Goal: Task Accomplishment & Management: Use online tool/utility

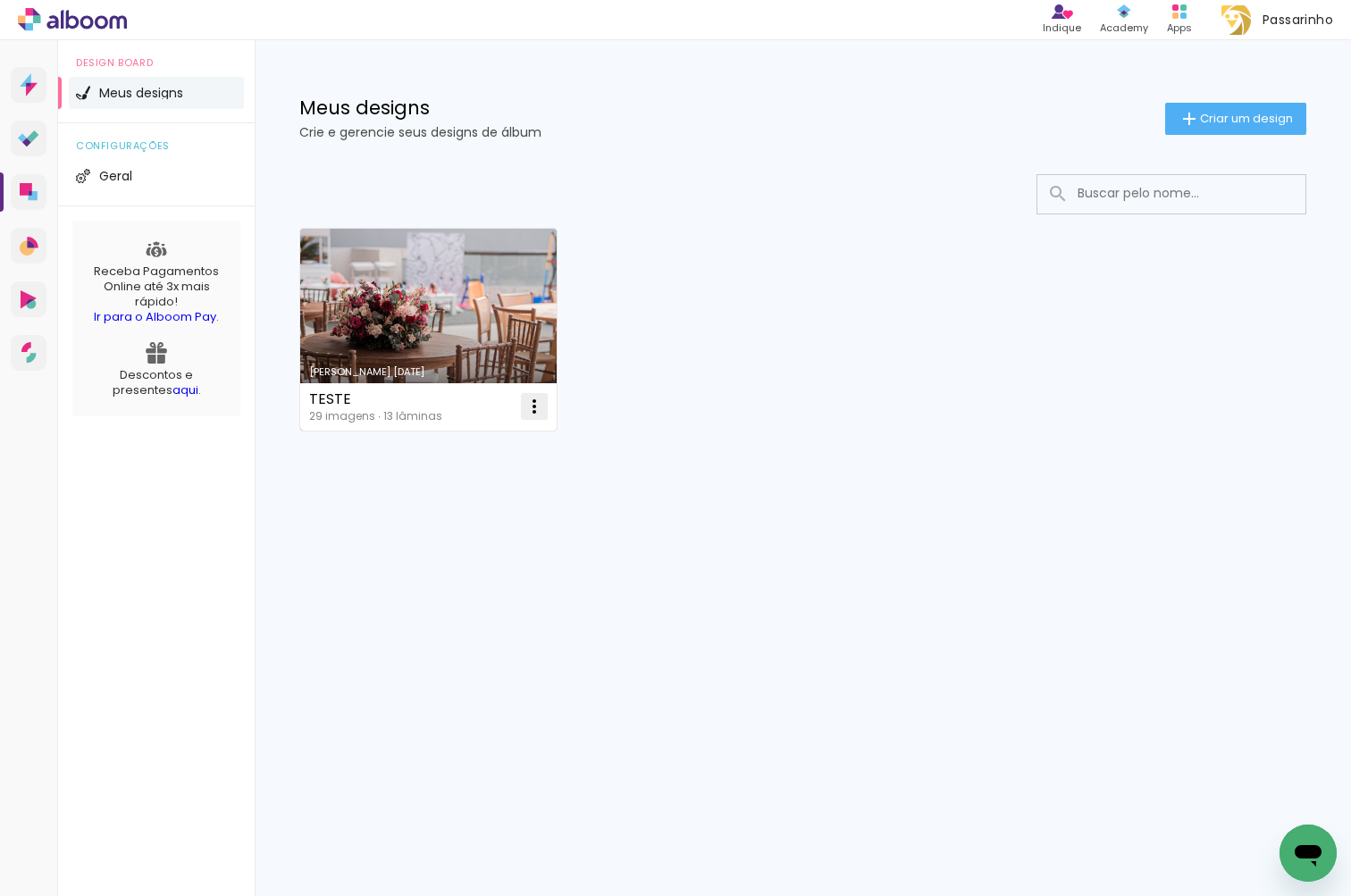
click at [538, 407] on iron-icon at bounding box center [534, 406] width 21 height 21
click at [491, 523] on paper-item "Excluir" at bounding box center [463, 523] width 176 height 36
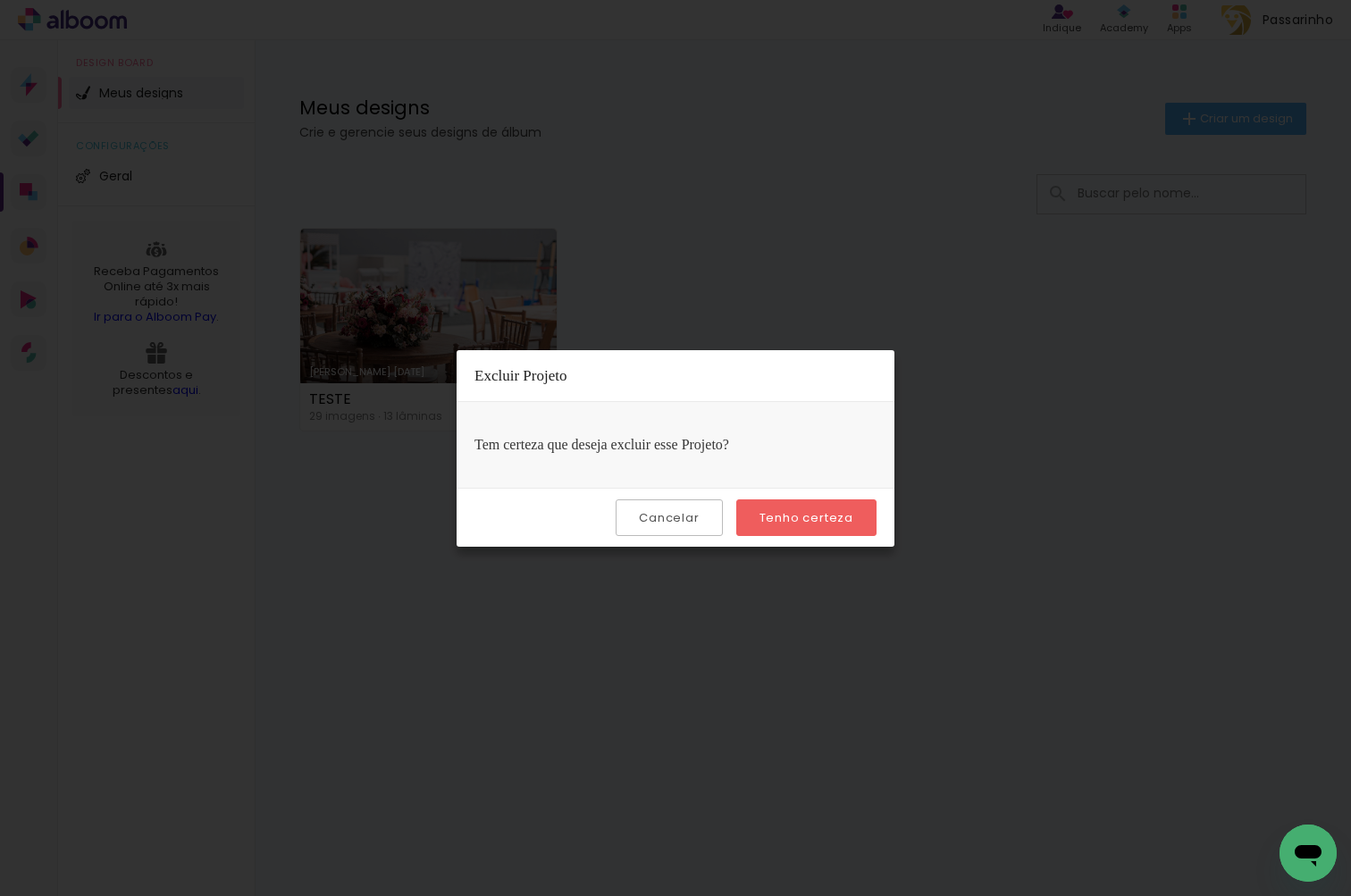
click at [0, 0] on slot "Tenho certeza" at bounding box center [0, 0] width 0 height 0
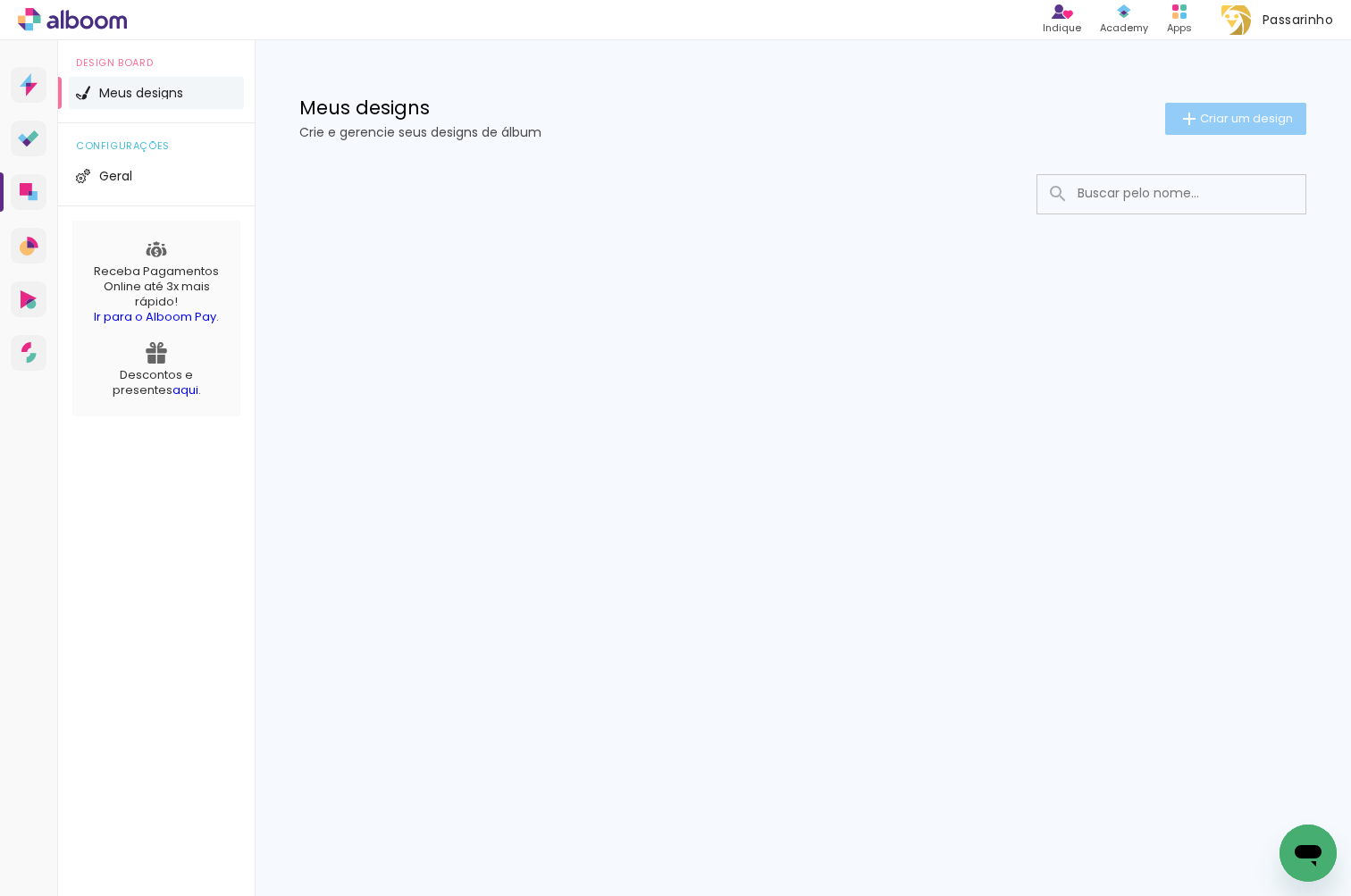
click at [1207, 128] on paper-button "Criar um design" at bounding box center [1235, 119] width 141 height 32
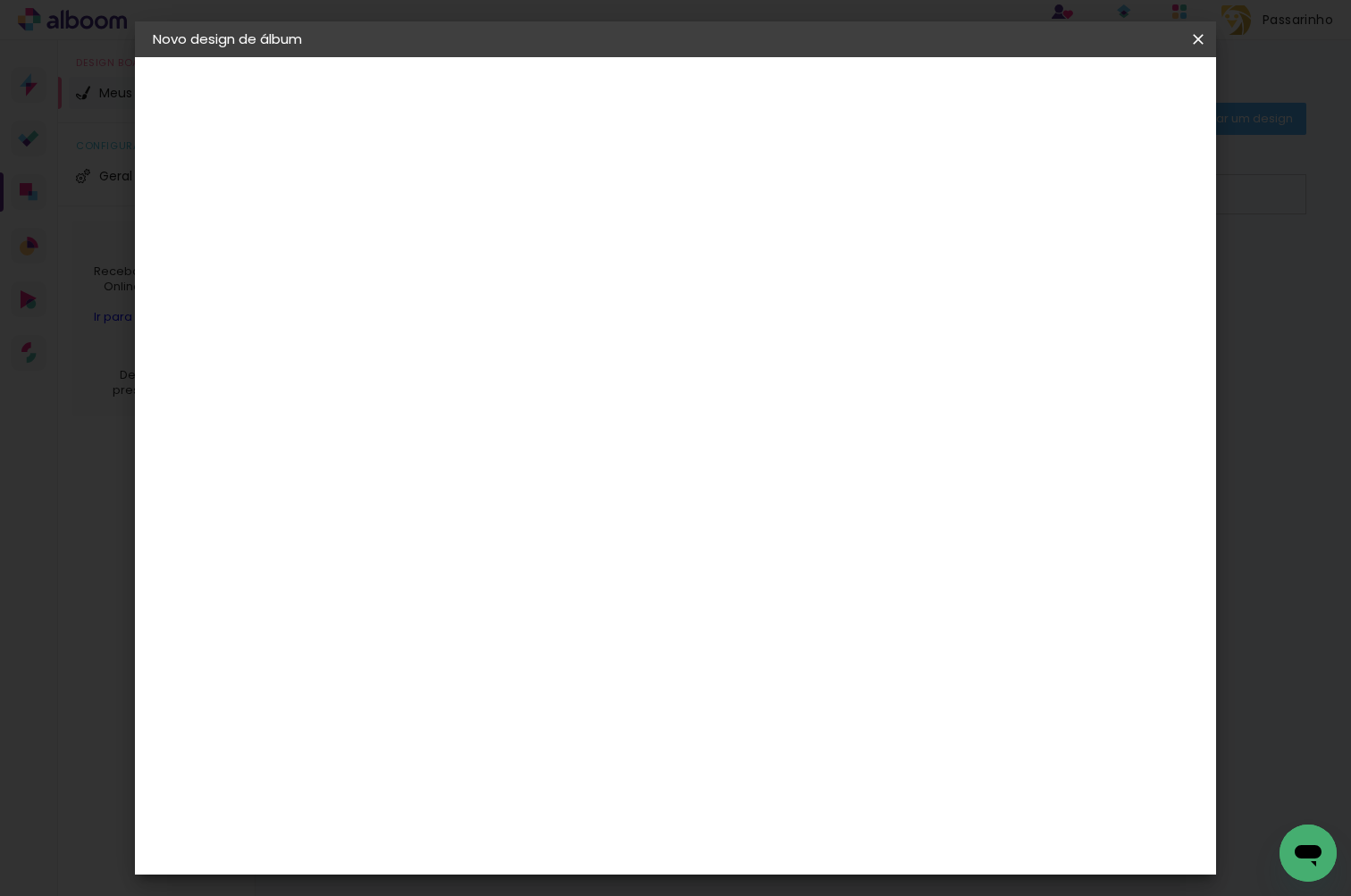
click at [445, 240] on input at bounding box center [445, 240] width 0 height 28
type input "Aurora 3"
type paper-input "Aurora 3"
click at [0, 0] on slot "Avançar" at bounding box center [0, 0] width 0 height 0
click at [0, 0] on slot "Tamanho Livre" at bounding box center [0, 0] width 0 height 0
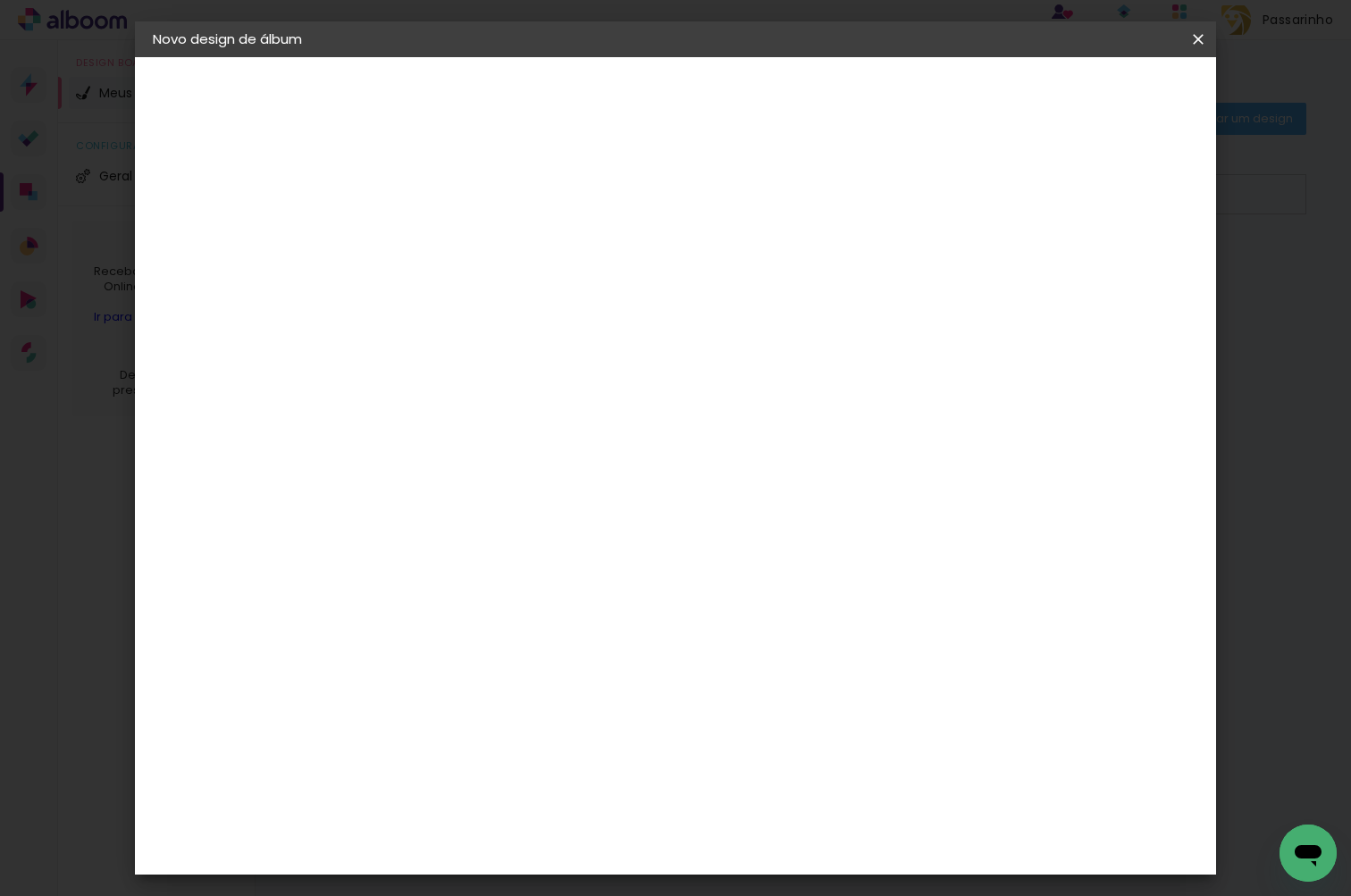
click at [0, 0] on slot "Tamanho Livre" at bounding box center [0, 0] width 0 height 0
click at [779, 316] on div at bounding box center [694, 305] width 171 height 23
click at [521, 742] on div "DreambooksPro" at bounding box center [491, 750] width 116 height 15
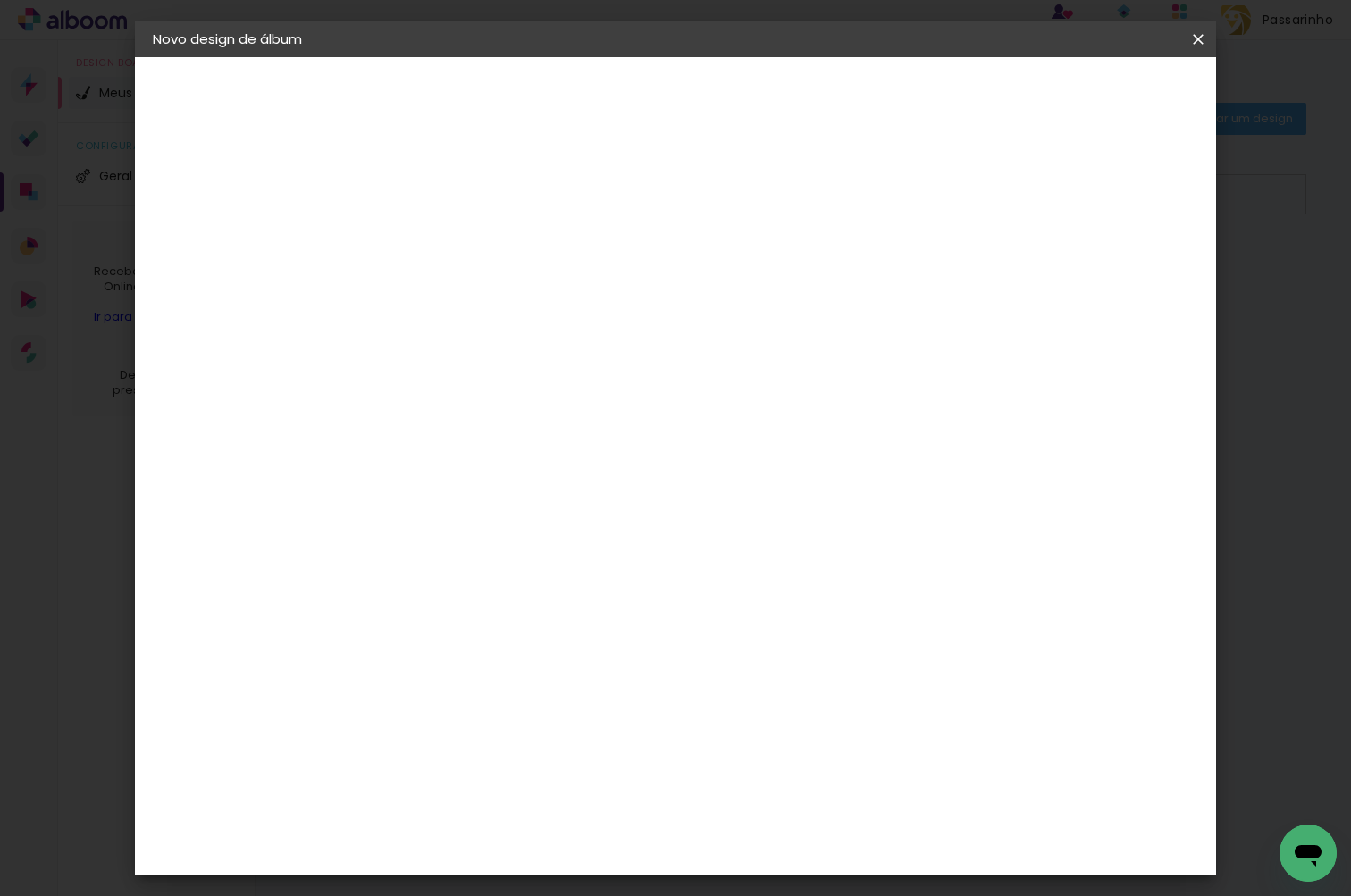
click at [549, 507] on div "DreambooksPro" at bounding box center [491, 514] width 116 height 15
click at [0, 0] on slot "Avançar" at bounding box center [0, 0] width 0 height 0
click at [514, 297] on input "text" at bounding box center [479, 311] width 70 height 28
click at [877, 310] on paper-item "Álbum" at bounding box center [791, 296] width 357 height 36
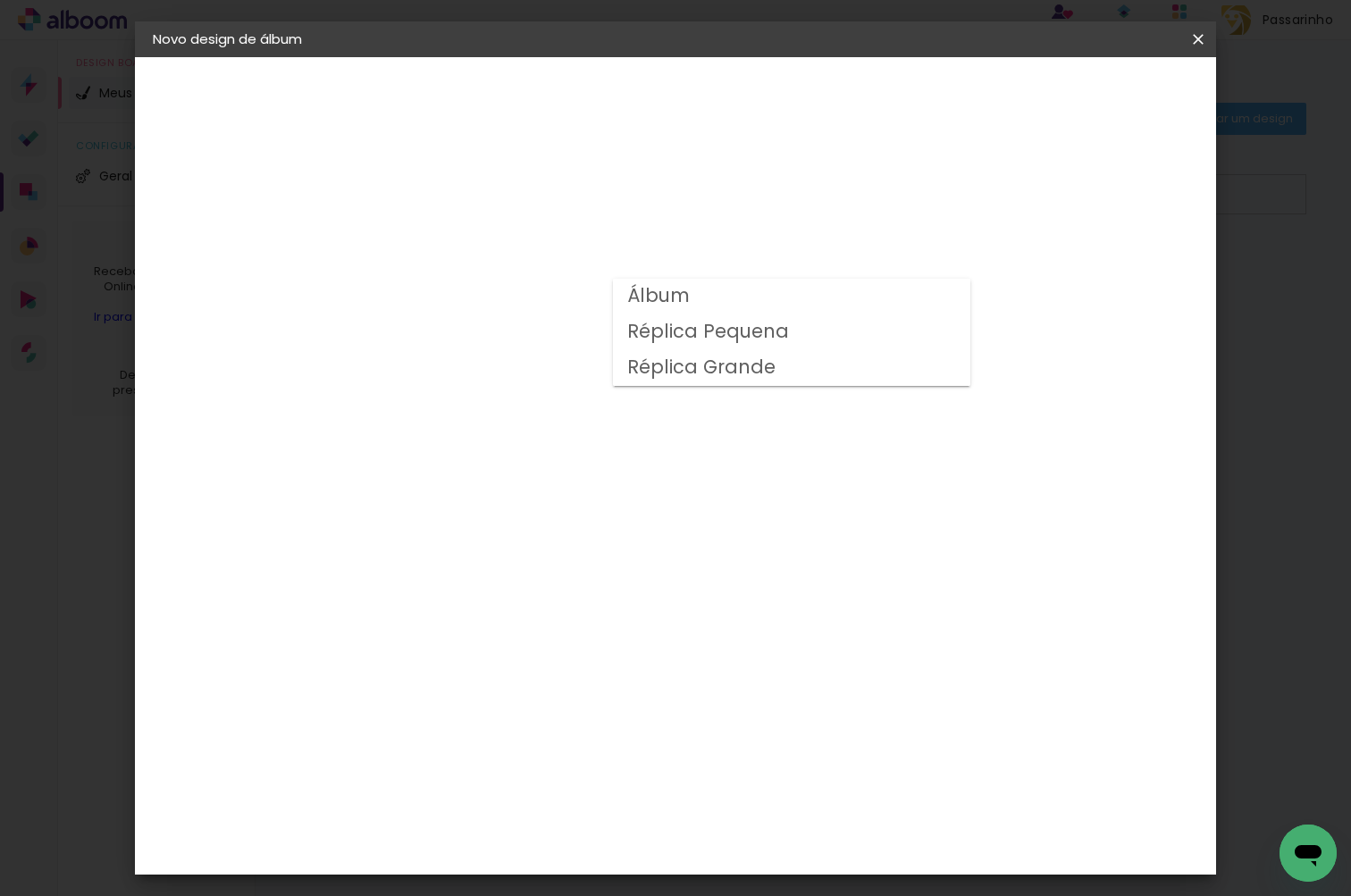
type input "Álbum"
click at [565, 502] on span "25 × 25" at bounding box center [524, 521] width 83 height 37
click at [0, 0] on slot "Avançar" at bounding box center [0, 0] width 0 height 0
click at [1085, 96] on span "Iniciar design" at bounding box center [1045, 95] width 81 height 13
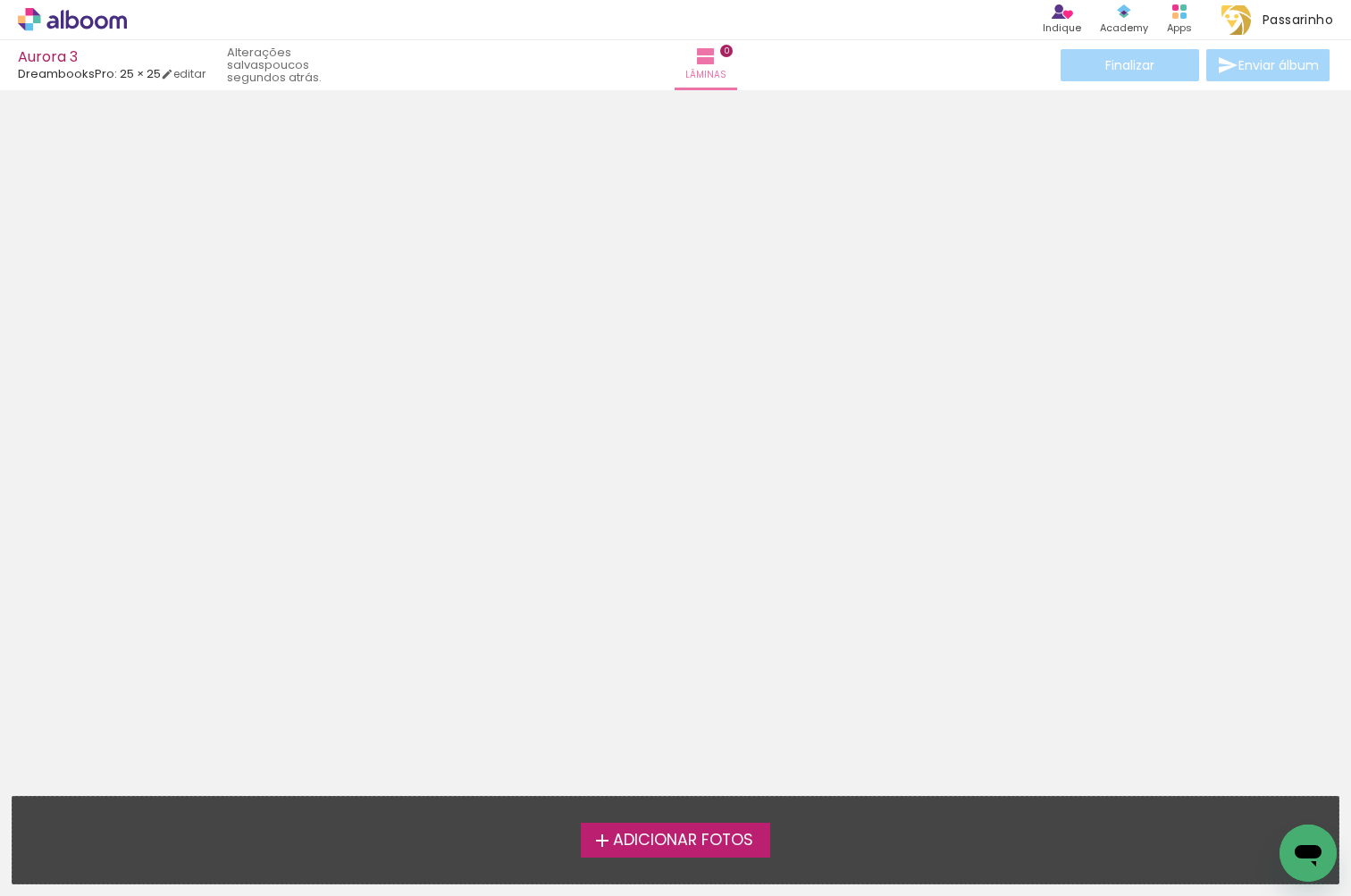
click at [712, 833] on span "Adicionar Fotos" at bounding box center [683, 840] width 140 height 16
click at [0, 0] on input "file" at bounding box center [0, 0] width 0 height 0
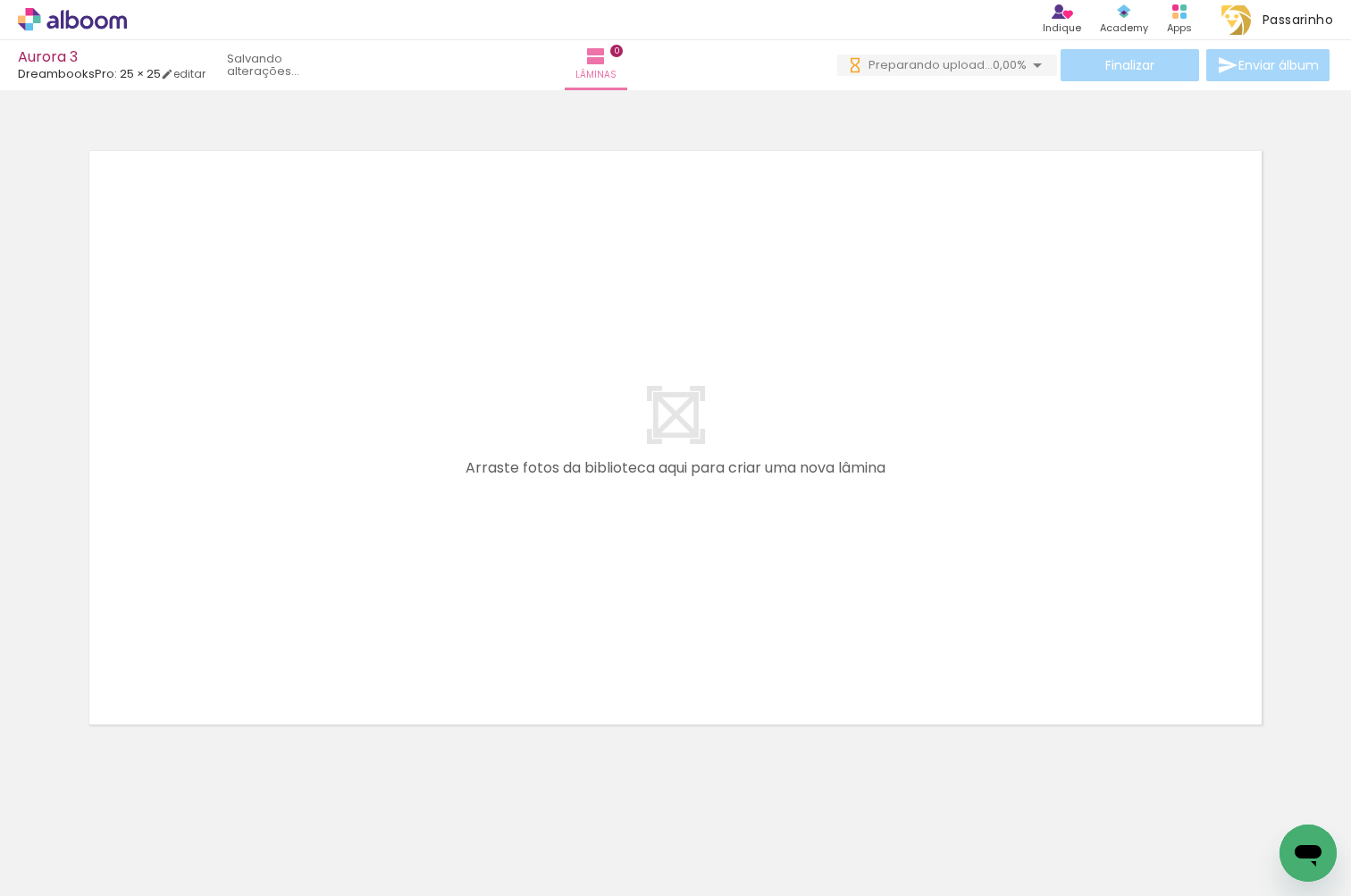
click at [64, 871] on span "Adicionar Fotos" at bounding box center [64, 871] width 53 height 19
click at [0, 0] on input "file" at bounding box center [0, 0] width 0 height 0
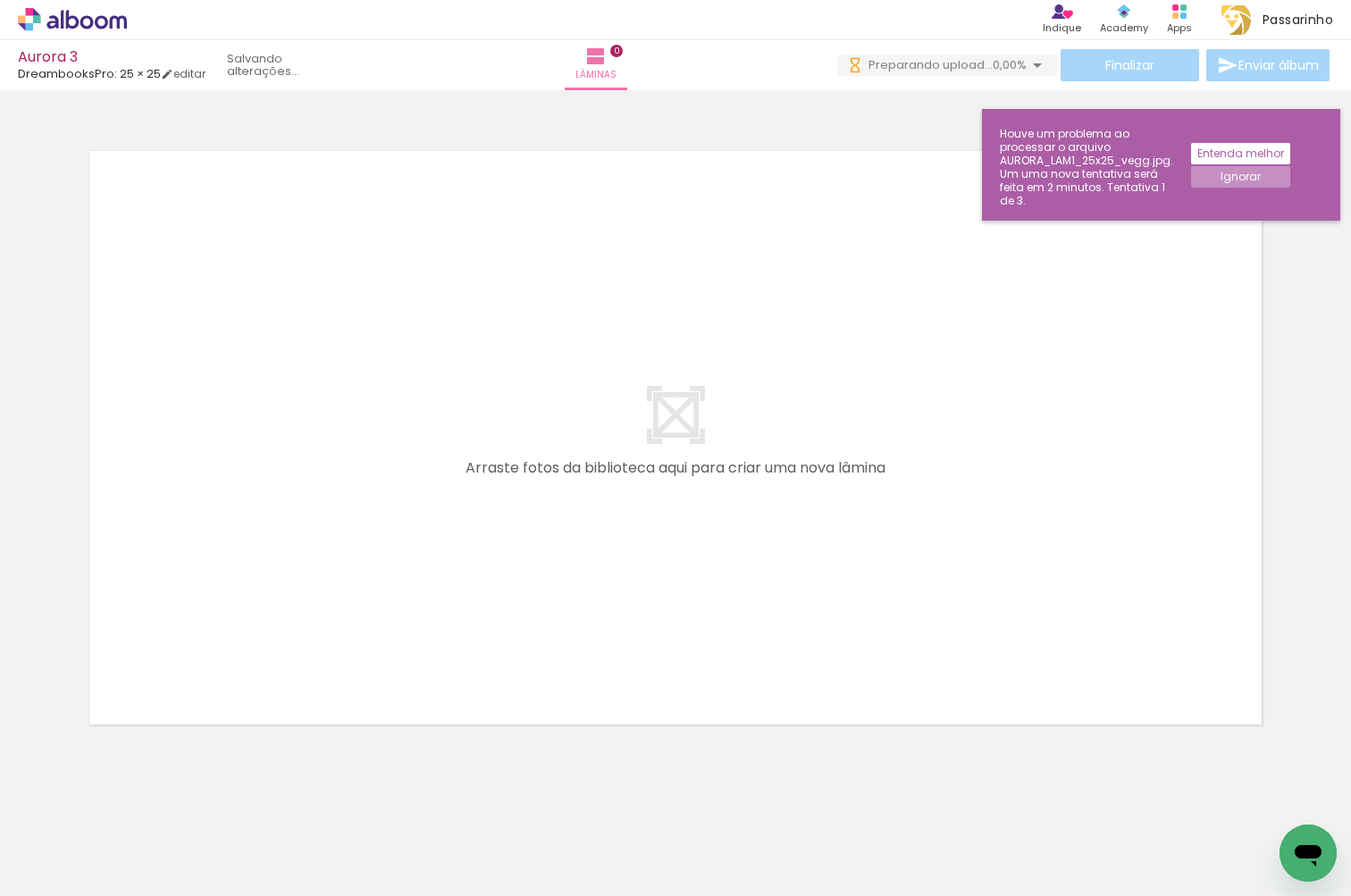
click at [0, 0] on slot "Entenda melhor" at bounding box center [0, 0] width 0 height 0
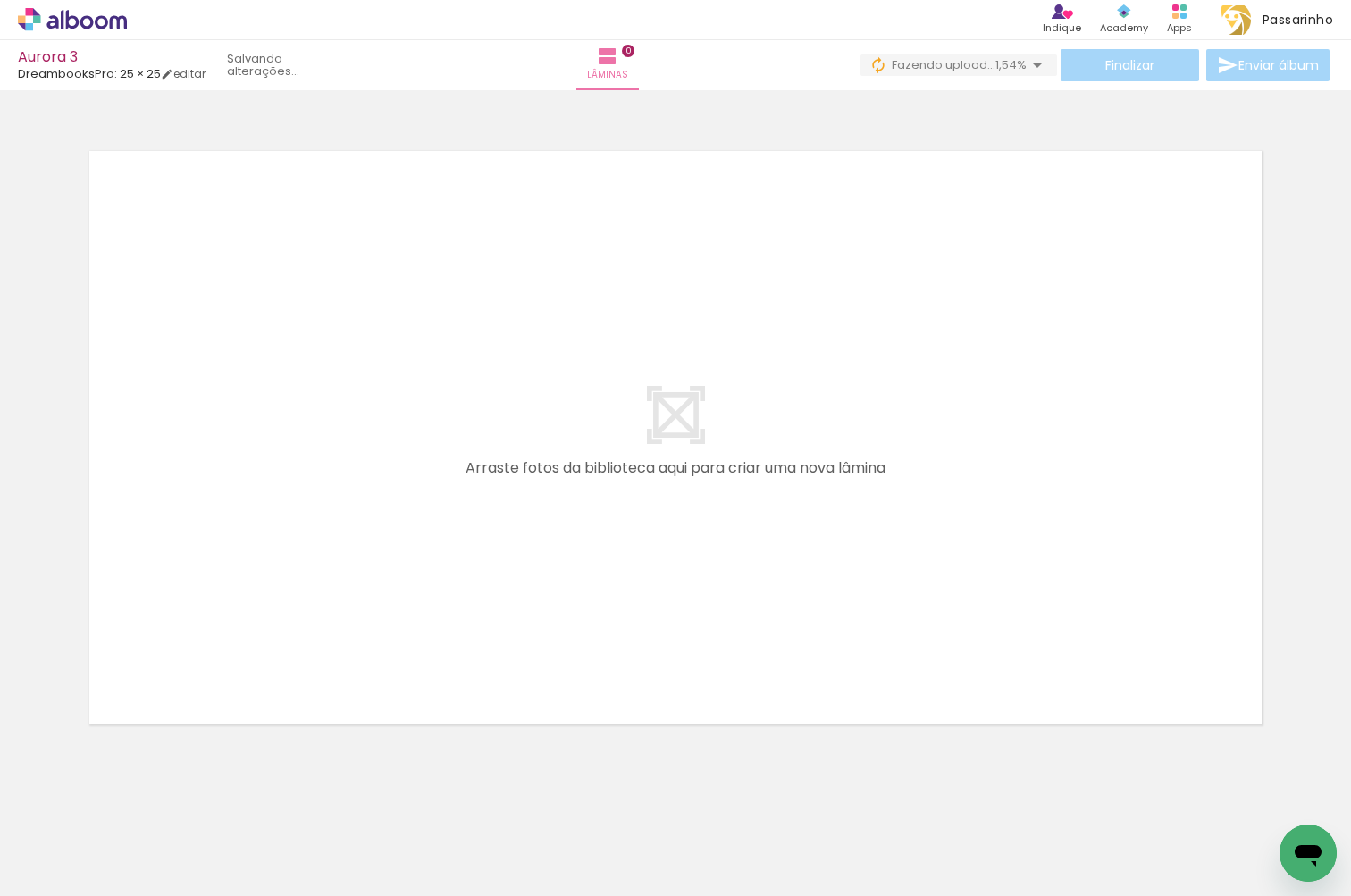
scroll to position [0, 1284]
drag, startPoint x: 337, startPoint y: 890, endPoint x: 1102, endPoint y: 882, distance: 765.0
click at [146, 888] on iron-horizontal-list at bounding box center [128, 839] width 36 height 111
drag, startPoint x: 568, startPoint y: 890, endPoint x: 798, endPoint y: 890, distance: 230.0
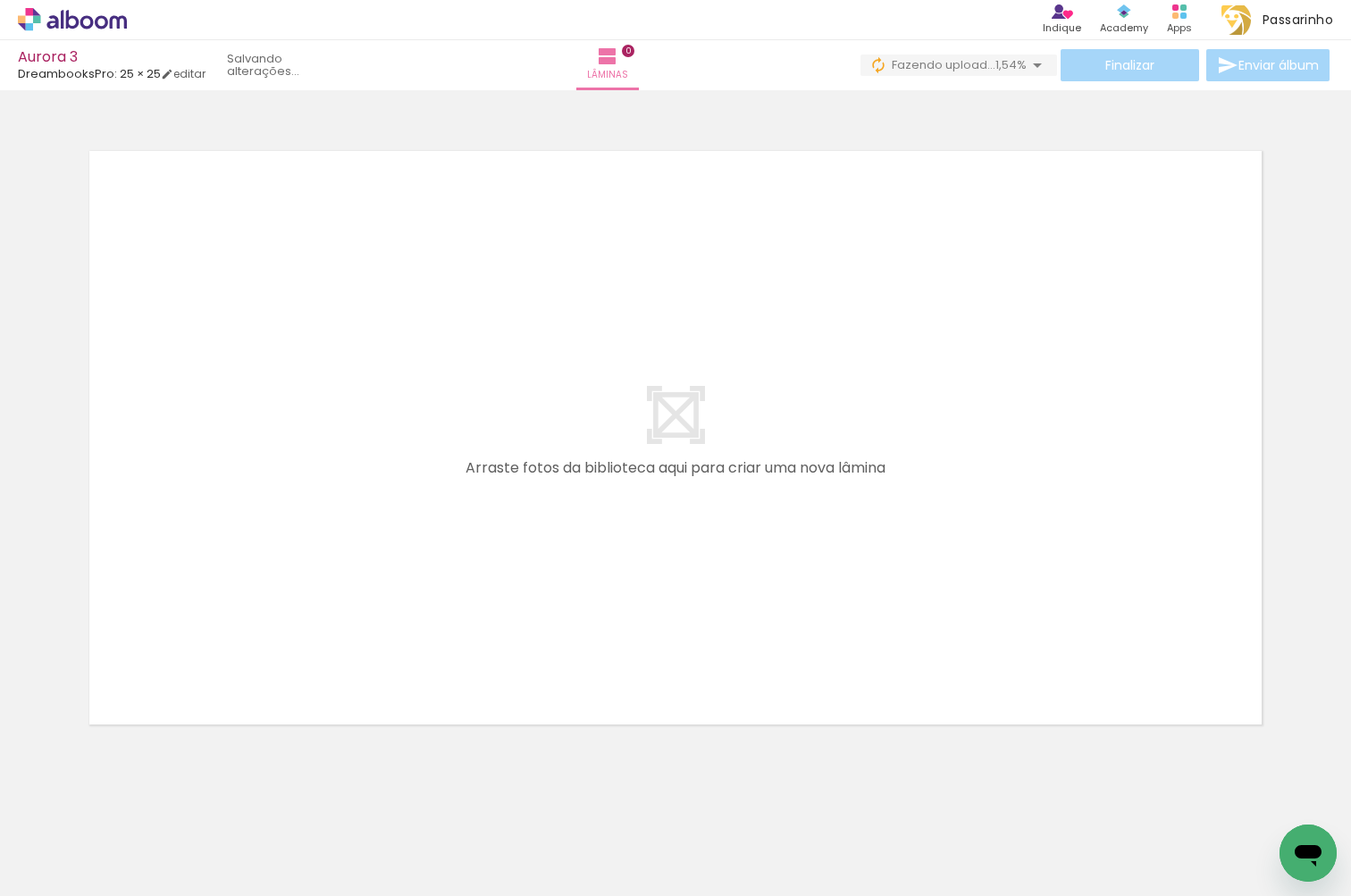
click at [146, 890] on iron-horizontal-list at bounding box center [128, 839] width 36 height 111
drag, startPoint x: 514, startPoint y: 890, endPoint x: 661, endPoint y: 879, distance: 147.4
click at [146, 880] on iron-horizontal-list at bounding box center [128, 839] width 36 height 111
drag, startPoint x: 612, startPoint y: 889, endPoint x: 690, endPoint y: 890, distance: 78.0
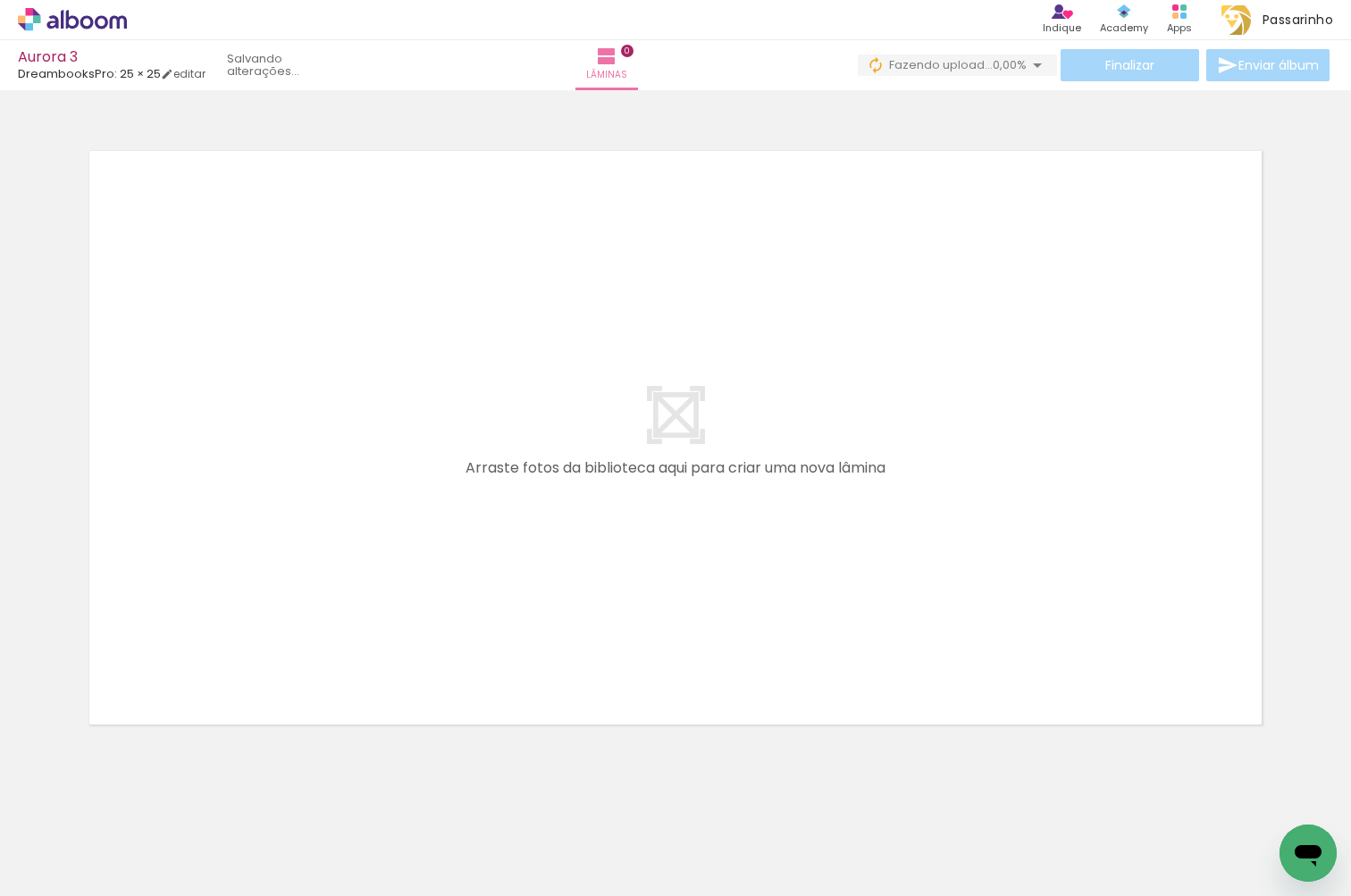
click at [146, 890] on iron-horizontal-list at bounding box center [128, 839] width 36 height 111
click at [146, 837] on iron-horizontal-list at bounding box center [128, 839] width 36 height 111
click at [146, 800] on iron-horizontal-list at bounding box center [128, 839] width 36 height 111
click at [56, 874] on span "Adicionar Fotos" at bounding box center [64, 871] width 53 height 19
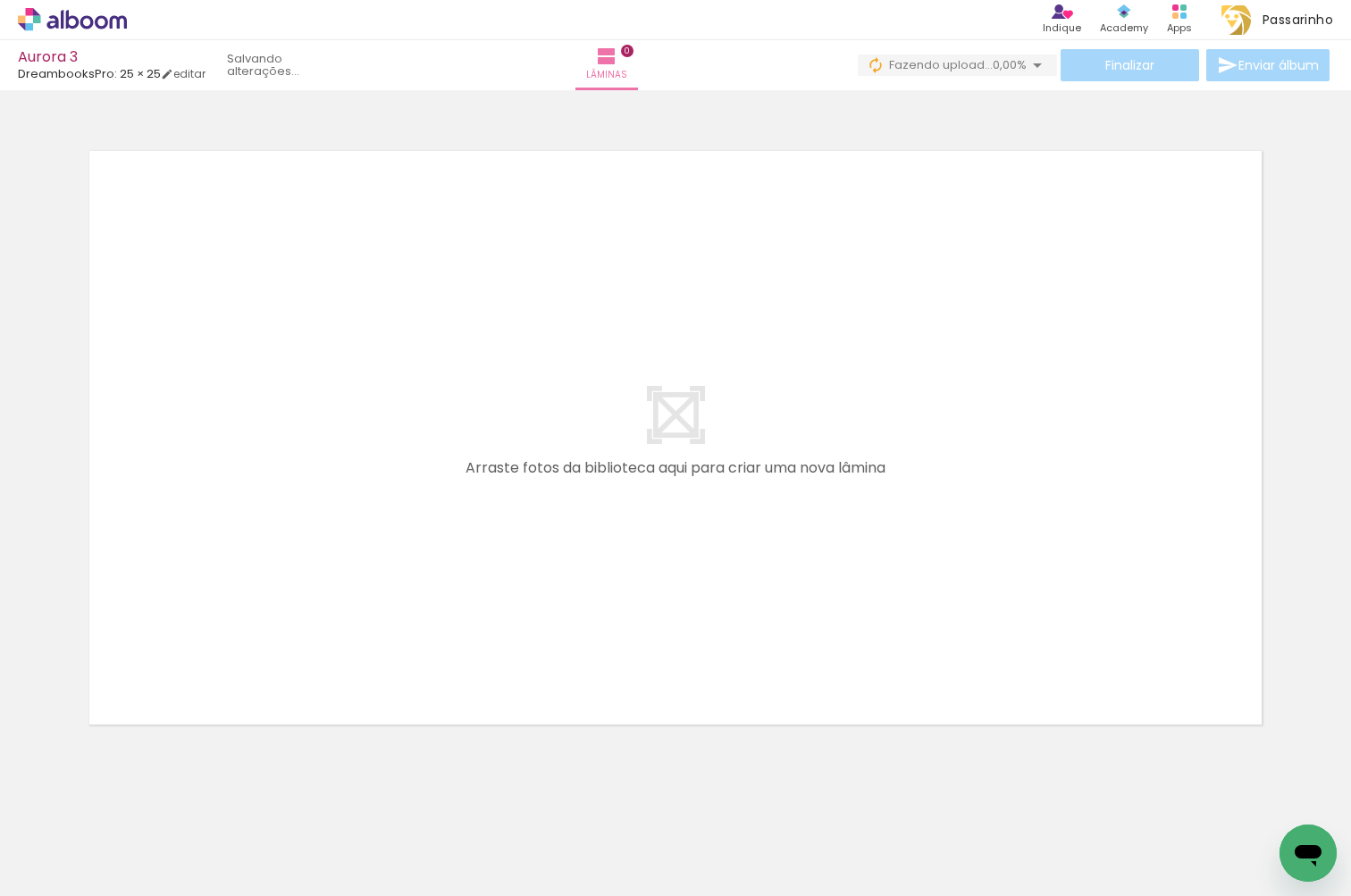
click at [0, 0] on input "file" at bounding box center [0, 0] width 0 height 0
click at [146, 834] on iron-horizontal-list at bounding box center [128, 839] width 36 height 111
drag, startPoint x: 1207, startPoint y: 837, endPoint x: 996, endPoint y: 518, distance: 382.5
click at [996, 518] on quentale-workspace at bounding box center [676, 448] width 1351 height 896
click at [146, 817] on iron-horizontal-list at bounding box center [128, 839] width 36 height 111
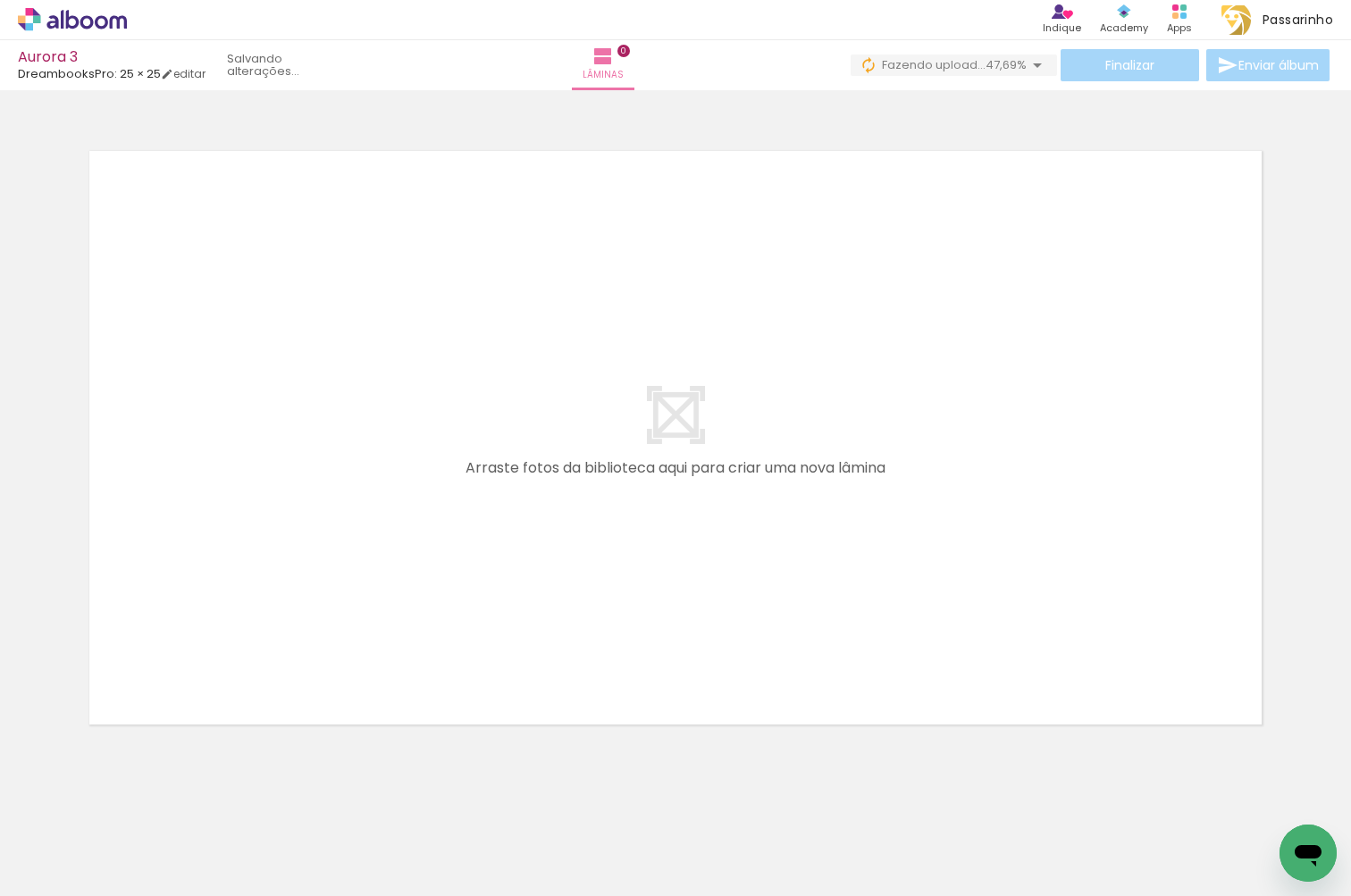
click at [146, 817] on iron-horizontal-list at bounding box center [128, 839] width 36 height 111
click at [74, 869] on span "Adicionar Fotos" at bounding box center [64, 871] width 53 height 19
click at [0, 0] on input "file" at bounding box center [0, 0] width 0 height 0
click at [56, 815] on span "67 fotos" at bounding box center [40, 814] width 58 height 20
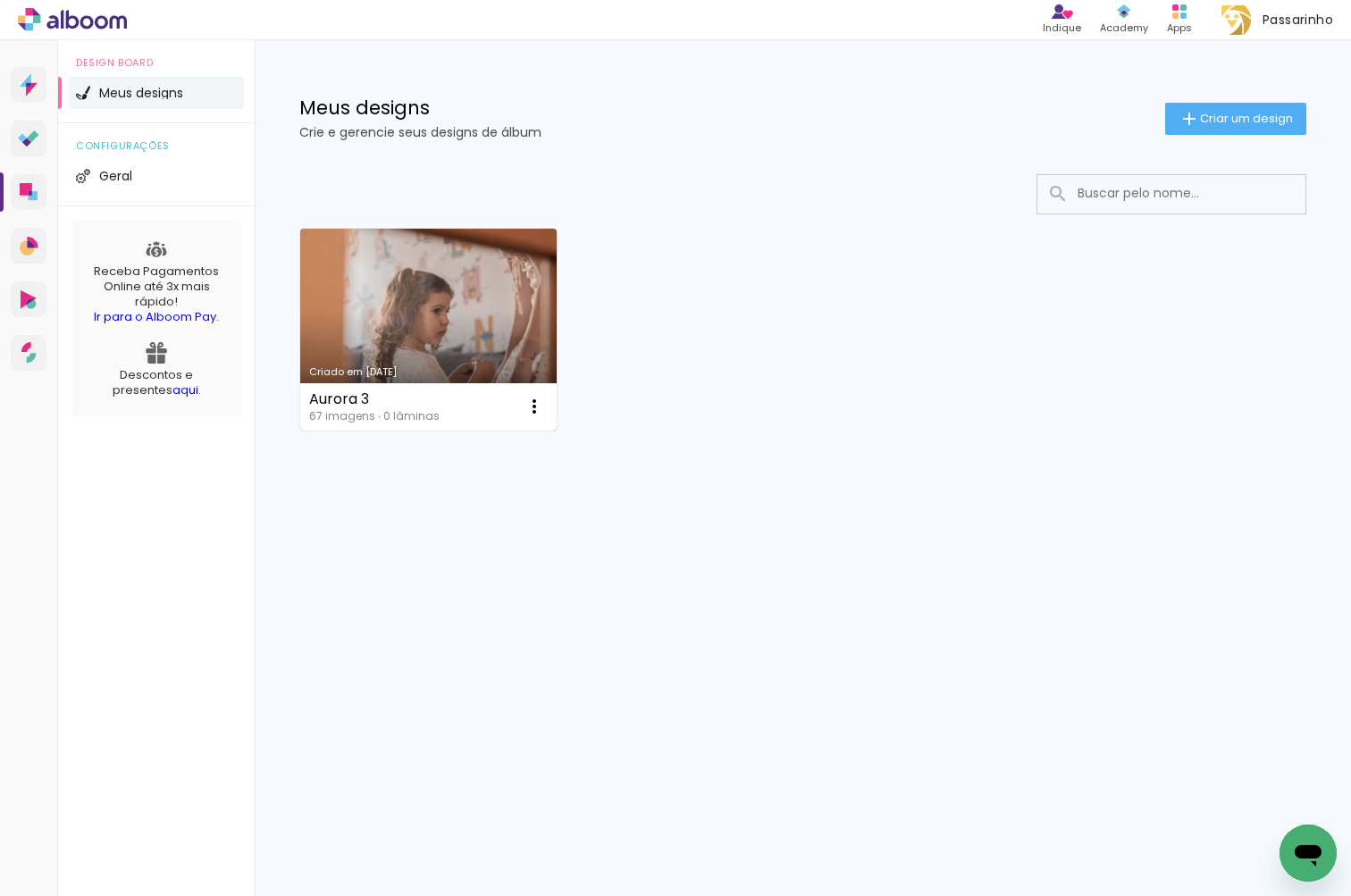
click at [453, 318] on link "Criado em 12/08/25" at bounding box center [428, 328] width 257 height 201
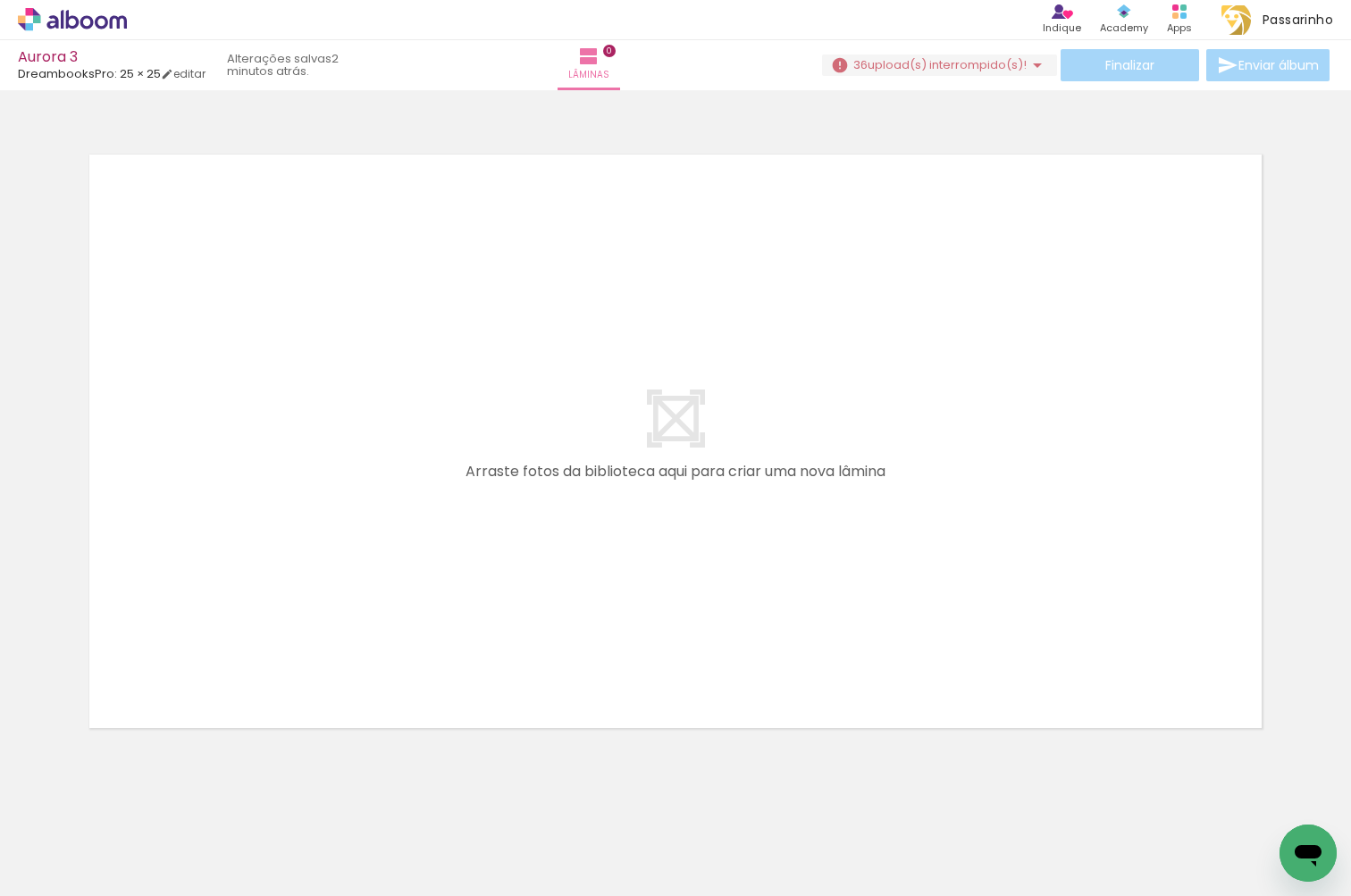
scroll to position [0, 468]
click at [1028, 61] on iron-icon at bounding box center [1036, 64] width 21 height 21
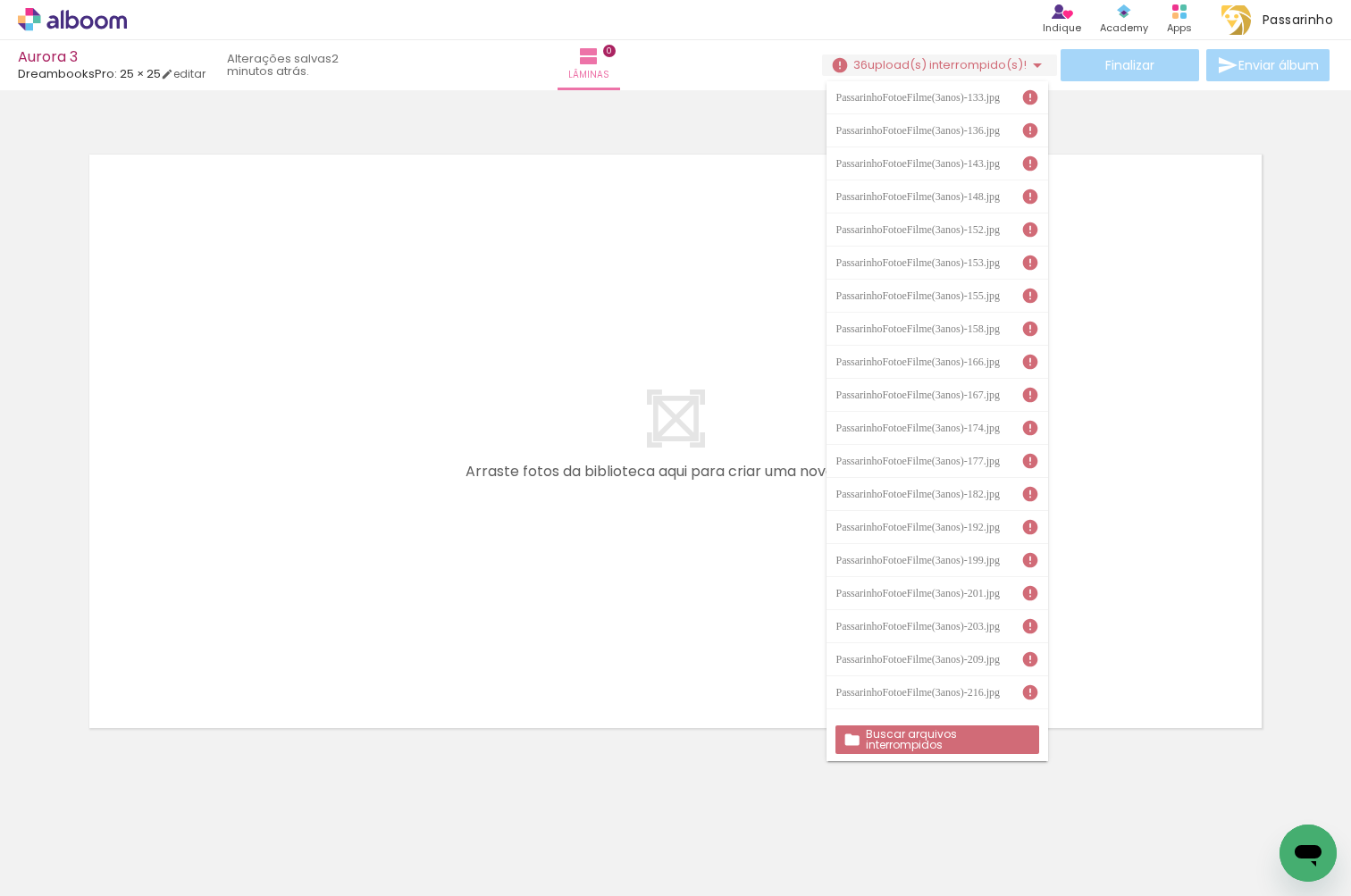
click at [0, 0] on slot "Buscar arquivos interrompidos" at bounding box center [0, 0] width 0 height 0
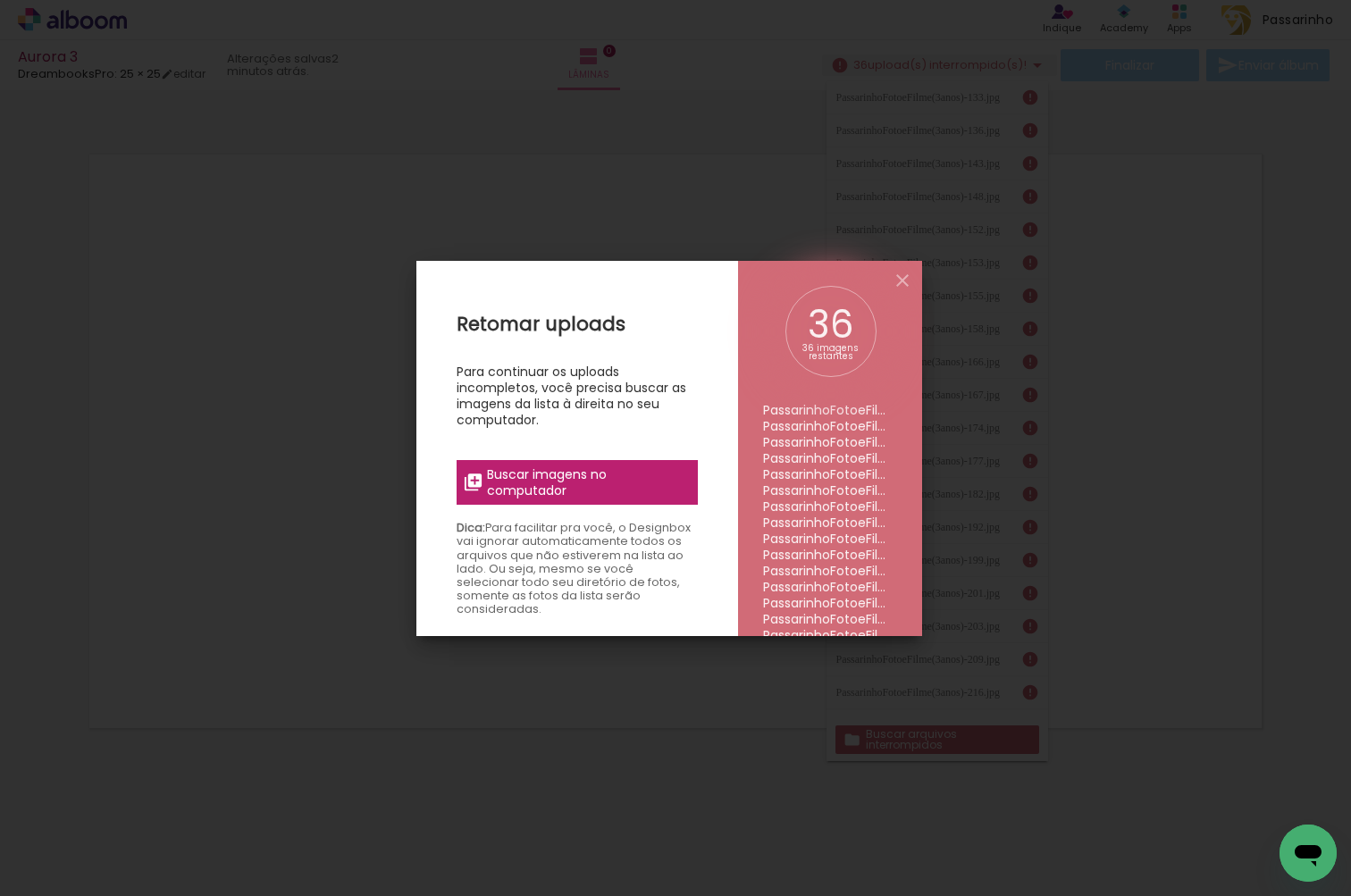
click at [795, 511] on li "PassarinhoFotoeFilme(3anos)-155.jpg" at bounding box center [830, 506] width 134 height 16
click at [599, 485] on span "Buscar imagens no computador" at bounding box center [586, 482] width 199 height 32
click at [0, 0] on input "file" at bounding box center [0, 0] width 0 height 0
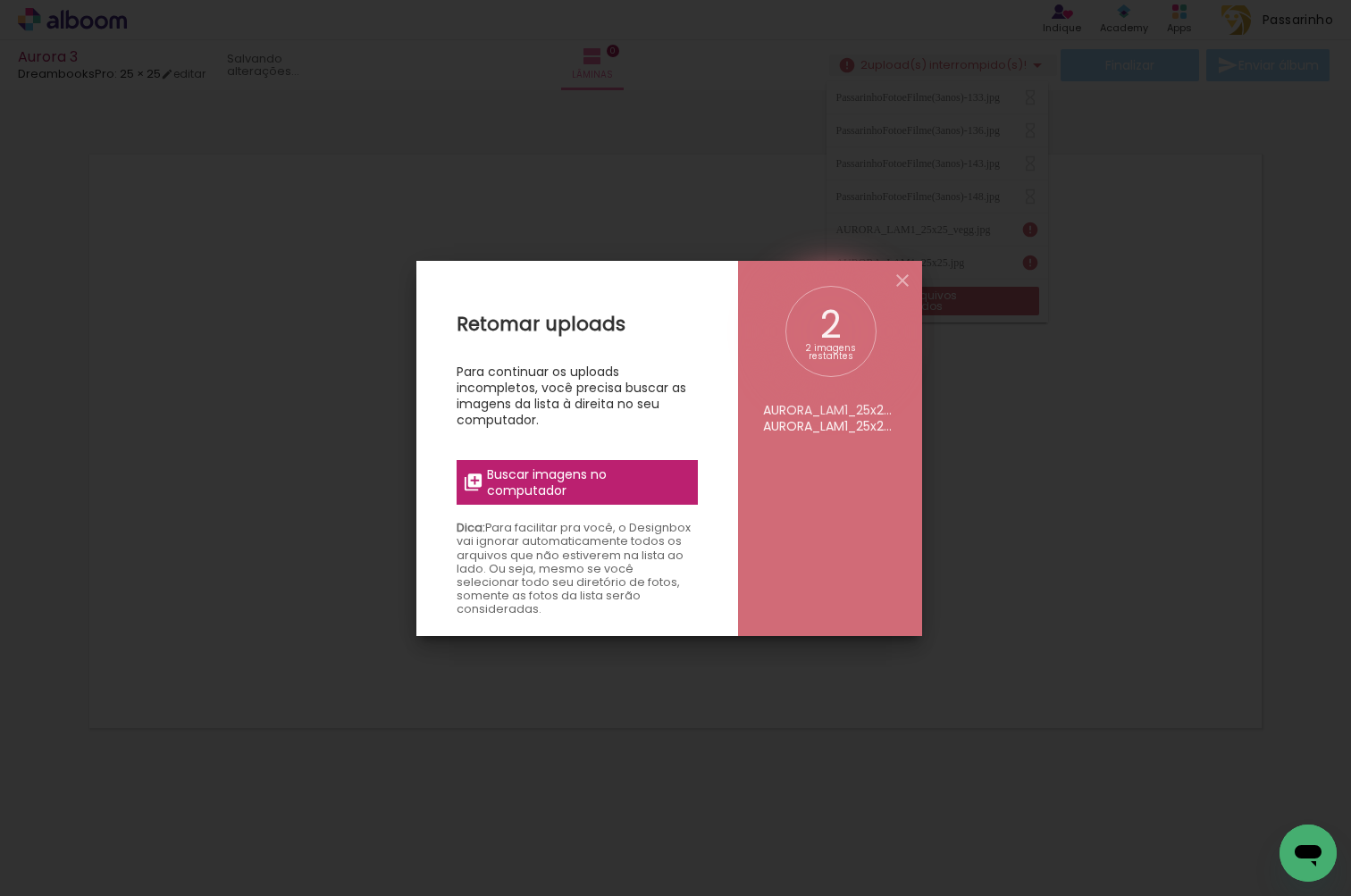
click at [593, 482] on span "Buscar imagens no computador" at bounding box center [586, 482] width 199 height 32
click at [0, 0] on input "file" at bounding box center [0, 0] width 0 height 0
click at [609, 476] on span "Buscar imagens no computador" at bounding box center [586, 482] width 199 height 32
click at [0, 0] on input "file" at bounding box center [0, 0] width 0 height 0
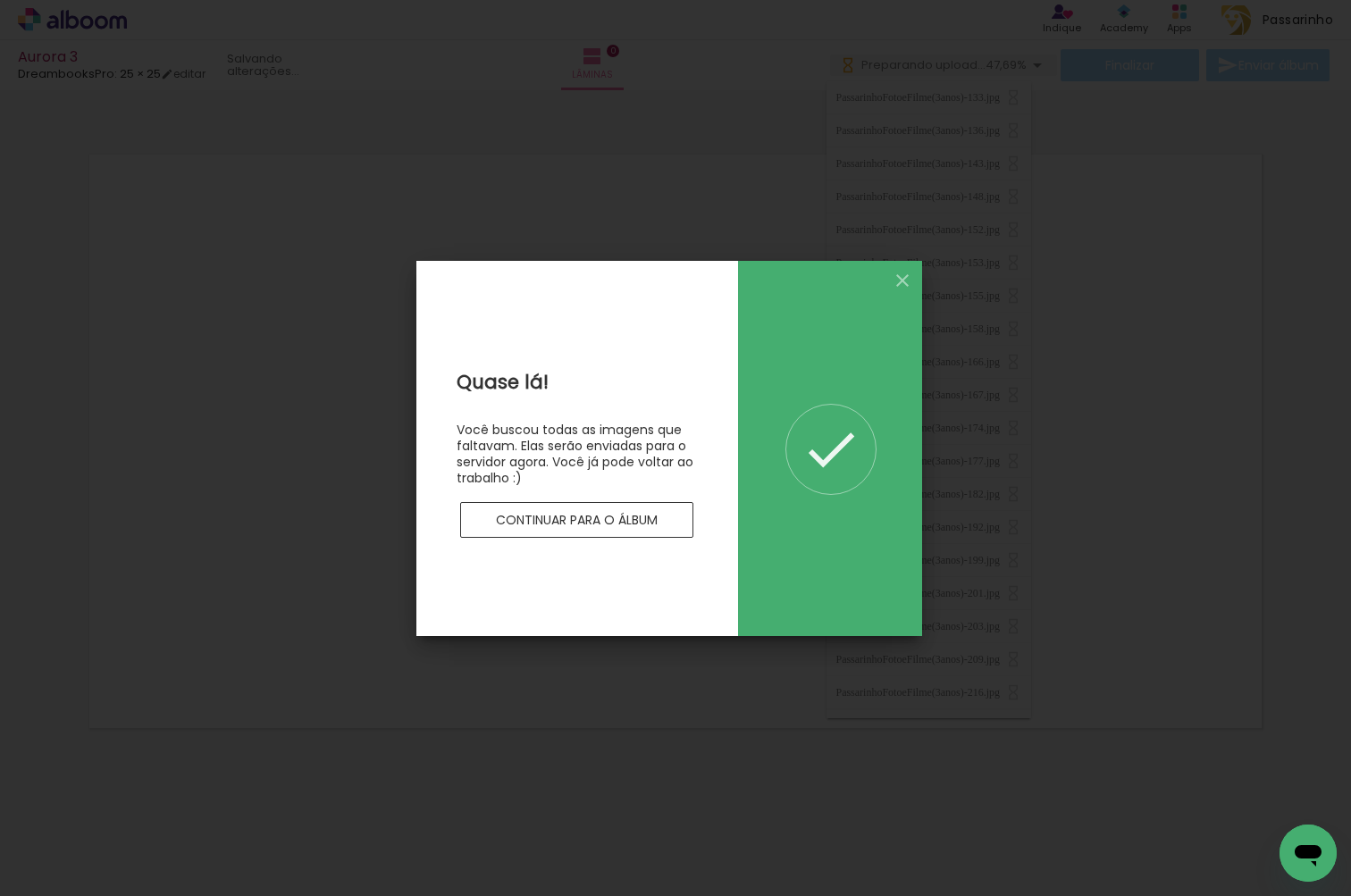
scroll to position [0, 0]
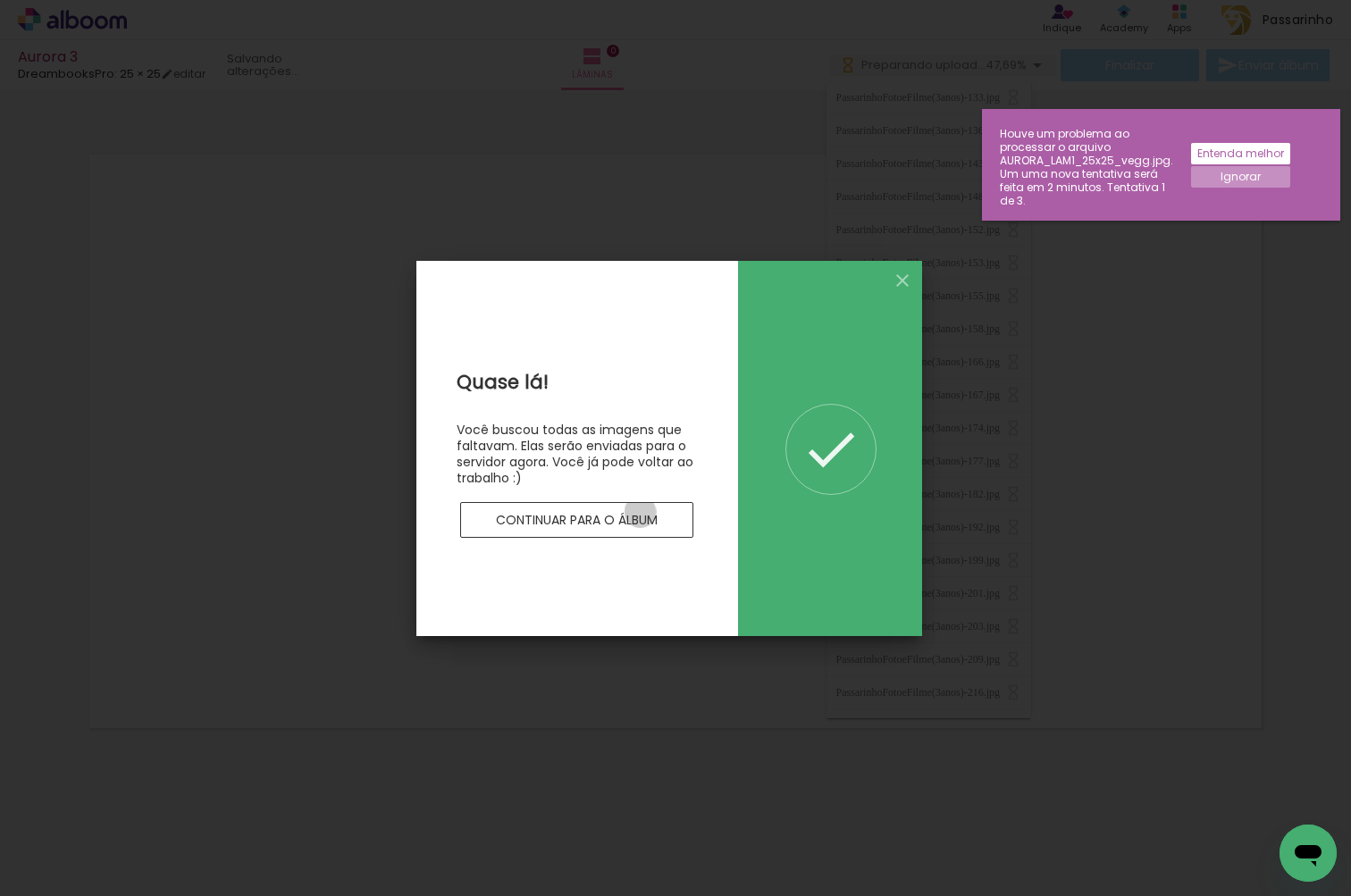
click at [0, 0] on slot "Continuar para o álbum" at bounding box center [0, 0] width 0 height 0
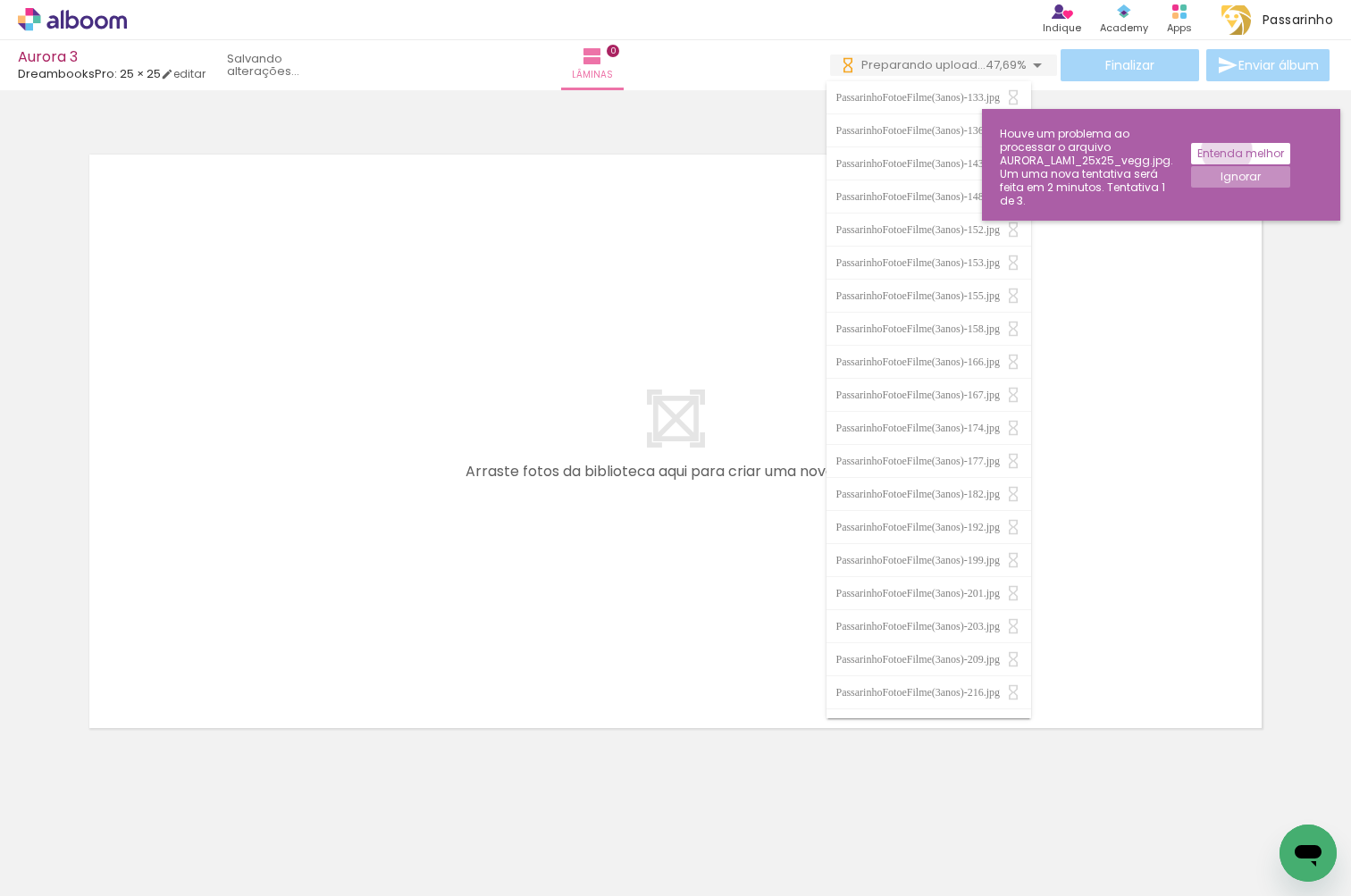
click at [0, 0] on slot "Entenda melhor" at bounding box center [0, 0] width 0 height 0
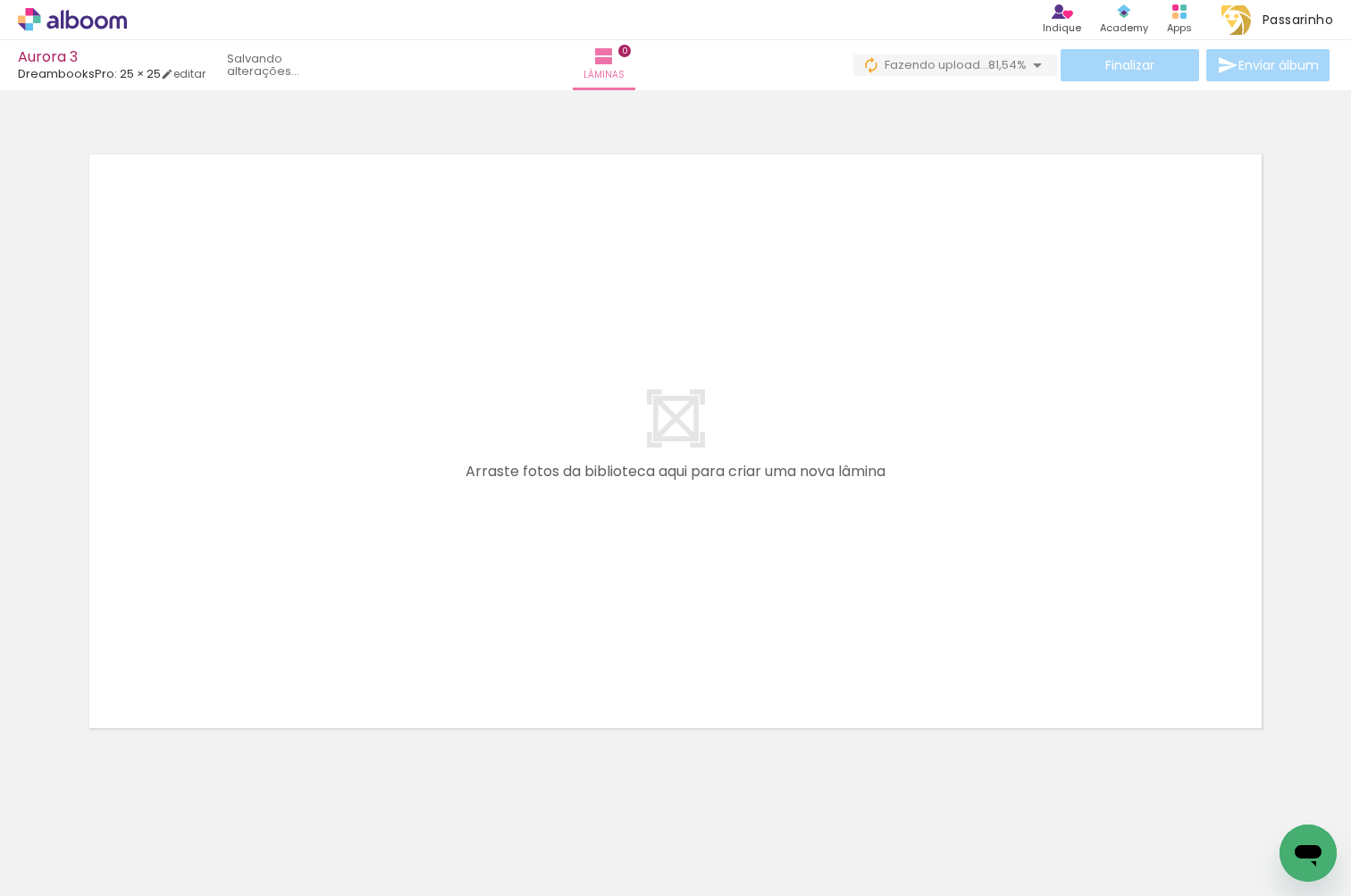
click at [47, 873] on span "Adicionar Fotos" at bounding box center [64, 871] width 53 height 19
click at [0, 0] on input "file" at bounding box center [0, 0] width 0 height 0
click at [53, 879] on span "Adicionar Fotos" at bounding box center [64, 871] width 53 height 19
click at [0, 0] on input "file" at bounding box center [0, 0] width 0 height 0
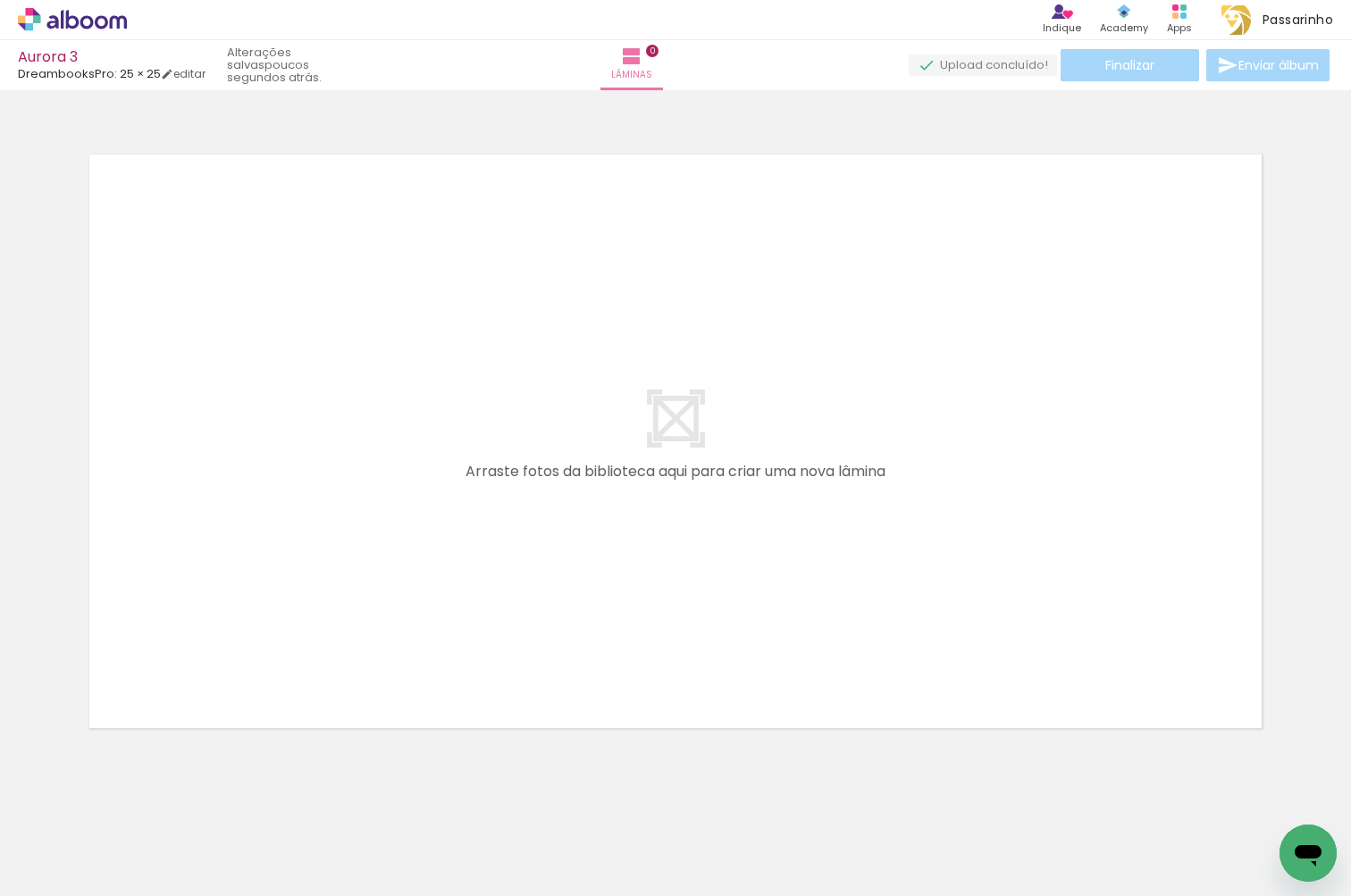
drag, startPoint x: 1198, startPoint y: 833, endPoint x: 1028, endPoint y: 475, distance: 396.3
click at [1028, 475] on quentale-workspace at bounding box center [676, 448] width 1351 height 896
click at [1028, 475] on quentale-layouter at bounding box center [675, 441] width 1197 height 598
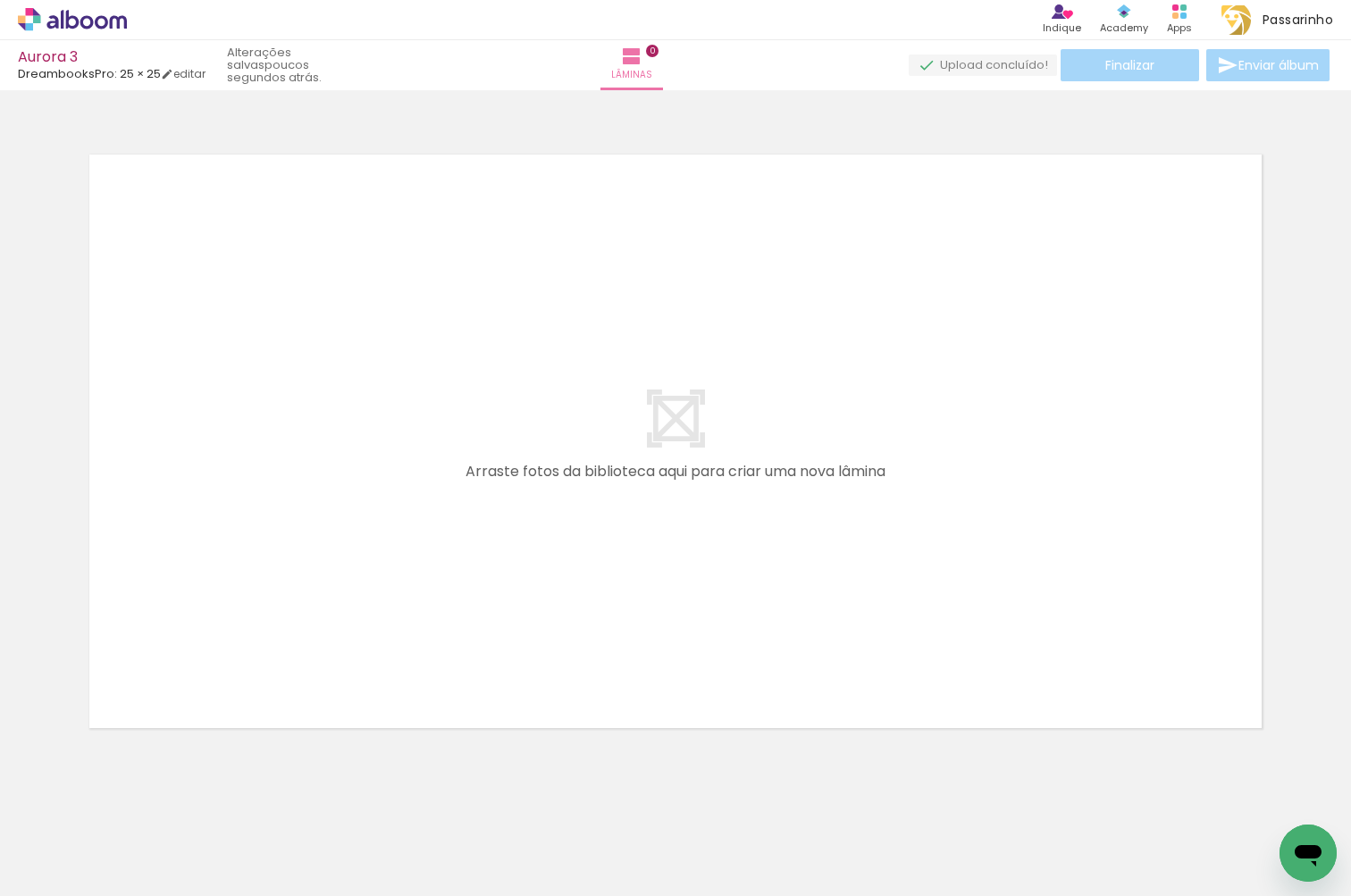
click at [46, 874] on span "Adicionar Fotos" at bounding box center [64, 871] width 53 height 19
click at [0, 0] on input "file" at bounding box center [0, 0] width 0 height 0
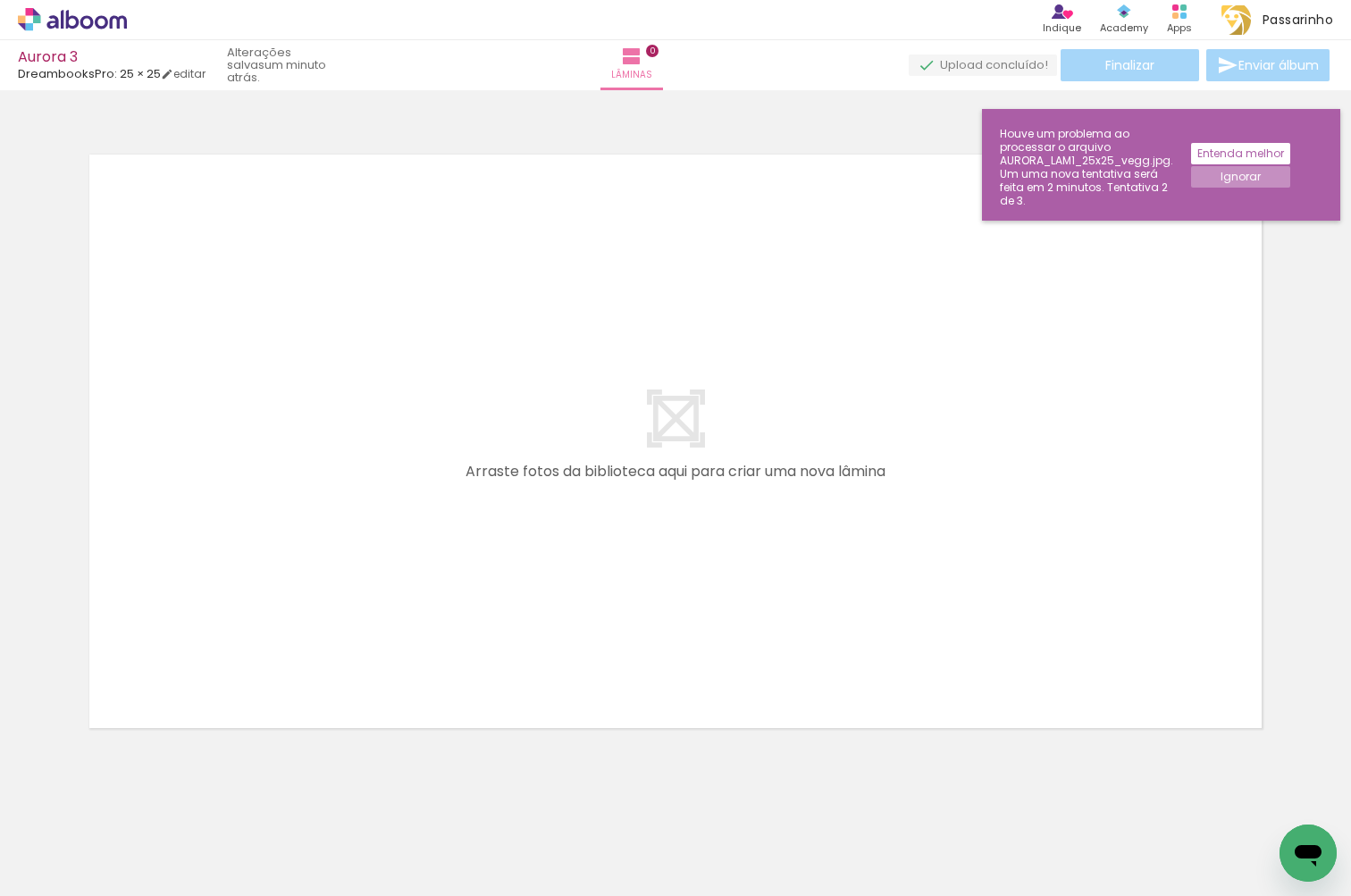
click at [1127, 173] on div "Houve um problema ao processar o arquivo AURORA_LAM1_25x25_vegg.jpg. Um uma nov…" at bounding box center [1086, 167] width 173 height 80
click at [1084, 154] on div "Houve um problema ao processar o arquivo AURORA_LAM1_25x25_vegg.jpg. Um uma nov…" at bounding box center [1086, 167] width 173 height 80
click at [1090, 155] on div "Houve um problema ao processar o arquivo AURORA_LAM1_25x25_vegg.jpg. Um uma nov…" at bounding box center [1086, 167] width 173 height 80
click at [1092, 153] on div "Houve um problema ao processar o arquivo AURORA_LAM1_25x25_vegg.jpg. Um uma nov…" at bounding box center [1086, 167] width 173 height 80
click at [1103, 158] on div "Houve um problema ao processar o arquivo AURORA_LAM1_25x25_vegg.jpg. Um uma nov…" at bounding box center [1086, 167] width 173 height 80
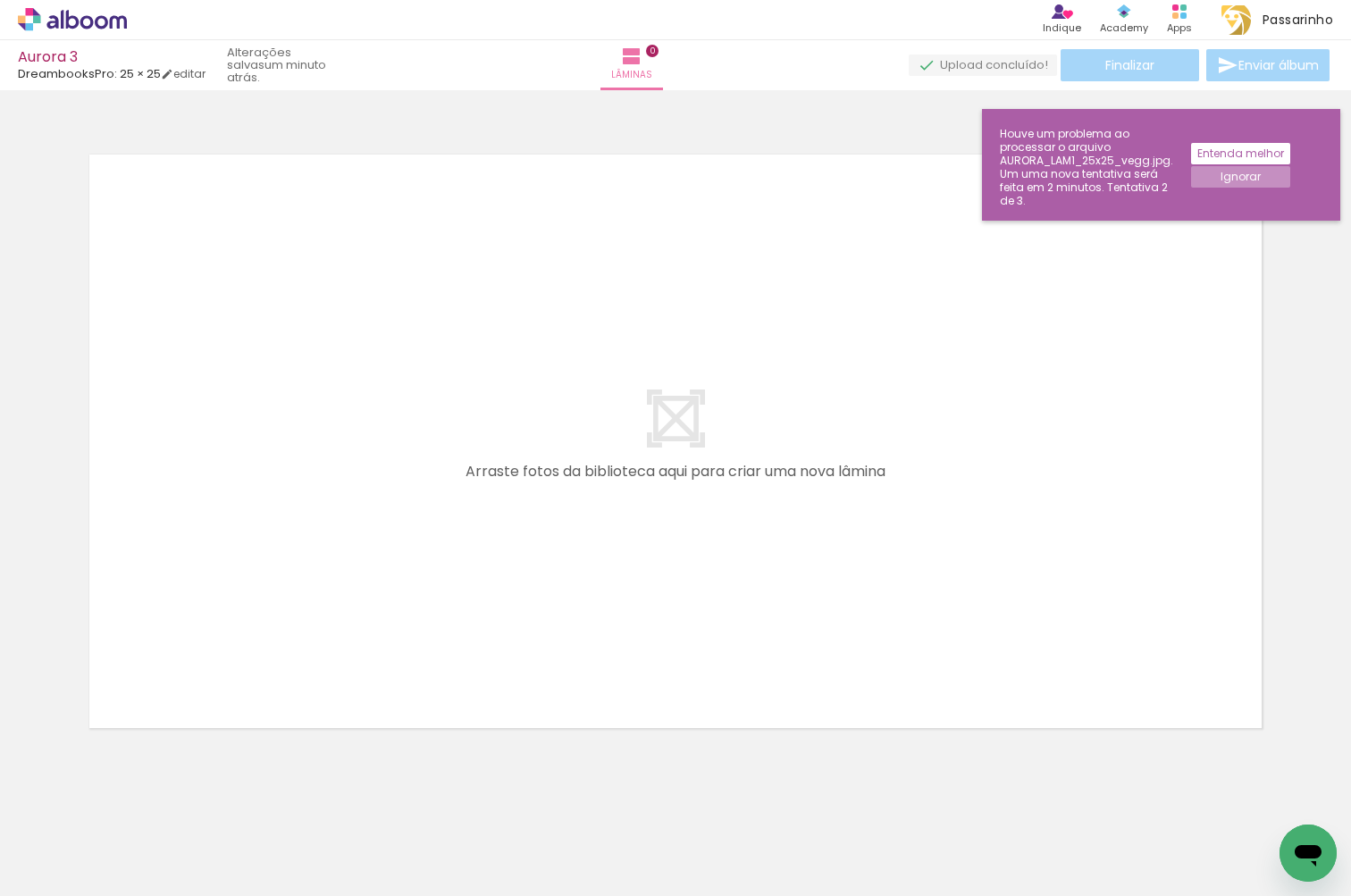
drag, startPoint x: 1109, startPoint y: 155, endPoint x: 1158, endPoint y: 163, distance: 49.6
click at [1111, 156] on div "Houve um problema ao processar o arquivo AURORA_LAM1_25x25_vegg.jpg. Um uma nov…" at bounding box center [1086, 167] width 173 height 80
click at [0, 0] on slot "Ignorar" at bounding box center [0, 0] width 0 height 0
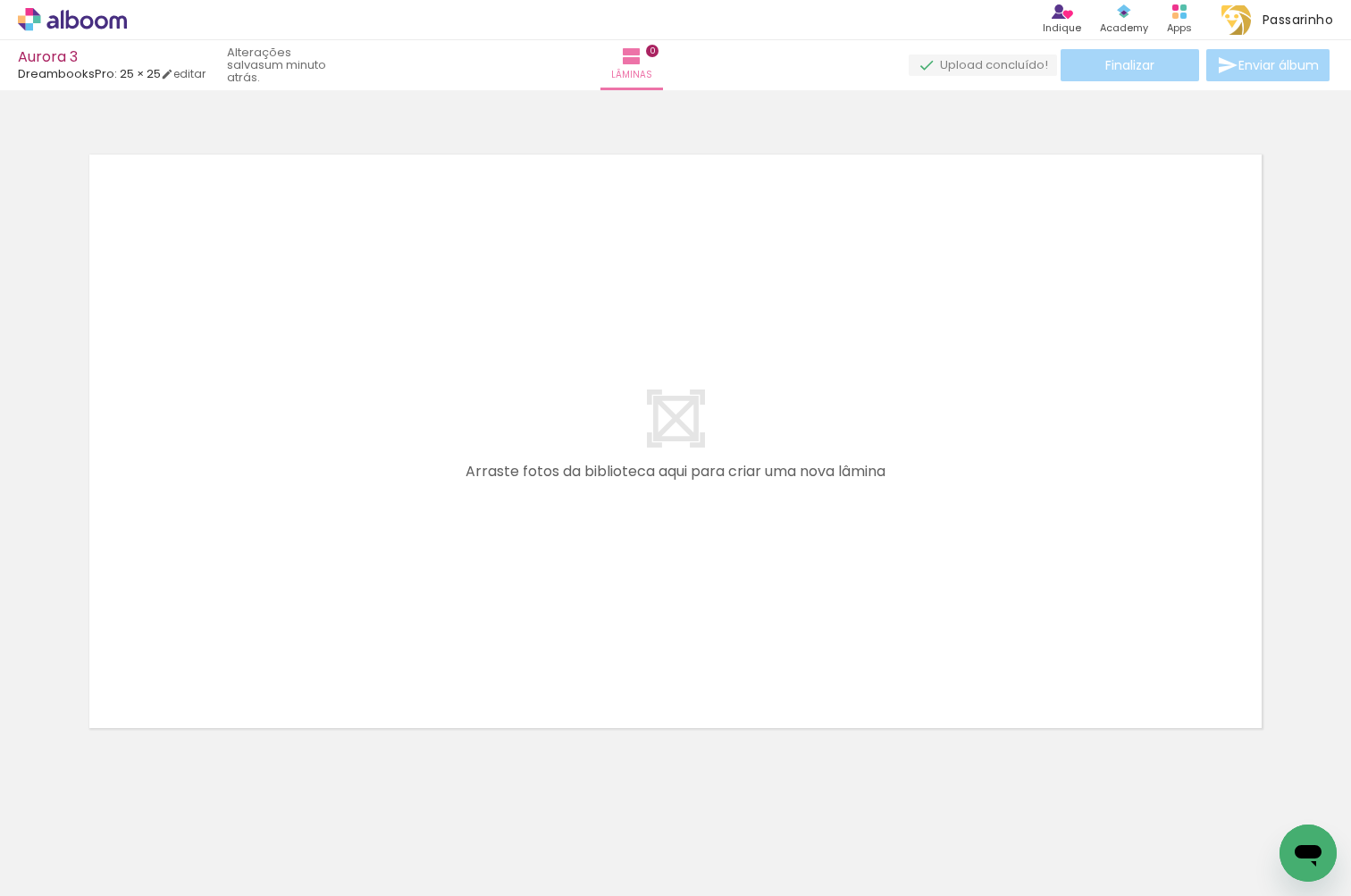
click at [55, 873] on span "Adicionar Fotos" at bounding box center [64, 871] width 53 height 19
click at [0, 0] on input "file" at bounding box center [0, 0] width 0 height 0
click at [146, 823] on iron-horizontal-list at bounding box center [128, 839] width 36 height 111
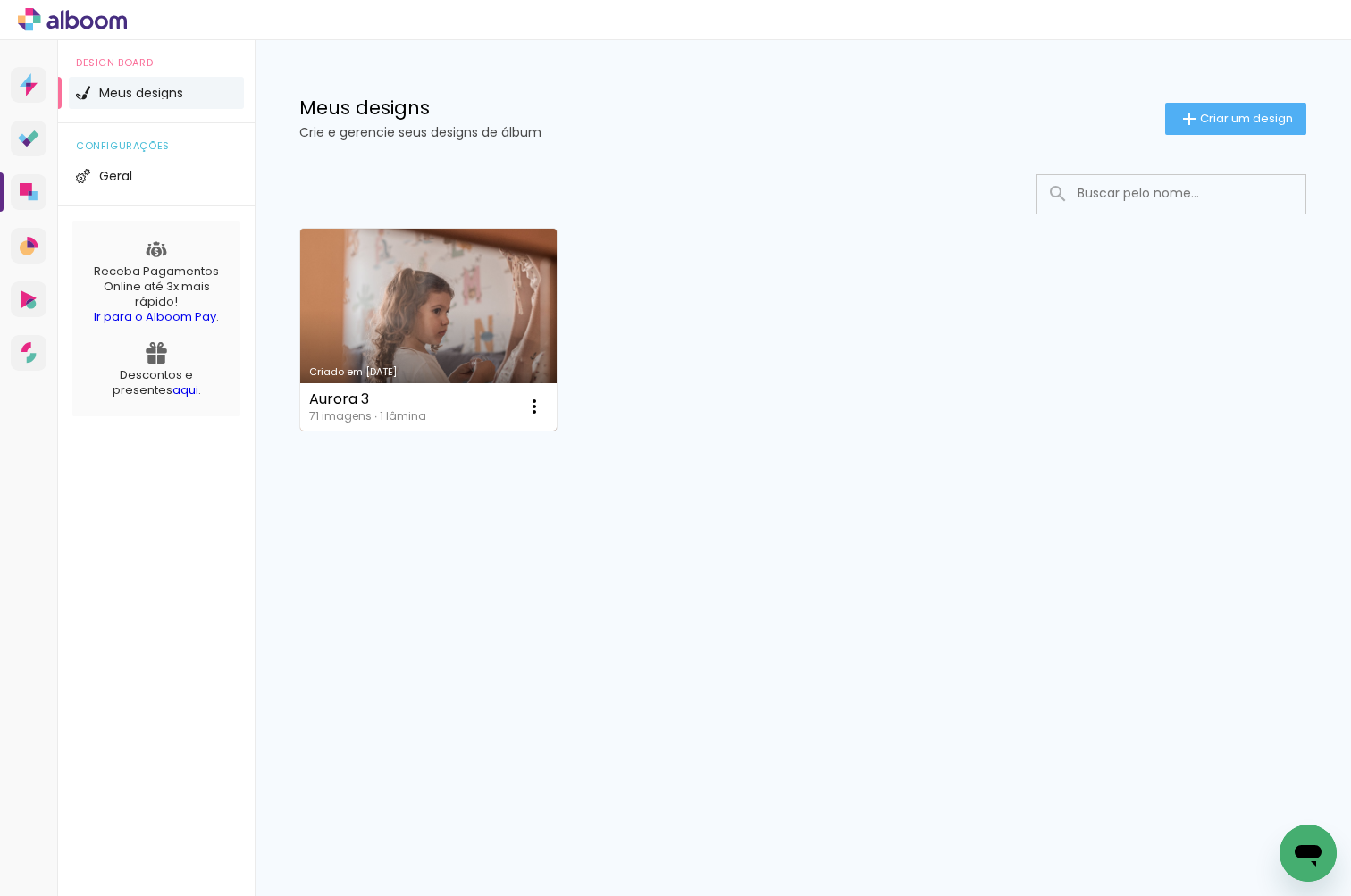
click at [442, 246] on link "Criado em 12/08/25" at bounding box center [428, 328] width 257 height 201
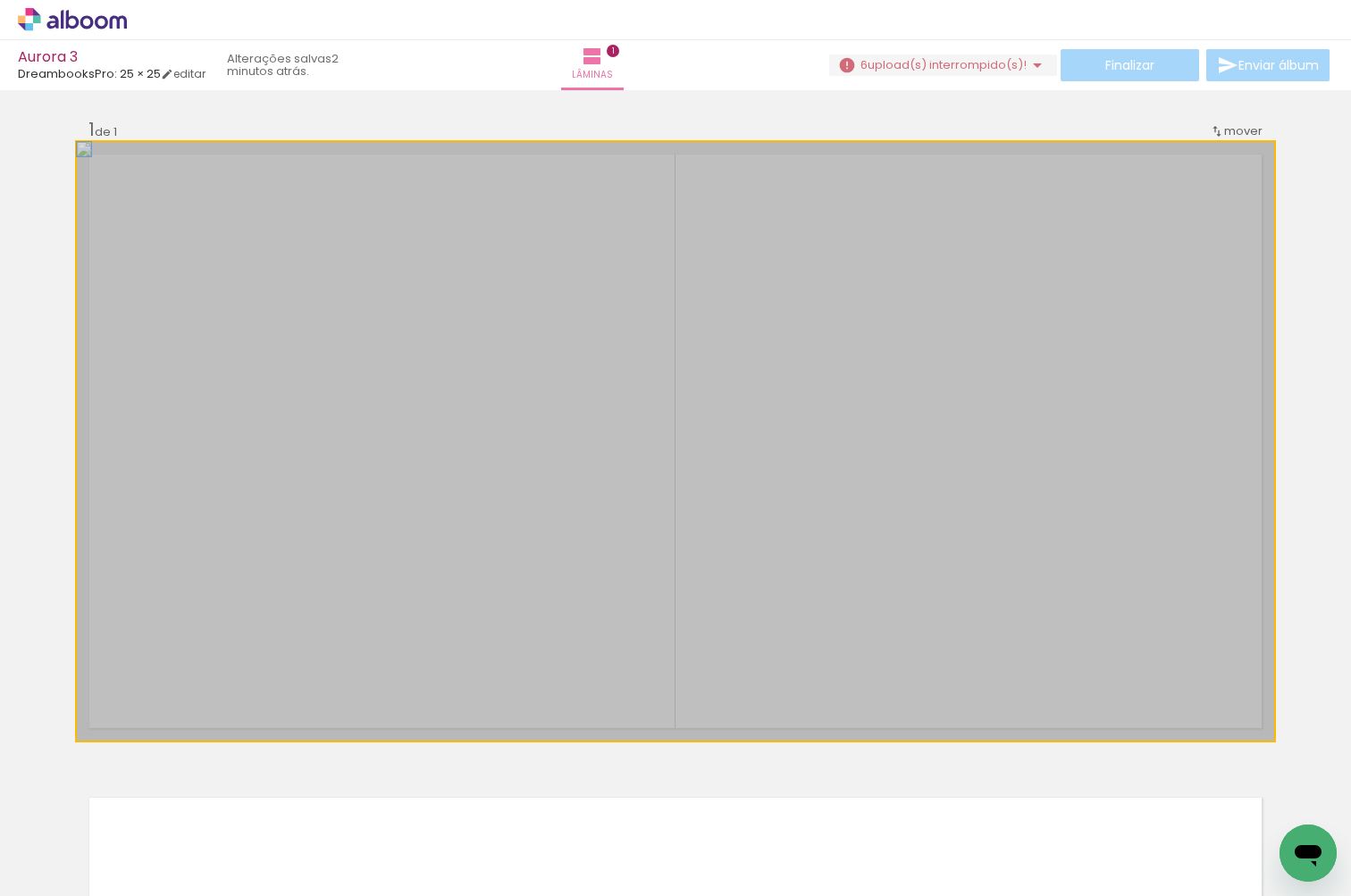
click at [769, 561] on div at bounding box center [675, 441] width 1197 height 598
click at [769, 560] on div at bounding box center [675, 441] width 1197 height 598
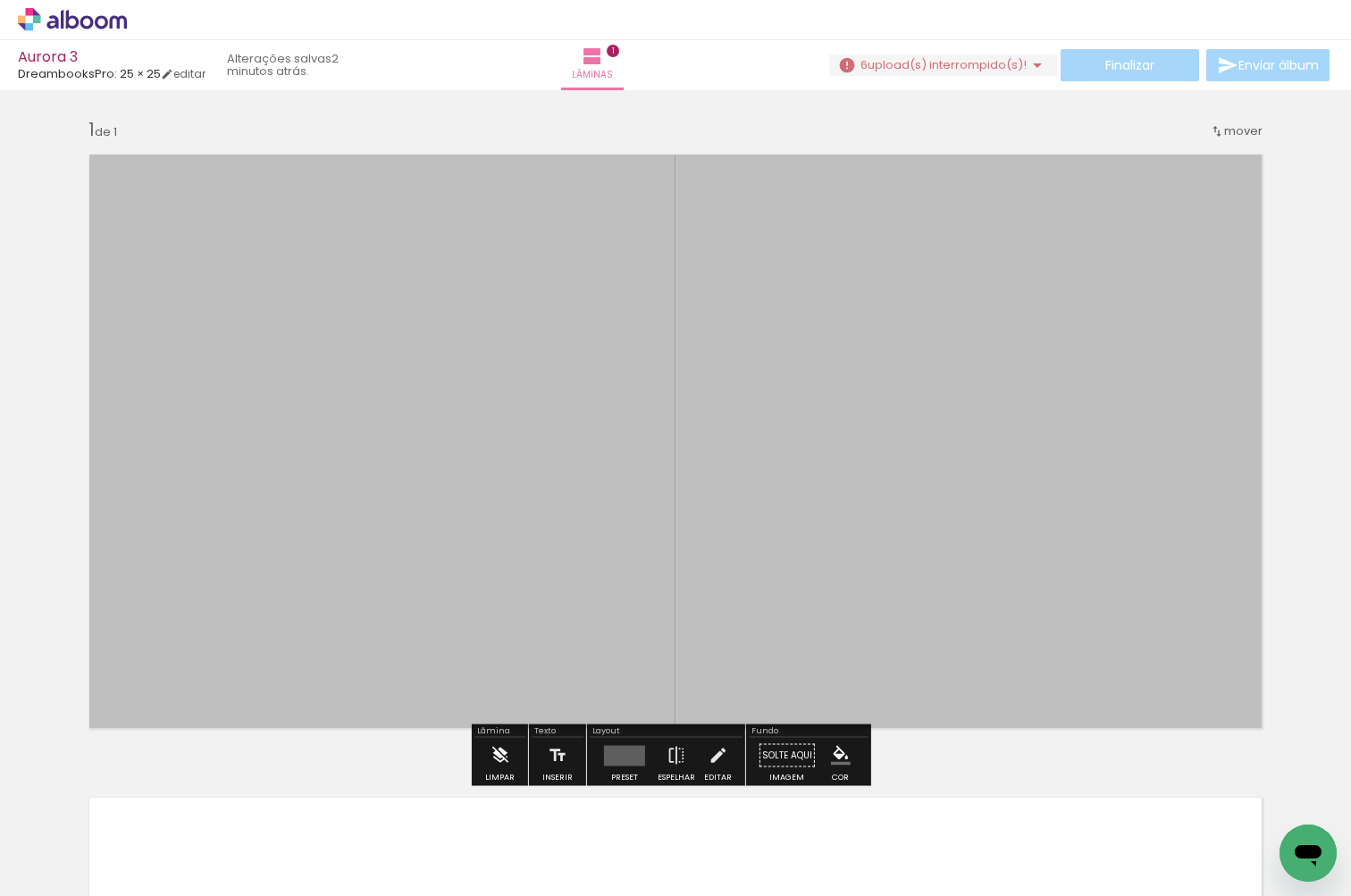
click at [502, 776] on div "Limpar" at bounding box center [500, 777] width 29 height 8
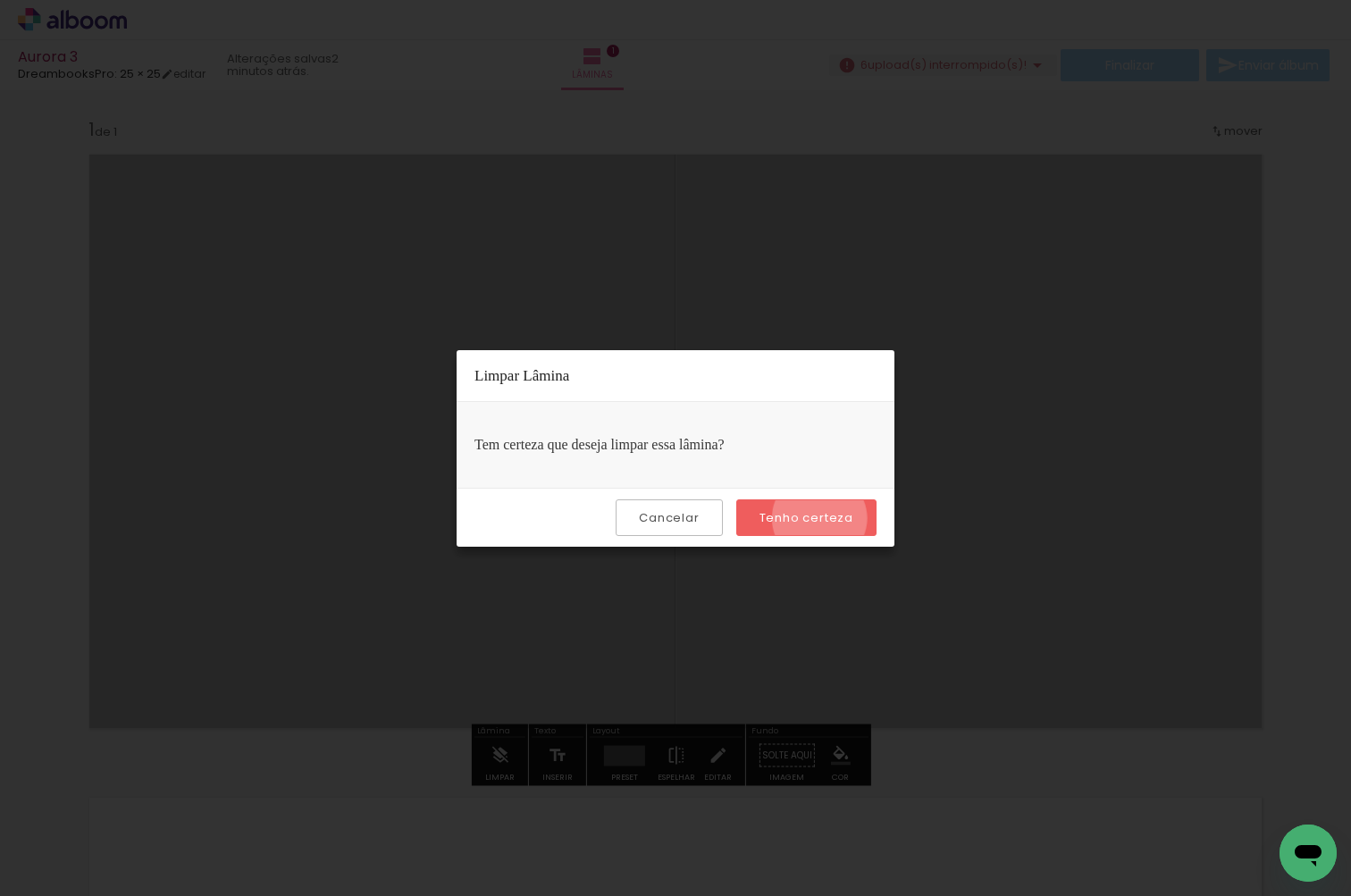
click at [0, 0] on slot "Tenho certeza" at bounding box center [0, 0] width 0 height 0
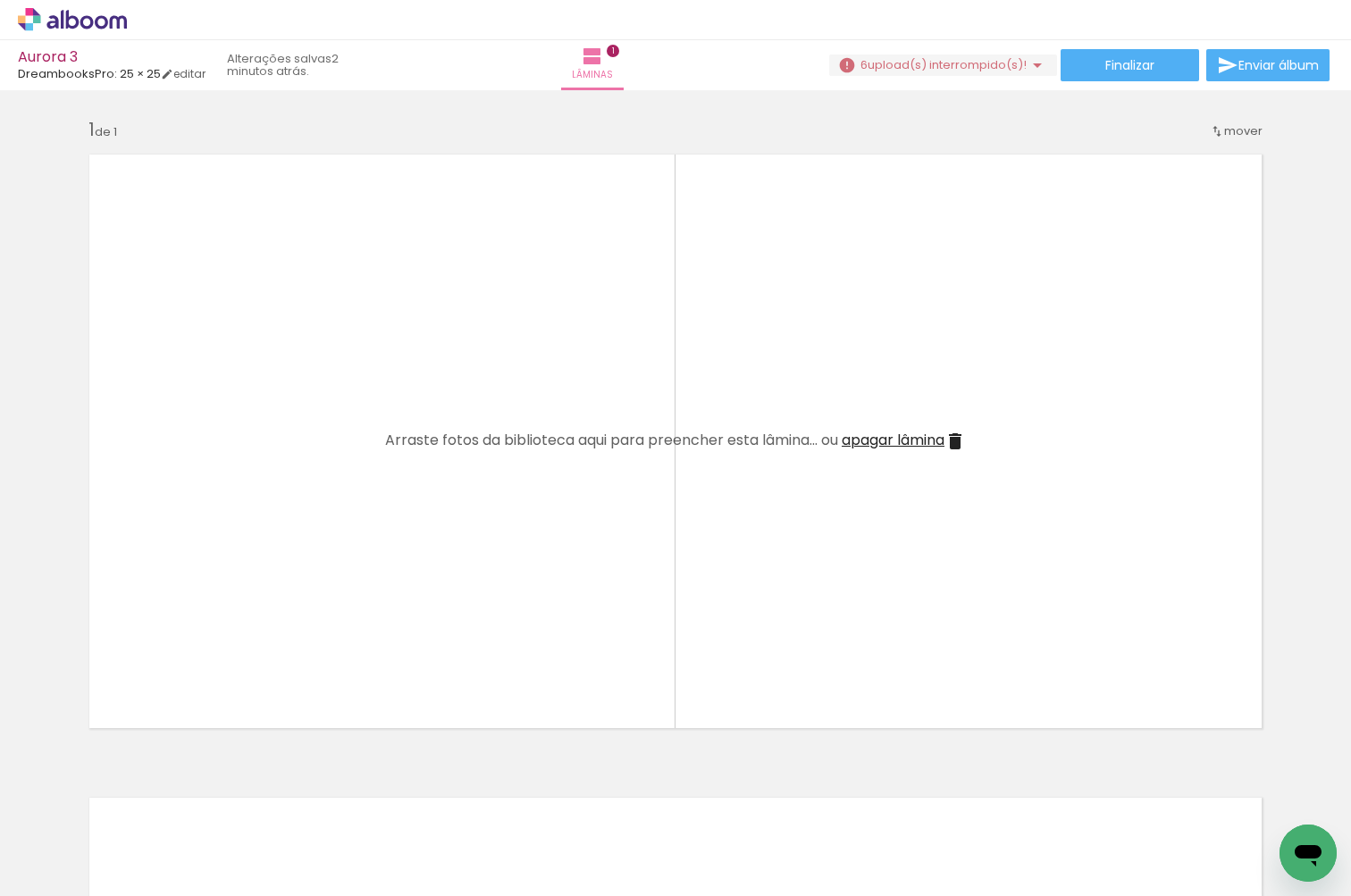
click at [190, 840] on div at bounding box center [179, 835] width 88 height 59
drag, startPoint x: 181, startPoint y: 838, endPoint x: 546, endPoint y: 685, distance: 395.8
click at [546, 685] on quentale-workspace at bounding box center [676, 448] width 1351 height 896
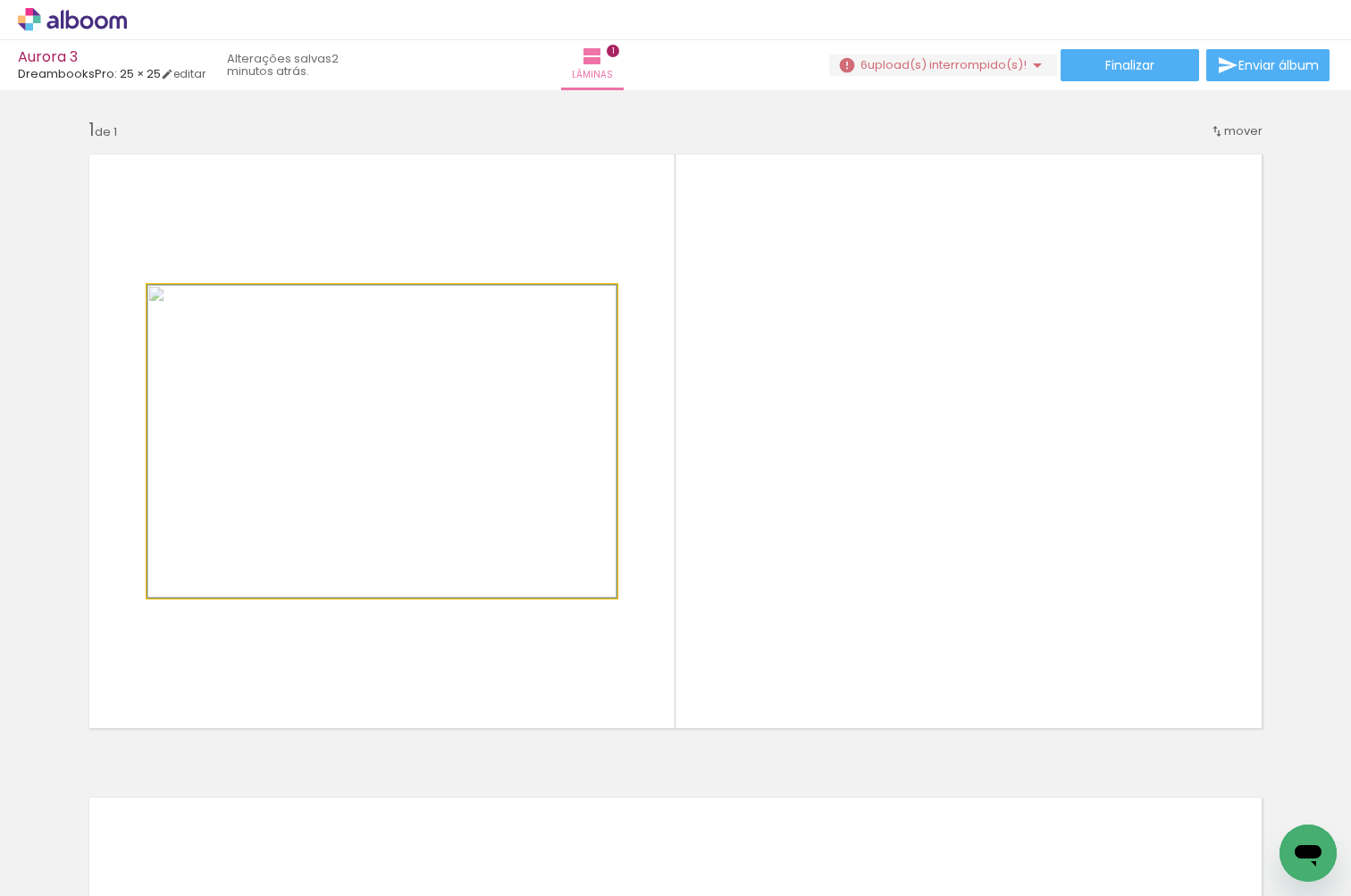
click at [519, 523] on quentale-photo at bounding box center [382, 442] width 469 height 313
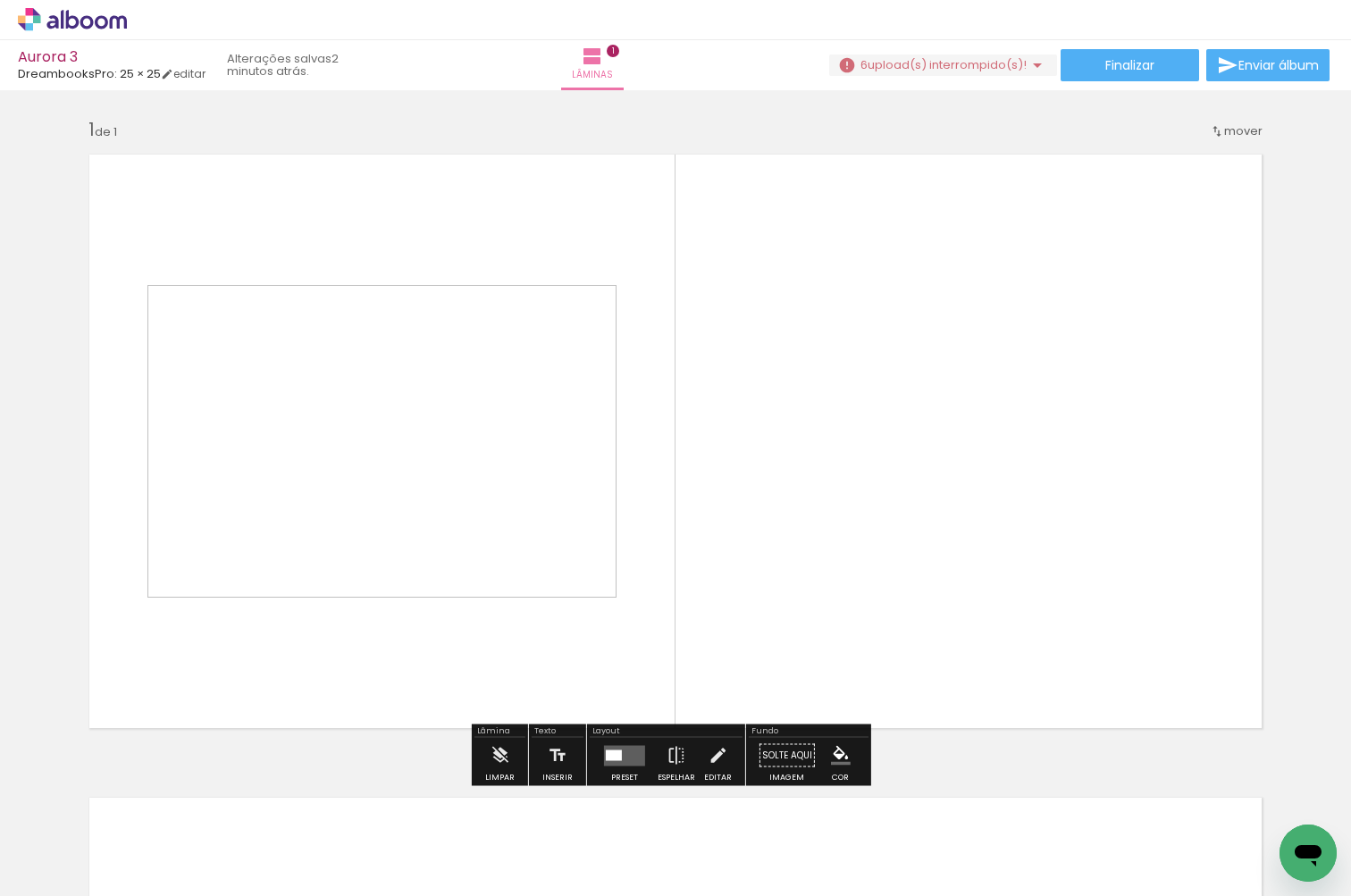
click at [43, 55] on div "Aurora 3" at bounding box center [111, 58] width 188 height 17
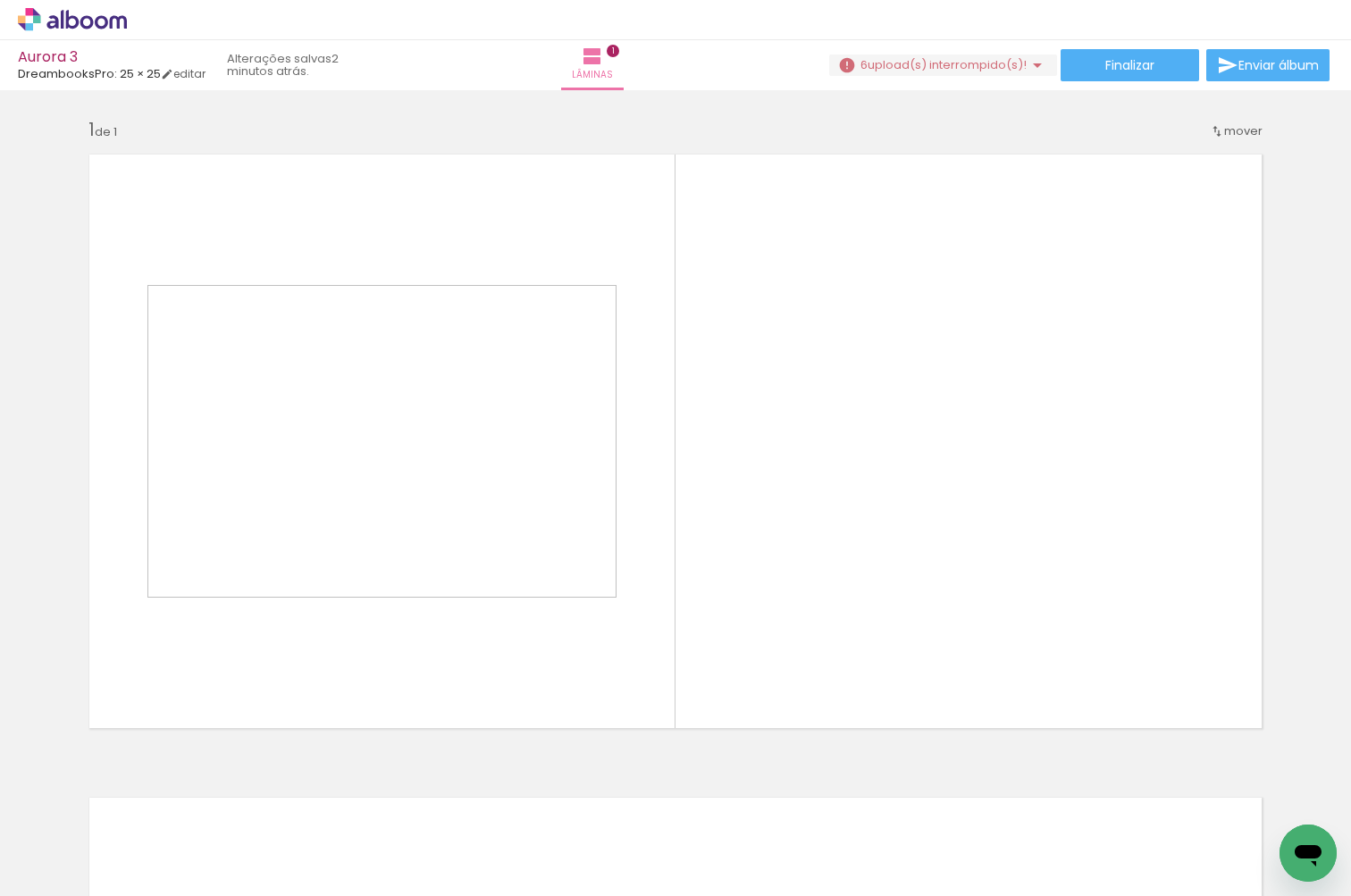
click at [1012, 74] on paper-button "6 upload(s) interrompido(s)!" at bounding box center [943, 64] width 228 height 21
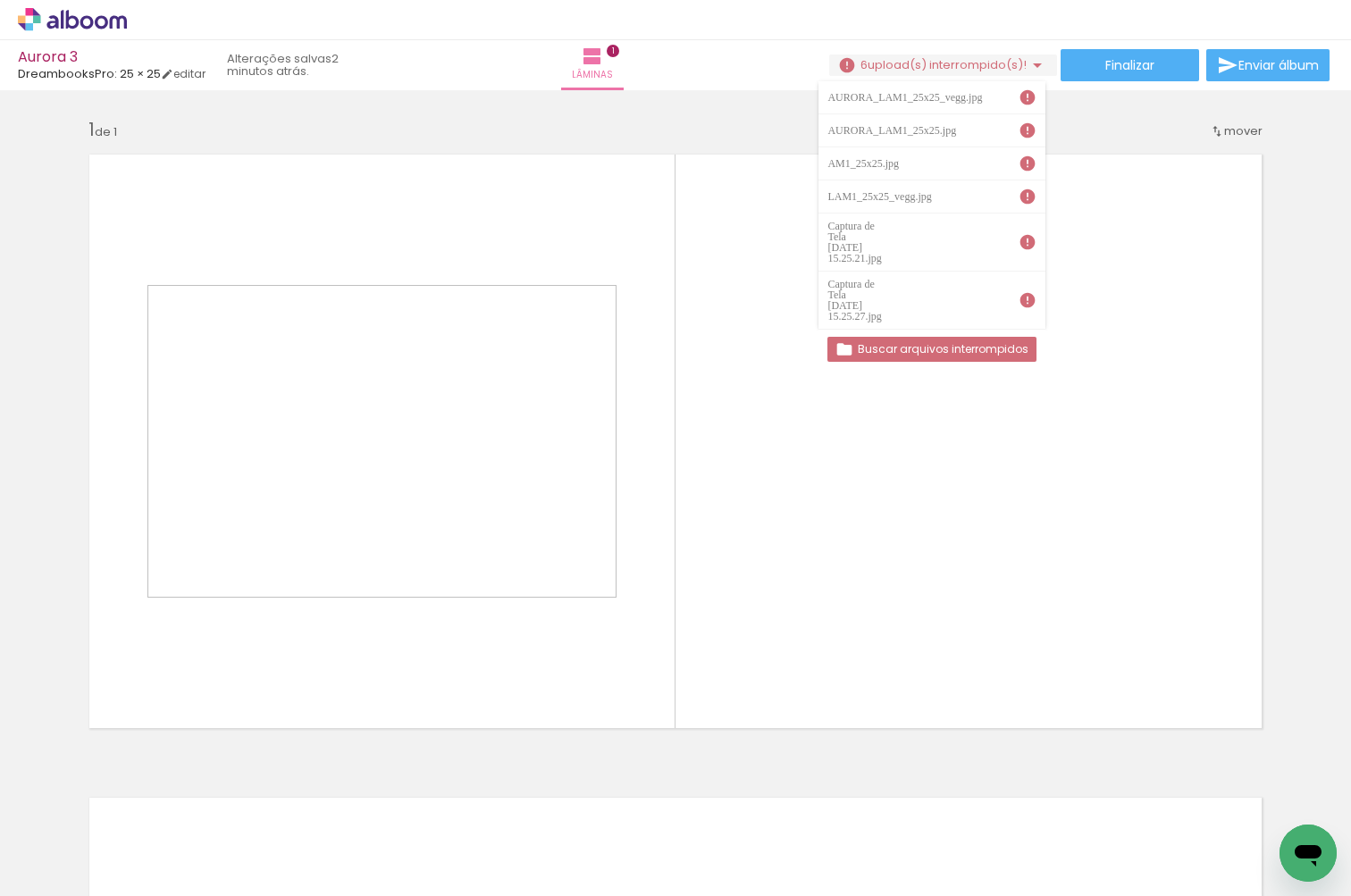
click at [0, 0] on slot "Buscar arquivos interrompidos" at bounding box center [0, 0] width 0 height 0
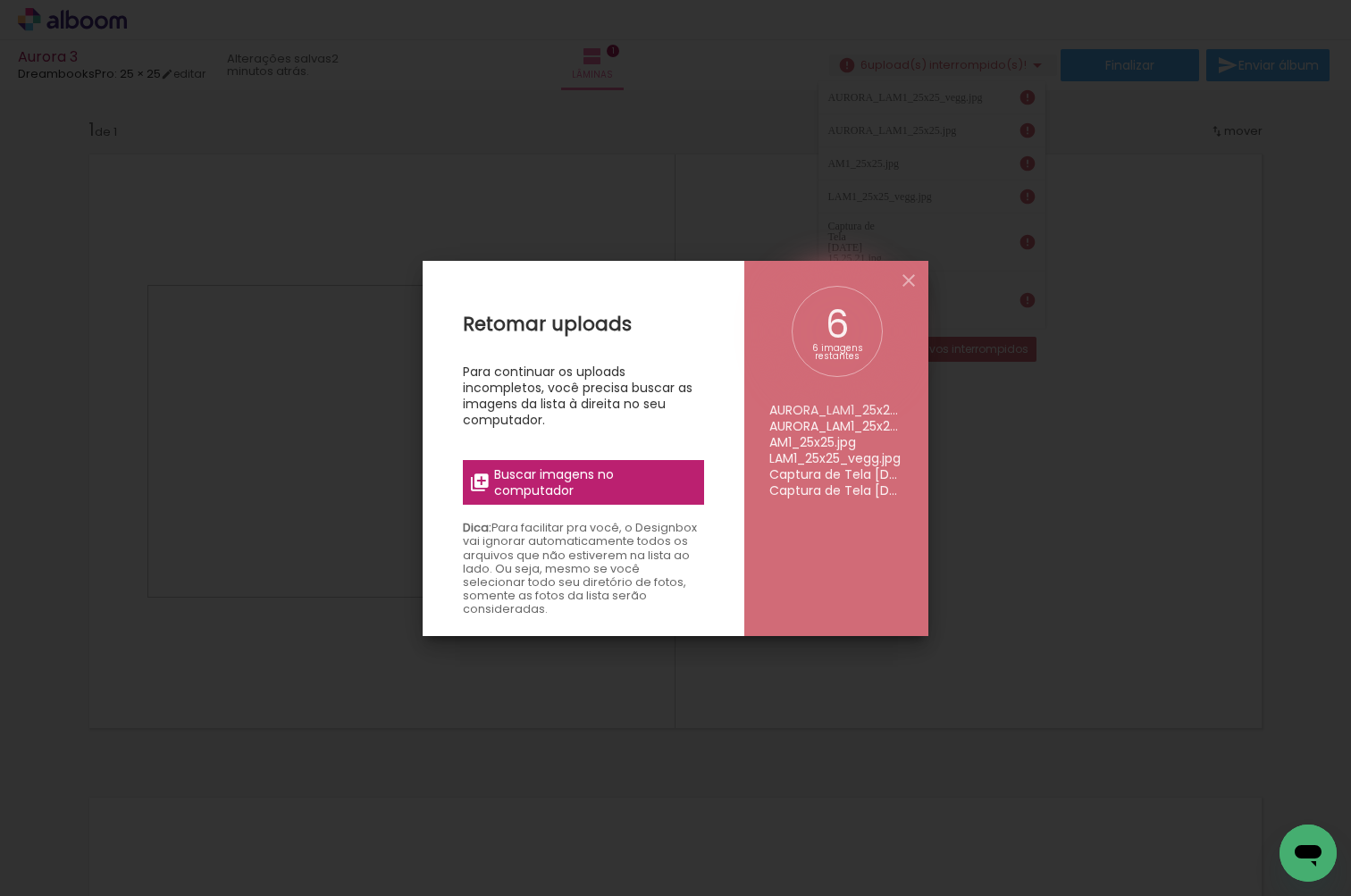
click at [592, 502] on label "Buscar imagens no computador" at bounding box center [583, 482] width 241 height 45
click at [0, 0] on input "file" at bounding box center [0, 0] width 0 height 0
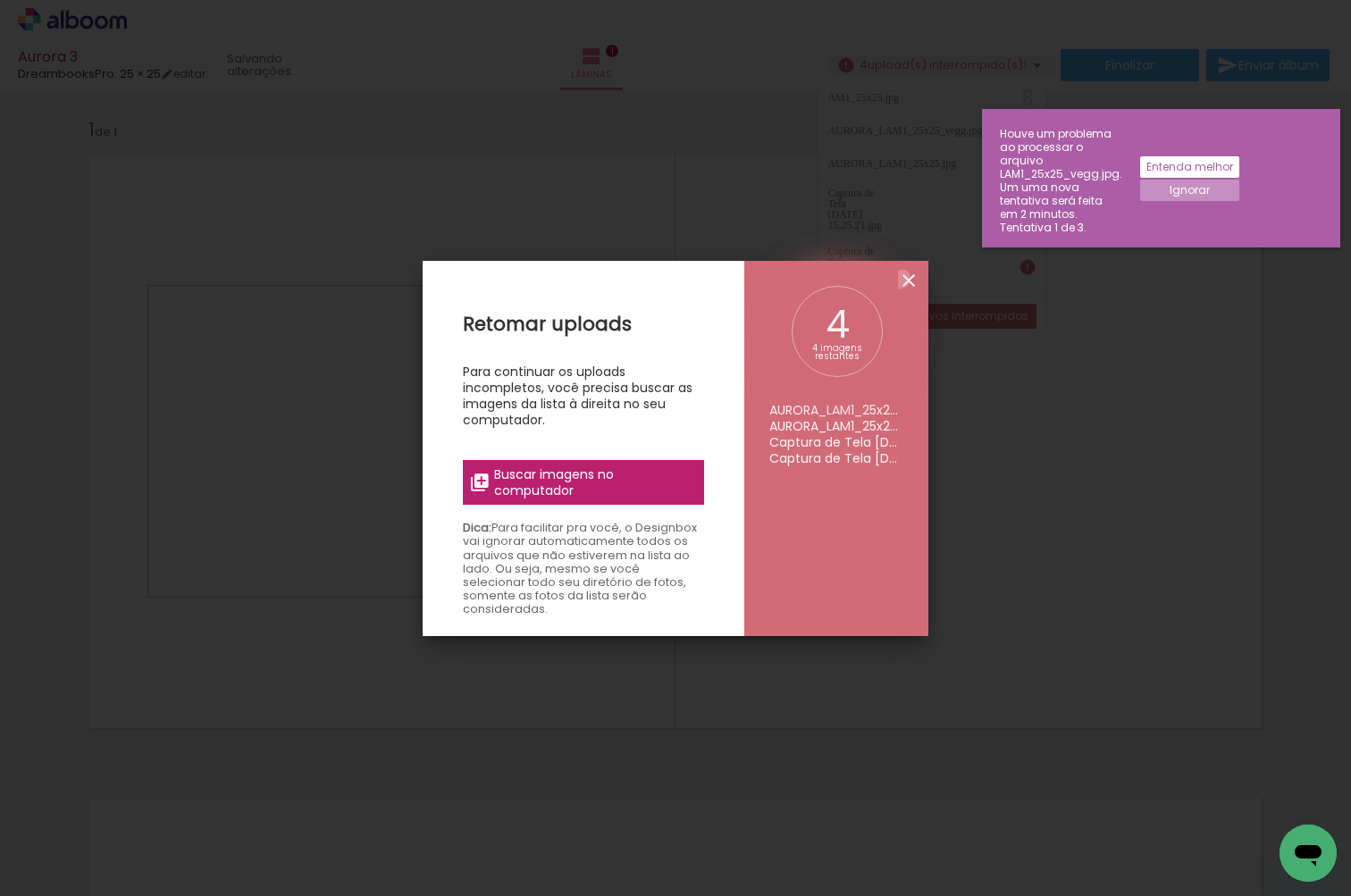
click at [899, 278] on iron-icon at bounding box center [908, 280] width 21 height 21
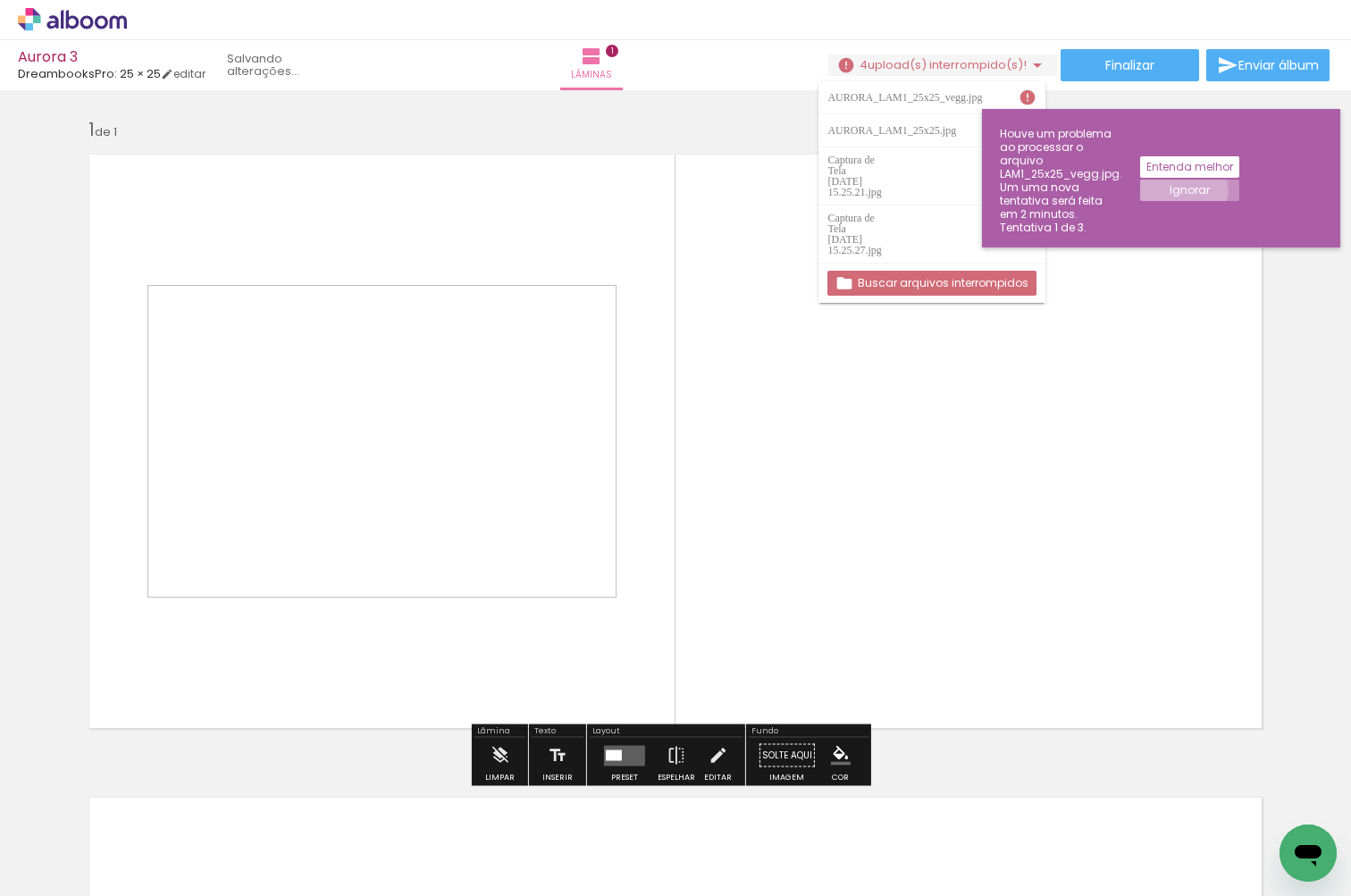
click at [0, 0] on slot "Ignorar" at bounding box center [0, 0] width 0 height 0
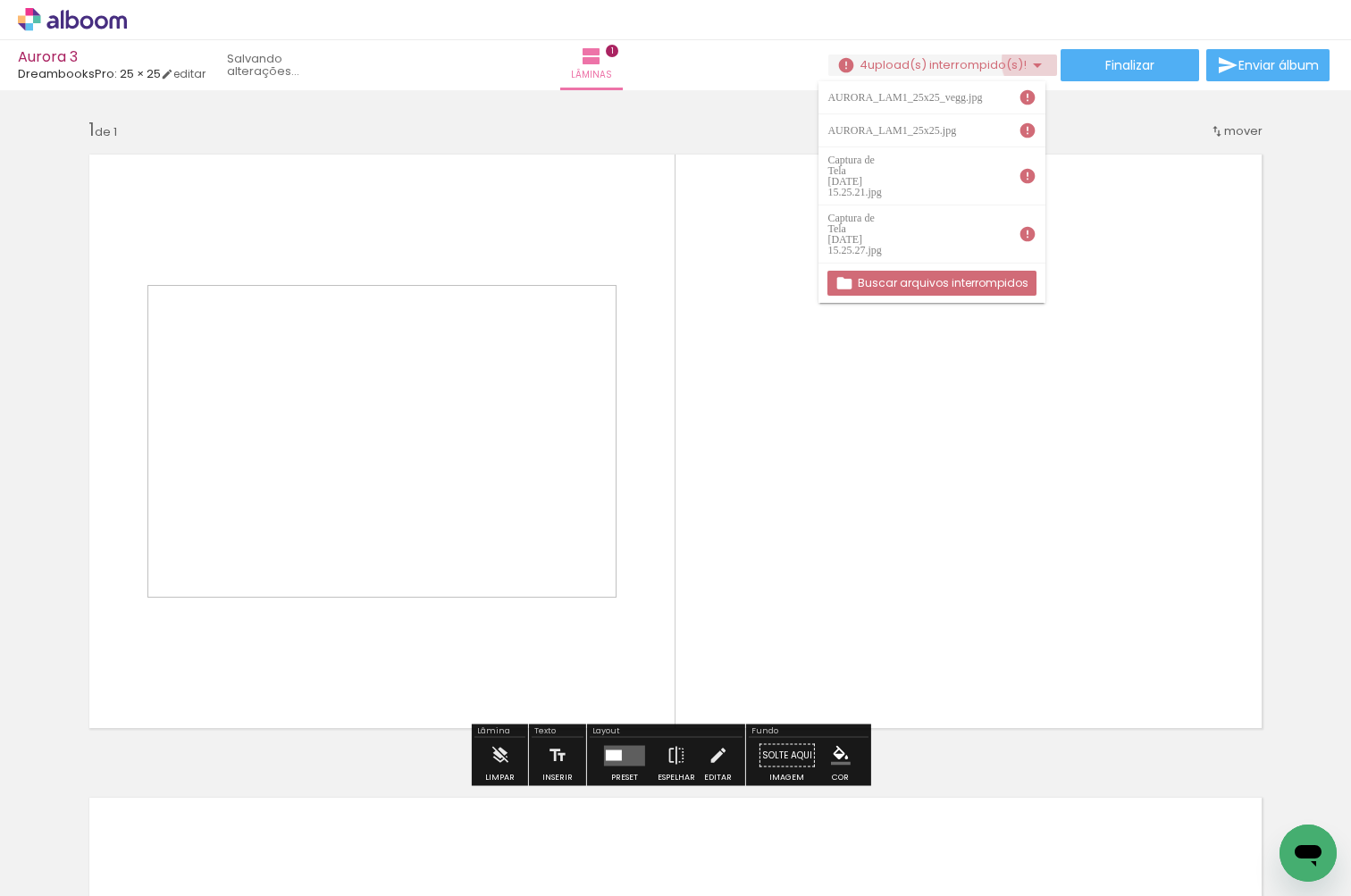
click at [1035, 62] on iron-icon at bounding box center [1036, 64] width 21 height 21
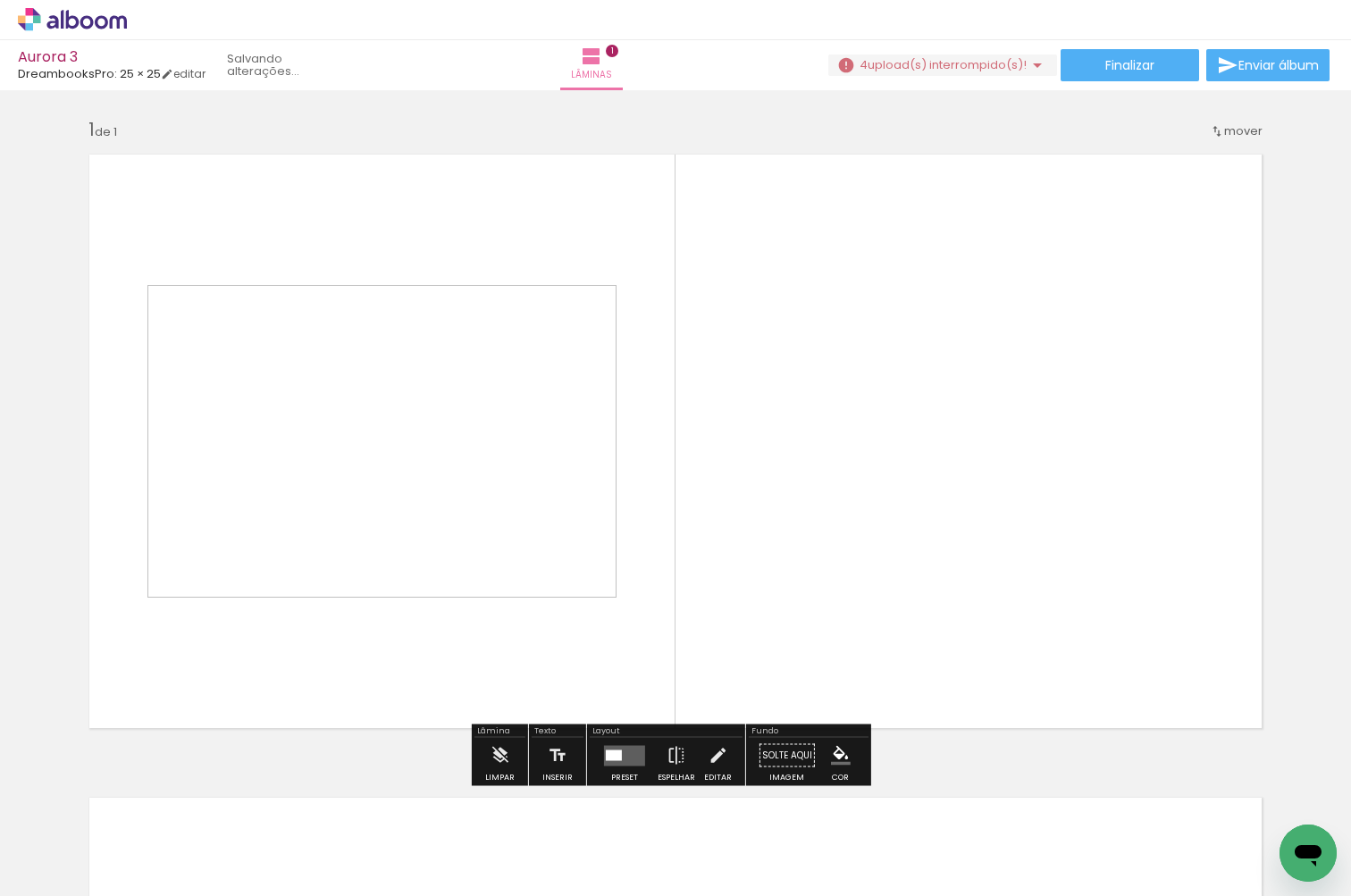
click at [540, 409] on quentale-photo at bounding box center [382, 442] width 469 height 313
click at [503, 755] on iron-icon at bounding box center [499, 755] width 19 height 36
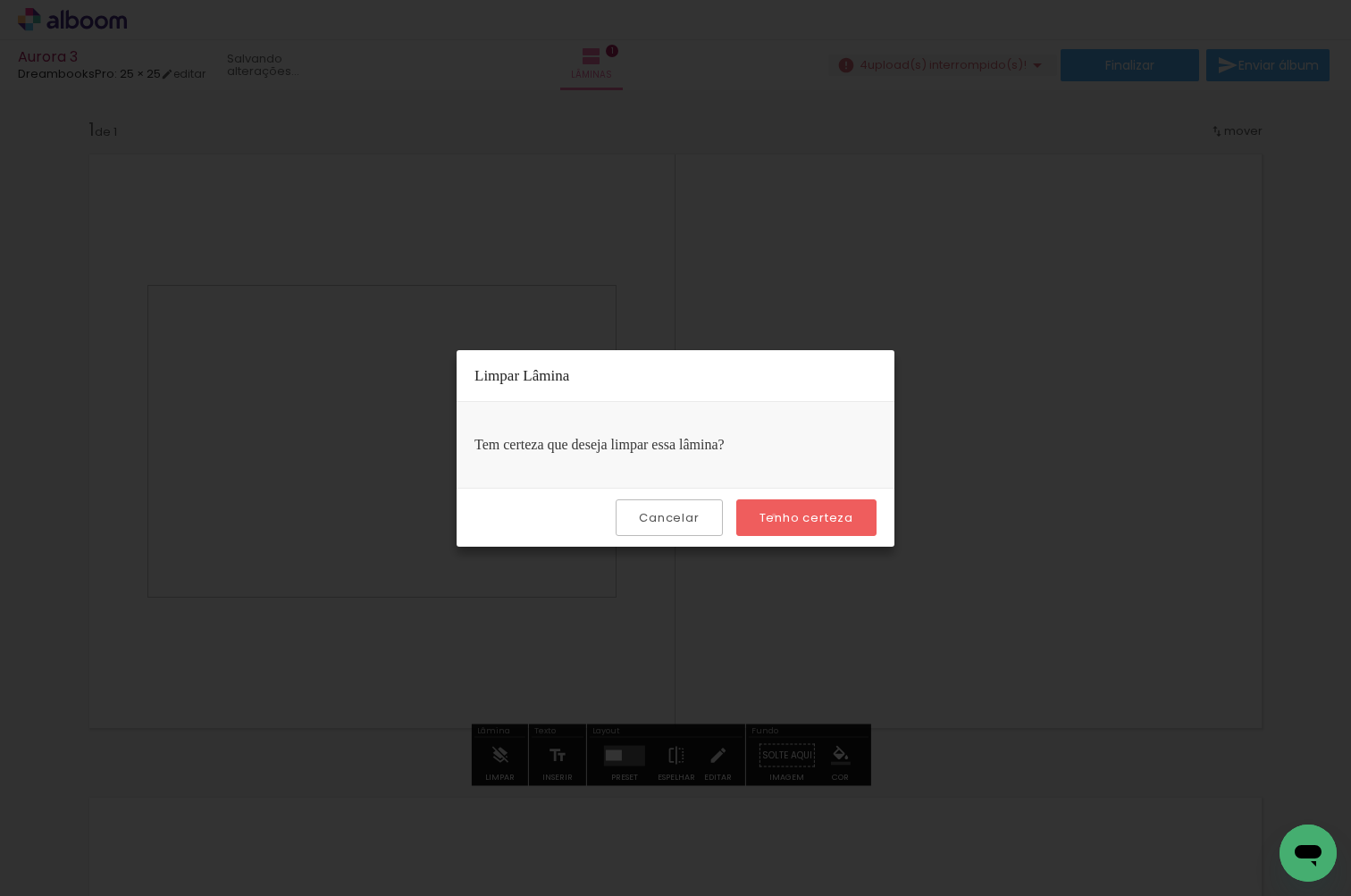
click at [0, 0] on slot "Tenho certeza" at bounding box center [0, 0] width 0 height 0
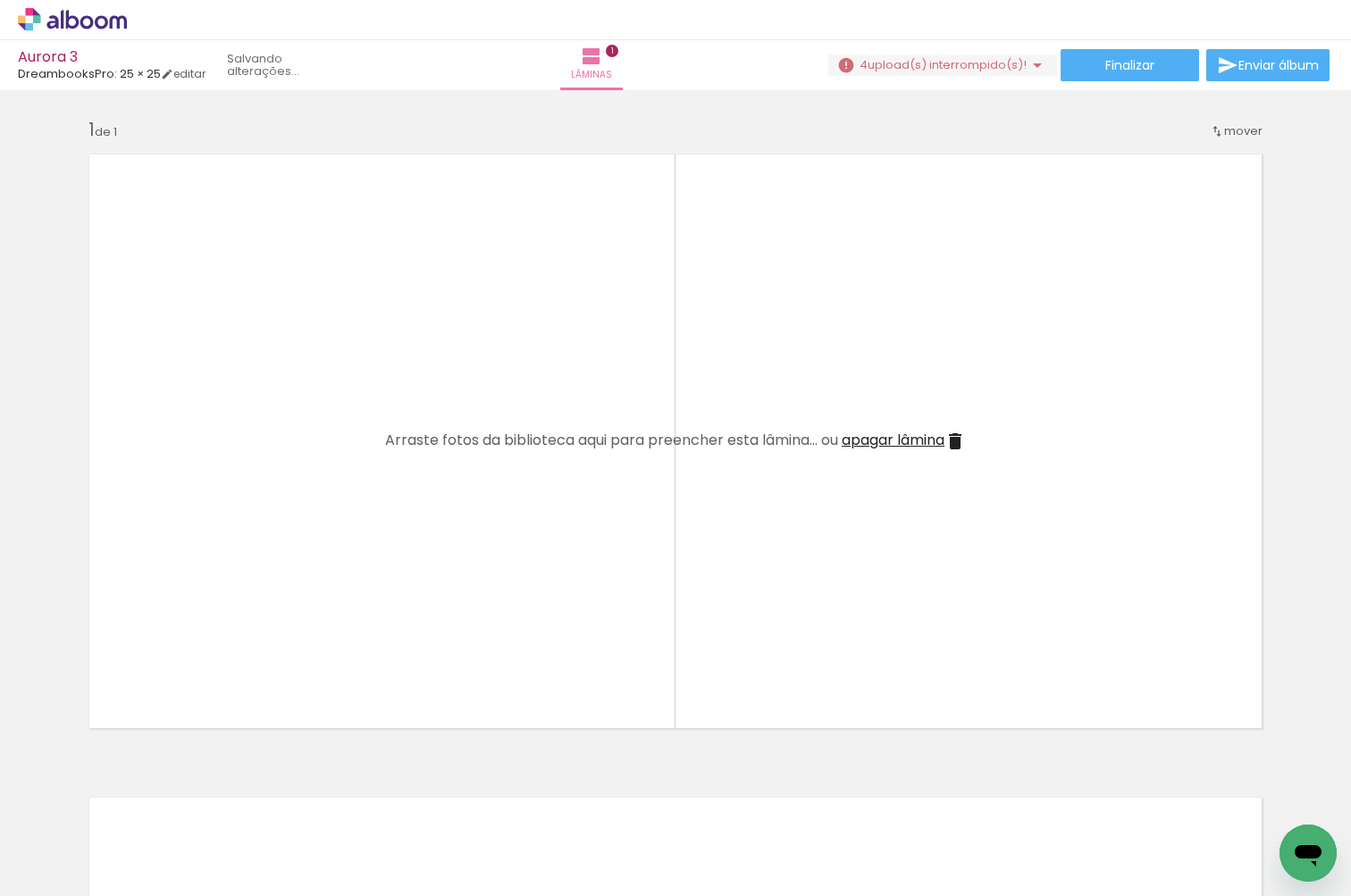
click at [888, 440] on span "apagar lâmina" at bounding box center [893, 440] width 103 height 20
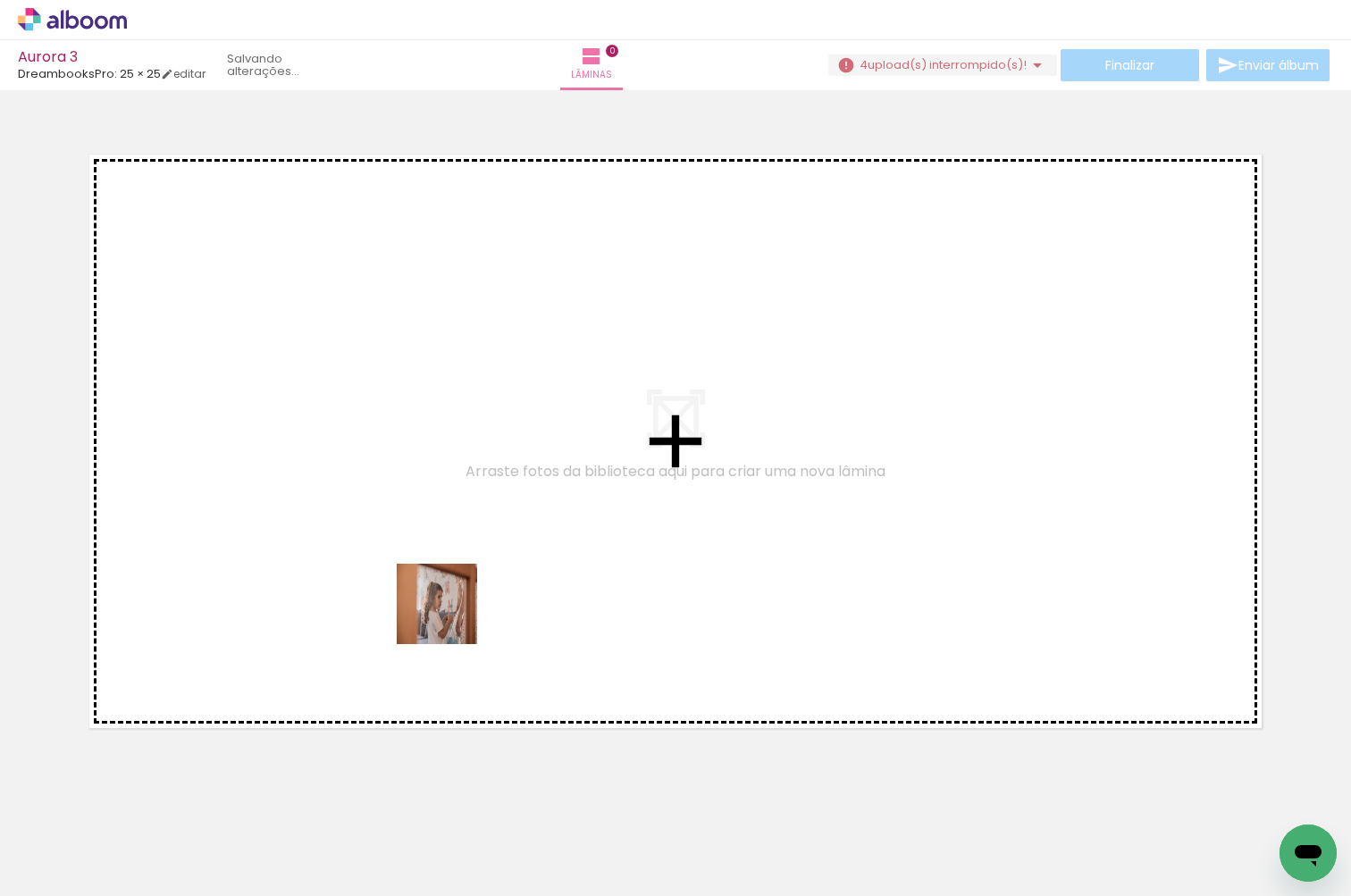
drag, startPoint x: 177, startPoint y: 856, endPoint x: 558, endPoint y: 527, distance: 503.4
click at [558, 527] on quentale-workspace at bounding box center [676, 448] width 1351 height 896
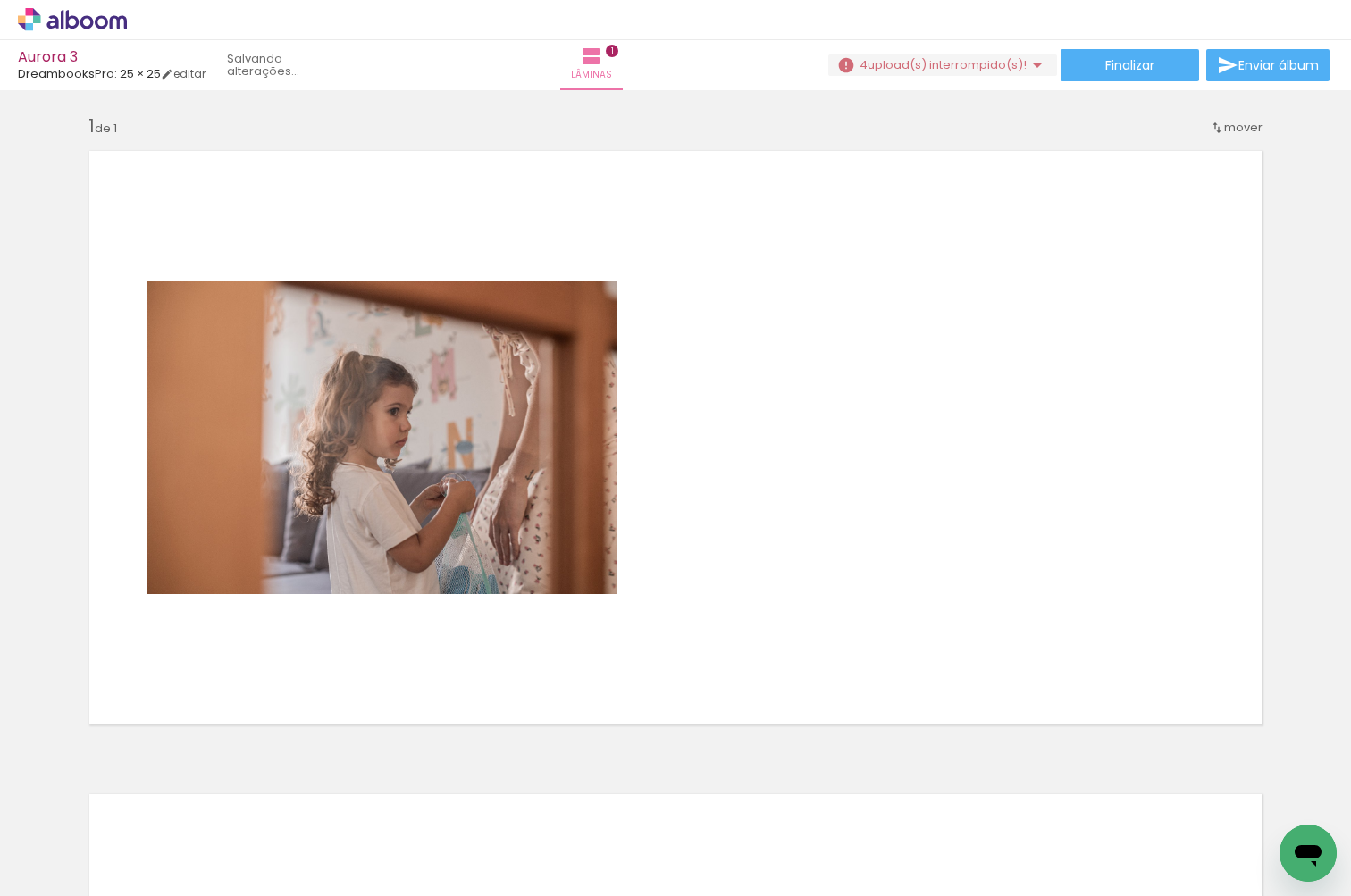
scroll to position [0, 907]
drag, startPoint x: 276, startPoint y: 888, endPoint x: 703, endPoint y: 854, distance: 428.4
click at [146, 854] on iron-horizontal-list at bounding box center [128, 839] width 36 height 111
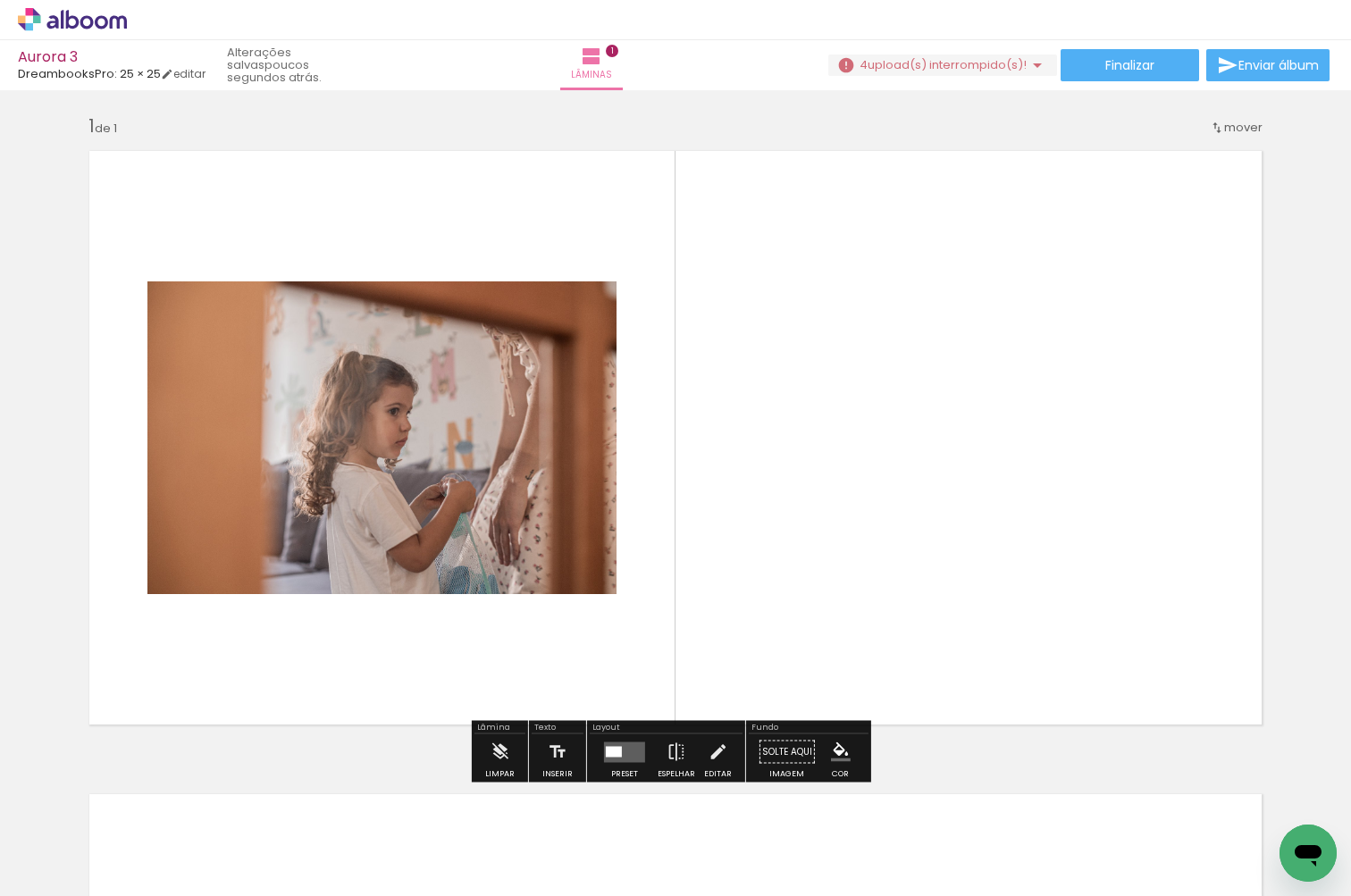
click at [936, 739] on div "Inserir lâmina 1 de 1" at bounding box center [676, 736] width 1351 height 1287
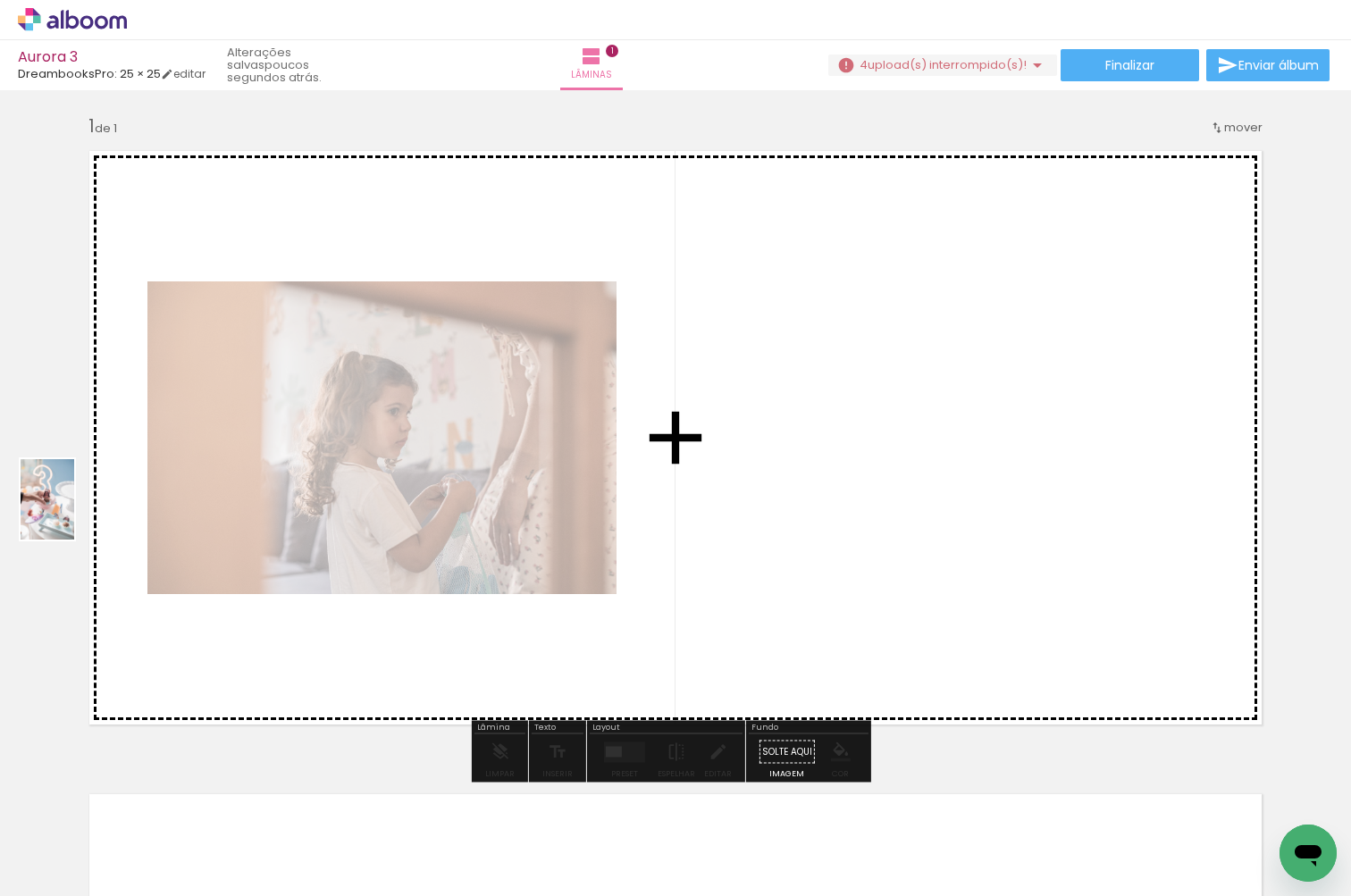
drag, startPoint x: 305, startPoint y: 854, endPoint x: 75, endPoint y: 512, distance: 412.1
click at [75, 512] on quentale-workspace at bounding box center [676, 448] width 1351 height 896
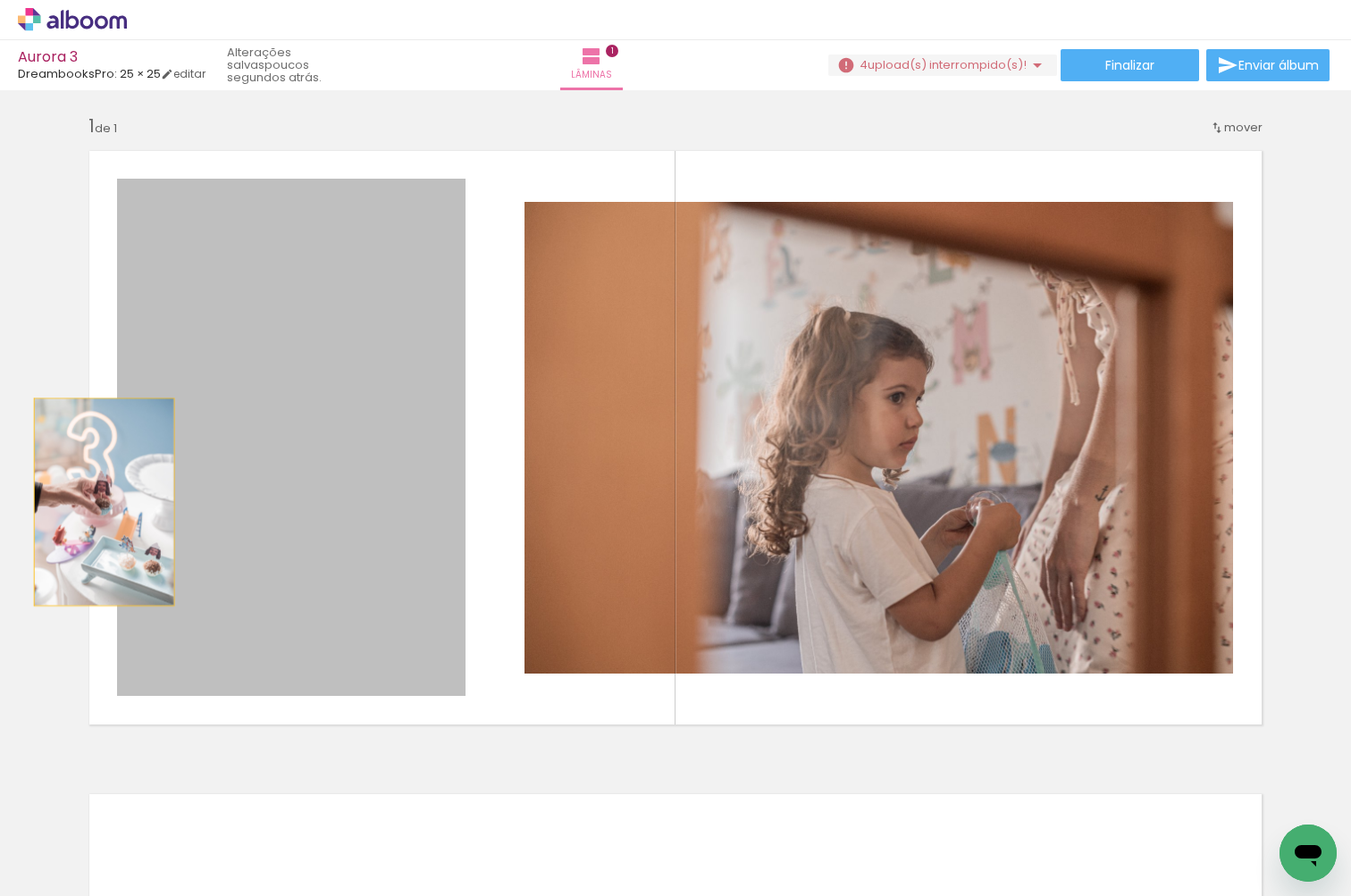
drag, startPoint x: 231, startPoint y: 528, endPoint x: 88, endPoint y: 502, distance: 145.3
click at [88, 502] on quentale-layouter at bounding box center [675, 437] width 1197 height 598
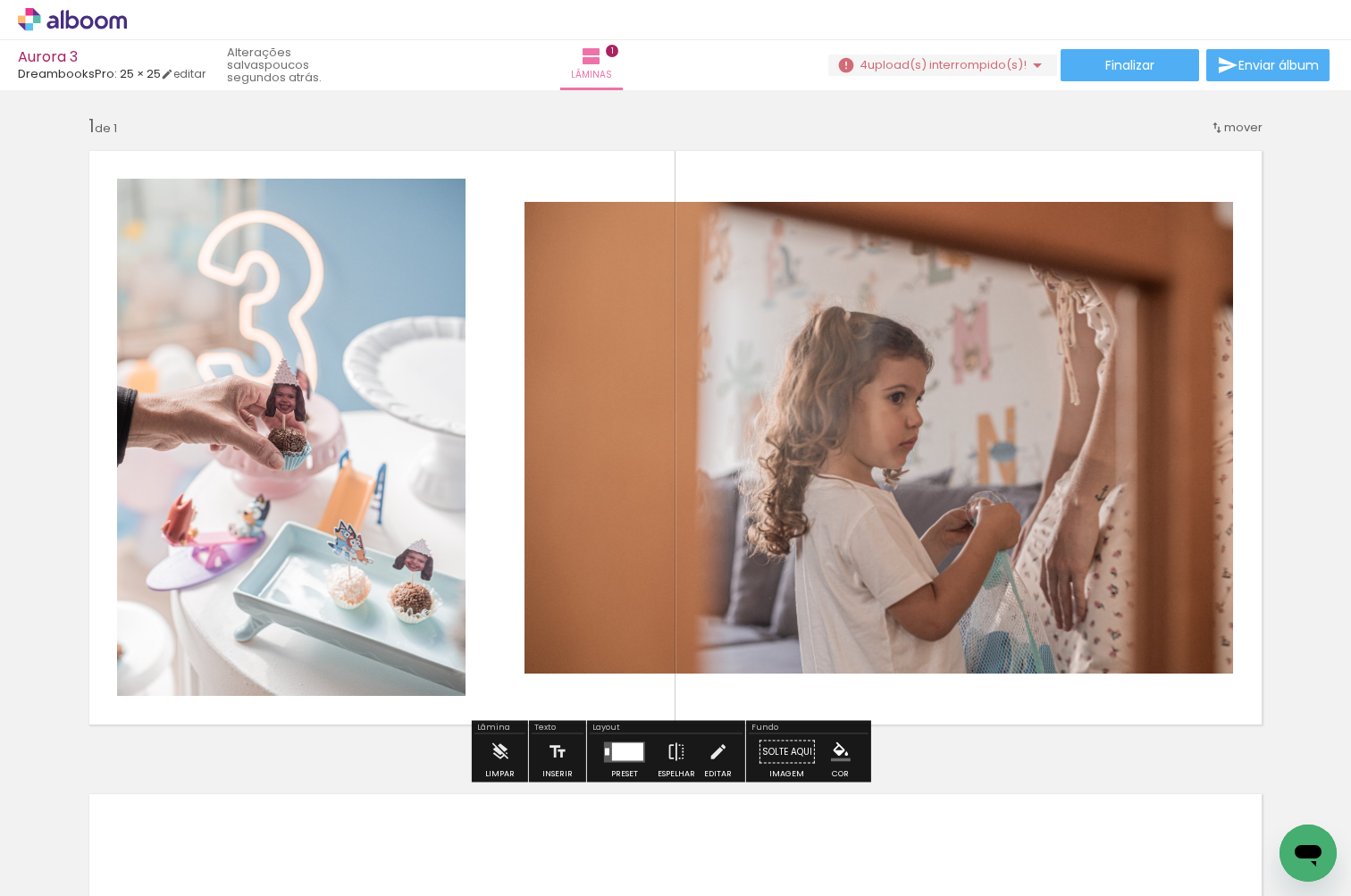
click at [1284, 353] on div "Inserir lâmina 1 de 1" at bounding box center [676, 736] width 1351 height 1287
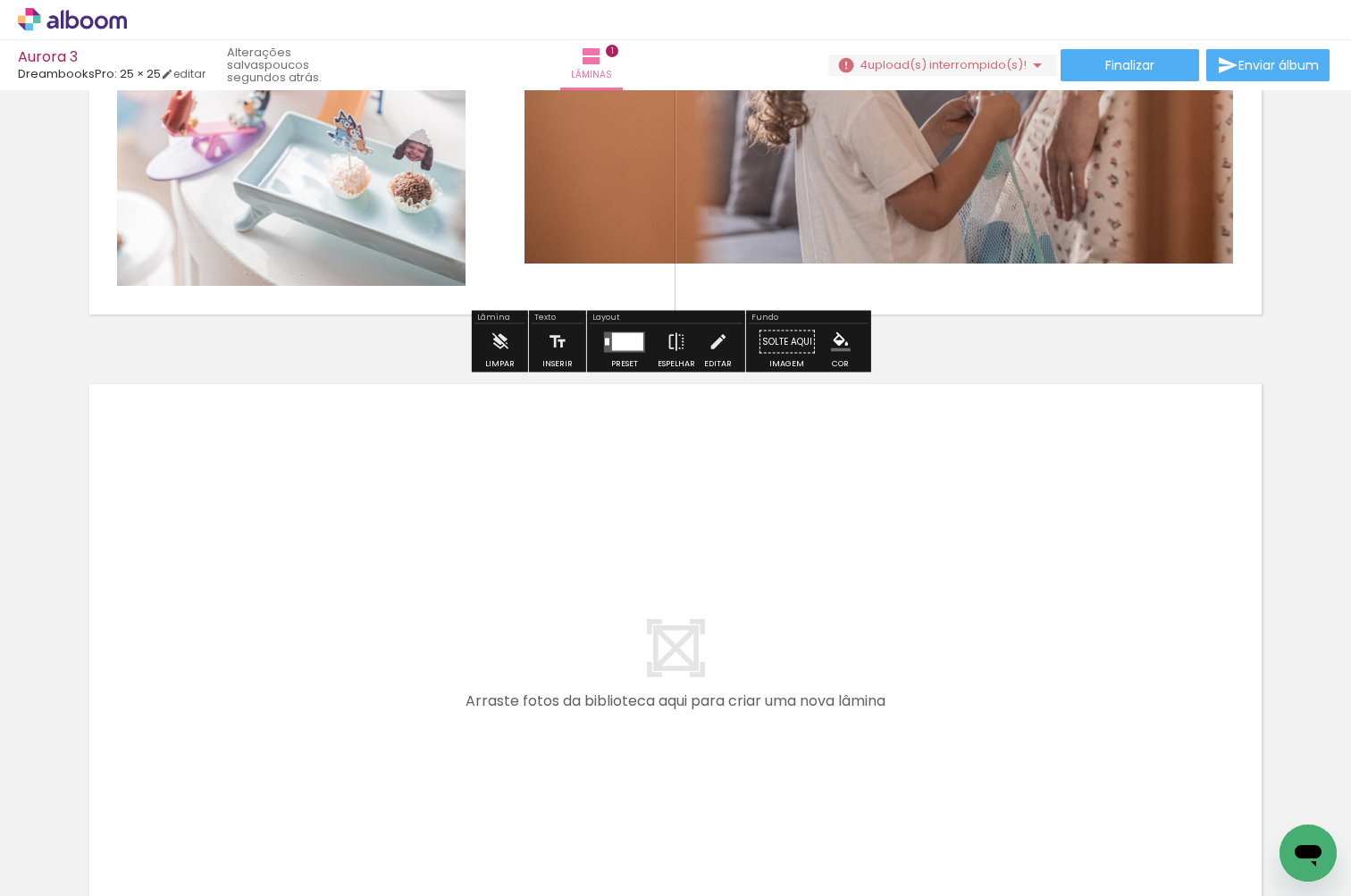
scroll to position [514, 0]
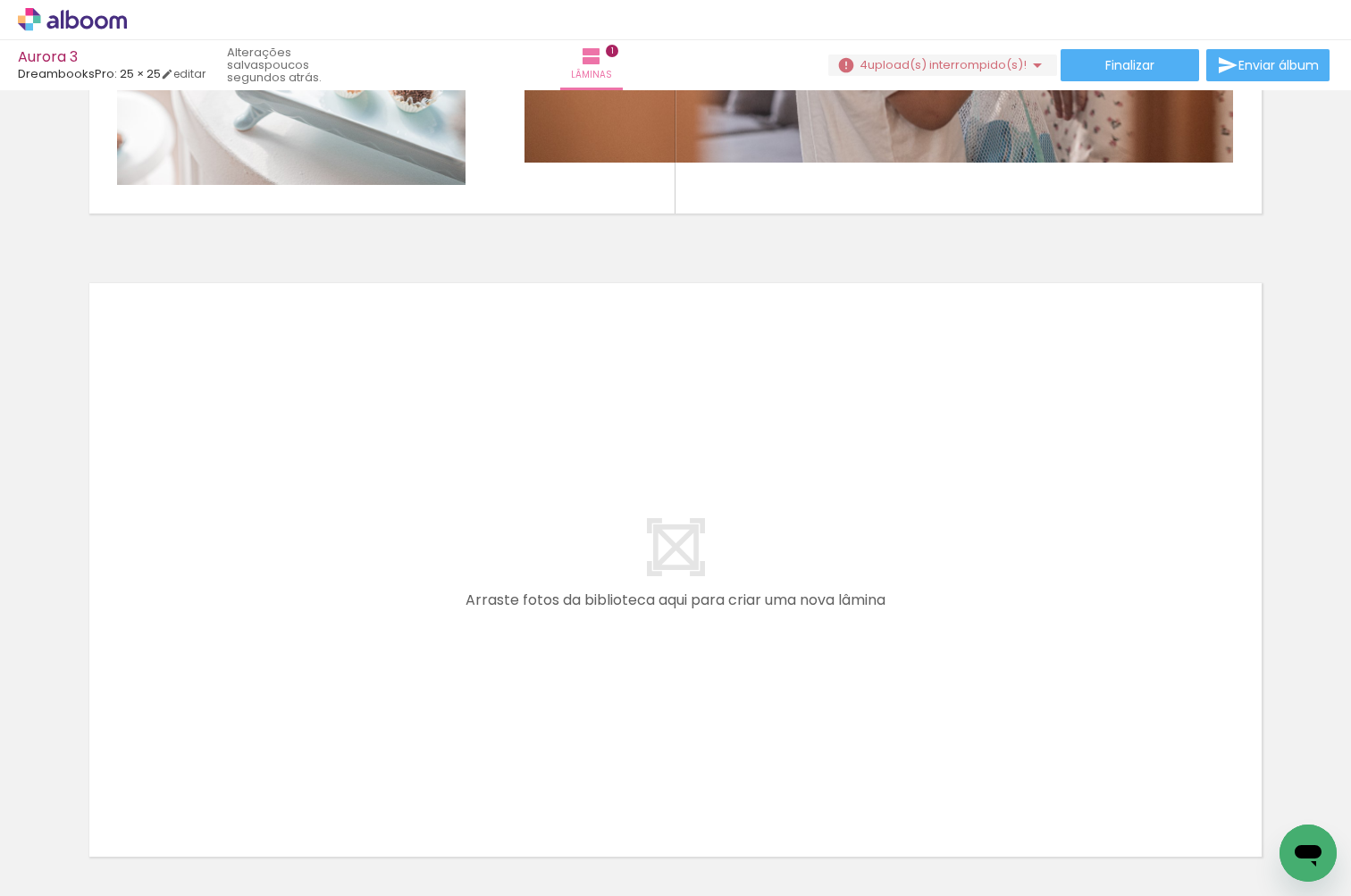
click at [831, 501] on quentale-layouter at bounding box center [675, 569] width 1197 height 598
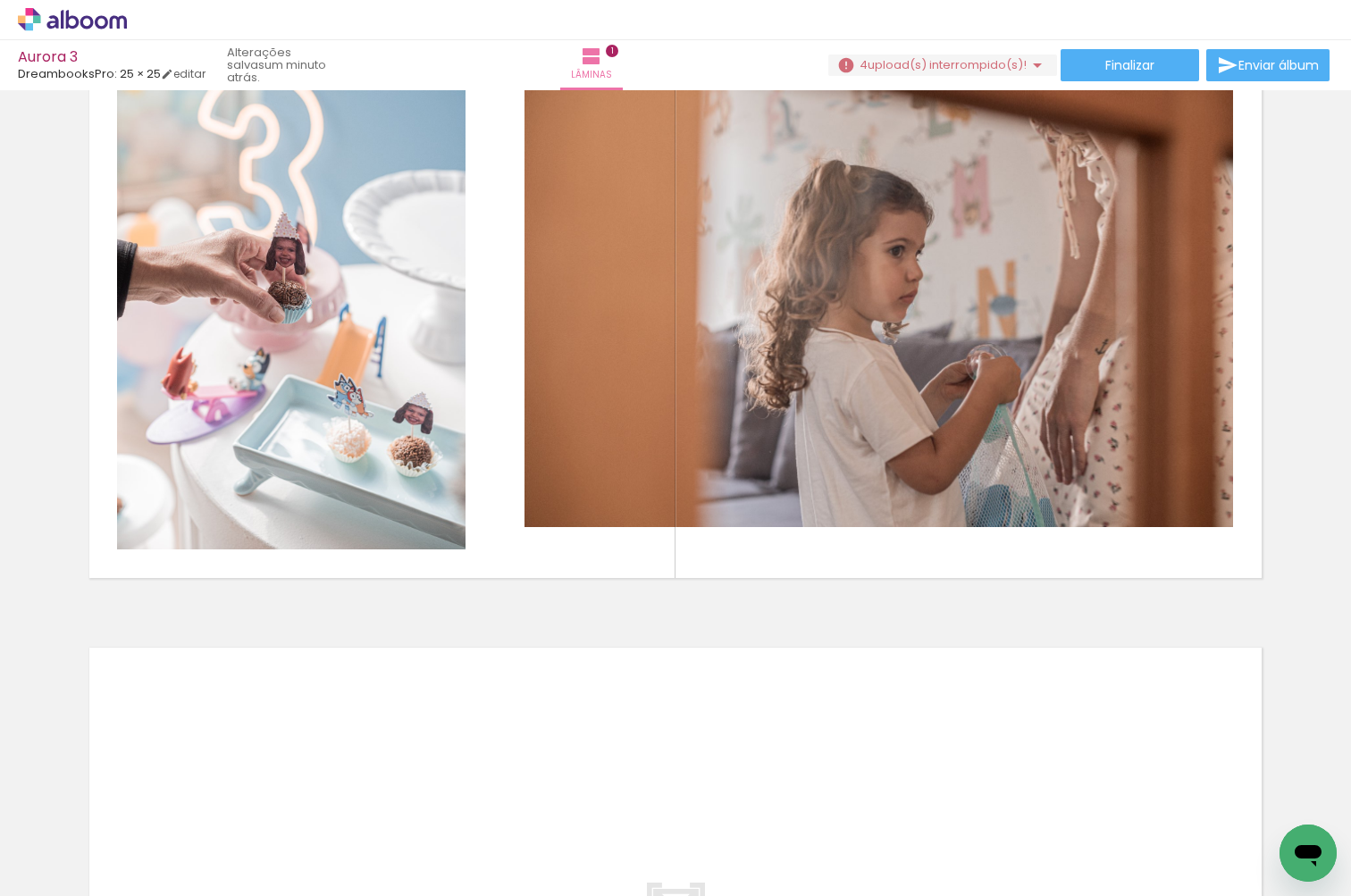
scroll to position [28, 0]
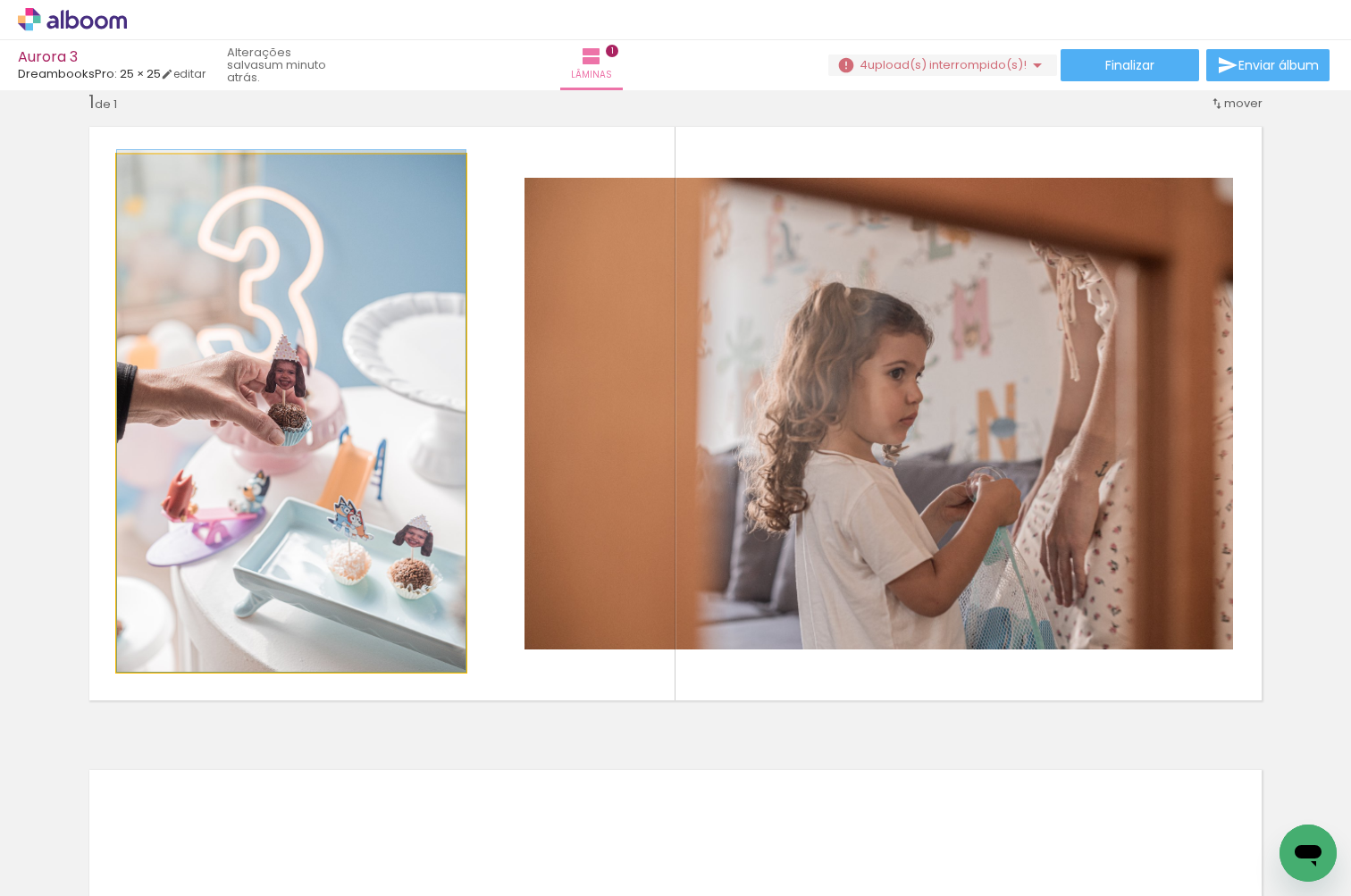
click at [410, 447] on quentale-photo at bounding box center [291, 413] width 349 height 517
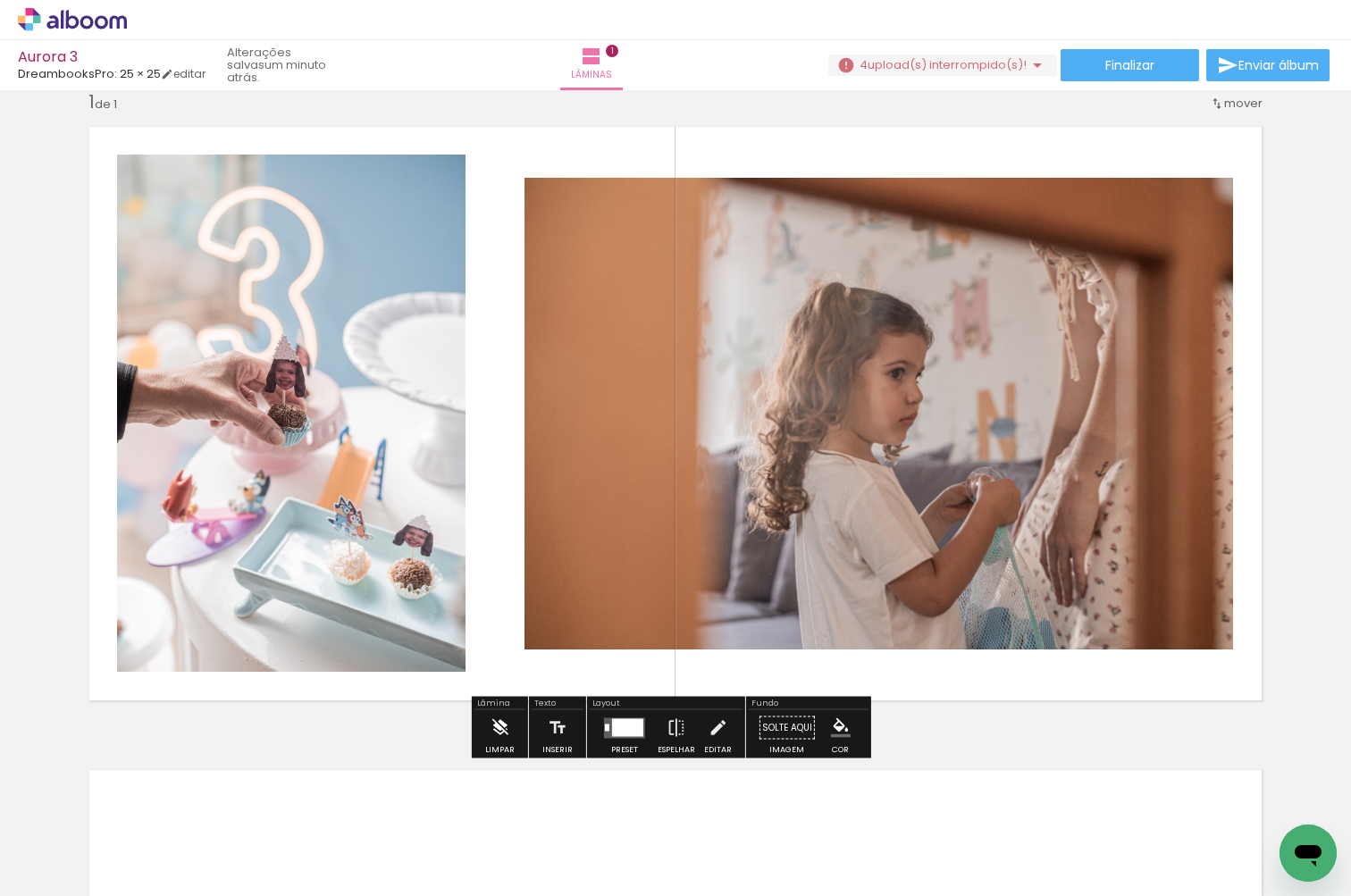
click at [511, 746] on div "Limpar" at bounding box center [500, 750] width 29 height 8
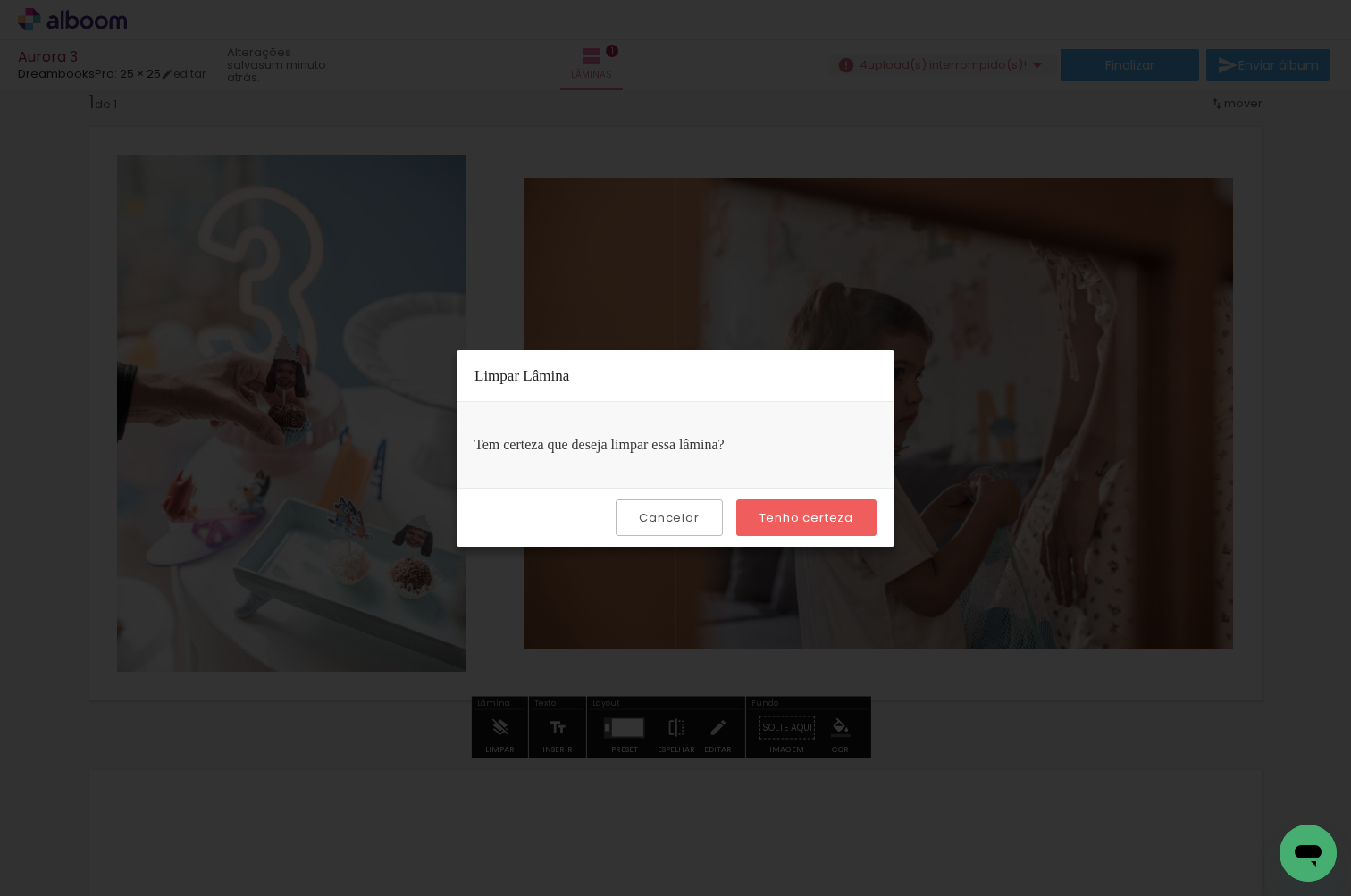
click at [0, 0] on slot "Tenho certeza" at bounding box center [0, 0] width 0 height 0
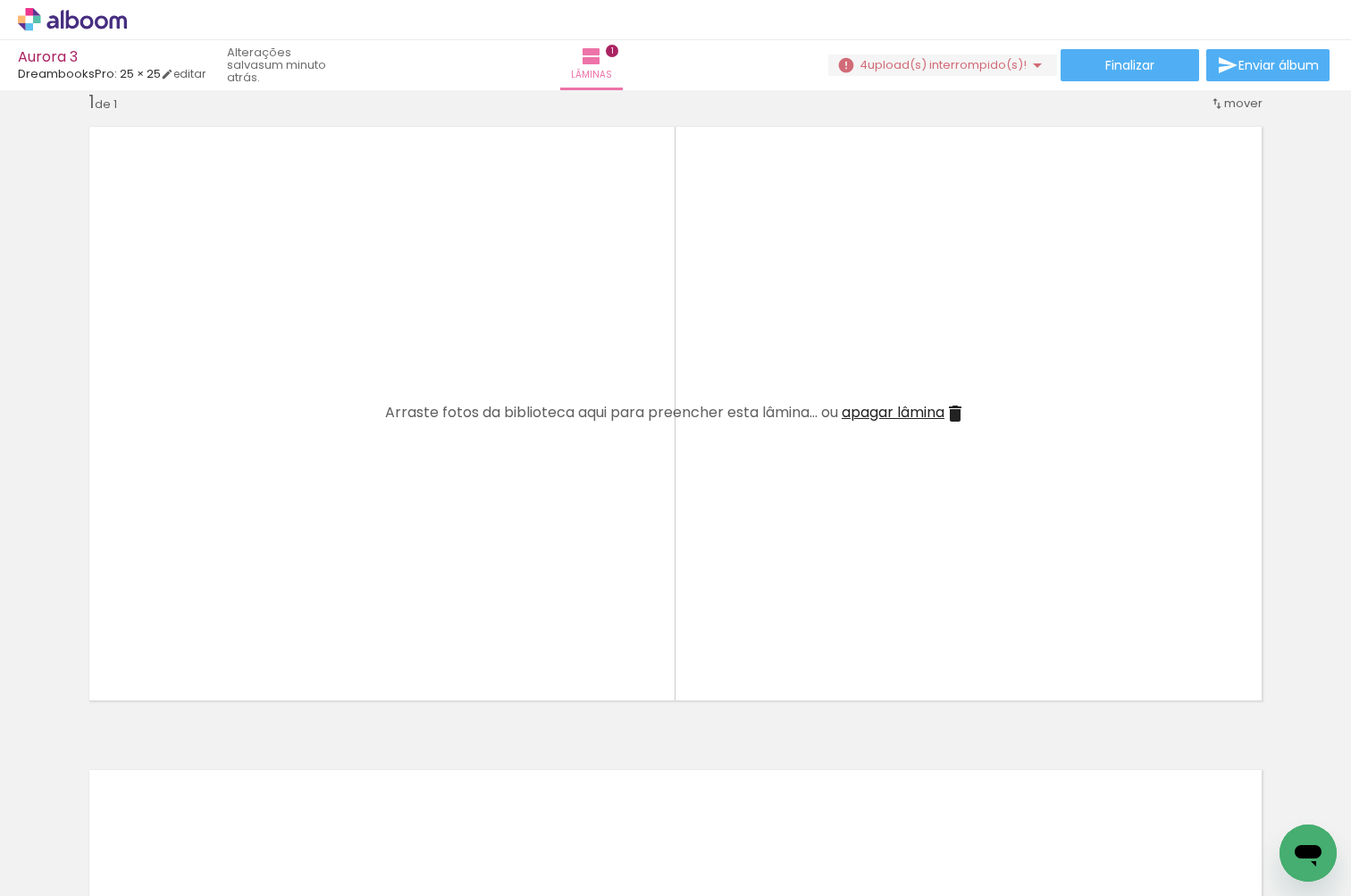
scroll to position [0, 0]
drag, startPoint x: 188, startPoint y: 838, endPoint x: 405, endPoint y: 435, distance: 457.7
click at [405, 435] on quentale-workspace at bounding box center [676, 448] width 1351 height 896
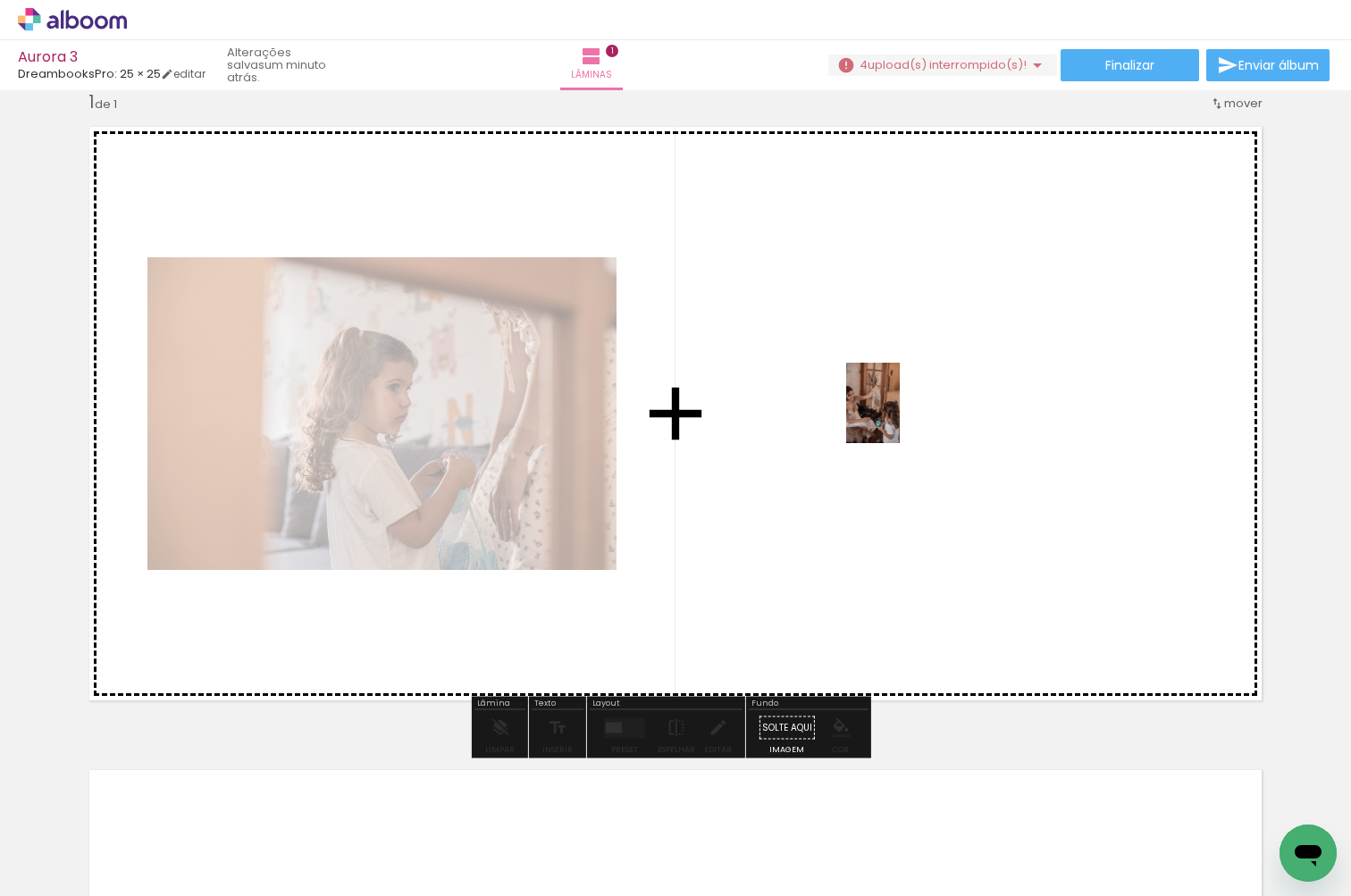
drag, startPoint x: 283, startPoint y: 831, endPoint x: 893, endPoint y: 424, distance: 733.3
click at [893, 424] on quentale-workspace at bounding box center [676, 448] width 1351 height 896
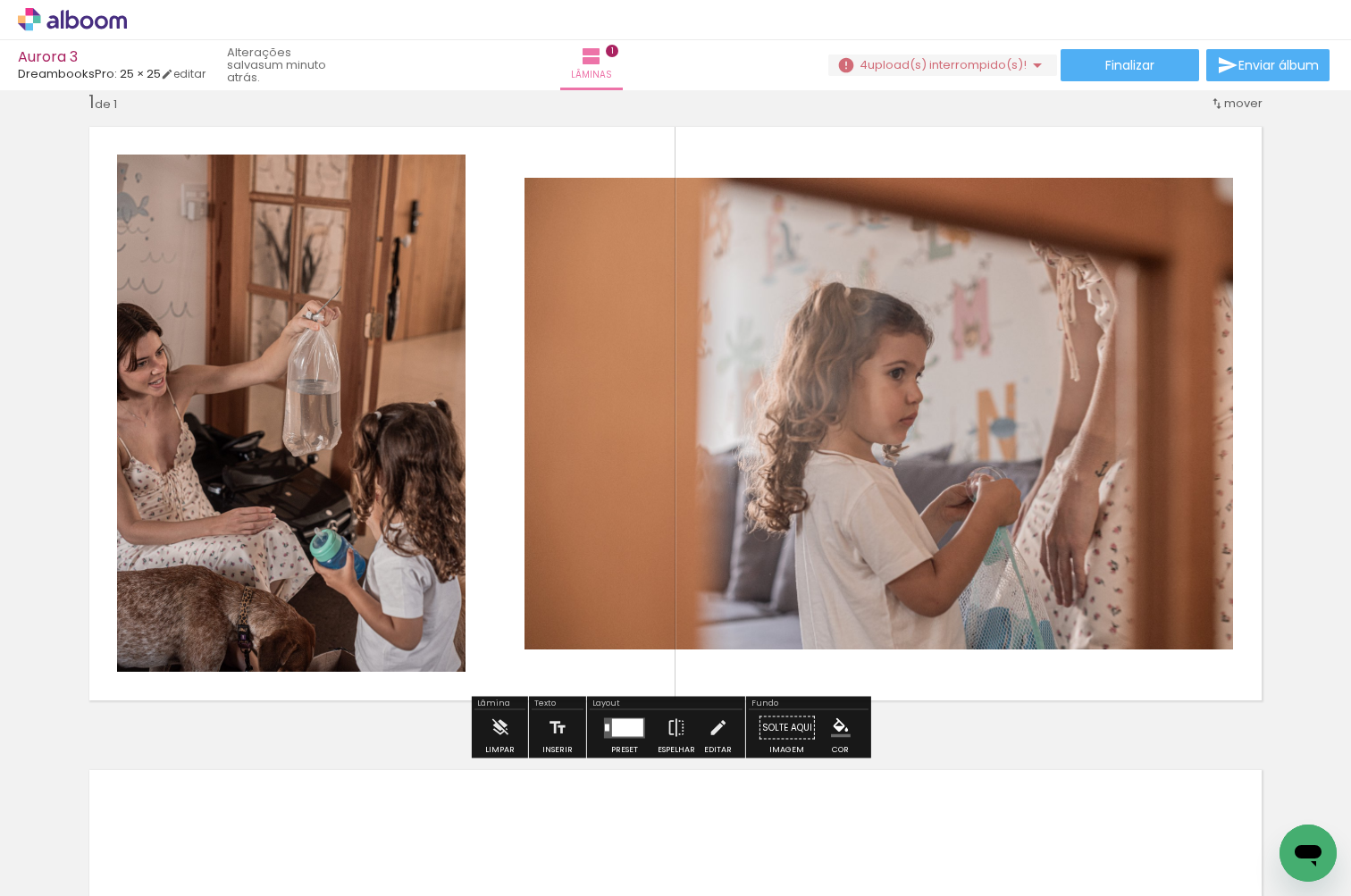
click at [892, 450] on quentale-photo at bounding box center [879, 413] width 709 height 472
click at [862, 418] on quentale-photo at bounding box center [879, 413] width 709 height 472
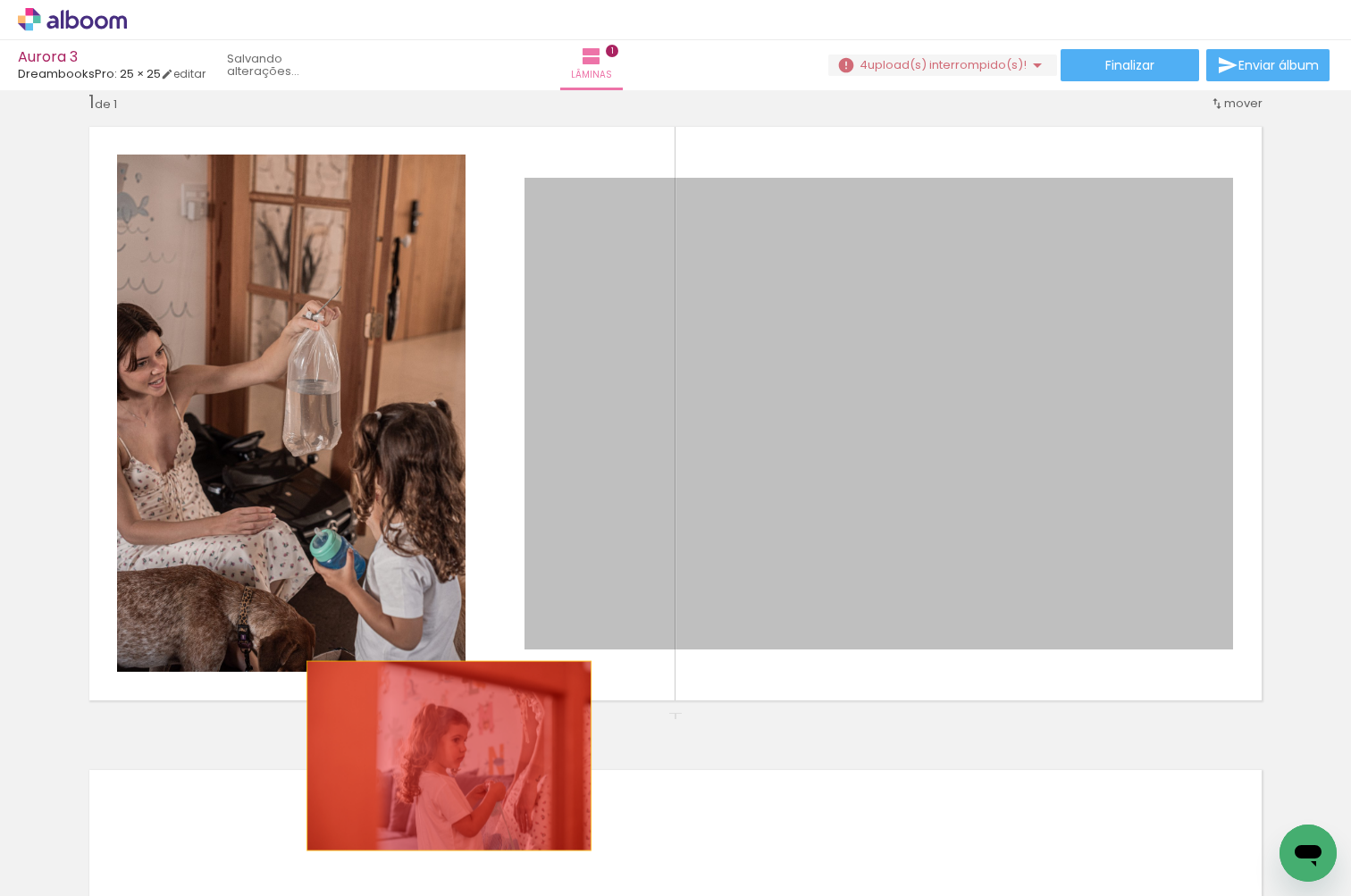
drag, startPoint x: 865, startPoint y: 416, endPoint x: 442, endPoint y: 761, distance: 545.9
click at [442, 761] on div "Inserir lâmina 1 de 1" at bounding box center [676, 712] width 1351 height 1287
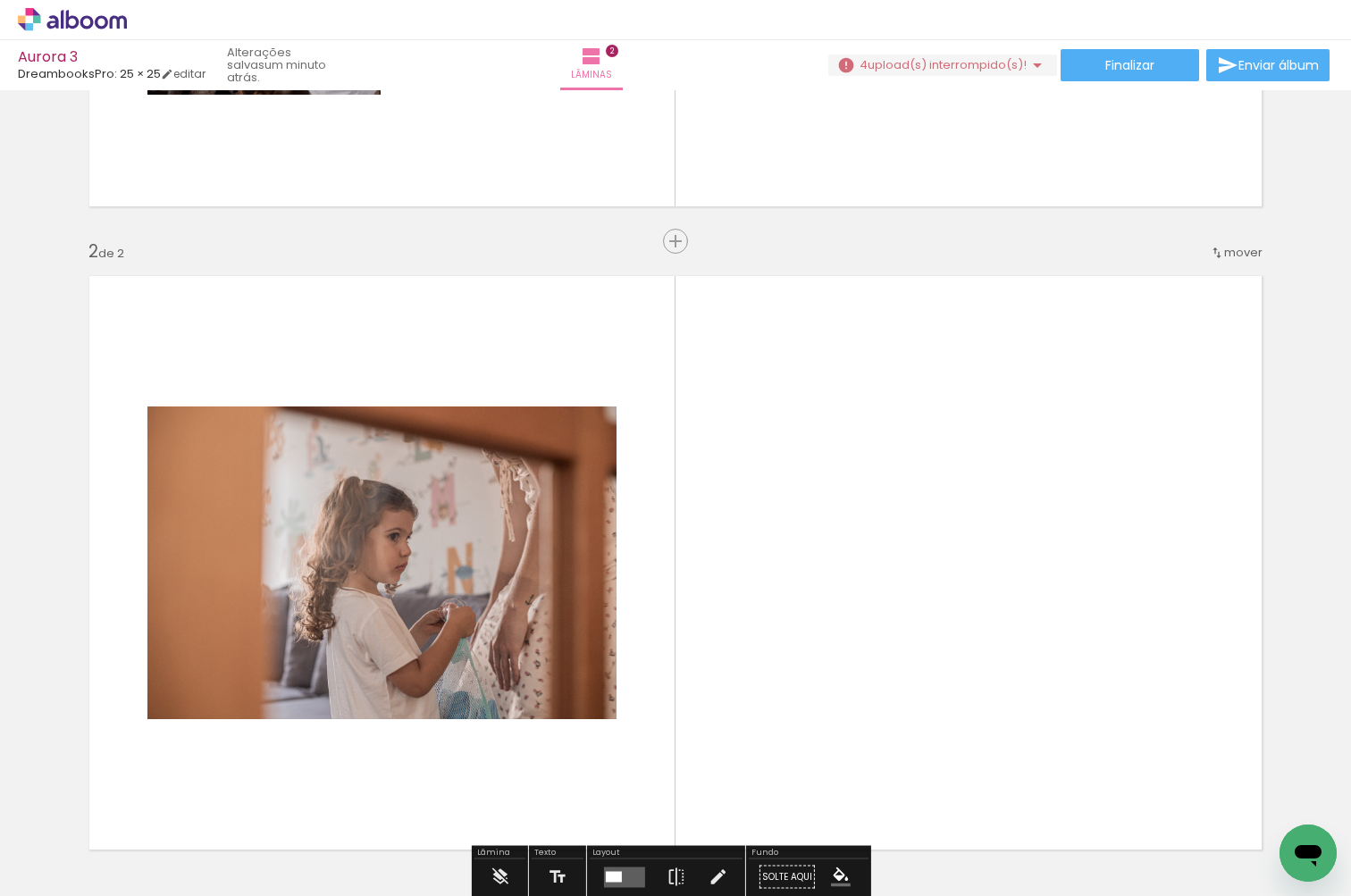
scroll to position [521, 0]
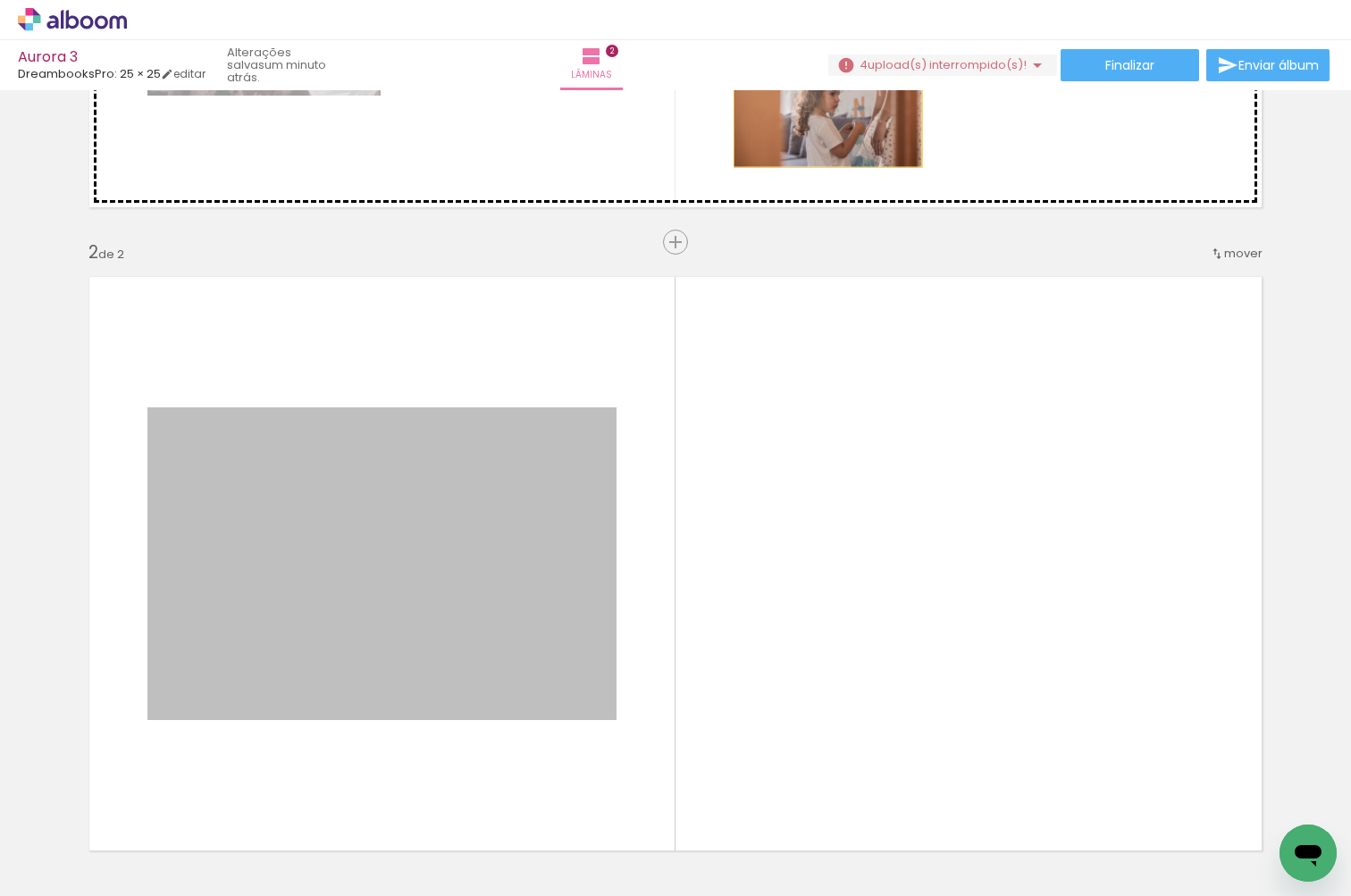
drag, startPoint x: 474, startPoint y: 553, endPoint x: 821, endPoint y: 105, distance: 566.7
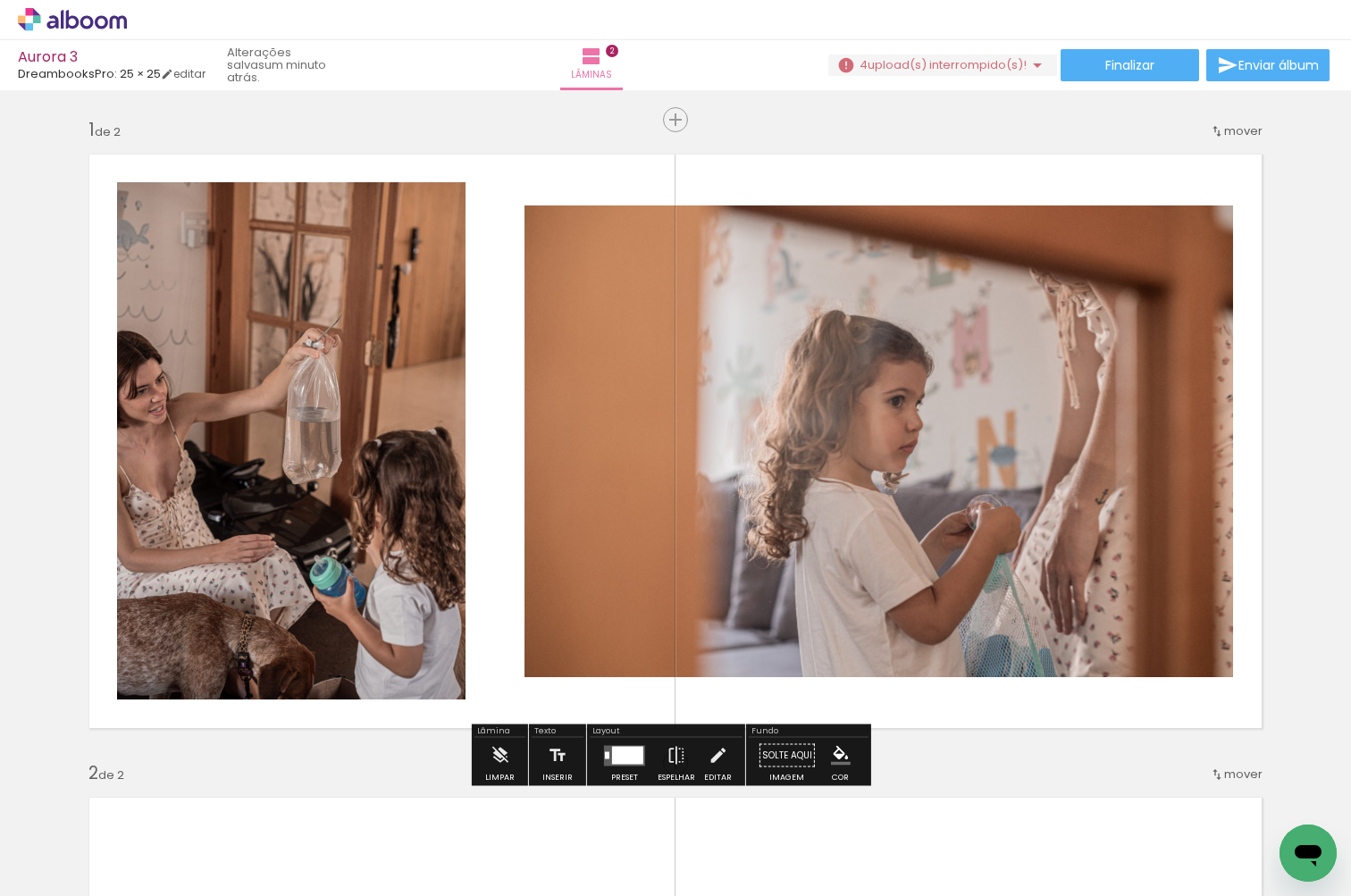
scroll to position [0, 0]
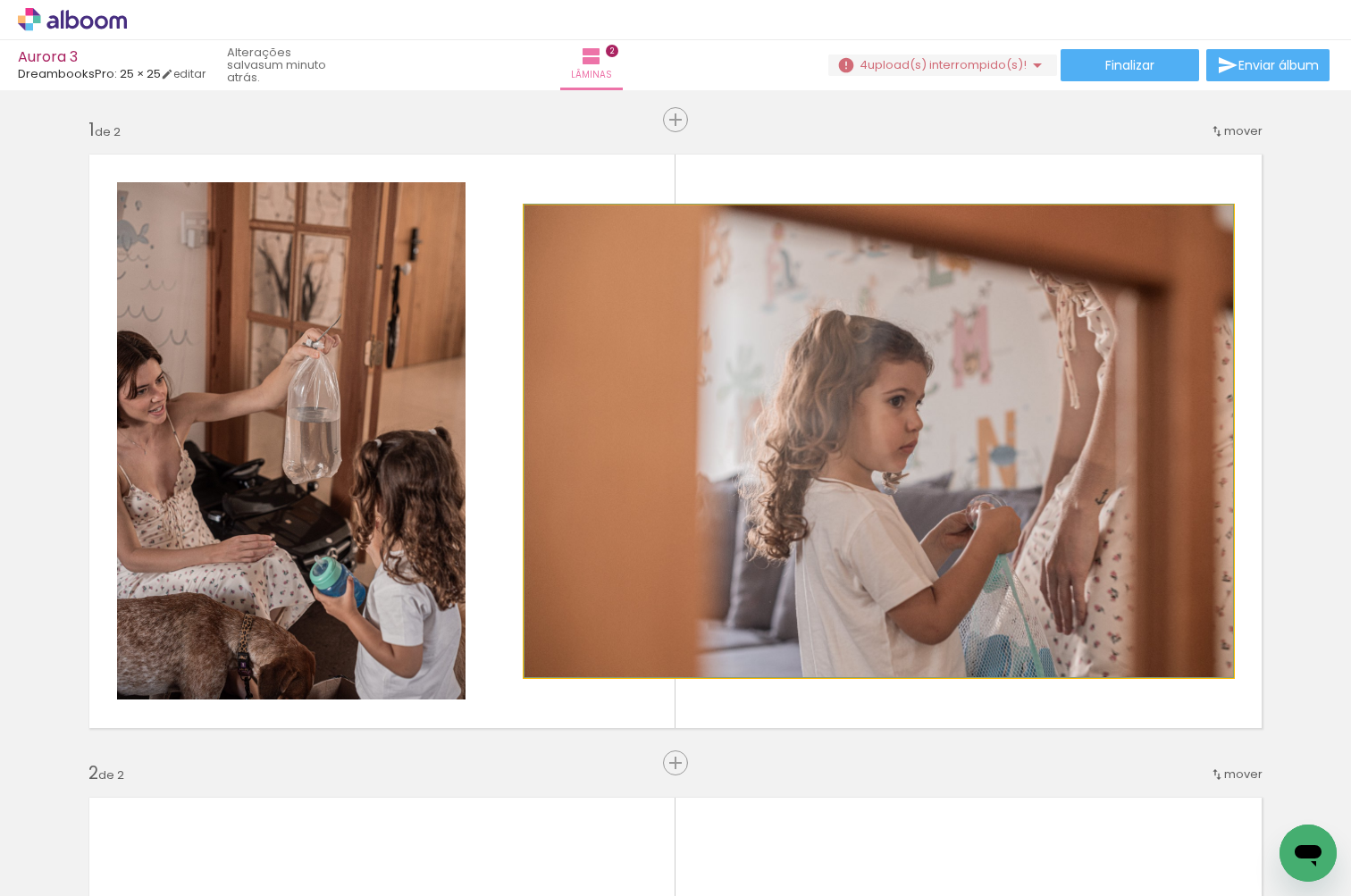
click at [1218, 209] on quentale-photo at bounding box center [879, 441] width 709 height 472
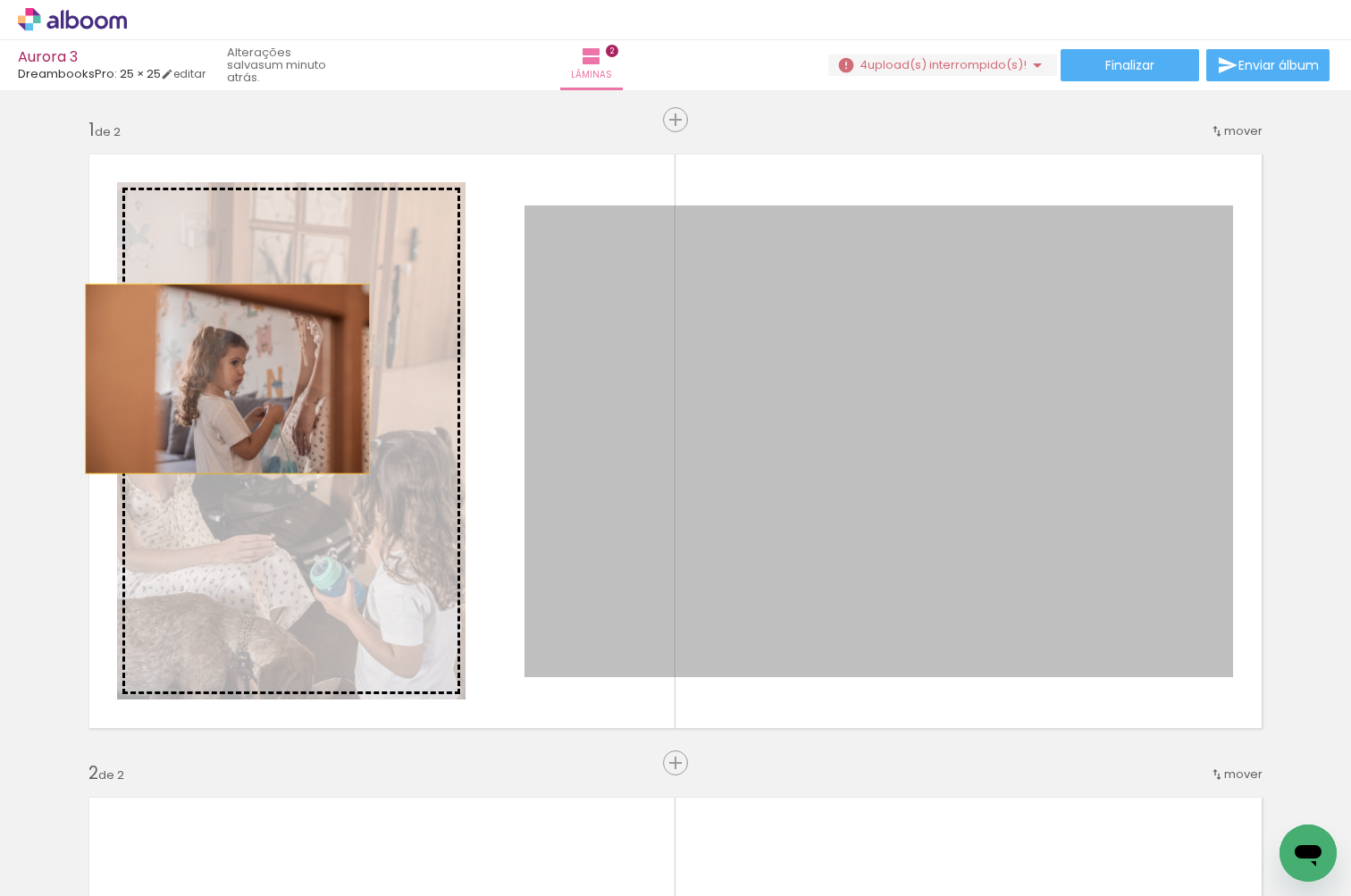
drag, startPoint x: 731, startPoint y: 372, endPoint x: 207, endPoint y: 376, distance: 524.0
click at [0, 0] on slot at bounding box center [0, 0] width 0 height 0
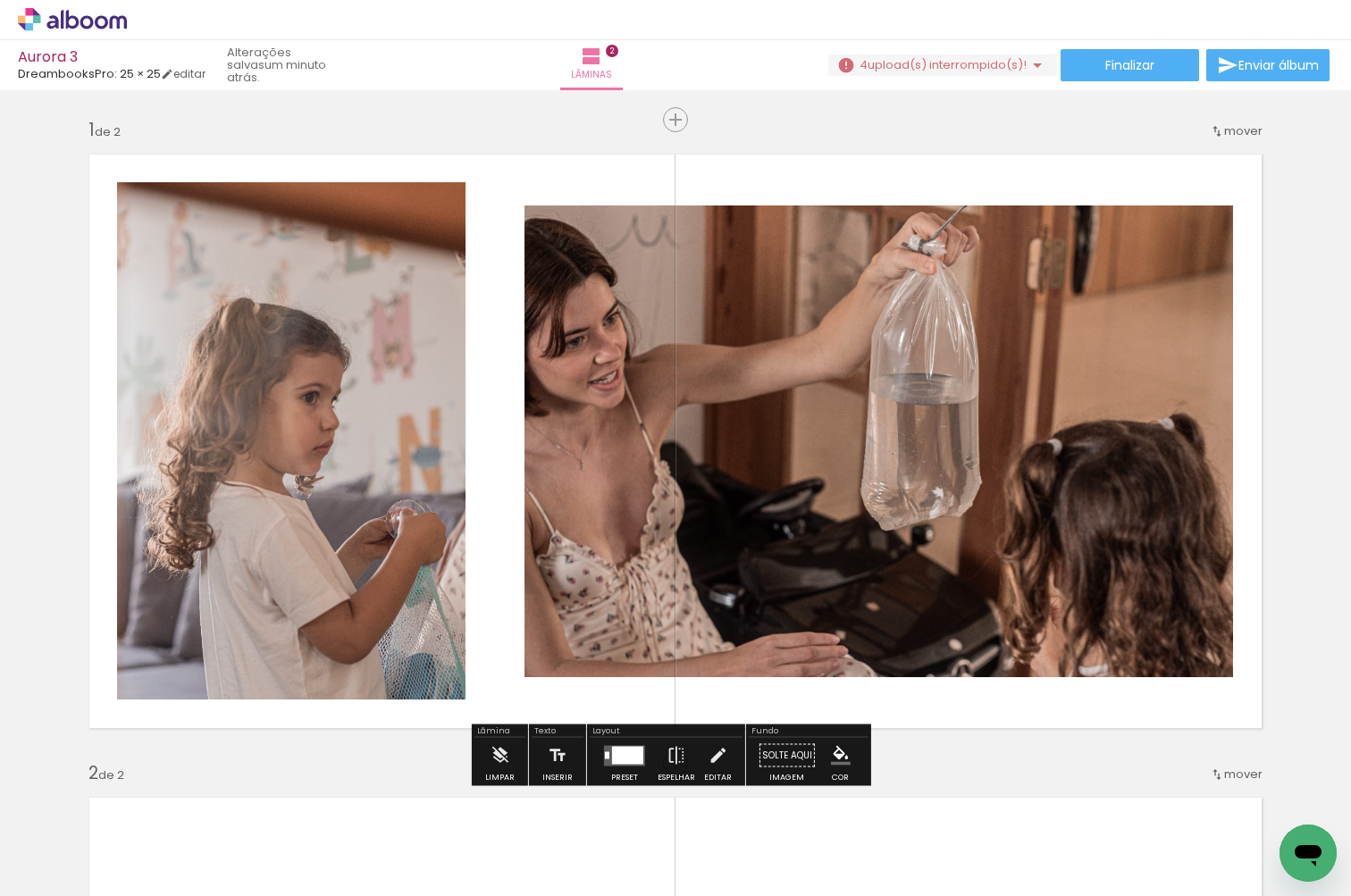
click at [619, 752] on div at bounding box center [628, 754] width 31 height 17
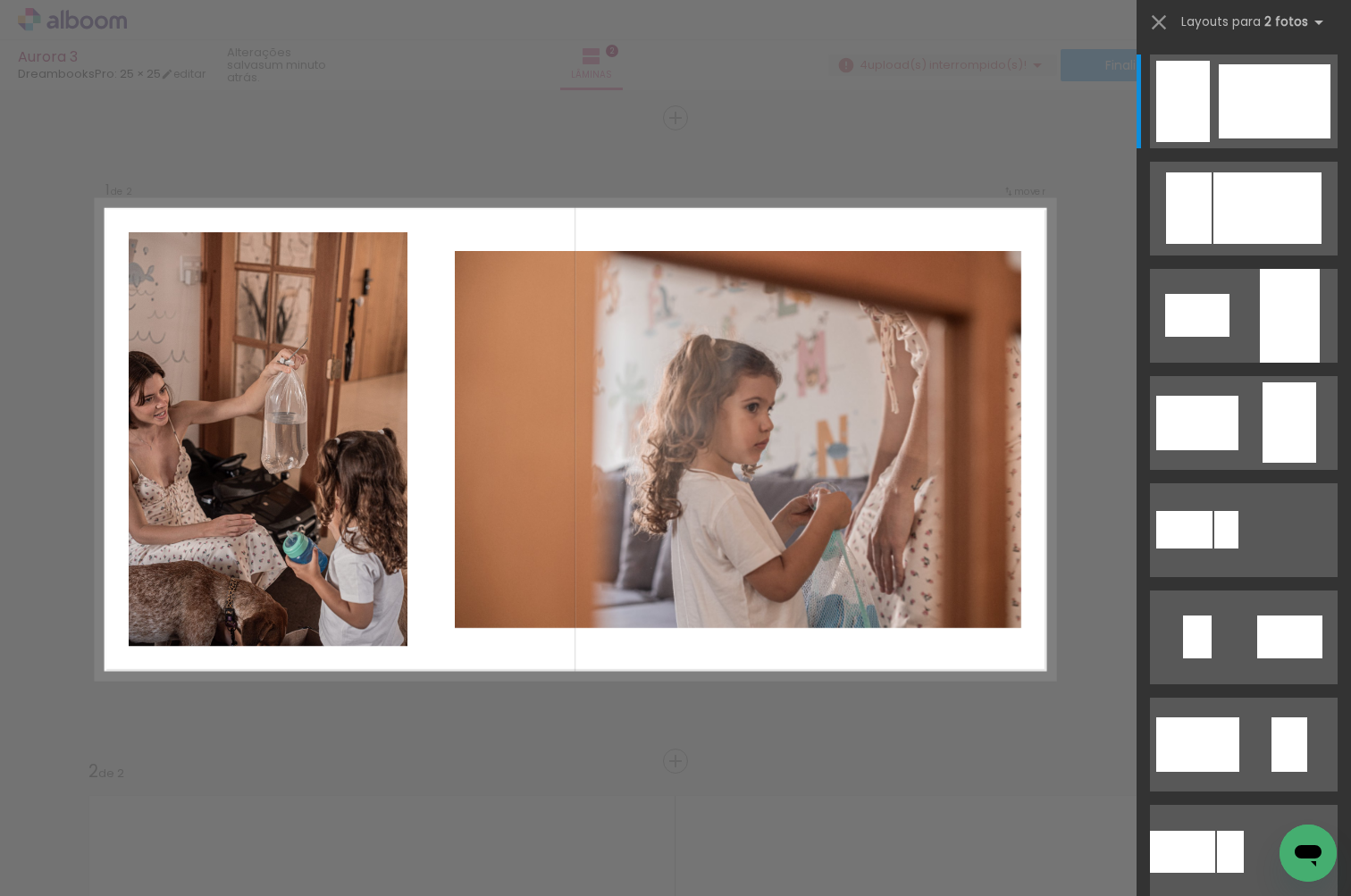
scroll to position [4, 0]
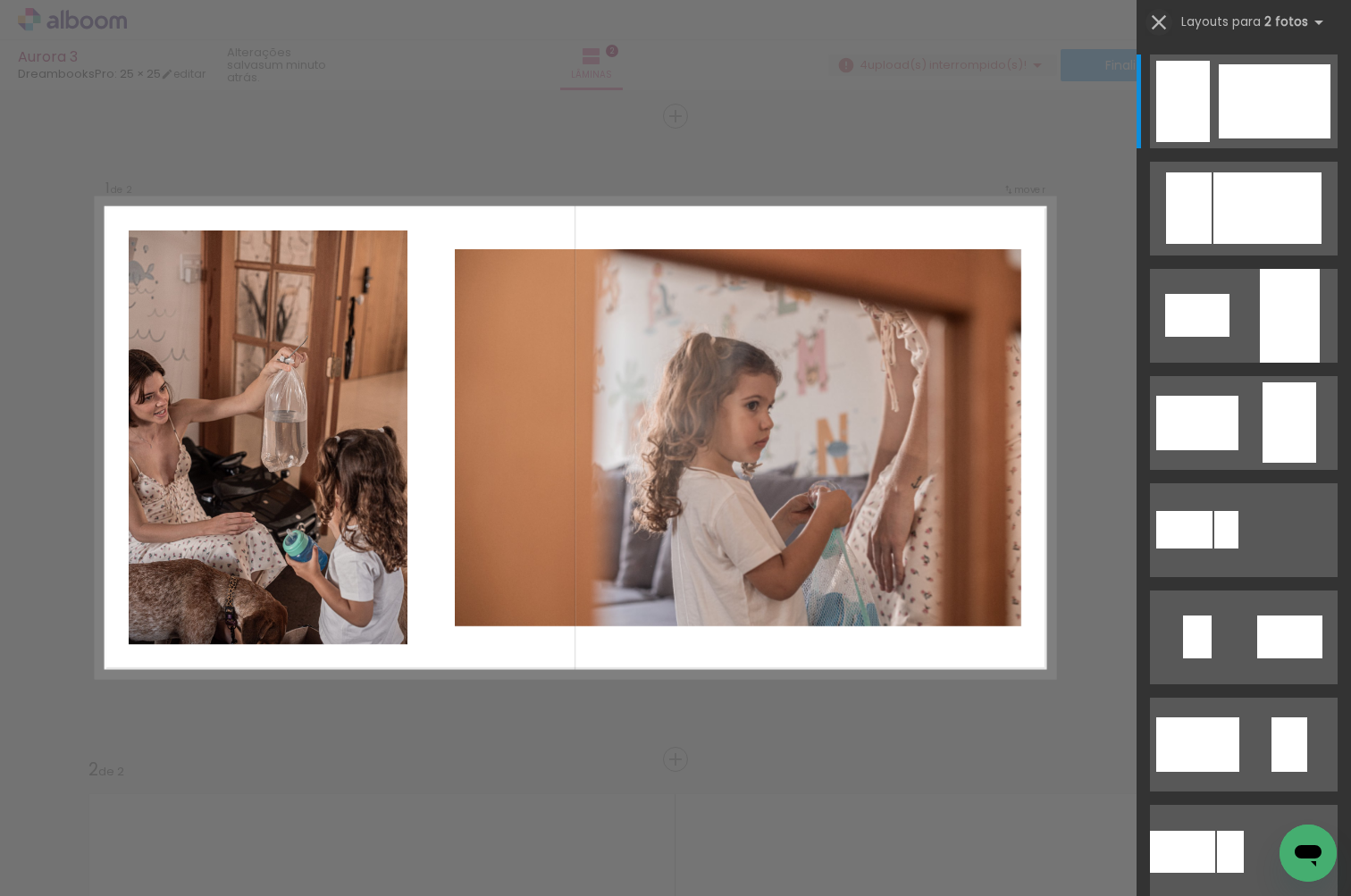
click at [1154, 20] on iron-icon at bounding box center [1158, 22] width 25 height 25
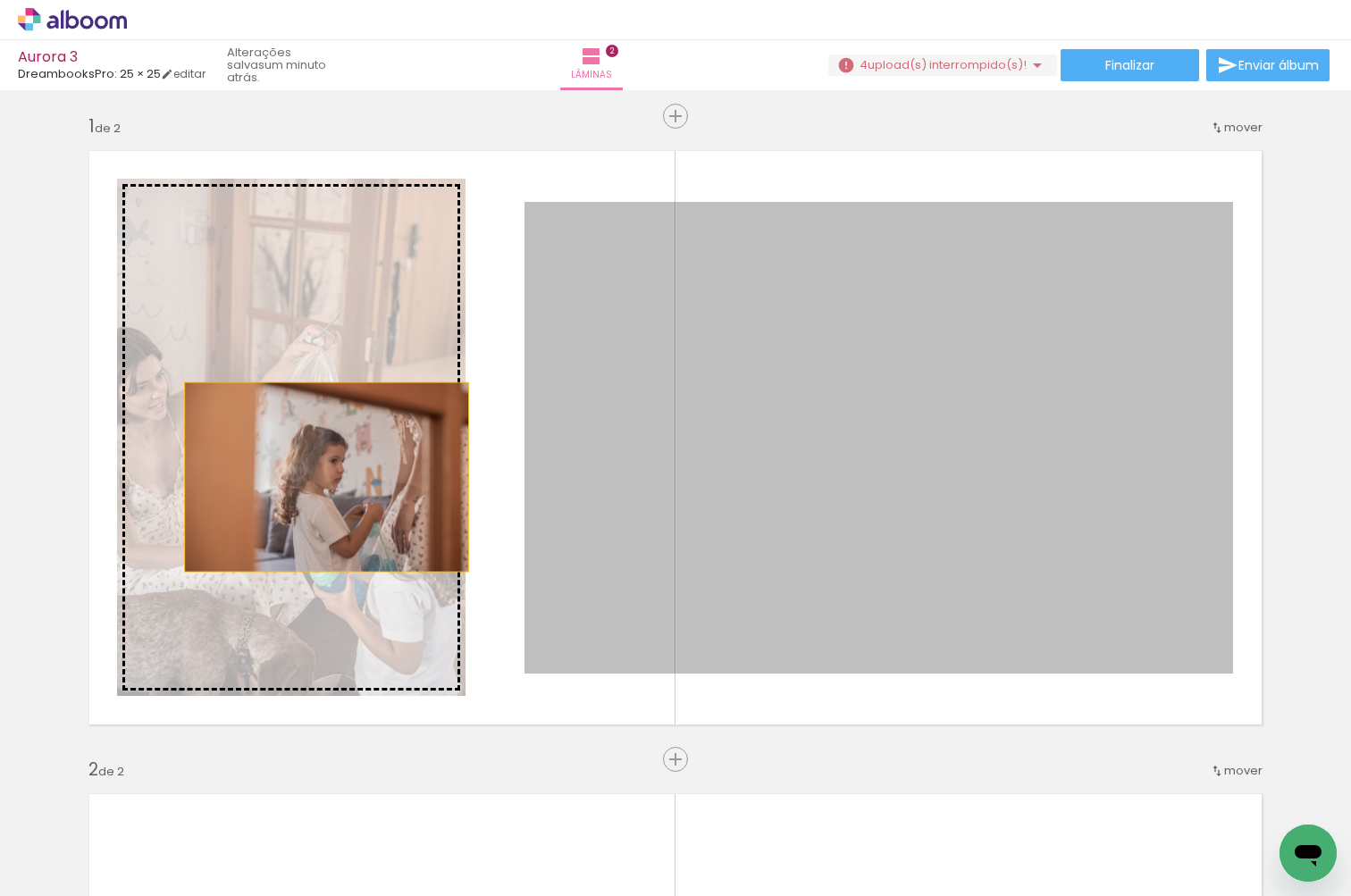
drag, startPoint x: 696, startPoint y: 477, endPoint x: 295, endPoint y: 482, distance: 401.0
click at [0, 0] on slot at bounding box center [0, 0] width 0 height 0
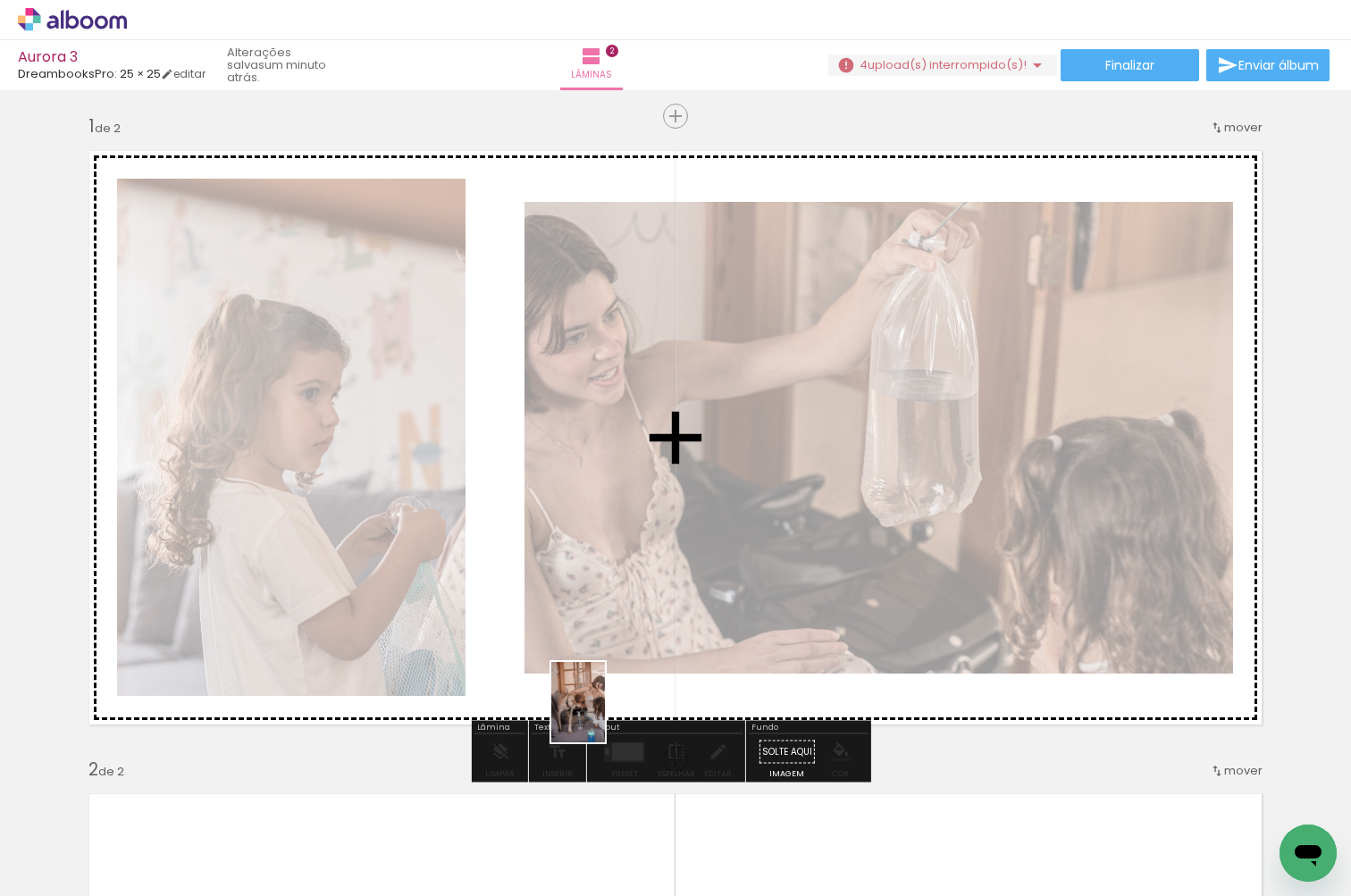
drag, startPoint x: 380, startPoint y: 843, endPoint x: 605, endPoint y: 716, distance: 258.4
click at [605, 716] on quentale-workspace at bounding box center [676, 448] width 1351 height 896
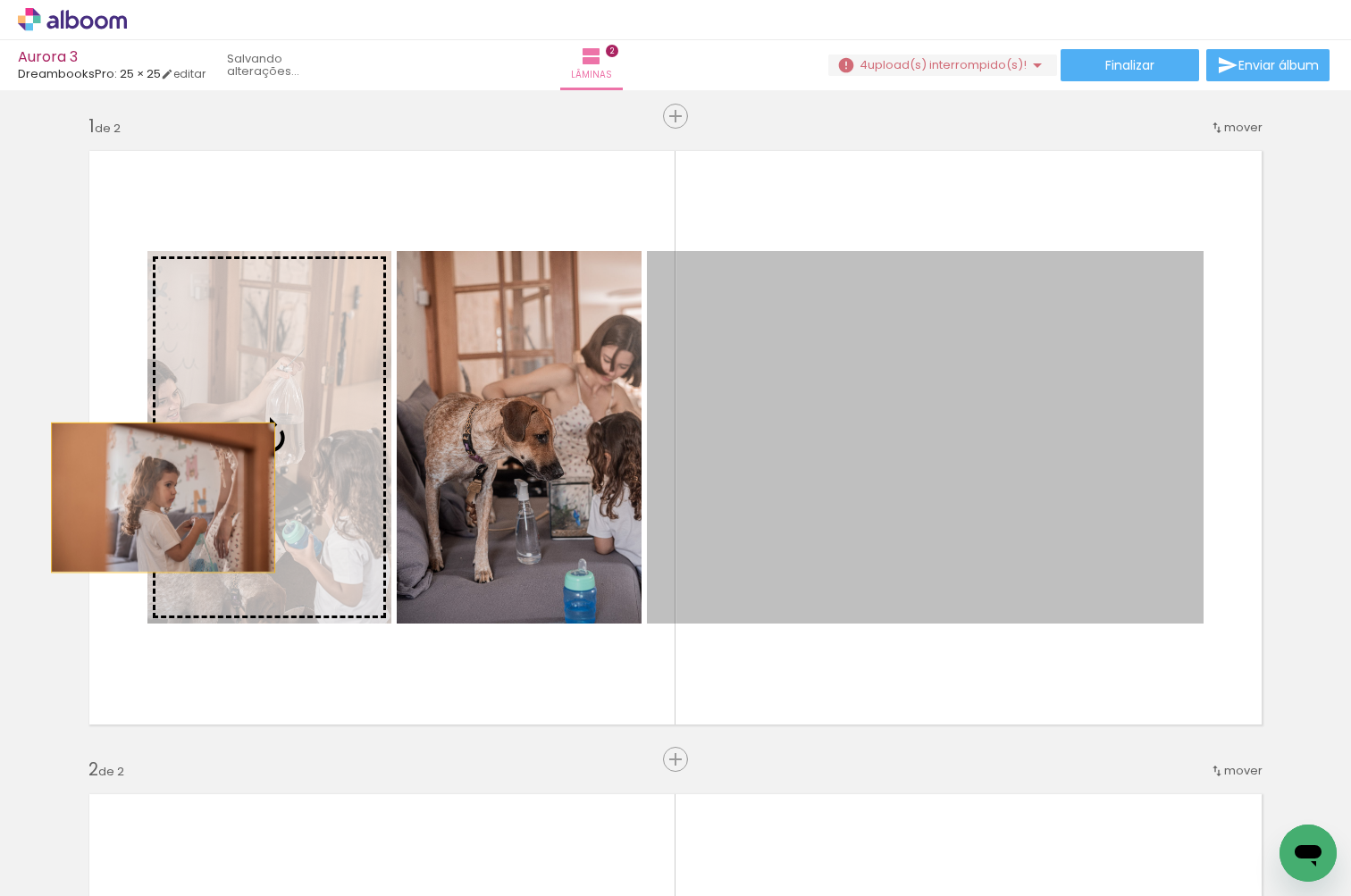
drag, startPoint x: 867, startPoint y: 523, endPoint x: 153, endPoint y: 496, distance: 714.5
click at [0, 0] on slot at bounding box center [0, 0] width 0 height 0
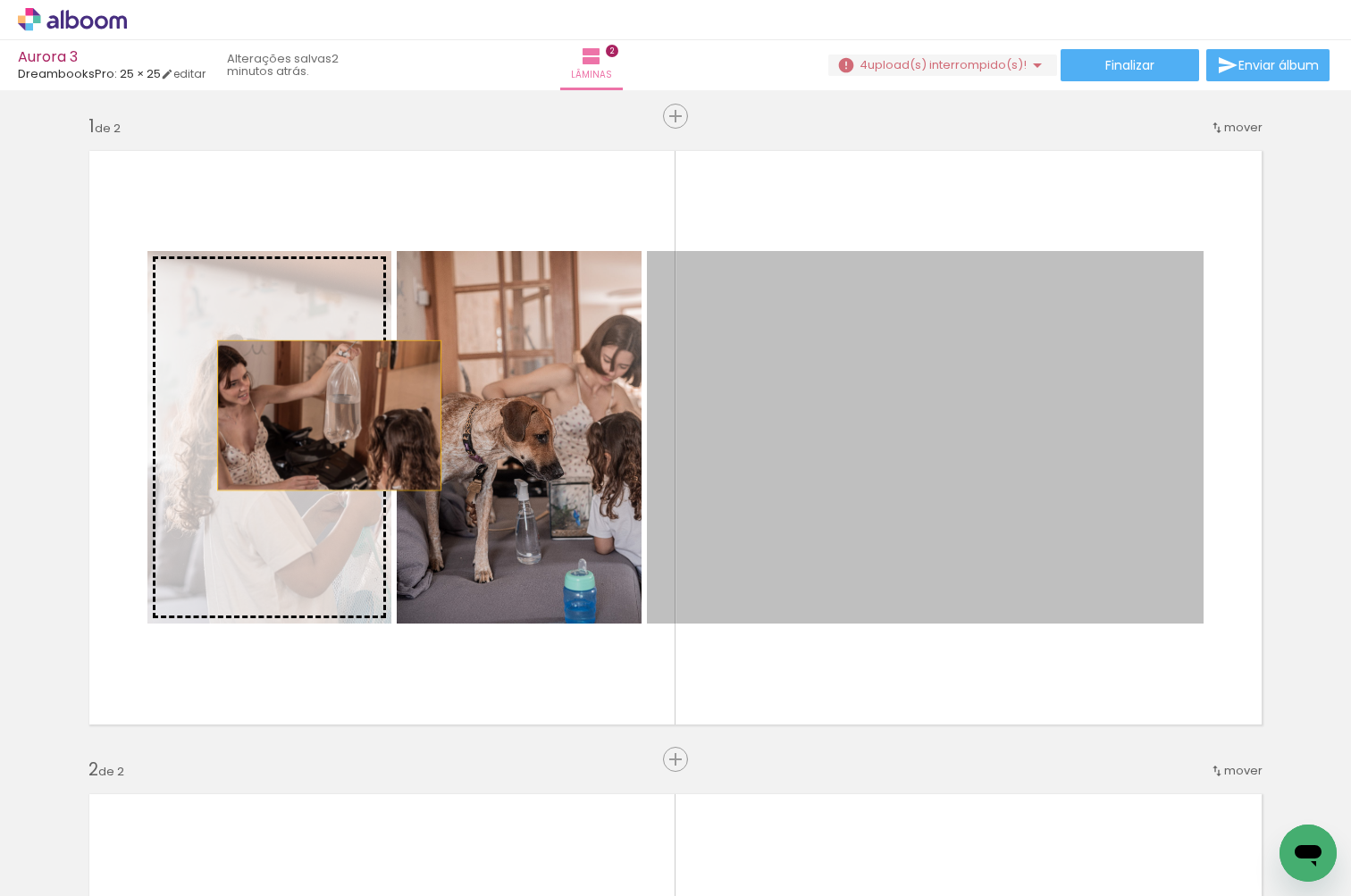
drag, startPoint x: 790, startPoint y: 440, endPoint x: 322, endPoint y: 415, distance: 468.7
click at [0, 0] on slot at bounding box center [0, 0] width 0 height 0
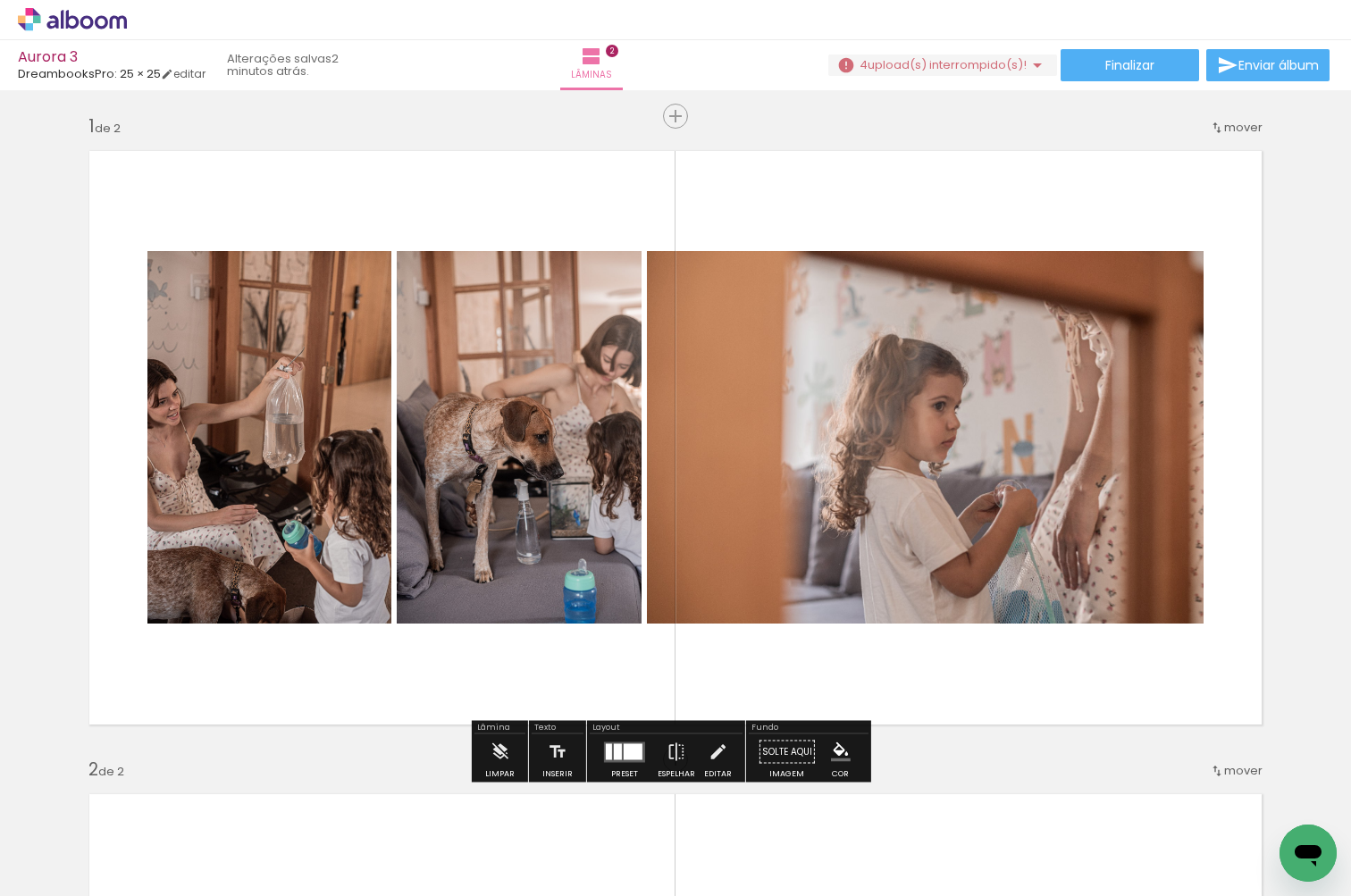
click at [633, 758] on div at bounding box center [633, 751] width 18 height 16
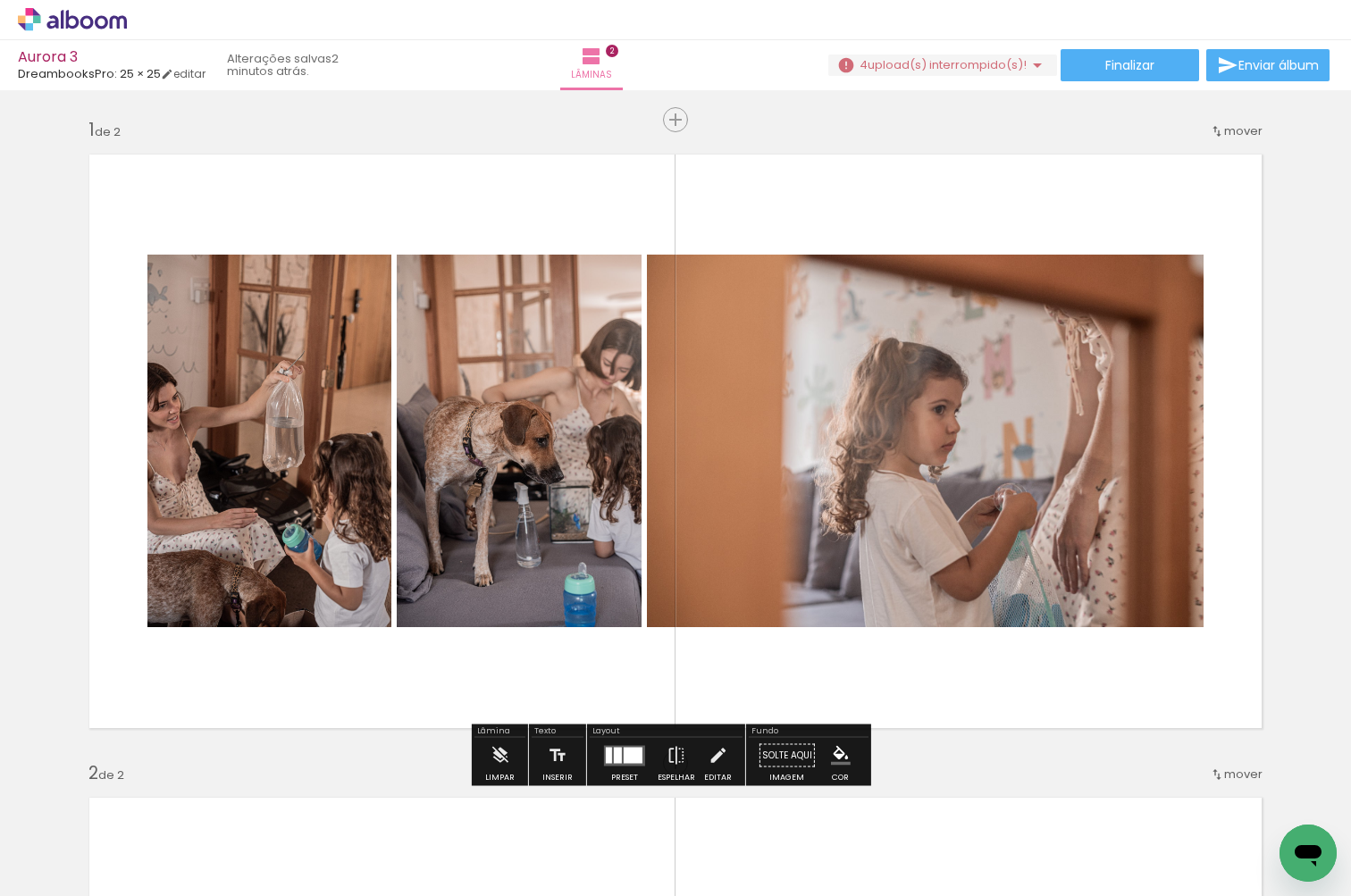
scroll to position [0, 0]
click at [614, 757] on div at bounding box center [618, 753] width 8 height 16
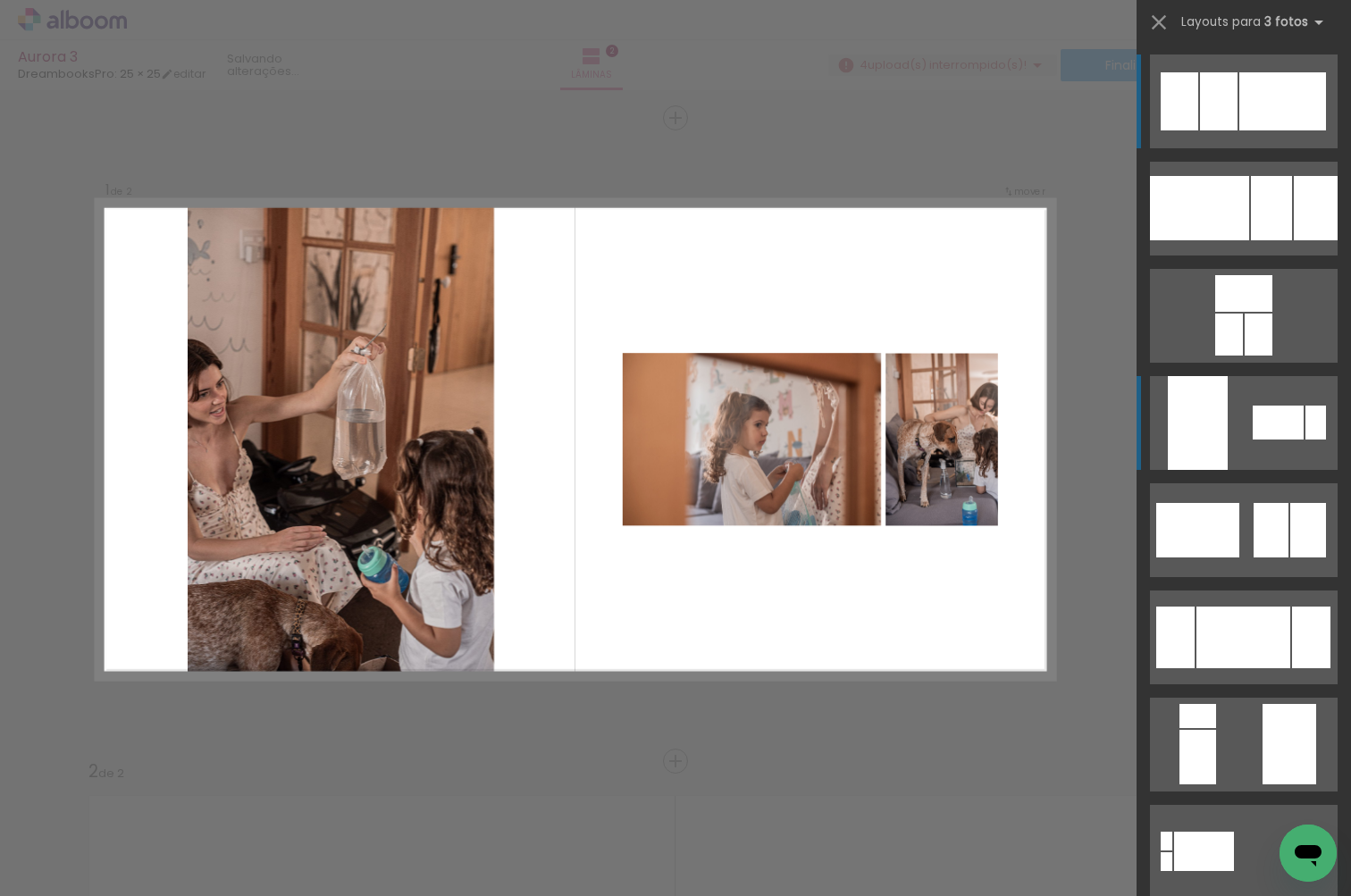
scroll to position [4, 0]
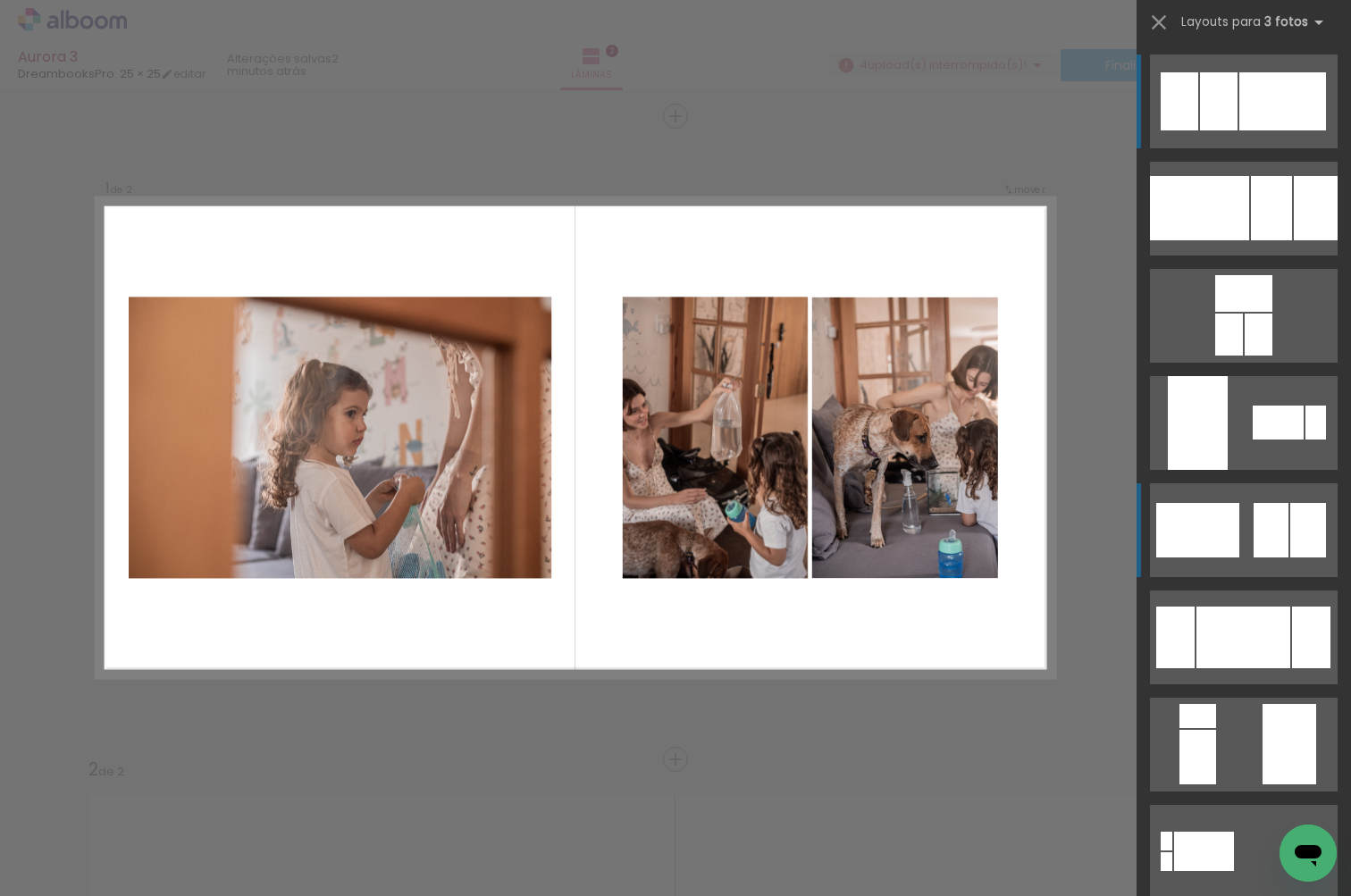
click at [1236, 148] on quentale-layouter at bounding box center [1243, 101] width 188 height 94
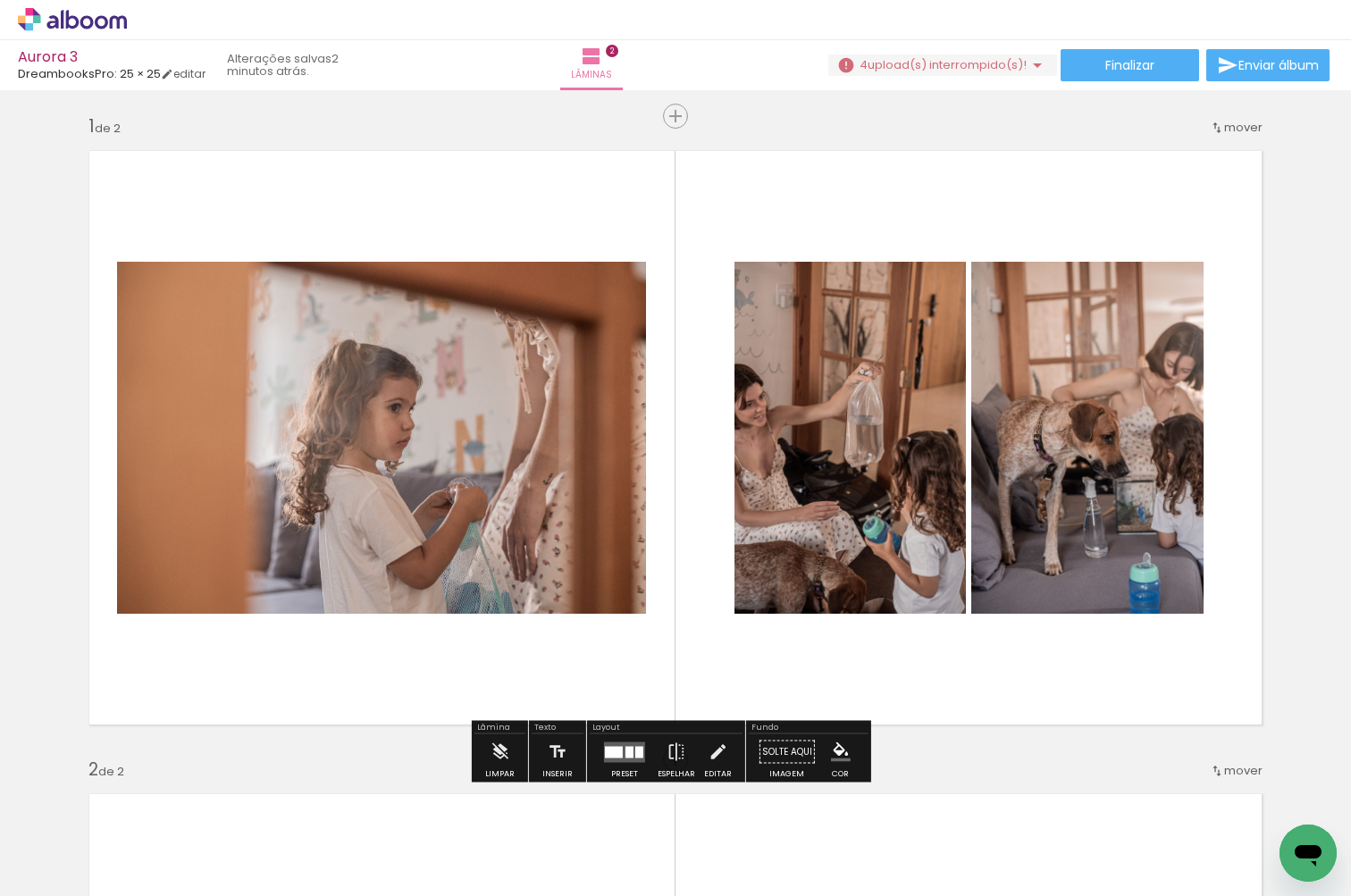
click at [306, 833] on div at bounding box center [279, 835] width 53 height 80
drag, startPoint x: 498, startPoint y: 853, endPoint x: 677, endPoint y: 124, distance: 750.7
click at [677, 124] on quentale-workspace at bounding box center [676, 448] width 1351 height 896
click at [649, 122] on iron-icon at bounding box center [637, 116] width 21 height 21
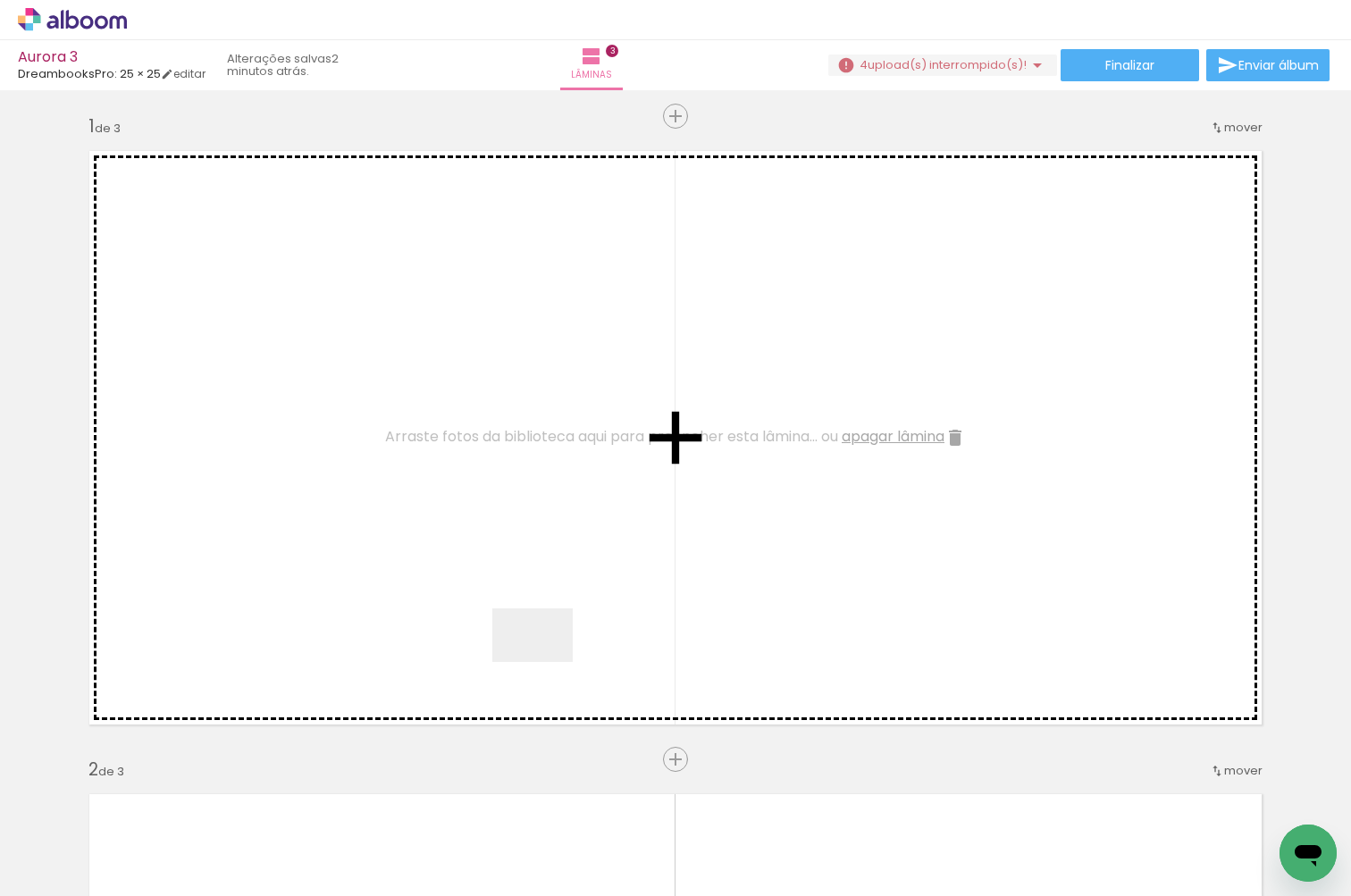
drag, startPoint x: 483, startPoint y: 852, endPoint x: 560, endPoint y: 550, distance: 311.7
click at [560, 550] on quentale-workspace at bounding box center [676, 448] width 1351 height 896
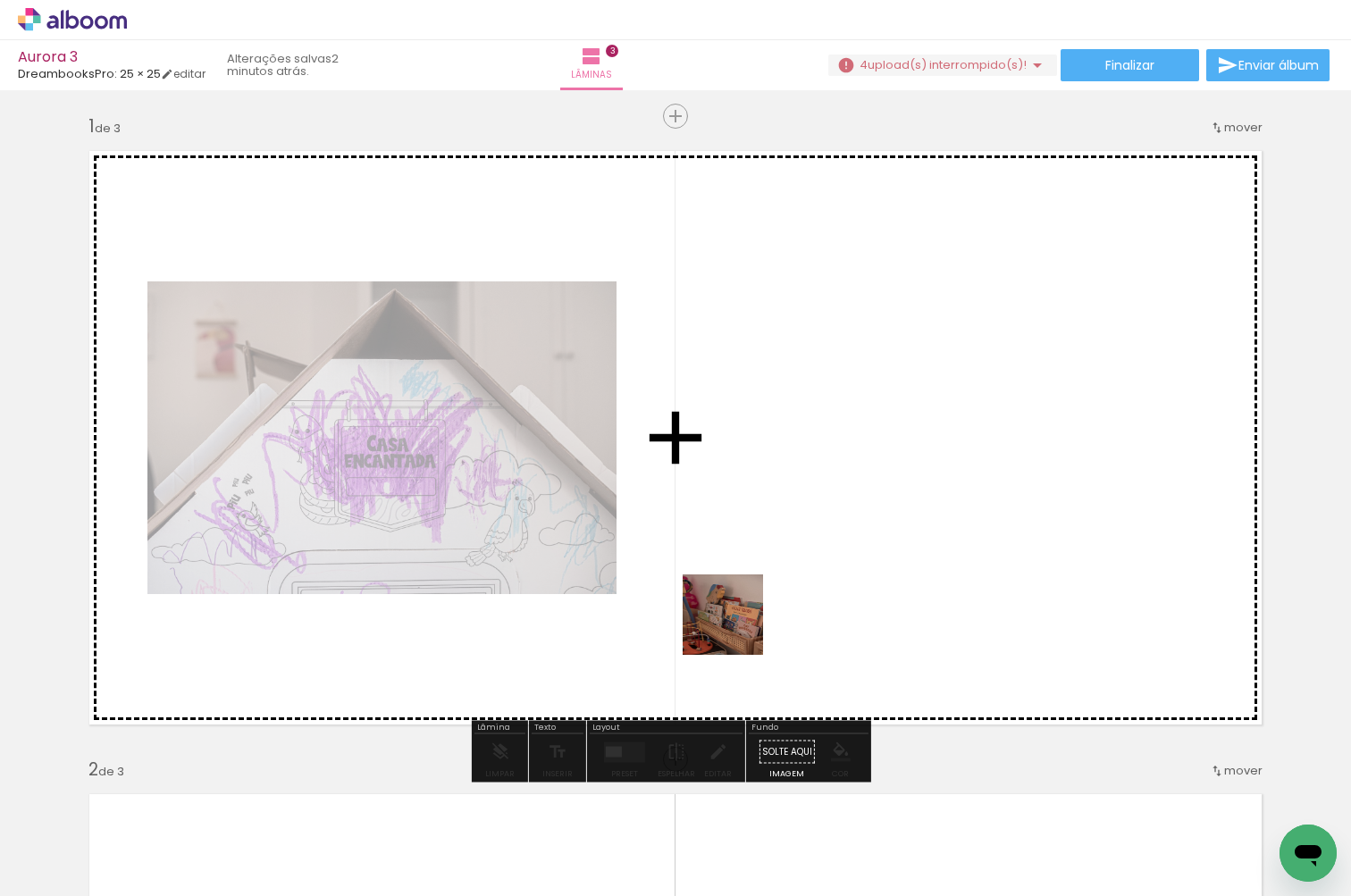
drag, startPoint x: 572, startPoint y: 854, endPoint x: 763, endPoint y: 580, distance: 334.0
click at [763, 580] on quentale-workspace at bounding box center [676, 448] width 1351 height 896
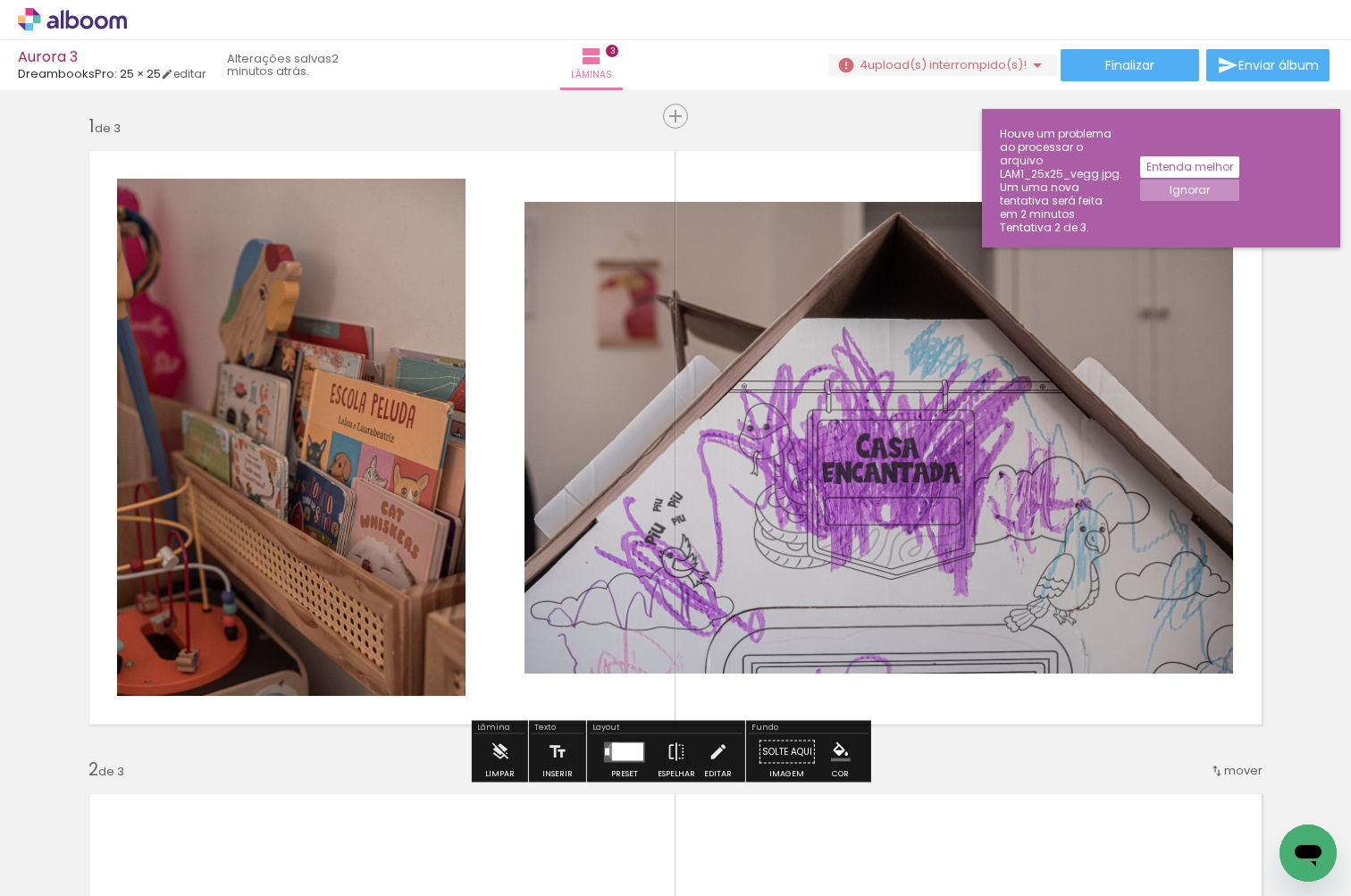
click at [612, 750] on div at bounding box center [628, 751] width 31 height 17
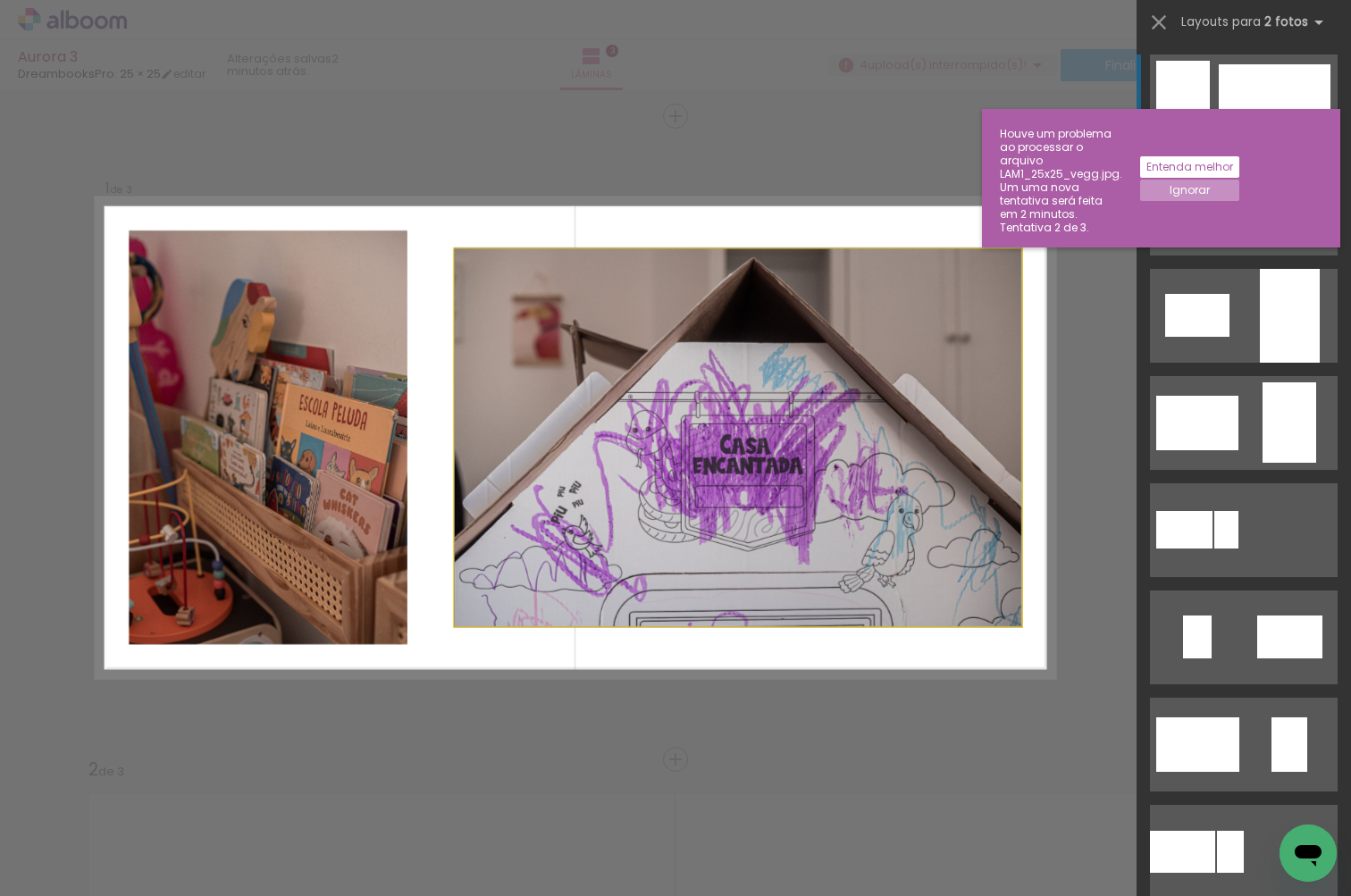
click at [701, 549] on quentale-photo at bounding box center [737, 438] width 566 height 377
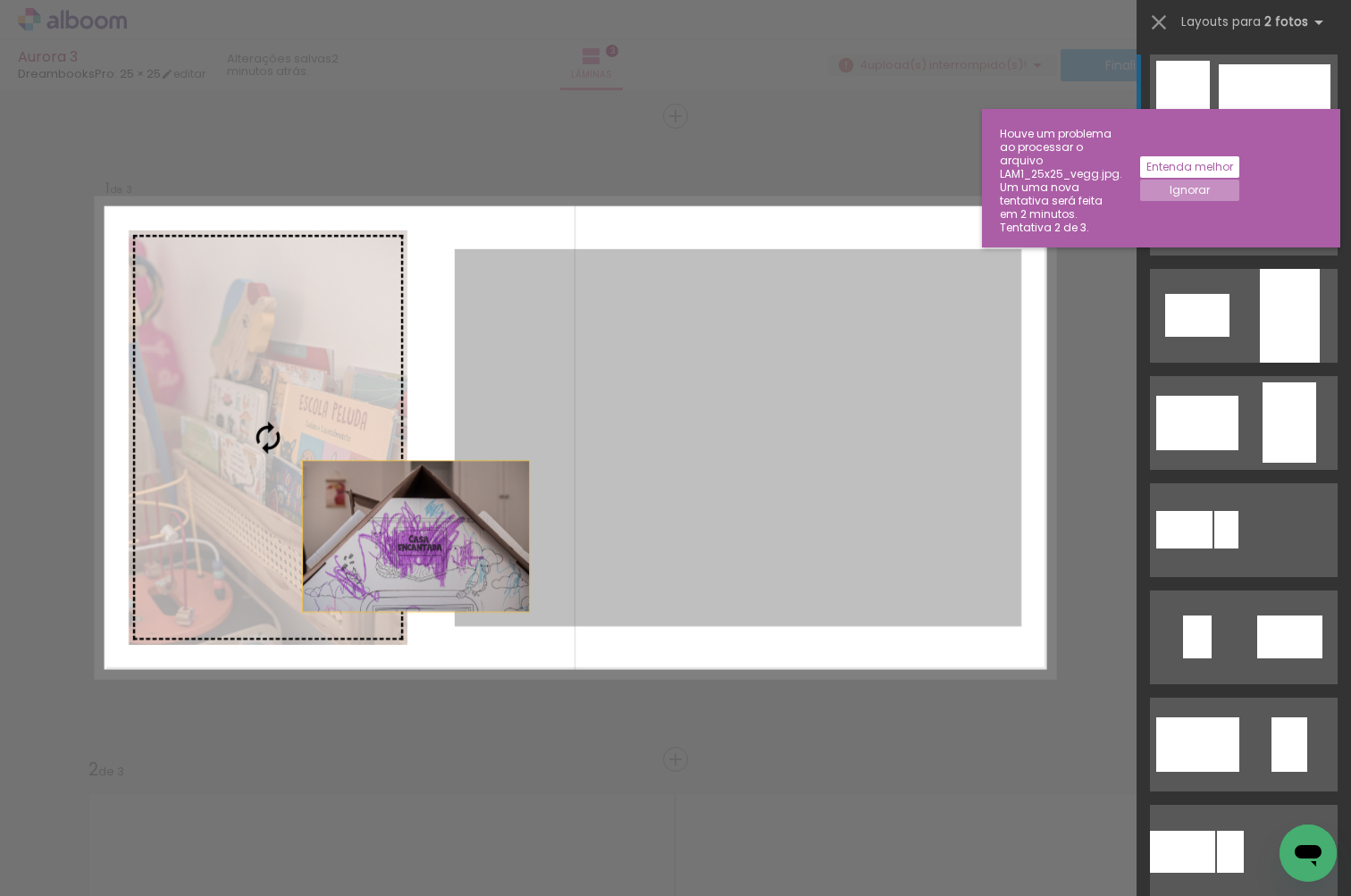
drag, startPoint x: 696, startPoint y: 574, endPoint x: 295, endPoint y: 553, distance: 401.5
click at [0, 0] on slot at bounding box center [0, 0] width 0 height 0
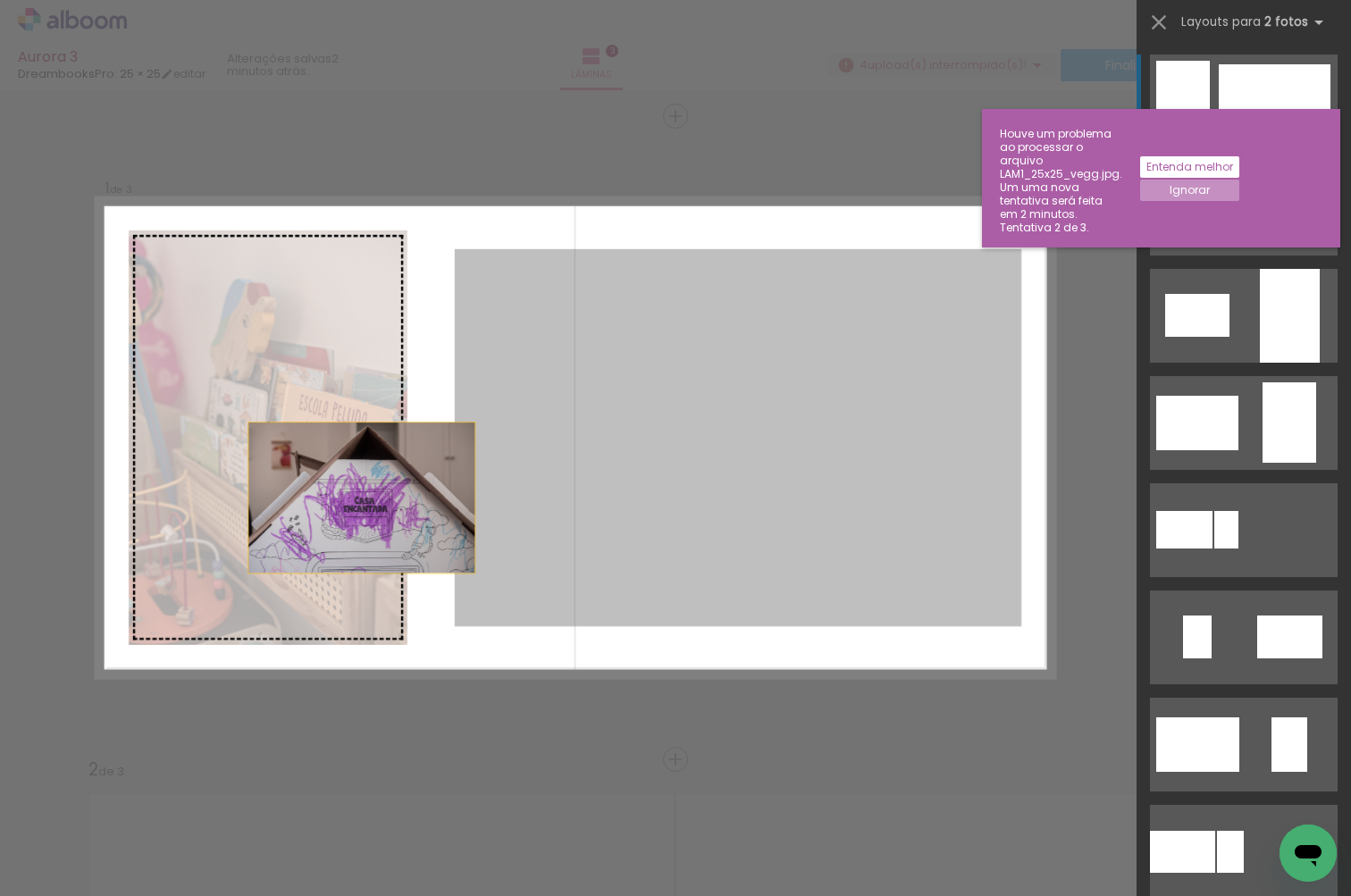
drag, startPoint x: 603, startPoint y: 520, endPoint x: 208, endPoint y: 509, distance: 395.2
click at [0, 0] on slot at bounding box center [0, 0] width 0 height 0
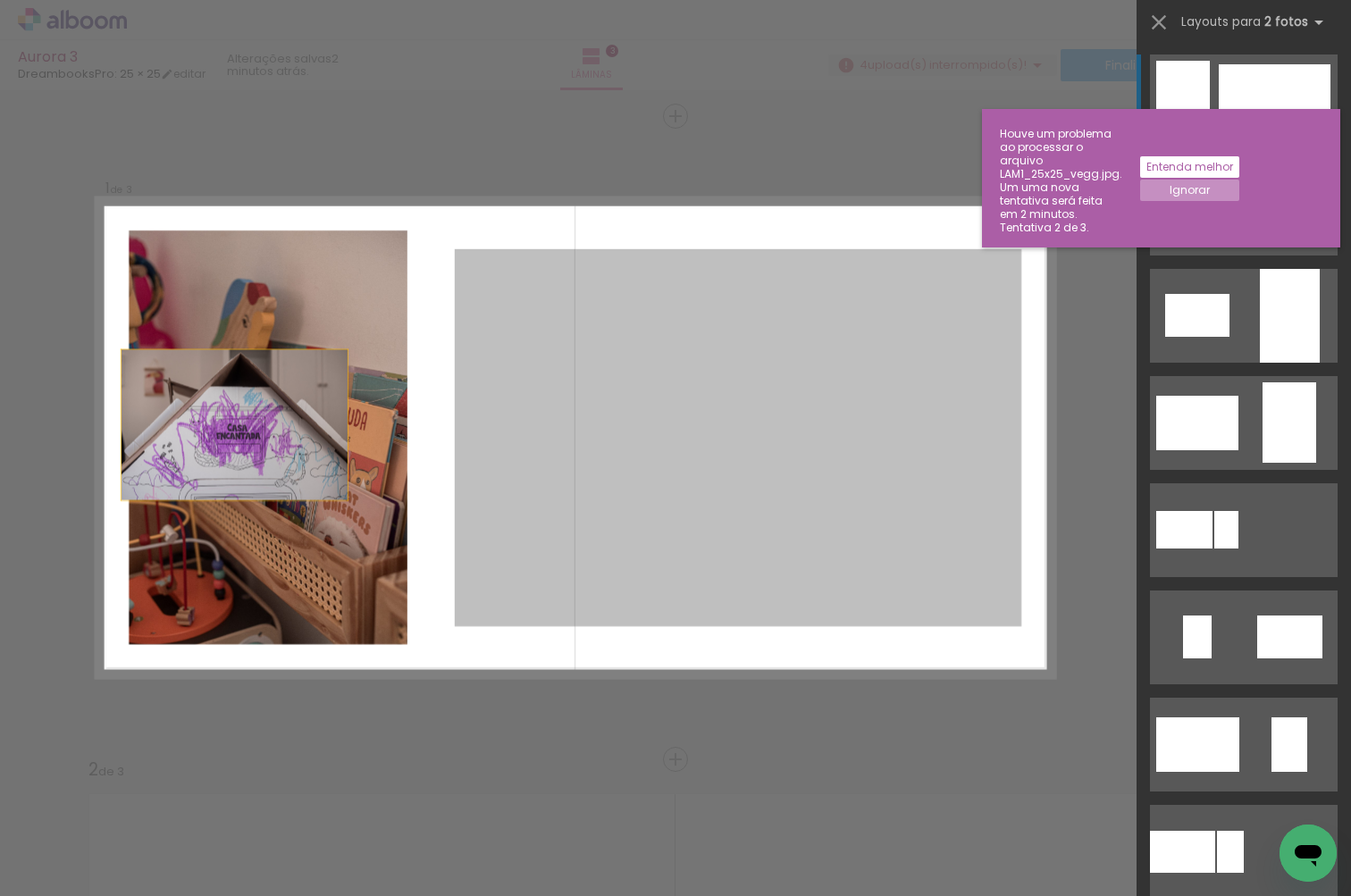
drag, startPoint x: 534, startPoint y: 442, endPoint x: 102, endPoint y: 421, distance: 432.5
click at [102, 421] on quentale-layouter at bounding box center [575, 437] width 958 height 478
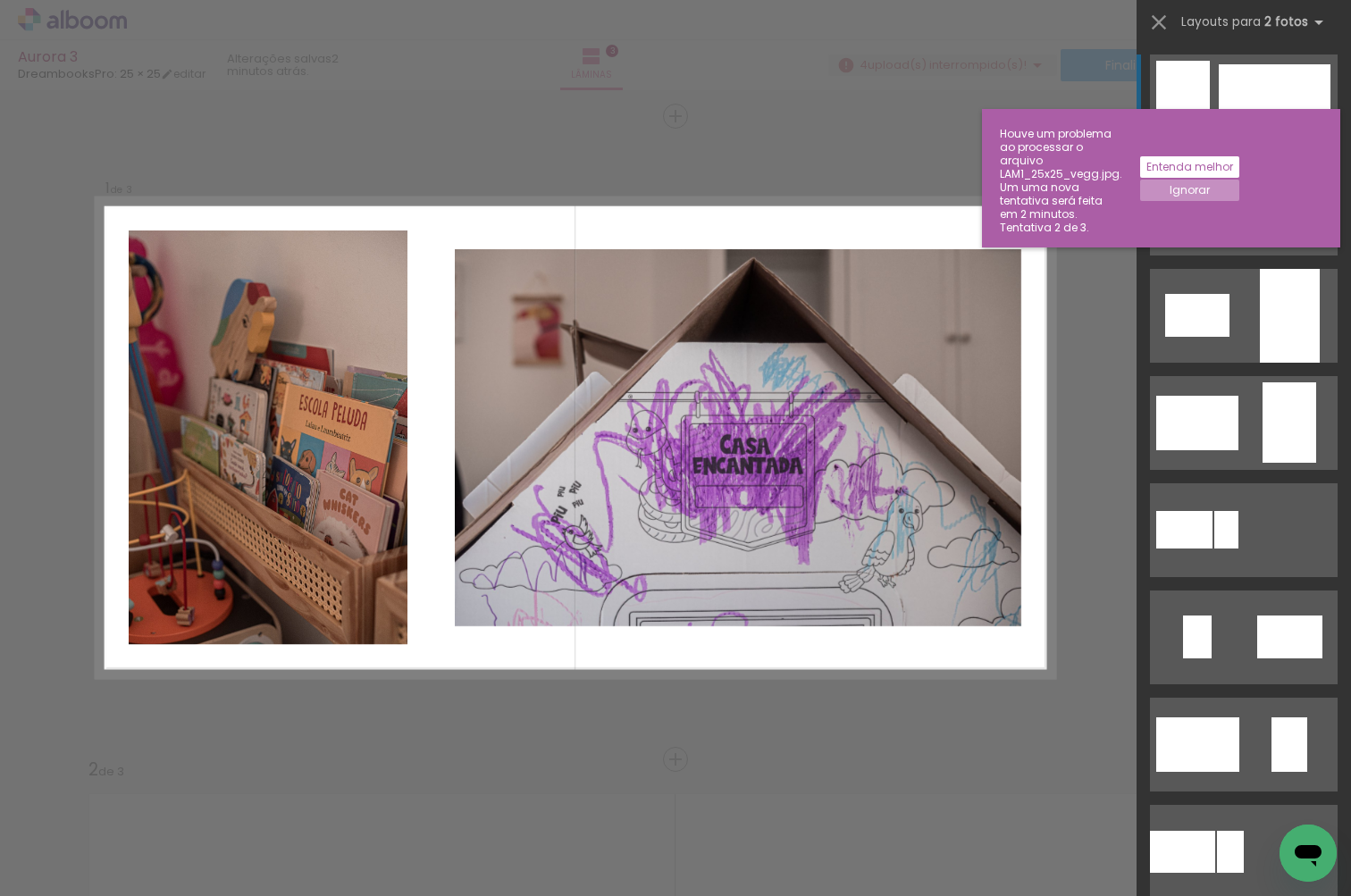
drag, startPoint x: 806, startPoint y: 695, endPoint x: 828, endPoint y: 655, distance: 45.7
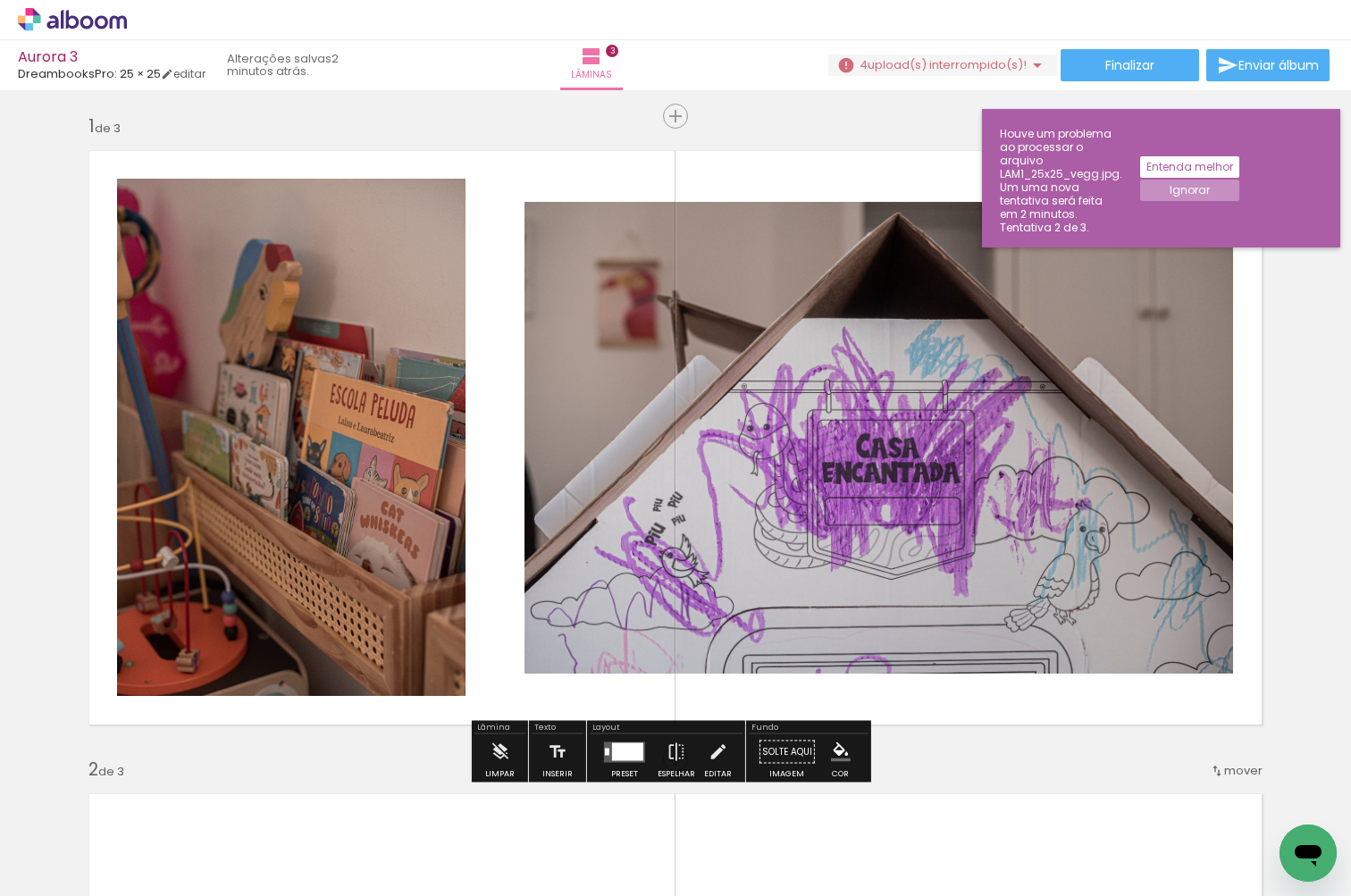
click at [0, 0] on slot "Entenda melhor" at bounding box center [0, 0] width 0 height 0
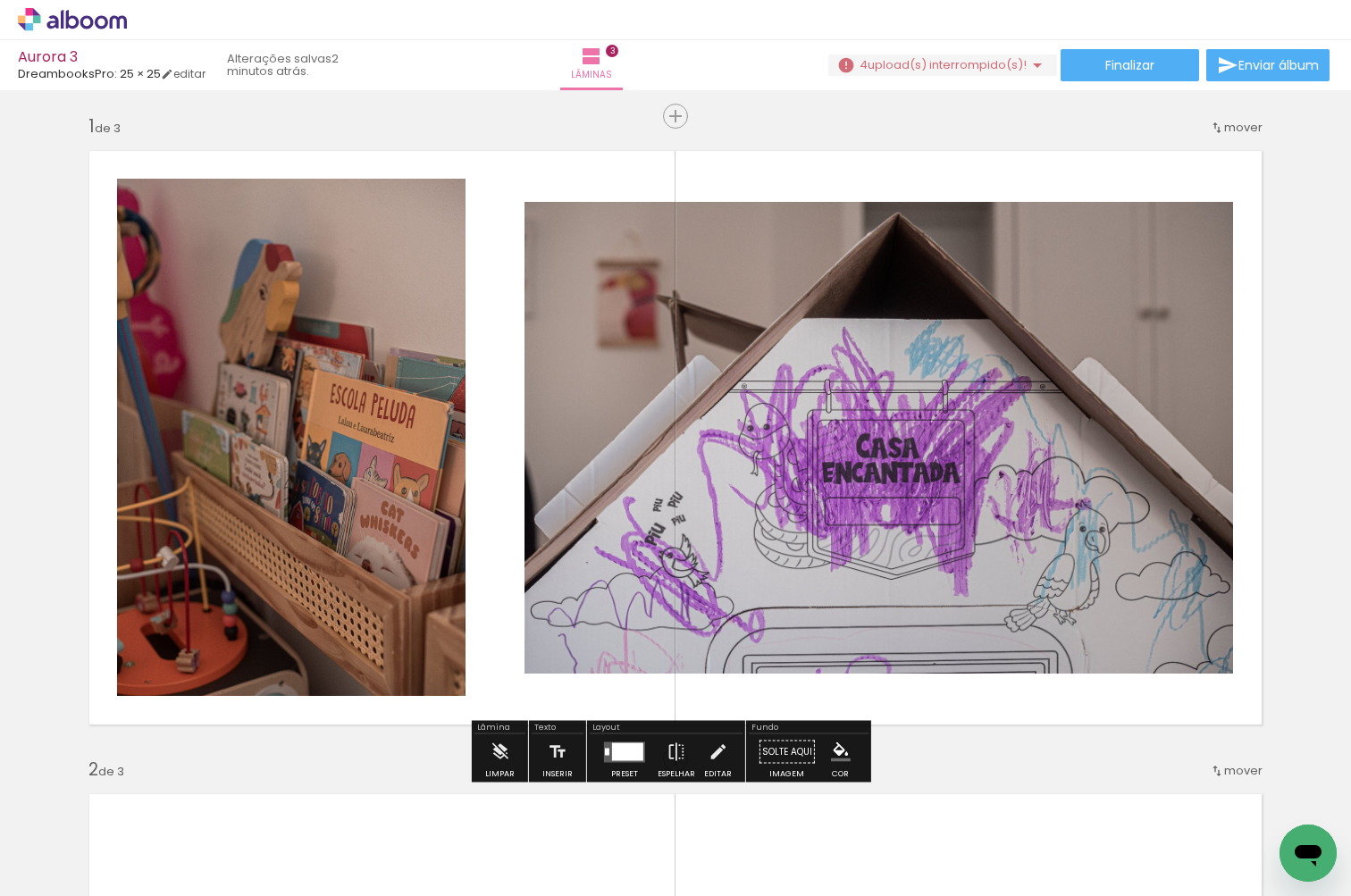
click at [1231, 120] on span "mover" at bounding box center [1243, 127] width 39 height 17
click at [1208, 149] on paper-item "depois da 2" at bounding box center [1191, 154] width 136 height 29
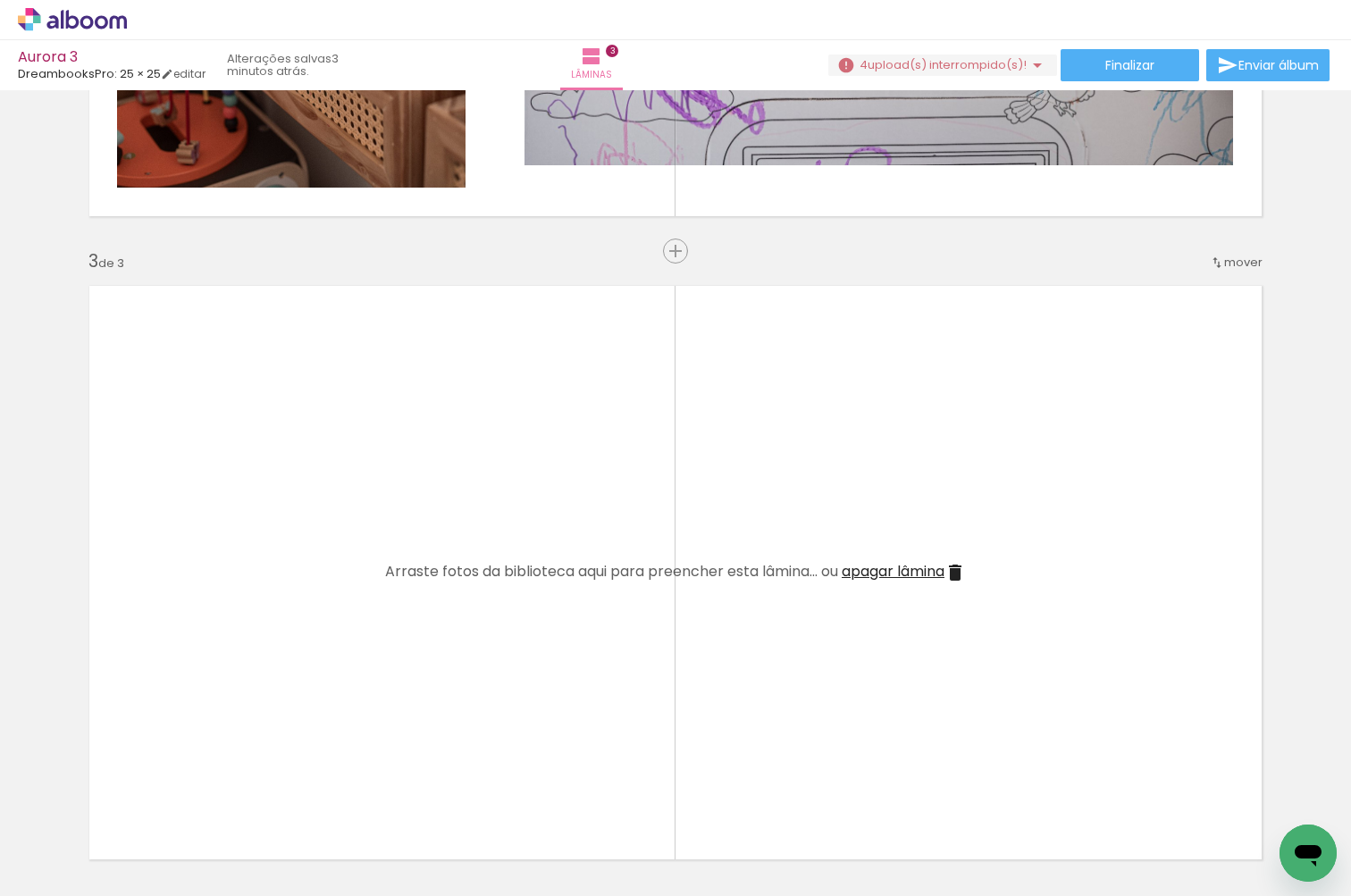
scroll to position [1347, 0]
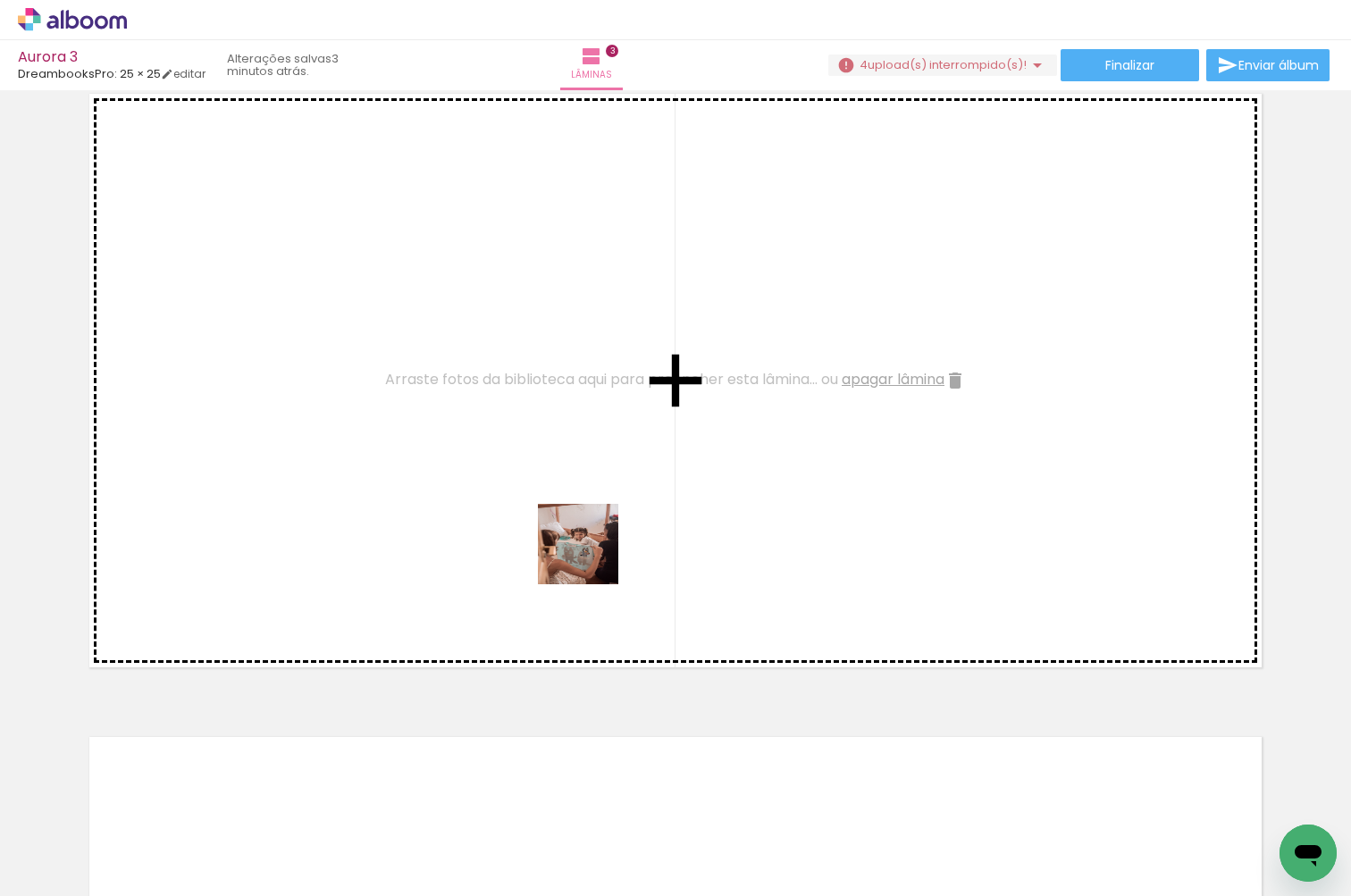
drag, startPoint x: 698, startPoint y: 855, endPoint x: 592, endPoint y: 554, distance: 319.1
click at [592, 554] on quentale-workspace at bounding box center [676, 448] width 1351 height 896
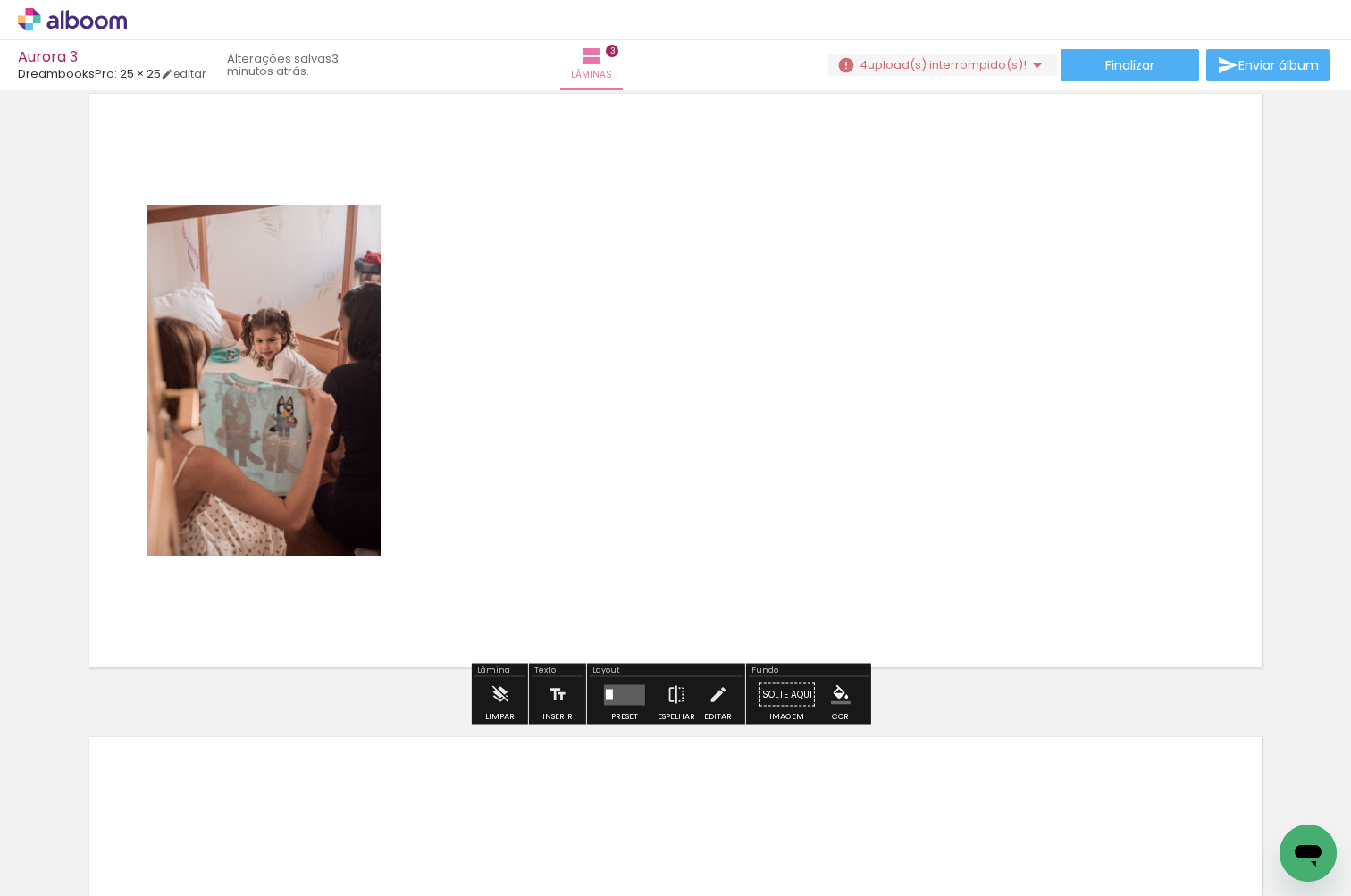
click at [306, 842] on div at bounding box center [279, 835] width 53 height 80
click at [306, 840] on div at bounding box center [279, 835] width 53 height 80
click at [306, 839] on div at bounding box center [279, 835] width 53 height 80
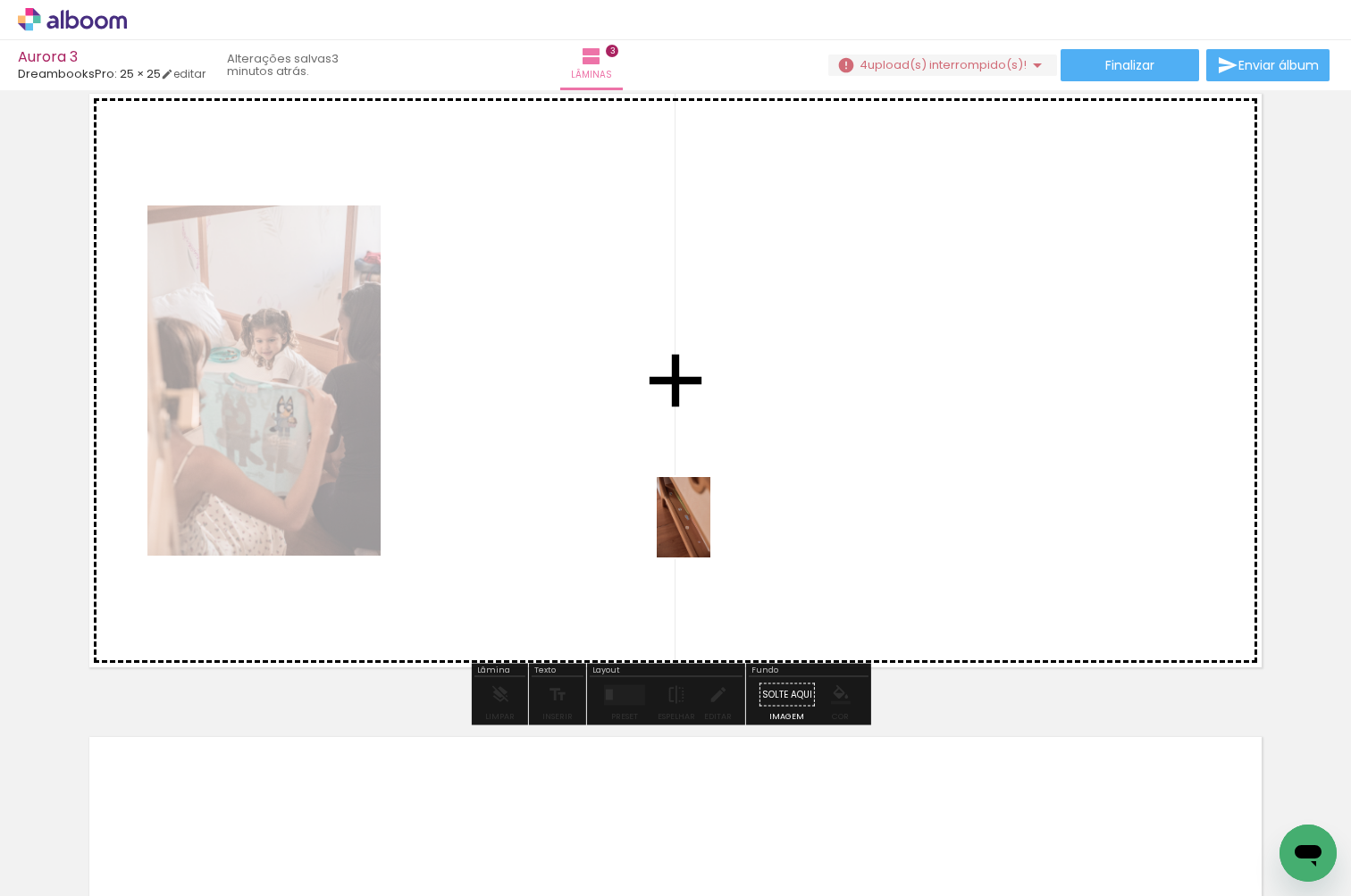
drag, startPoint x: 784, startPoint y: 811, endPoint x: 710, endPoint y: 531, distance: 289.6
click at [710, 531] on quentale-workspace at bounding box center [676, 448] width 1351 height 896
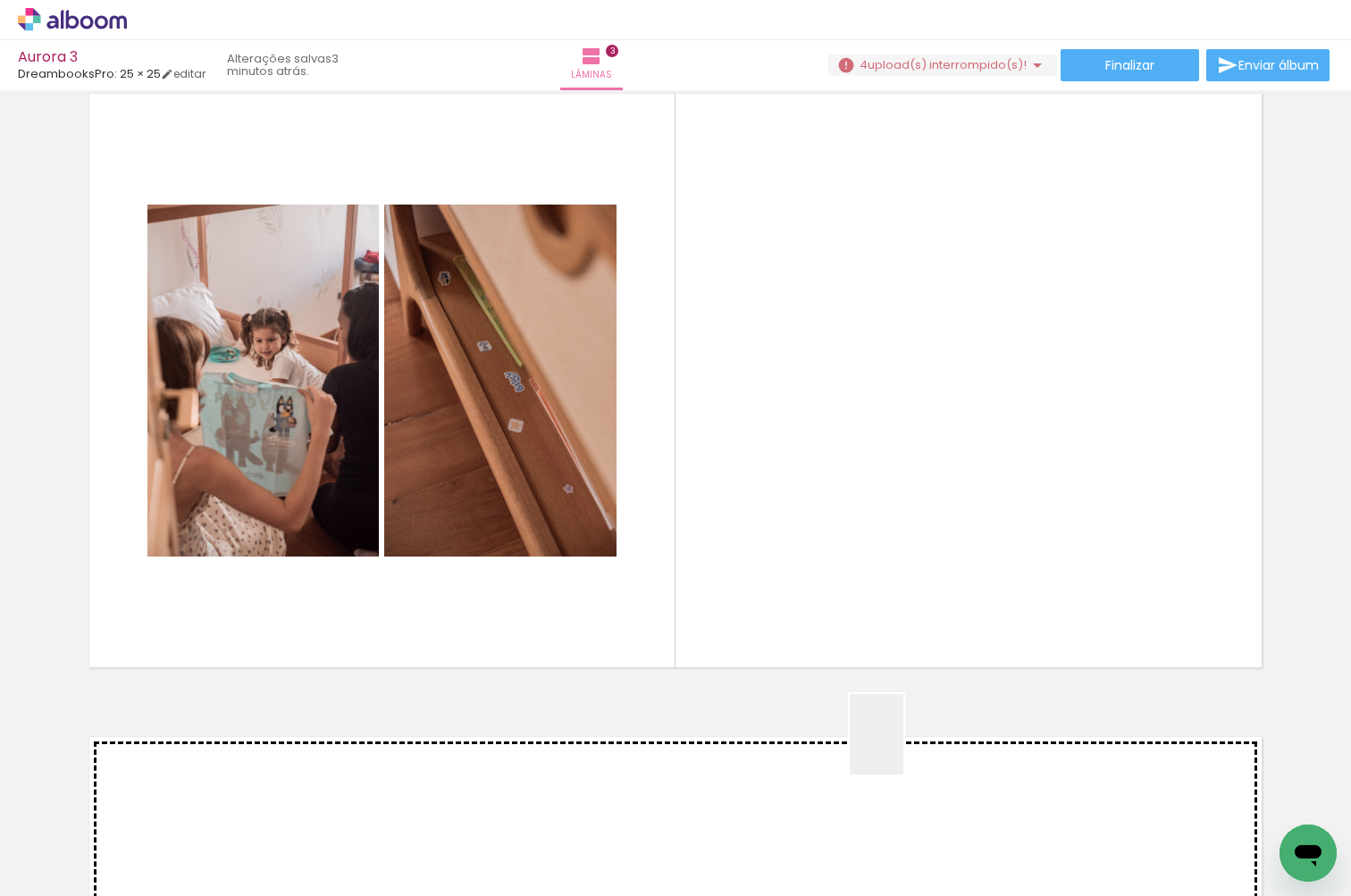
drag, startPoint x: 899, startPoint y: 844, endPoint x: 868, endPoint y: 582, distance: 263.8
click at [868, 582] on quentale-workspace at bounding box center [676, 448] width 1351 height 896
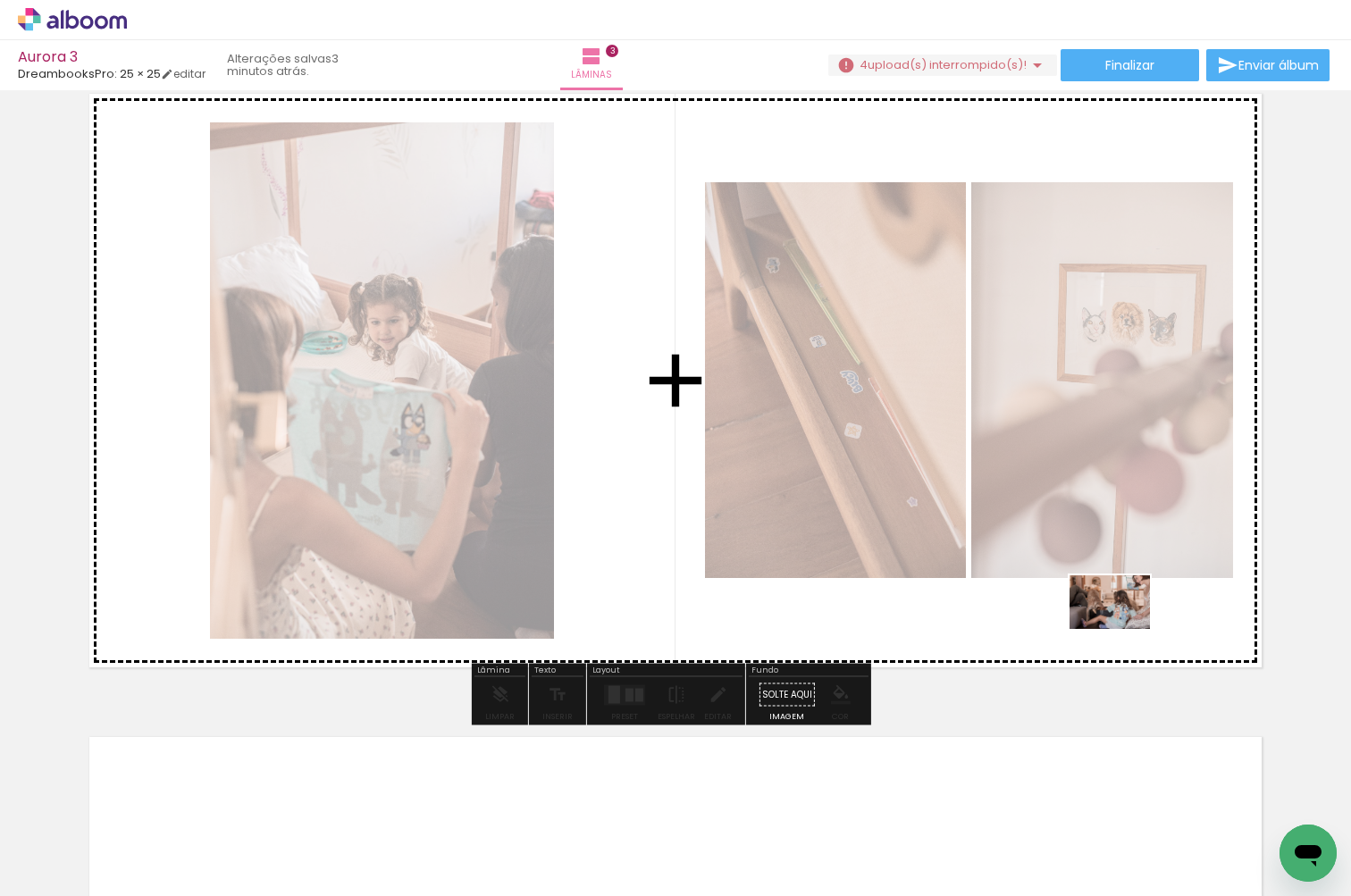
drag, startPoint x: 995, startPoint y: 850, endPoint x: 1123, endPoint y: 628, distance: 256.3
click at [1123, 628] on quentale-workspace at bounding box center [676, 448] width 1351 height 896
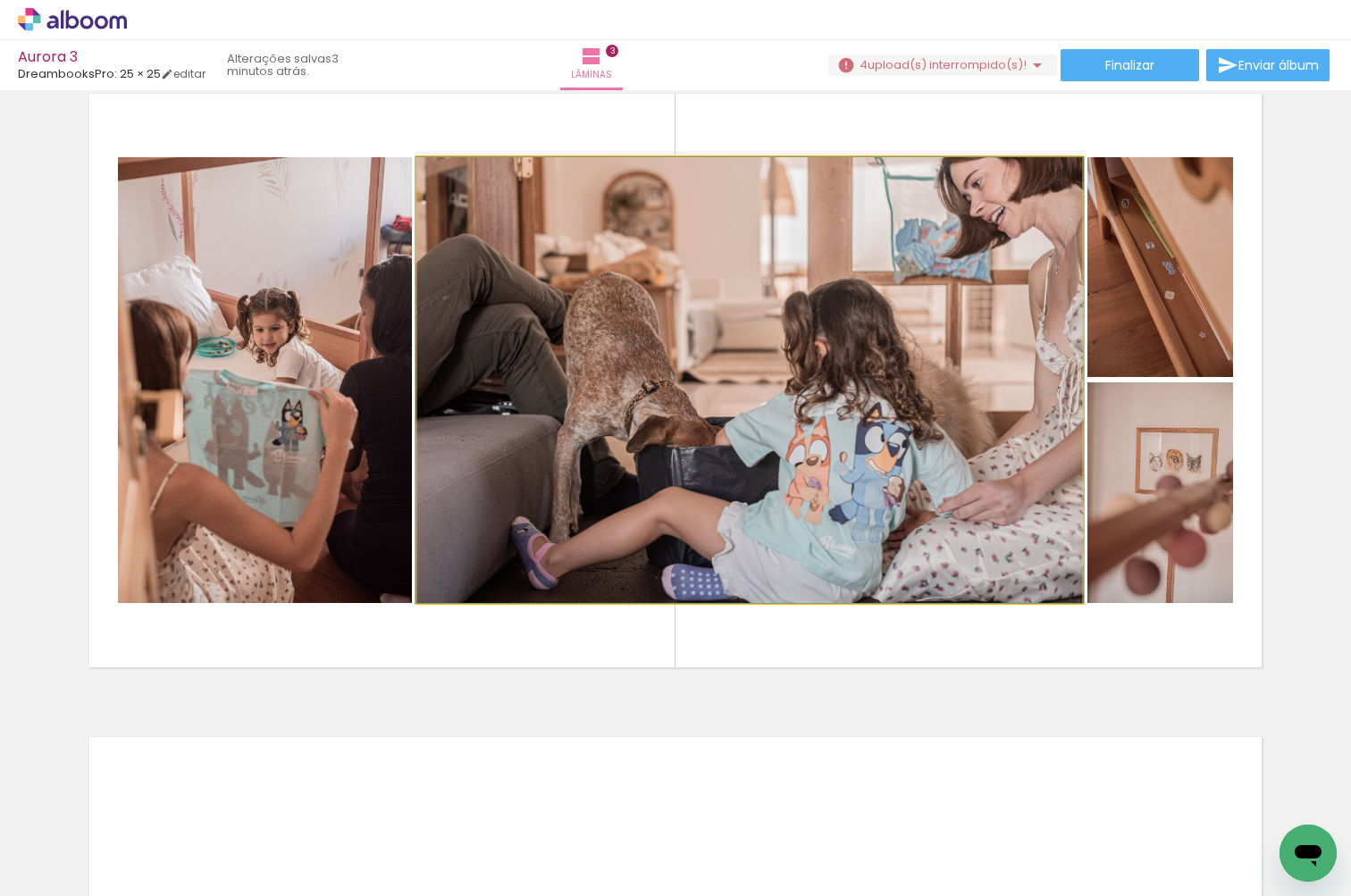
click at [896, 381] on quentale-photo at bounding box center [749, 380] width 664 height 445
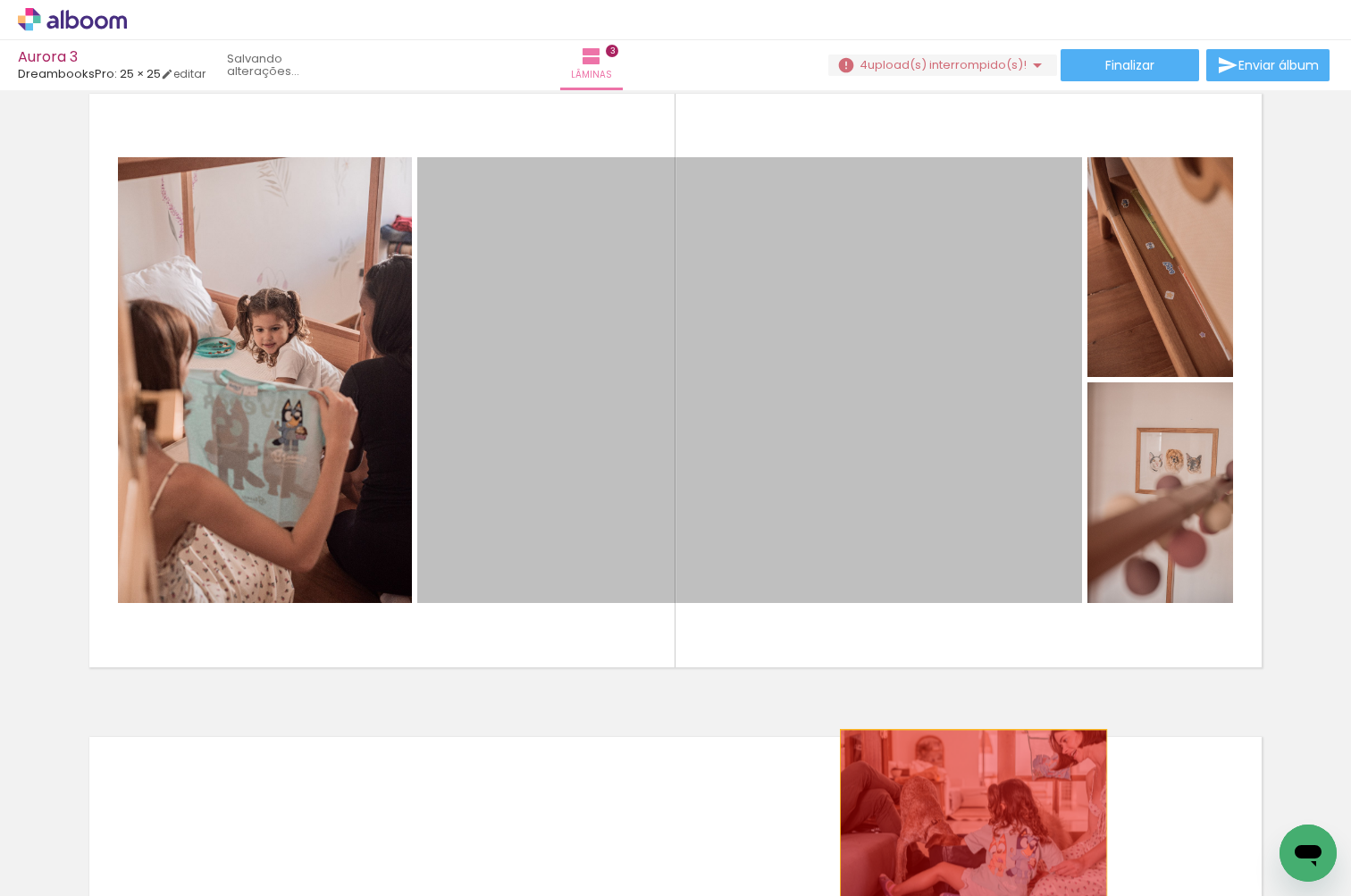
drag, startPoint x: 860, startPoint y: 386, endPoint x: 966, endPoint y: 819, distance: 445.8
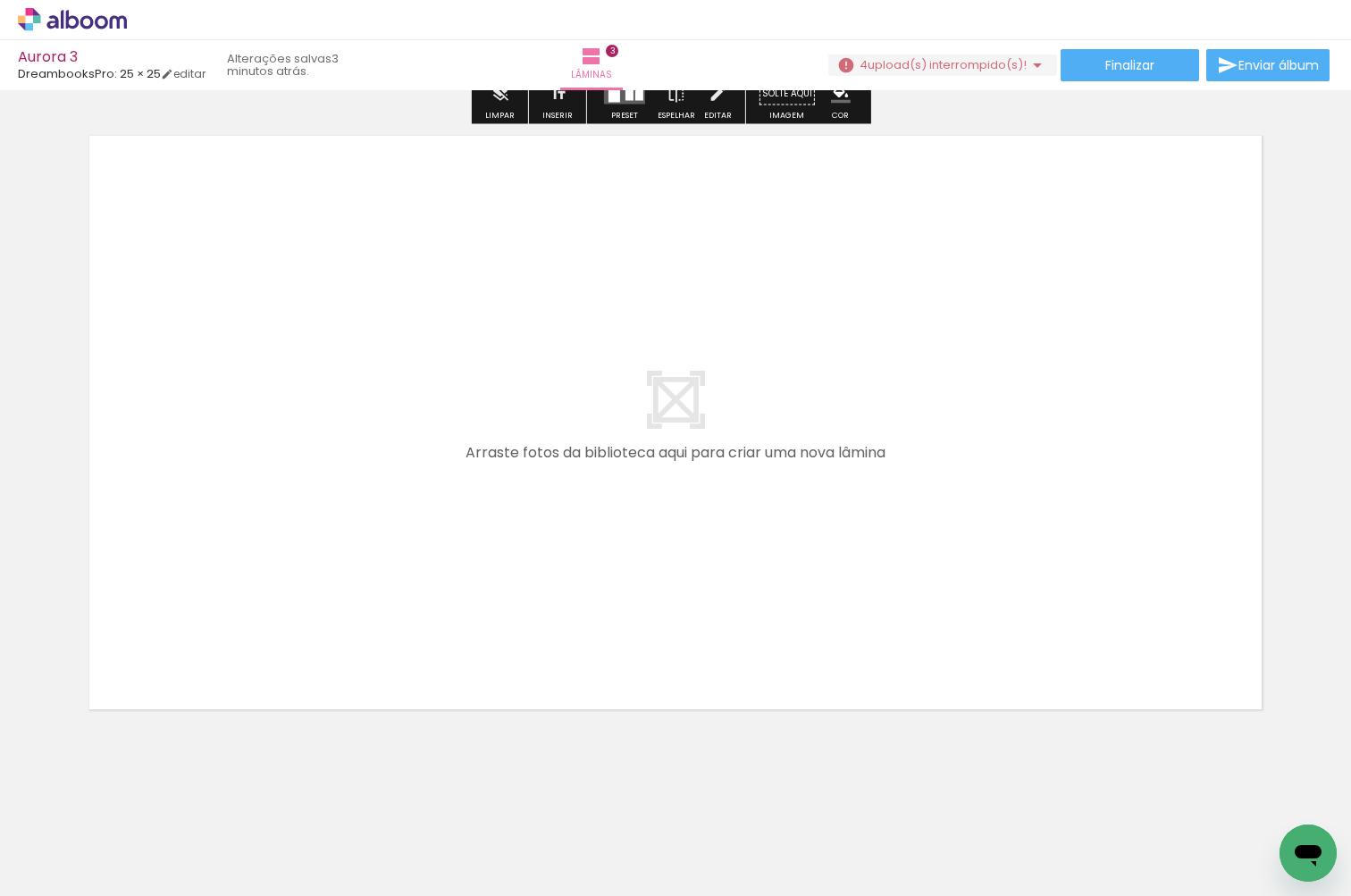
scroll to position [1369, 0]
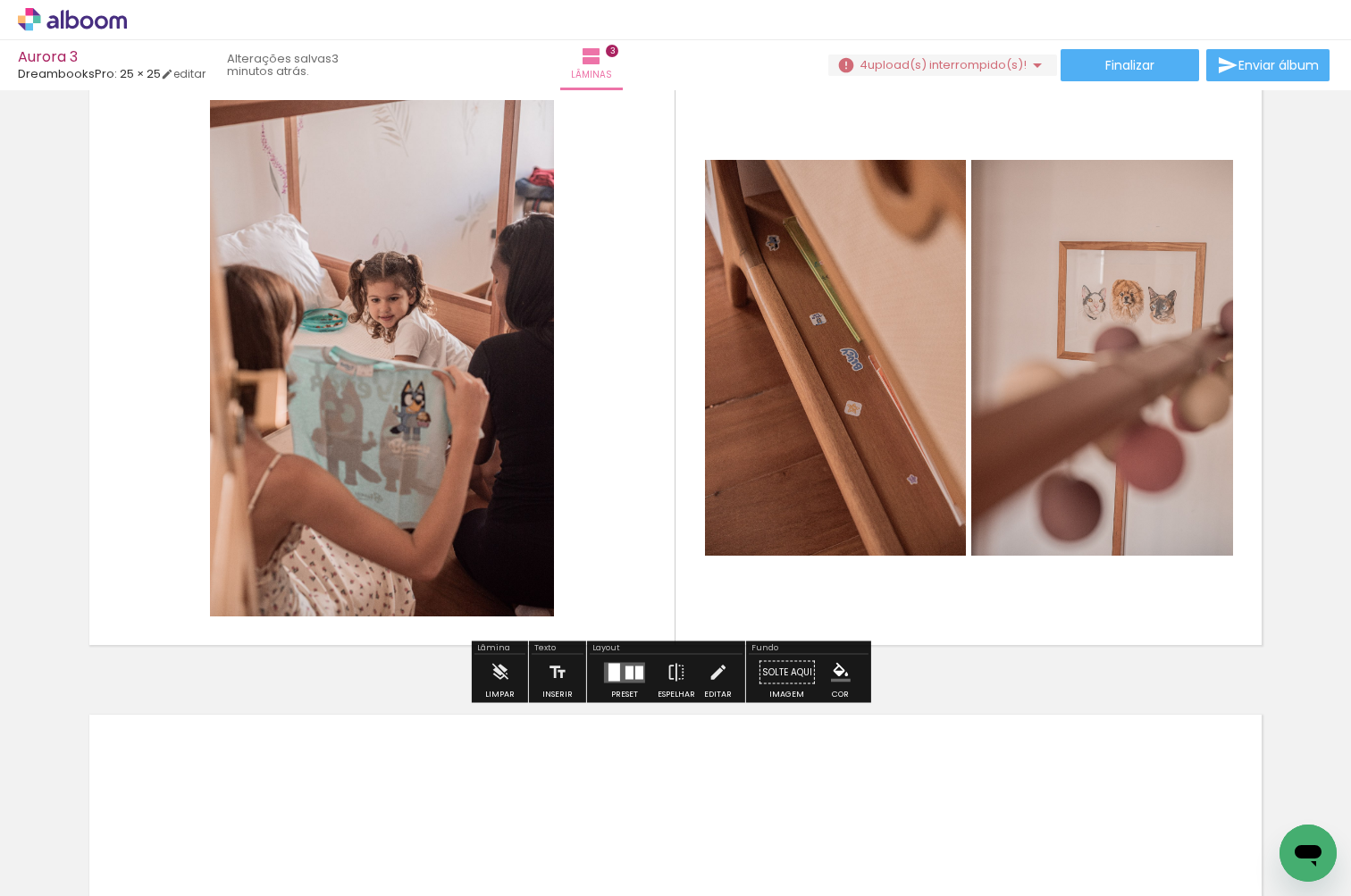
click at [306, 850] on div at bounding box center [279, 835] width 53 height 80
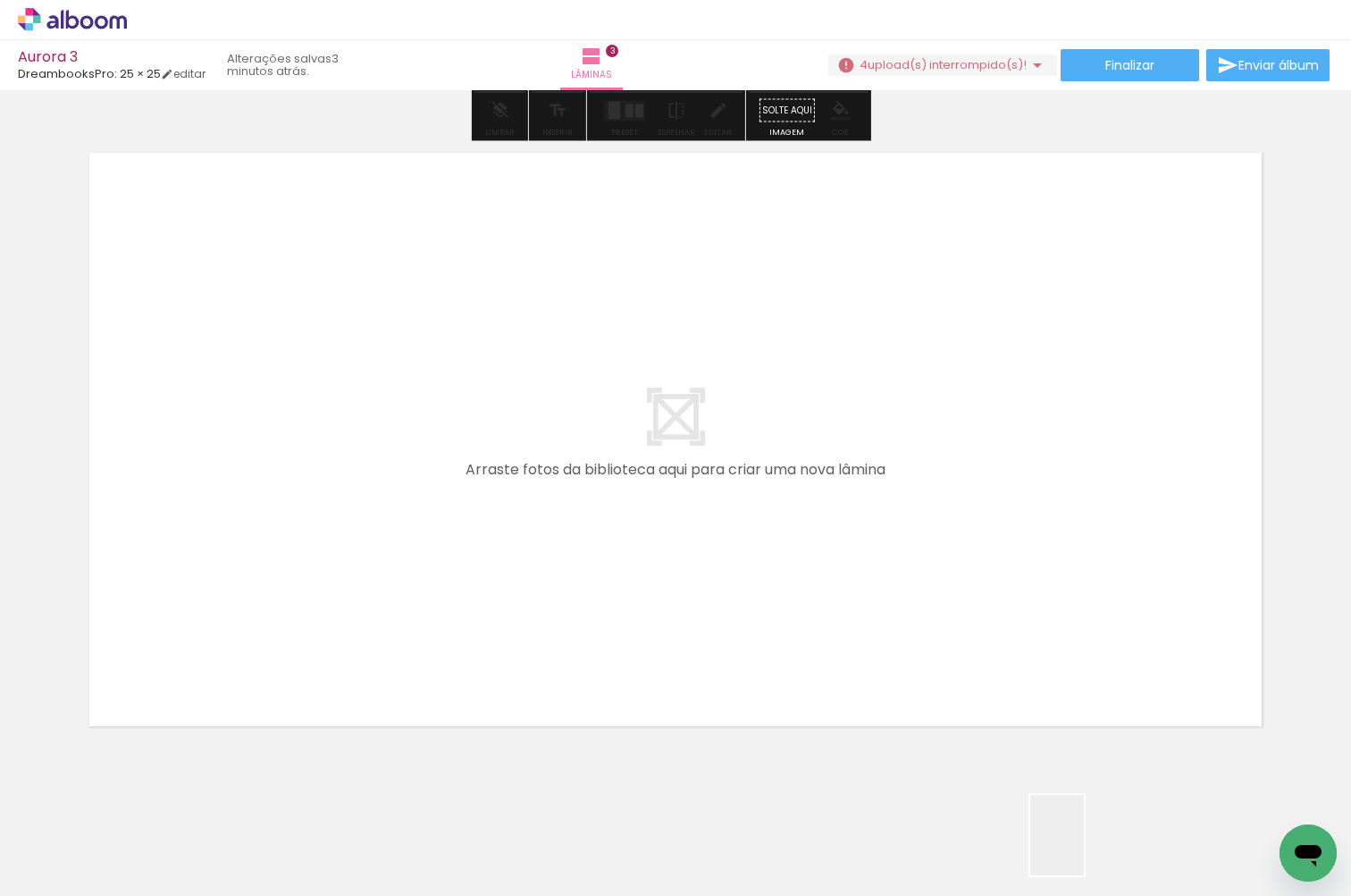
drag, startPoint x: 1083, startPoint y: 848, endPoint x: 1004, endPoint y: 718, distance: 152.1
click at [1004, 718] on quentale-workspace at bounding box center [676, 448] width 1351 height 896
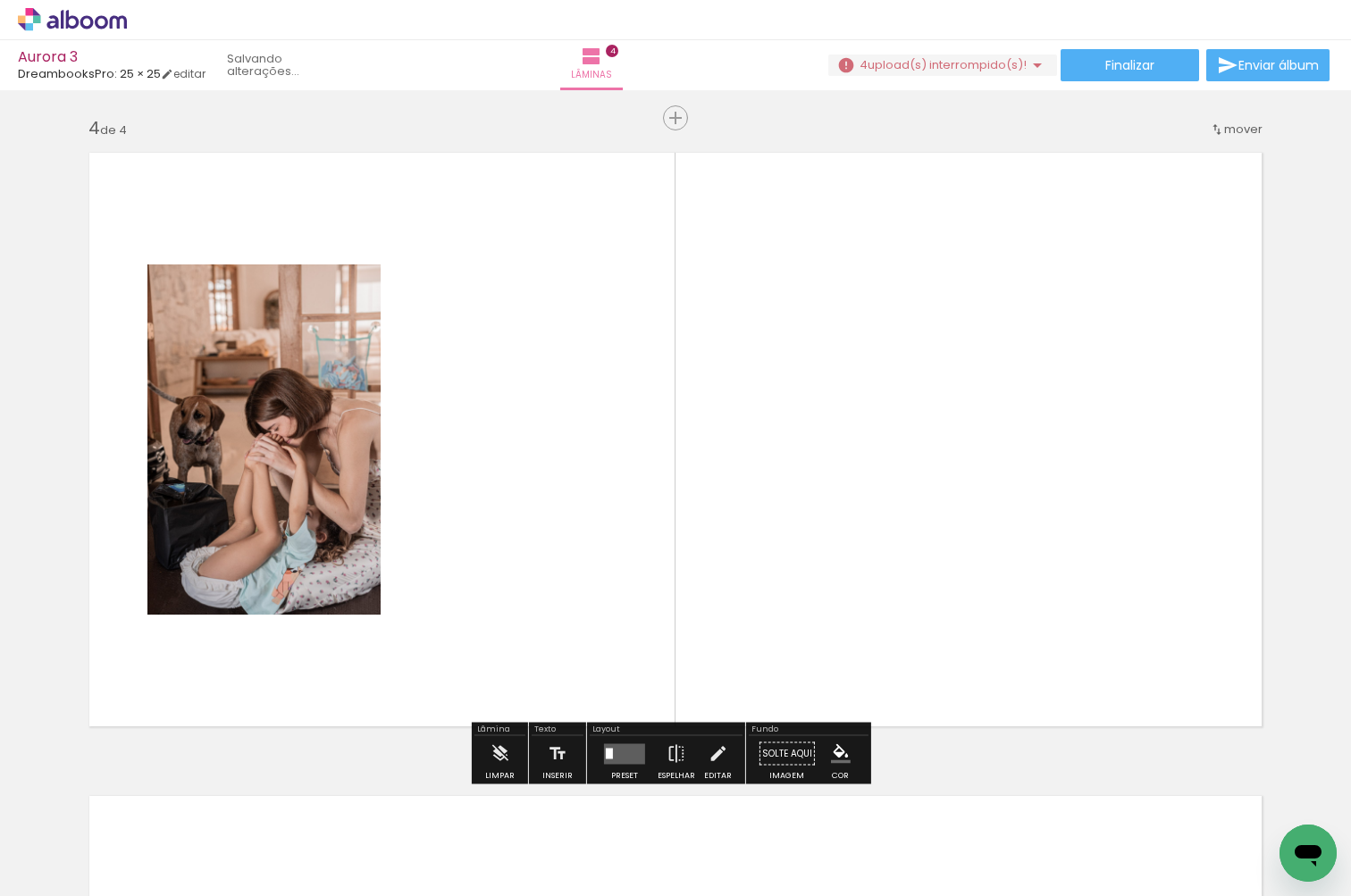
click at [926, 585] on quentale-layouter at bounding box center [675, 439] width 1197 height 598
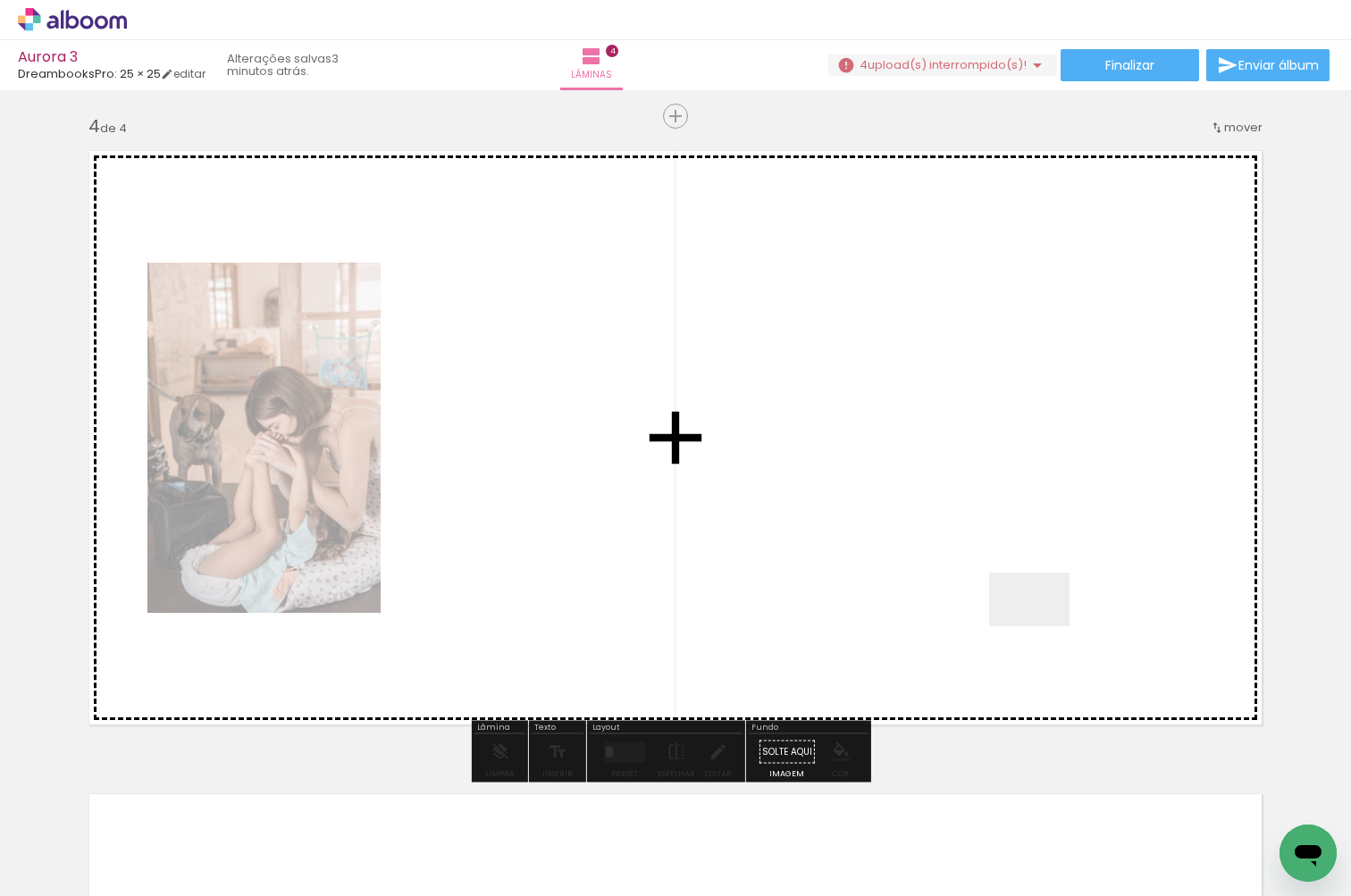
drag, startPoint x: 1173, startPoint y: 827, endPoint x: 1023, endPoint y: 599, distance: 272.9
click at [1023, 599] on quentale-workspace at bounding box center [676, 448] width 1351 height 896
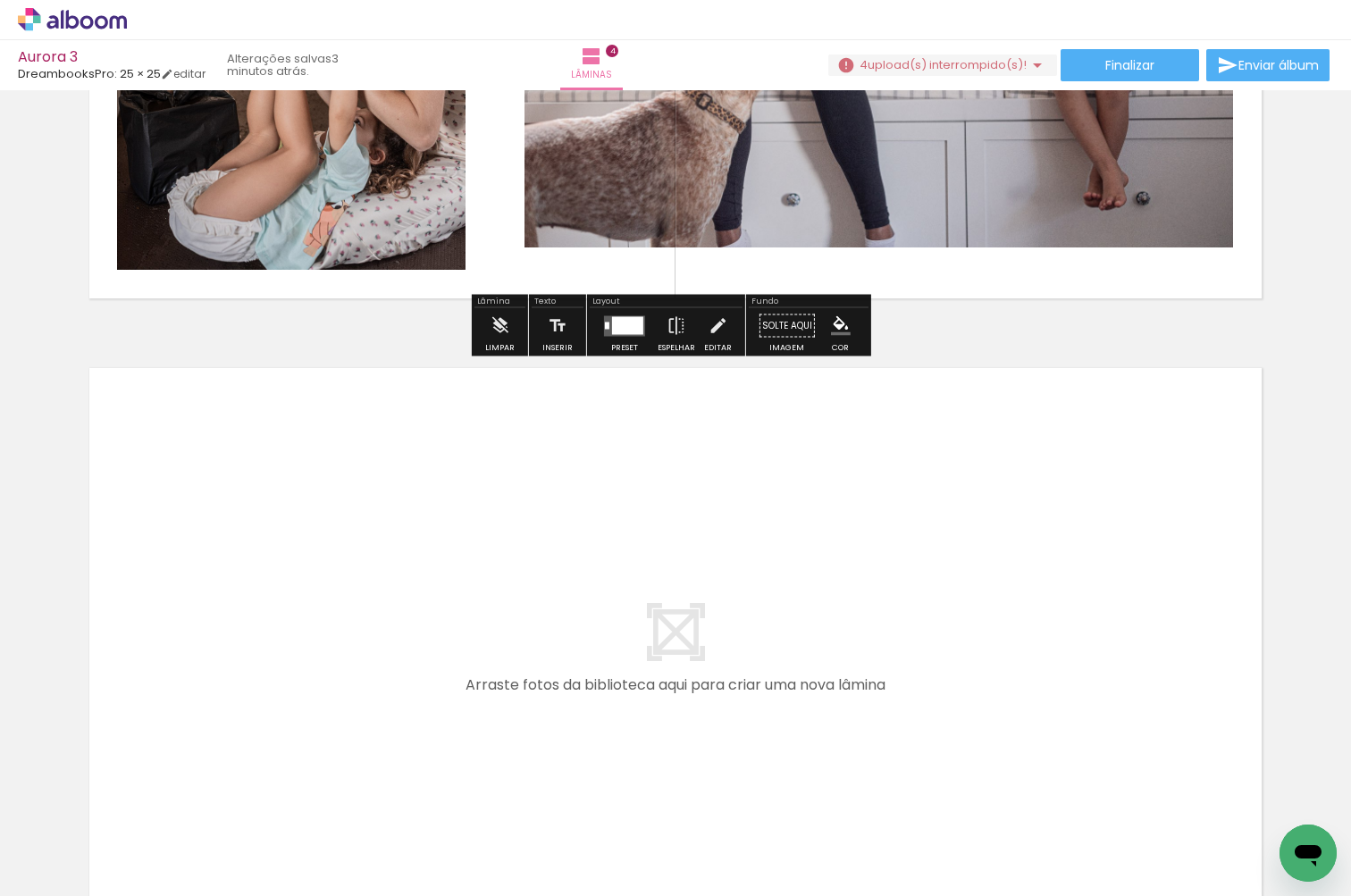
scroll to position [2447, 0]
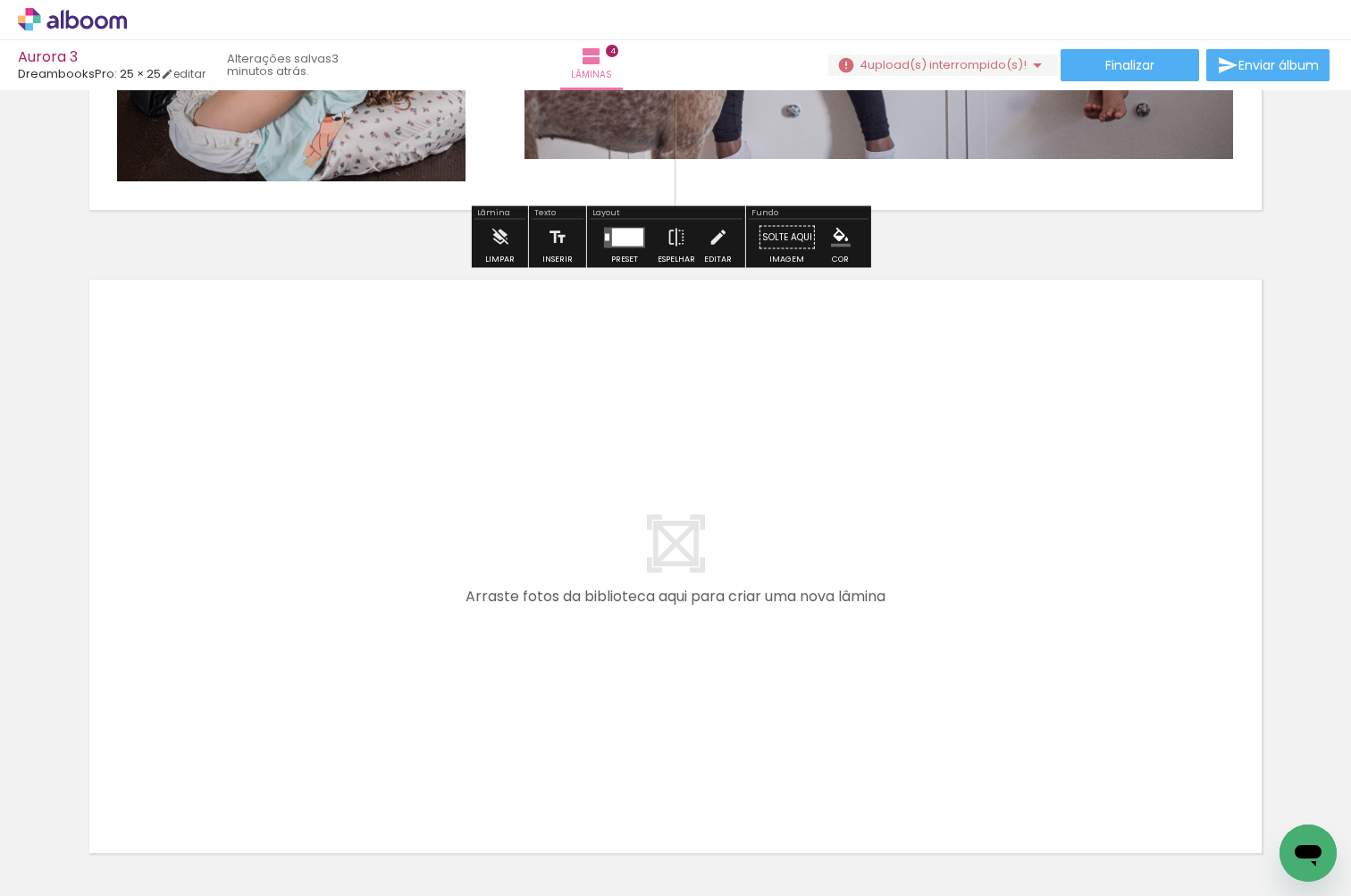
drag, startPoint x: 652, startPoint y: 837, endPoint x: 652, endPoint y: 604, distance: 233.0
click at [652, 604] on quentale-workspace at bounding box center [676, 448] width 1351 height 896
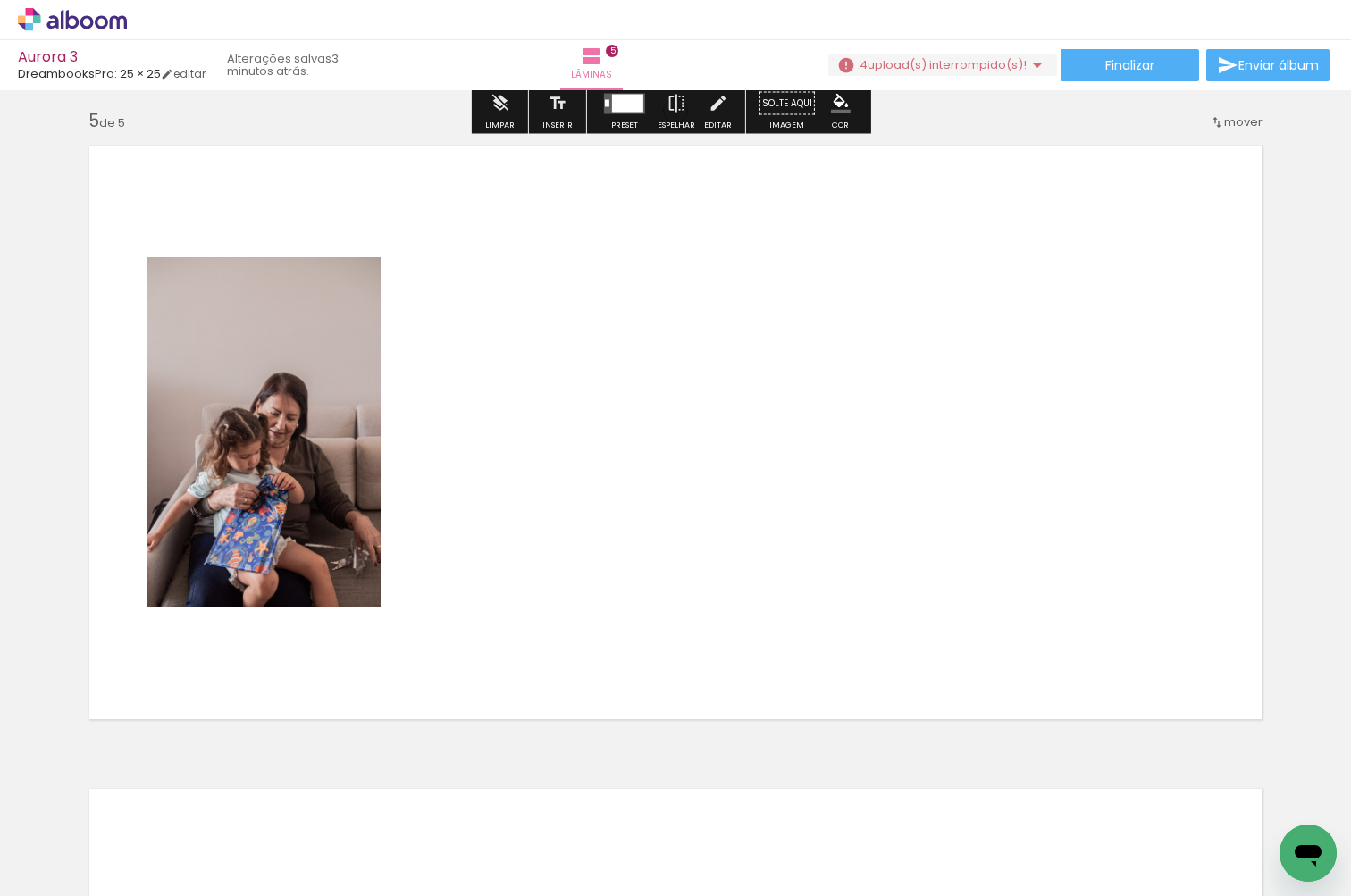
scroll to position [2628, 0]
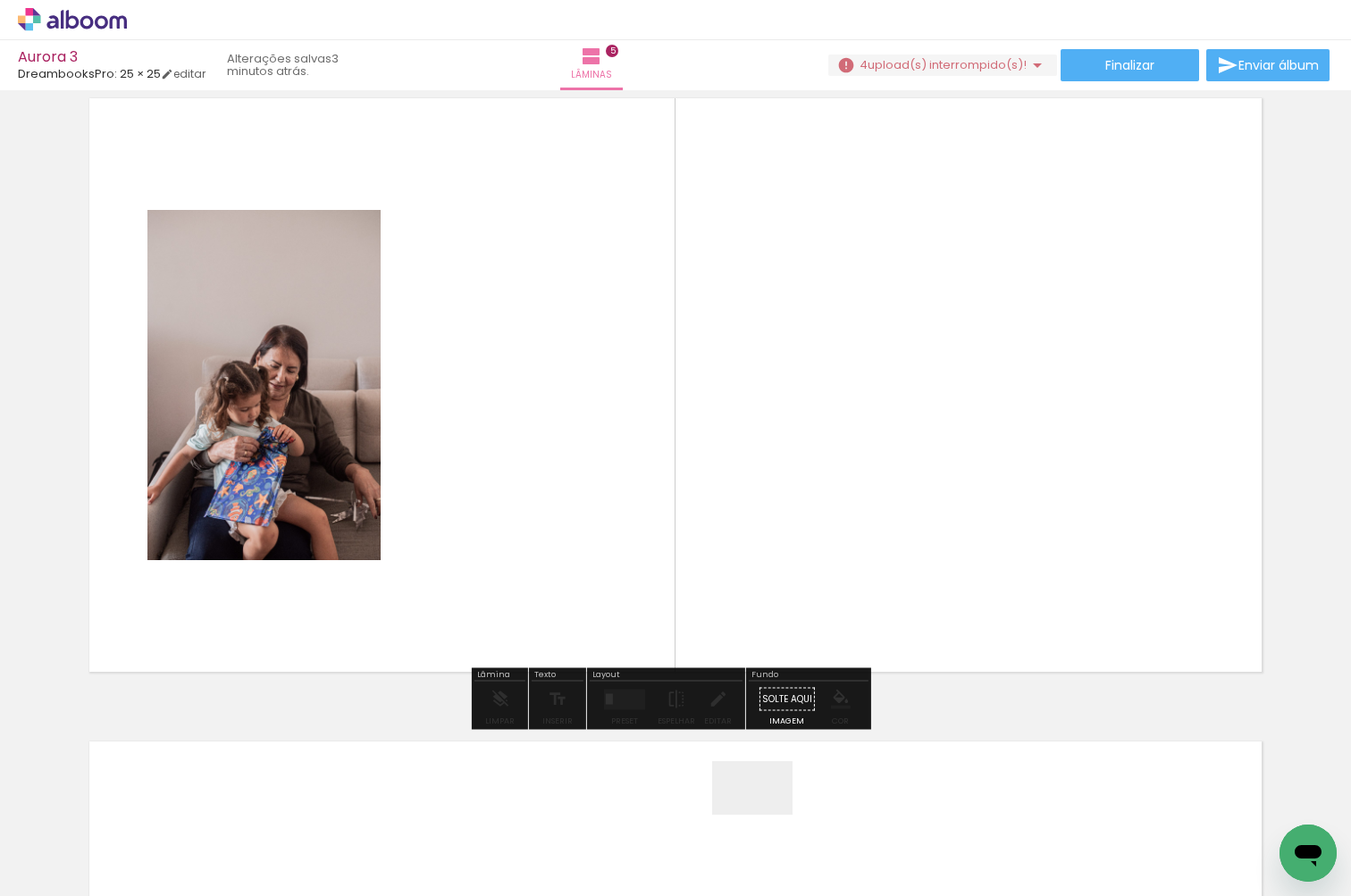
drag, startPoint x: 766, startPoint y: 814, endPoint x: 766, endPoint y: 559, distance: 255.0
click at [766, 559] on quentale-workspace at bounding box center [676, 448] width 1351 height 896
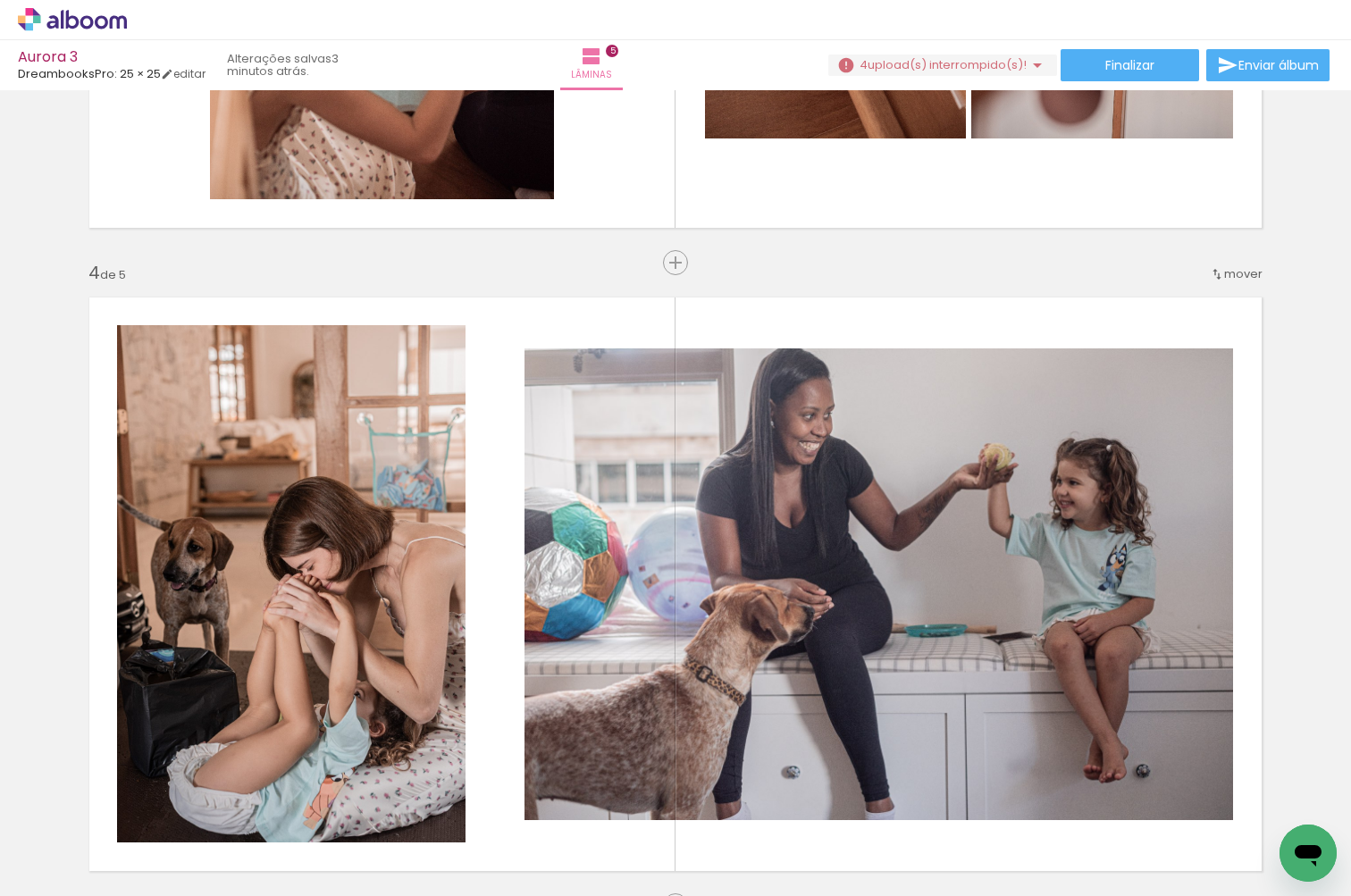
scroll to position [1783, 0]
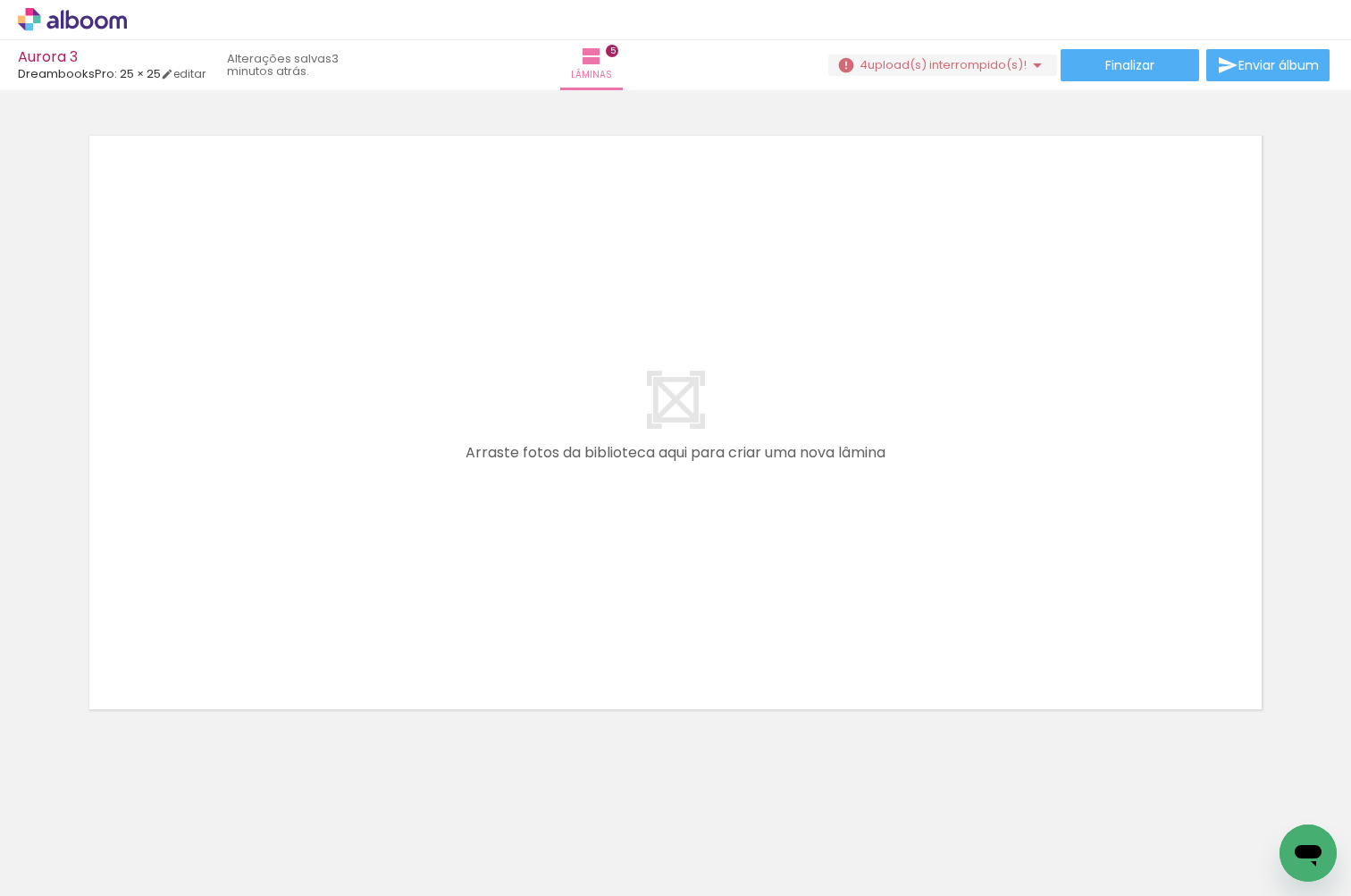
scroll to position [0, 883]
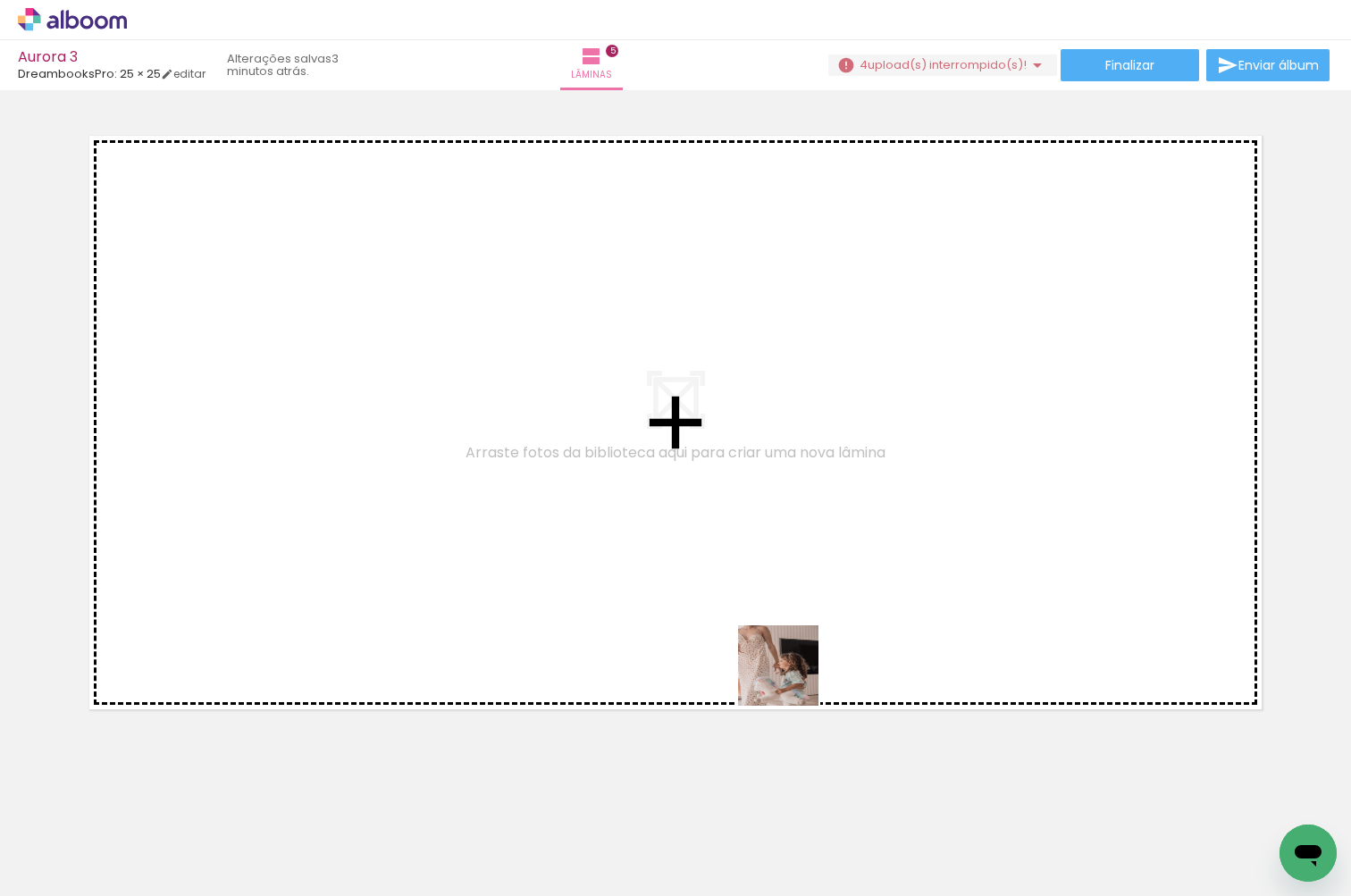
drag, startPoint x: 802, startPoint y: 874, endPoint x: 794, endPoint y: 579, distance: 295.1
click at [794, 579] on quentale-workspace at bounding box center [676, 448] width 1351 height 896
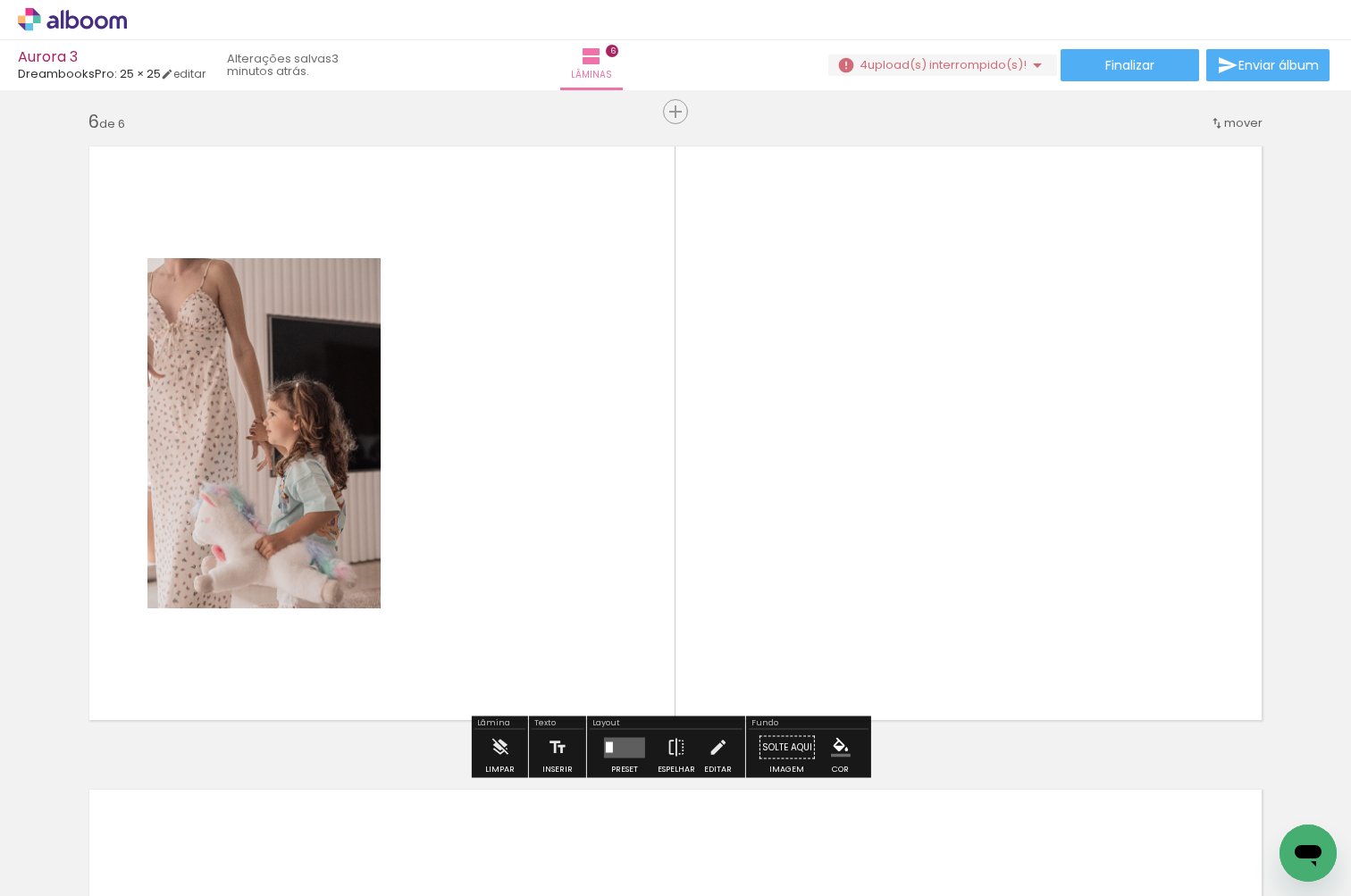
scroll to position [3218, 0]
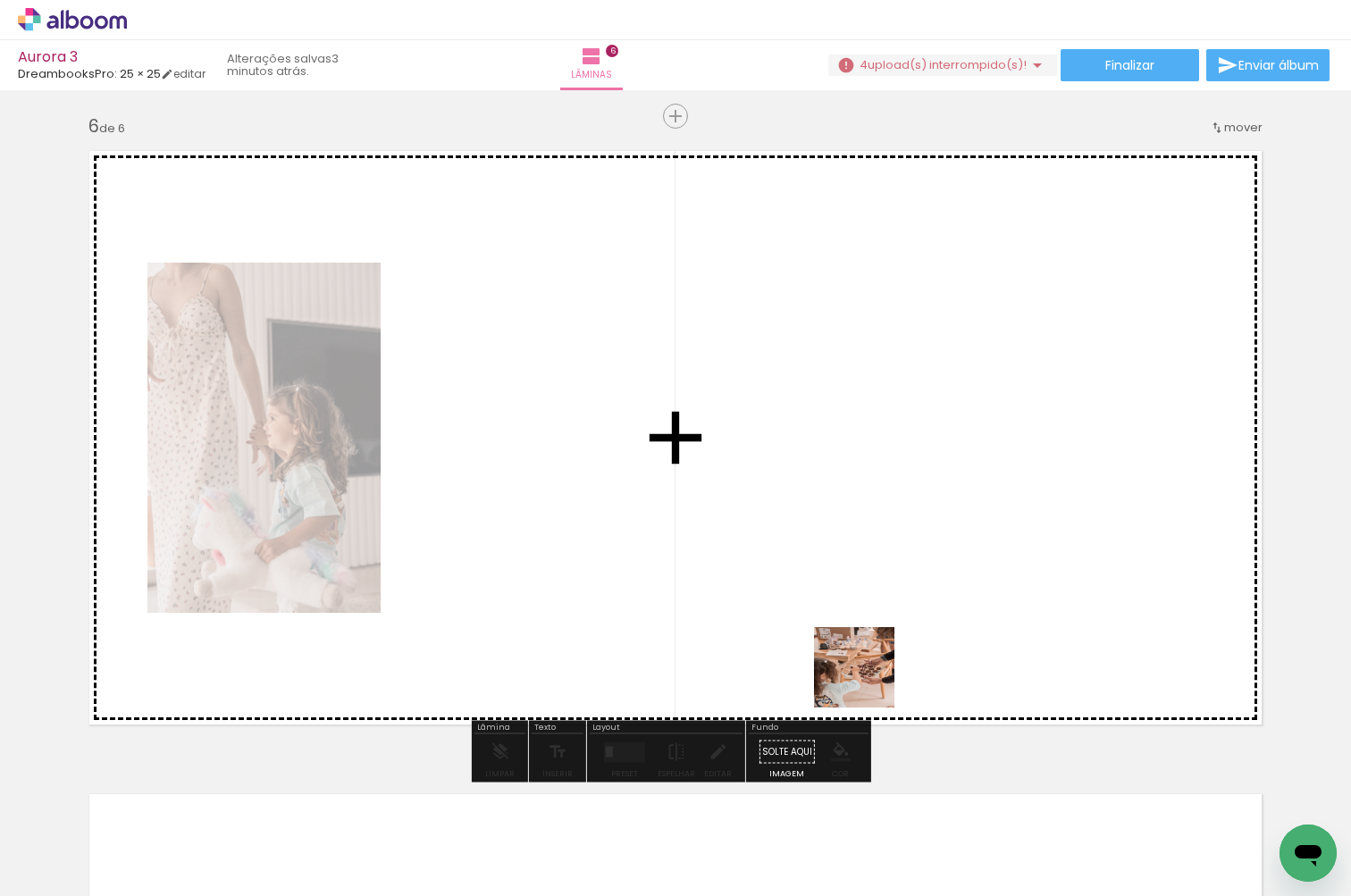
drag, startPoint x: 899, startPoint y: 859, endPoint x: 863, endPoint y: 635, distance: 226.9
click at [863, 635] on quentale-workspace at bounding box center [676, 448] width 1351 height 896
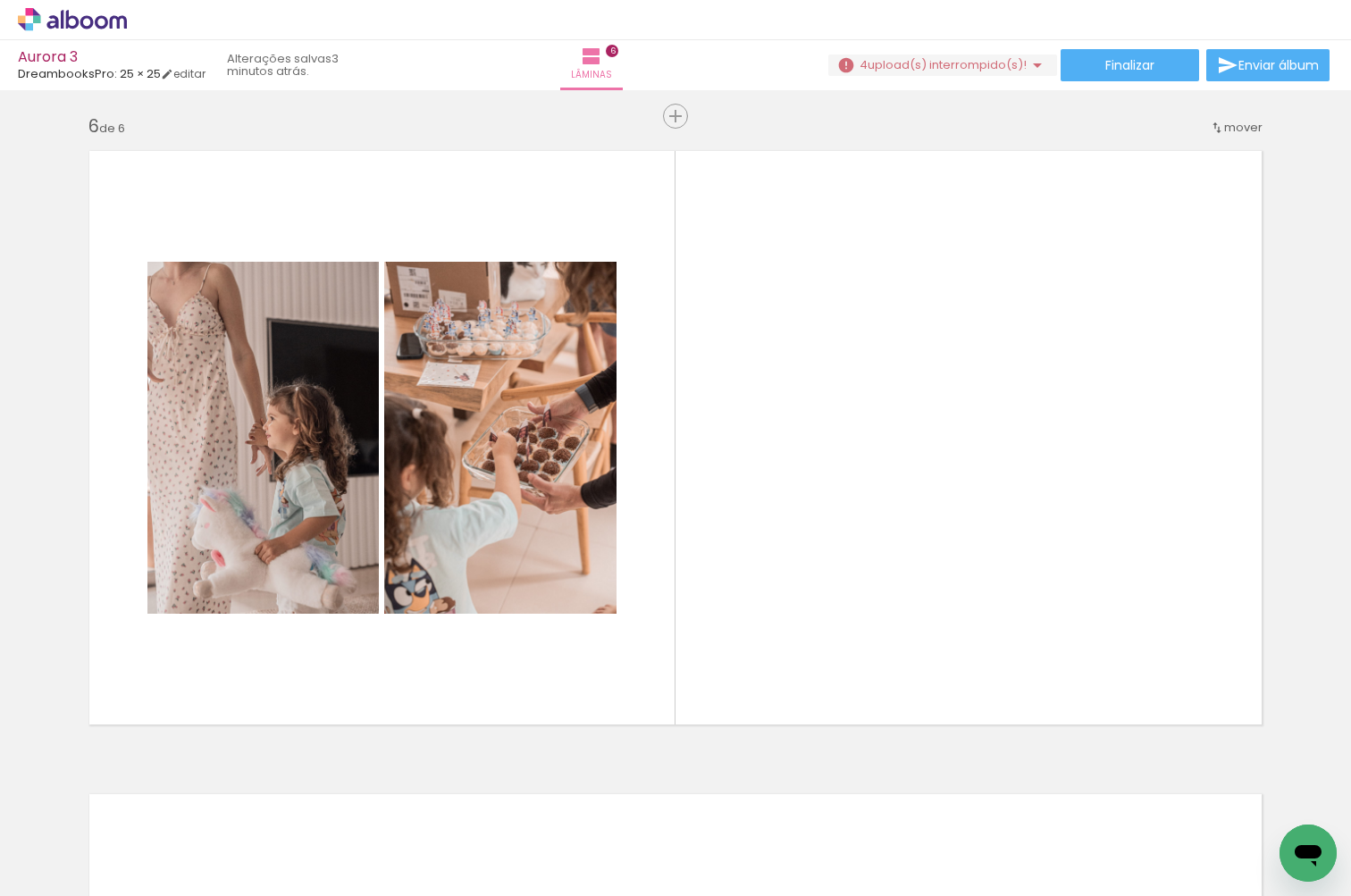
scroll to position [0, 1115]
drag, startPoint x: 784, startPoint y: 868, endPoint x: 784, endPoint y: 585, distance: 283.0
click at [784, 585] on quentale-workspace at bounding box center [676, 448] width 1351 height 896
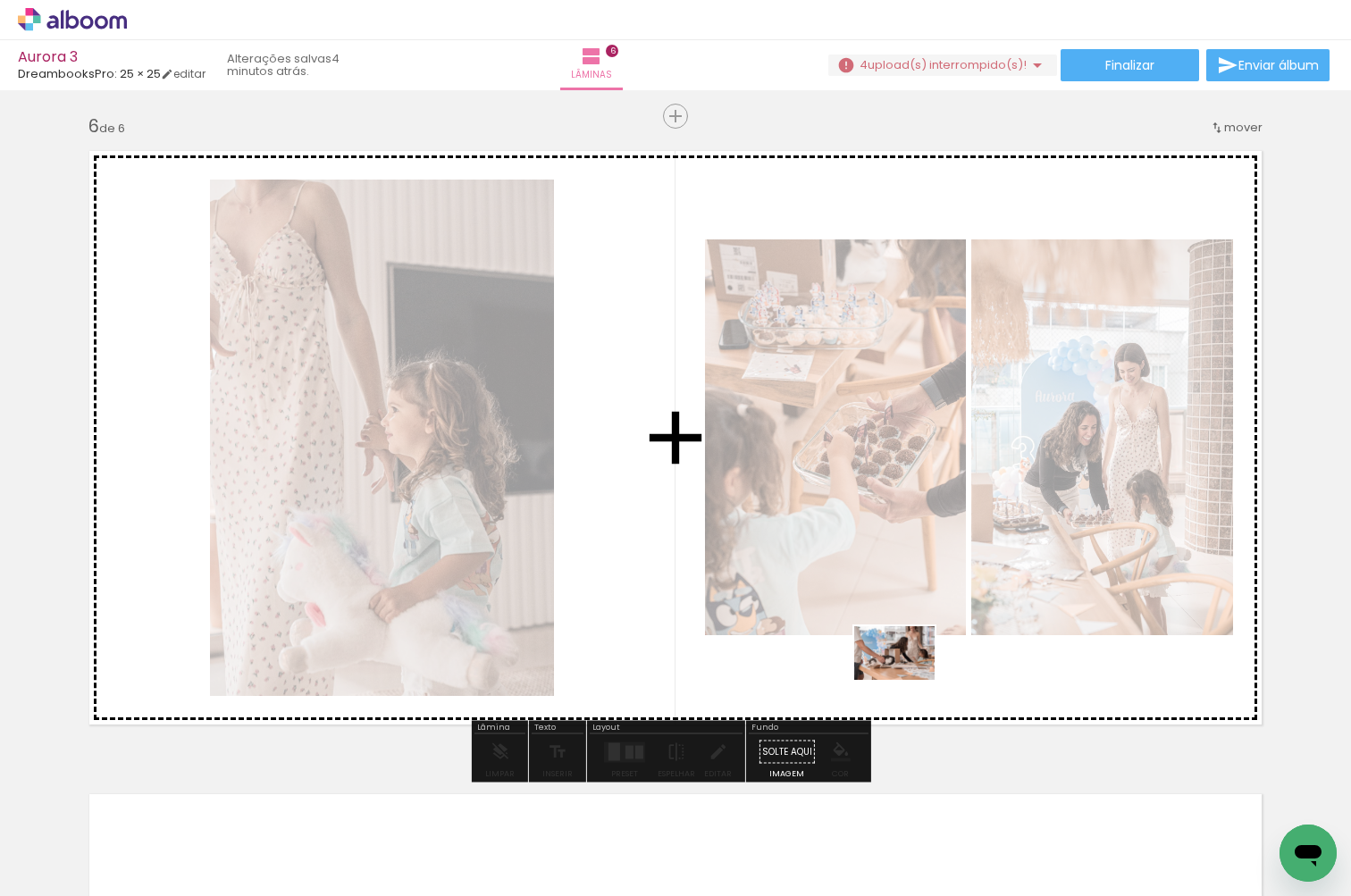
drag, startPoint x: 875, startPoint y: 844, endPoint x: 916, endPoint y: 680, distance: 169.0
click at [916, 680] on quentale-workspace at bounding box center [676, 448] width 1351 height 896
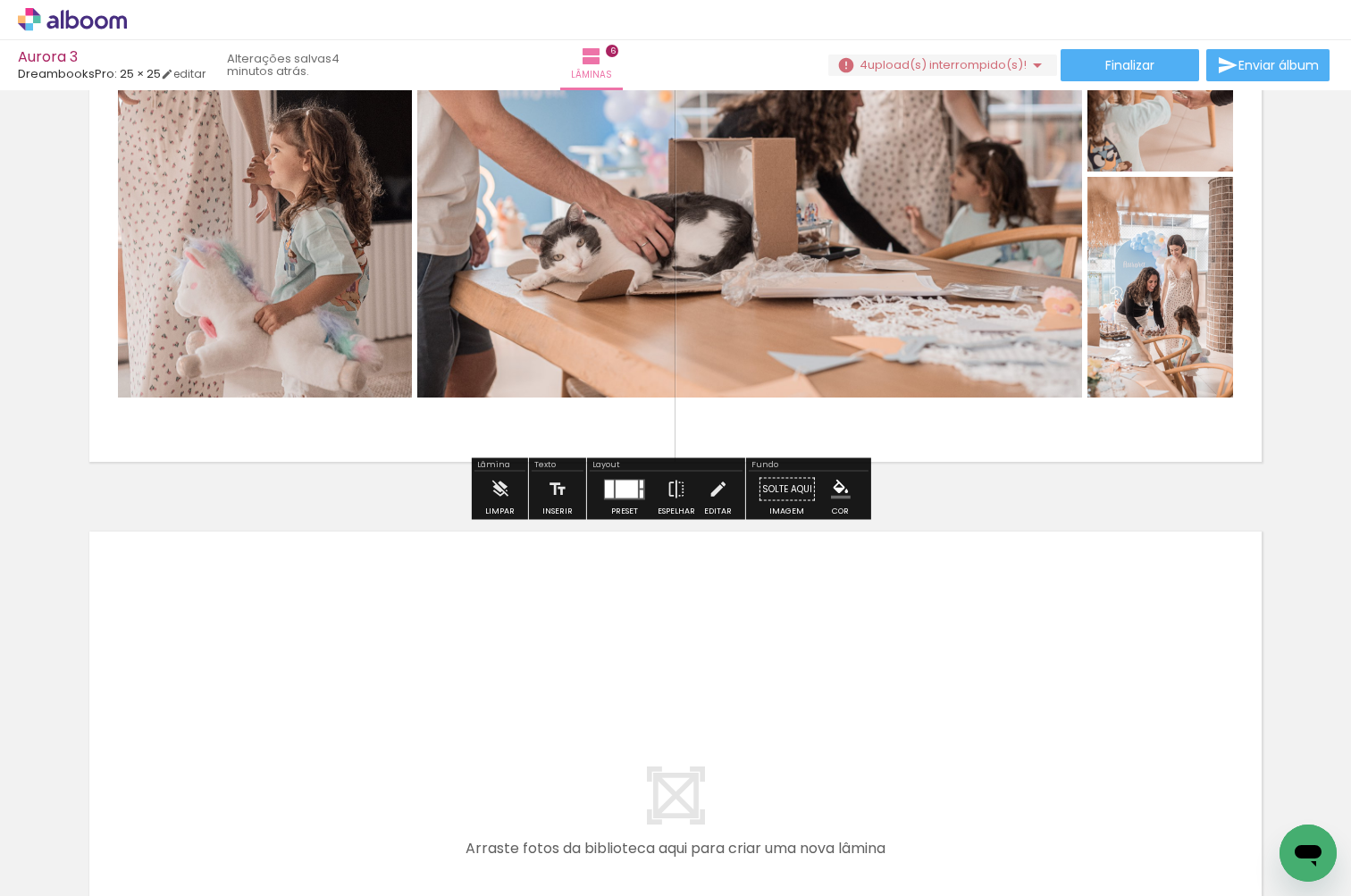
scroll to position [3575, 0]
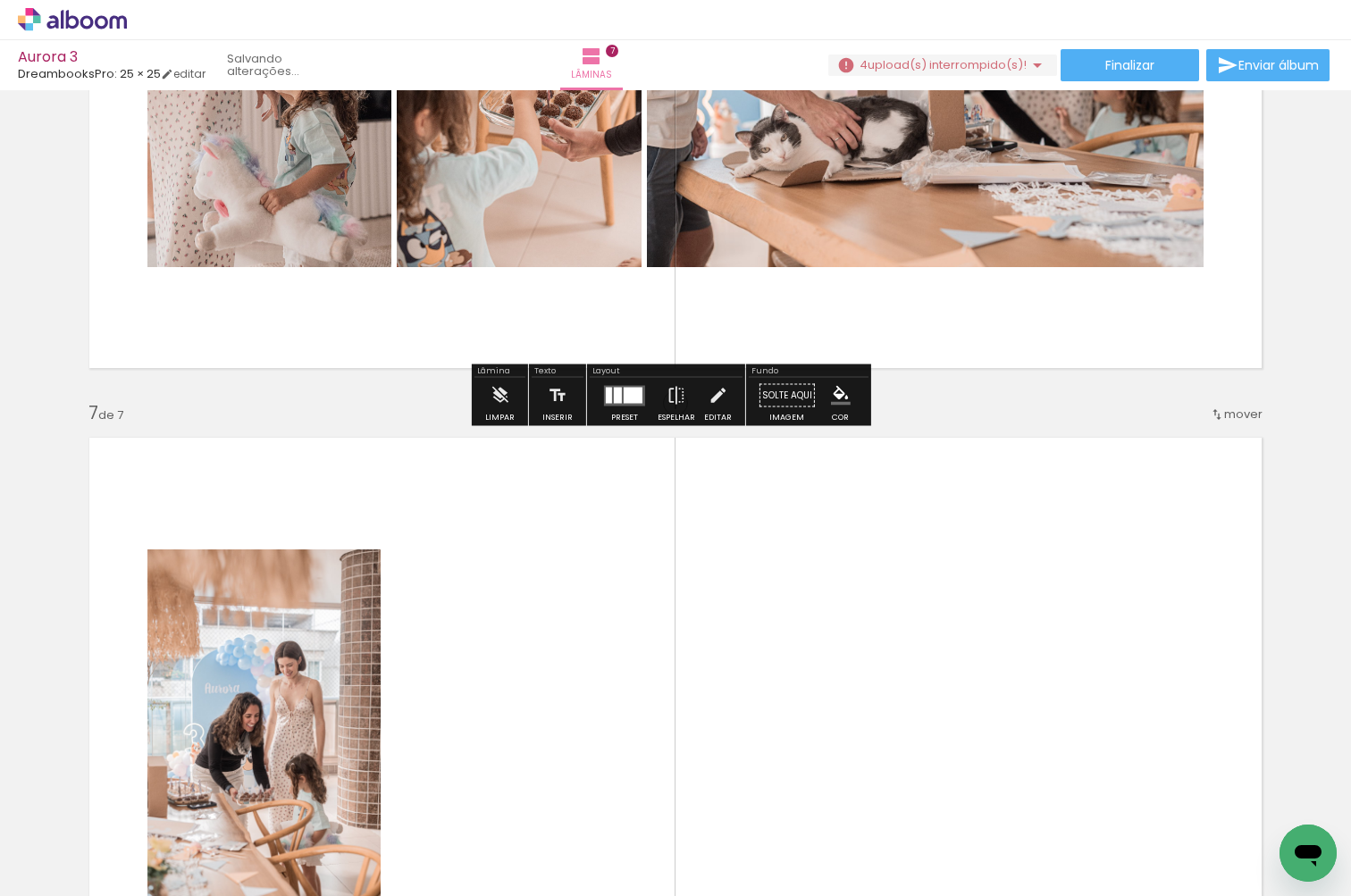
drag, startPoint x: 1142, startPoint y: 272, endPoint x: 1140, endPoint y: 603, distance: 331.0
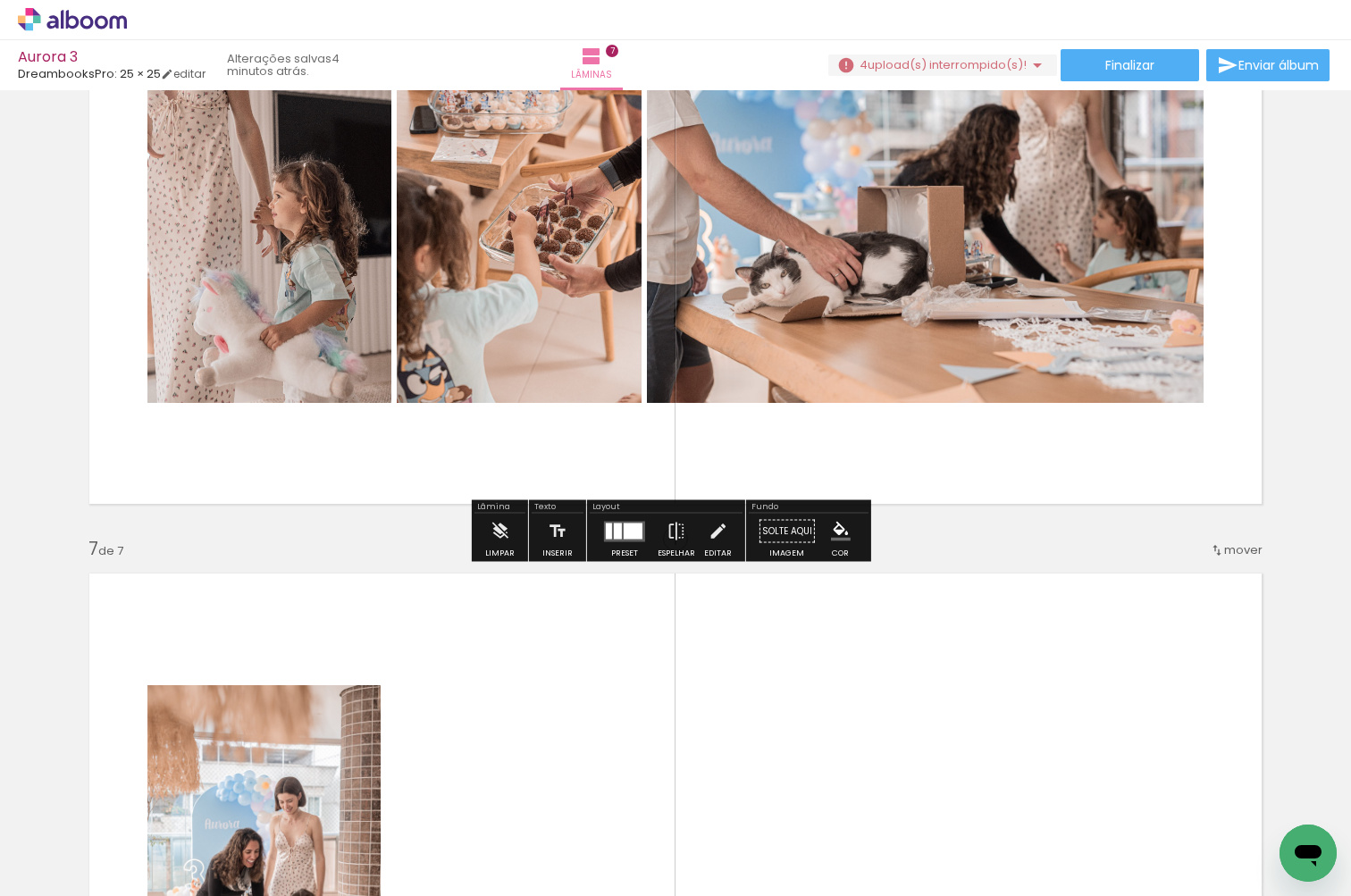
scroll to position [3457, 0]
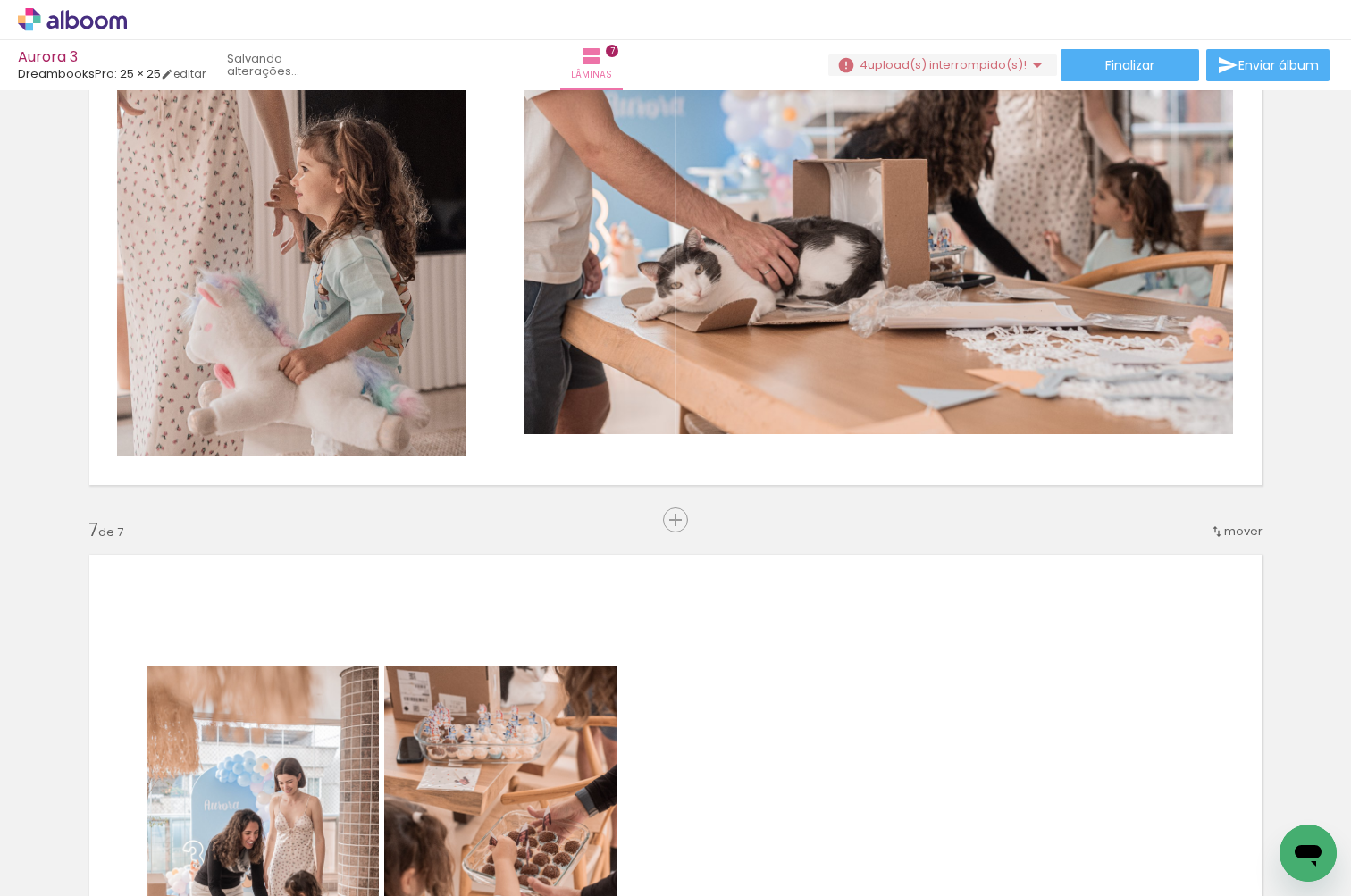
drag, startPoint x: 600, startPoint y: 329, endPoint x: 617, endPoint y: 699, distance: 370.4
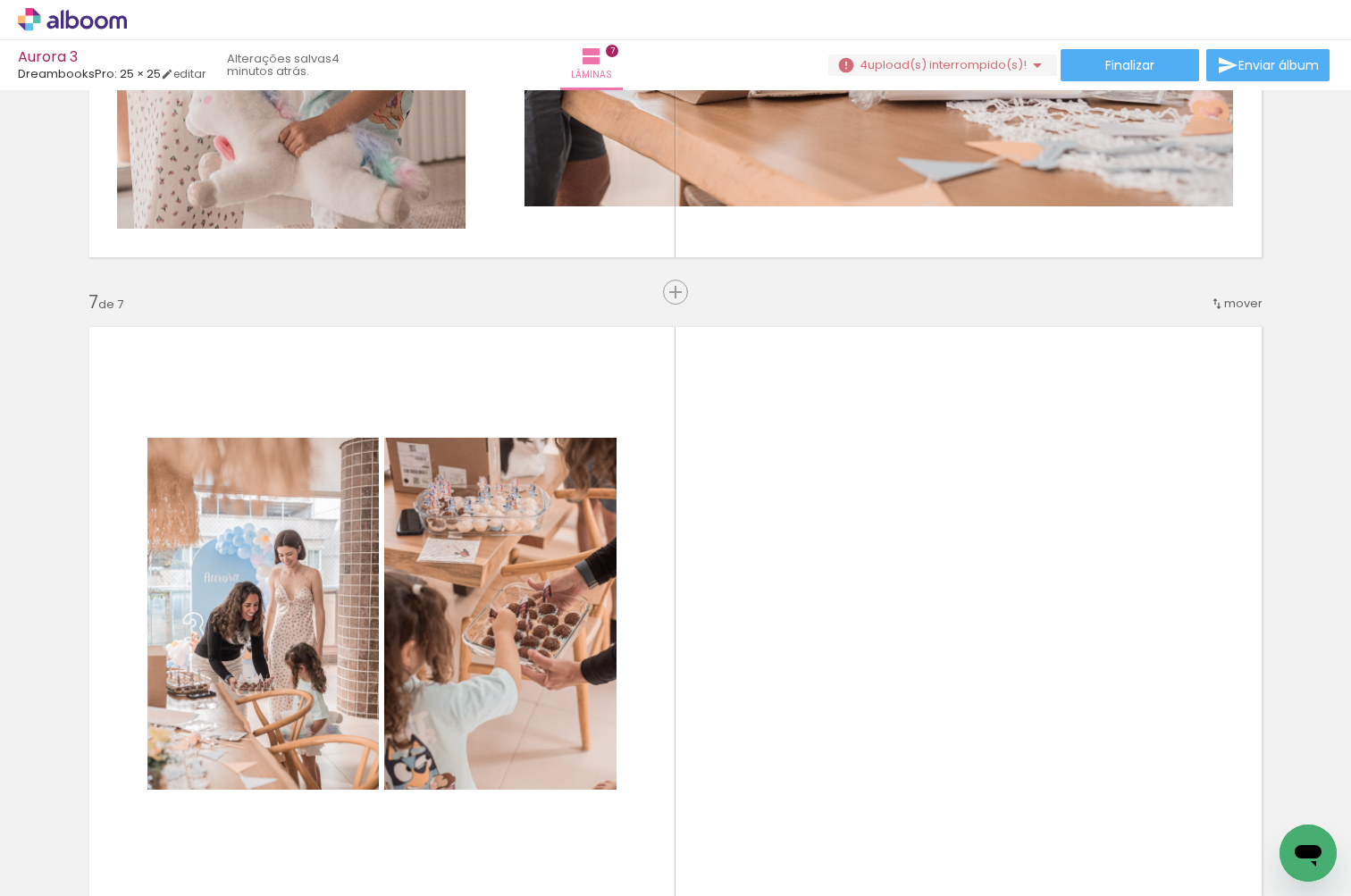
scroll to position [3750, 0]
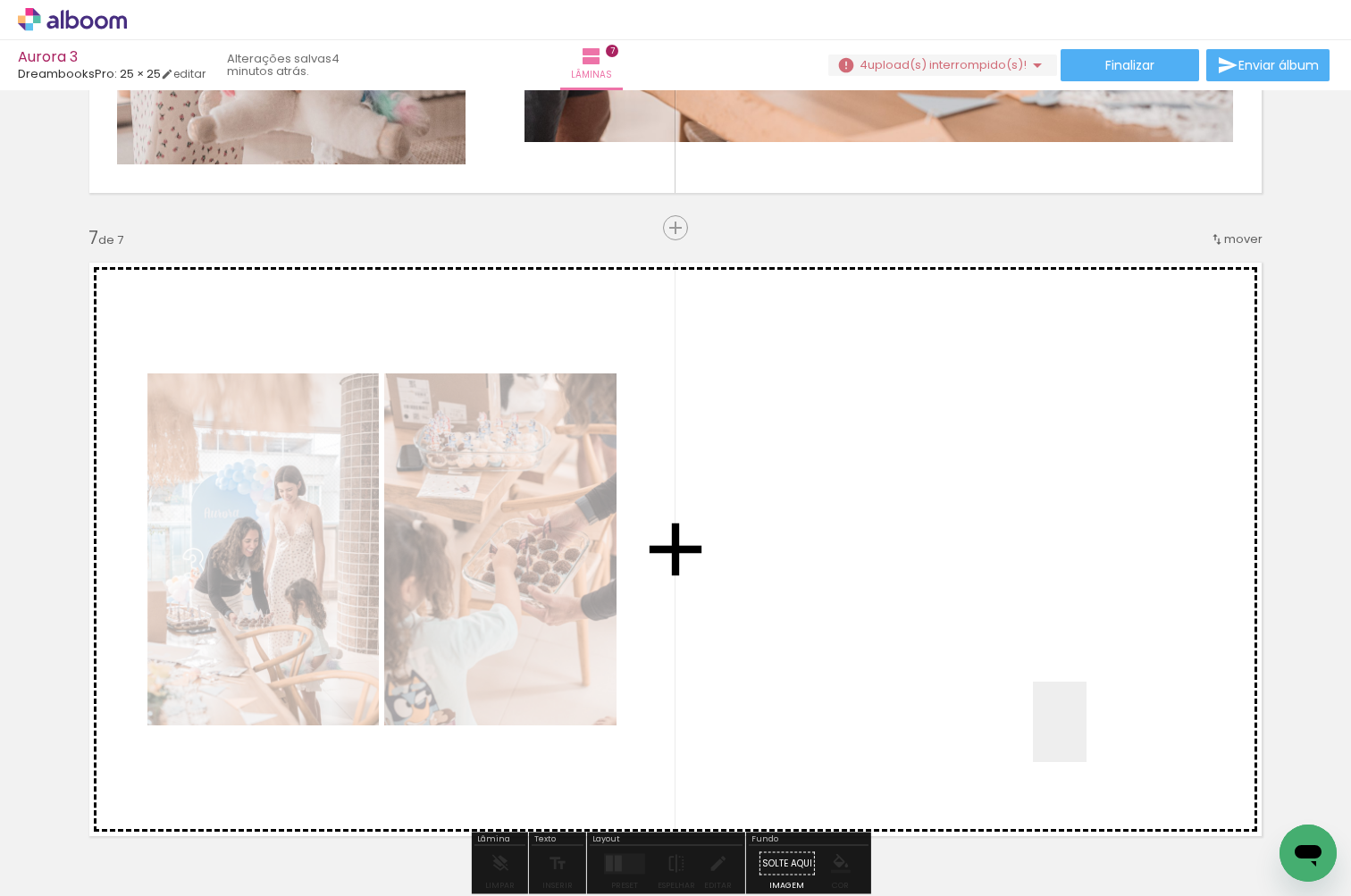
drag, startPoint x: 1086, startPoint y: 855, endPoint x: 1086, endPoint y: 617, distance: 238.0
click at [1086, 617] on quentale-workspace at bounding box center [676, 448] width 1351 height 896
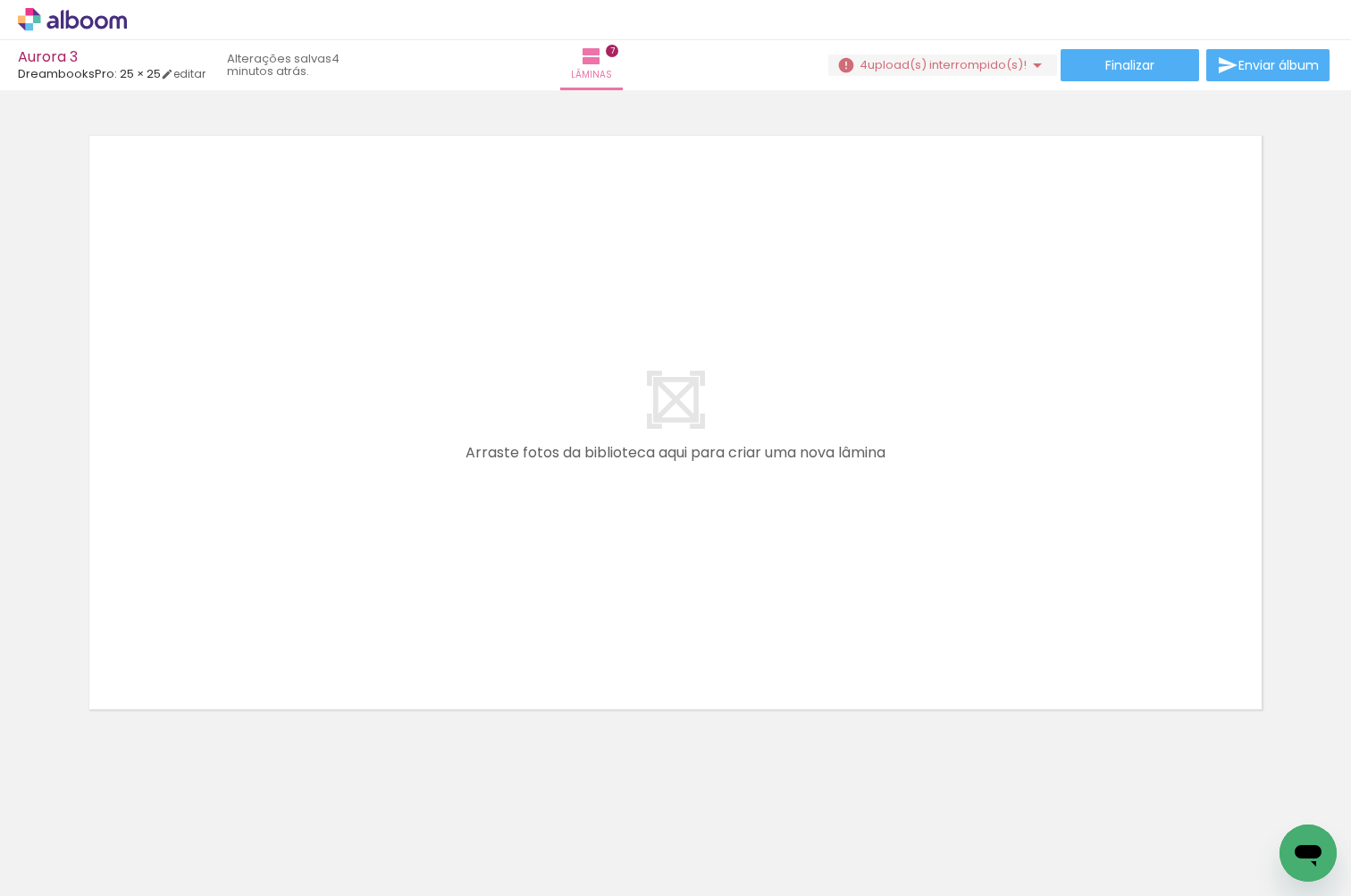
scroll to position [4520, 0]
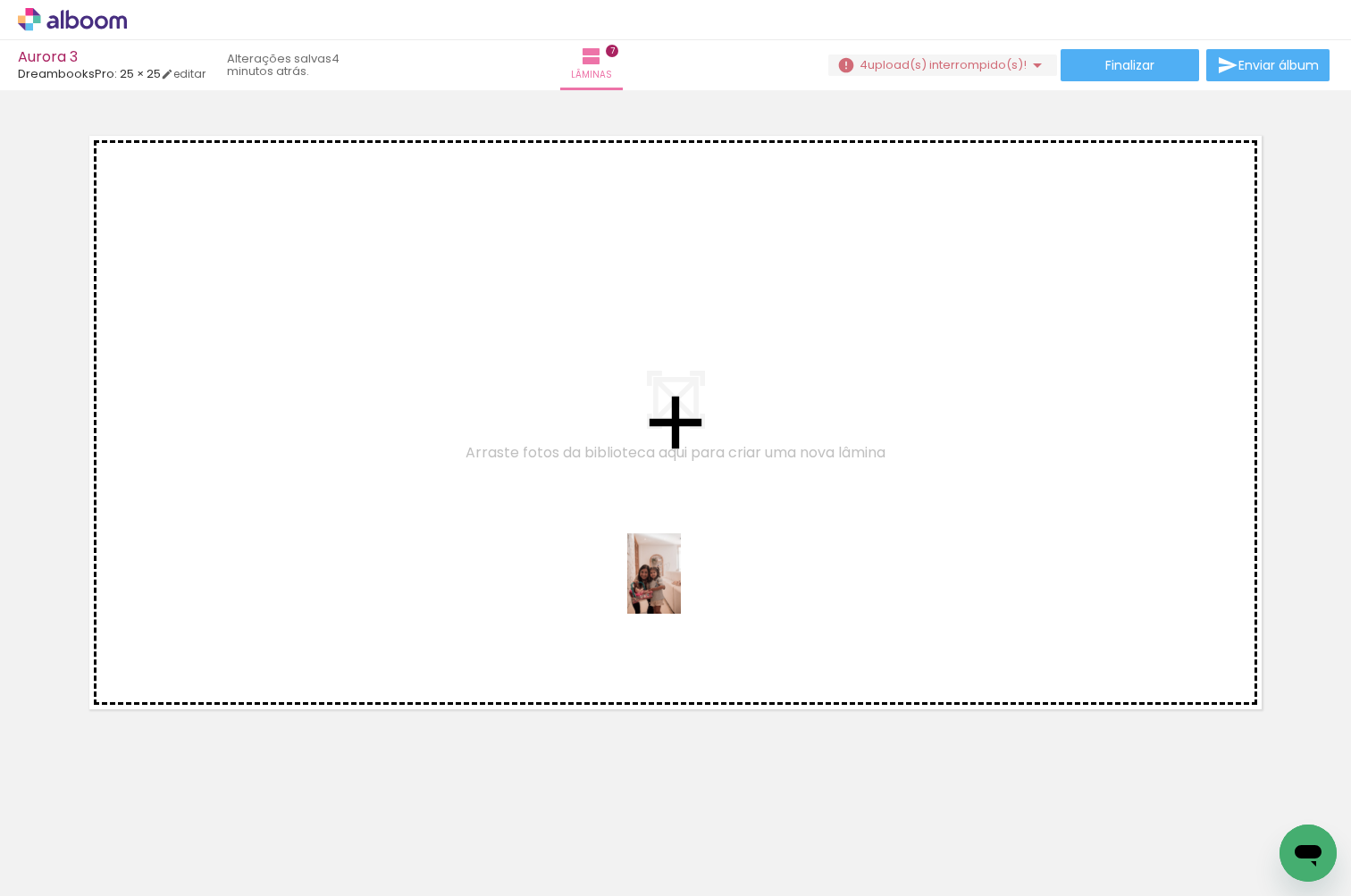
drag, startPoint x: 681, startPoint y: 842, endPoint x: 681, endPoint y: 587, distance: 255.0
click at [681, 587] on quentale-workspace at bounding box center [676, 448] width 1351 height 896
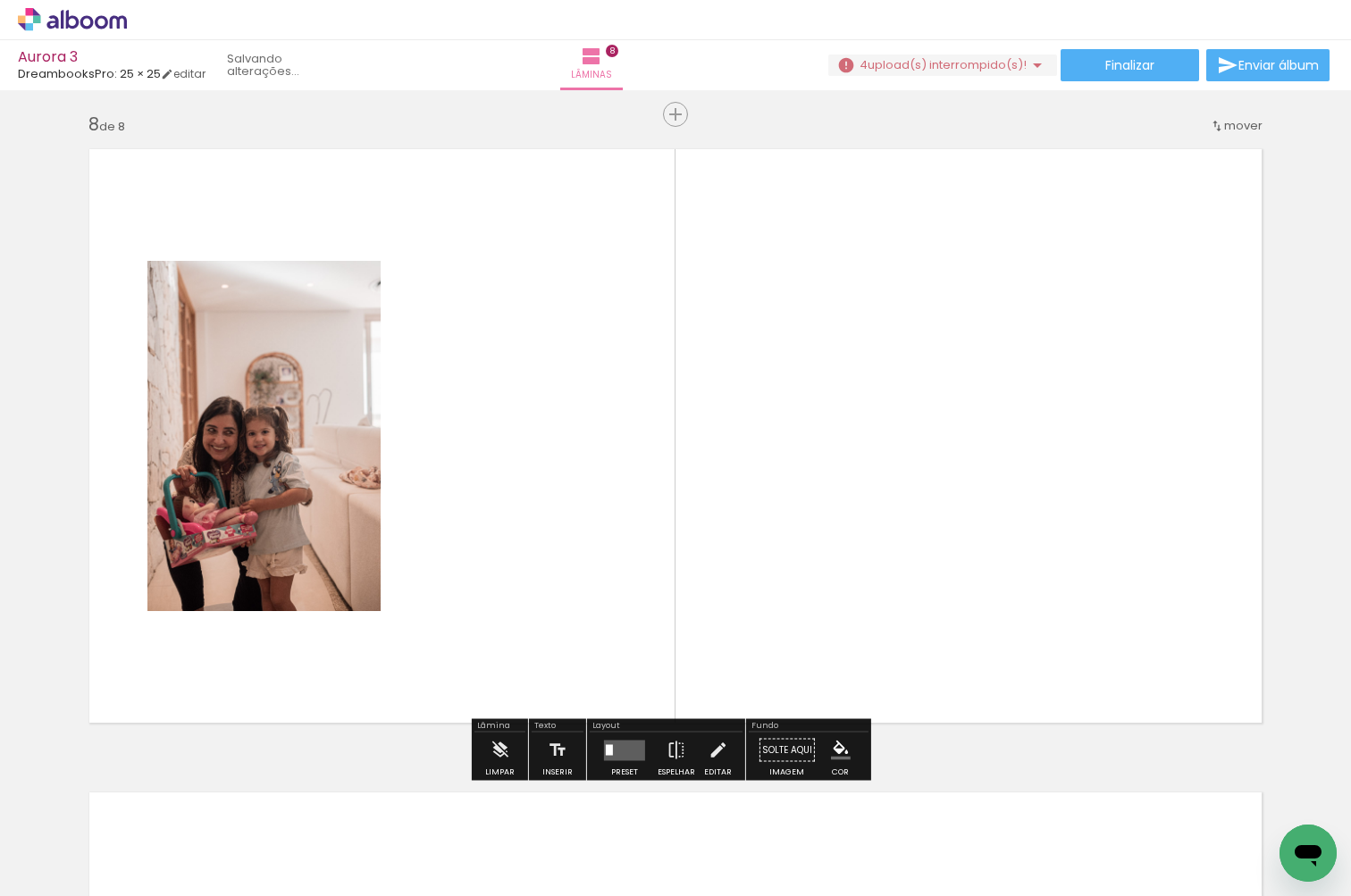
scroll to position [4504, 0]
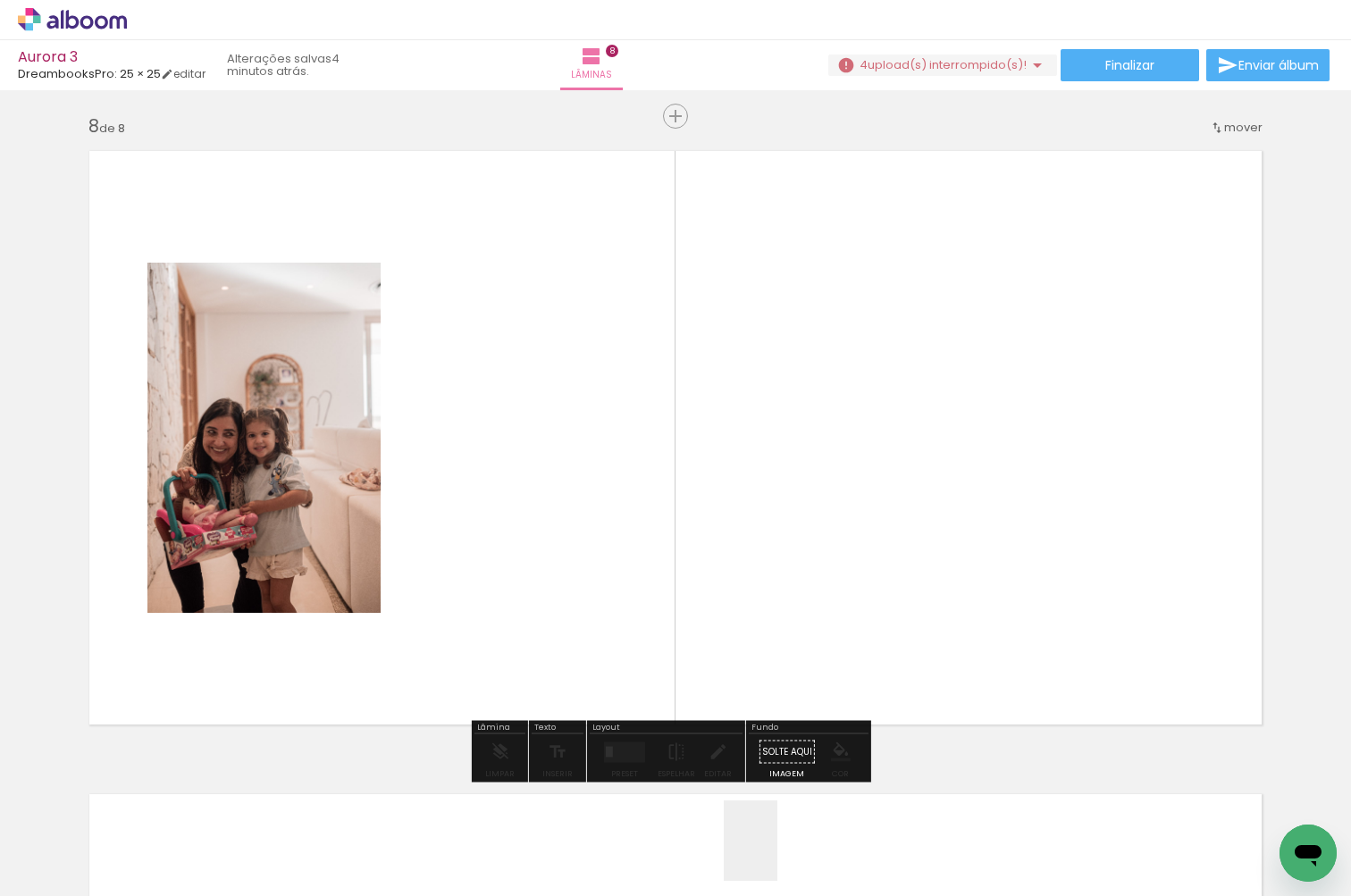
drag, startPoint x: 777, startPoint y: 867, endPoint x: 793, endPoint y: 592, distance: 275.5
click at [793, 592] on quentale-workspace at bounding box center [676, 448] width 1351 height 896
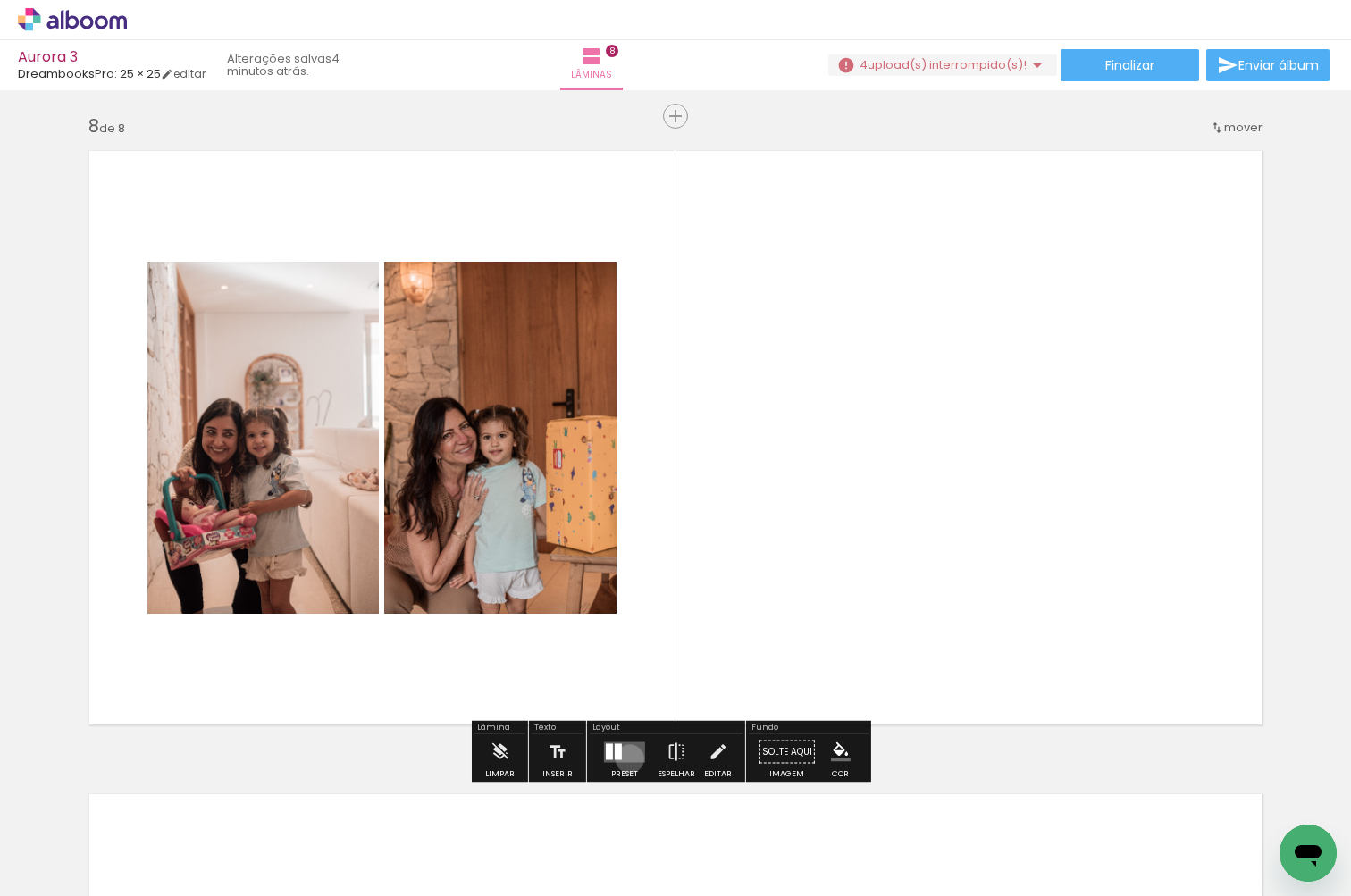
click at [625, 758] on quentale-layouter at bounding box center [624, 752] width 41 height 20
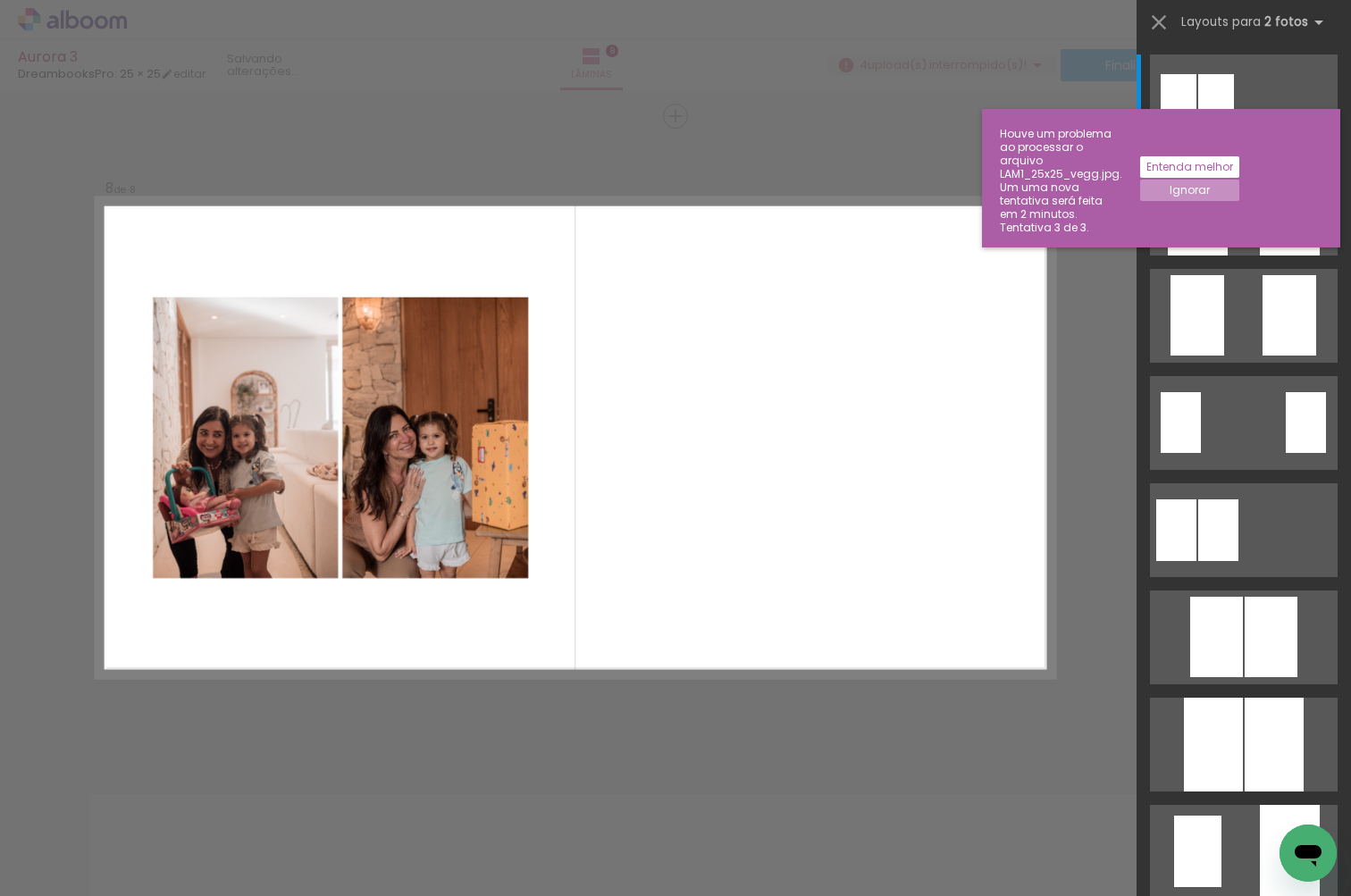
click at [1239, 190] on paper-toast "Houve um problema ao processar o arquivo LAM1_25x25_vegg.jpg. Um uma nova tenta…" at bounding box center [1160, 178] width 358 height 138
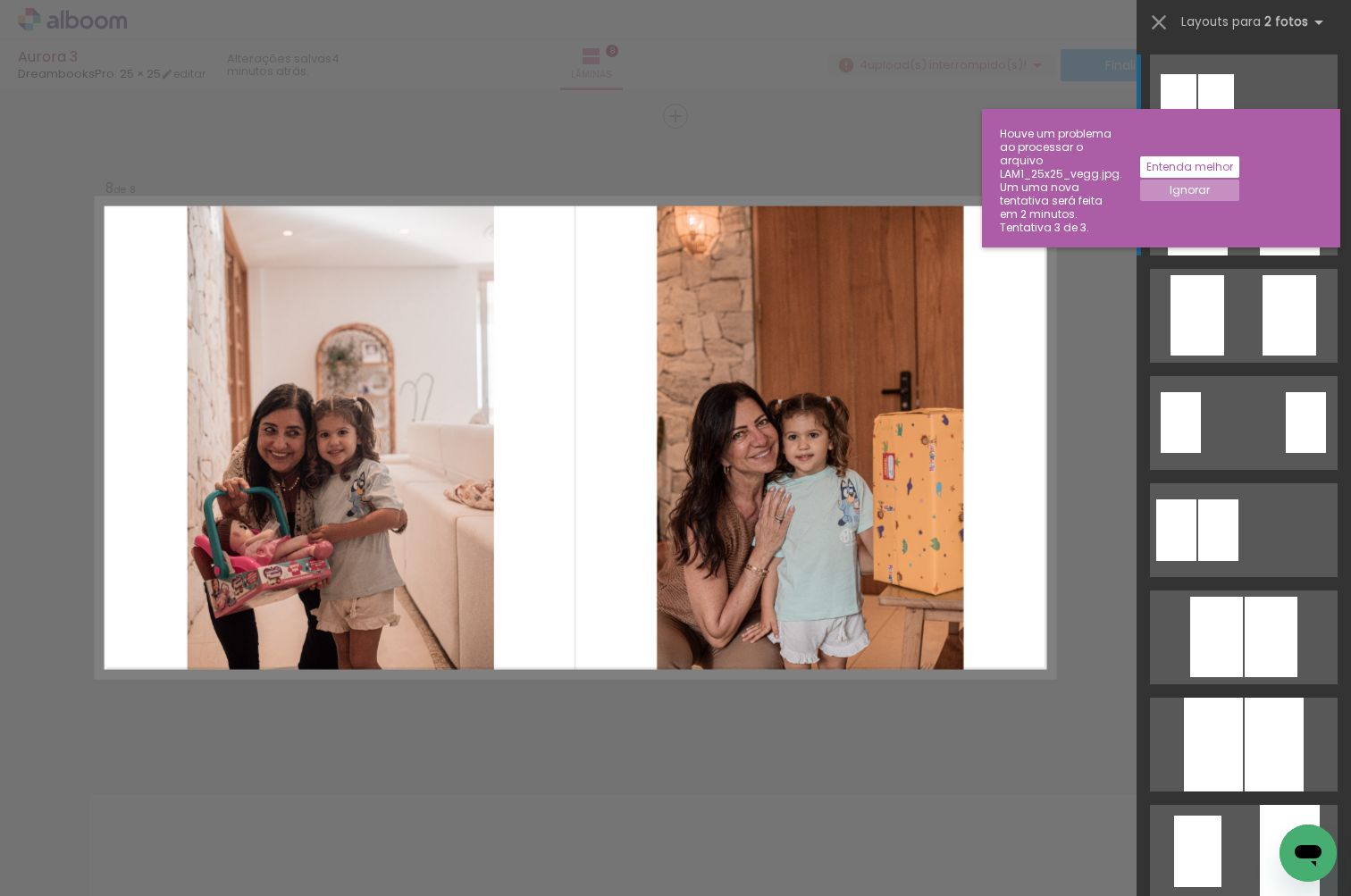
click at [1234, 148] on quentale-layouter at bounding box center [1243, 101] width 188 height 94
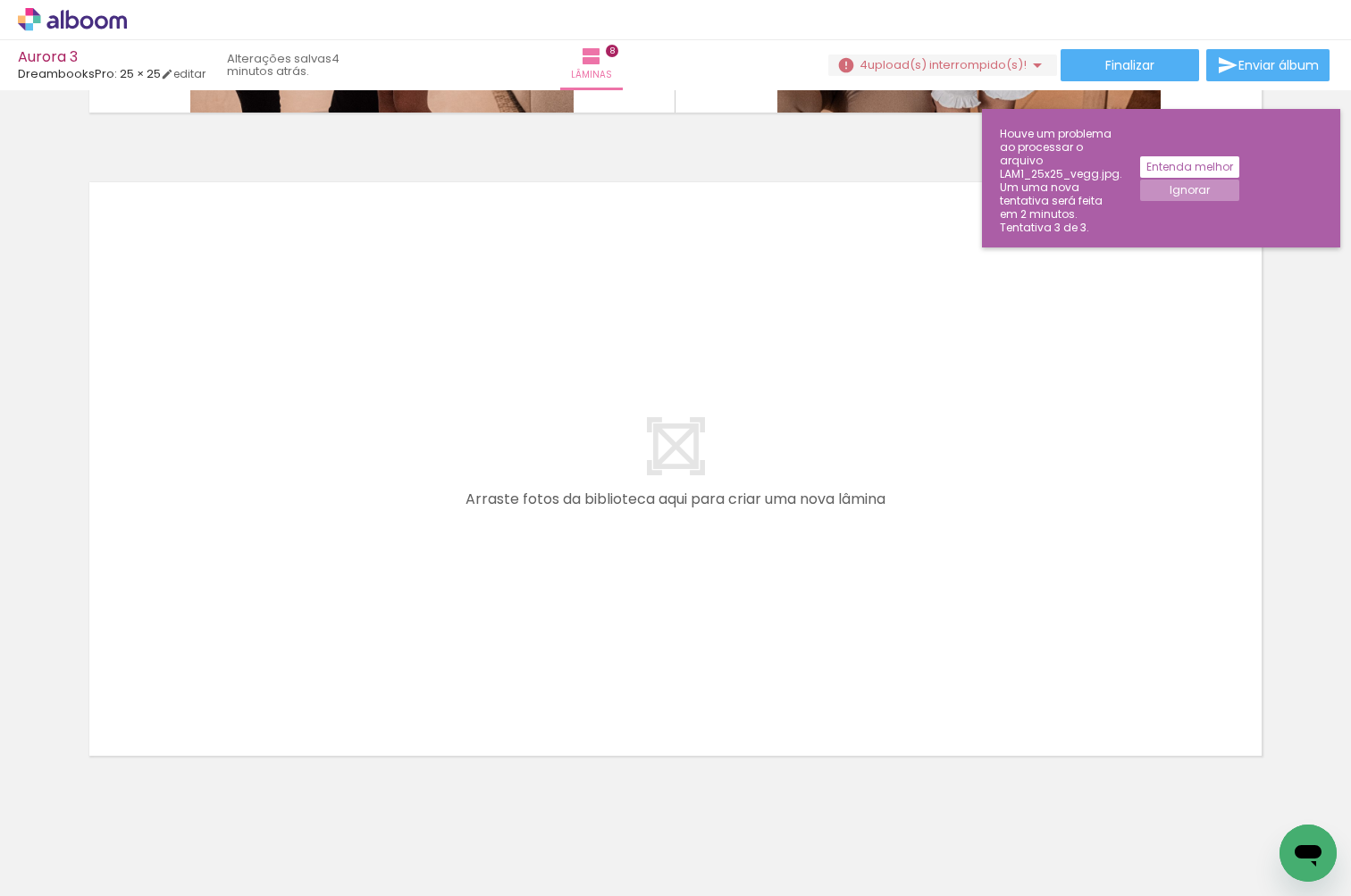
scroll to position [5146, 0]
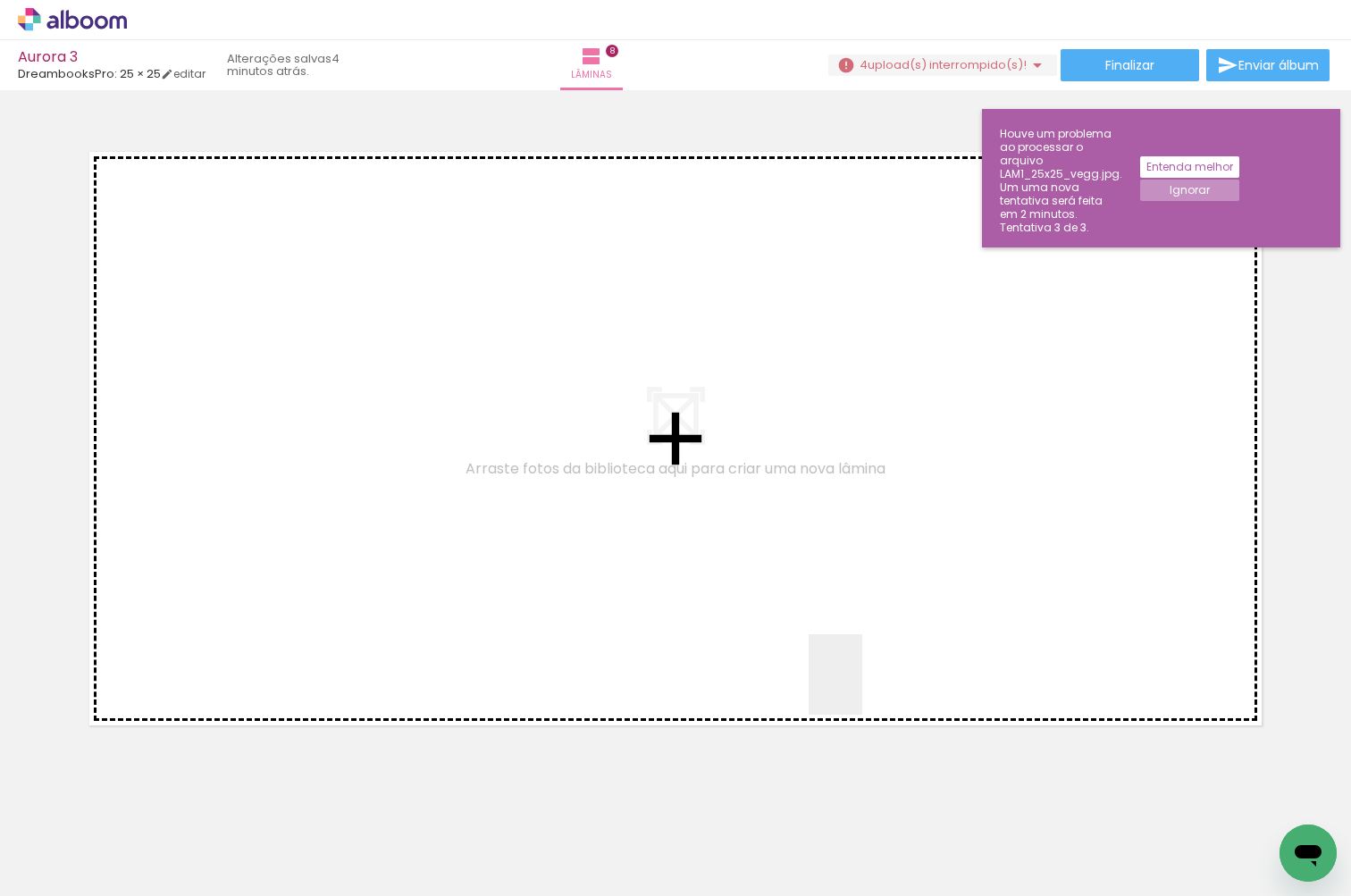
click at [847, 556] on quentale-workspace at bounding box center [676, 448] width 1351 height 896
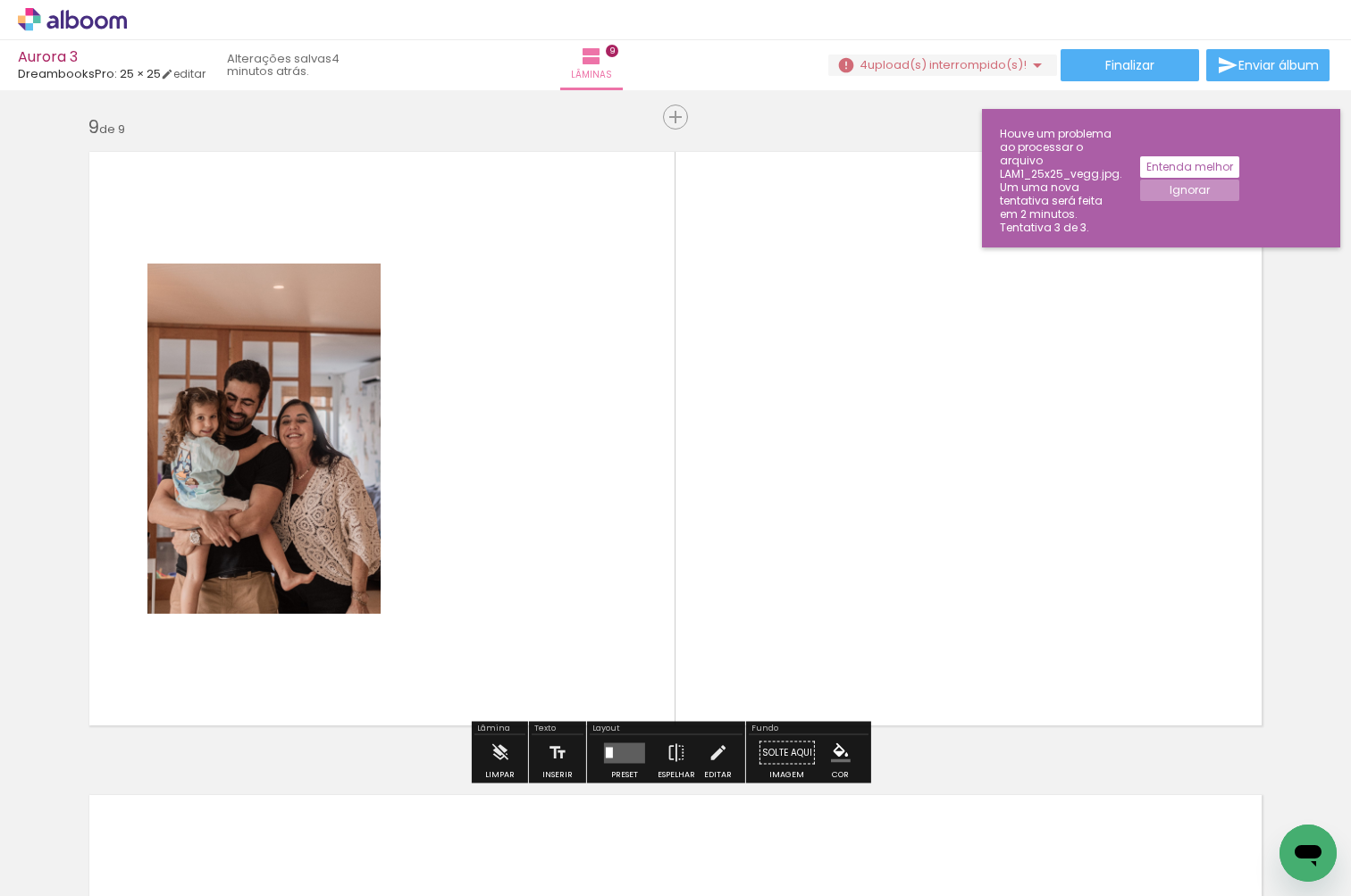
scroll to position [5147, 0]
drag, startPoint x: 963, startPoint y: 841, endPoint x: 912, endPoint y: 540, distance: 305.3
click at [912, 540] on quentale-workspace at bounding box center [676, 448] width 1351 height 896
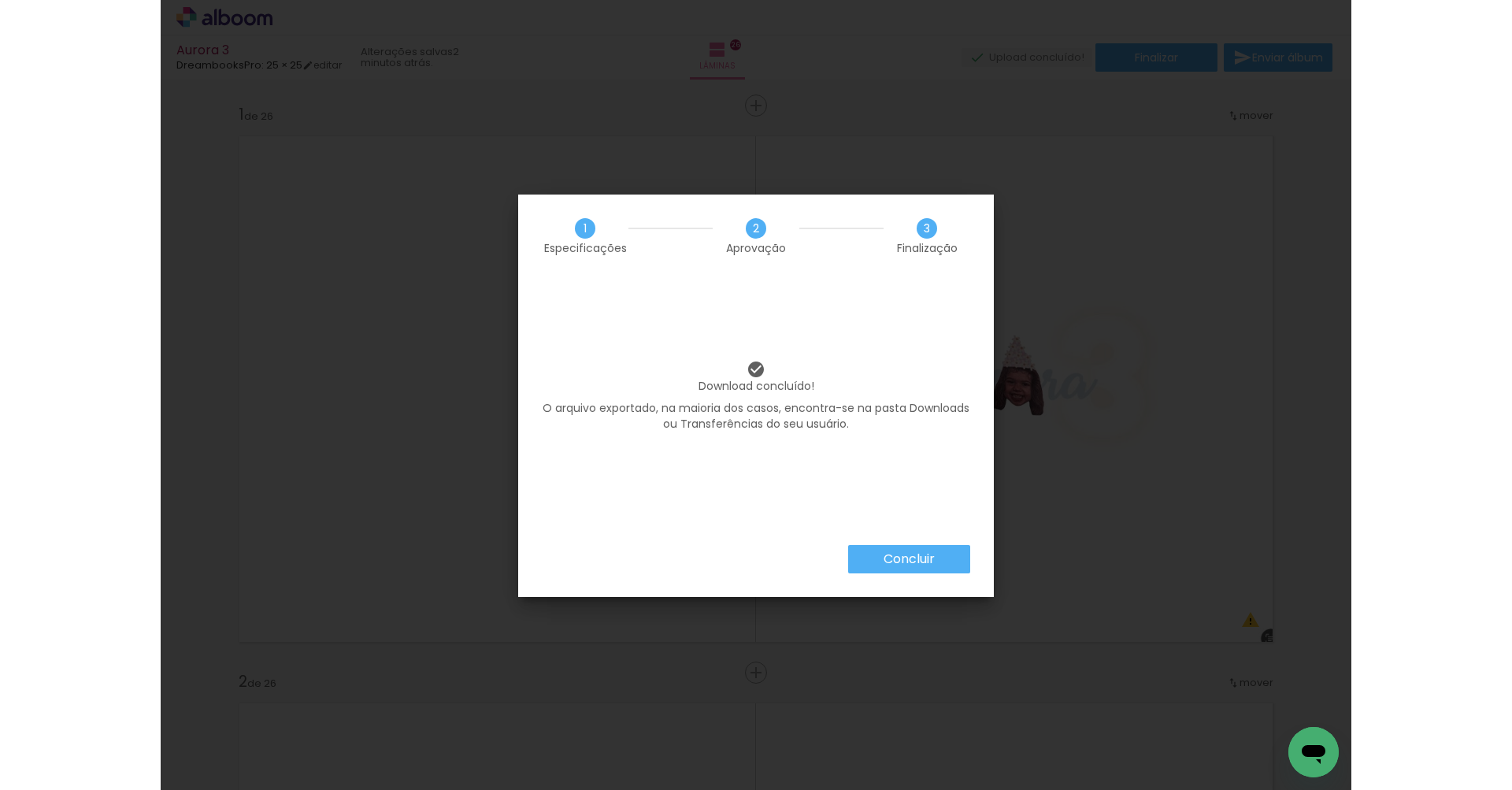
scroll to position [0, 4925]
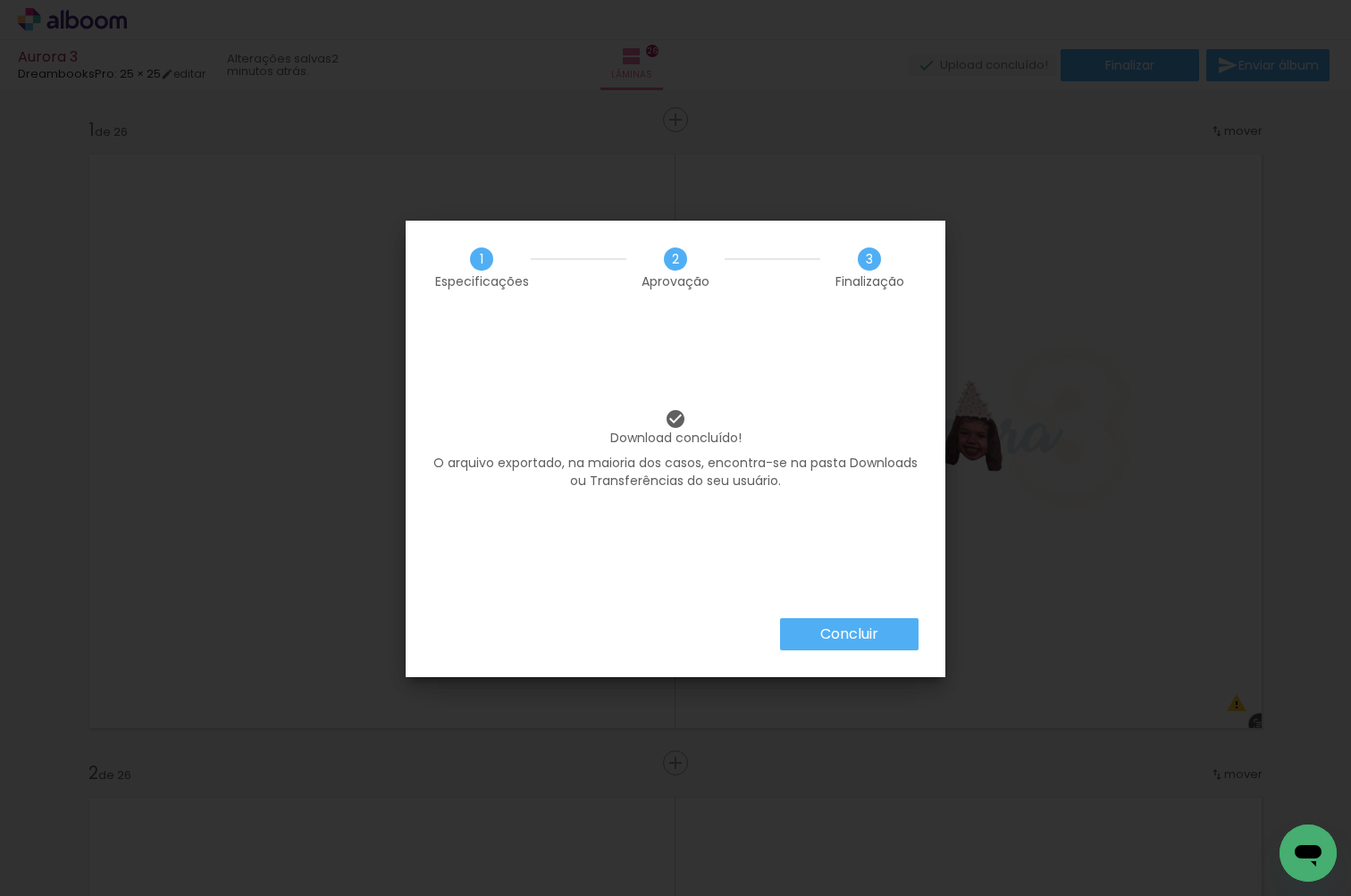
click at [807, 638] on paper-button "Concluir" at bounding box center [849, 634] width 138 height 32
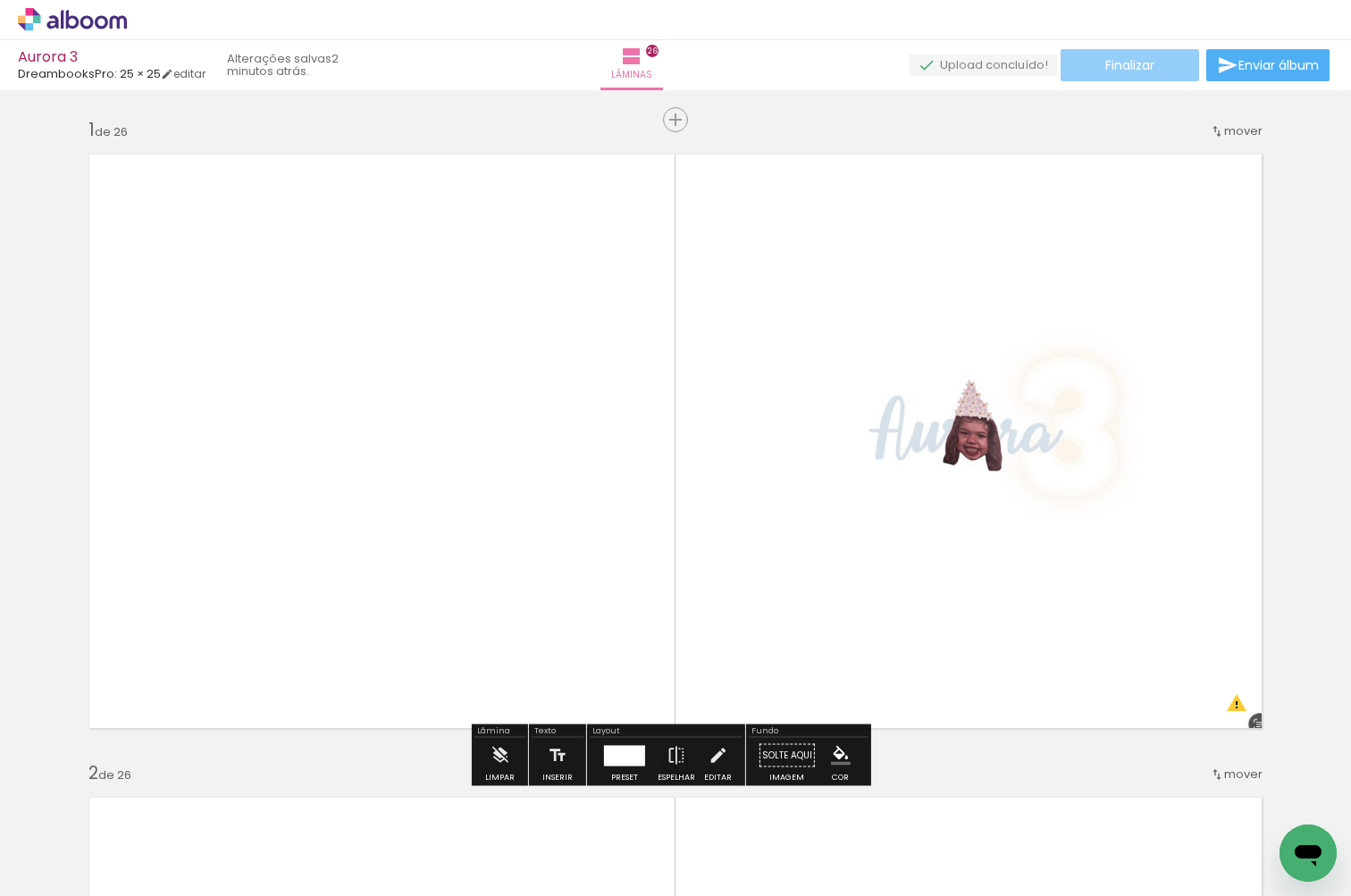
click at [1134, 77] on paper-button "Finalizar" at bounding box center [1129, 64] width 138 height 32
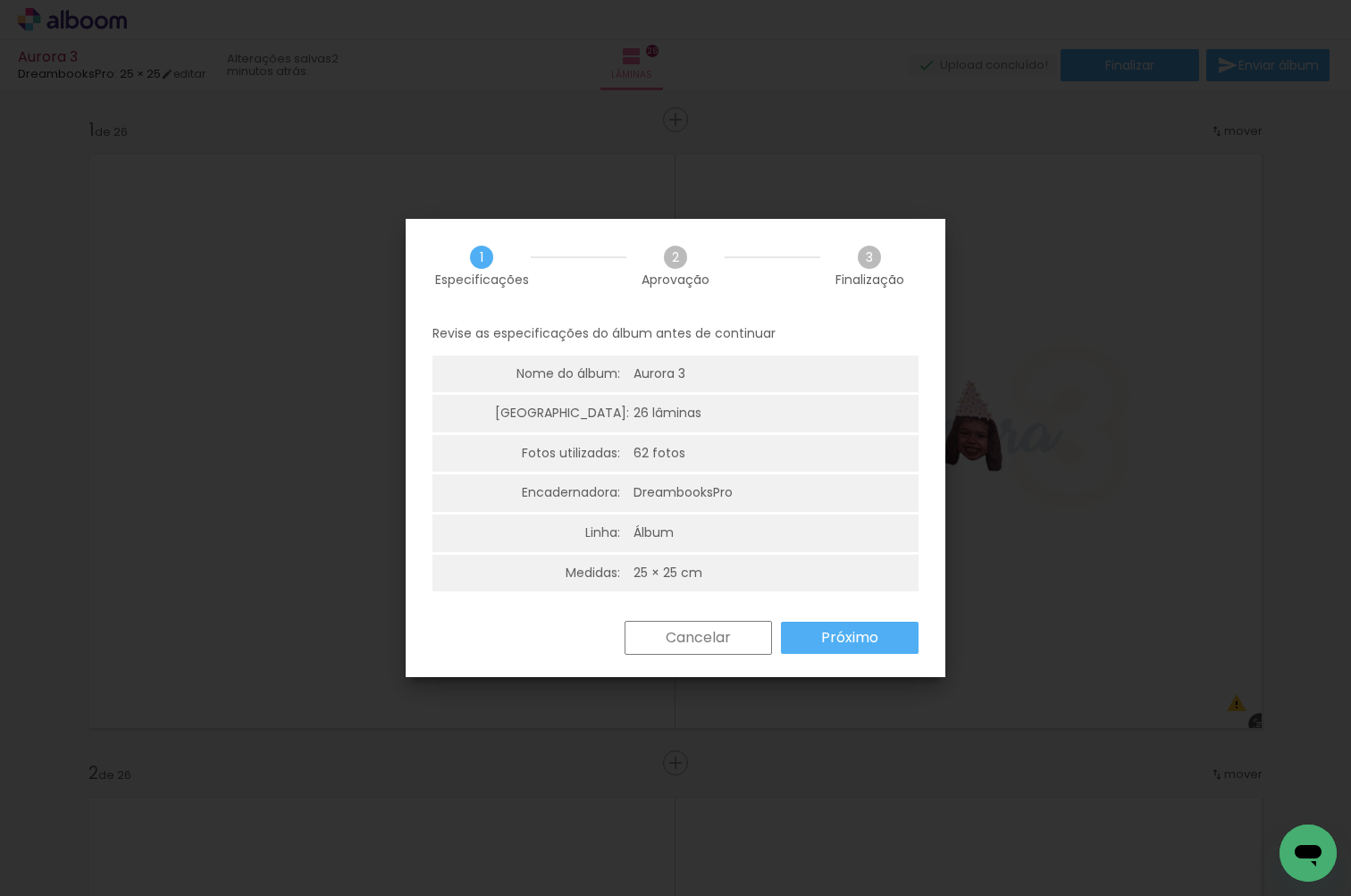
click at [849, 622] on paper-button "Próximo" at bounding box center [849, 638] width 137 height 32
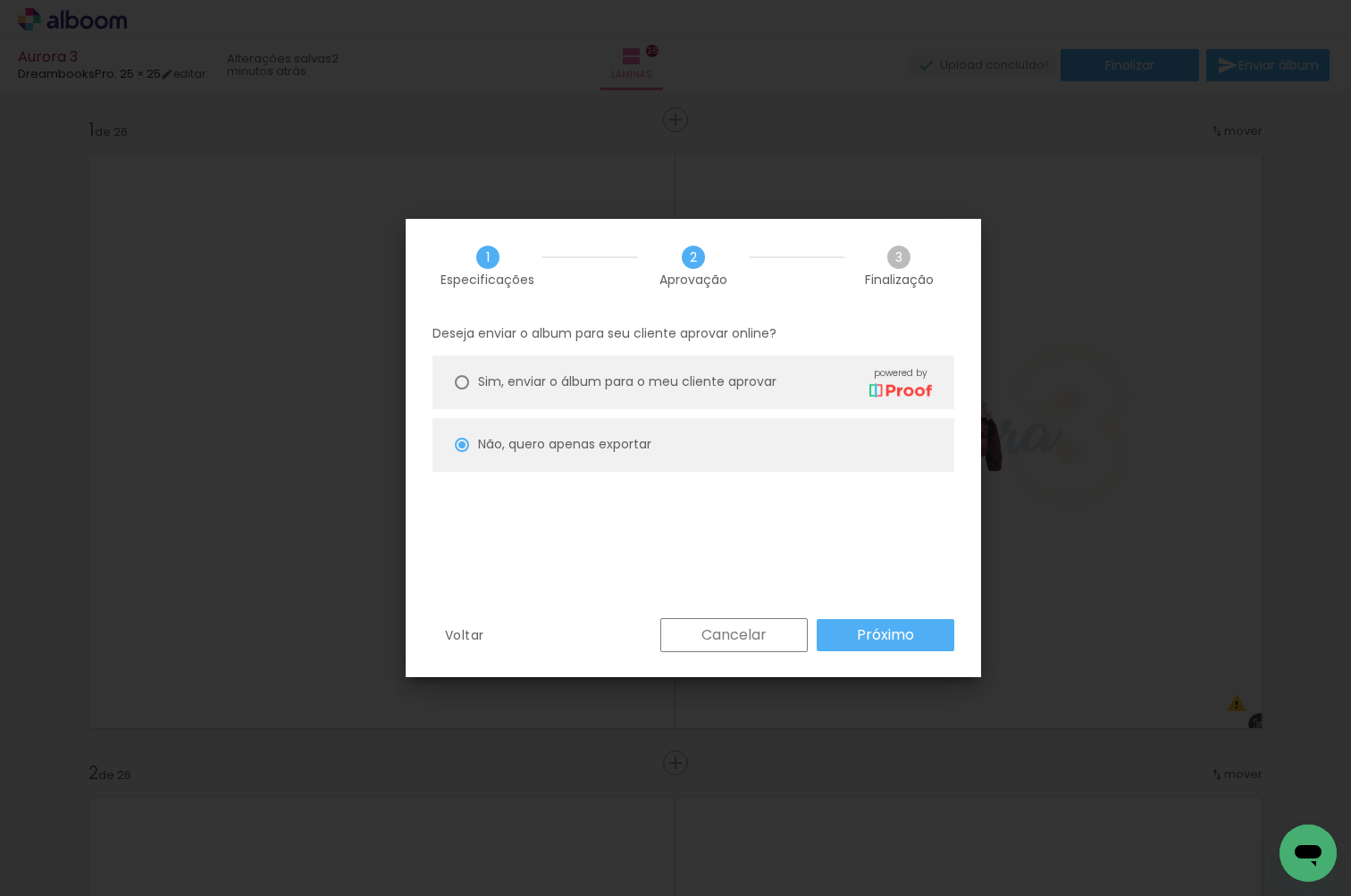
click at [746, 380] on span "Sim, enviar o álbum para o meu cliente aprovar" at bounding box center [627, 382] width 298 height 18
type paper-radio-button "on"
click at [0, 0] on slot "Próximo" at bounding box center [0, 0] width 0 height 0
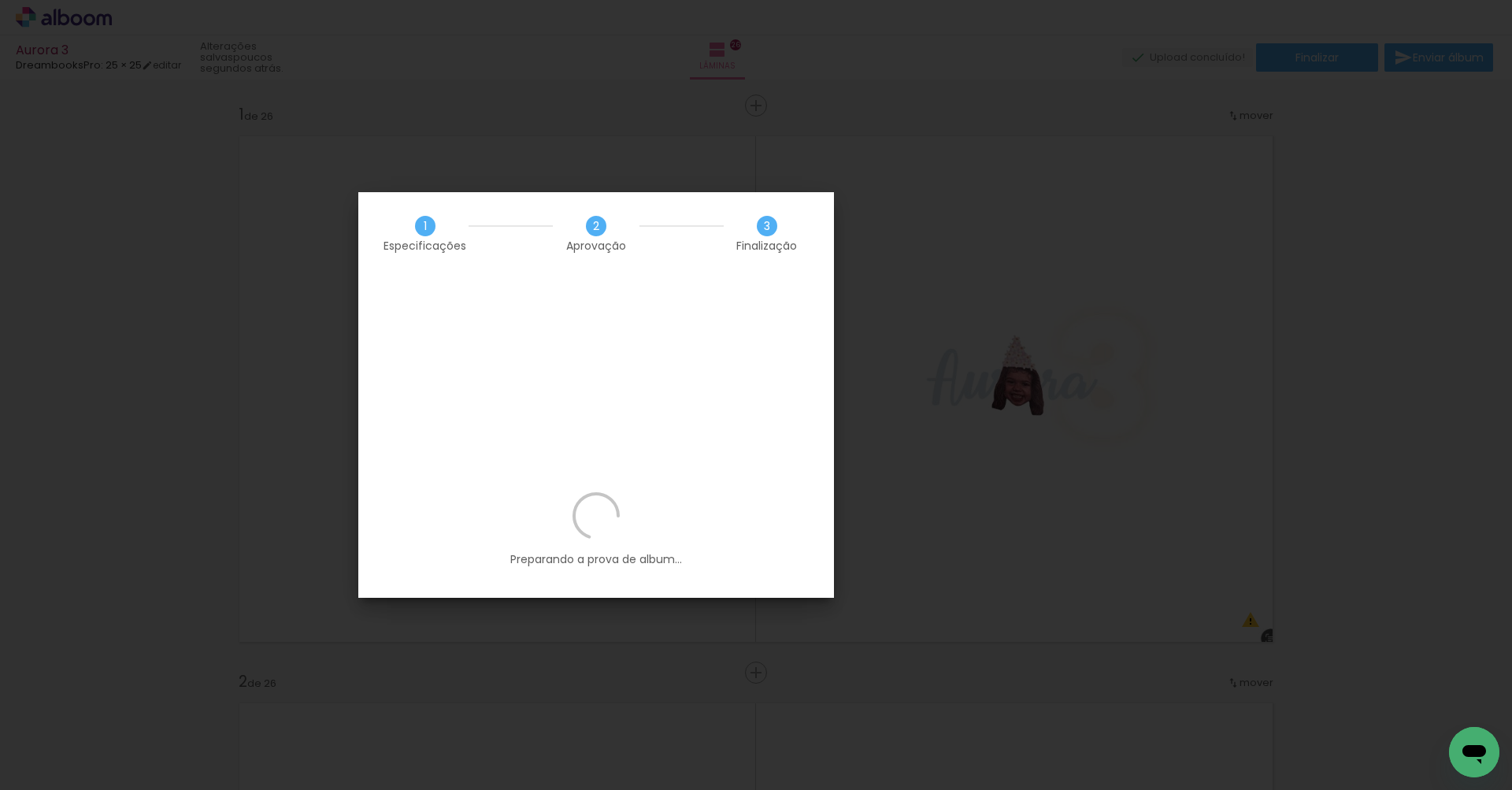
scroll to position [0, 4691]
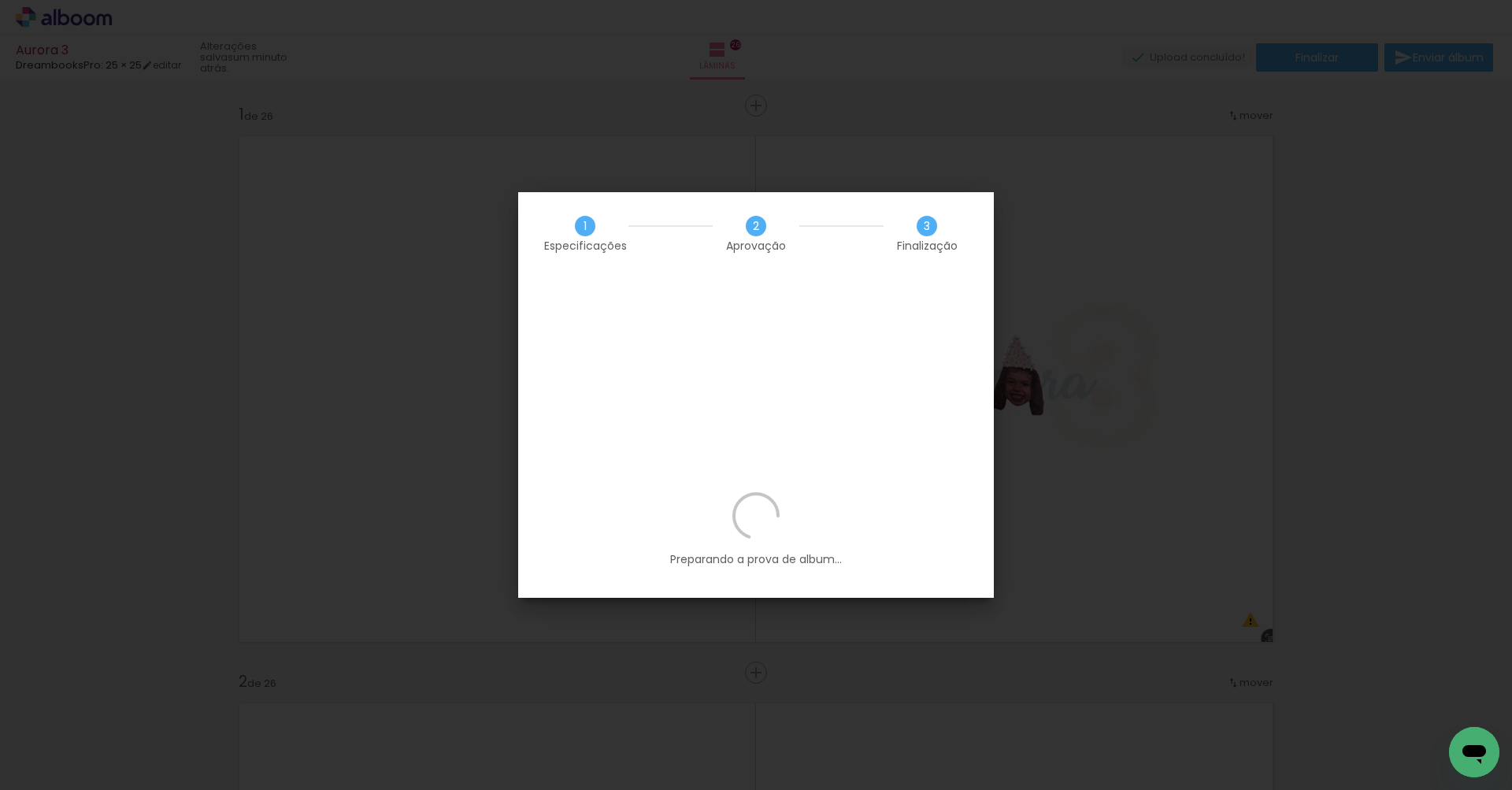
scroll to position [0, 4691]
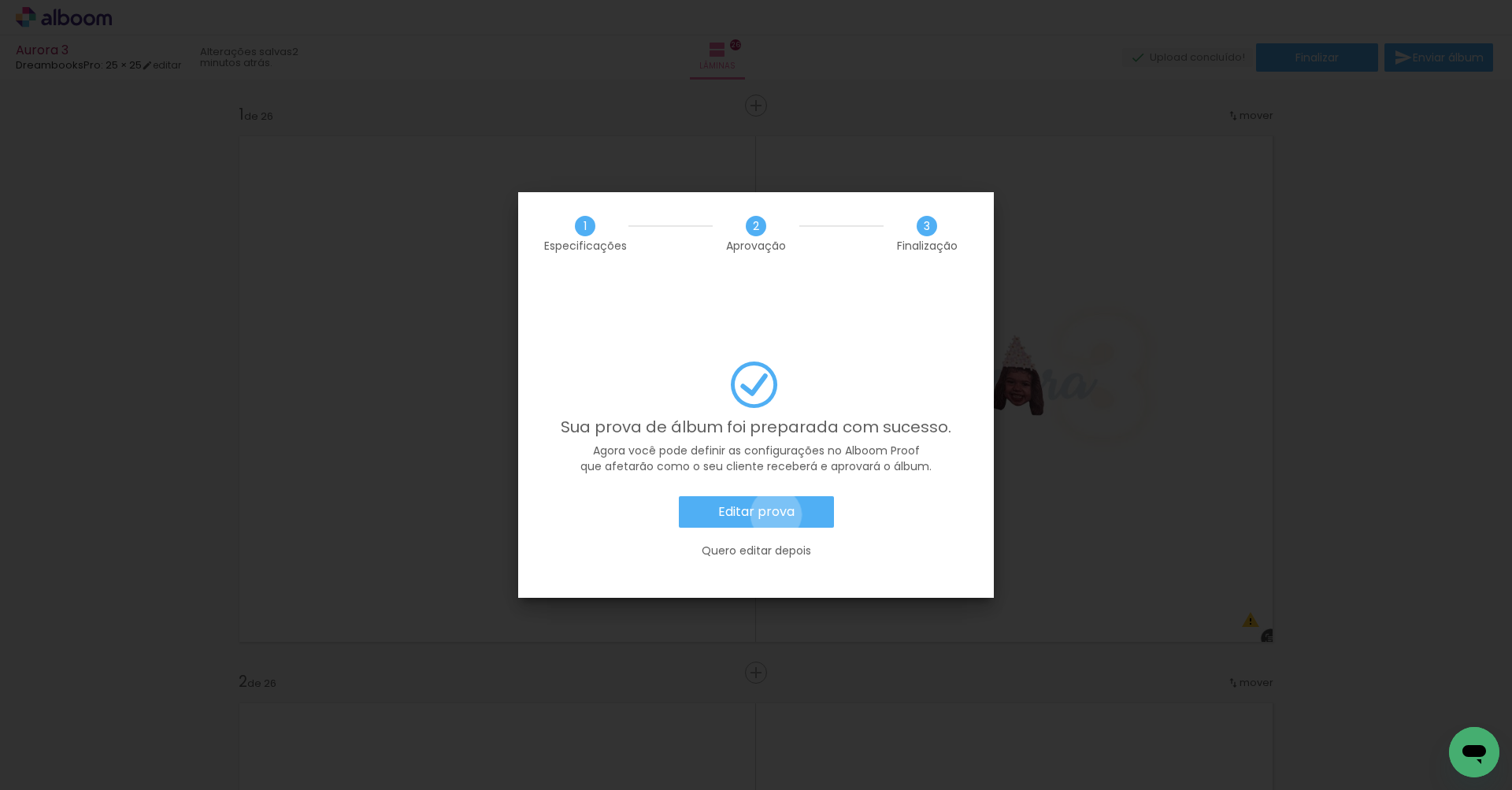
click at [0, 0] on slot "Editar prova" at bounding box center [0, 0] width 0 height 0
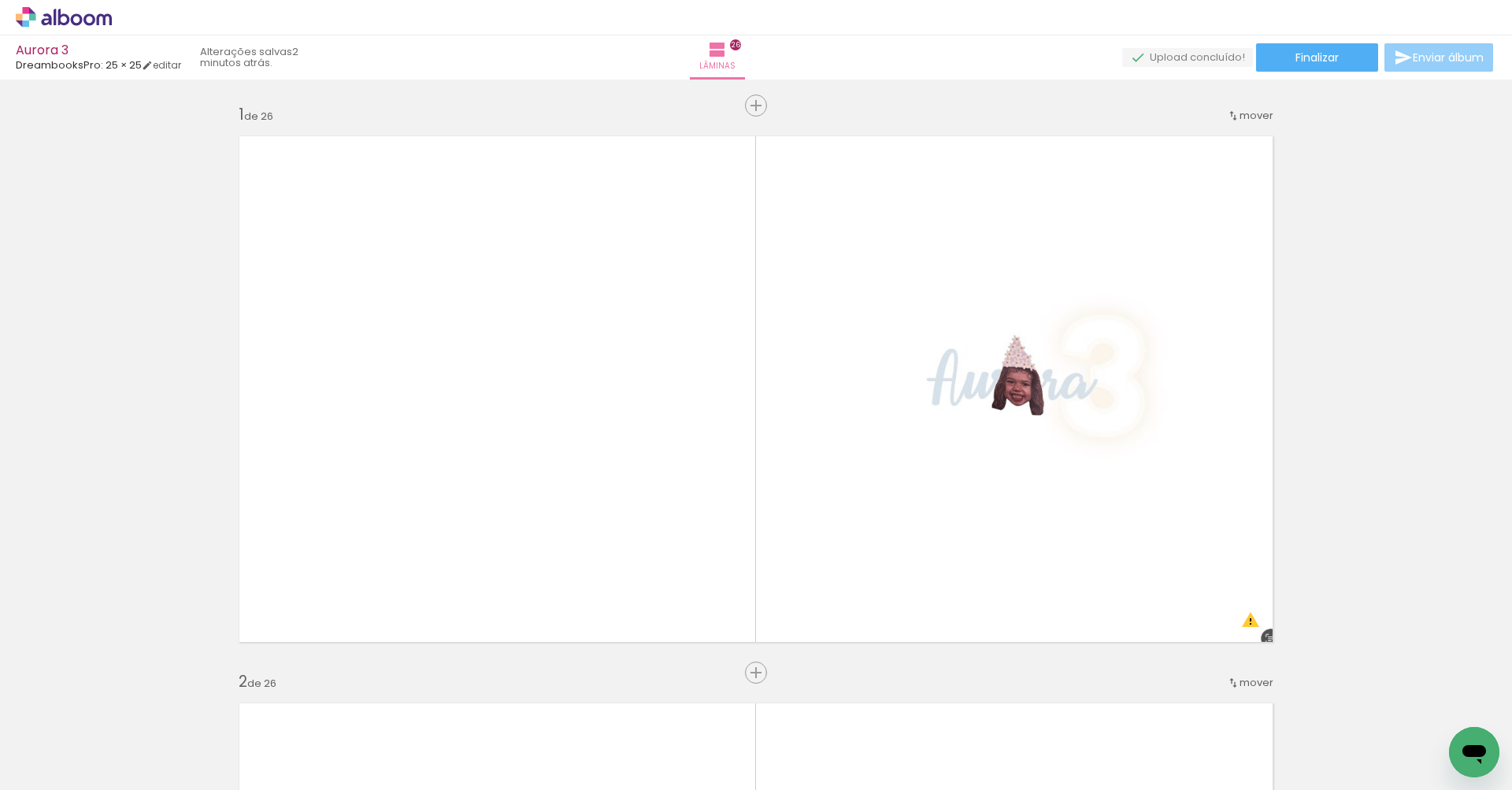
click at [1420, 59] on span "Enviar álbum" at bounding box center [1447, 58] width 71 height 11
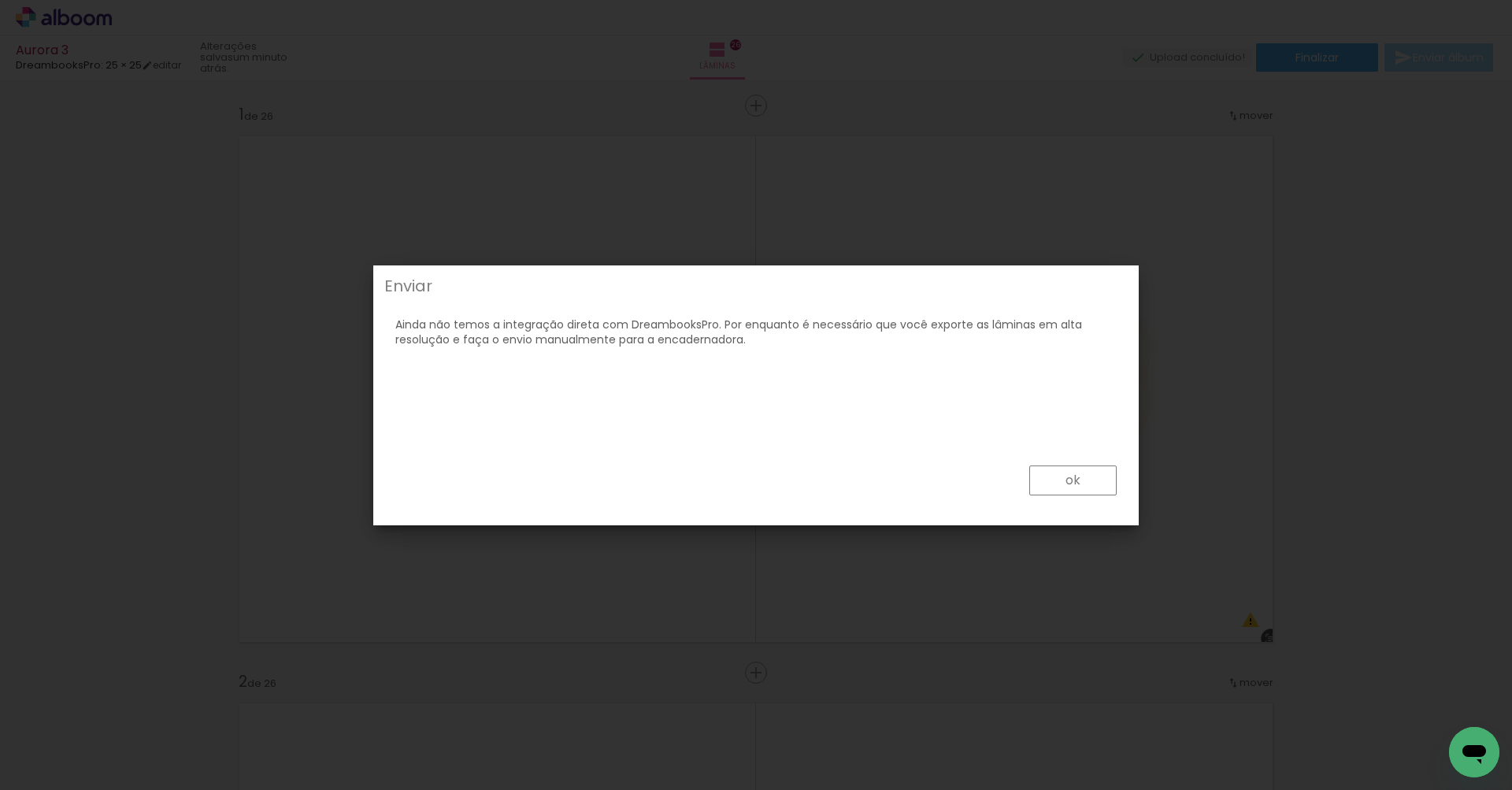
click at [1102, 477] on paper-button "ok" at bounding box center [1073, 480] width 88 height 30
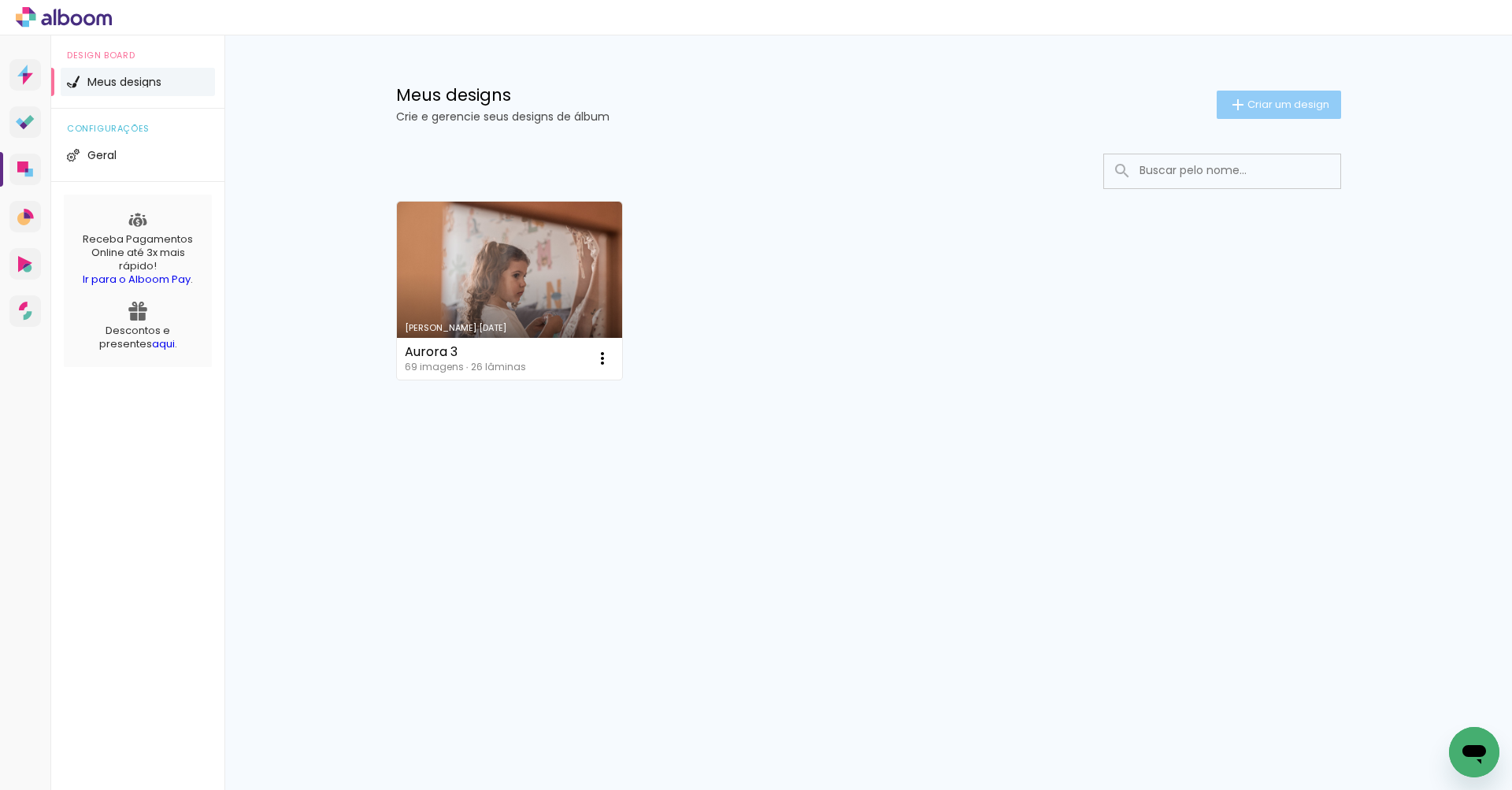
click at [1285, 116] on paper-button "Criar um design" at bounding box center [1278, 105] width 124 height 28
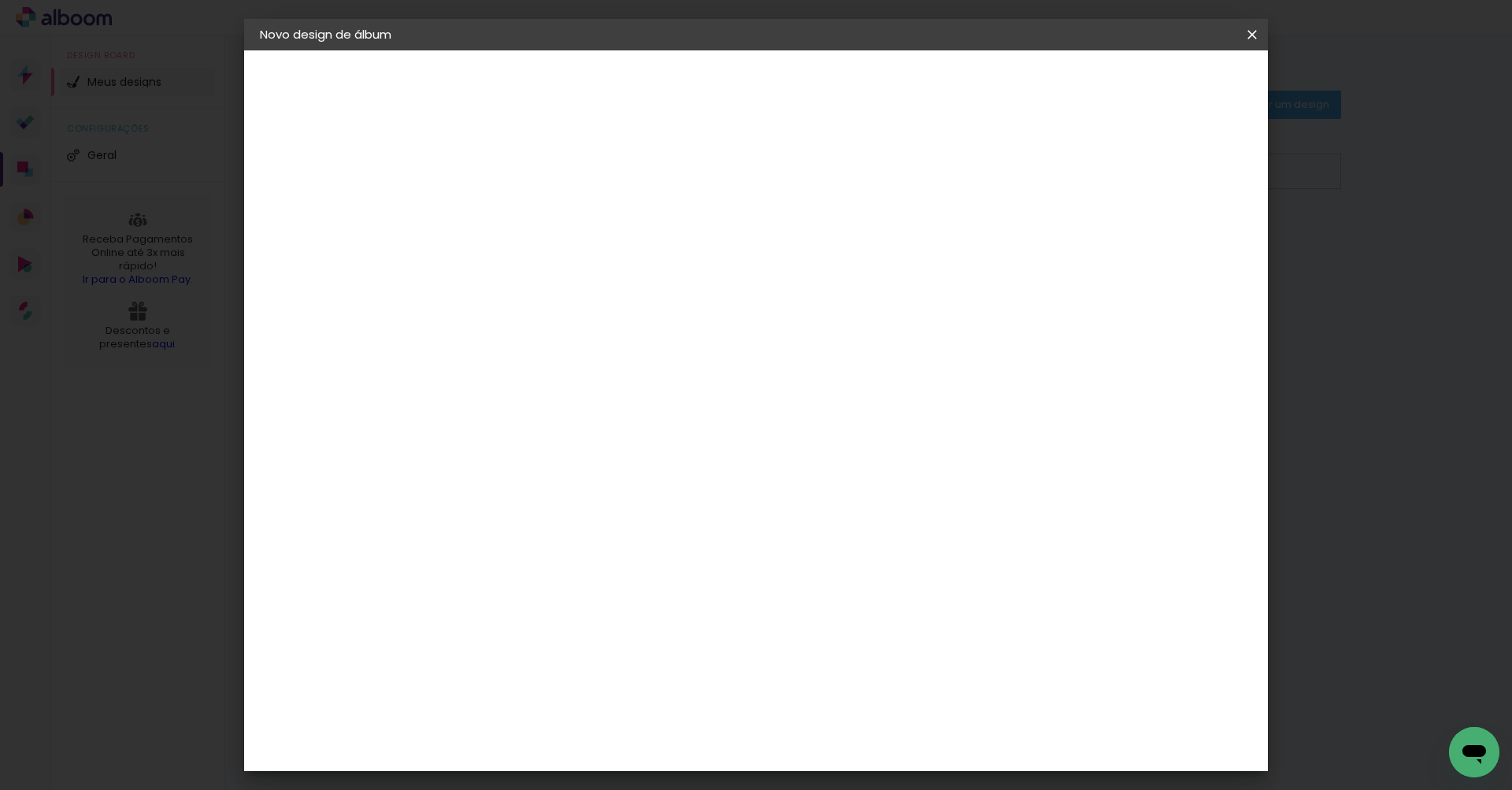
click at [0, 0] on div at bounding box center [0, 0] width 0 height 0
type input "Matias"
type paper-input "Matias"
click at [0, 0] on header "Informações Dê um título ao seu álbum. Avançar" at bounding box center [0, 0] width 0 height 0
click at [0, 0] on slot "Avançar" at bounding box center [0, 0] width 0 height 0
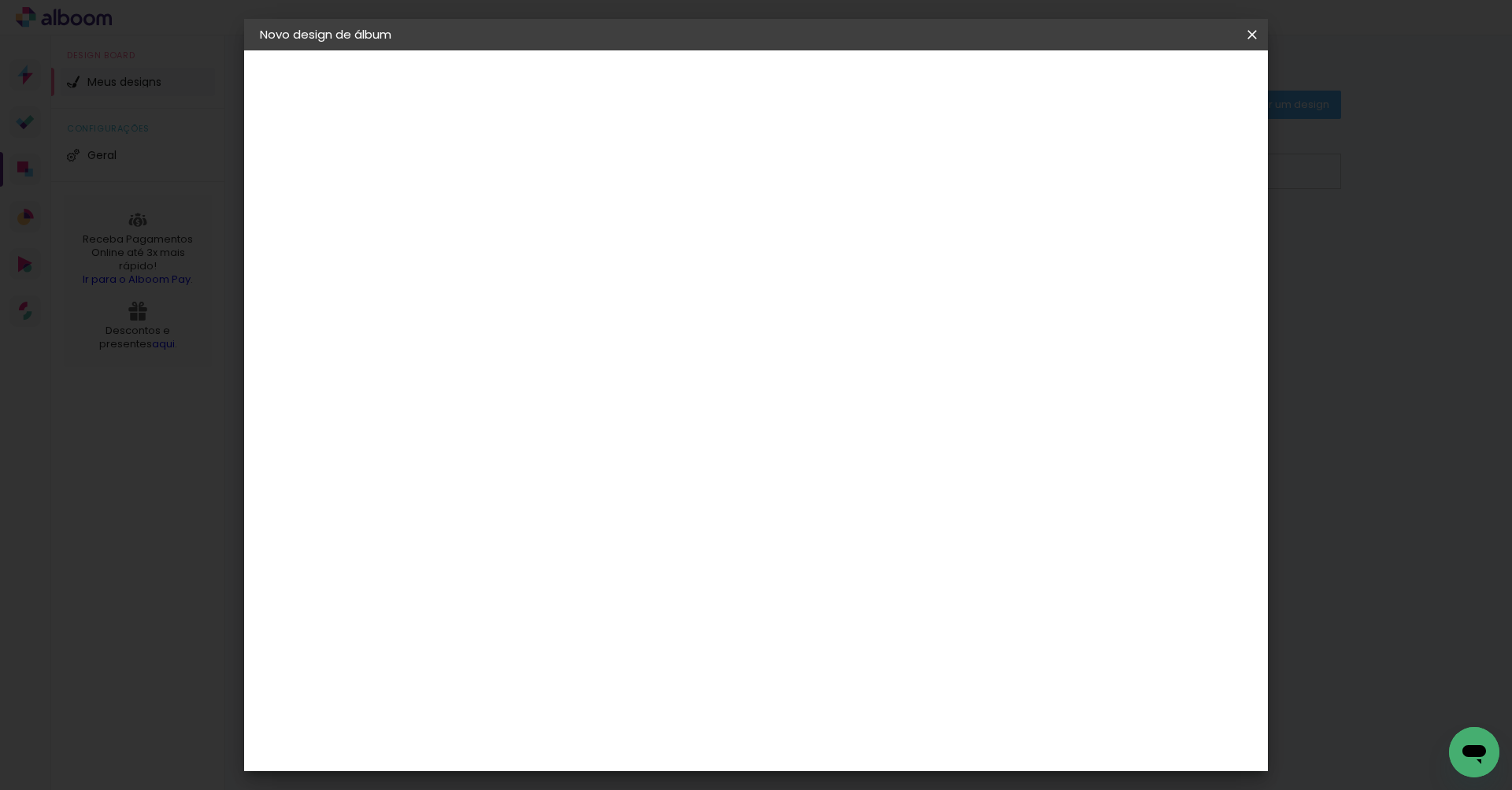
click at [607, 300] on input at bounding box center [557, 299] width 159 height 19
type input "dre"
type paper-input "dre"
click at [608, 373] on div "Encadernadora [GEOGRAPHIC_DATA] [GEOGRAPHIC_DATA] [GEOGRAPHIC_DATA] Equador [GE…" at bounding box center [544, 264] width 145 height 224
click at [616, 367] on paper-item "DreambooksPro" at bounding box center [544, 355] width 145 height 35
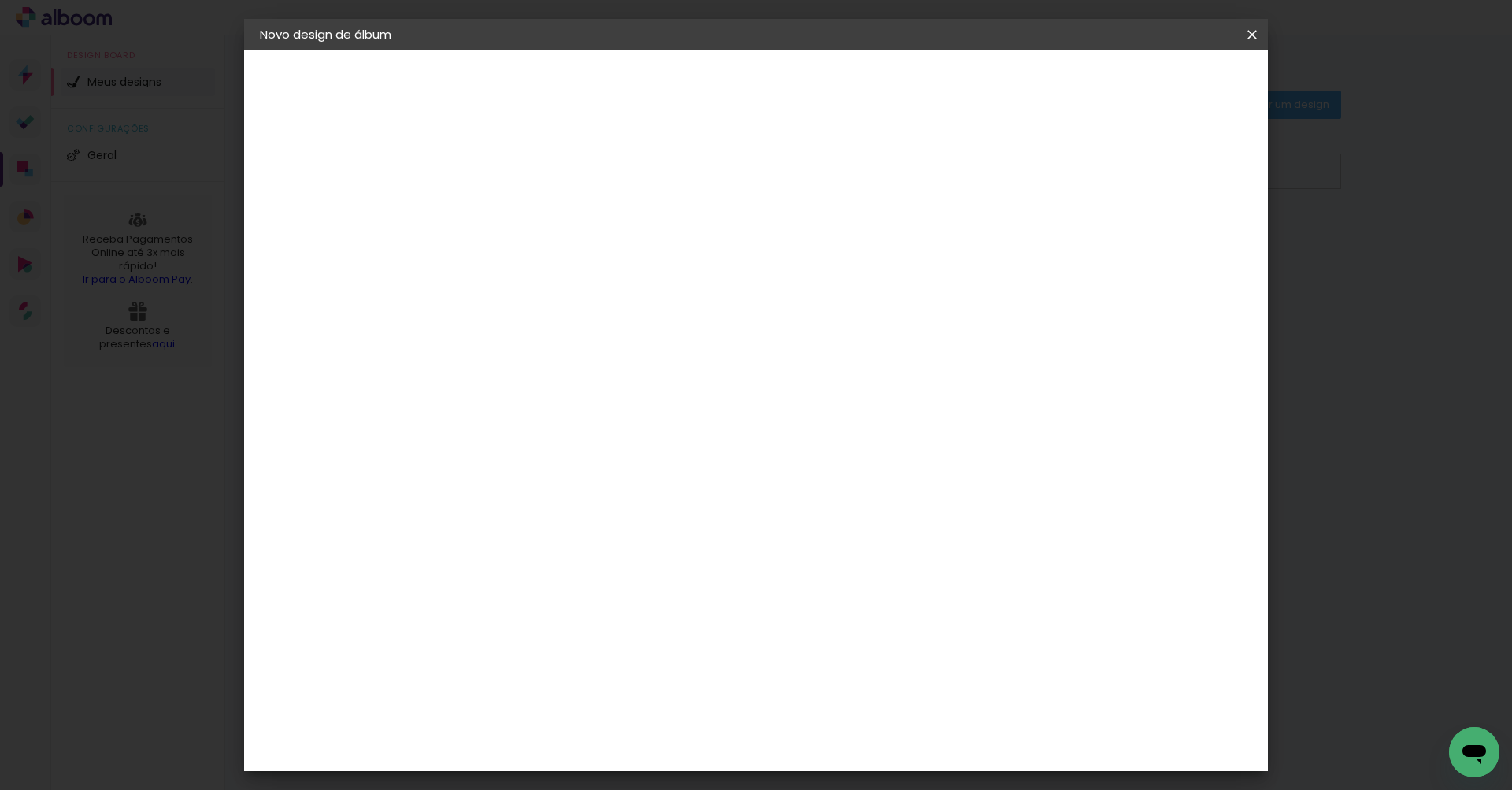
click at [0, 0] on slot "Avançar" at bounding box center [0, 0] width 0 height 0
click at [604, 255] on paper-input-container "Linha" at bounding box center [557, 276] width 92 height 41
click at [809, 260] on paper-item "Álbum" at bounding box center [858, 261] width 315 height 32
type input "Álbum"
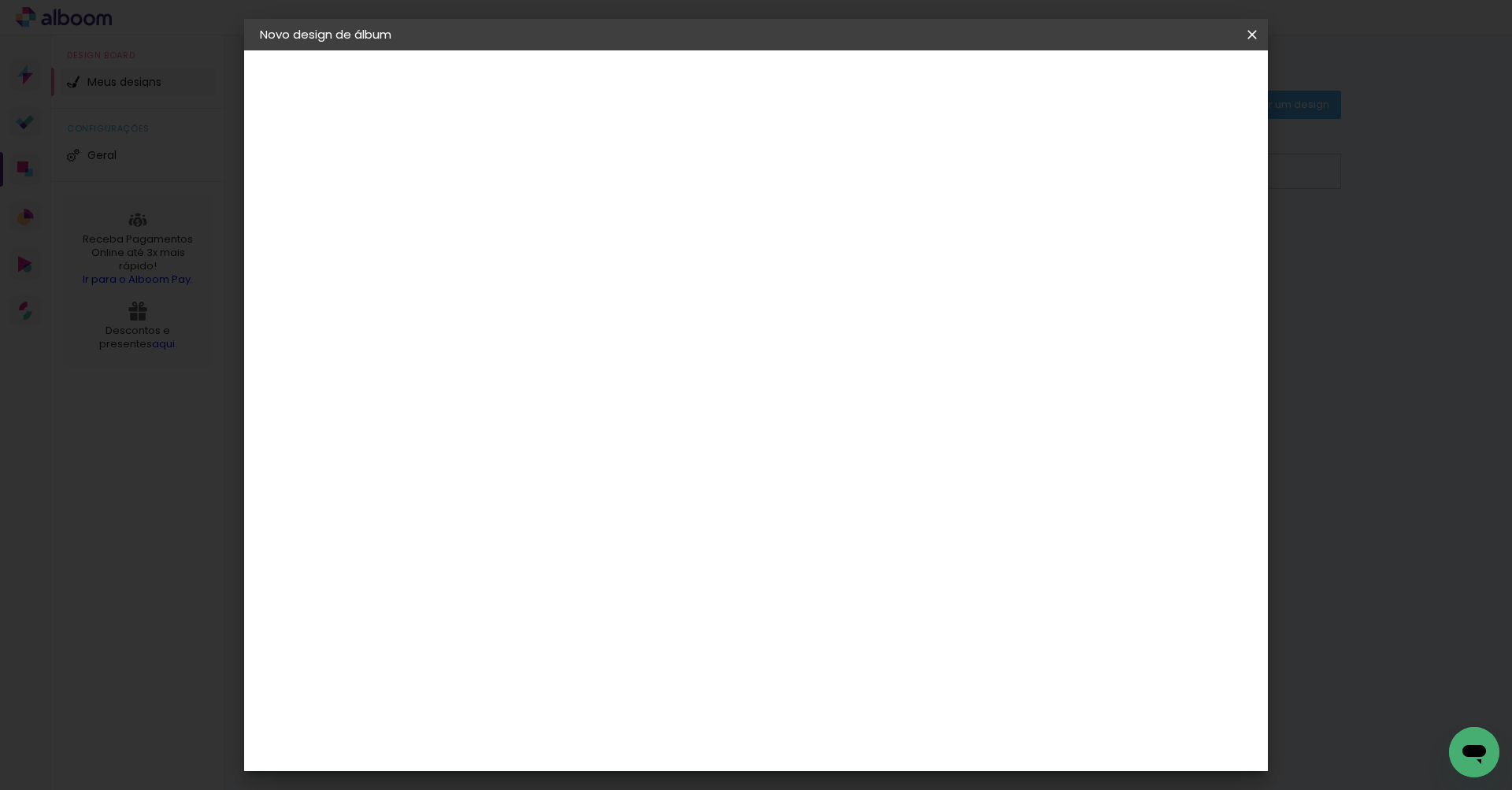
click at [624, 597] on span "25 × 25" at bounding box center [587, 613] width 73 height 32
click at [0, 0] on slot "Avançar" at bounding box center [0, 0] width 0 height 0
click at [1153, 85] on span "Iniciar design" at bounding box center [1118, 84] width 71 height 11
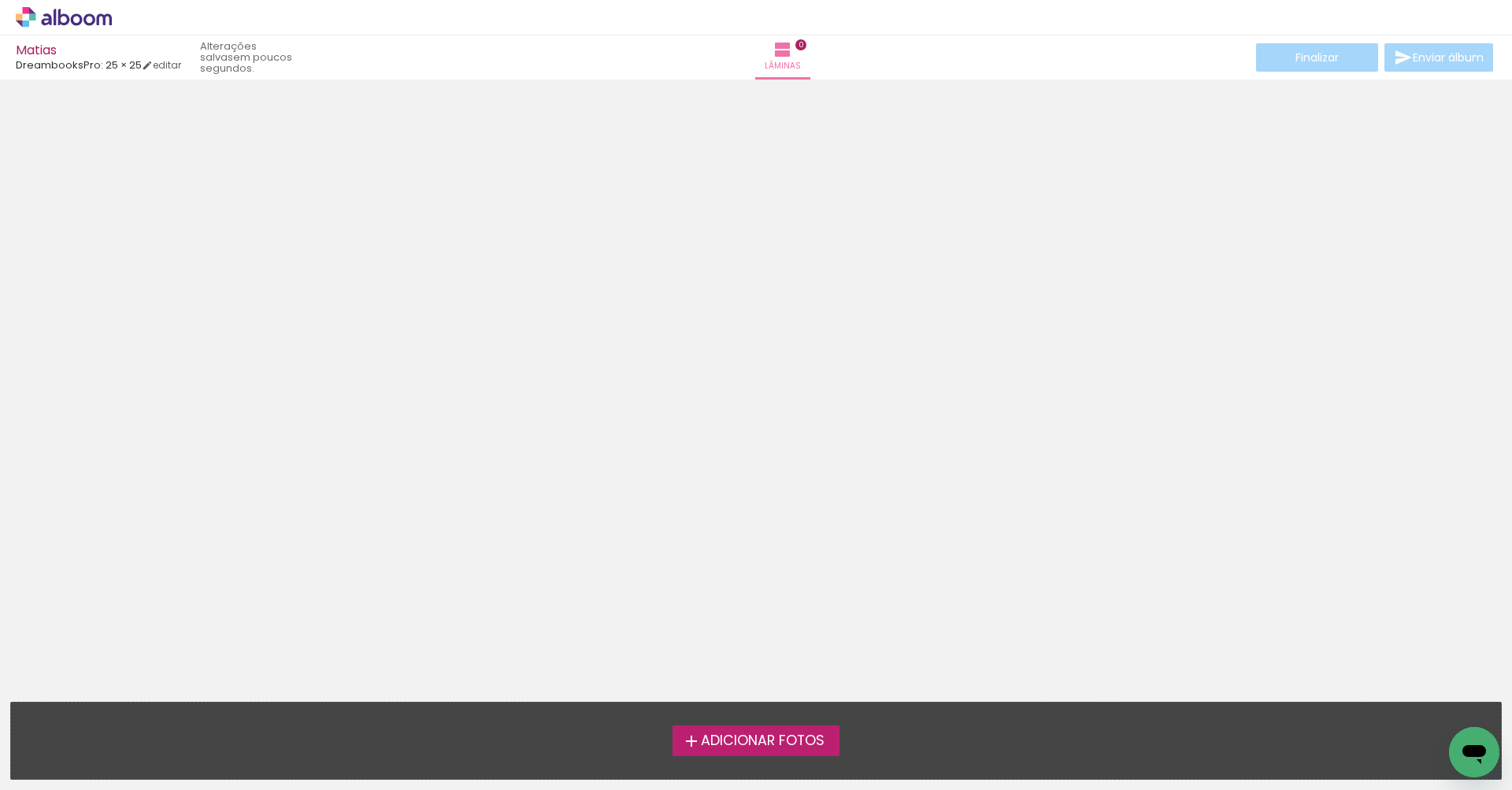
click at [745, 734] on span "Adicionar Fotos" at bounding box center [762, 741] width 123 height 14
click at [0, 0] on input "file" at bounding box center [0, 0] width 0 height 0
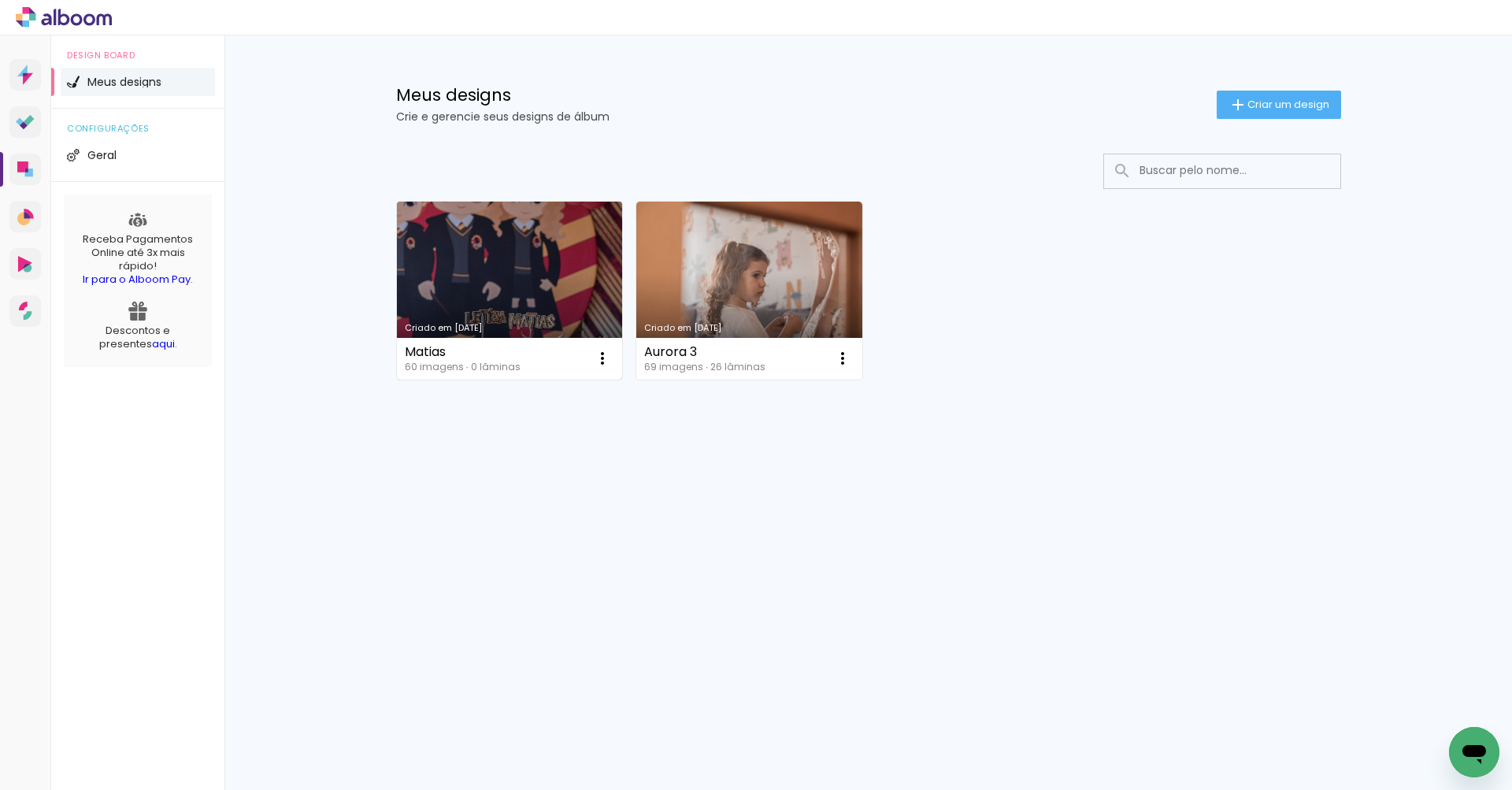
click at [448, 251] on link "Criado em [DATE]" at bounding box center [509, 290] width 226 height 178
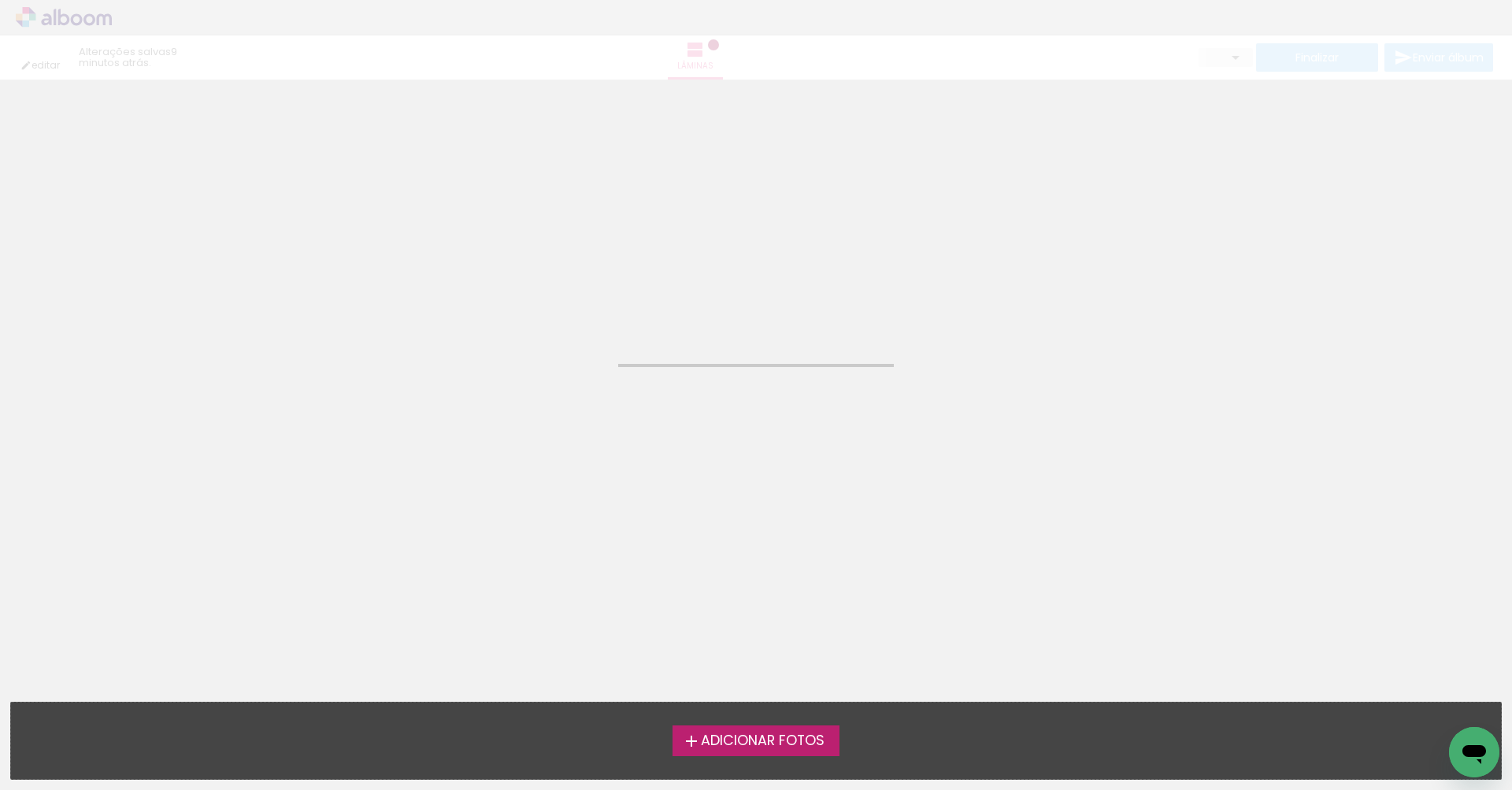
click at [710, 734] on span "Adicionar Fotos" at bounding box center [762, 741] width 123 height 14
click at [0, 0] on input "file" at bounding box center [0, 0] width 0 height 0
click at [823, 365] on div at bounding box center [756, 365] width 276 height 3
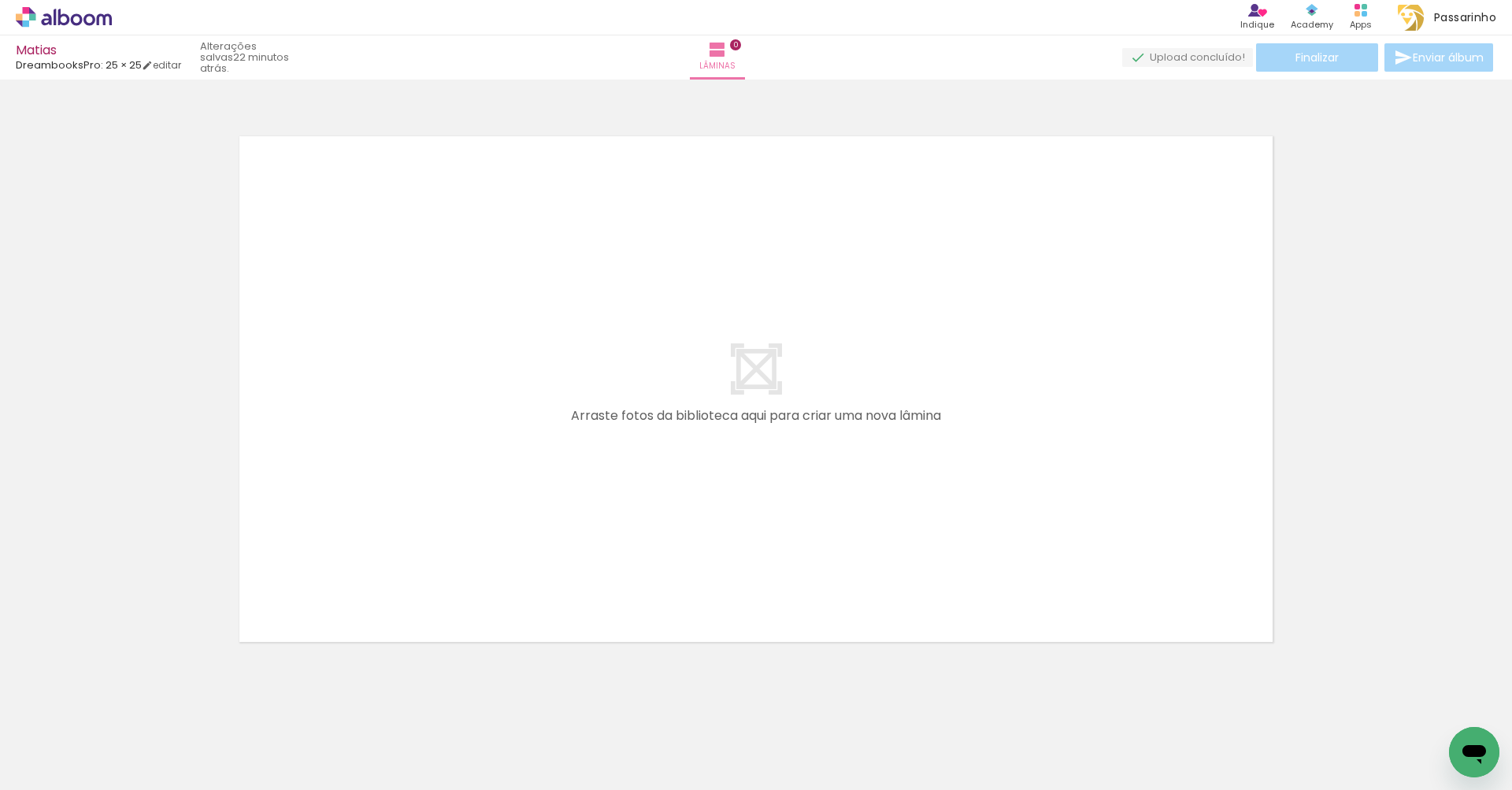
scroll to position [0, 3898]
click at [54, 768] on span "Adicionar Fotos" at bounding box center [56, 768] width 47 height 17
click at [0, 0] on input "file" at bounding box center [0, 0] width 0 height 0
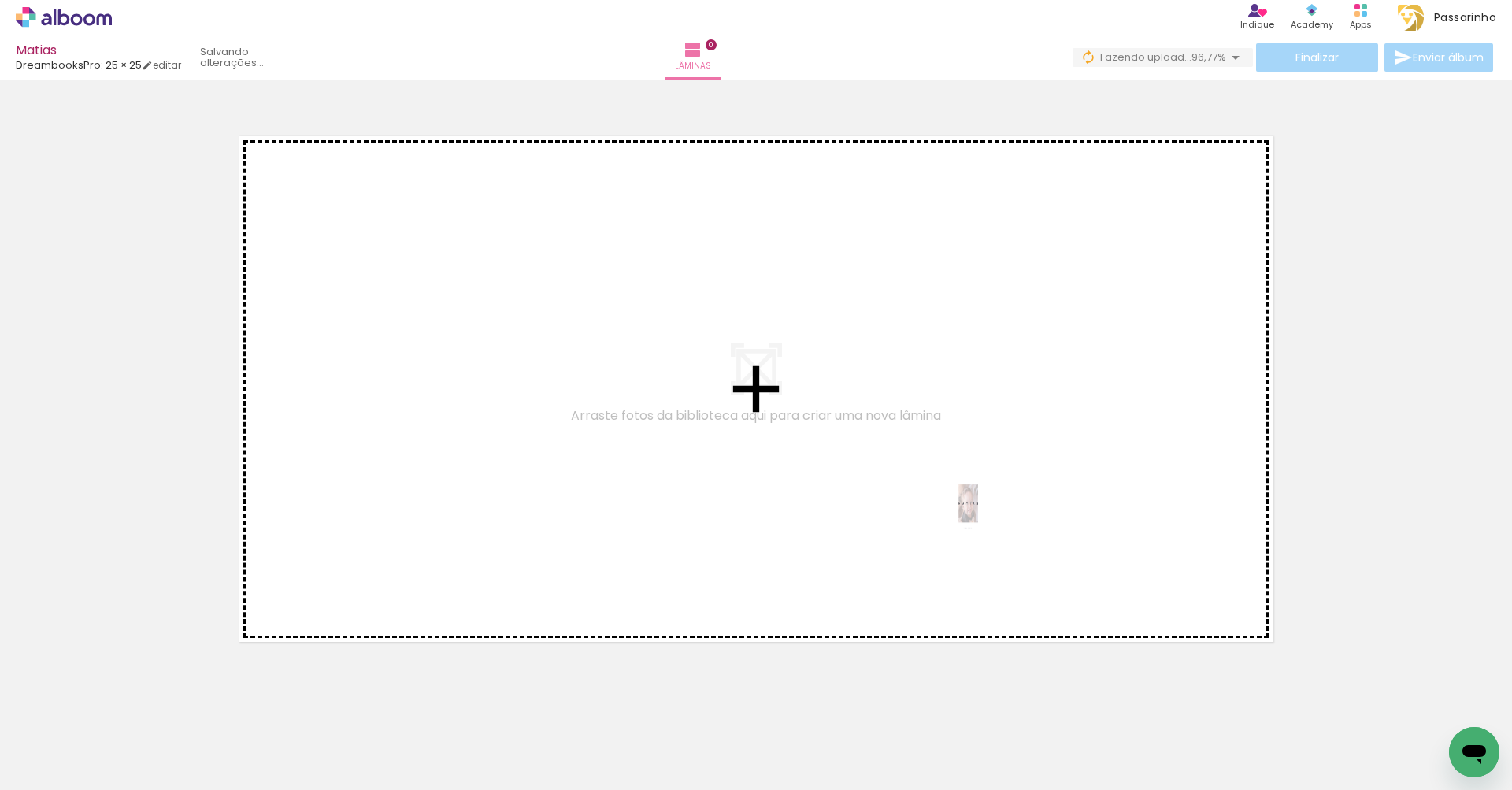
drag, startPoint x: 1388, startPoint y: 738, endPoint x: 954, endPoint y: 506, distance: 492.1
click at [954, 506] on quentale-workspace at bounding box center [756, 395] width 1512 height 790
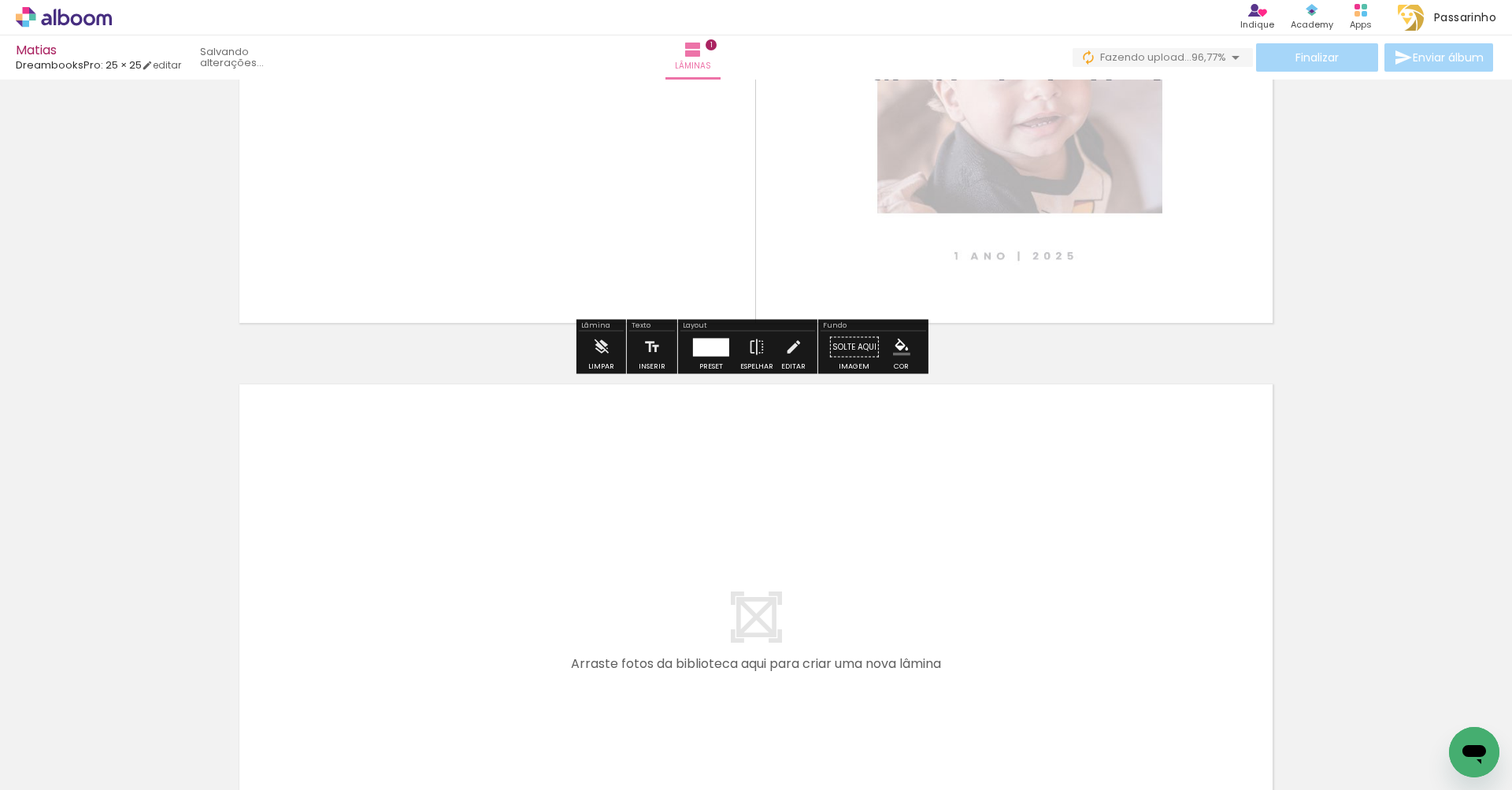
scroll to position [359, 0]
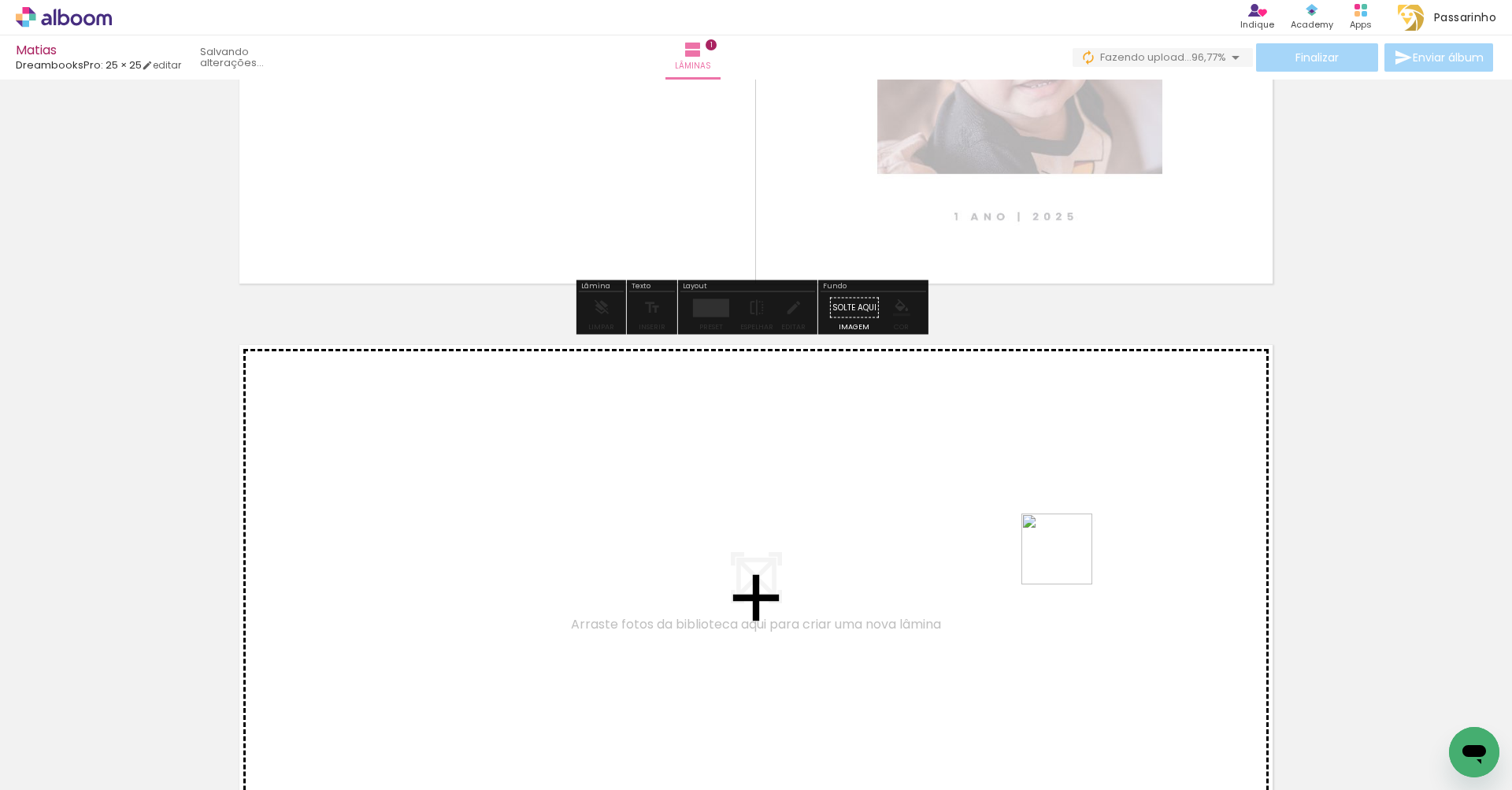
drag, startPoint x: 1437, startPoint y: 721, endPoint x: 1059, endPoint y: 558, distance: 411.6
click at [1059, 558] on quentale-workspace at bounding box center [756, 395] width 1512 height 790
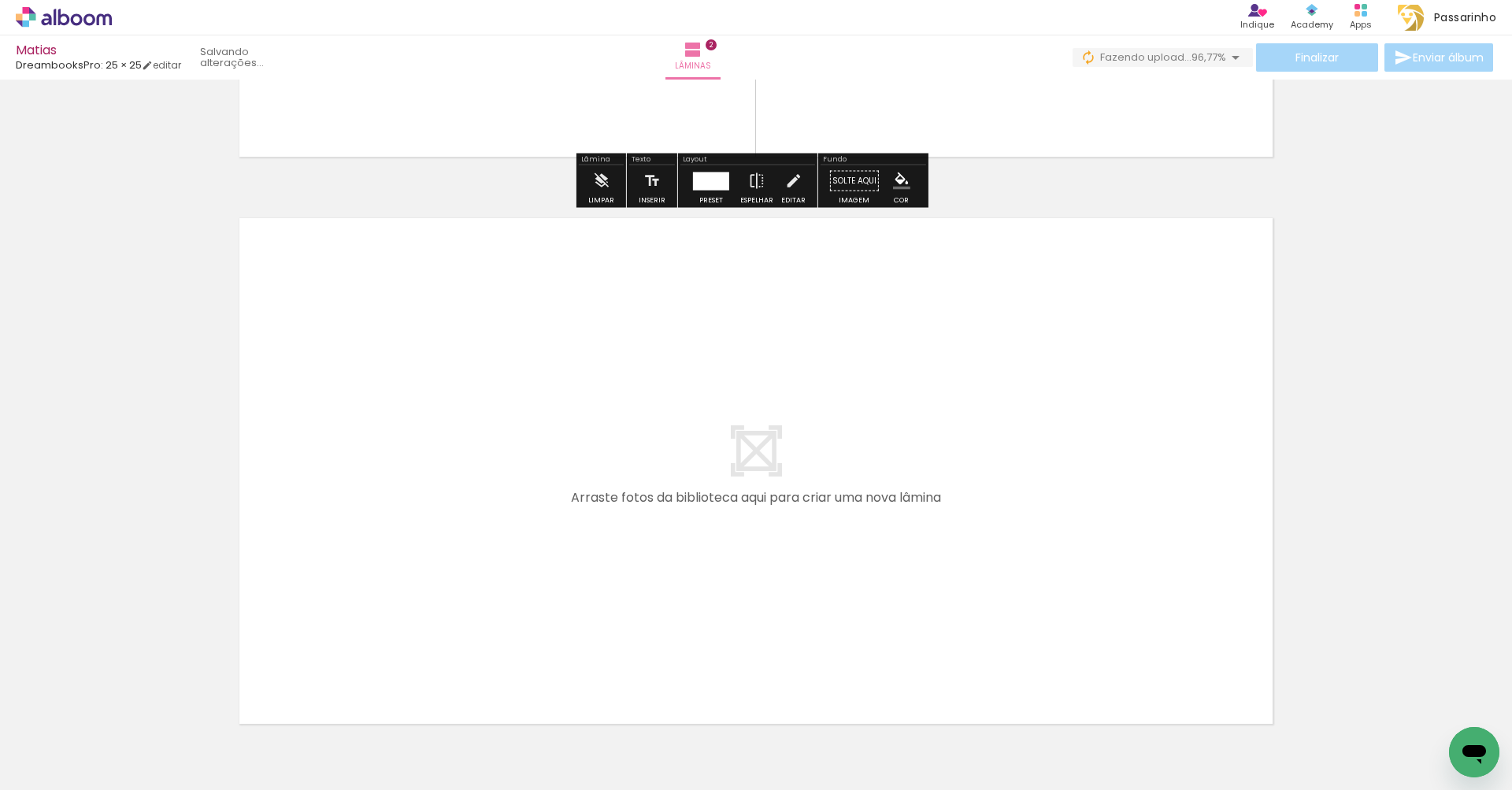
scroll to position [1105, 0]
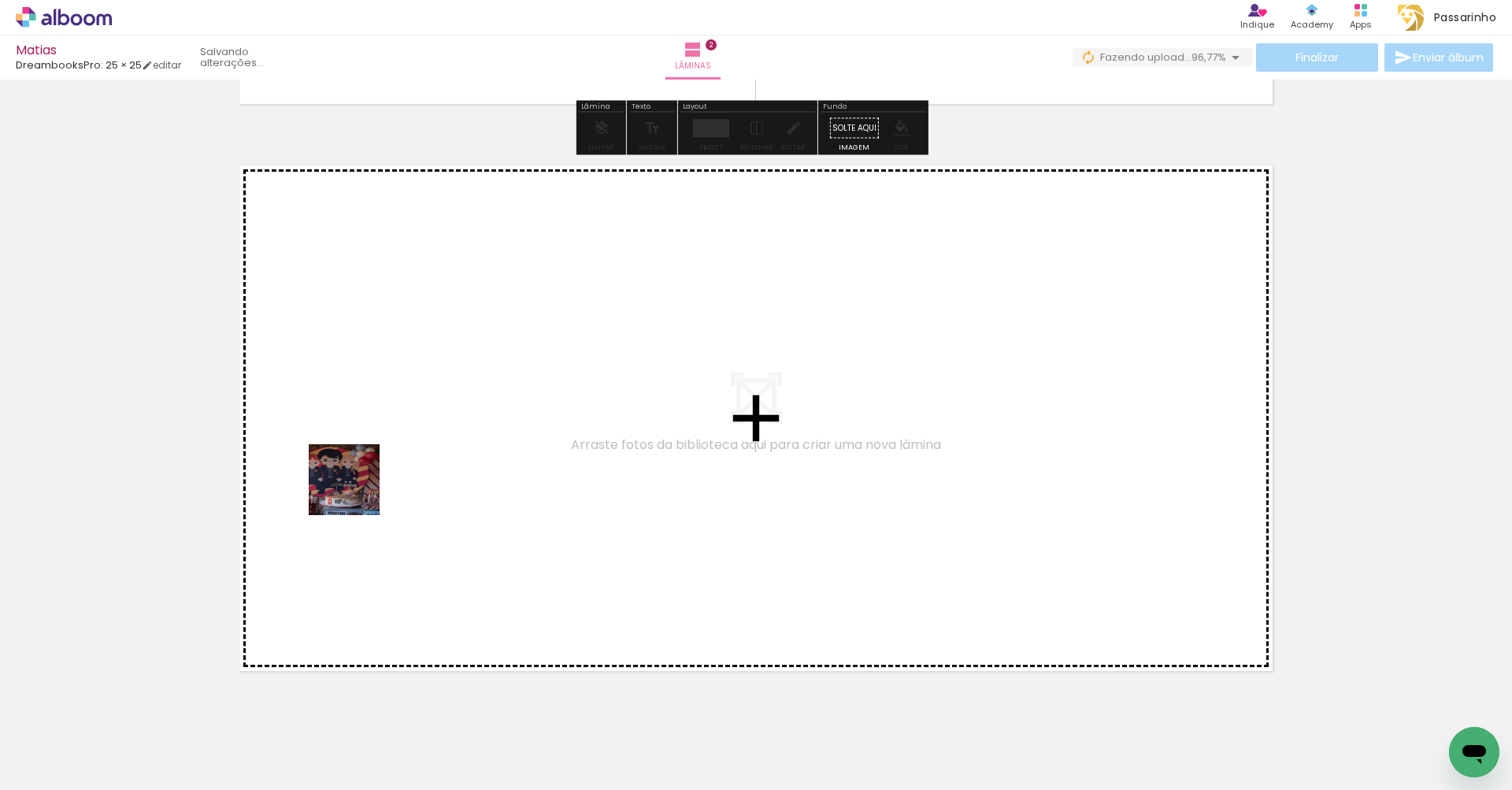
drag, startPoint x: 154, startPoint y: 756, endPoint x: 359, endPoint y: 484, distance: 340.6
click at [359, 484] on quentale-workspace at bounding box center [756, 395] width 1512 height 790
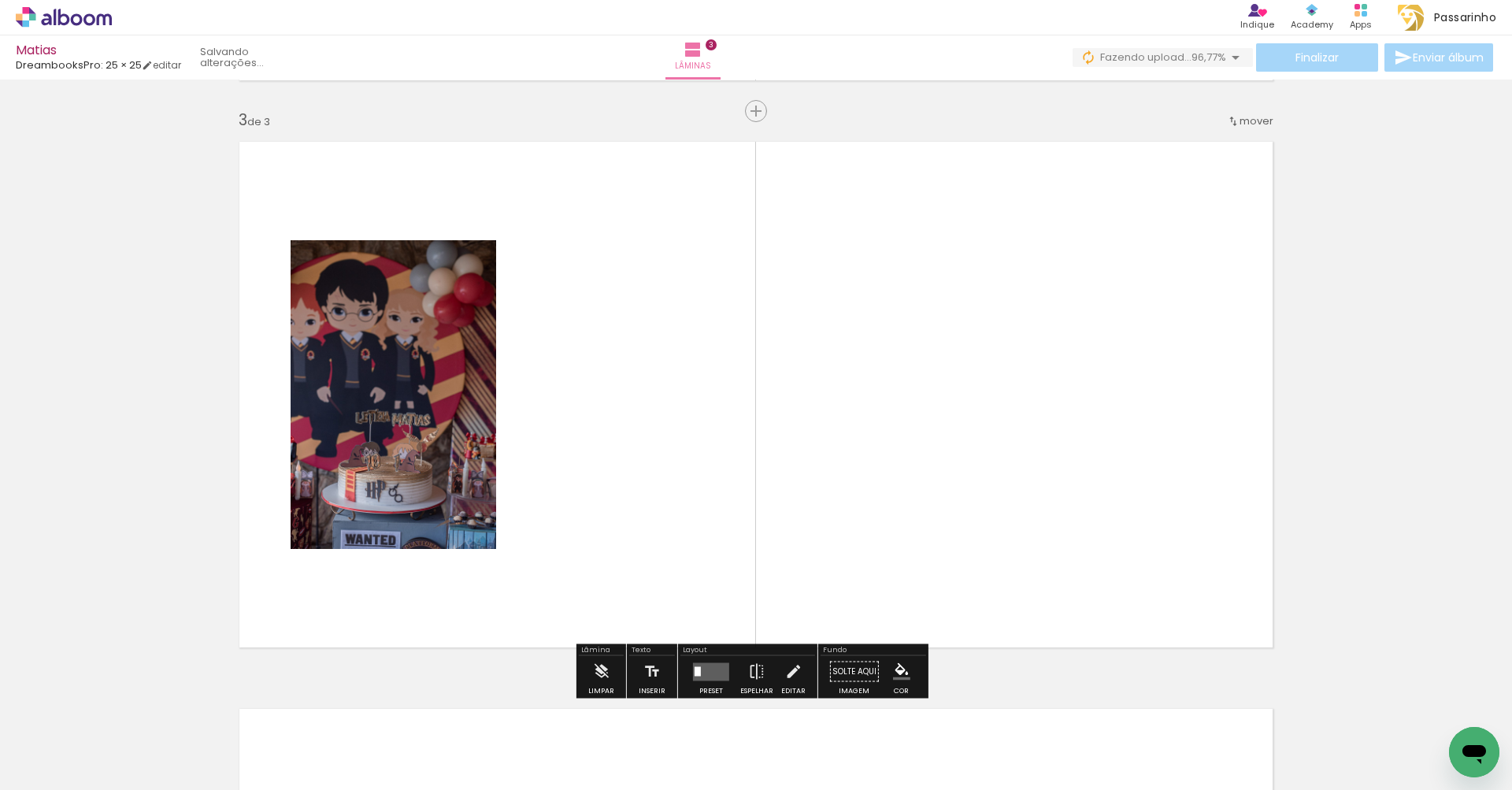
scroll to position [1137, 0]
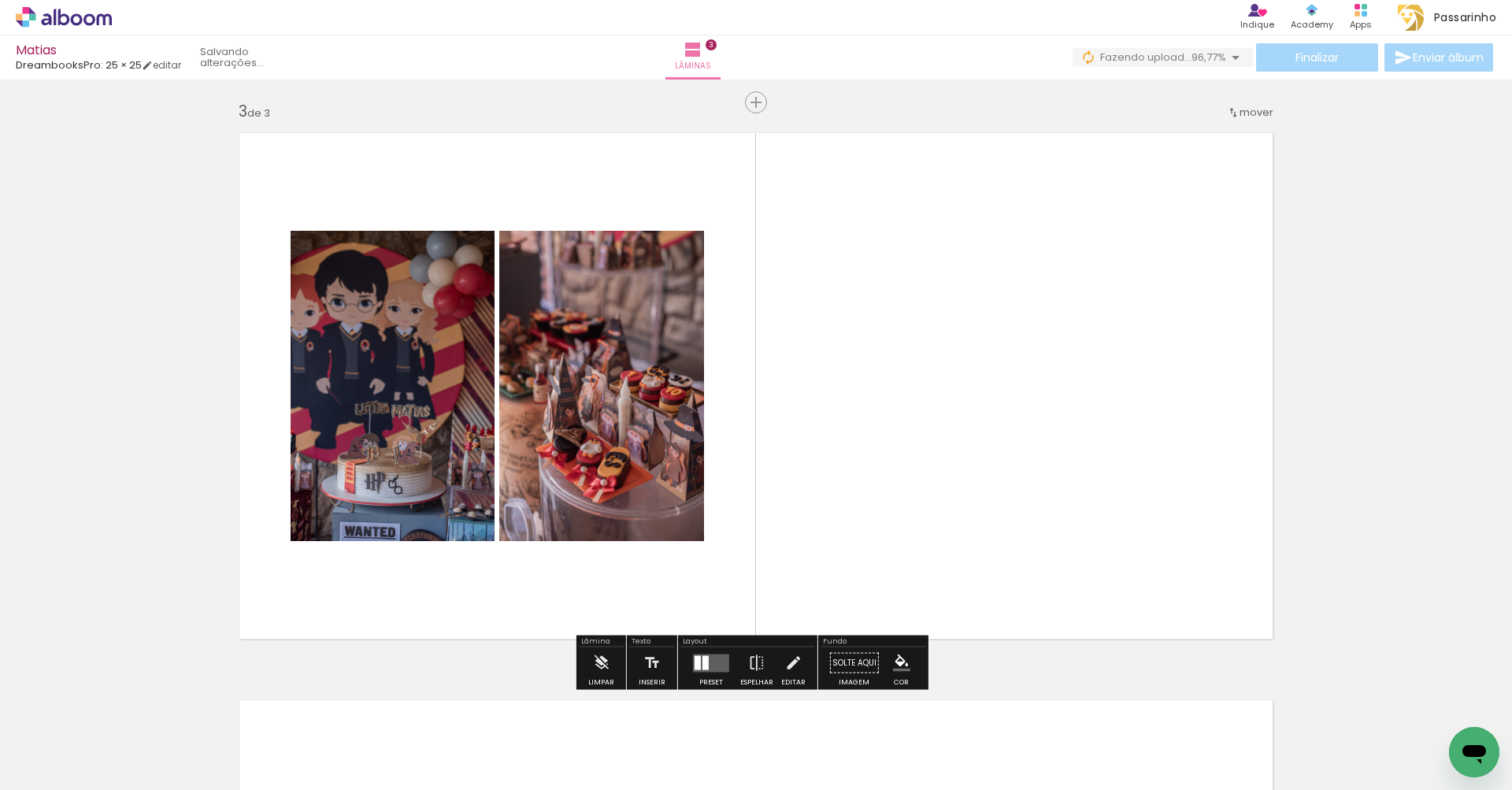
drag, startPoint x: 276, startPoint y: 738, endPoint x: 588, endPoint y: 487, distance: 400.4
click at [588, 487] on quentale-workspace at bounding box center [756, 395] width 1512 height 790
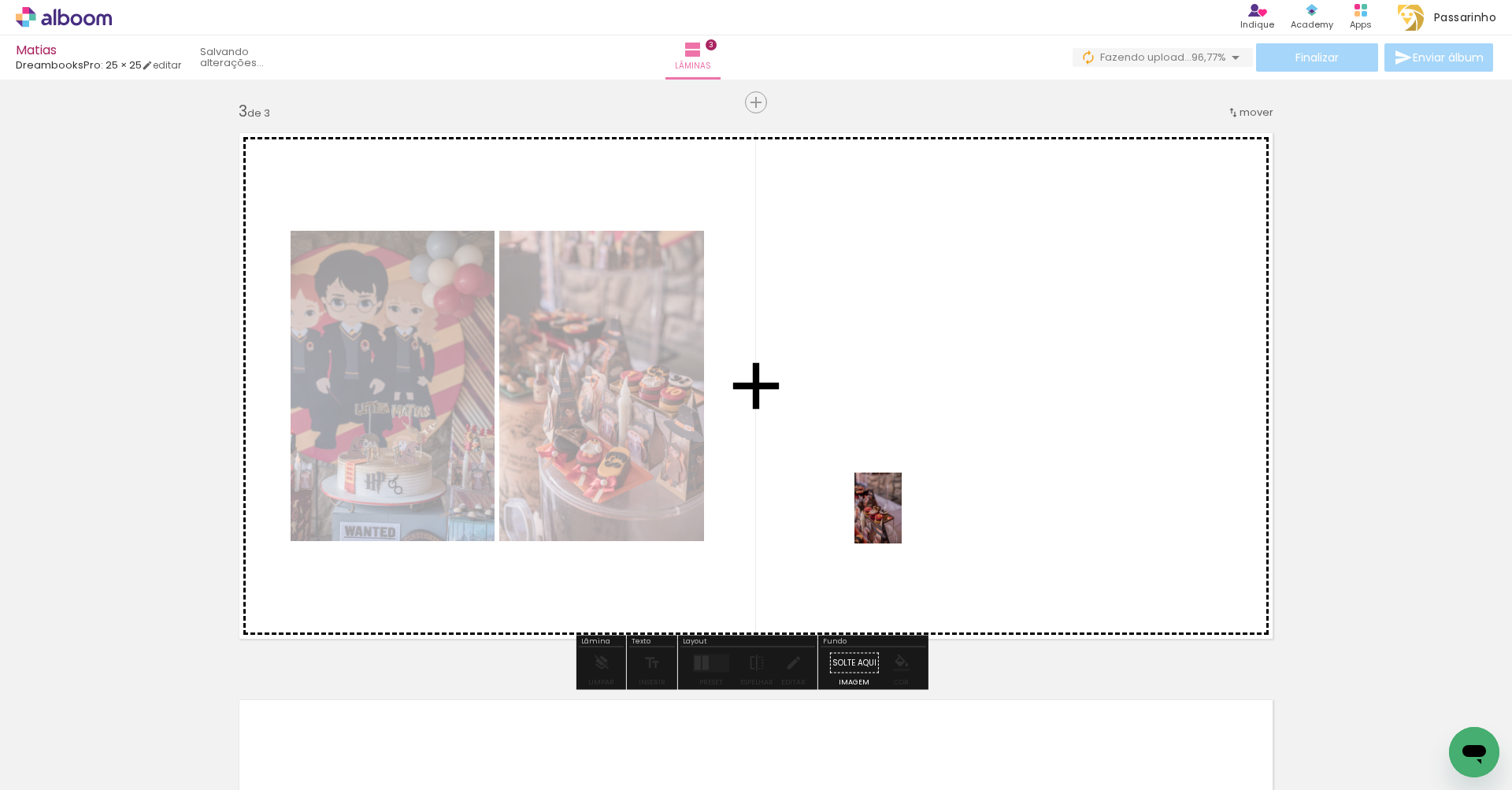
drag, startPoint x: 350, startPoint y: 750, endPoint x: 901, endPoint y: 520, distance: 597.1
click at [901, 520] on quentale-workspace at bounding box center [756, 395] width 1512 height 790
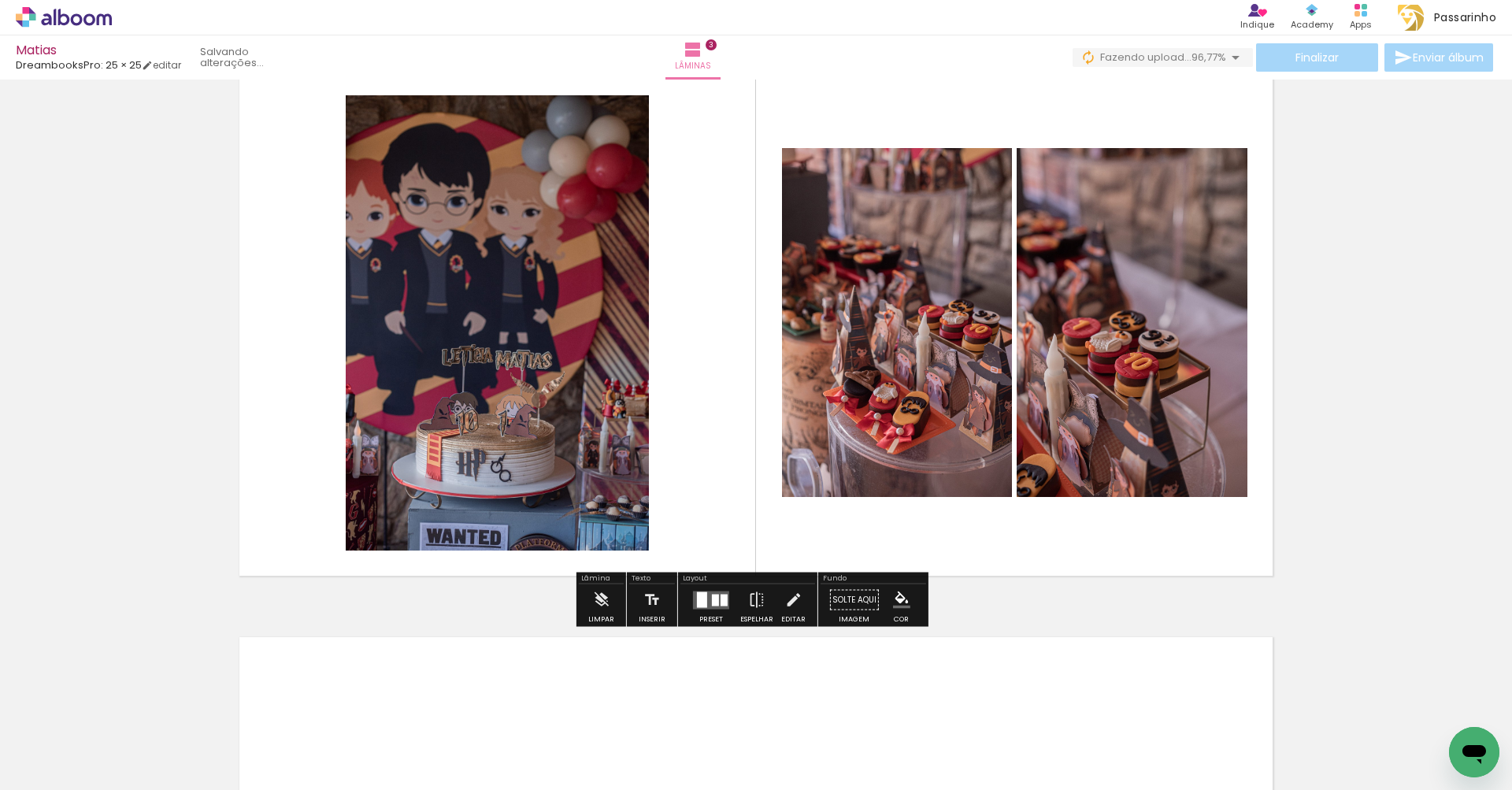
scroll to position [1215, 0]
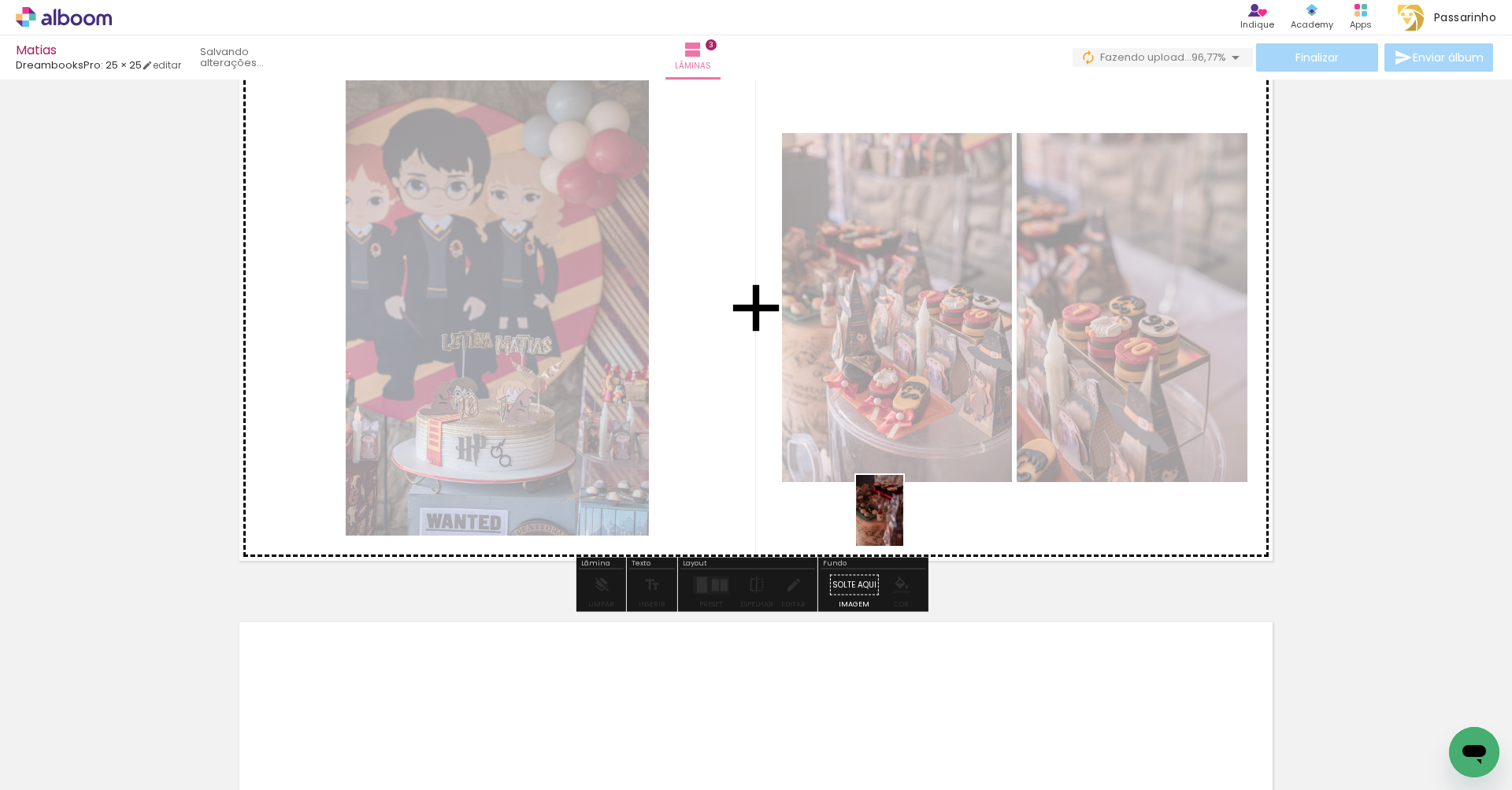
drag, startPoint x: 423, startPoint y: 755, endPoint x: 903, endPoint y: 522, distance: 533.6
click at [903, 522] on quentale-workspace at bounding box center [756, 395] width 1512 height 790
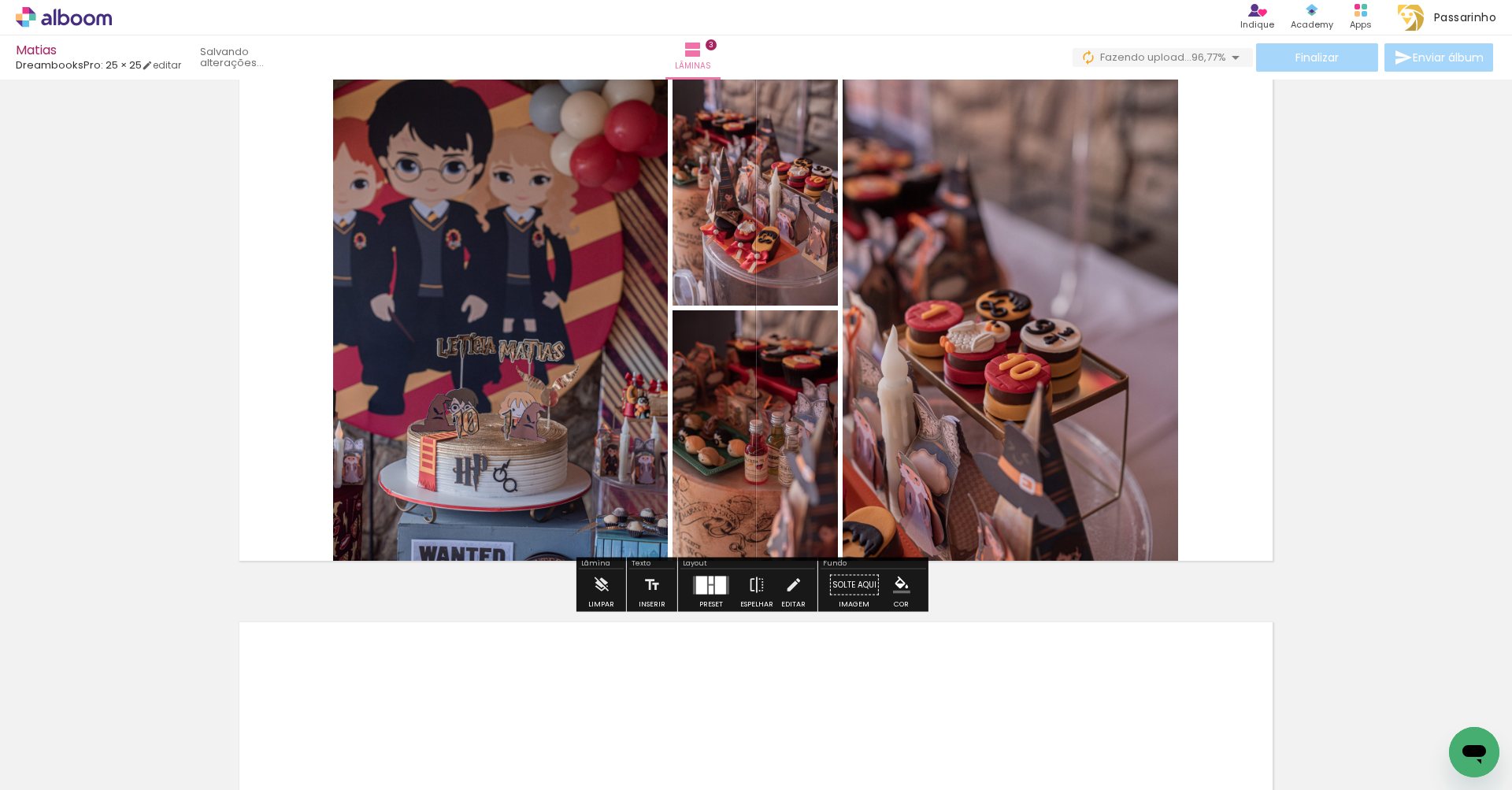
click at [715, 586] on div at bounding box center [720, 585] width 11 height 18
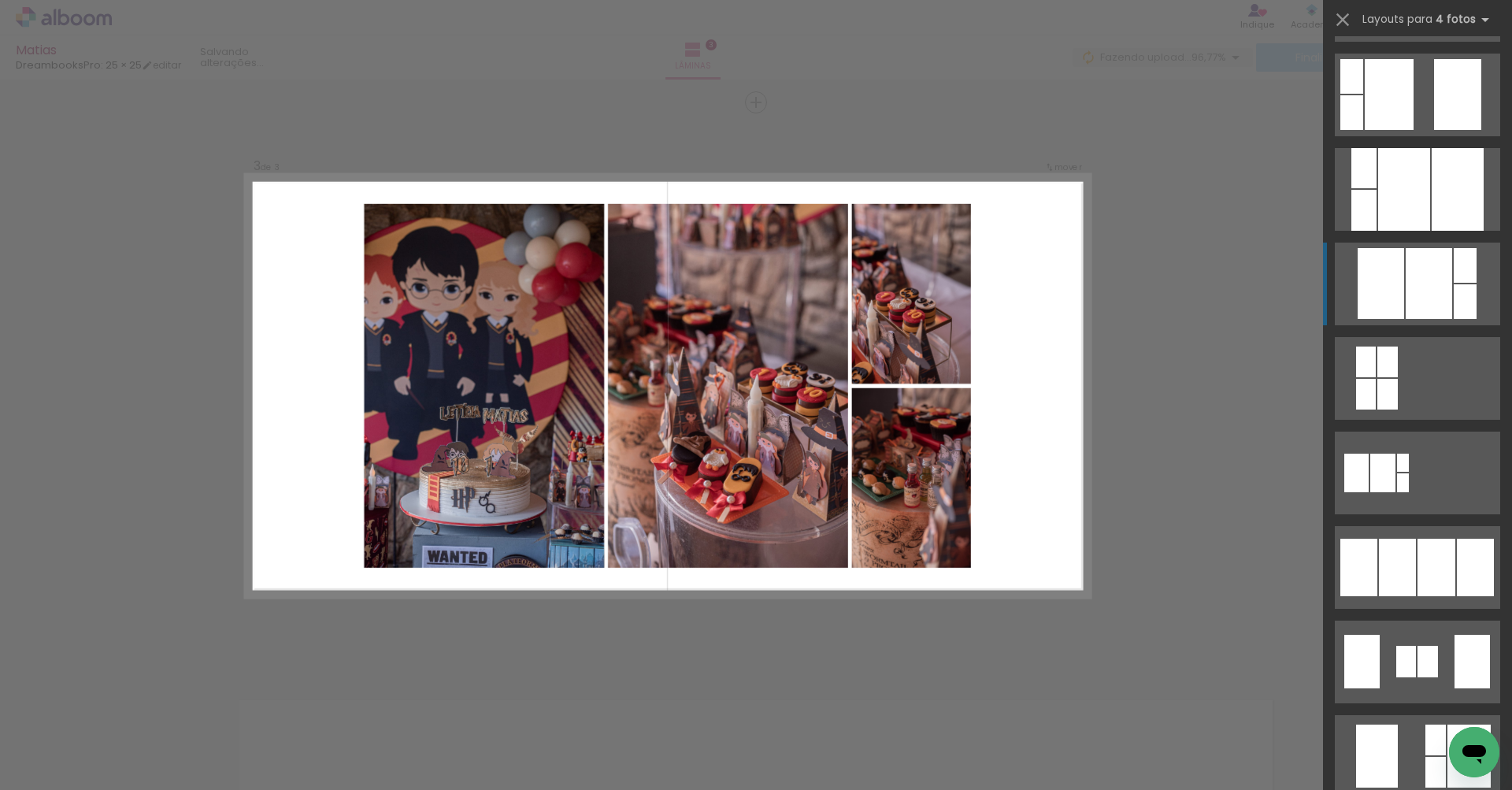
scroll to position [658, 0]
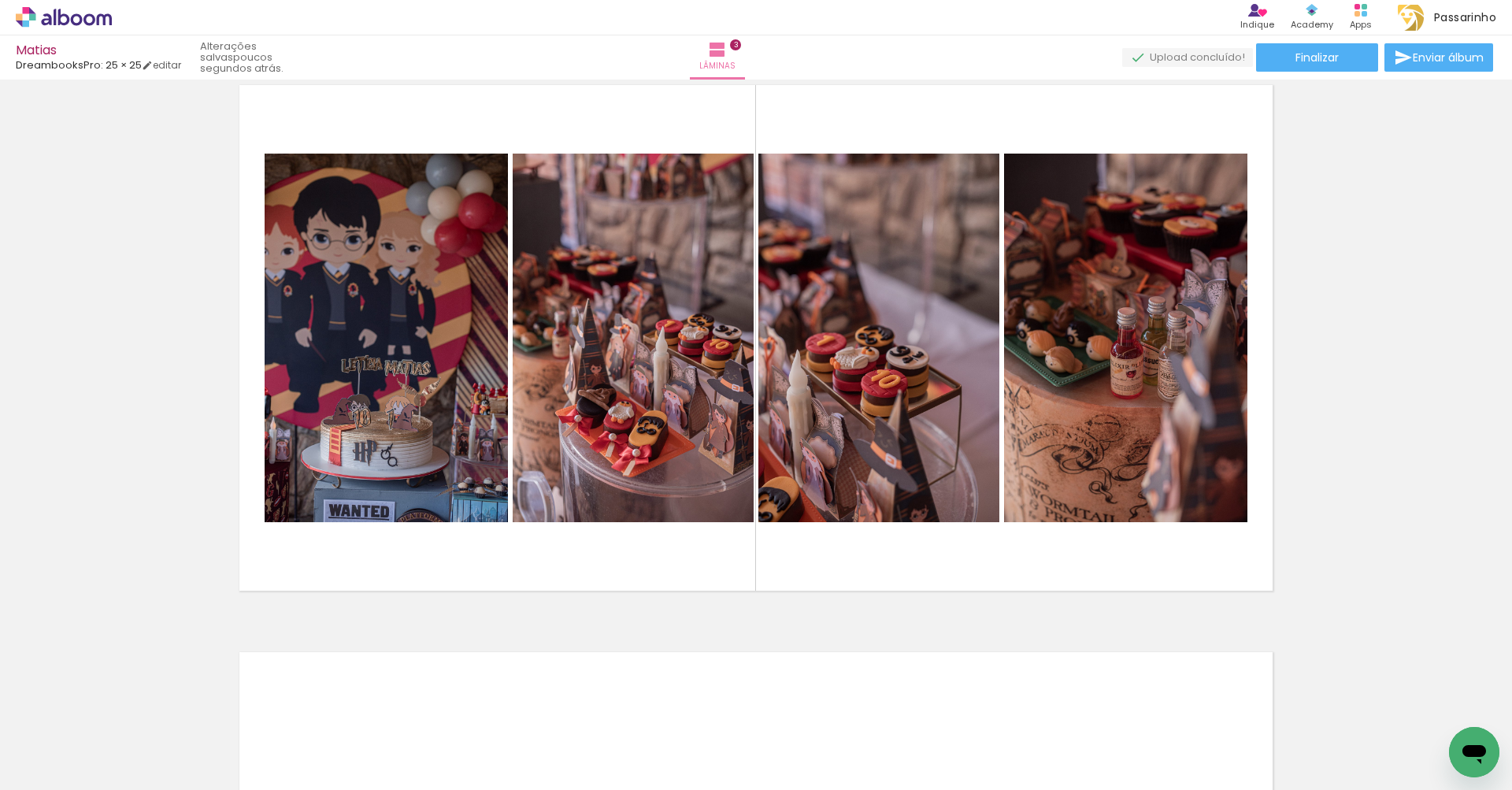
scroll to position [0, 189]
click at [80, 745] on div at bounding box center [57, 736] width 47 height 71
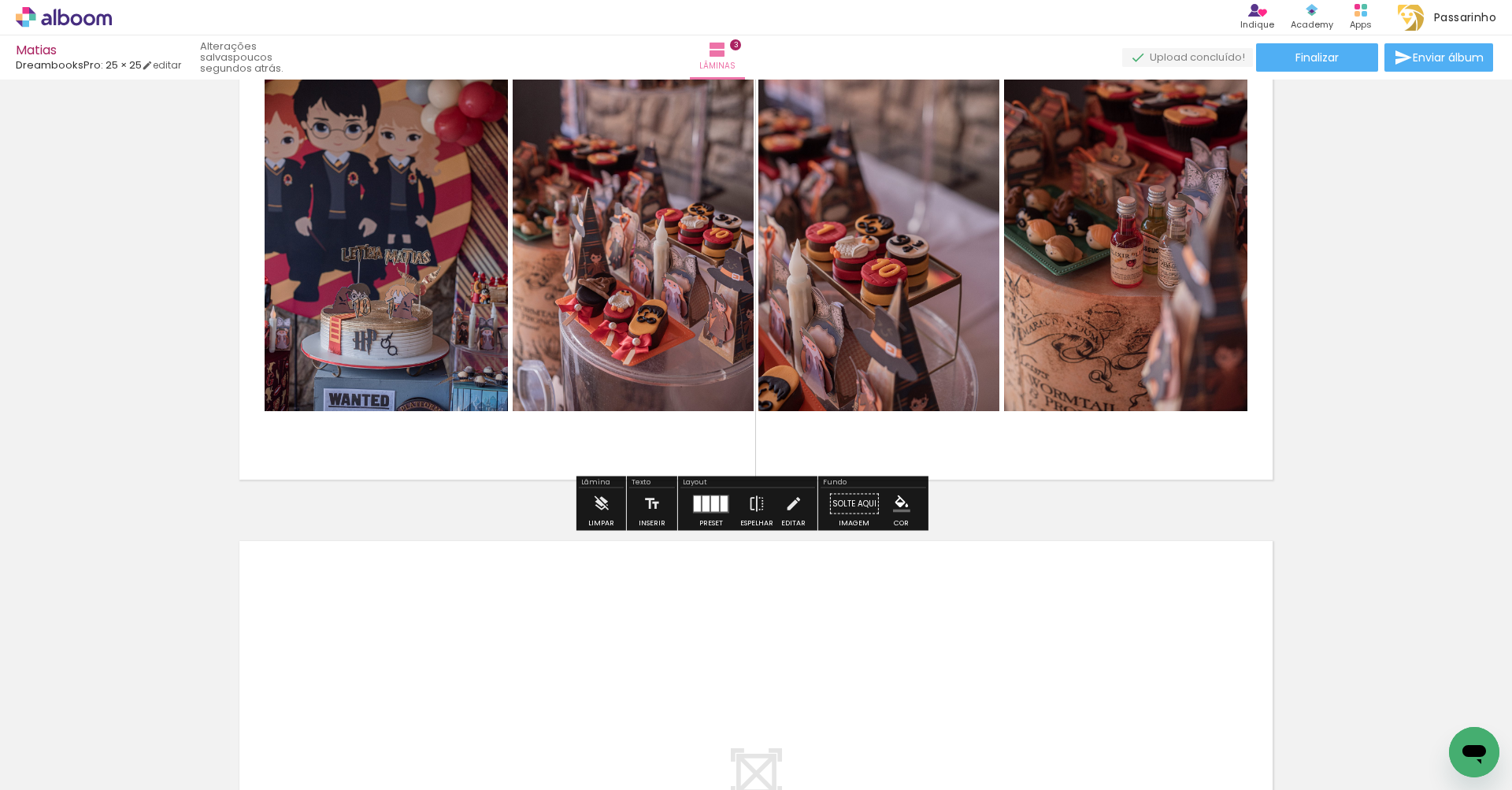
scroll to position [1308, 0]
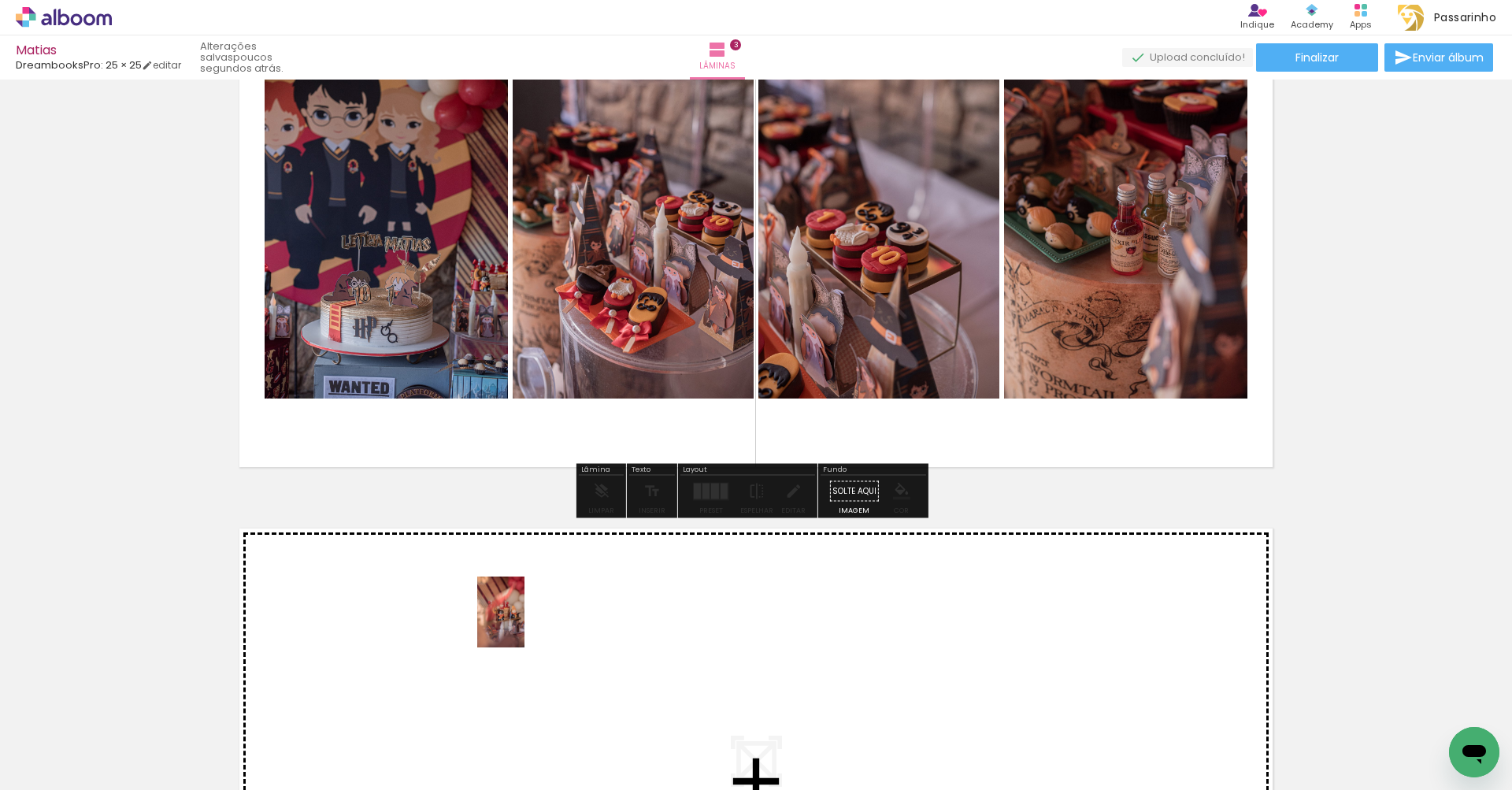
drag, startPoint x: 503, startPoint y: 753, endPoint x: 524, endPoint y: 624, distance: 130.7
click at [524, 624] on quentale-workspace at bounding box center [756, 395] width 1512 height 790
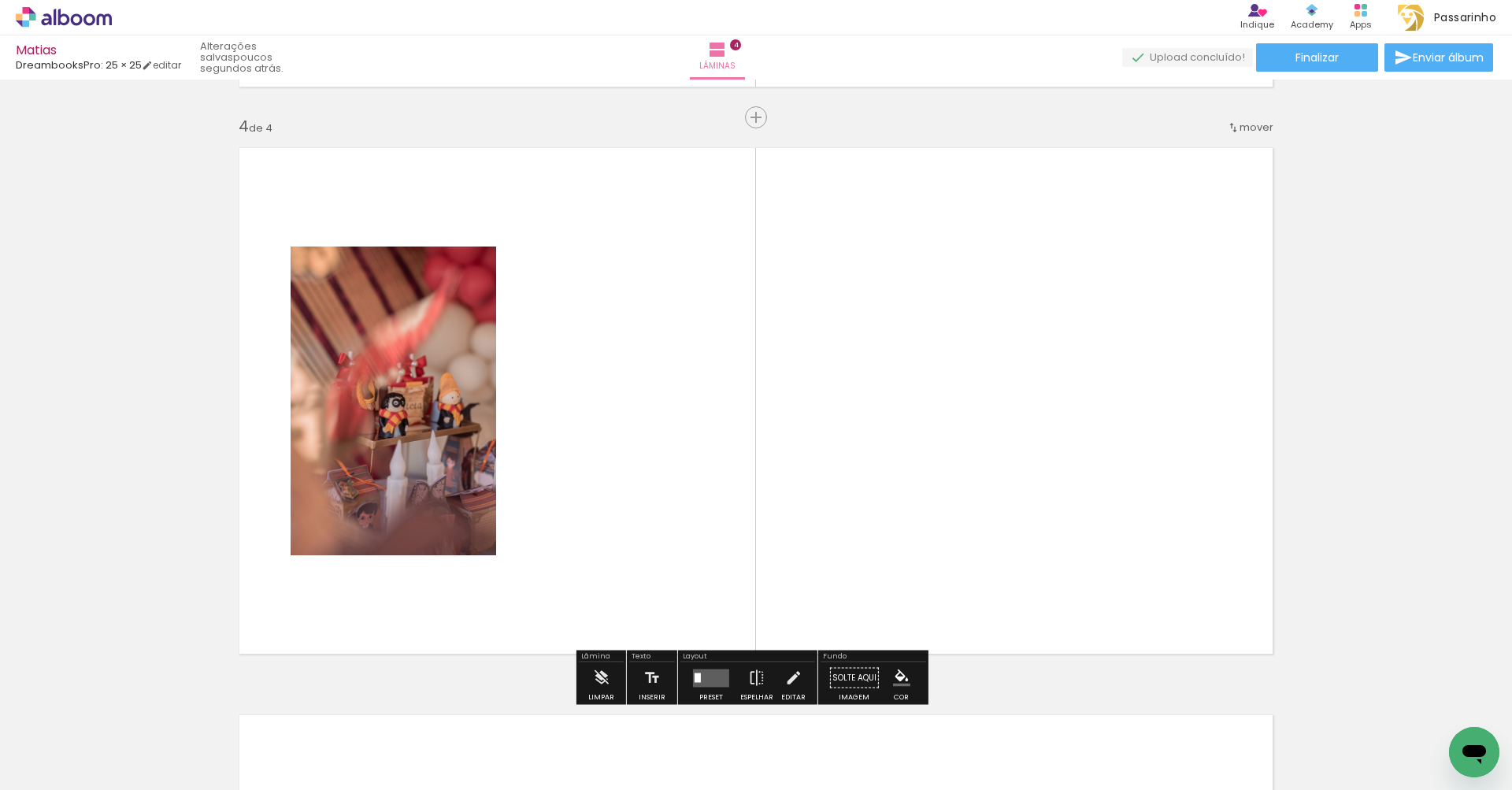
scroll to position [1704, 0]
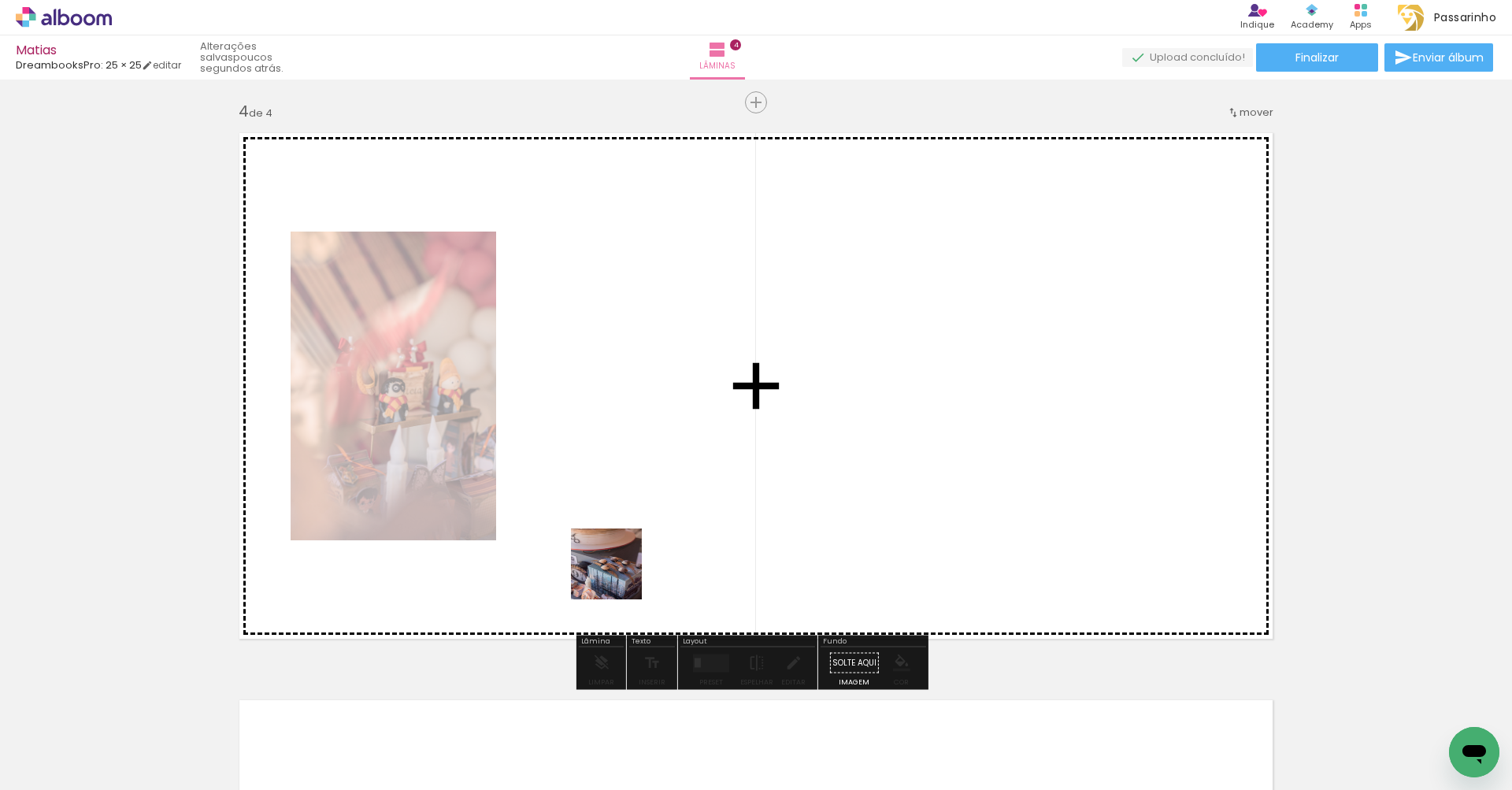
drag, startPoint x: 604, startPoint y: 749, endPoint x: 630, endPoint y: 547, distance: 203.7
click at [630, 547] on quentale-workspace at bounding box center [756, 395] width 1512 height 790
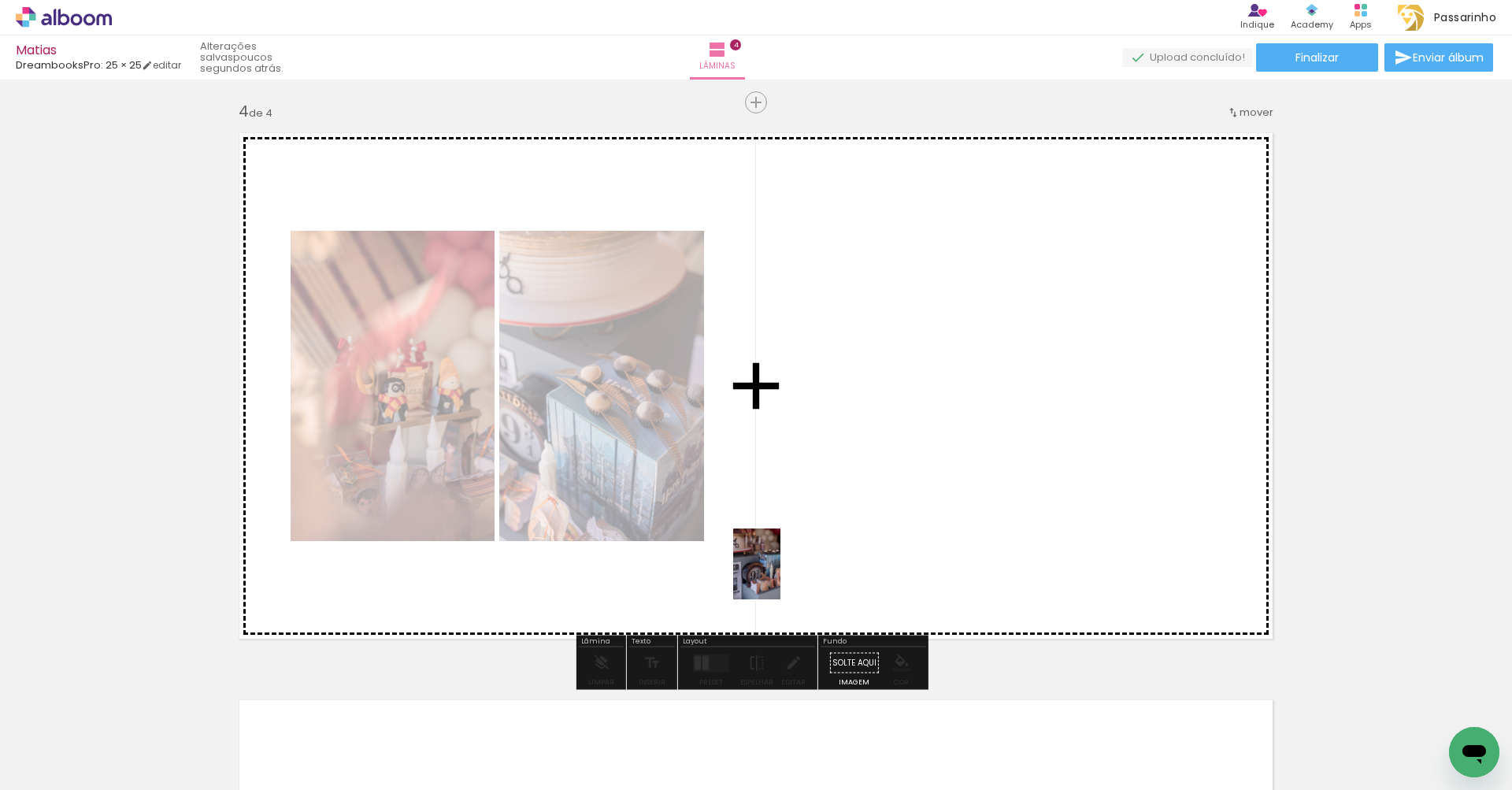
drag, startPoint x: 689, startPoint y: 747, endPoint x: 780, endPoint y: 575, distance: 194.6
click at [780, 575] on quentale-workspace at bounding box center [756, 395] width 1512 height 790
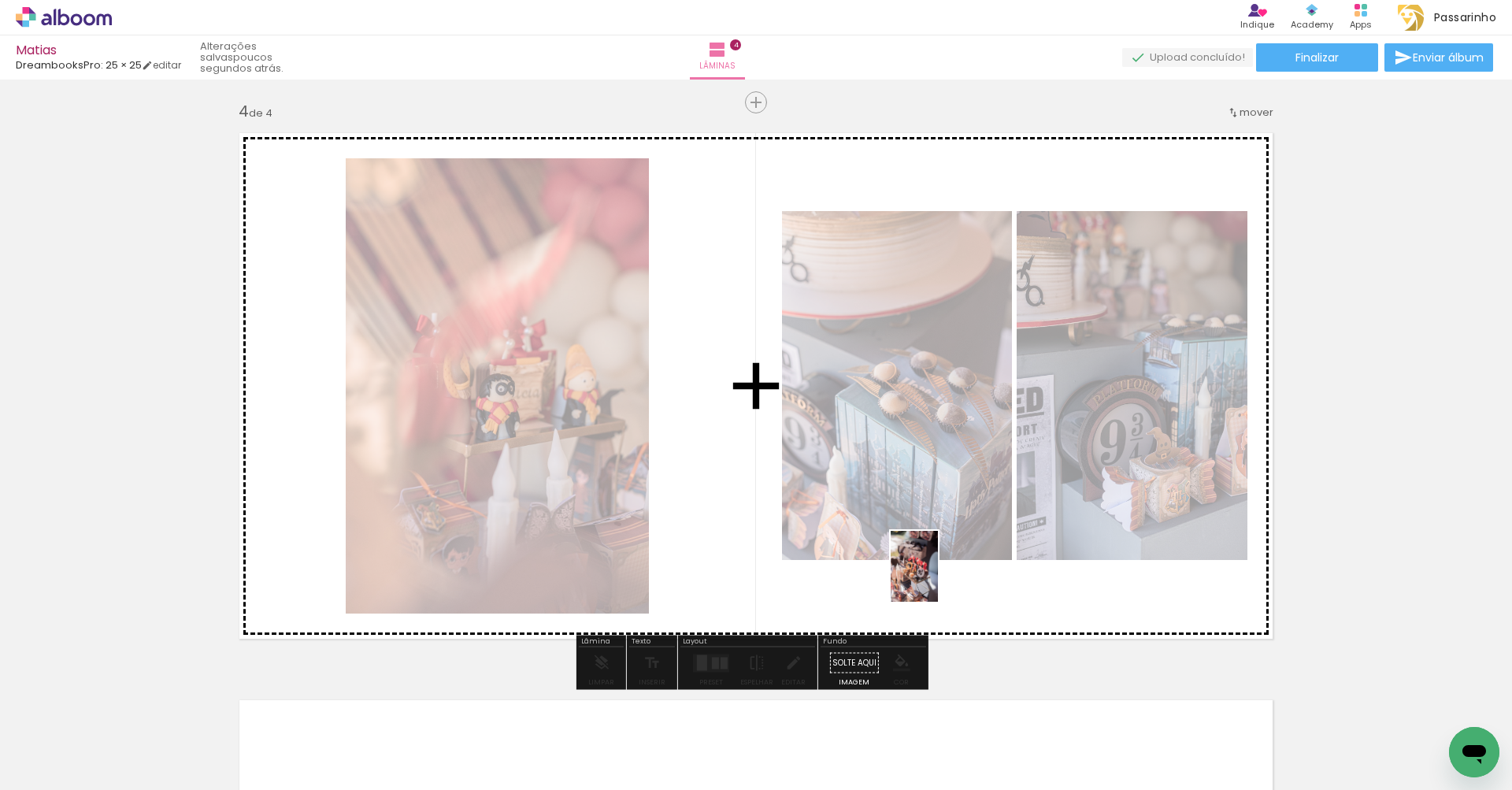
drag, startPoint x: 843, startPoint y: 740, endPoint x: 938, endPoint y: 577, distance: 188.7
click at [938, 577] on quentale-workspace at bounding box center [756, 395] width 1512 height 790
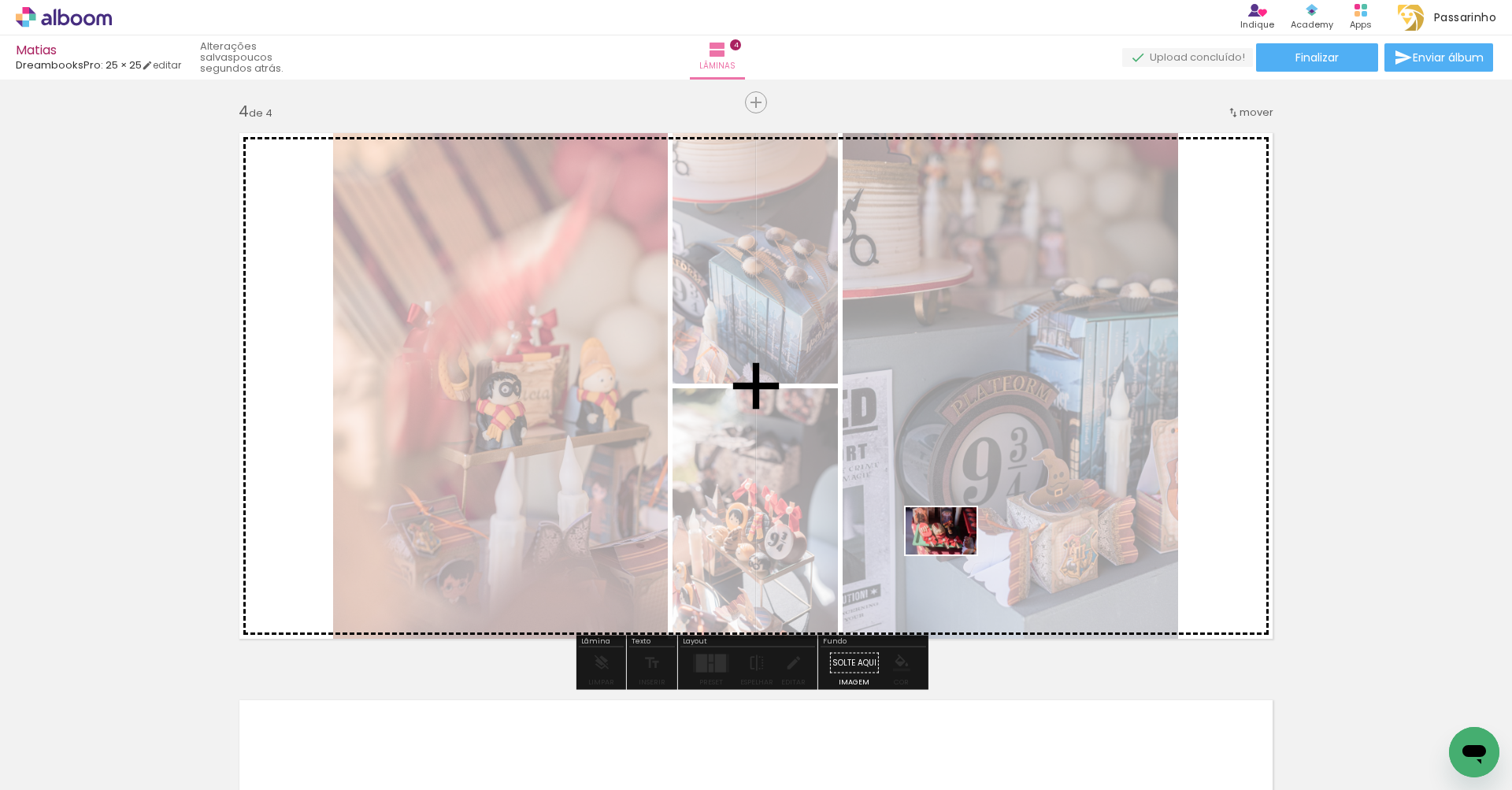
drag, startPoint x: 769, startPoint y: 752, endPoint x: 958, endPoint y: 553, distance: 274.4
click at [958, 553] on quentale-workspace at bounding box center [756, 395] width 1512 height 790
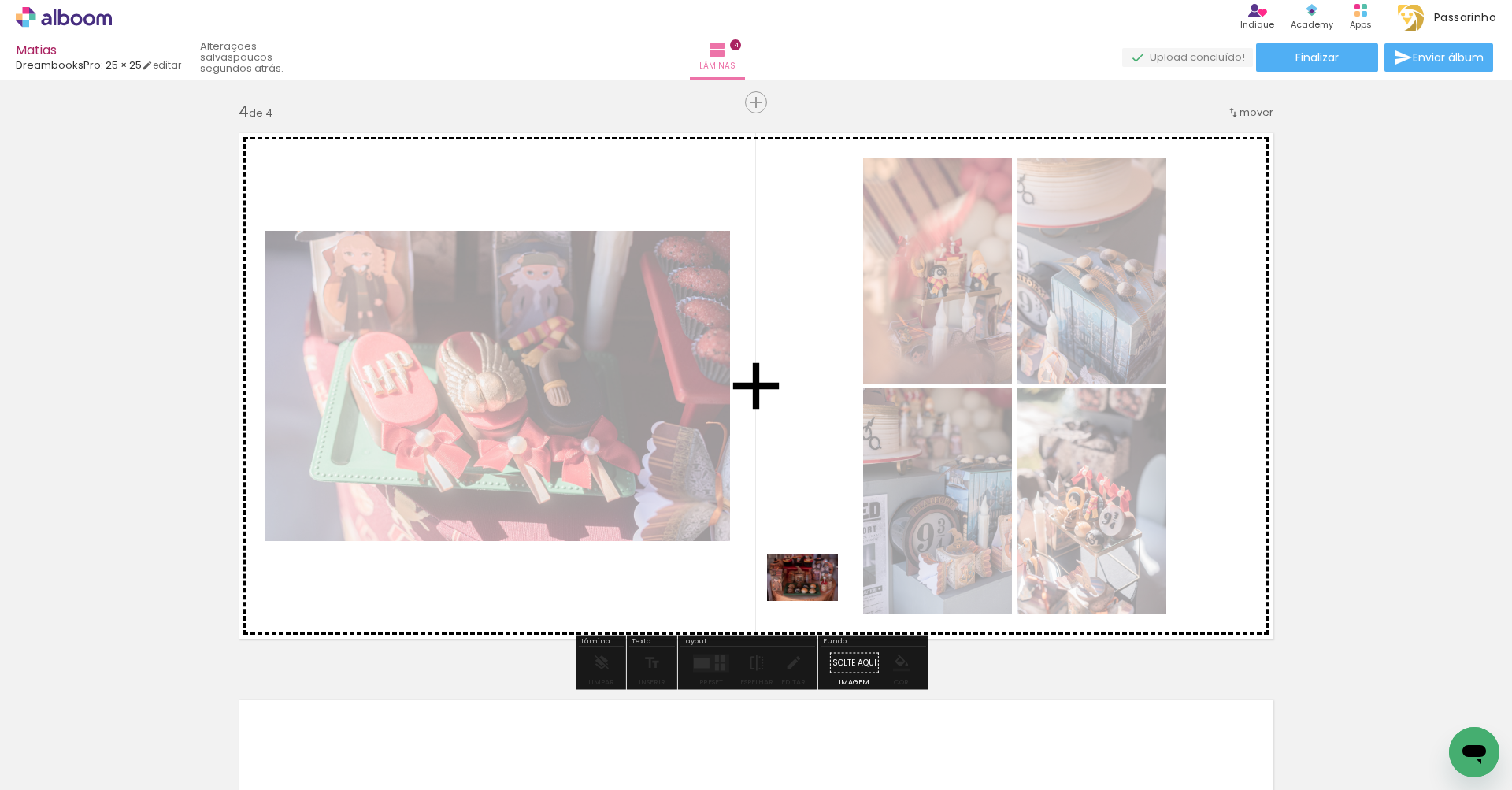
drag, startPoint x: 419, startPoint y: 754, endPoint x: 814, endPoint y: 601, distance: 423.6
click at [814, 601] on quentale-workspace at bounding box center [756, 395] width 1512 height 790
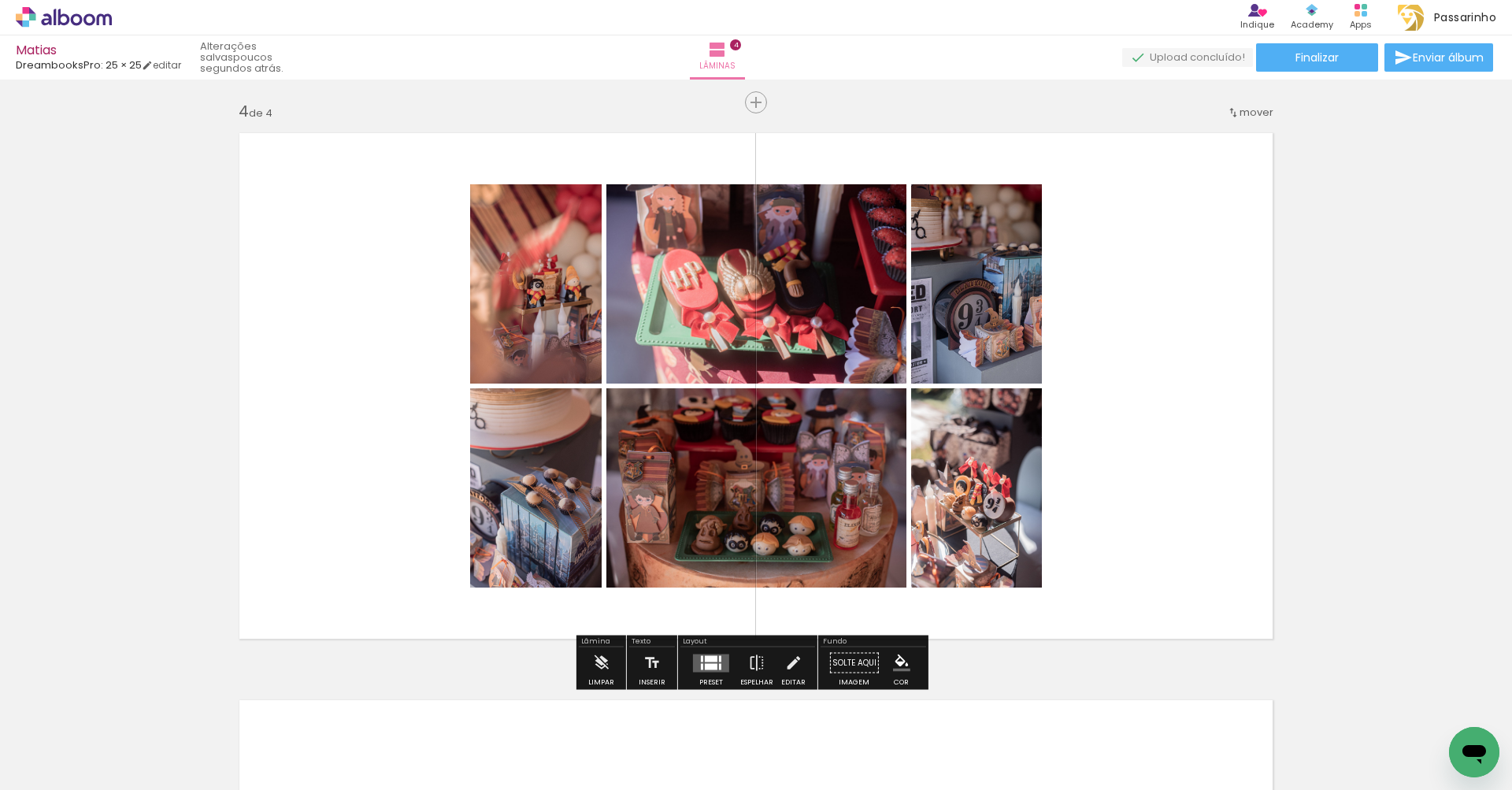
click at [724, 655] on quentale-layouter at bounding box center [711, 663] width 37 height 18
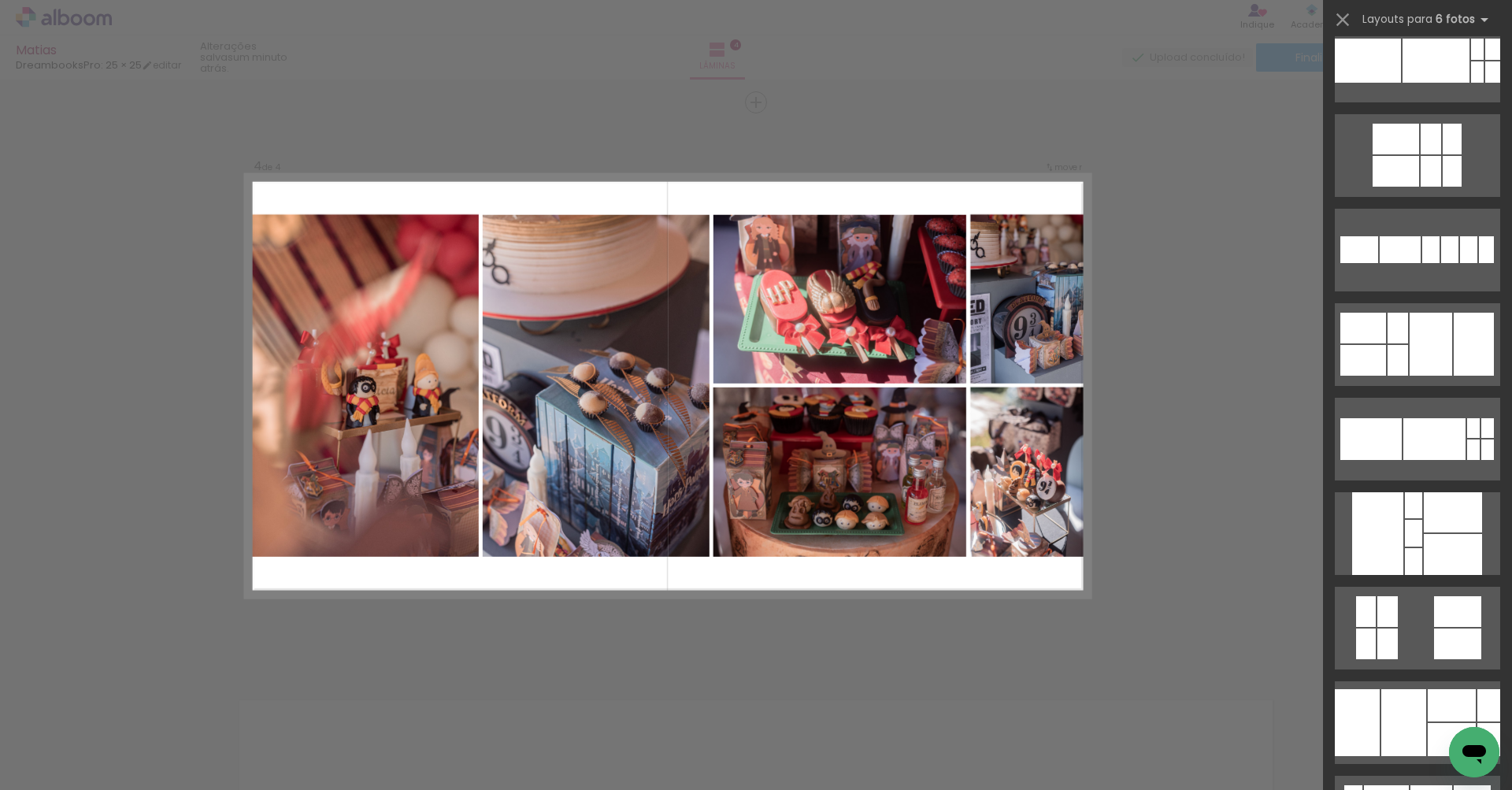
scroll to position [466, 0]
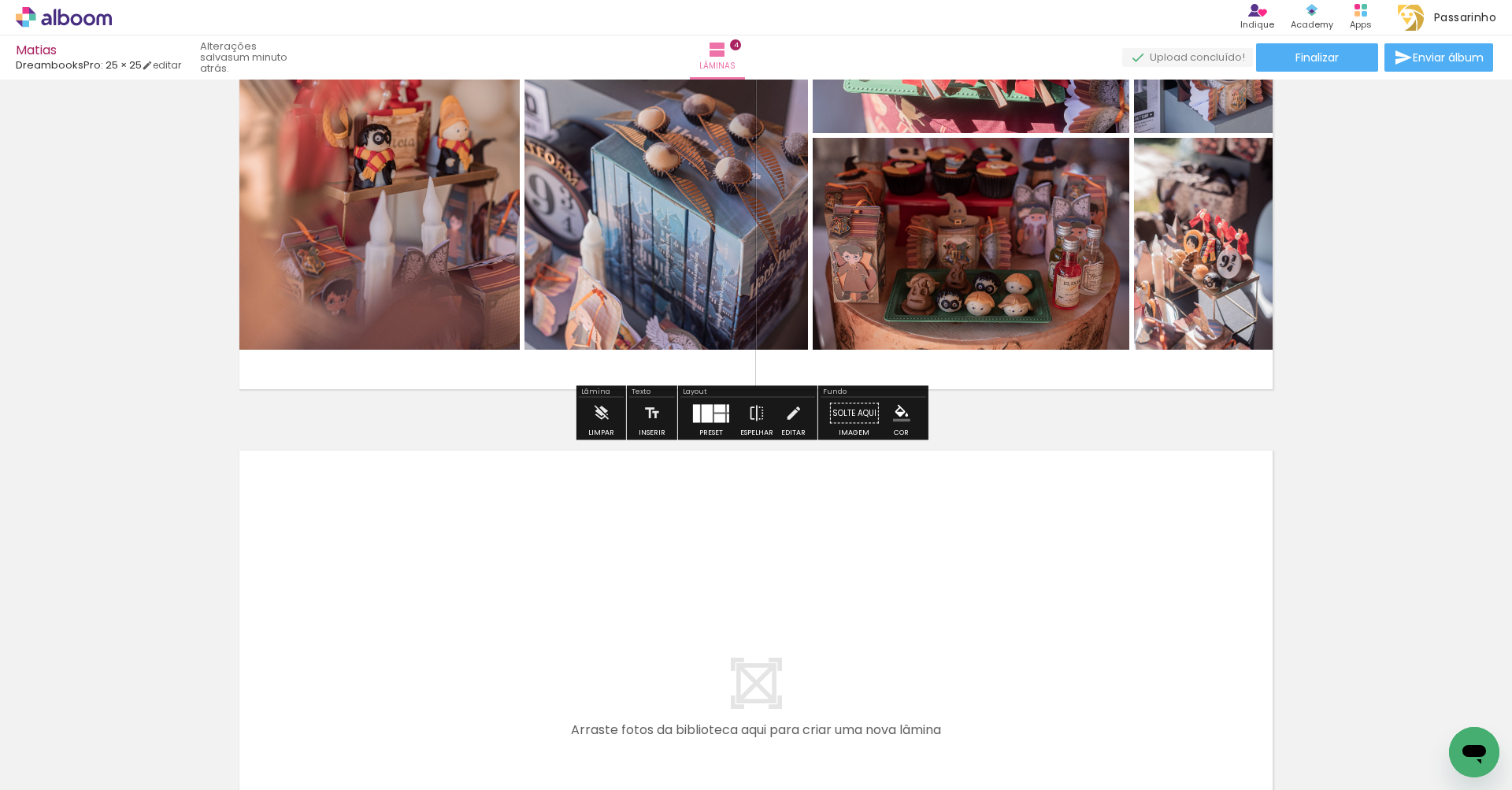
scroll to position [2233, 0]
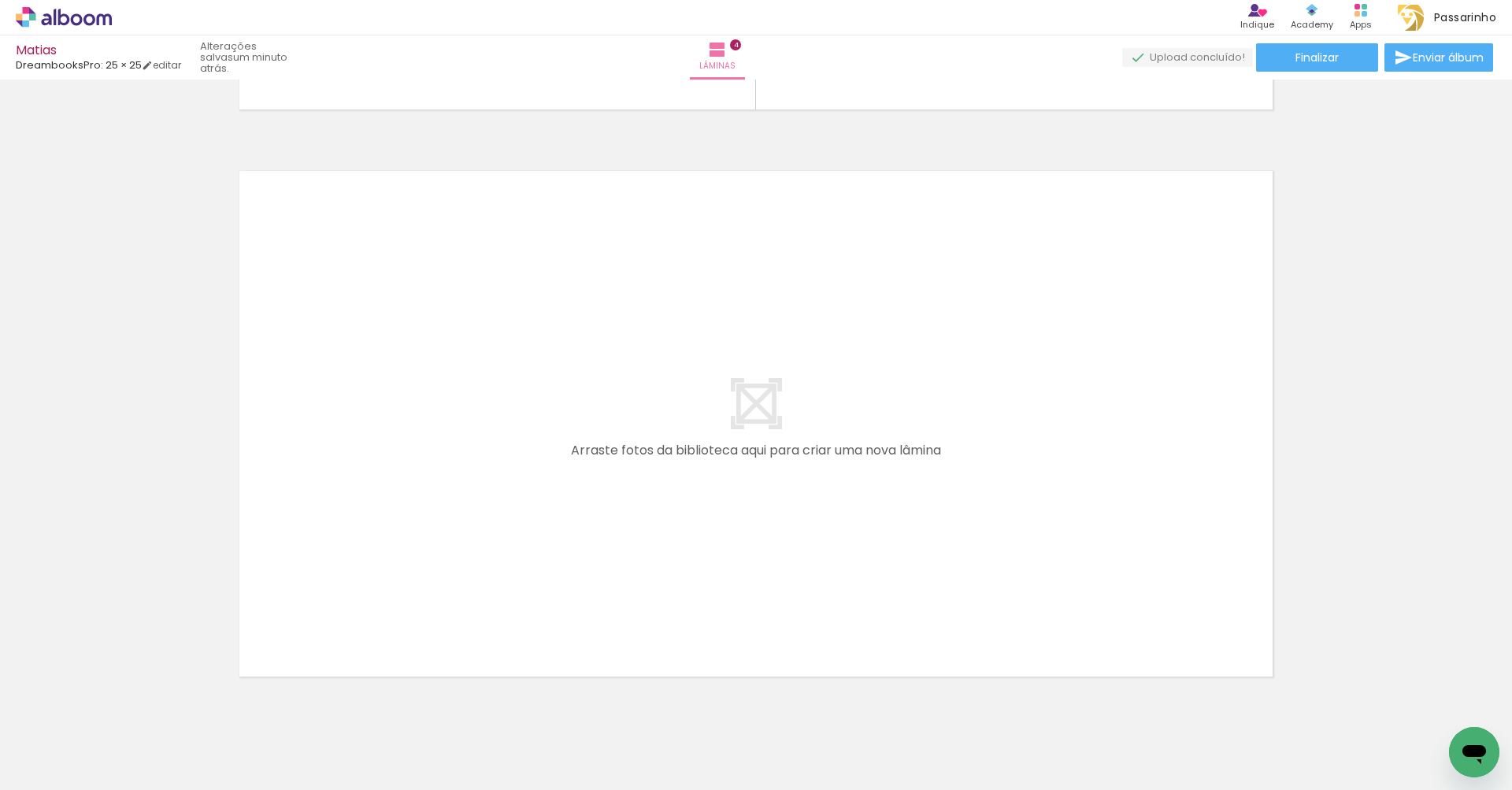
drag, startPoint x: 1122, startPoint y: 754, endPoint x: 1034, endPoint y: 556, distance: 216.7
click at [1034, 556] on quentale-workspace at bounding box center [756, 395] width 1512 height 790
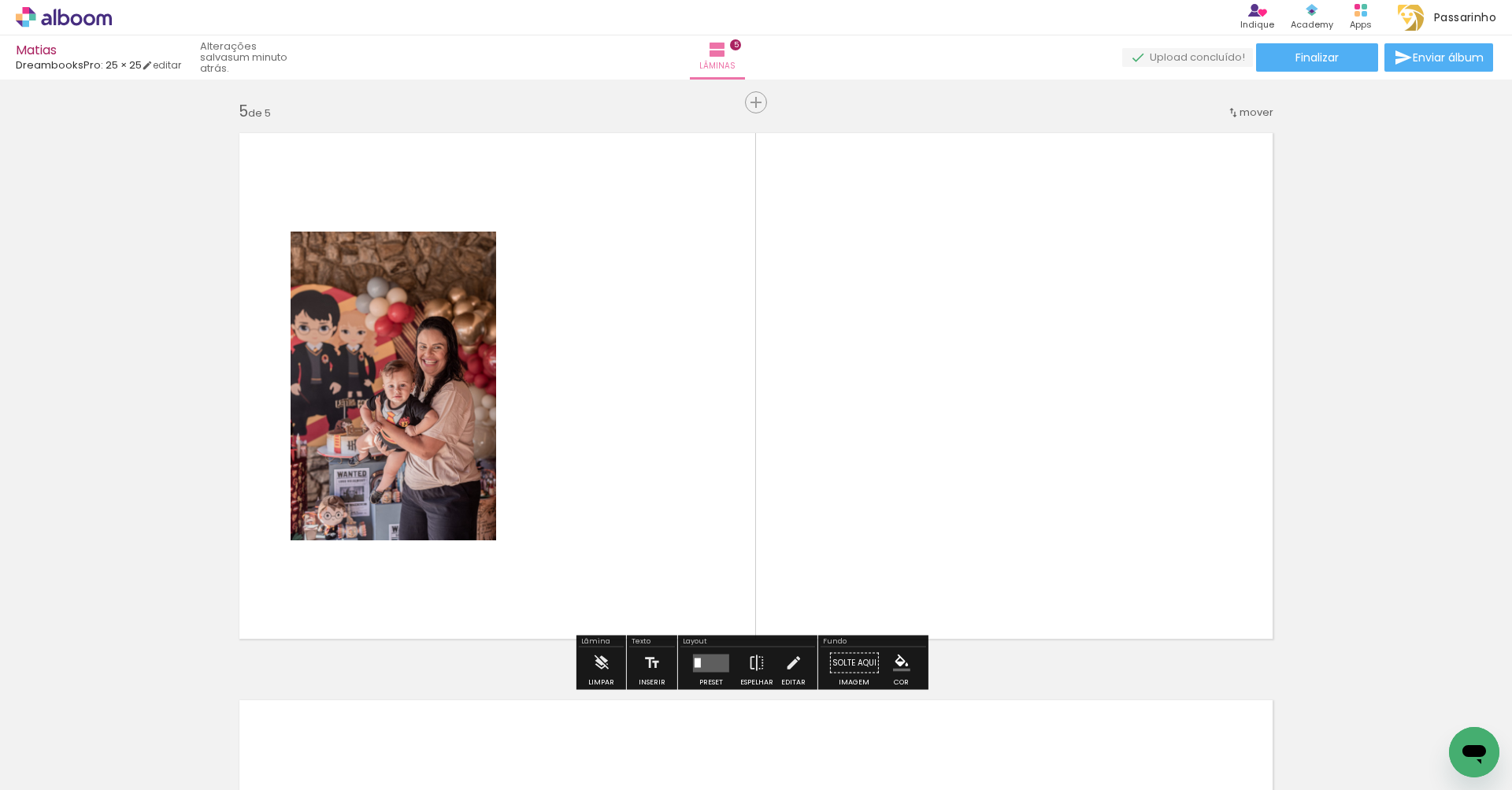
scroll to position [2270, 0]
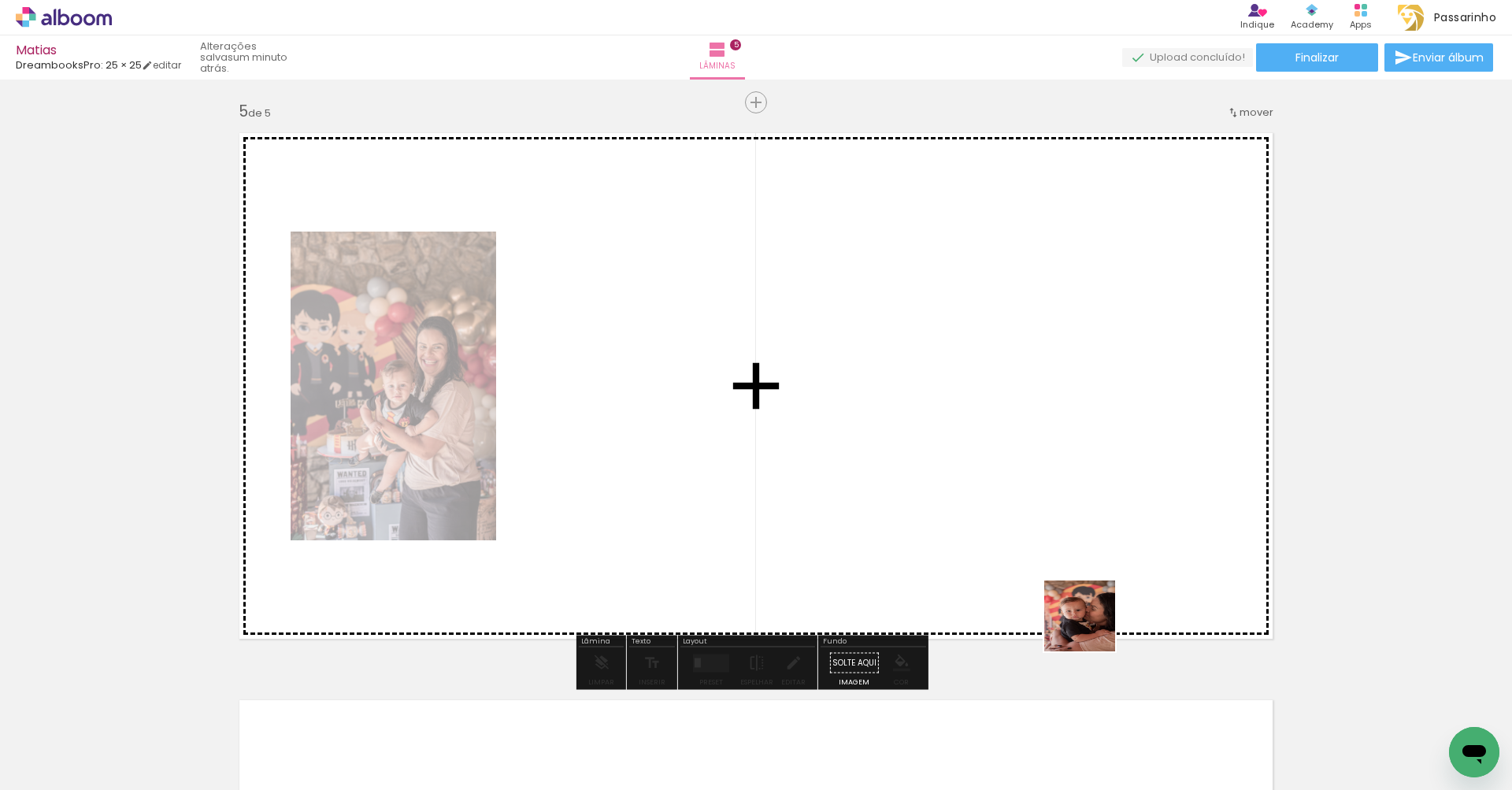
drag, startPoint x: 1188, startPoint y: 699, endPoint x: 994, endPoint y: 539, distance: 251.5
click at [994, 539] on quentale-workspace at bounding box center [756, 395] width 1512 height 790
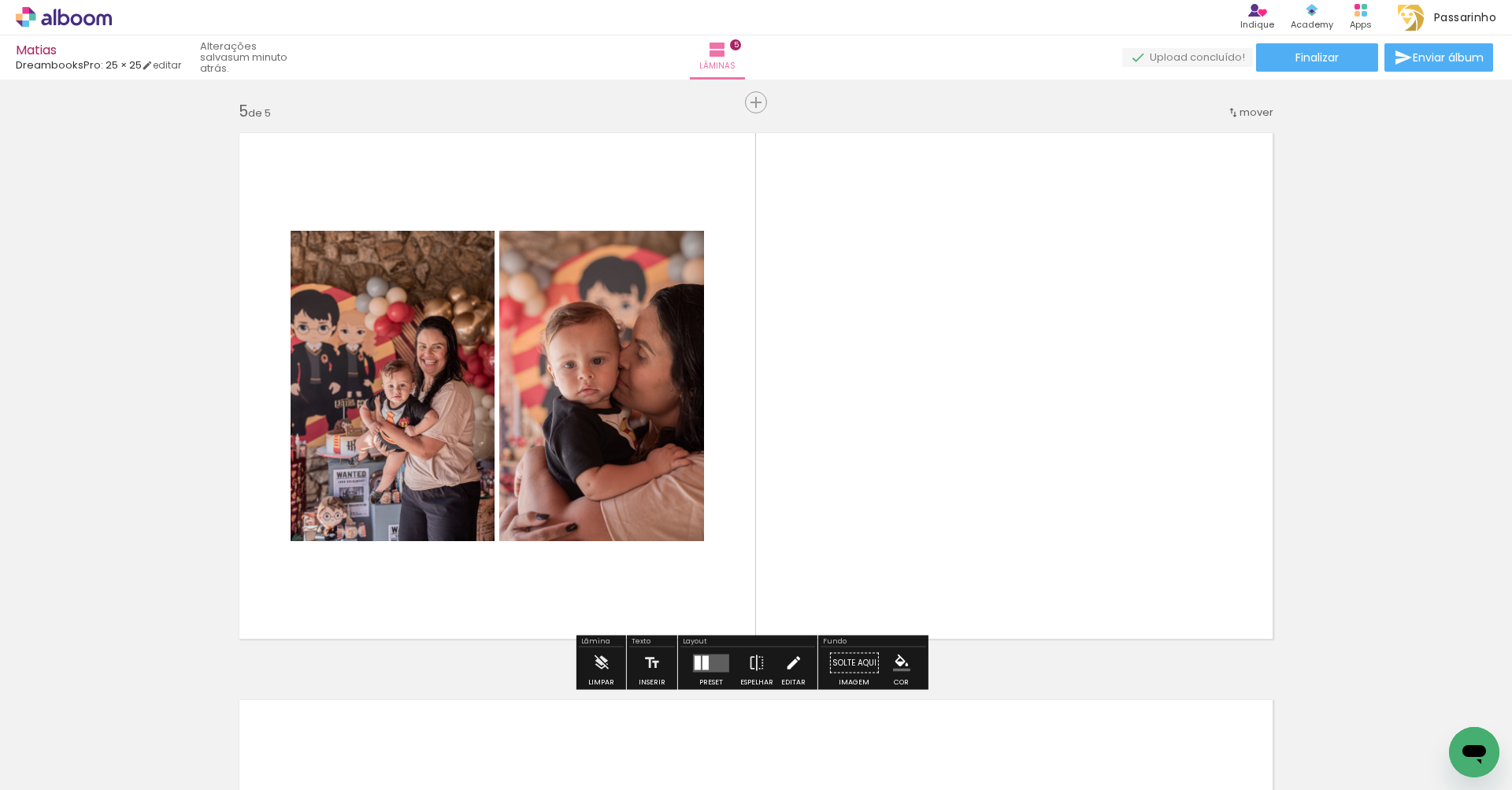
click at [787, 668] on iron-icon at bounding box center [793, 663] width 17 height 32
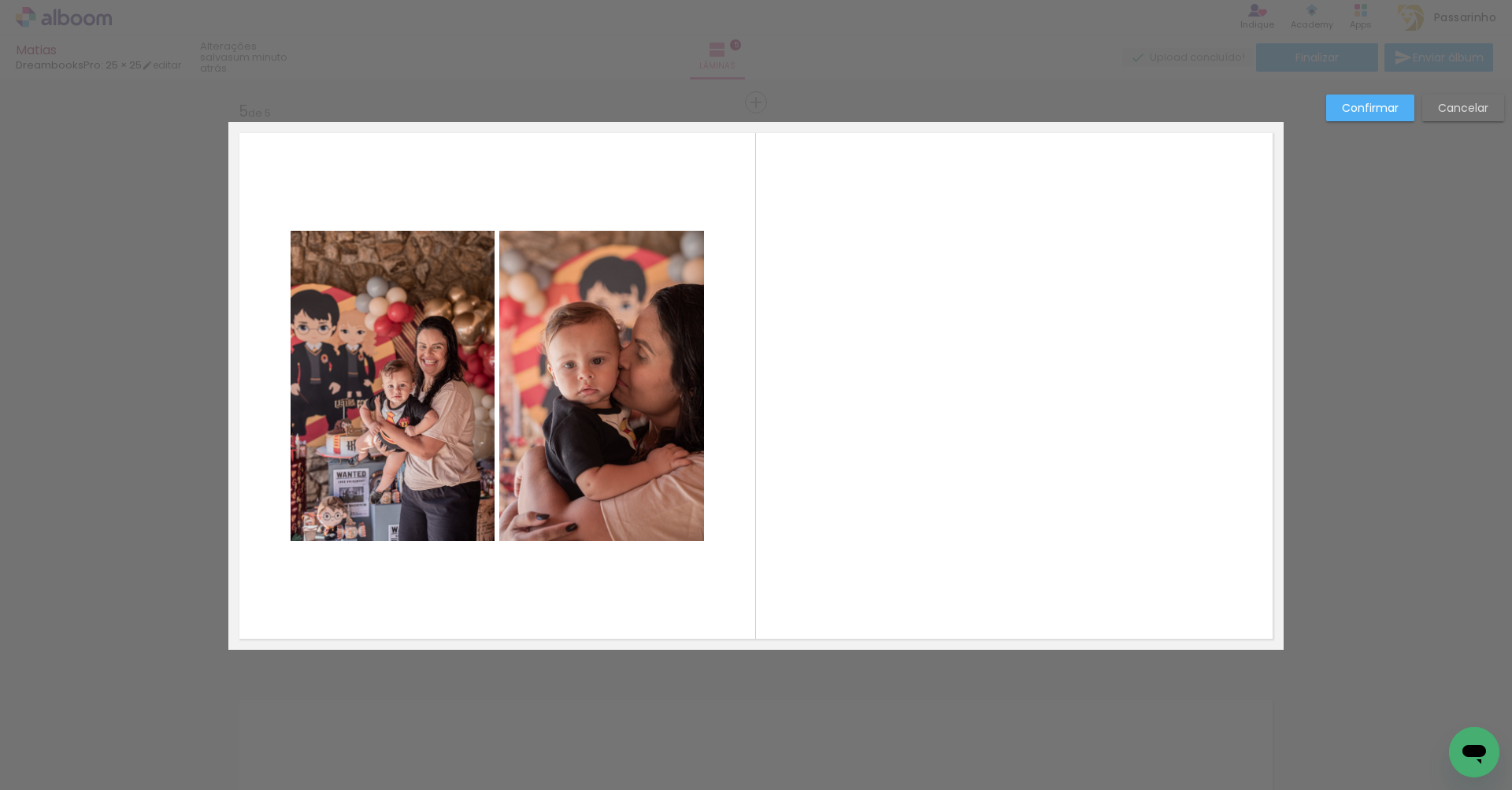
click at [0, 0] on slot "Confirmar" at bounding box center [0, 0] width 0 height 0
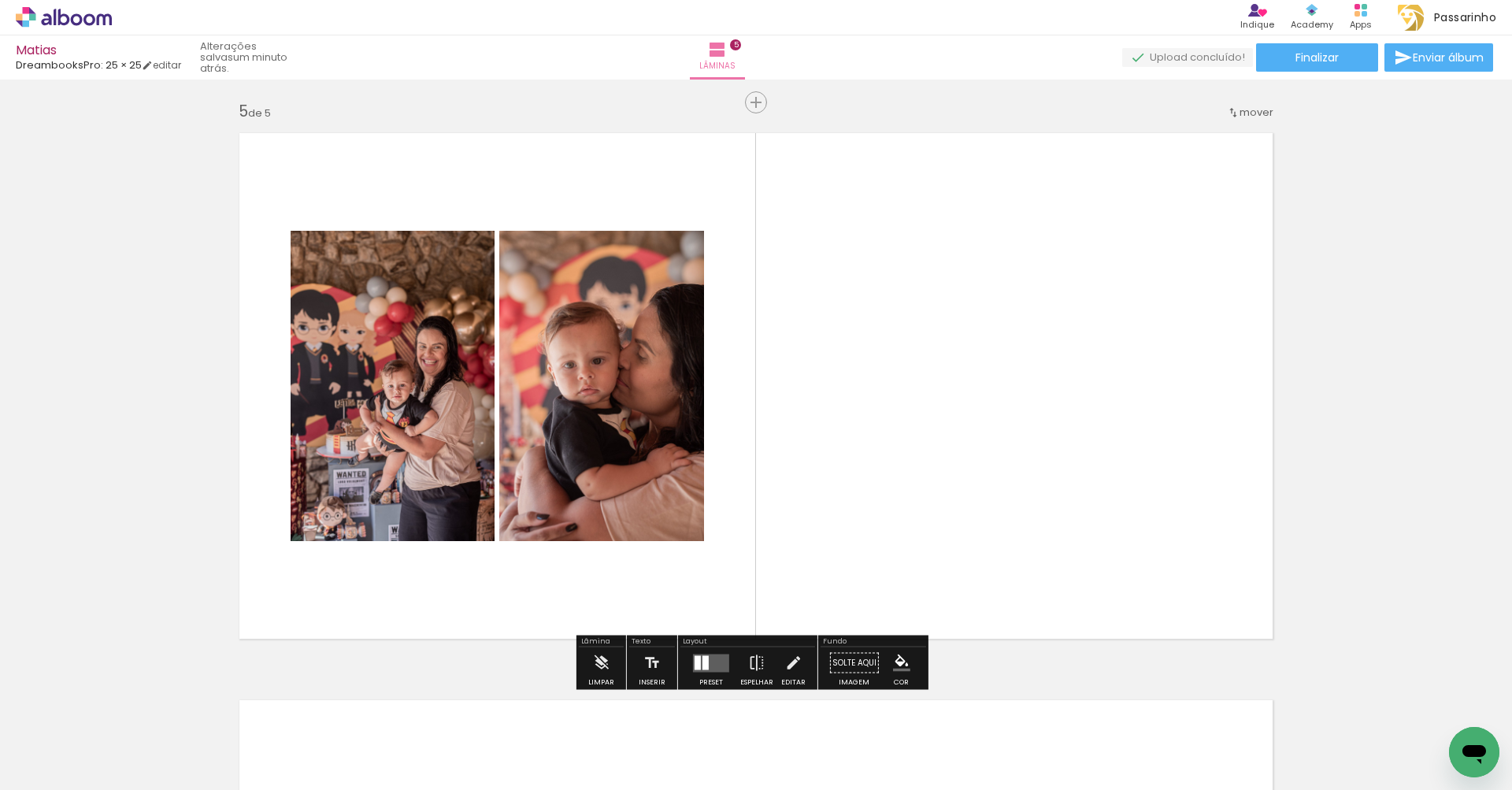
click at [707, 668] on quentale-layouter at bounding box center [711, 663] width 37 height 18
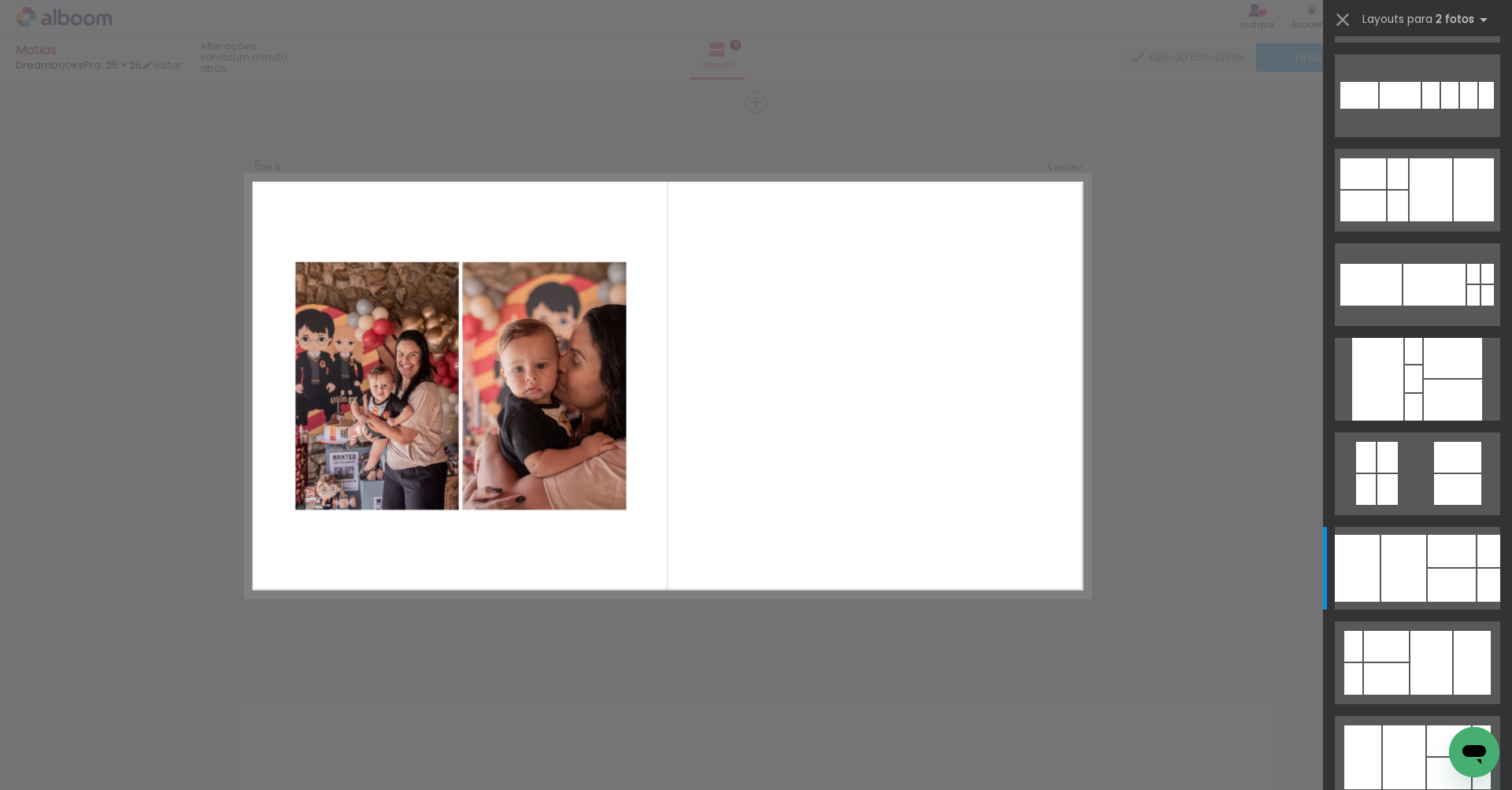
scroll to position [0, 0]
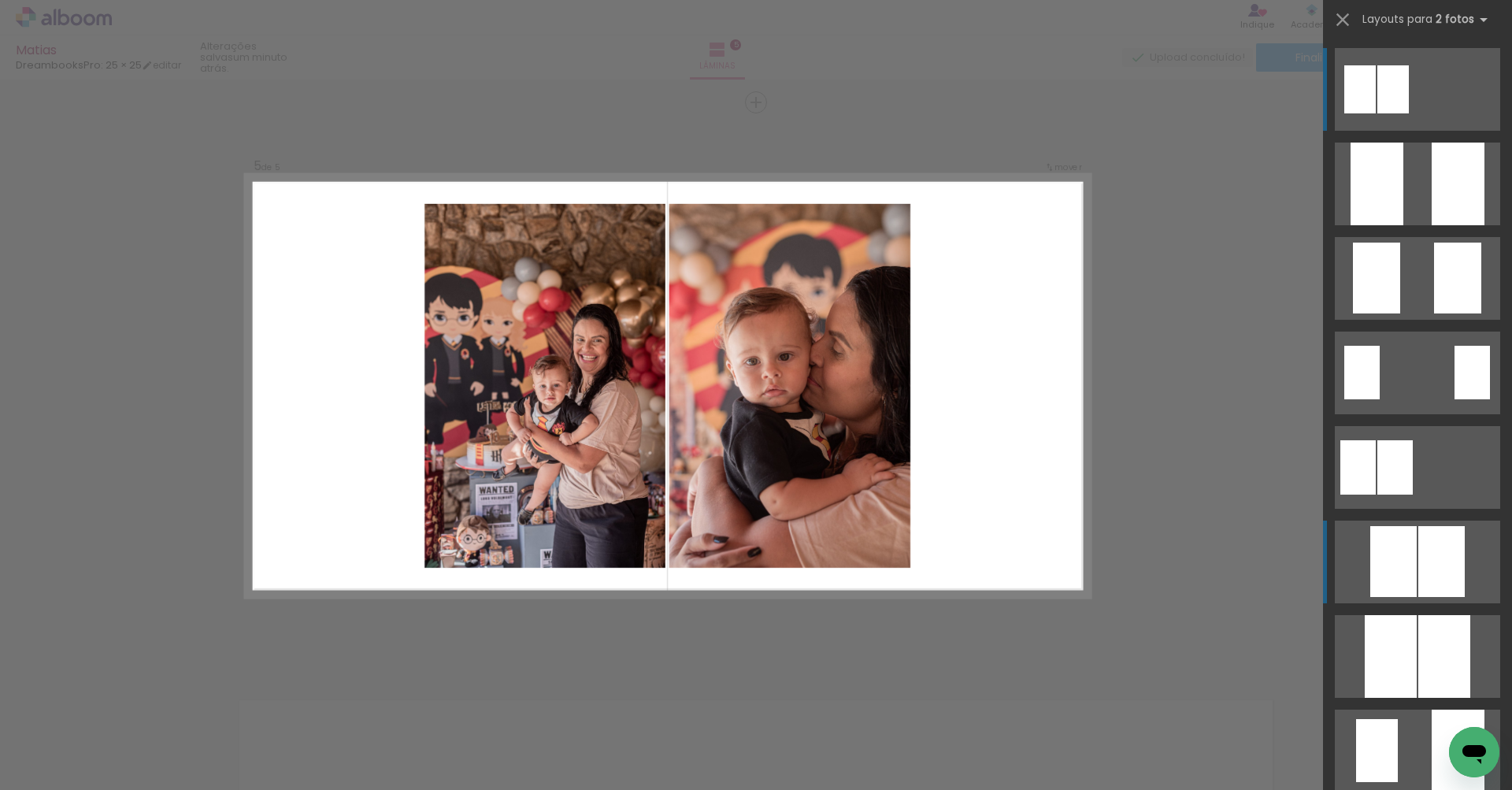
click at [1375, 225] on div at bounding box center [1377, 184] width 53 height 83
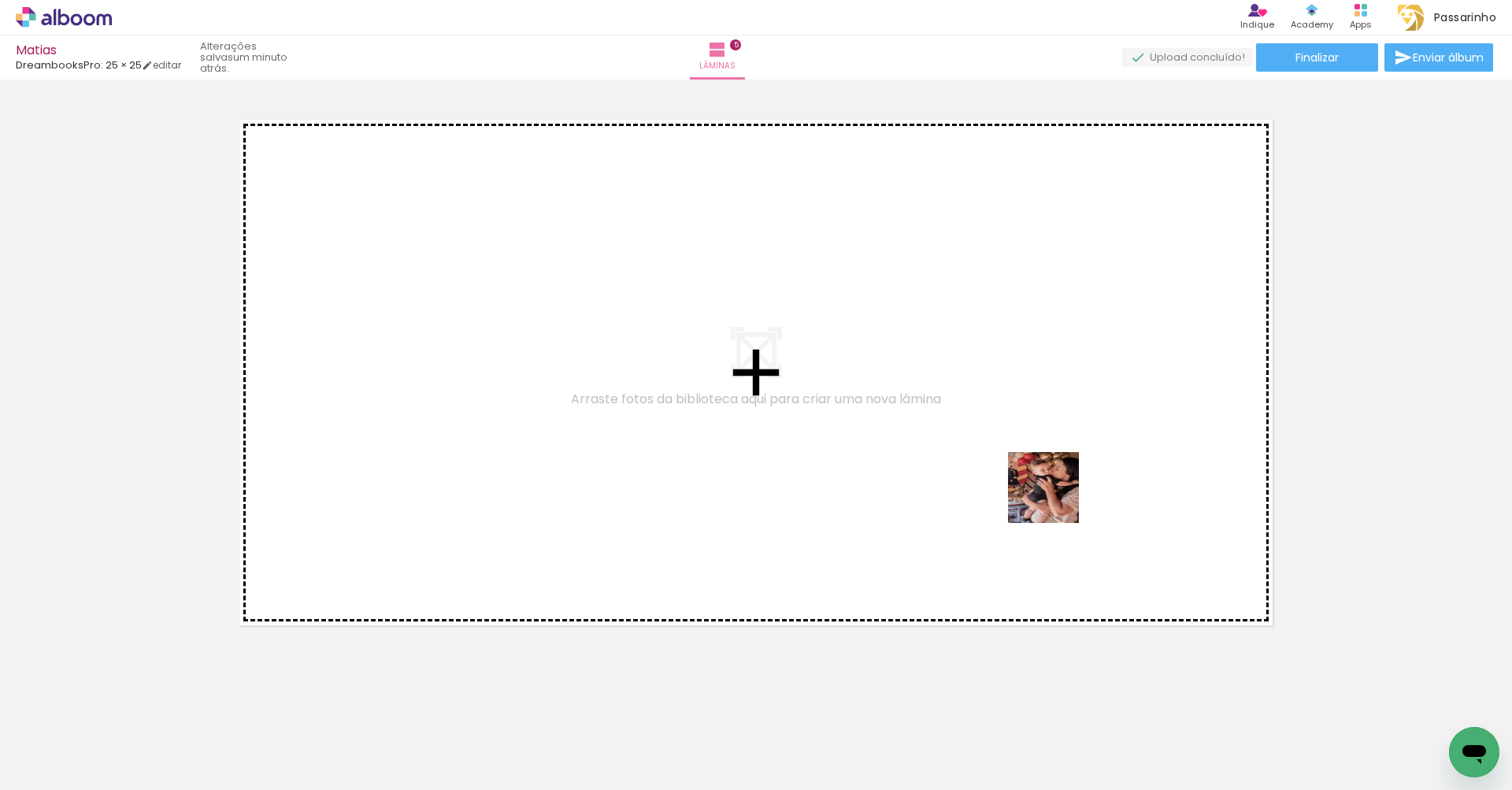
drag, startPoint x: 1286, startPoint y: 749, endPoint x: 1055, endPoint y: 499, distance: 340.4
click at [1055, 499] on quentale-workspace at bounding box center [756, 395] width 1512 height 790
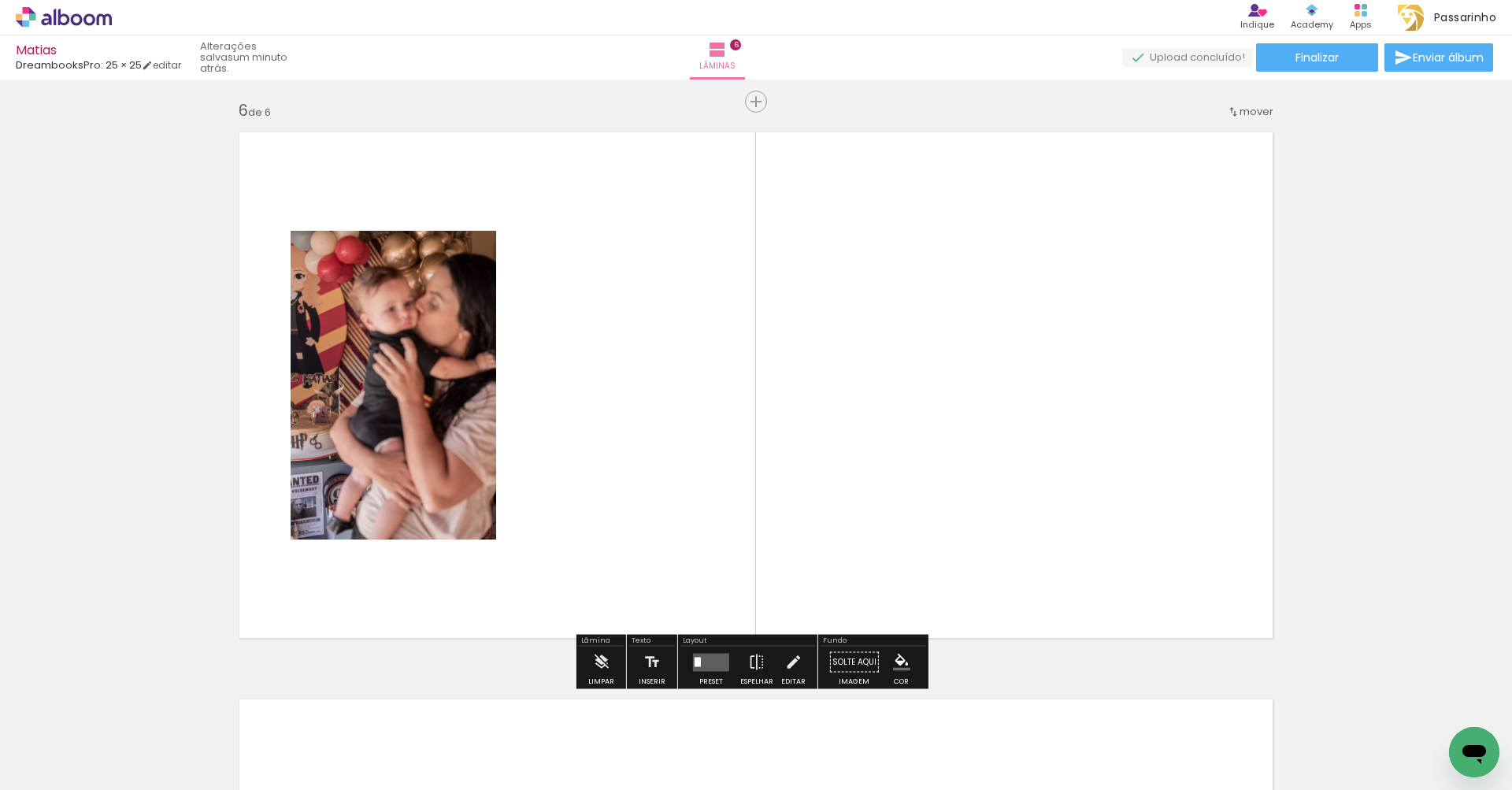
scroll to position [2837, 0]
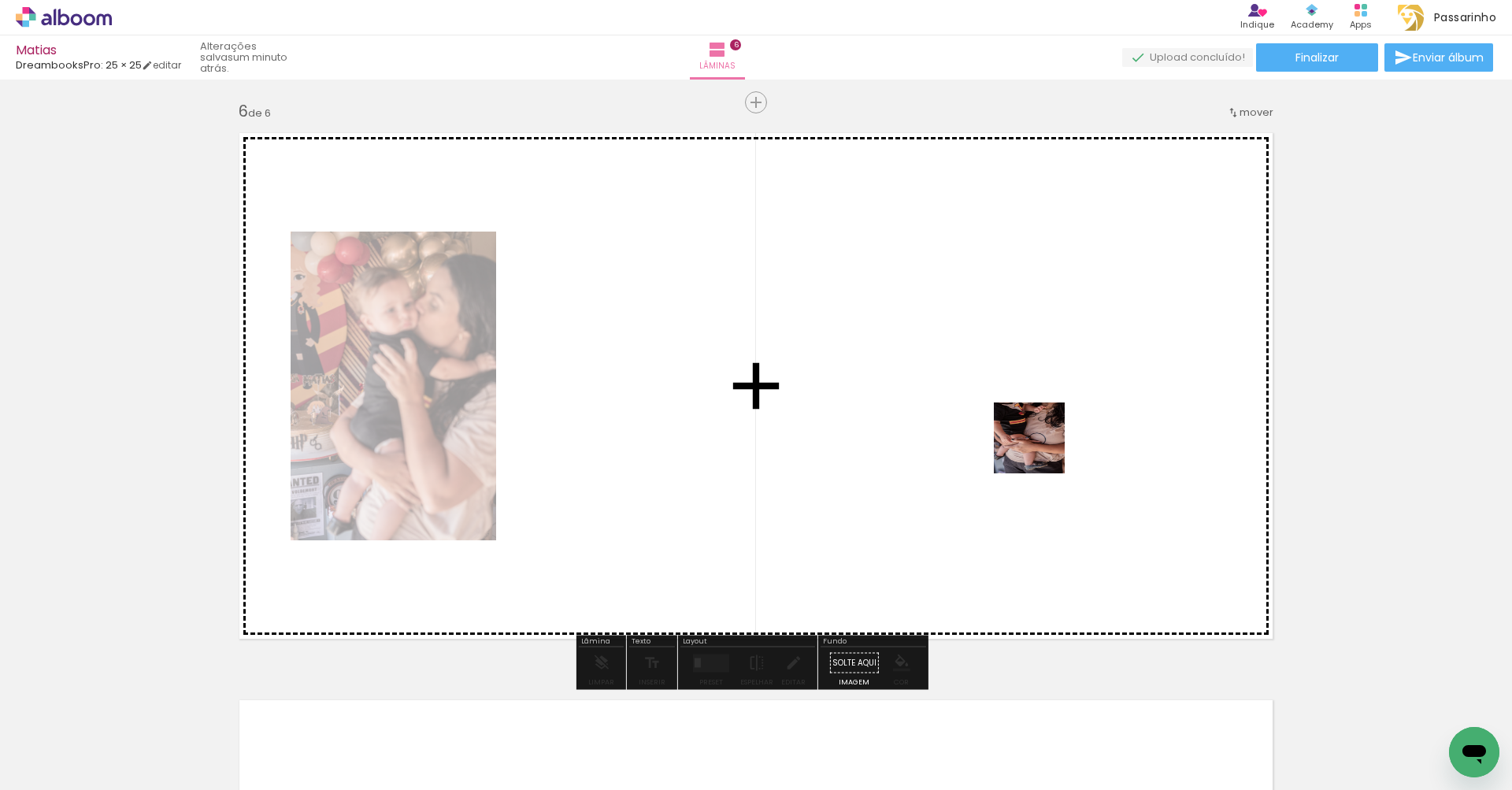
drag, startPoint x: 1388, startPoint y: 734, endPoint x: 1041, endPoint y: 449, distance: 449.0
click at [1041, 449] on quentale-workspace at bounding box center [756, 395] width 1512 height 790
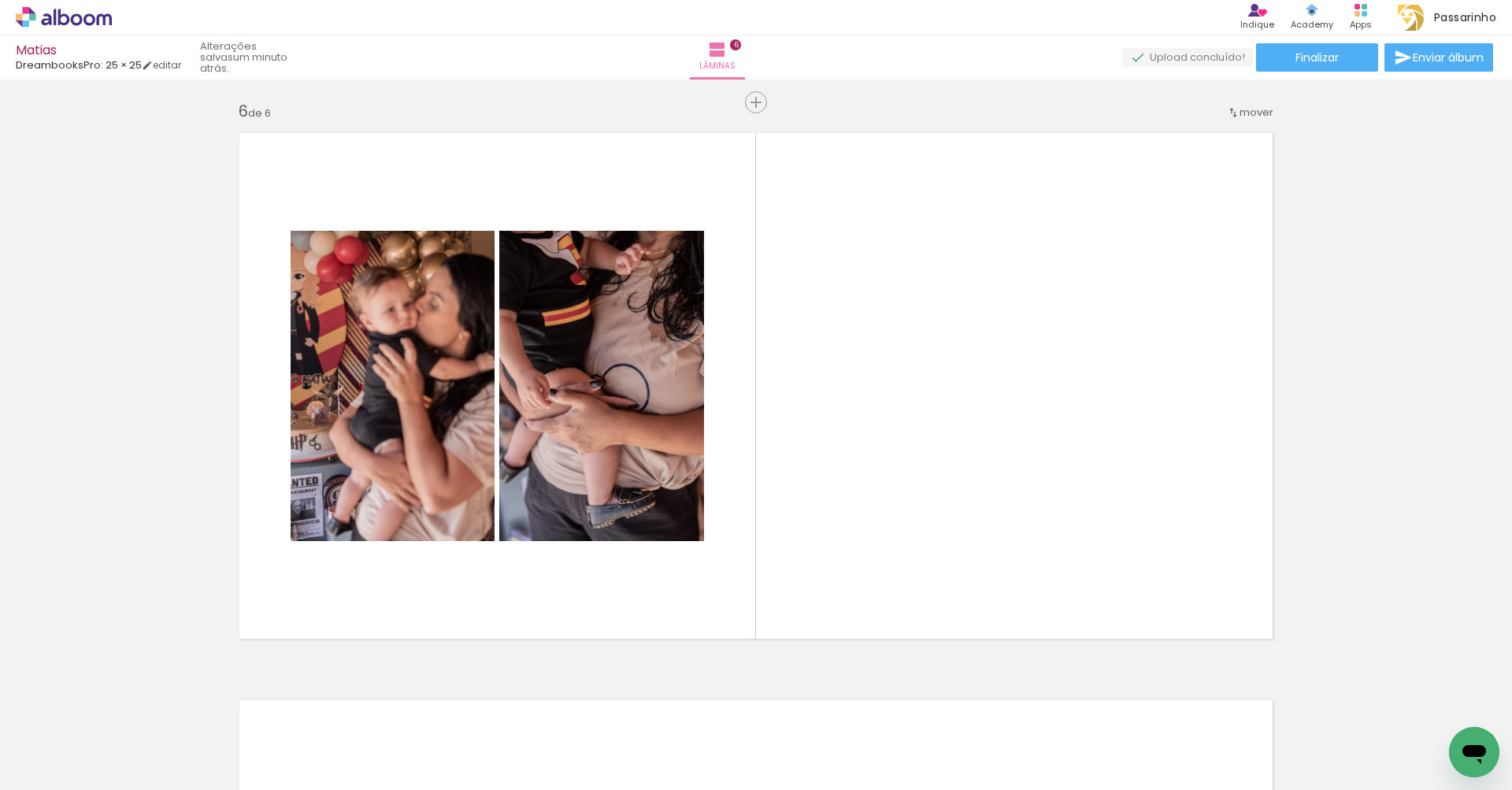
scroll to position [0, 696]
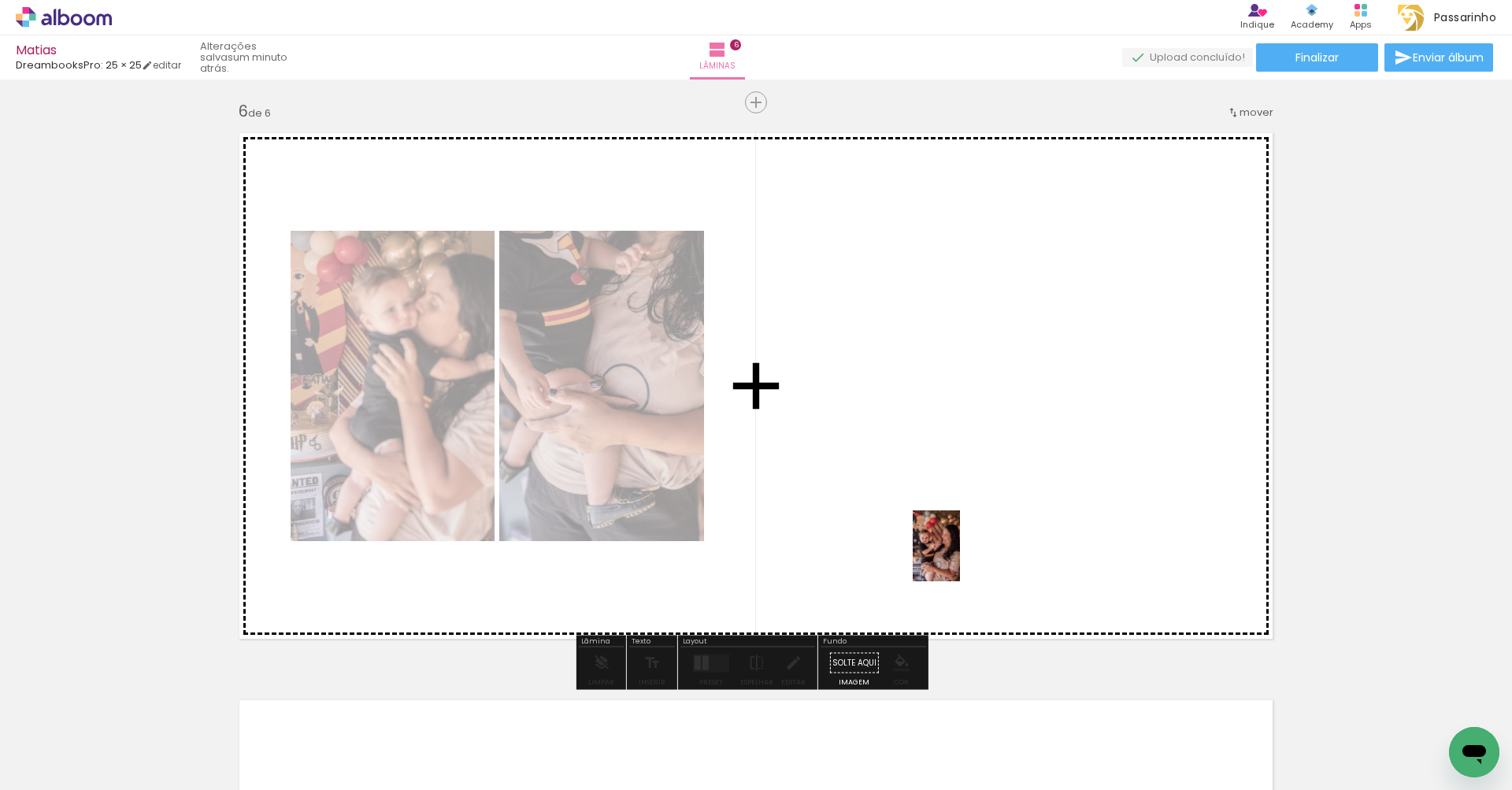
drag, startPoint x: 971, startPoint y: 738, endPoint x: 960, endPoint y: 557, distance: 181.3
click at [960, 557] on quentale-workspace at bounding box center [756, 395] width 1512 height 790
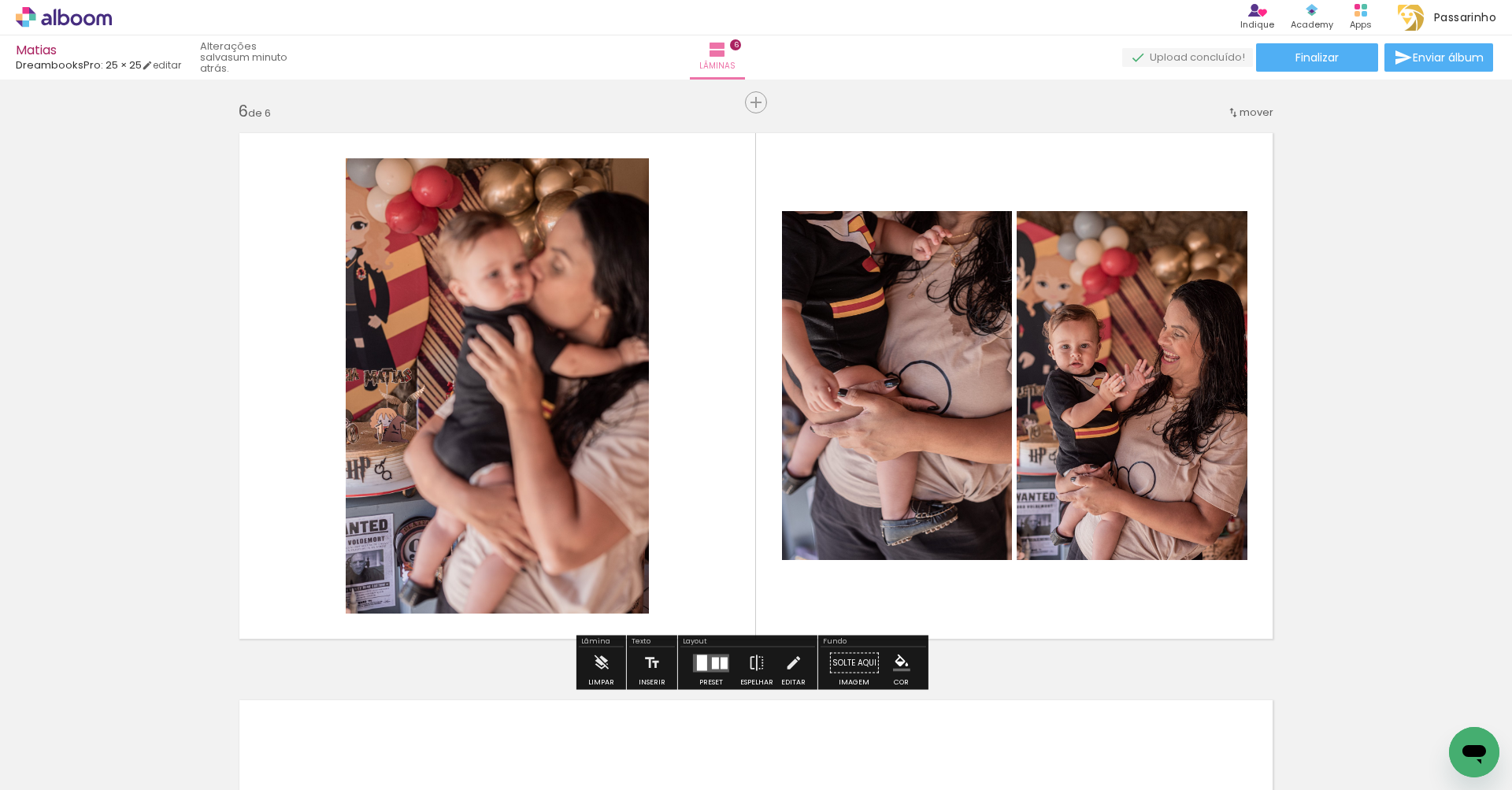
click at [539, 375] on quentale-photo at bounding box center [497, 385] width 303 height 455
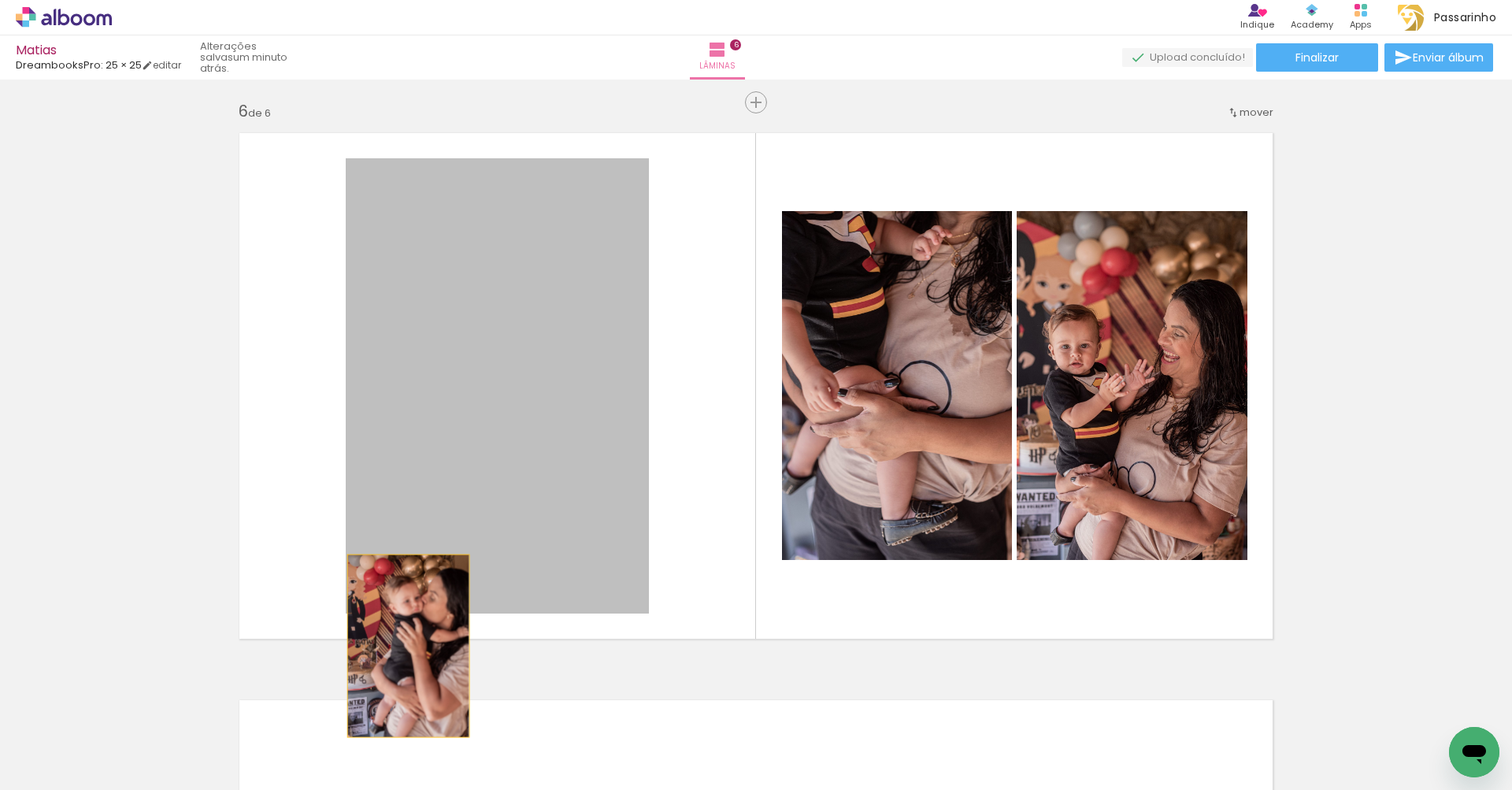
drag, startPoint x: 542, startPoint y: 375, endPoint x: 403, endPoint y: 648, distance: 306.3
click at [402, 646] on quentale-layouter at bounding box center [755, 385] width 1055 height 527
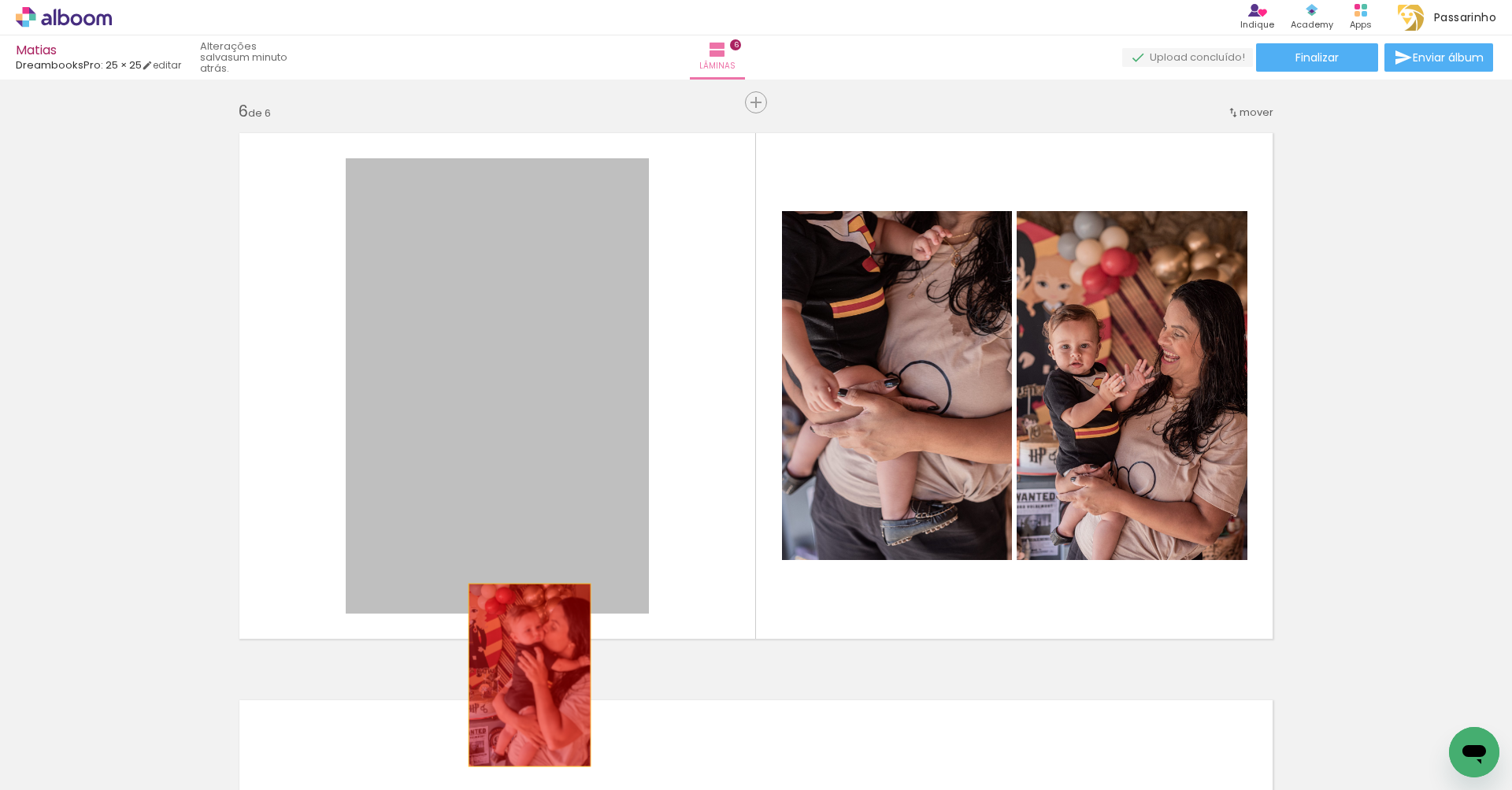
drag, startPoint x: 578, startPoint y: 460, endPoint x: 524, endPoint y: 676, distance: 222.6
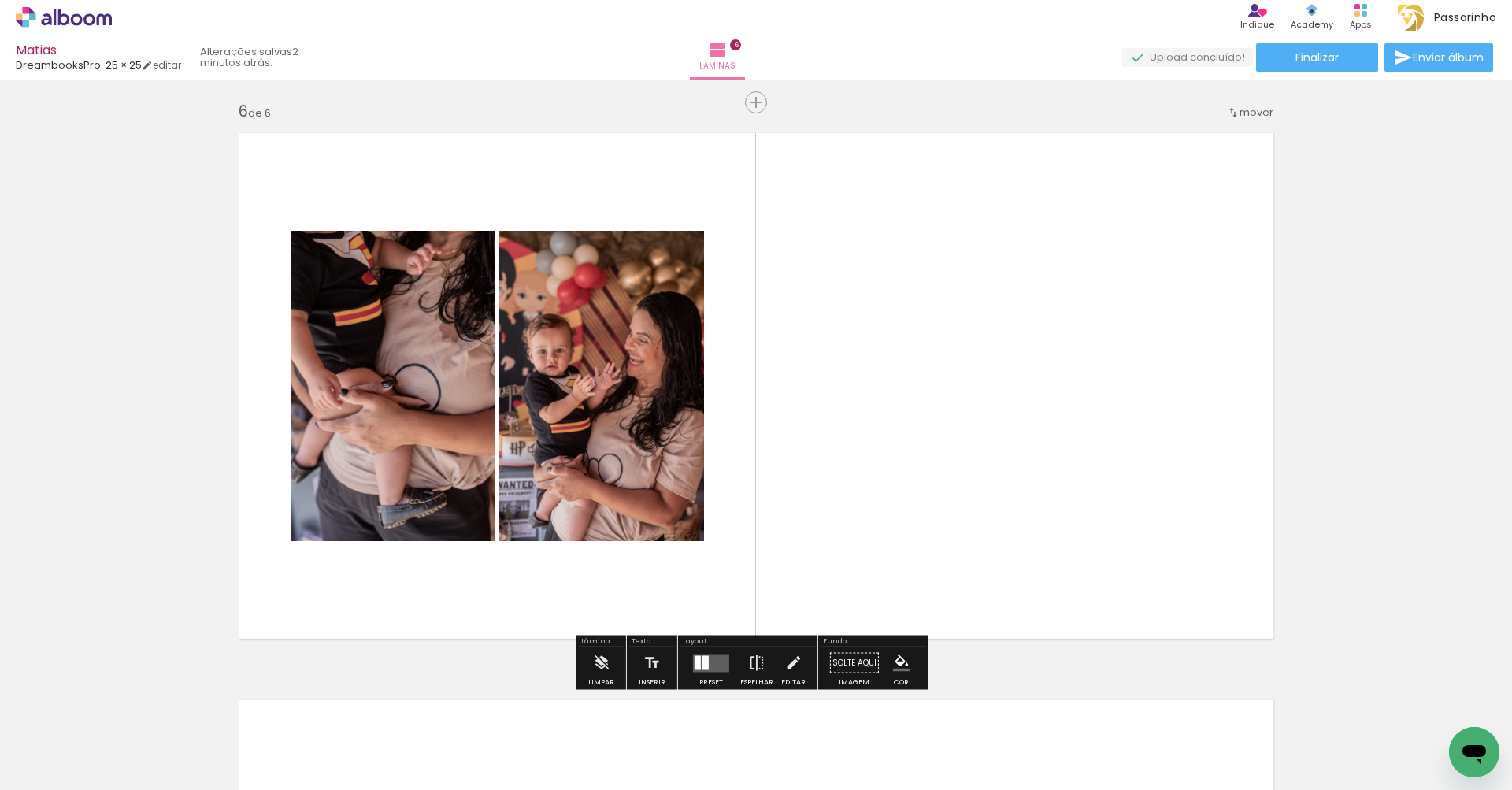
click at [702, 663] on div at bounding box center [706, 662] width 6 height 14
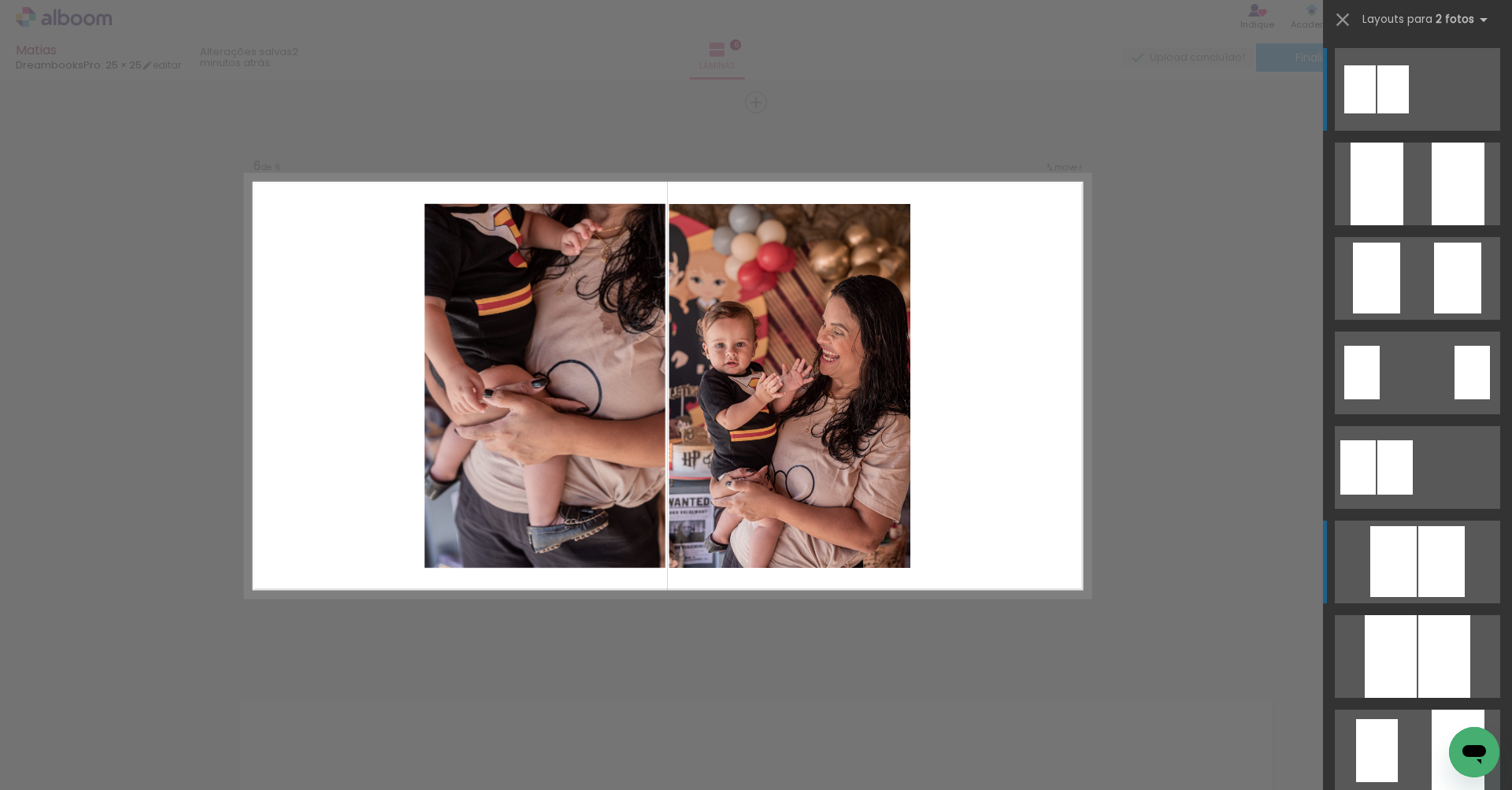
click at [1432, 225] on div at bounding box center [1458, 184] width 53 height 83
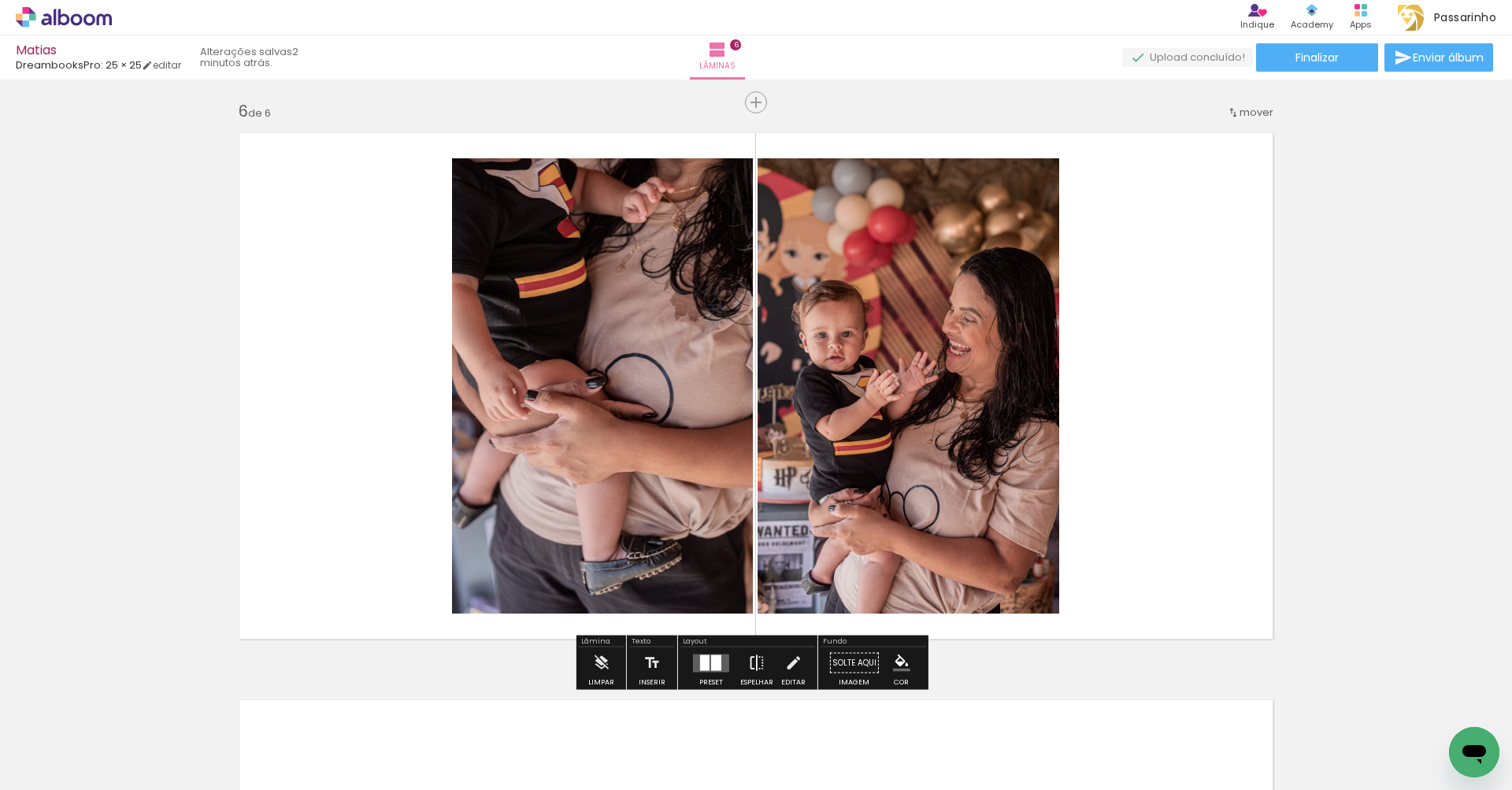
click at [762, 667] on paper-button "Espelhar" at bounding box center [757, 668] width 41 height 41
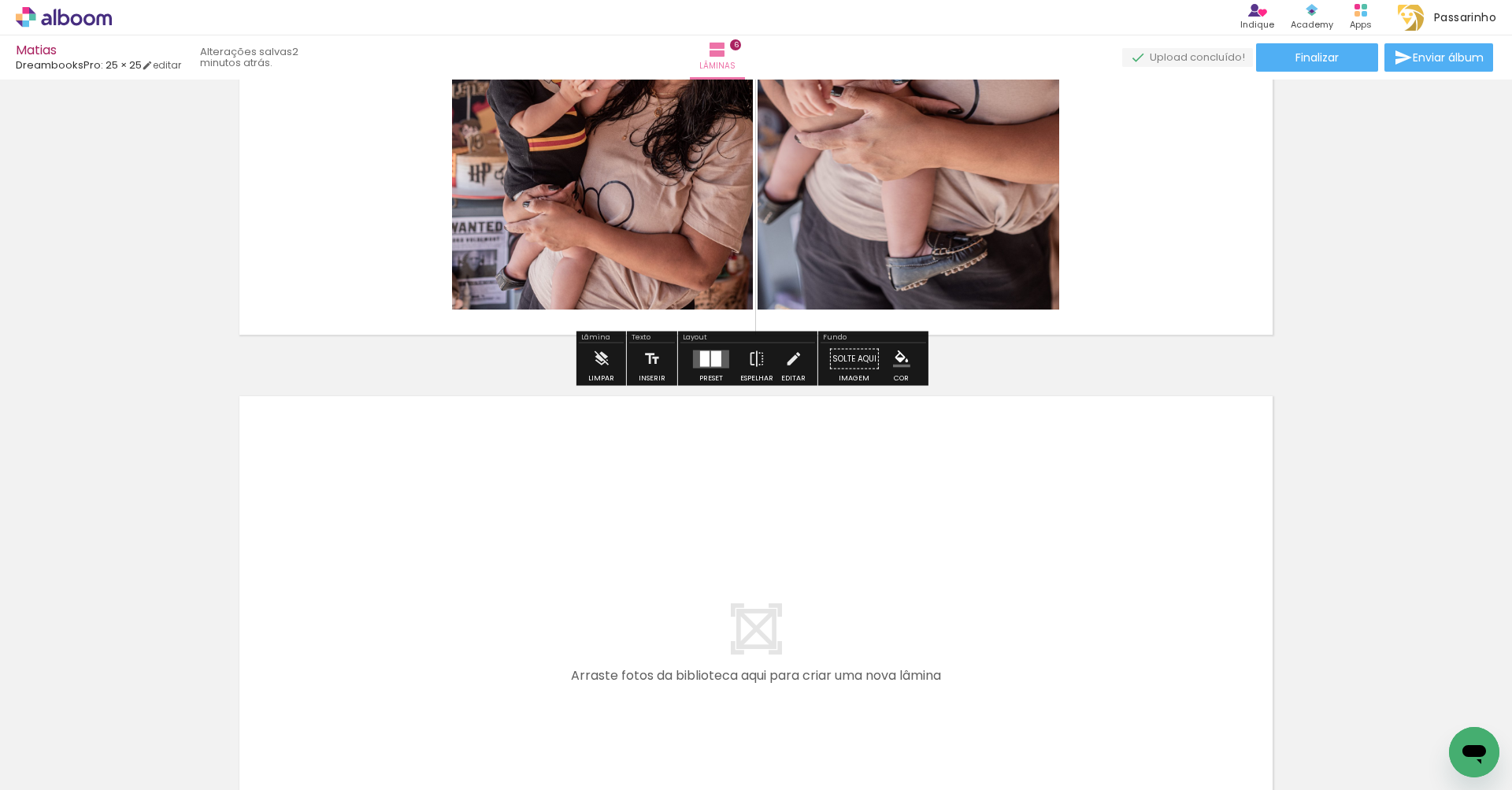
scroll to position [3272, 0]
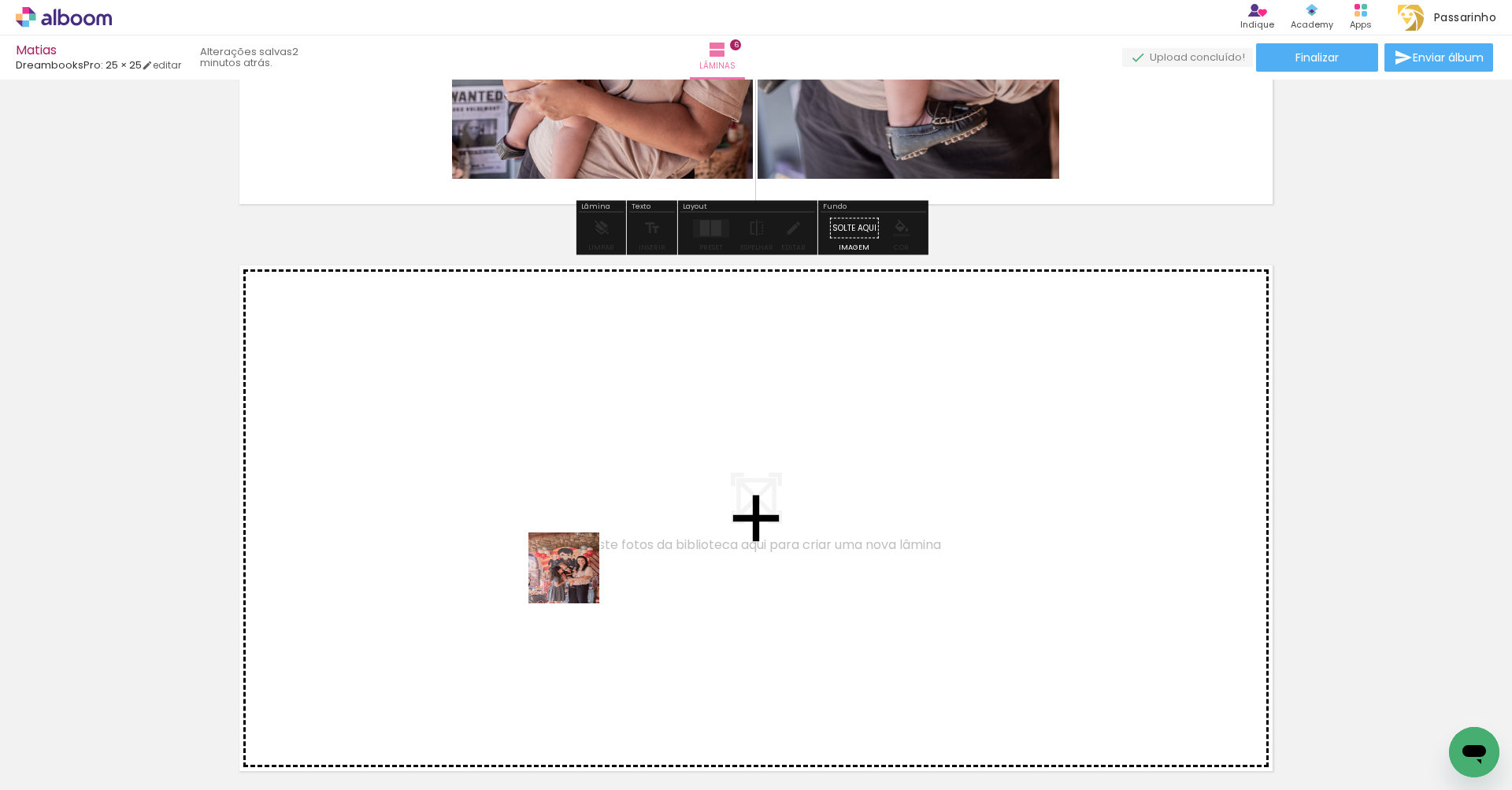
drag, startPoint x: 445, startPoint y: 752, endPoint x: 577, endPoint y: 573, distance: 222.4
click at [577, 573] on quentale-workspace at bounding box center [756, 395] width 1512 height 790
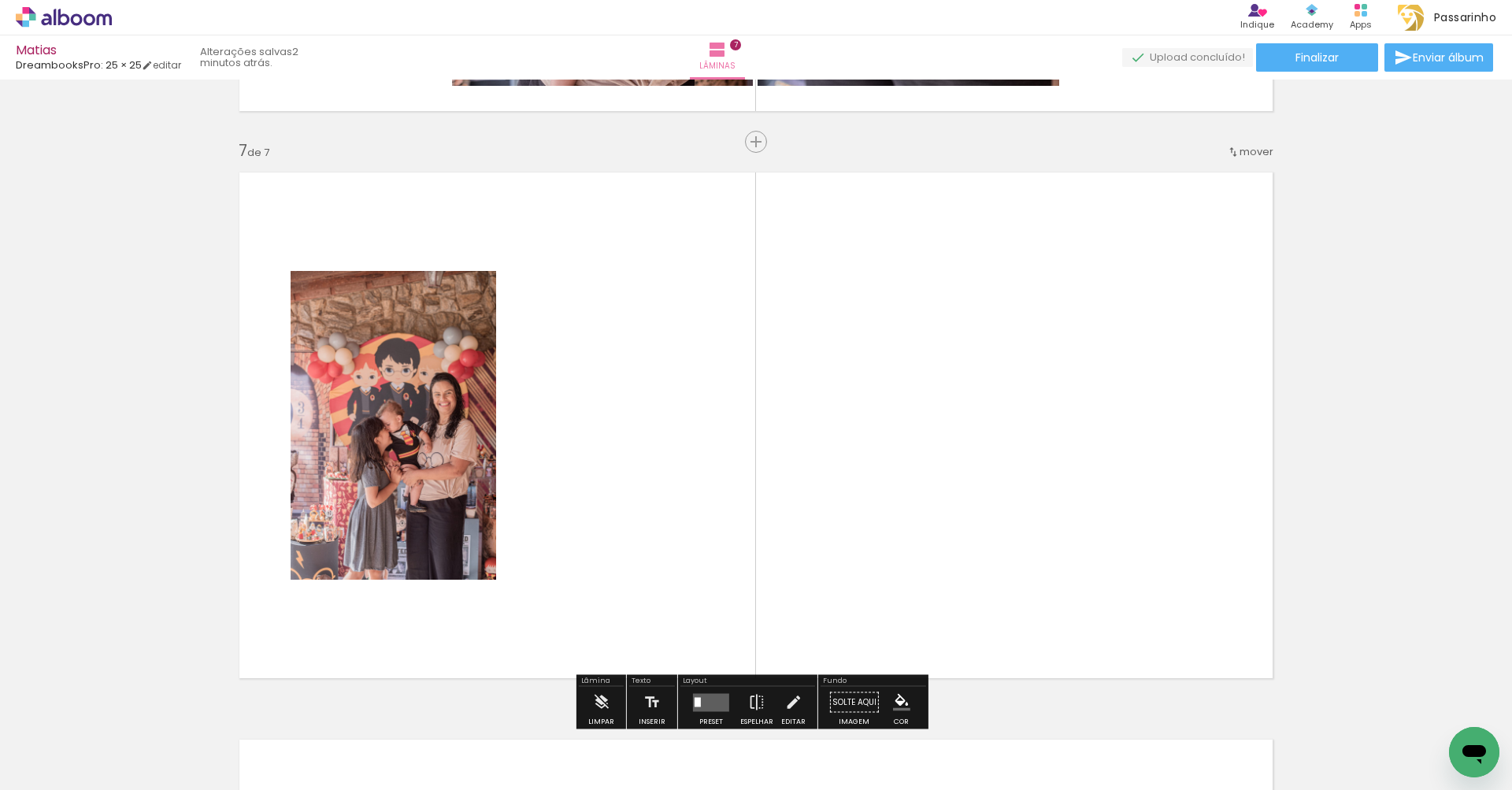
scroll to position [3404, 0]
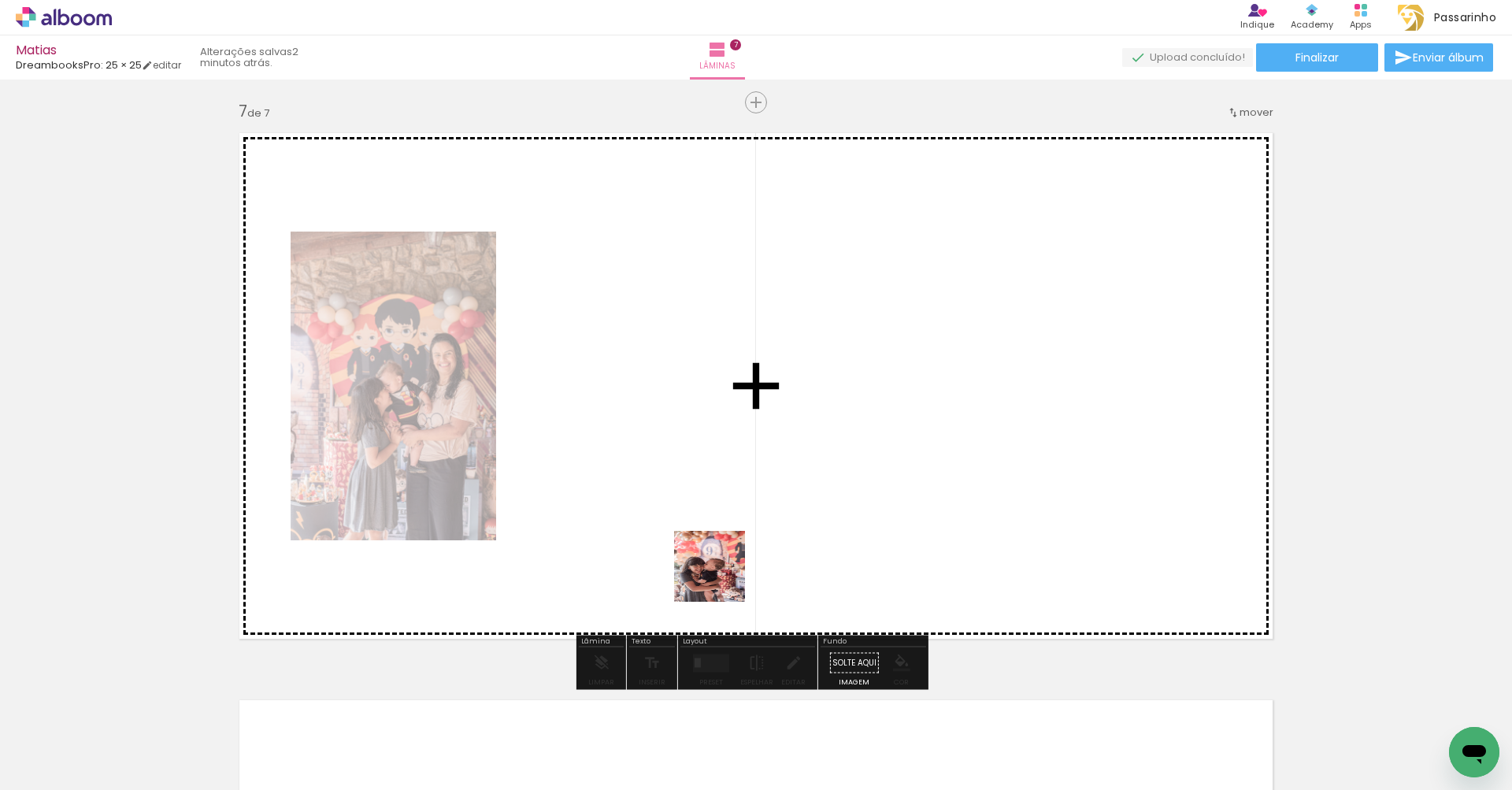
drag, startPoint x: 535, startPoint y: 749, endPoint x: 762, endPoint y: 513, distance: 327.5
click at [762, 513] on quentale-workspace at bounding box center [756, 395] width 1512 height 790
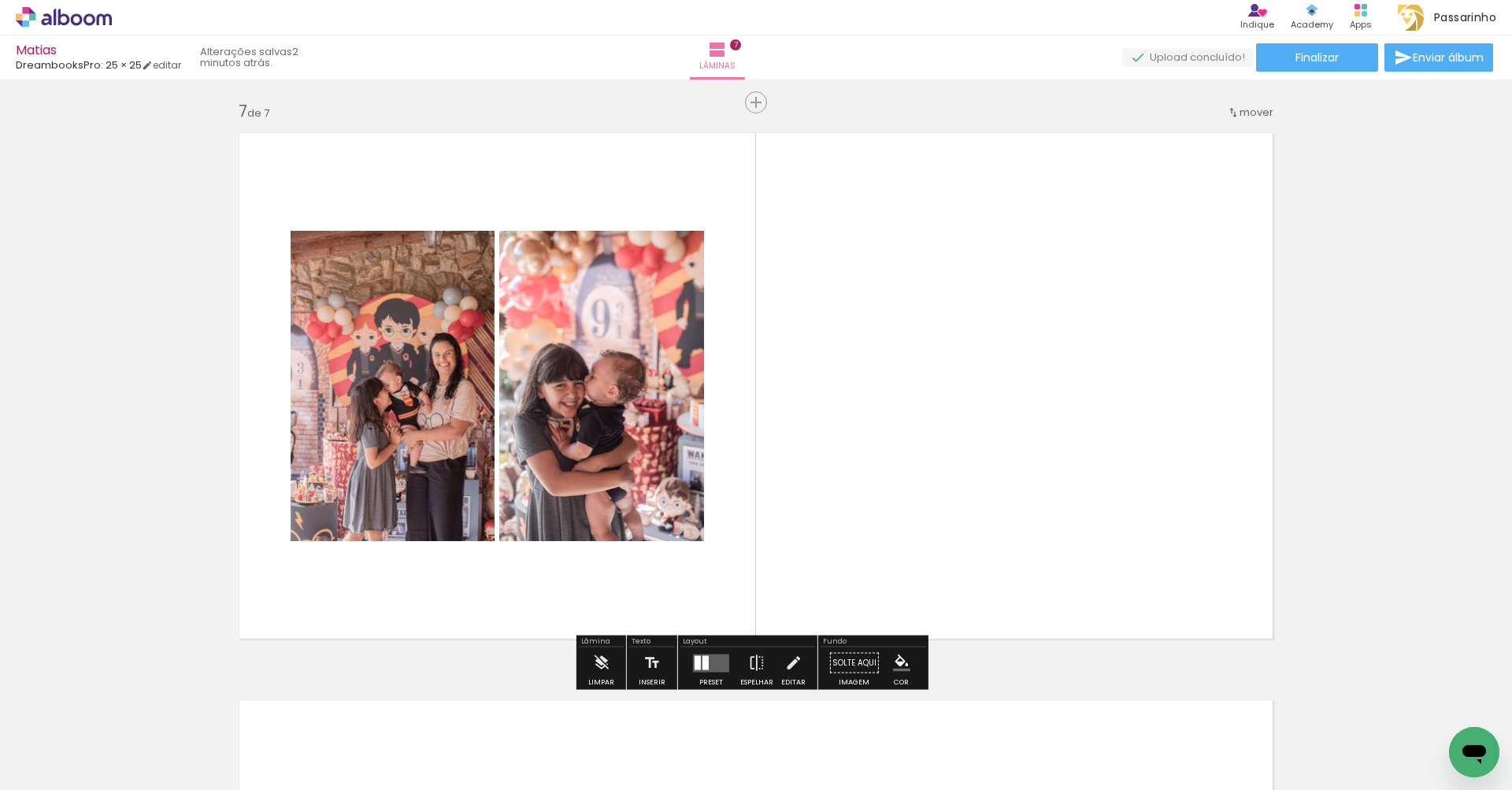
click at [707, 660] on quentale-layouter at bounding box center [711, 663] width 37 height 18
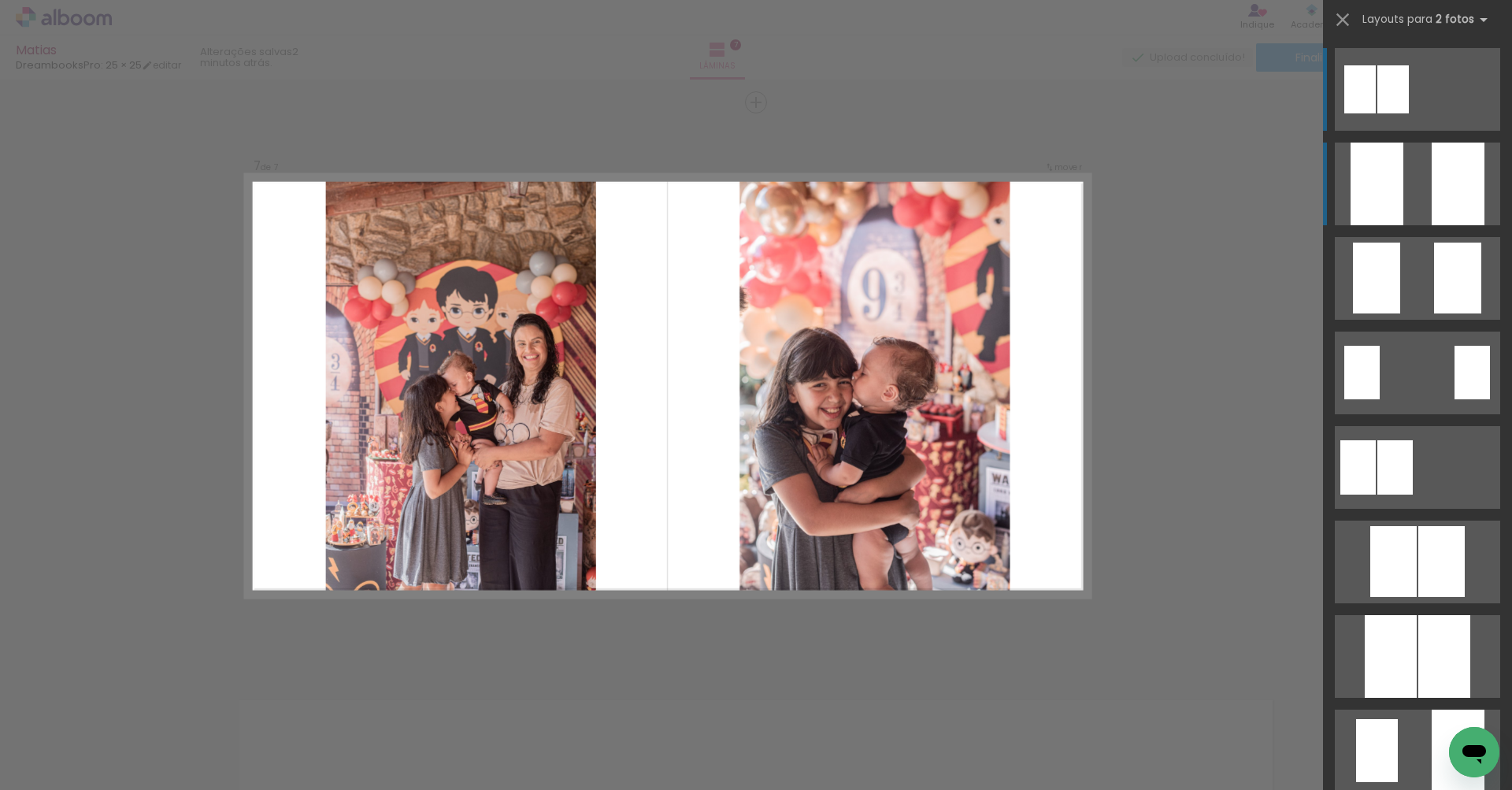
click at [1416, 180] on quentale-layouter at bounding box center [1417, 184] width 165 height 83
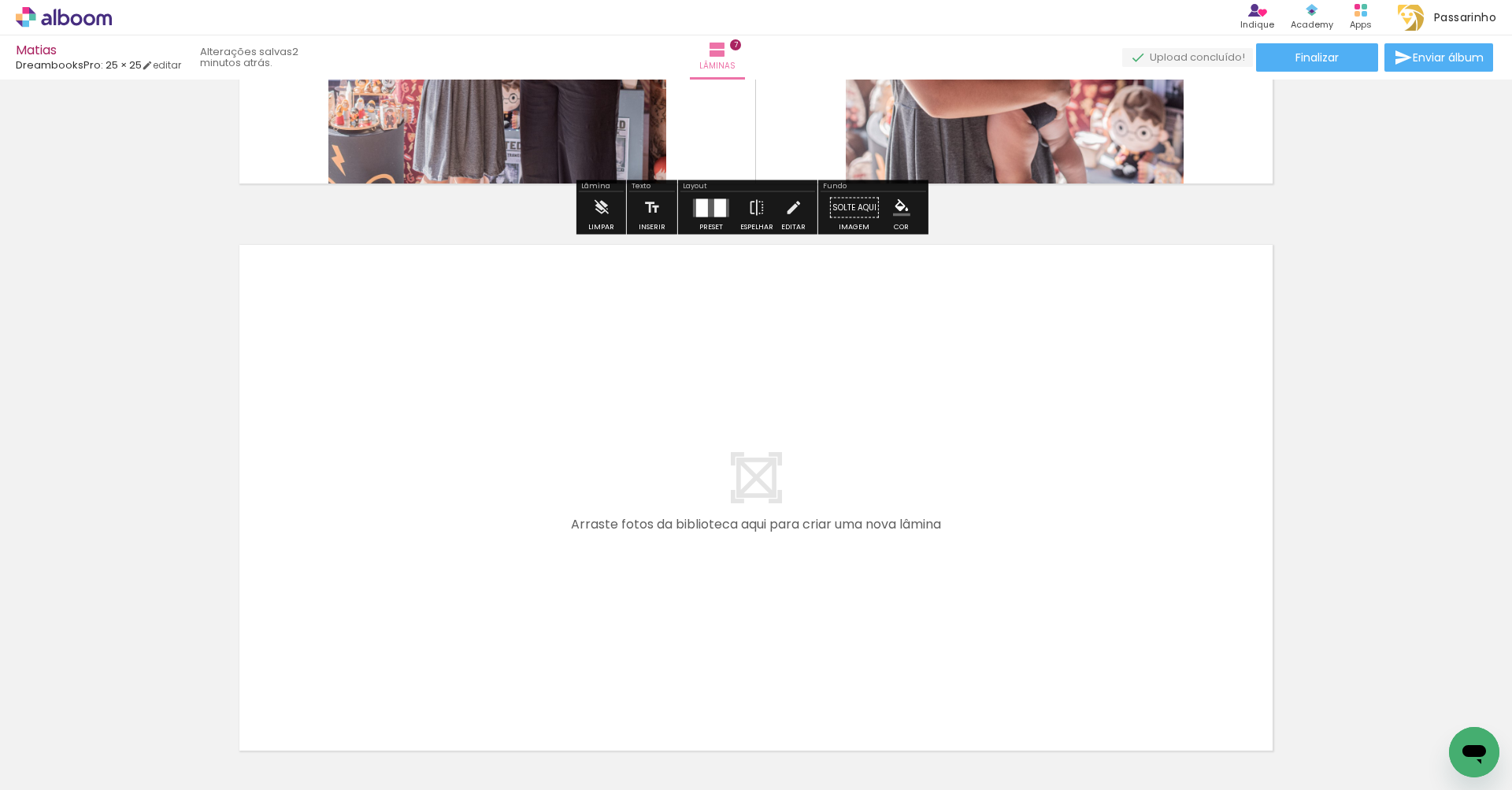
scroll to position [3889, 0]
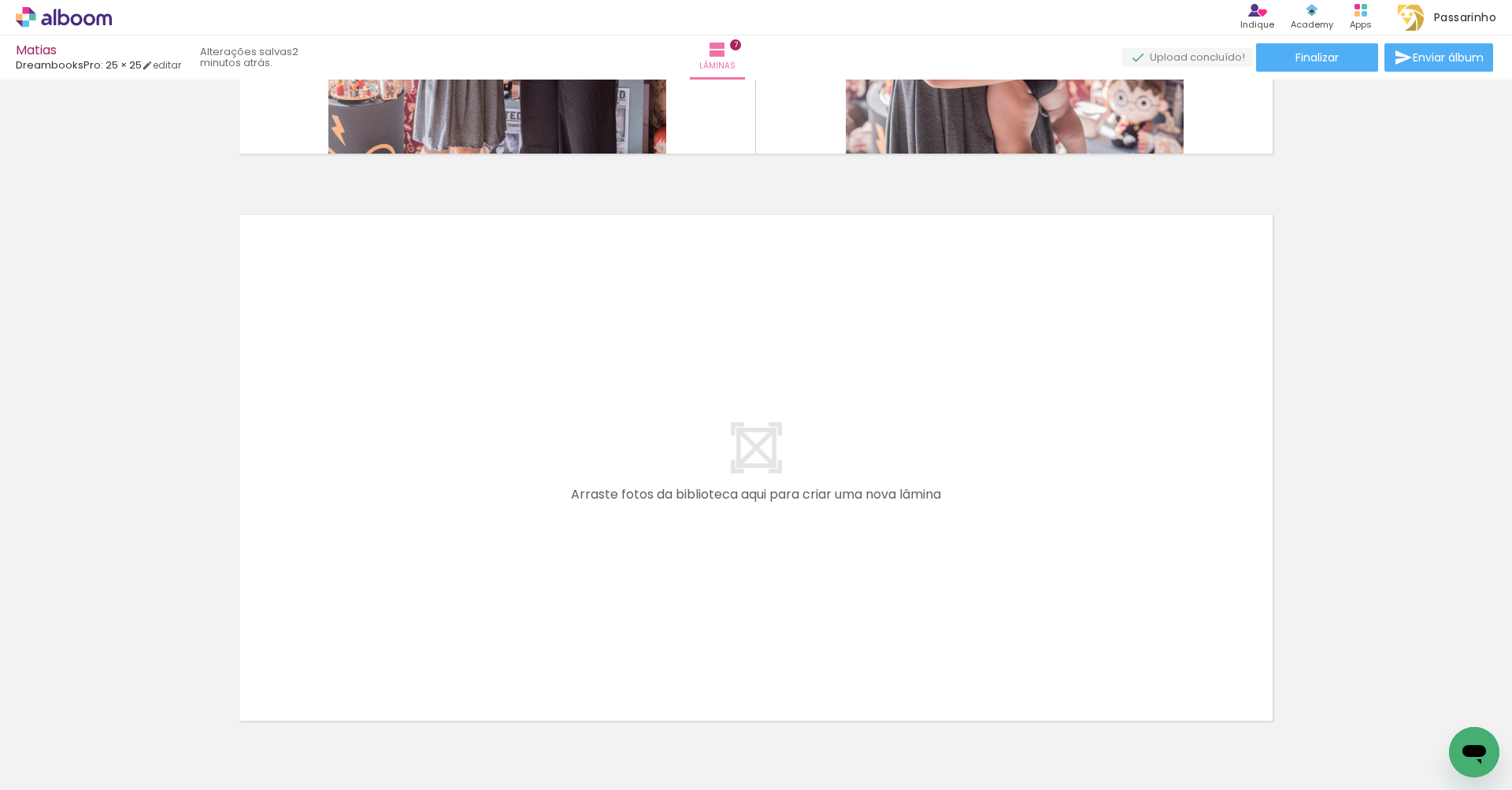
drag, startPoint x: 770, startPoint y: 736, endPoint x: 815, endPoint y: 552, distance: 189.4
click at [815, 552] on quentale-workspace at bounding box center [756, 395] width 1512 height 790
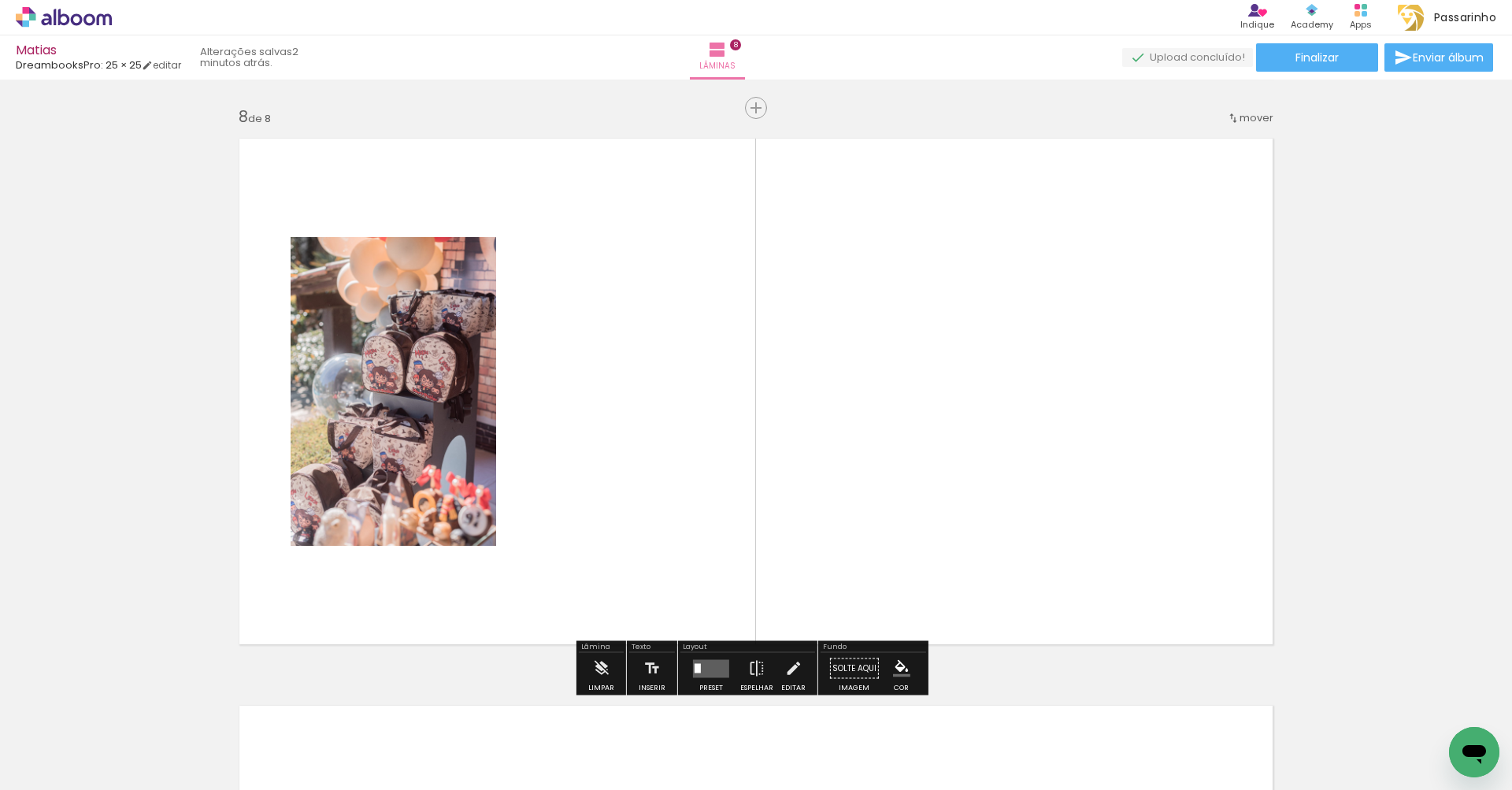
scroll to position [3971, 0]
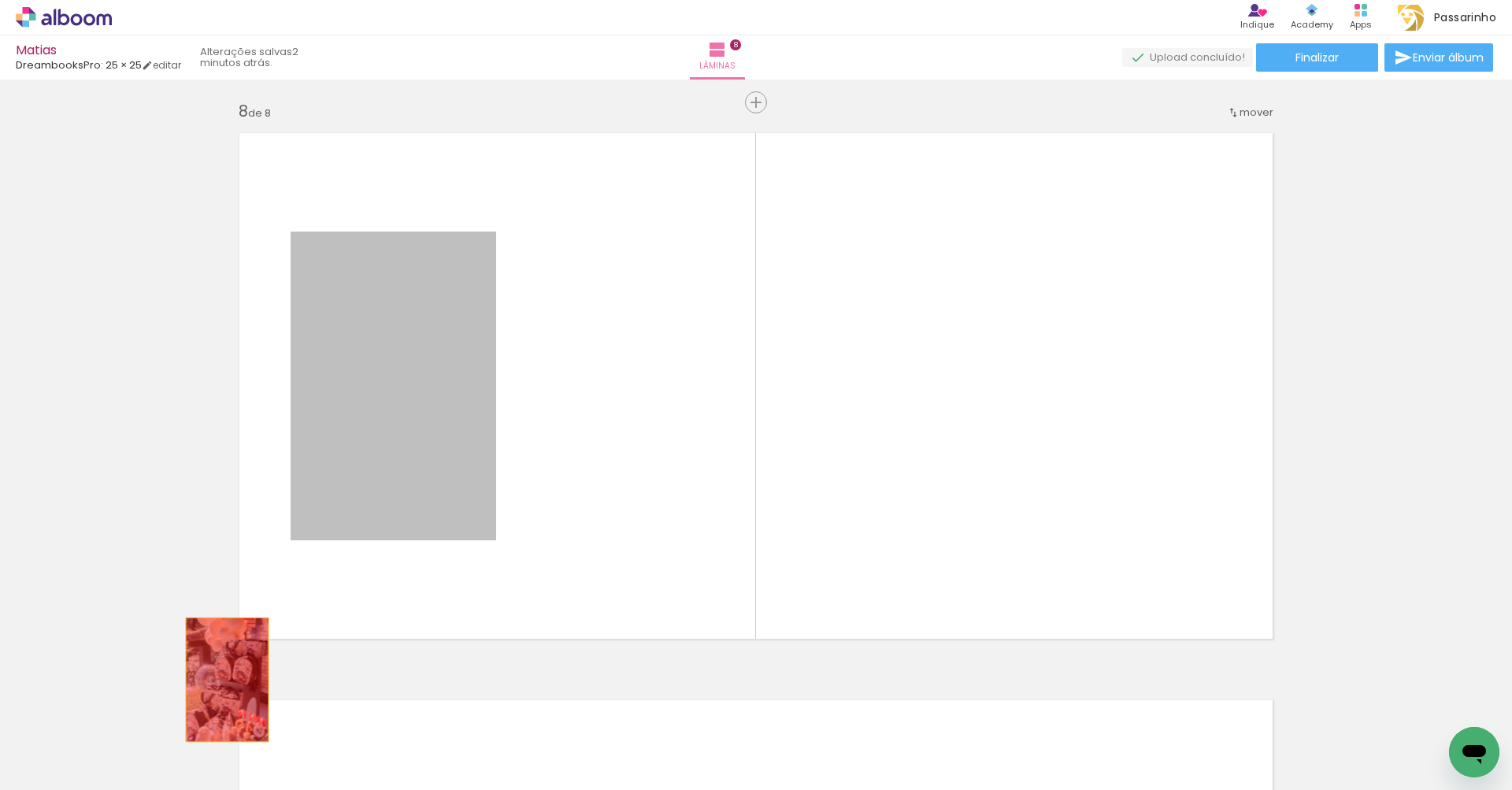
drag, startPoint x: 374, startPoint y: 450, endPoint x: 221, endPoint y: 682, distance: 277.9
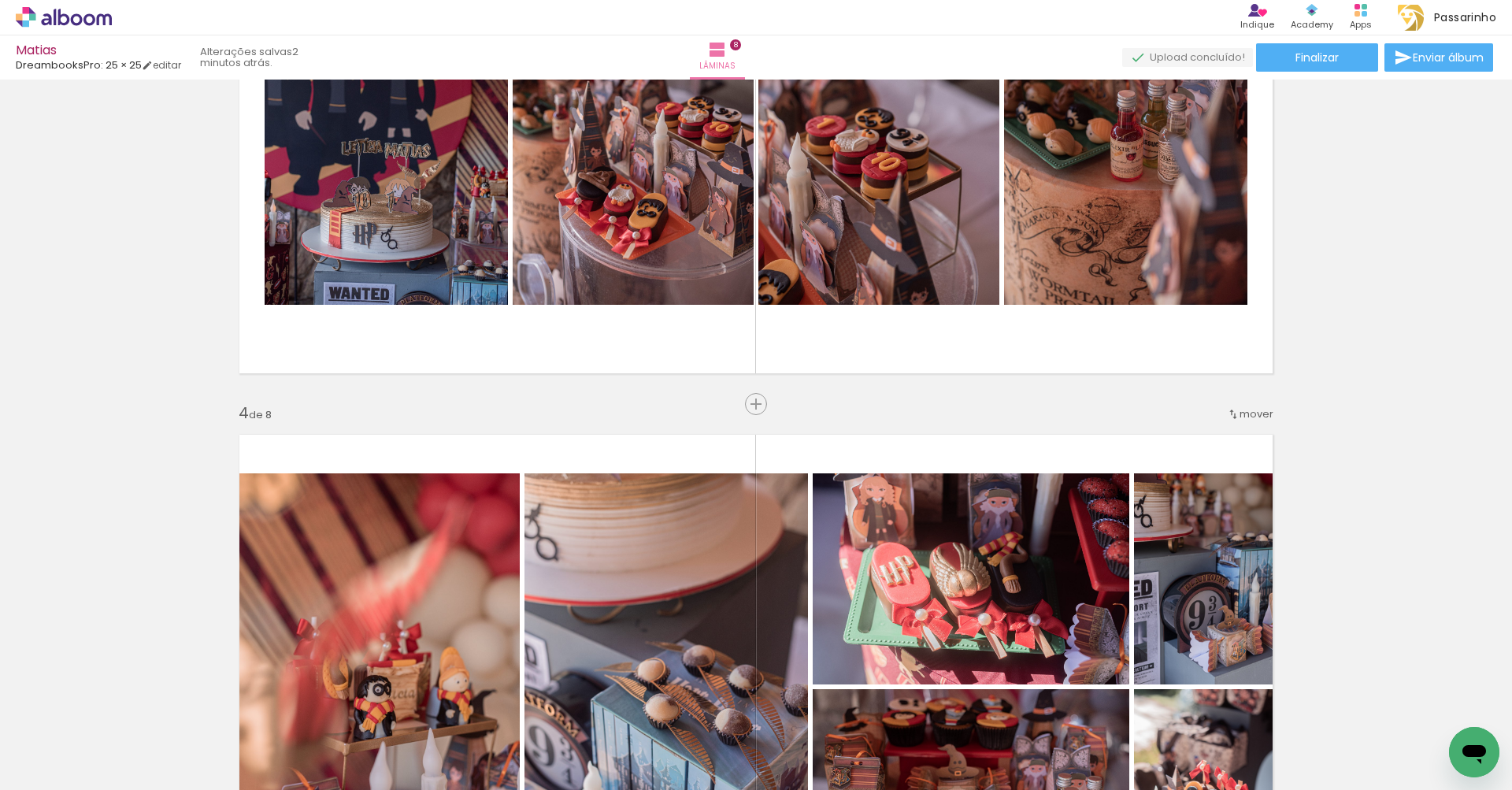
scroll to position [1232, 0]
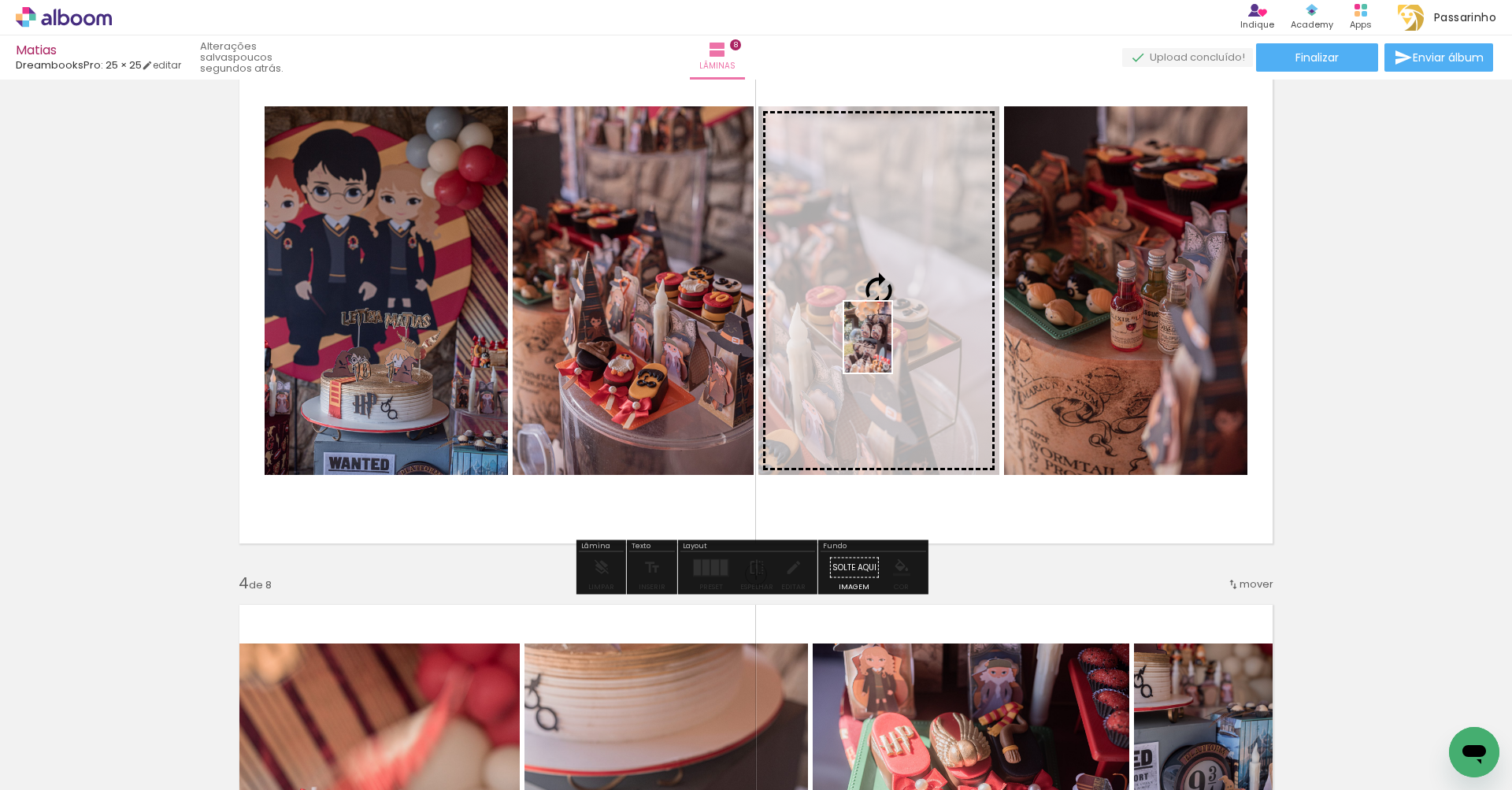
drag, startPoint x: 768, startPoint y: 744, endPoint x: 891, endPoint y: 349, distance: 413.7
click at [891, 349] on quentale-workspace at bounding box center [756, 395] width 1512 height 790
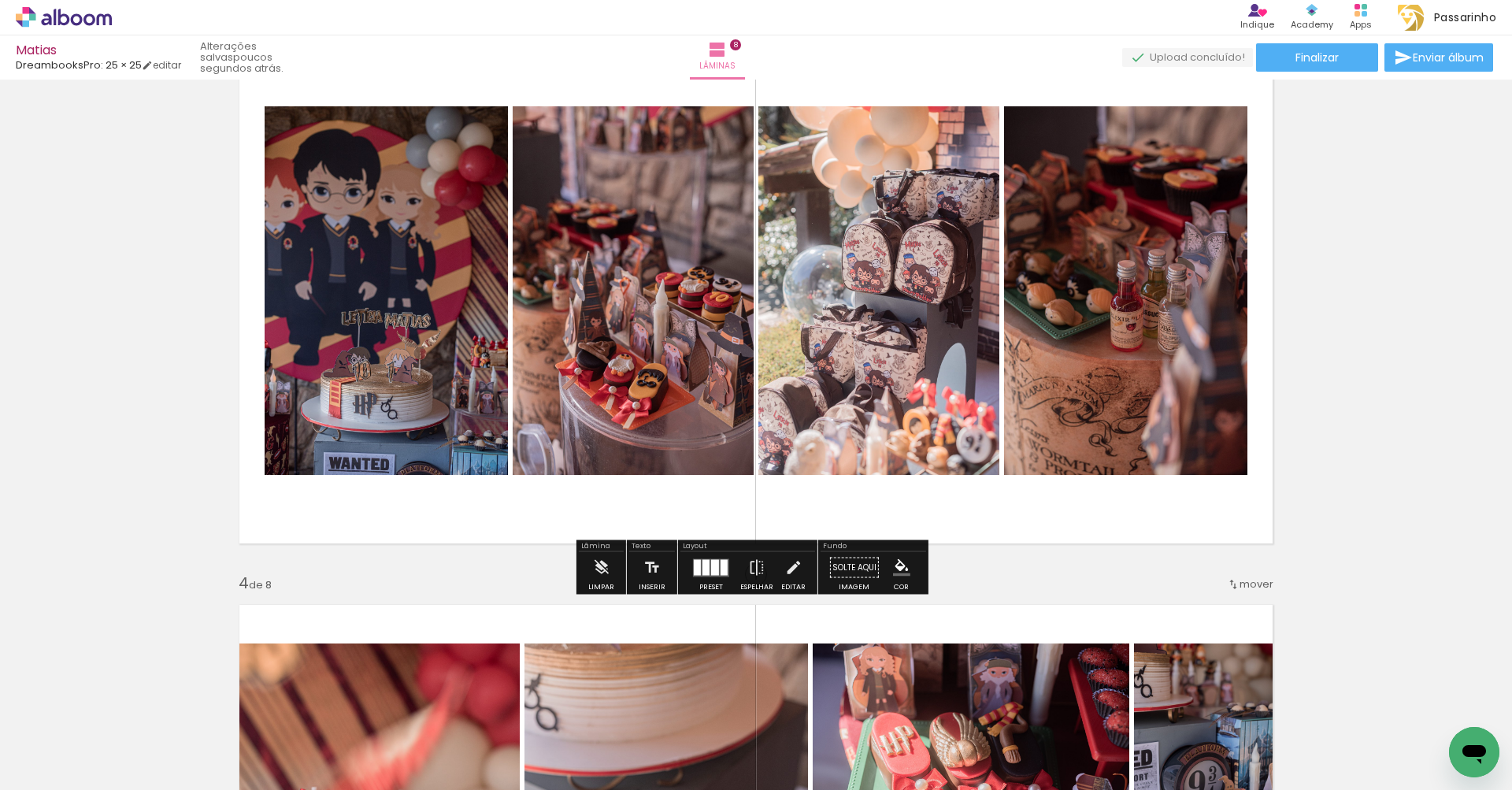
scroll to position [1207, 0]
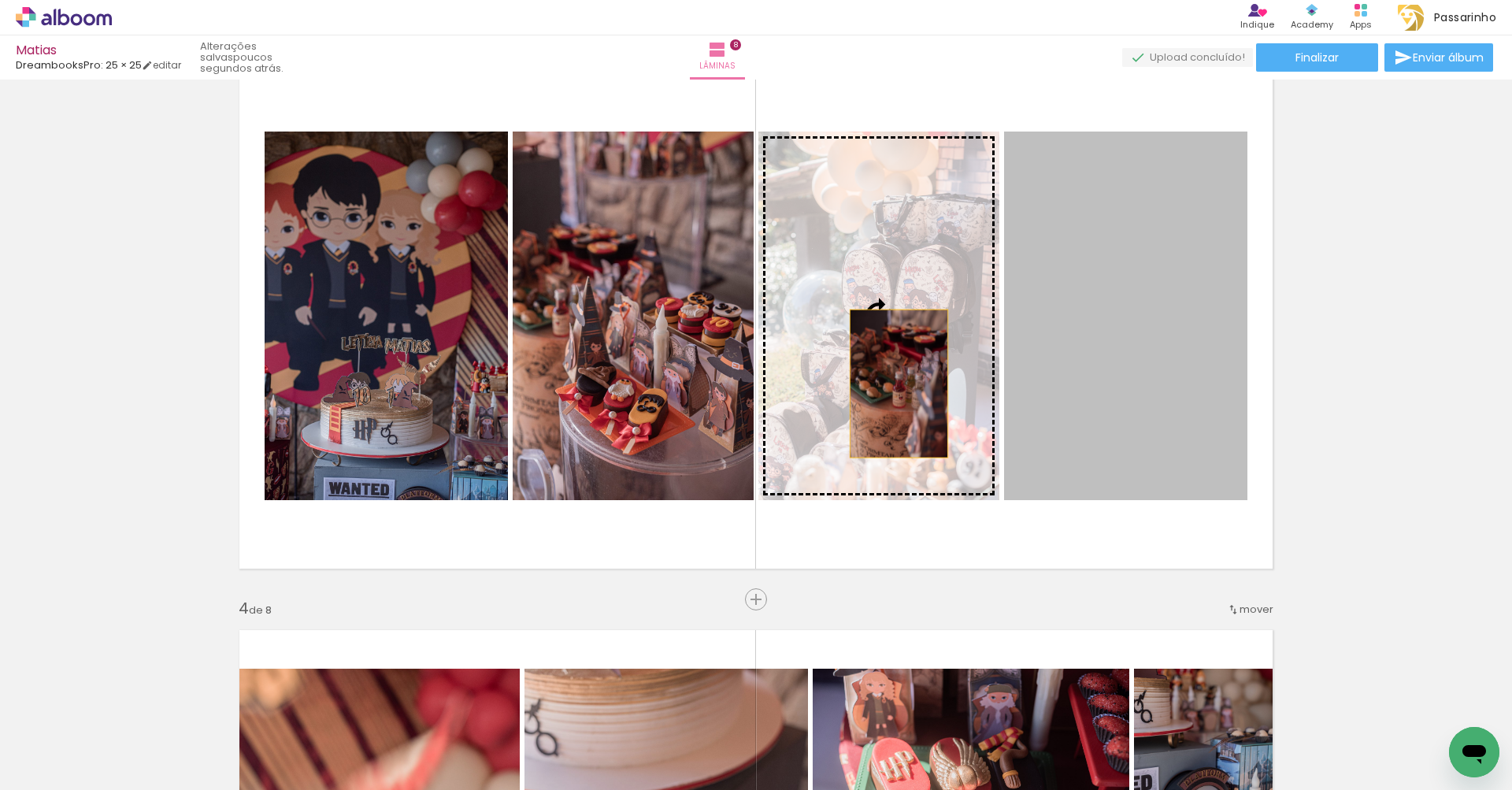
drag, startPoint x: 1108, startPoint y: 367, endPoint x: 893, endPoint y: 384, distance: 215.7
click at [0, 0] on slot at bounding box center [0, 0] width 0 height 0
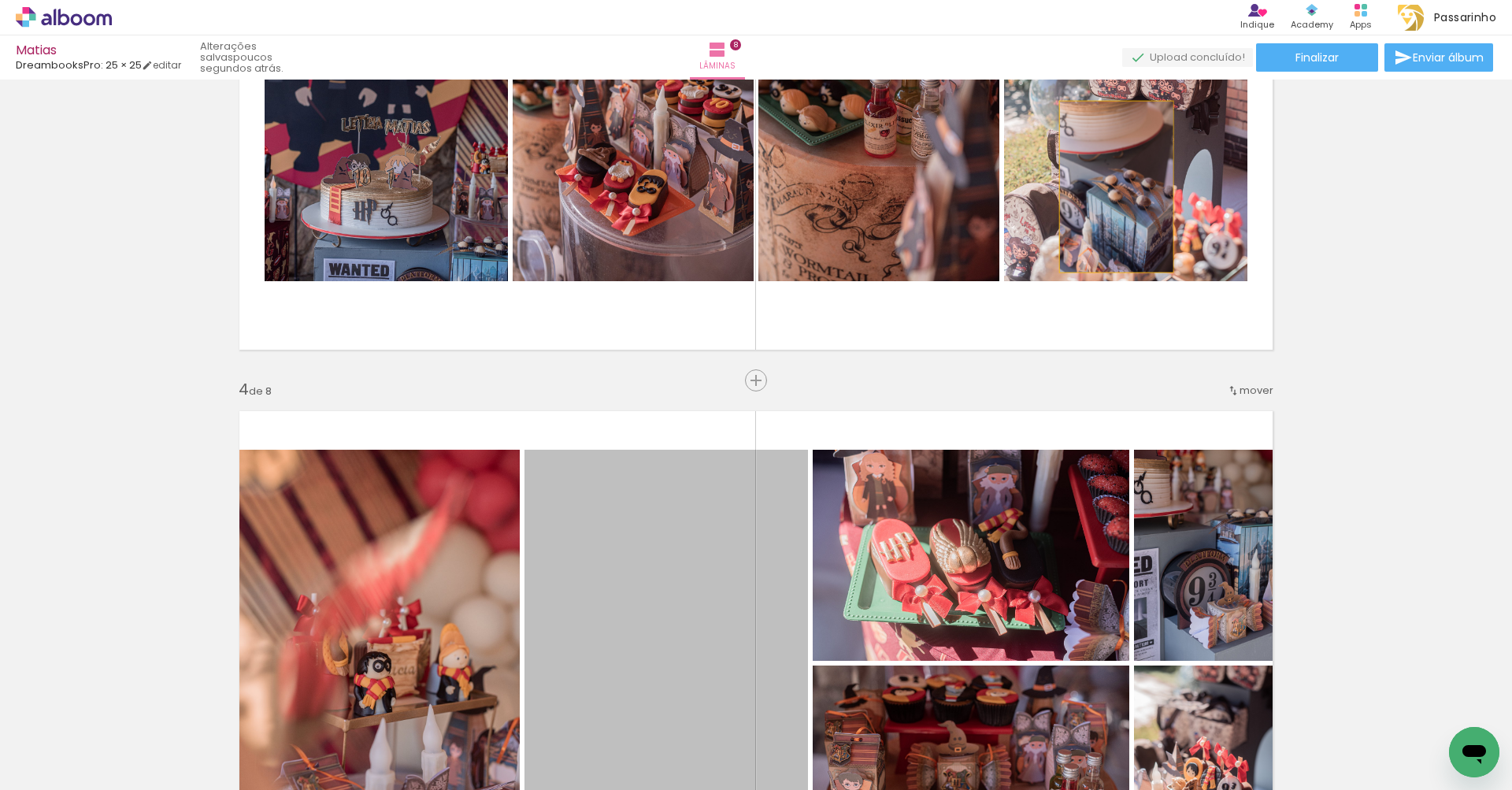
scroll to position [1401, 0]
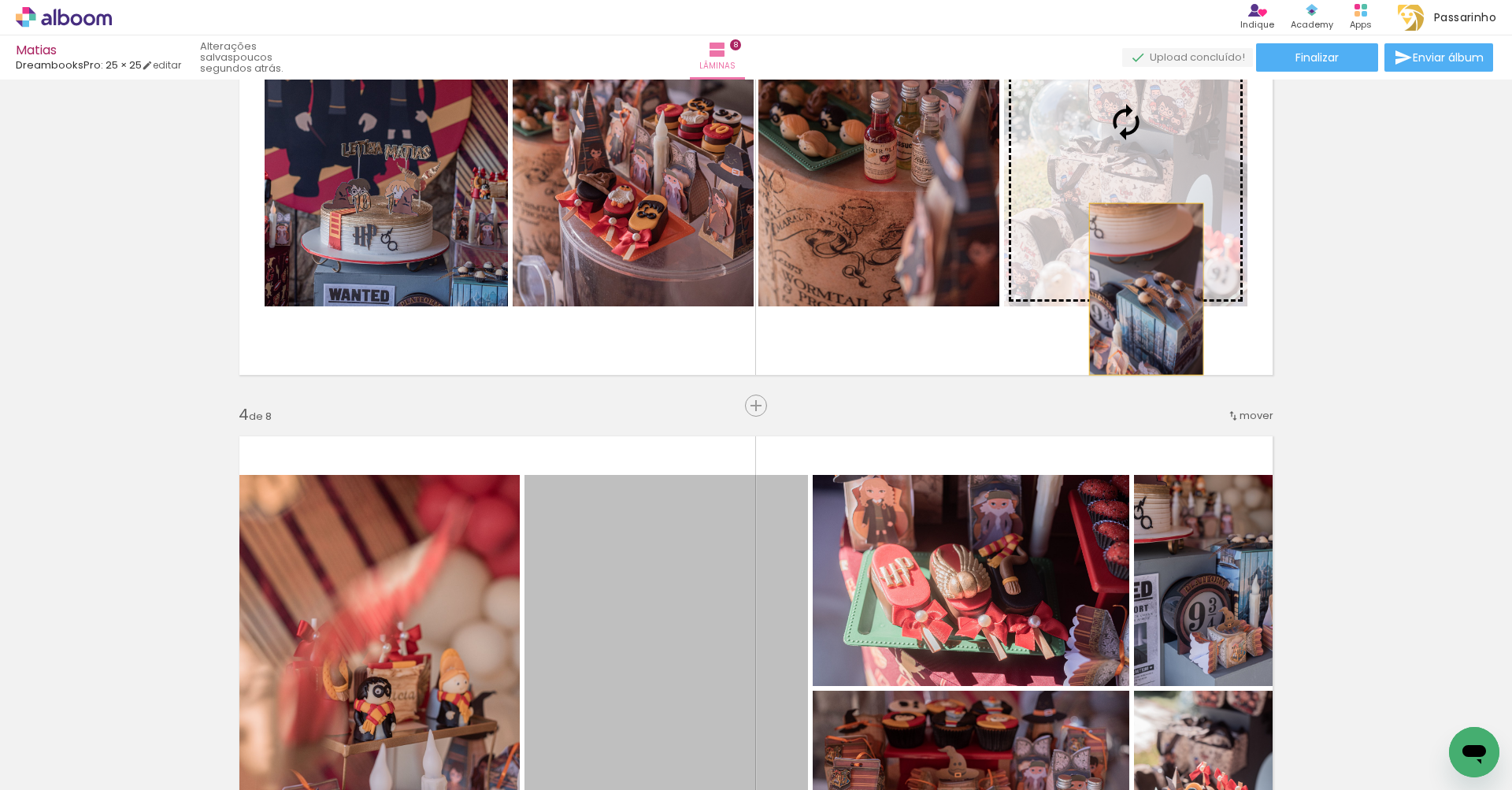
drag, startPoint x: 616, startPoint y: 549, endPoint x: 1140, endPoint y: 133, distance: 669.1
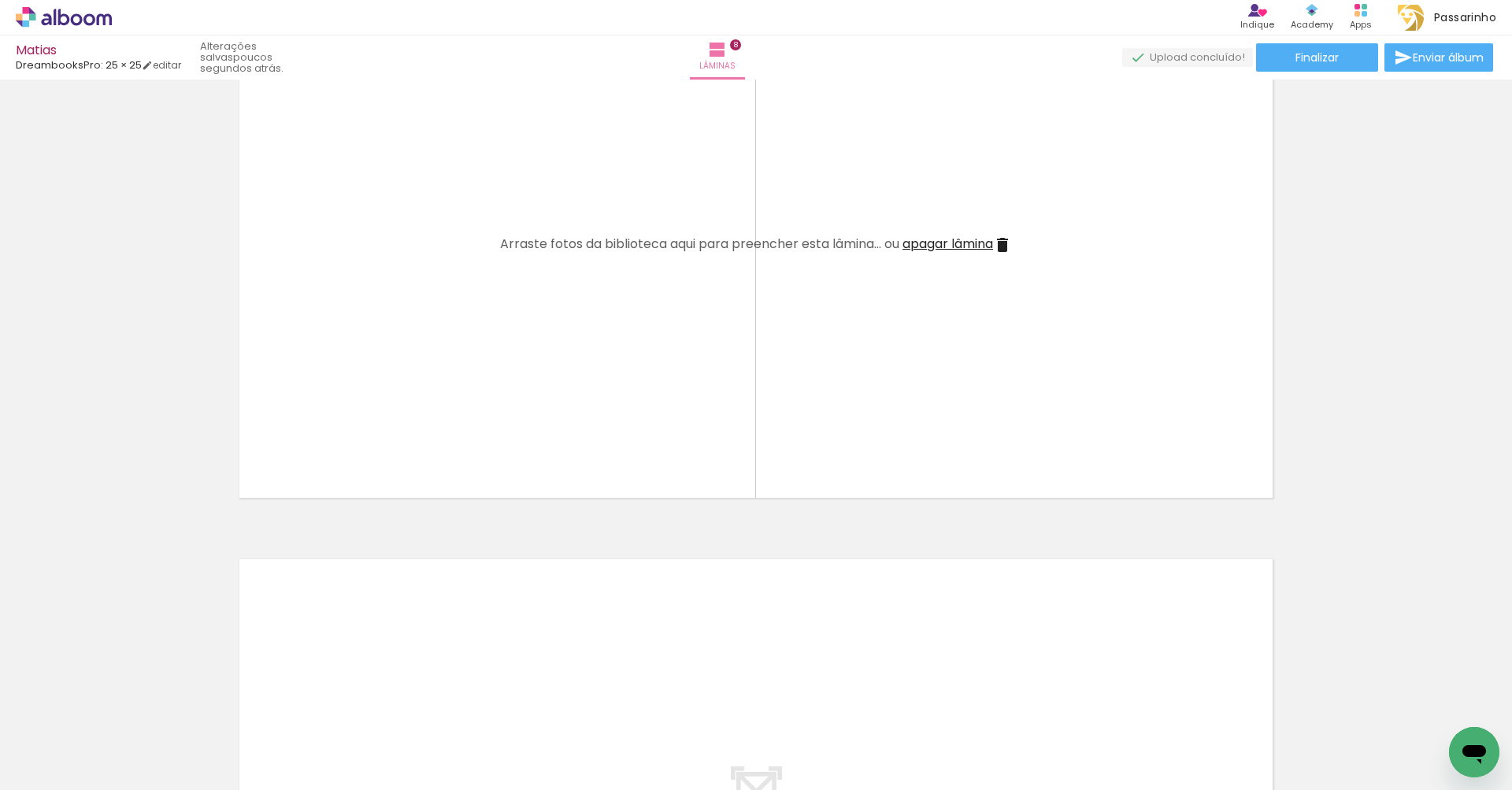
scroll to position [3982, 0]
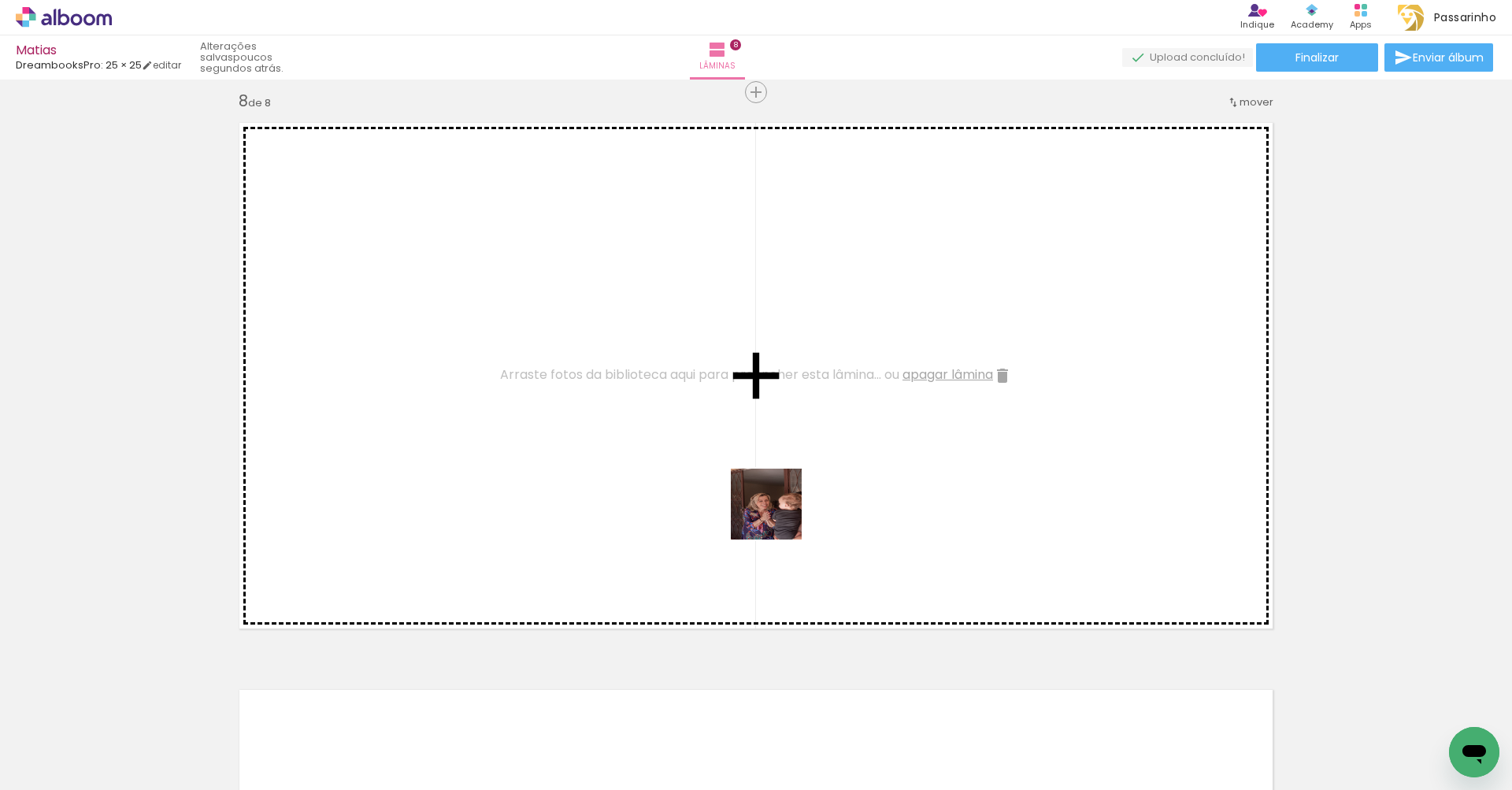
drag, startPoint x: 854, startPoint y: 725, endPoint x: 777, endPoint y: 515, distance: 223.7
click at [777, 515] on quentale-workspace at bounding box center [756, 395] width 1512 height 790
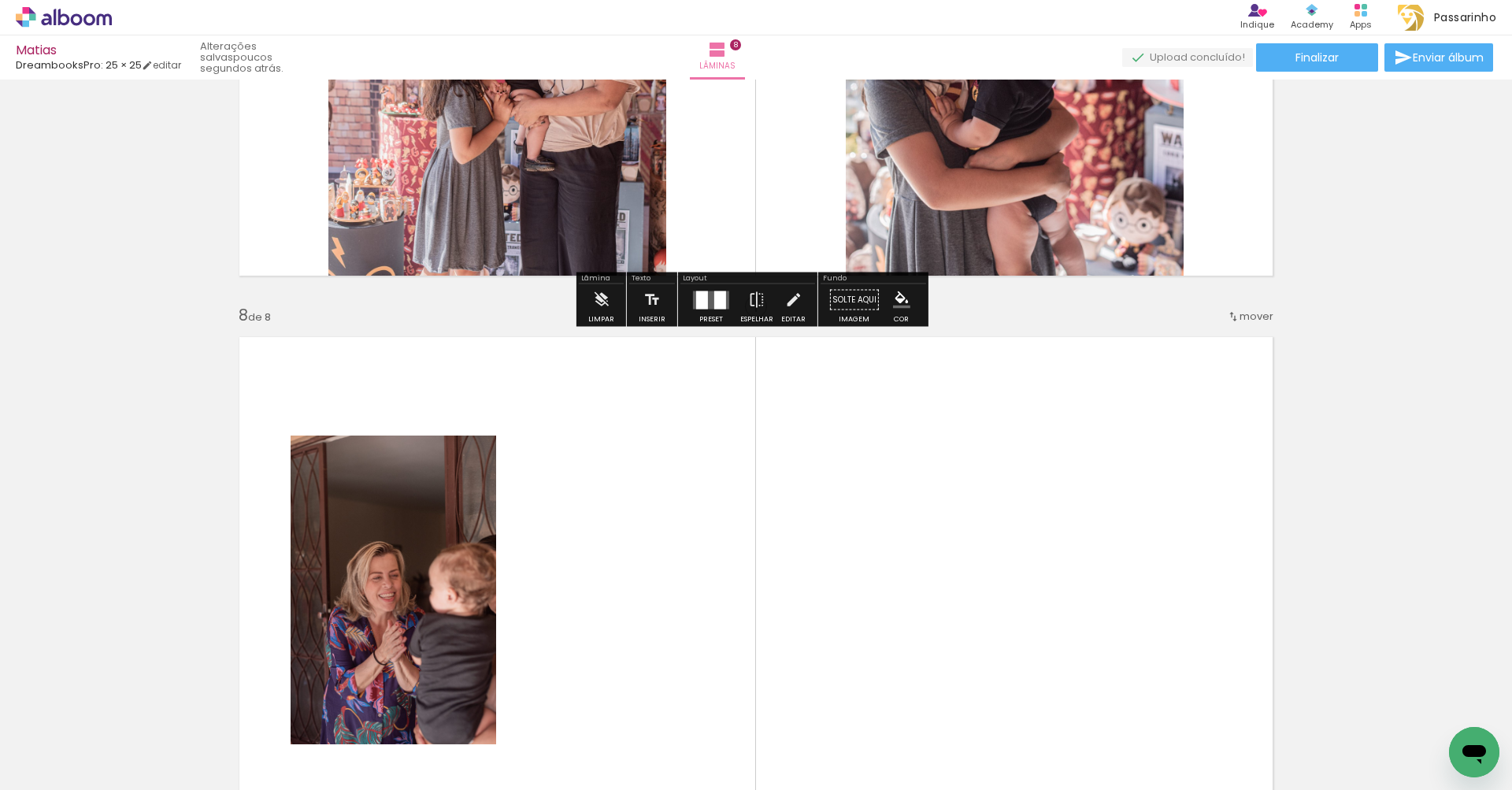
scroll to position [3952, 0]
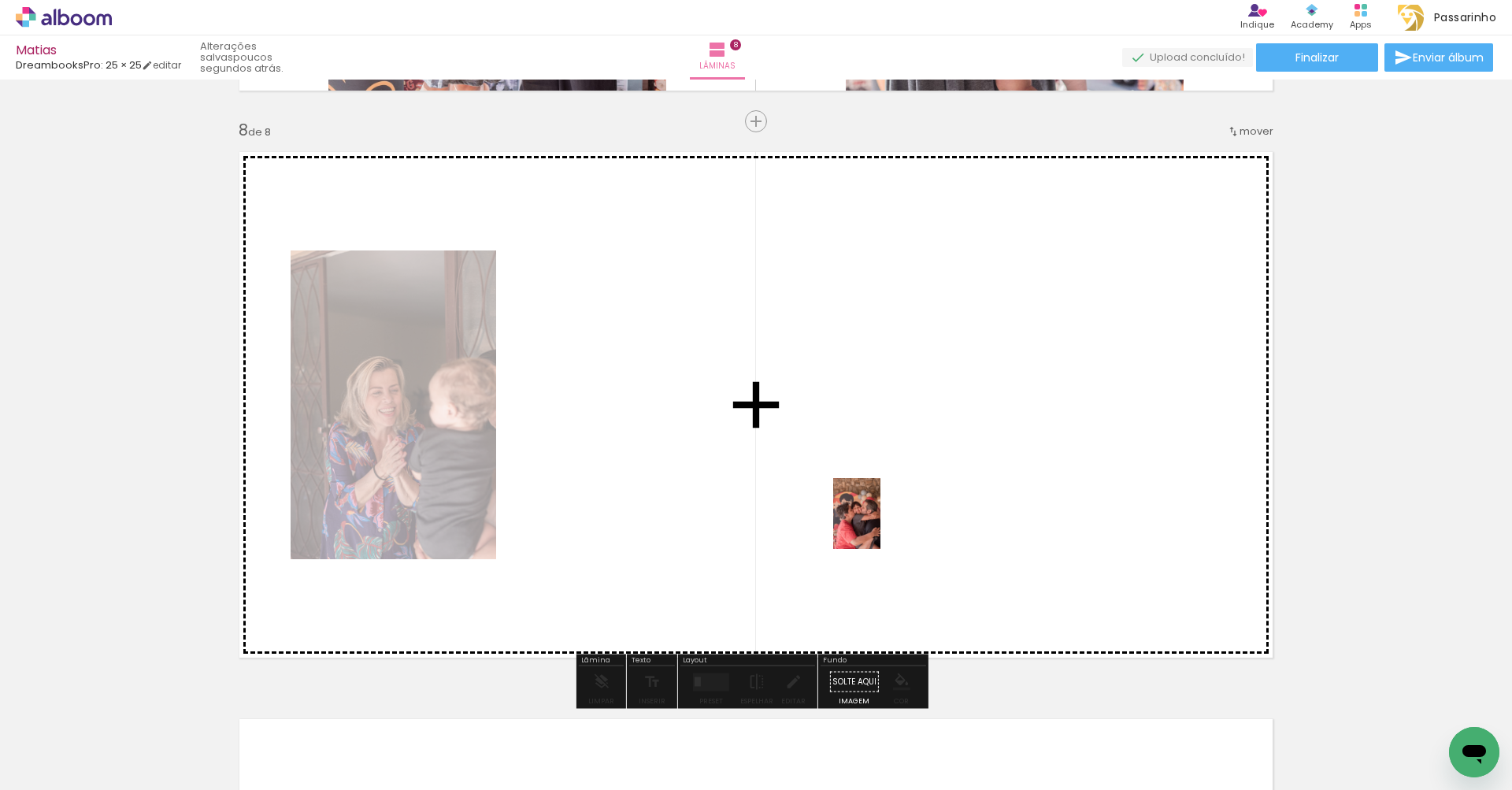
drag, startPoint x: 945, startPoint y: 766, endPoint x: 880, endPoint y: 526, distance: 248.6
click at [880, 526] on quentale-workspace at bounding box center [756, 395] width 1512 height 790
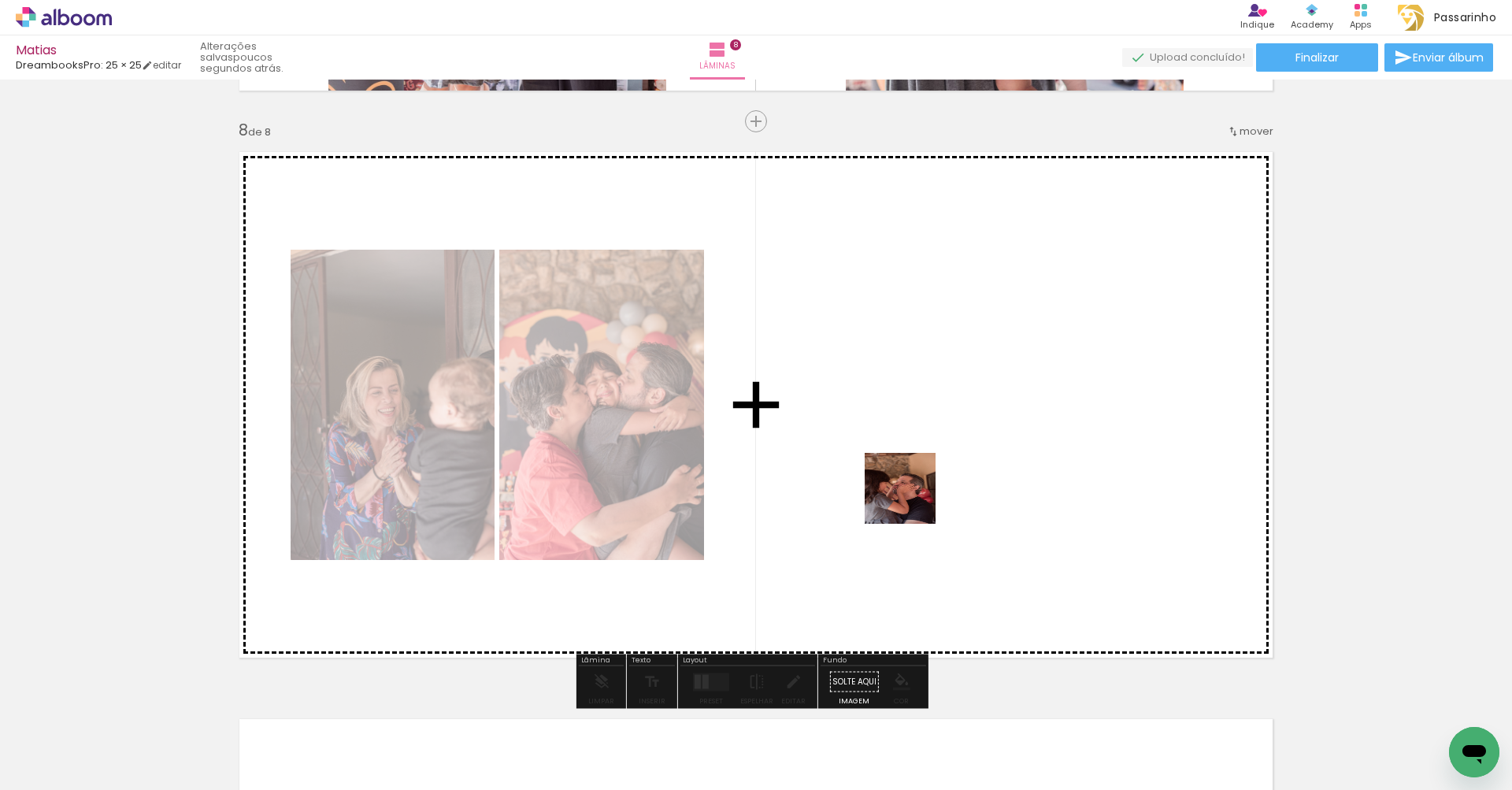
drag, startPoint x: 1032, startPoint y: 741, endPoint x: 912, endPoint y: 499, distance: 270.1
click at [912, 499] on quentale-workspace at bounding box center [756, 395] width 1512 height 790
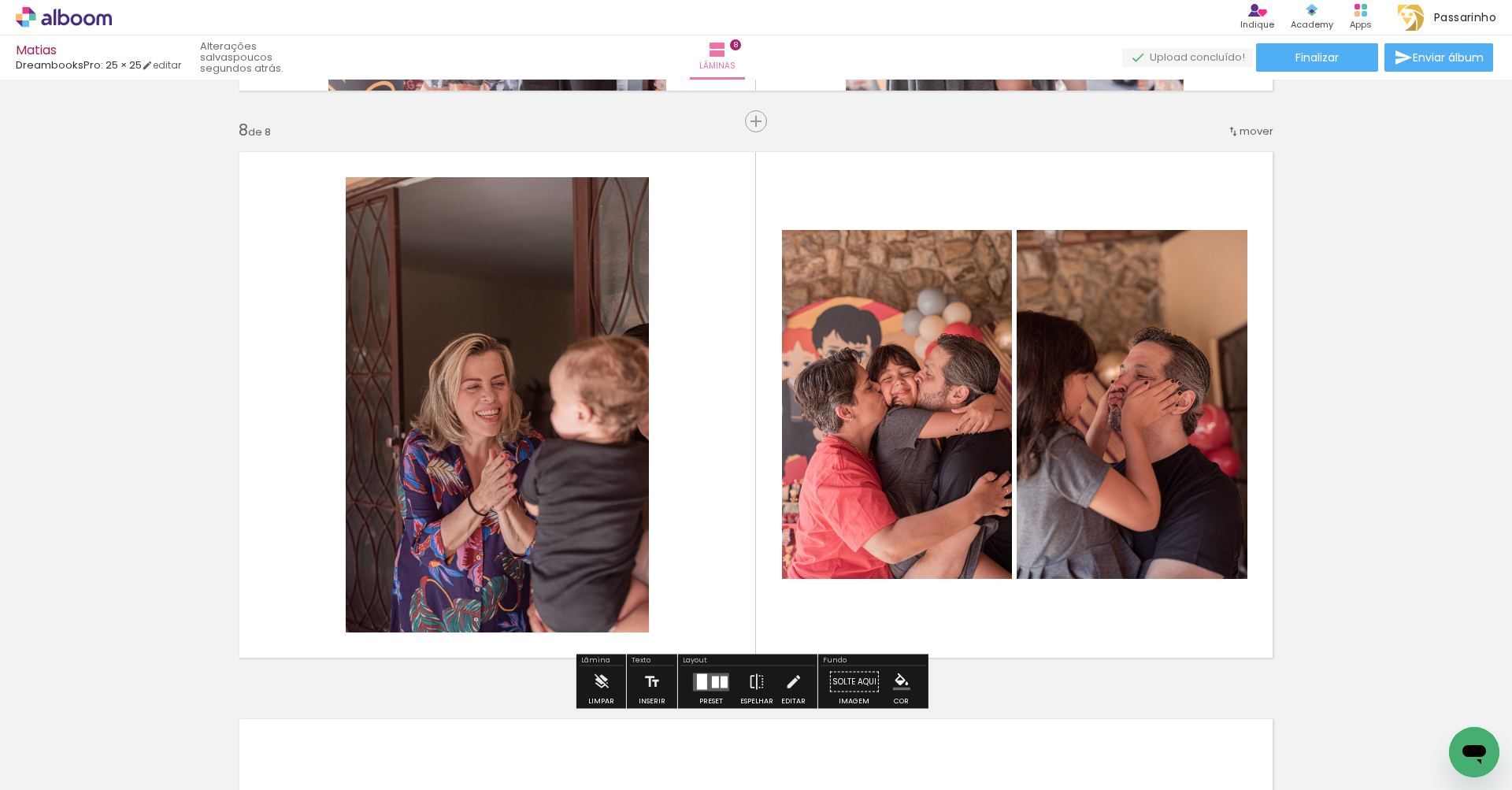
scroll to position [4083, 0]
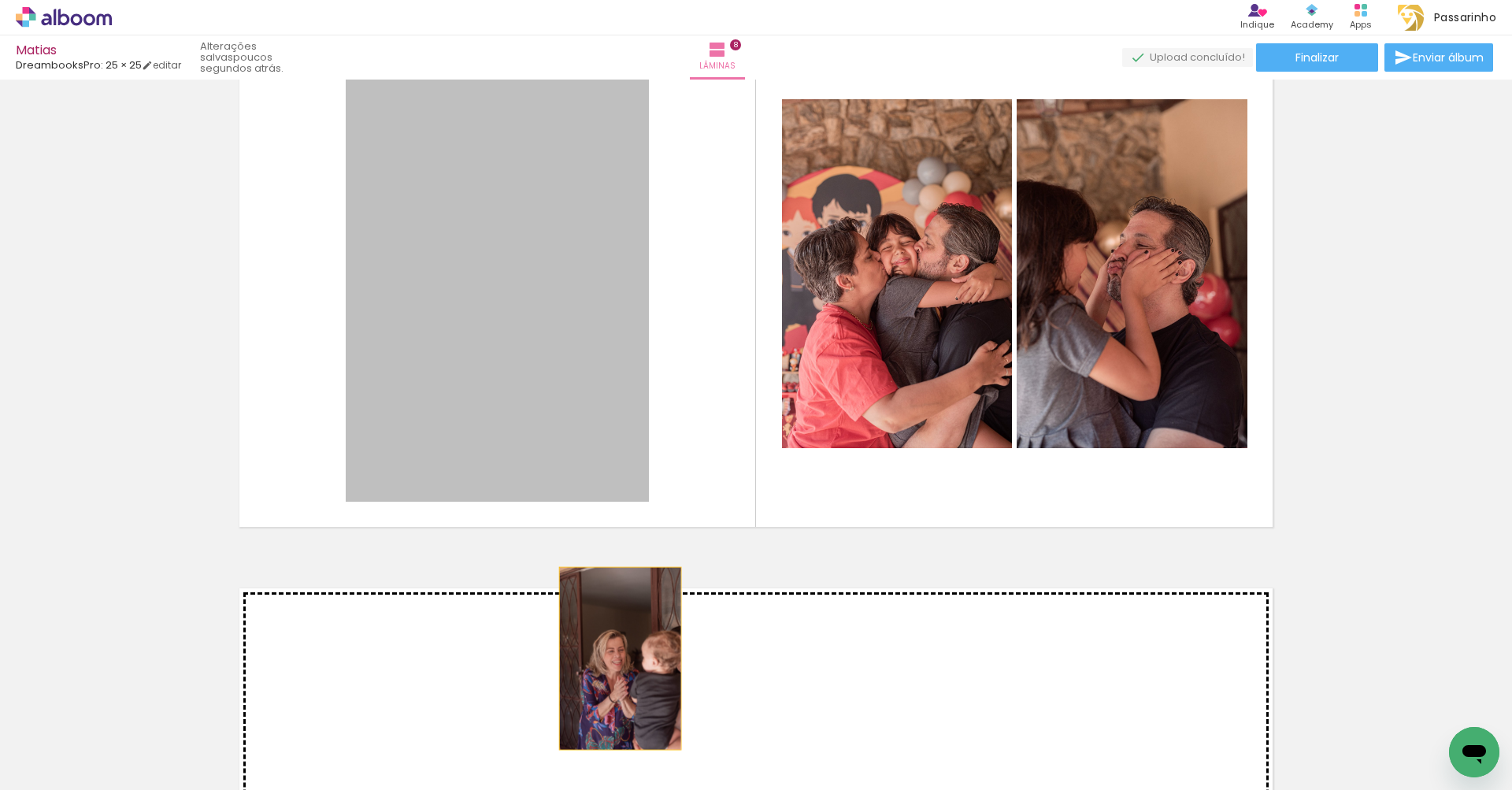
drag, startPoint x: 571, startPoint y: 366, endPoint x: 614, endPoint y: 658, distance: 295.1
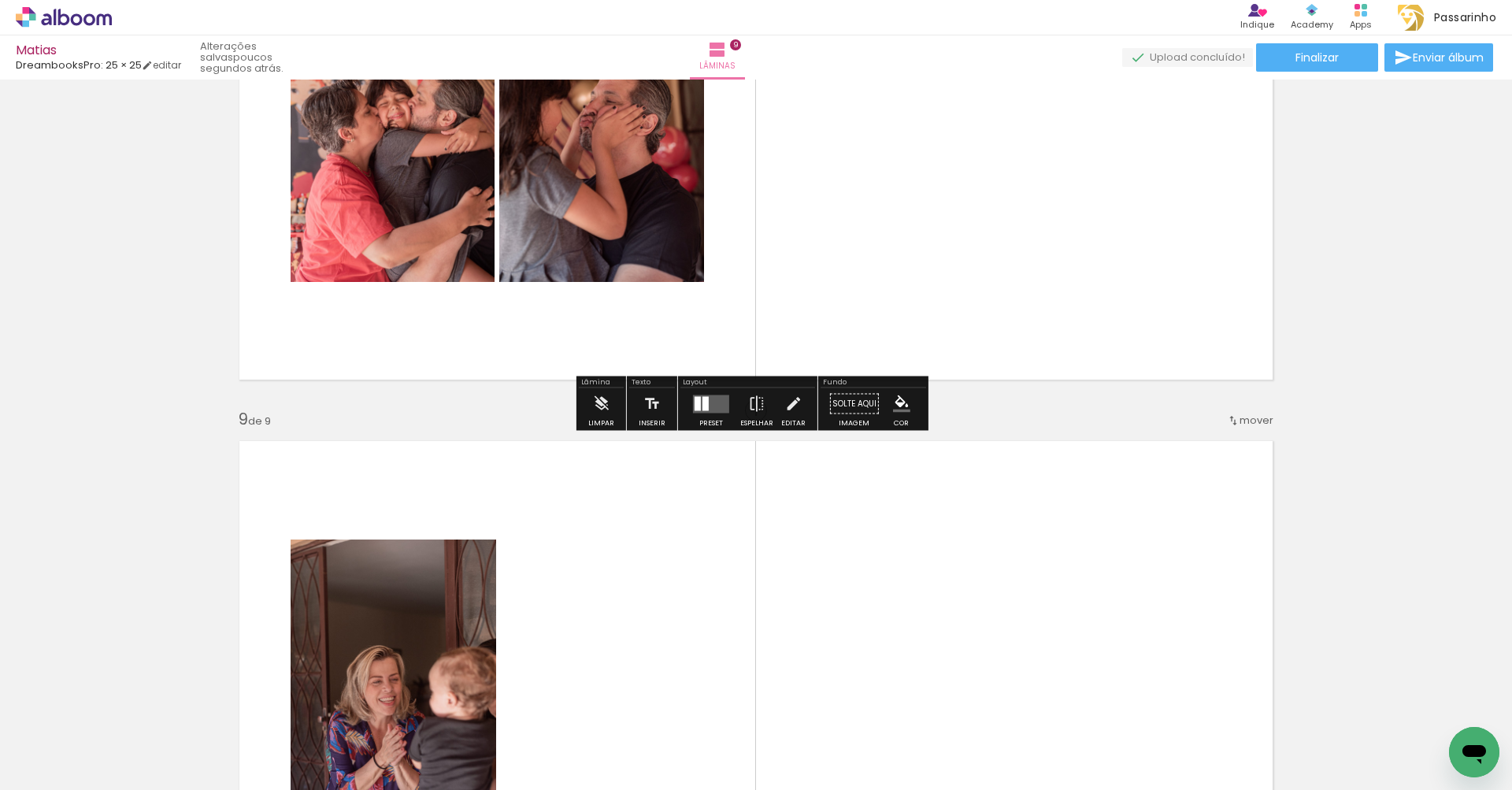
scroll to position [4044, 0]
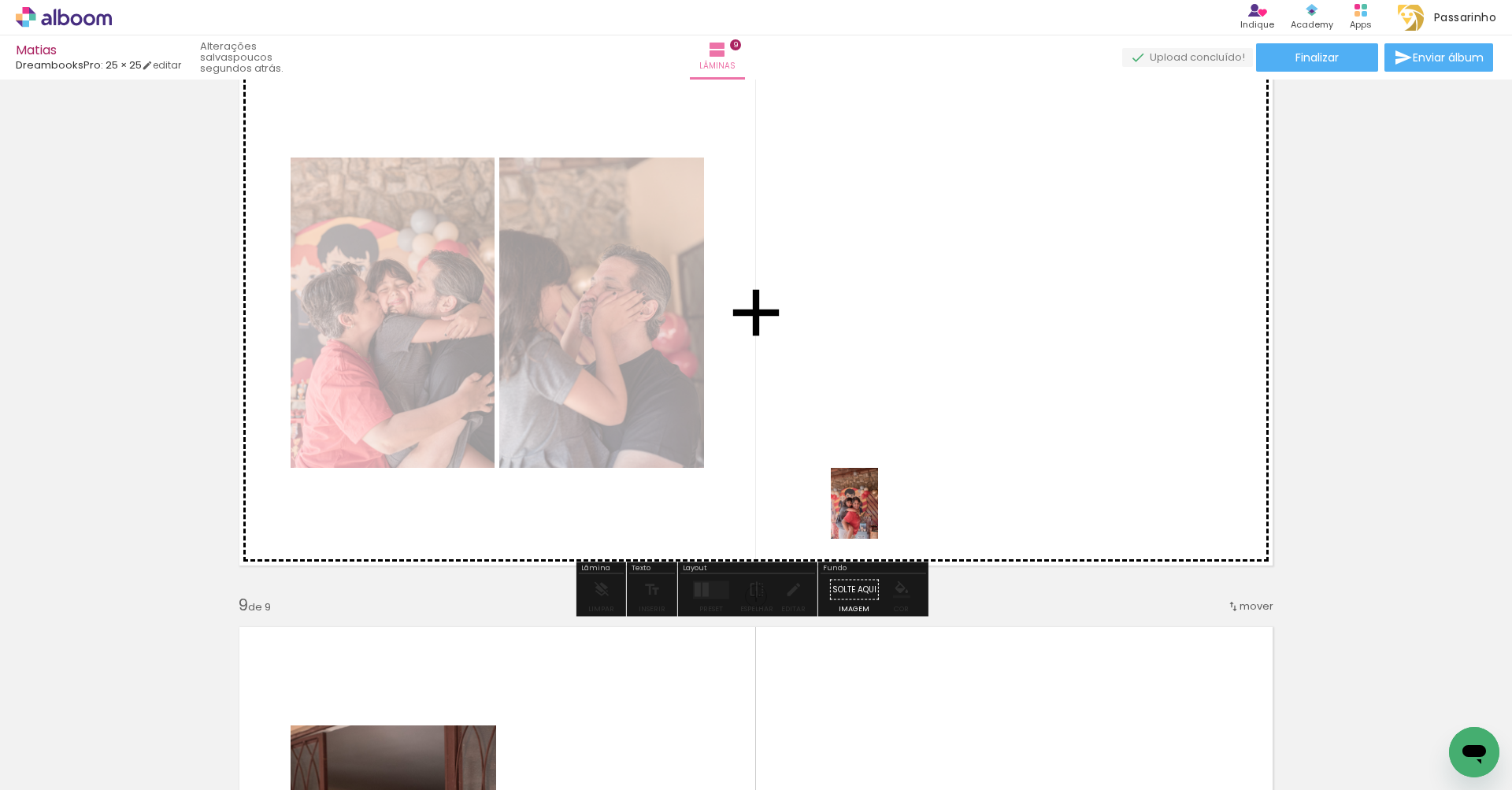
drag, startPoint x: 1105, startPoint y: 751, endPoint x: 878, endPoint y: 515, distance: 327.5
click at [878, 515] on quentale-workspace at bounding box center [756, 395] width 1512 height 790
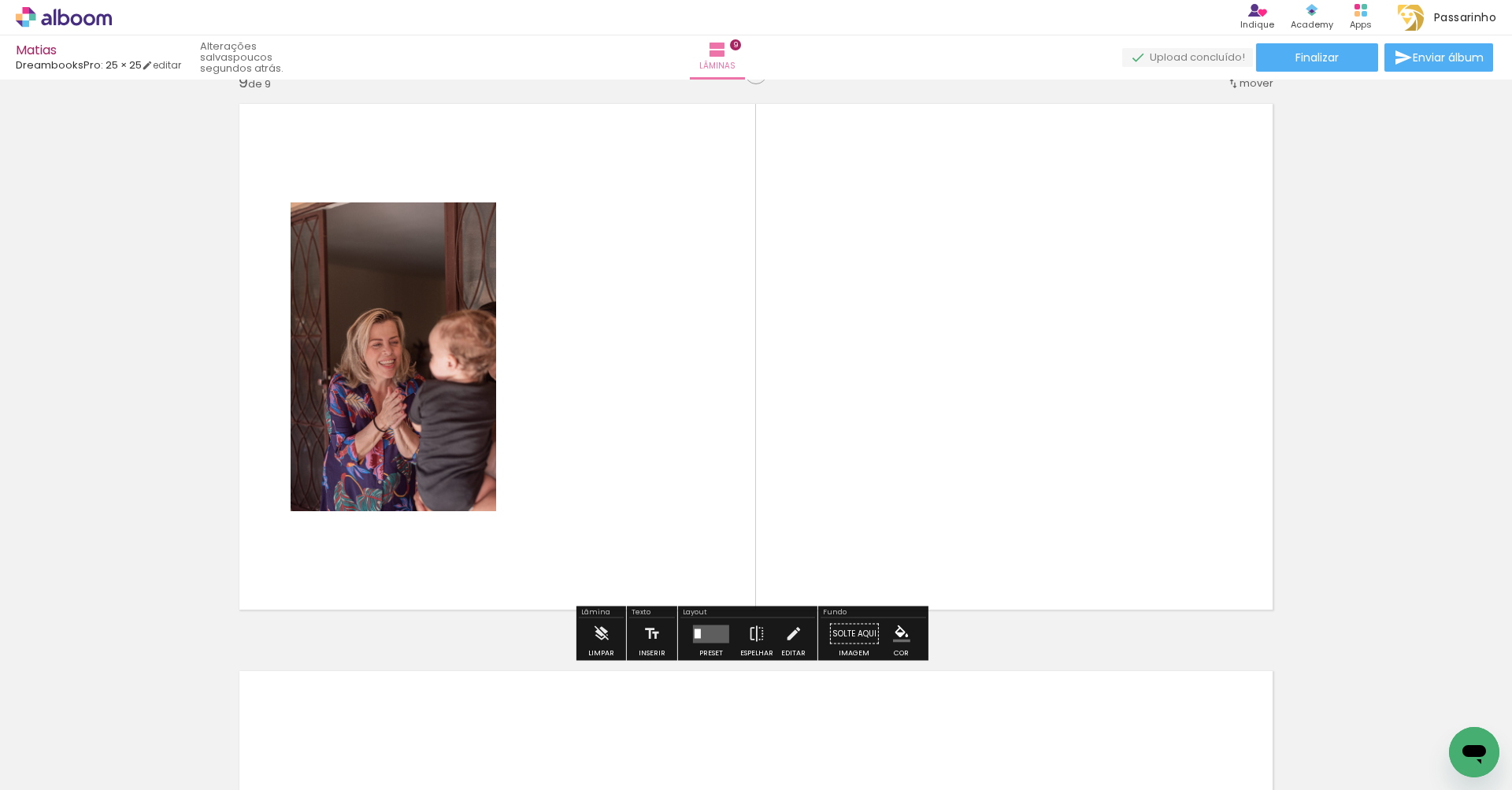
scroll to position [4420, 0]
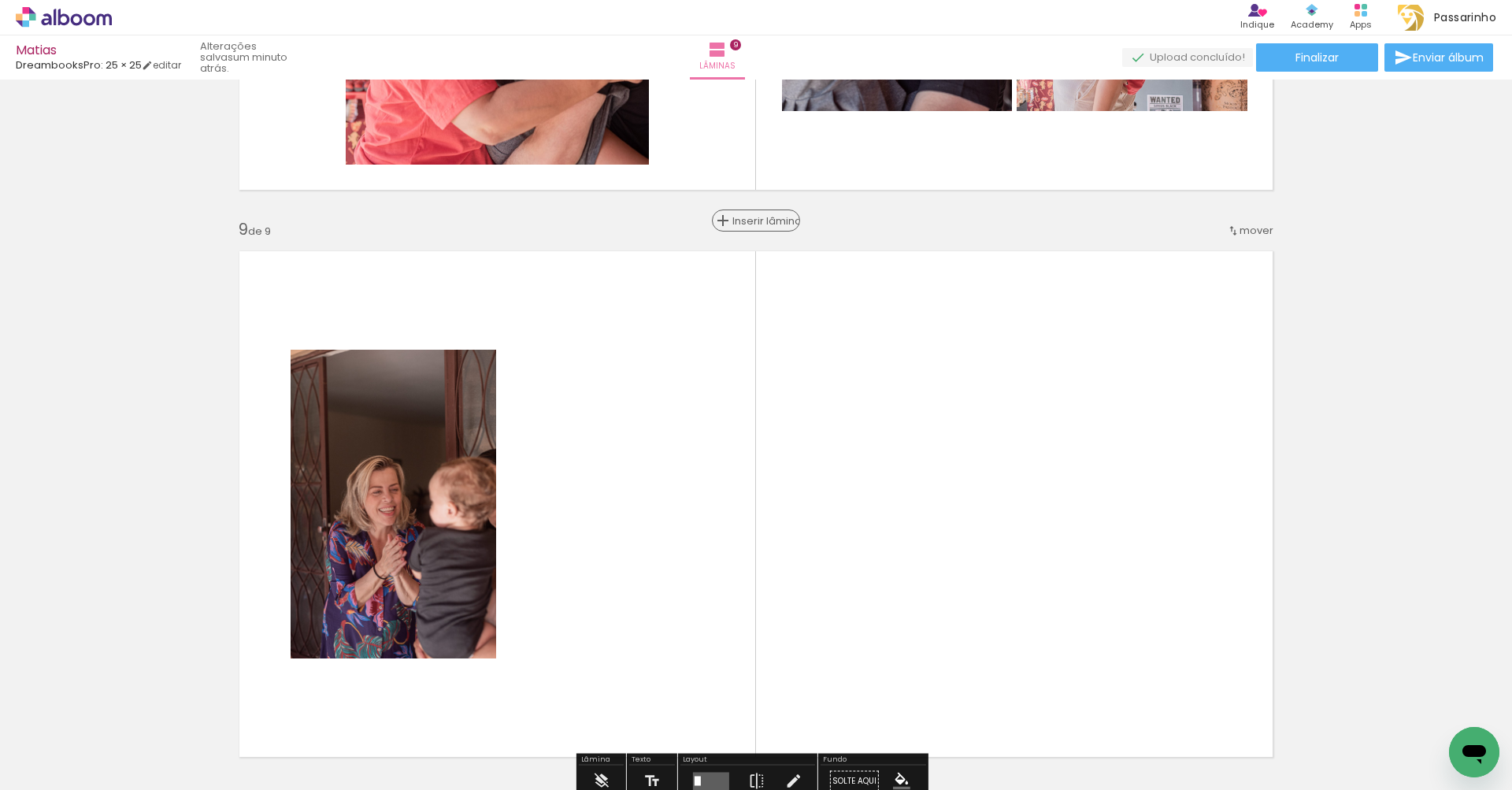
click at [740, 219] on div "Inserir lâmina" at bounding box center [755, 220] width 85 height 19
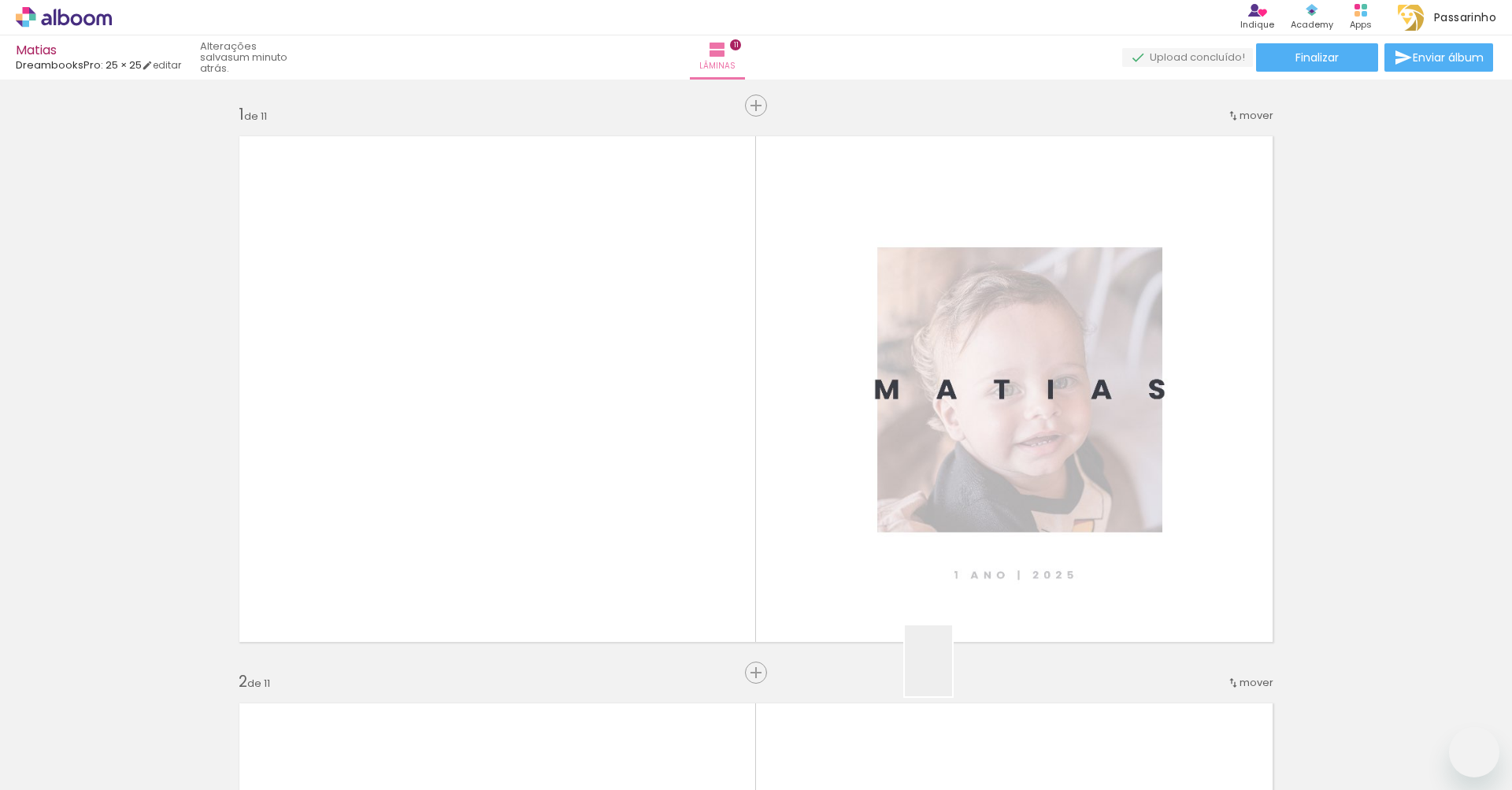
click at [764, 558] on quentale-workspace at bounding box center [756, 395] width 1512 height 790
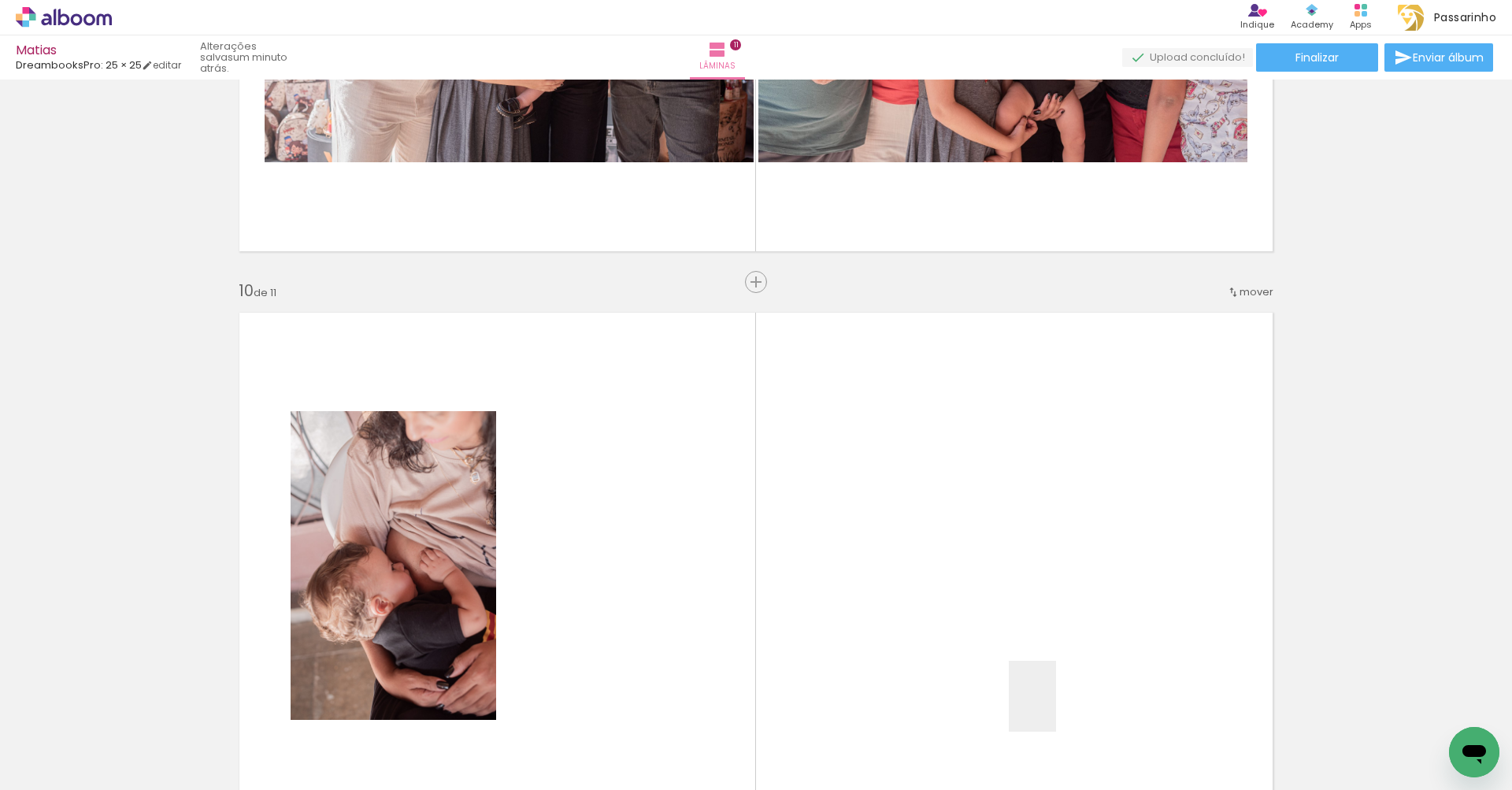
drag, startPoint x: 1075, startPoint y: 748, endPoint x: 957, endPoint y: 560, distance: 222.0
click at [957, 560] on quentale-workspace at bounding box center [756, 395] width 1512 height 790
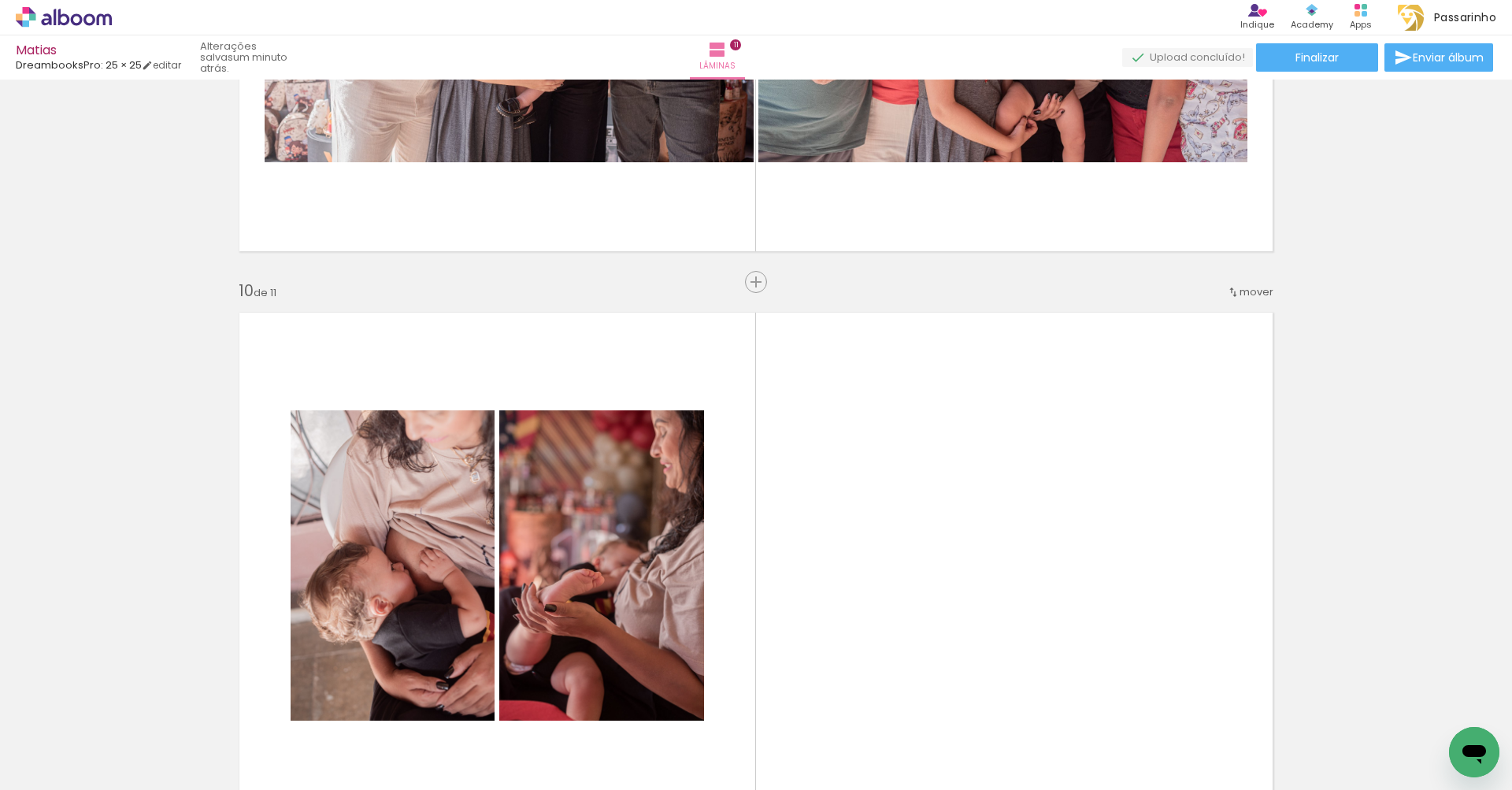
scroll to position [5061, 0]
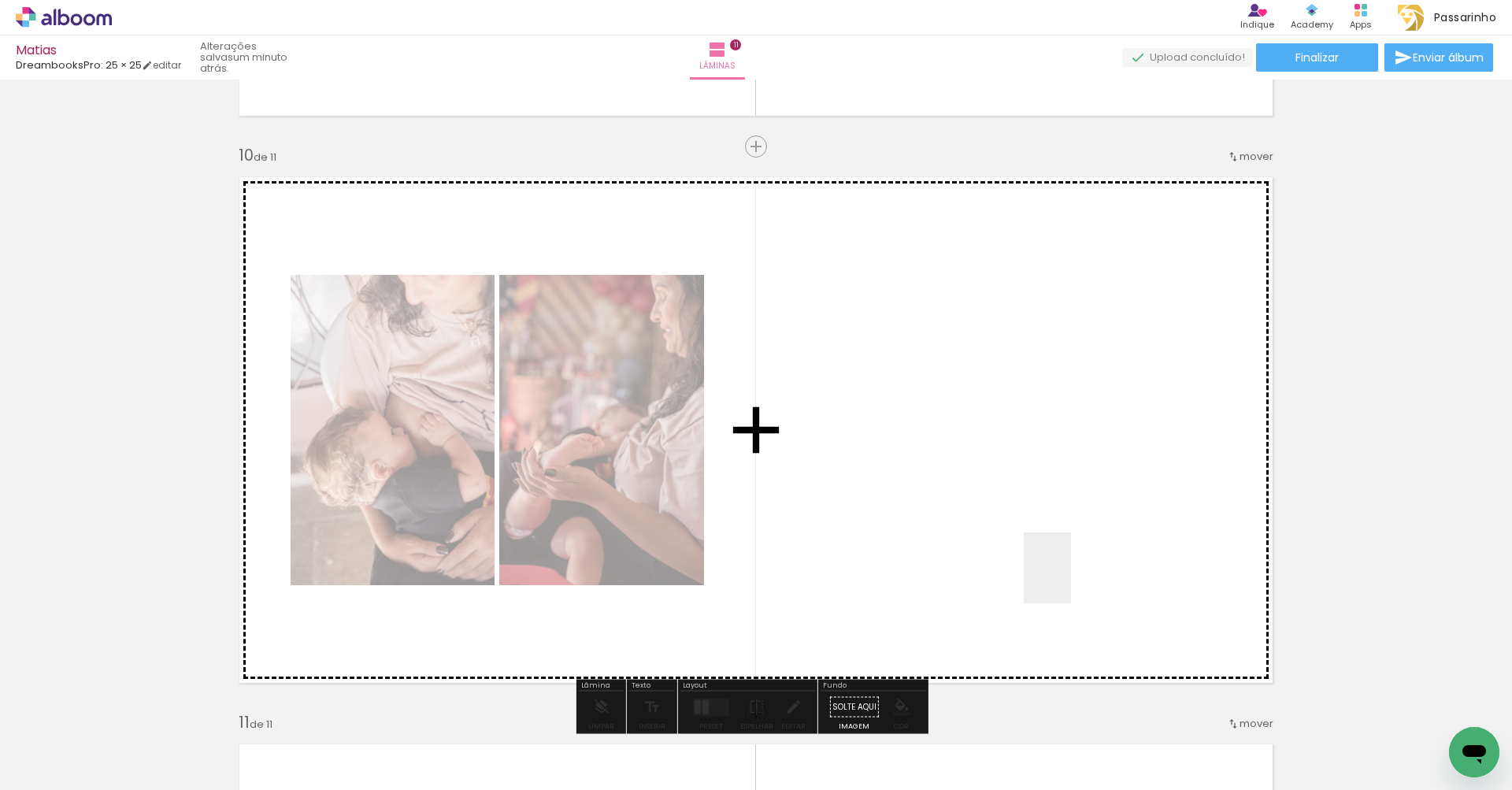
drag, startPoint x: 1071, startPoint y: 579, endPoint x: 1036, endPoint y: 531, distance: 59.4
click at [1036, 531] on quentale-workspace at bounding box center [756, 395] width 1512 height 790
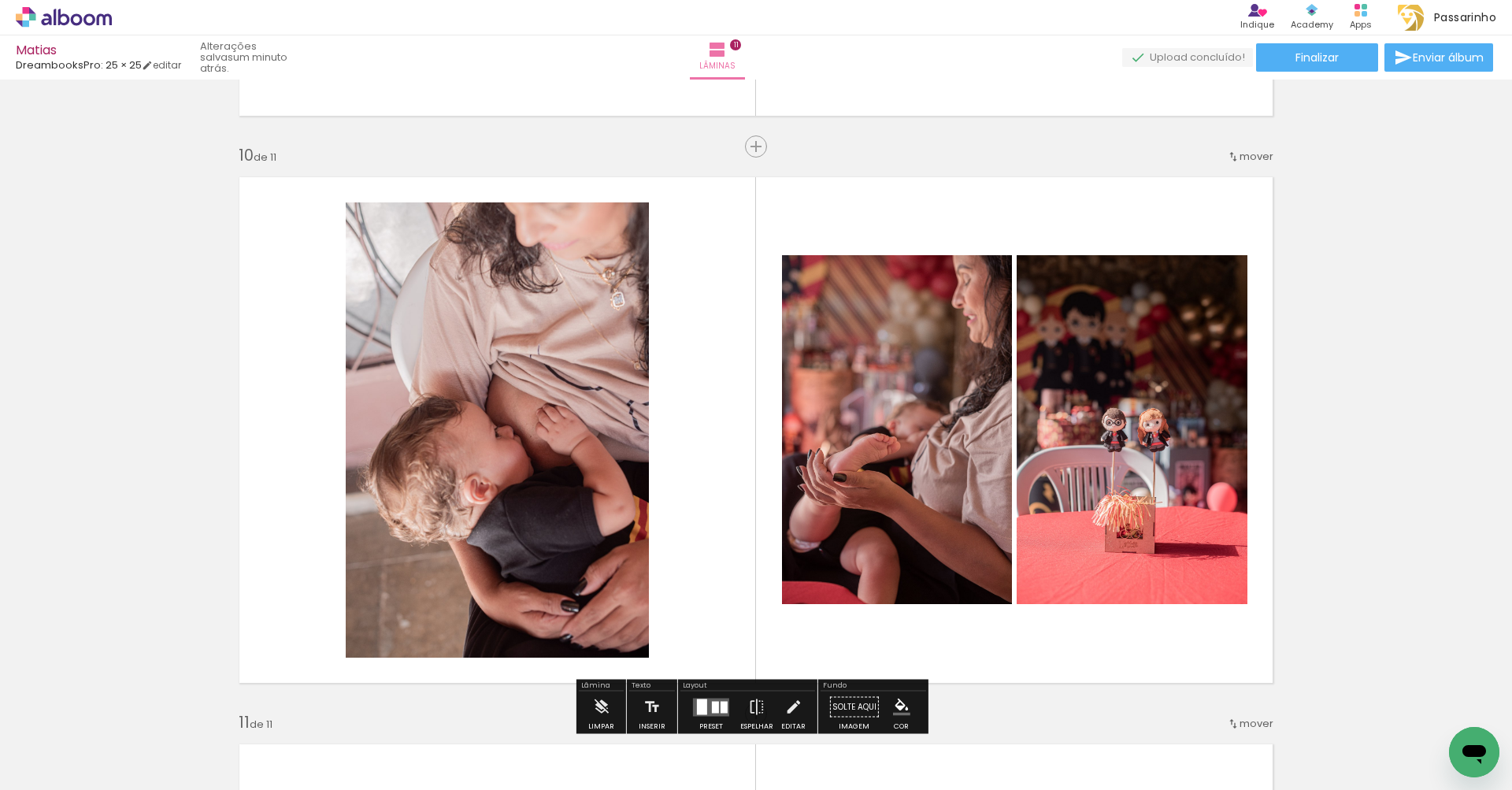
click at [1119, 534] on quentale-photo at bounding box center [1132, 430] width 230 height 349
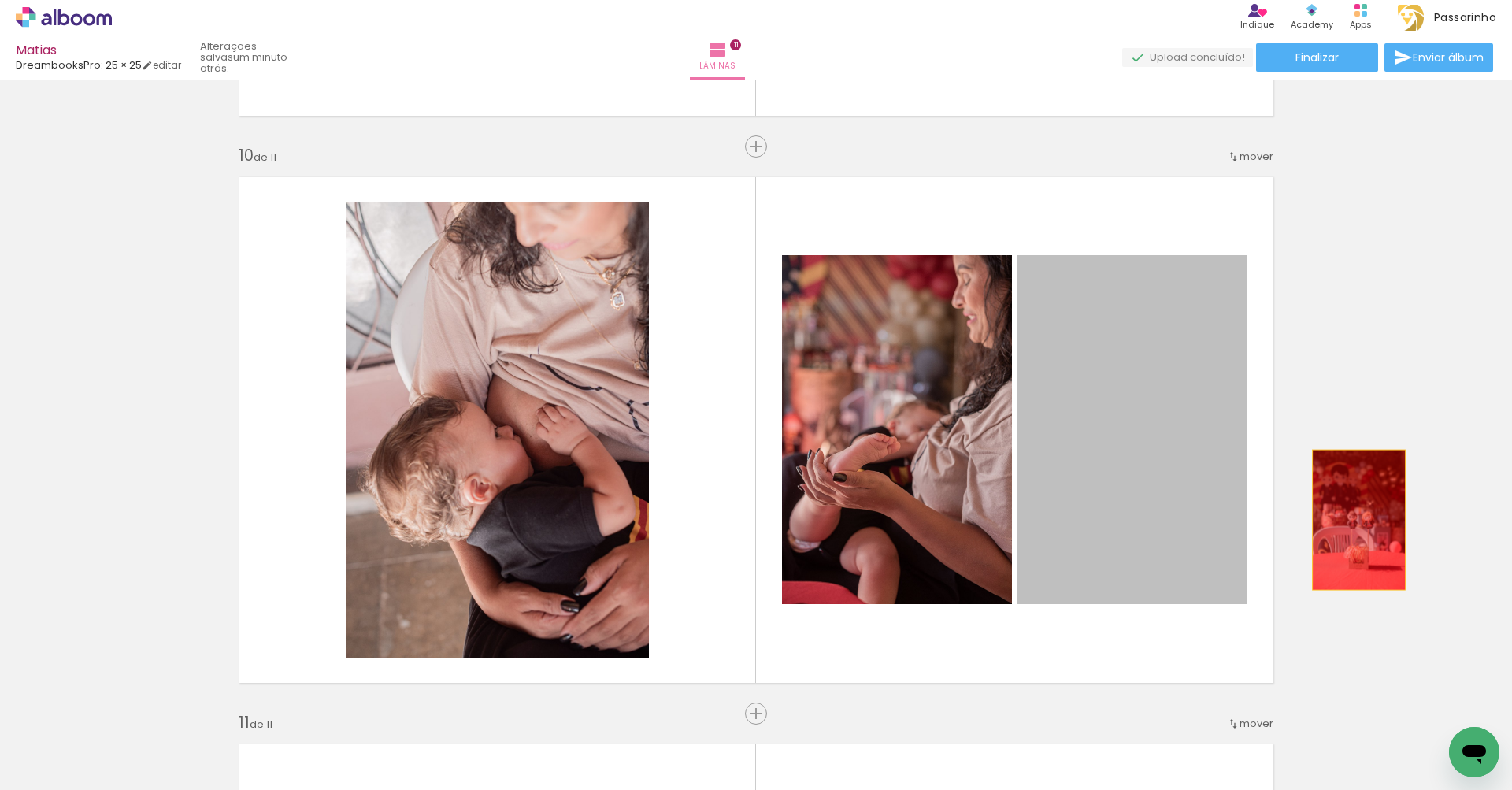
drag, startPoint x: 1100, startPoint y: 526, endPoint x: 1356, endPoint y: 516, distance: 256.2
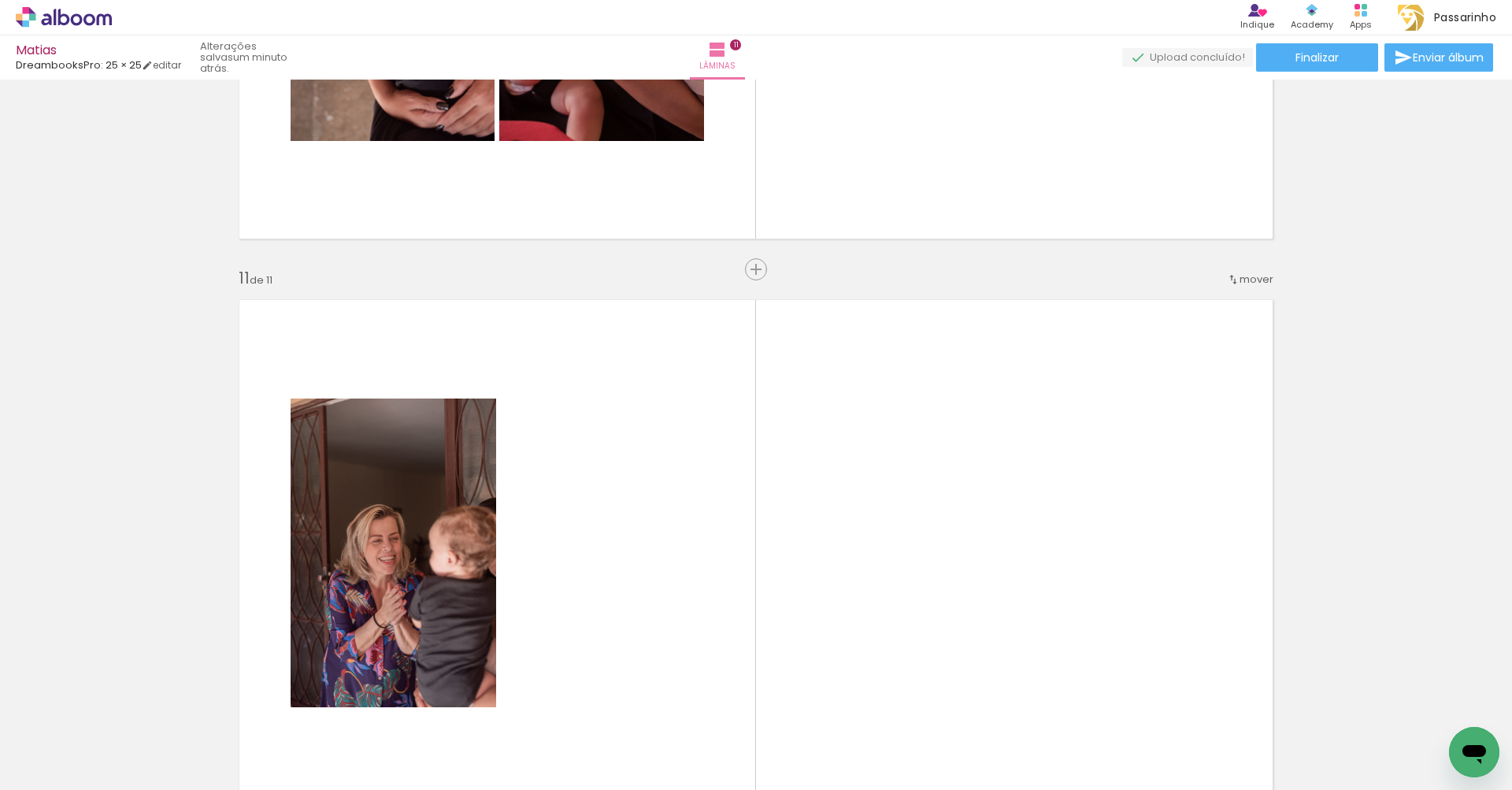
scroll to position [5172, 0]
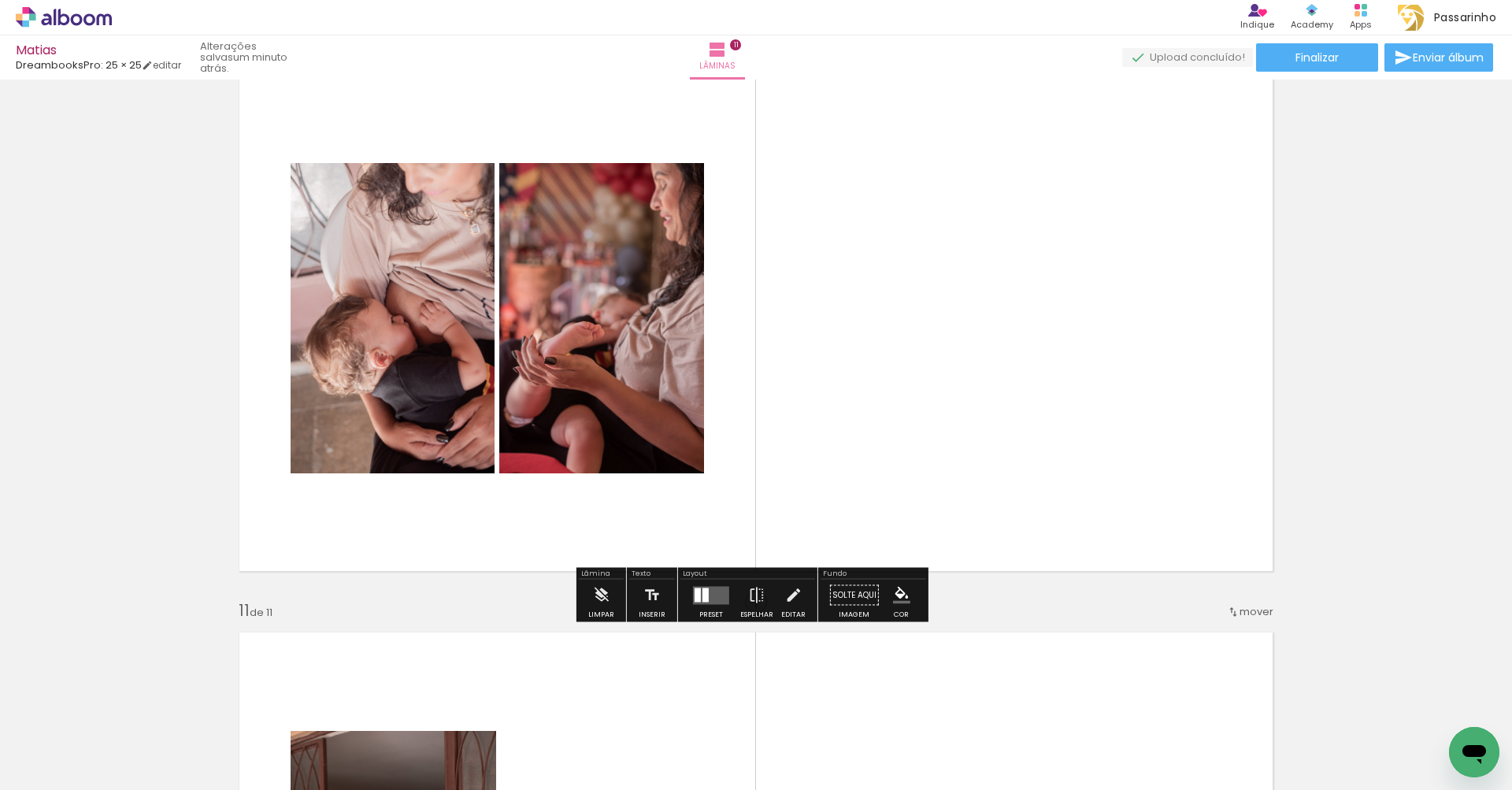
click at [711, 596] on quentale-layouter at bounding box center [711, 595] width 37 height 18
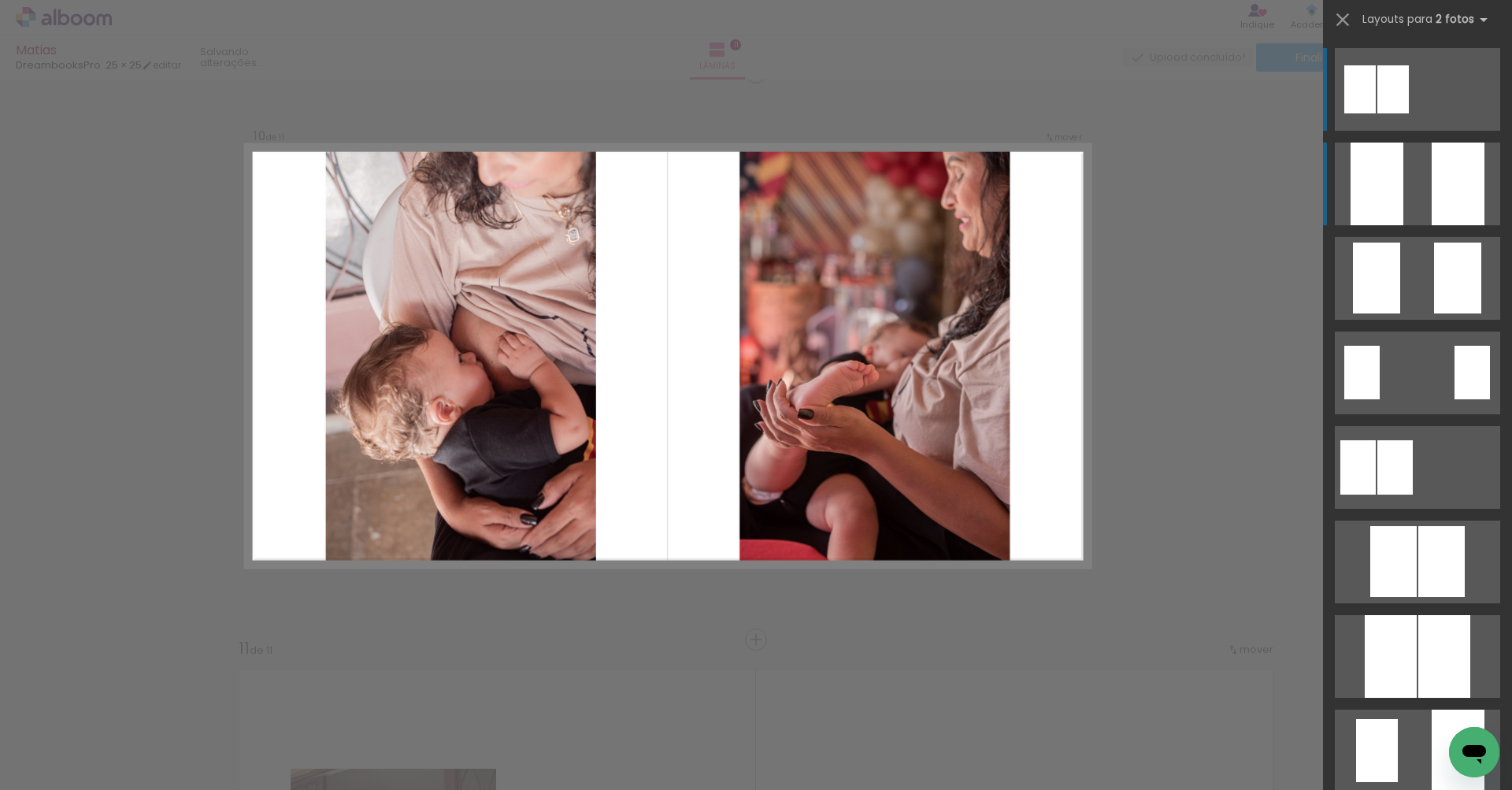
scroll to position [5105, 0]
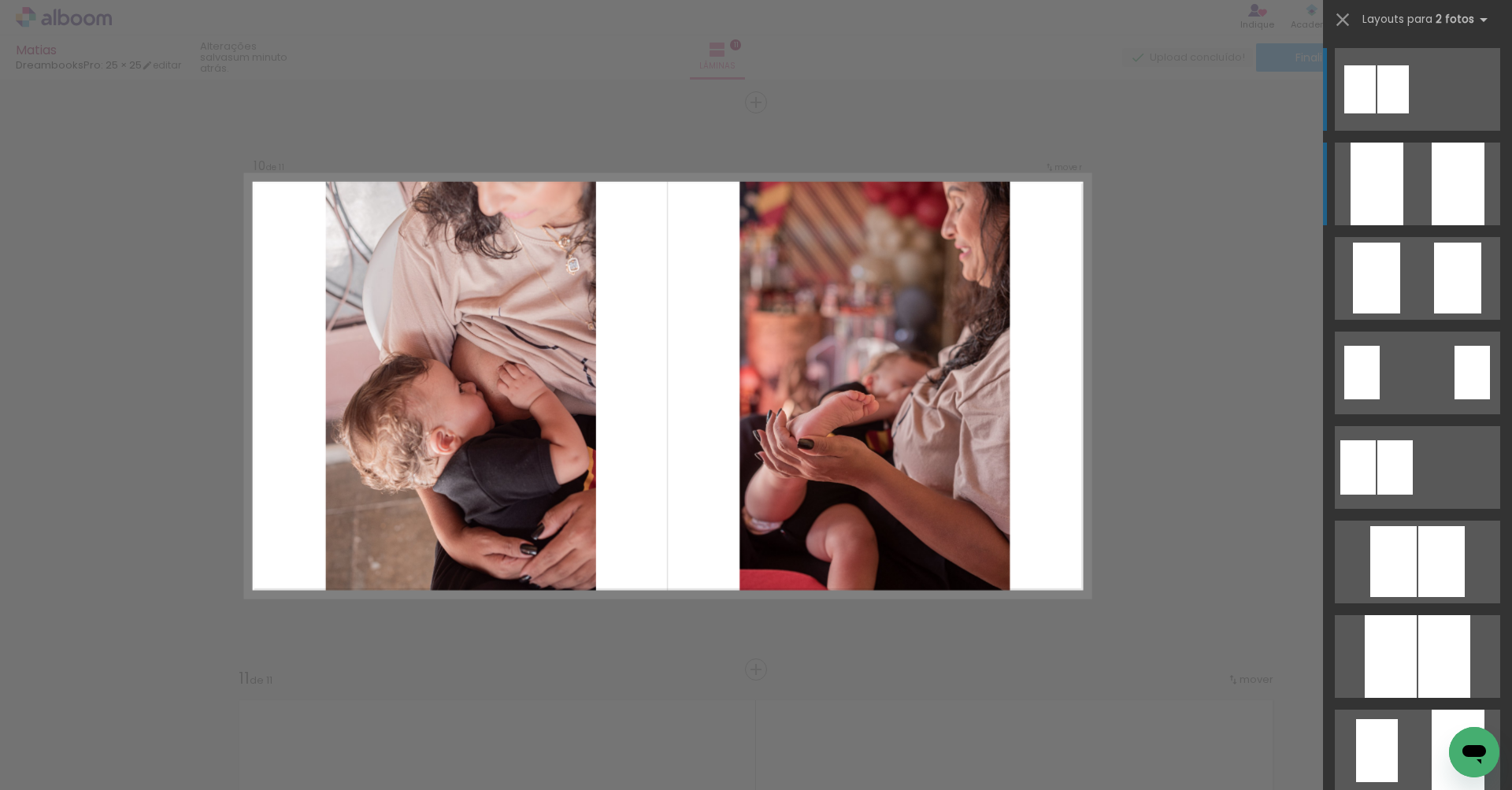
click at [1381, 201] on div at bounding box center [1377, 184] width 53 height 83
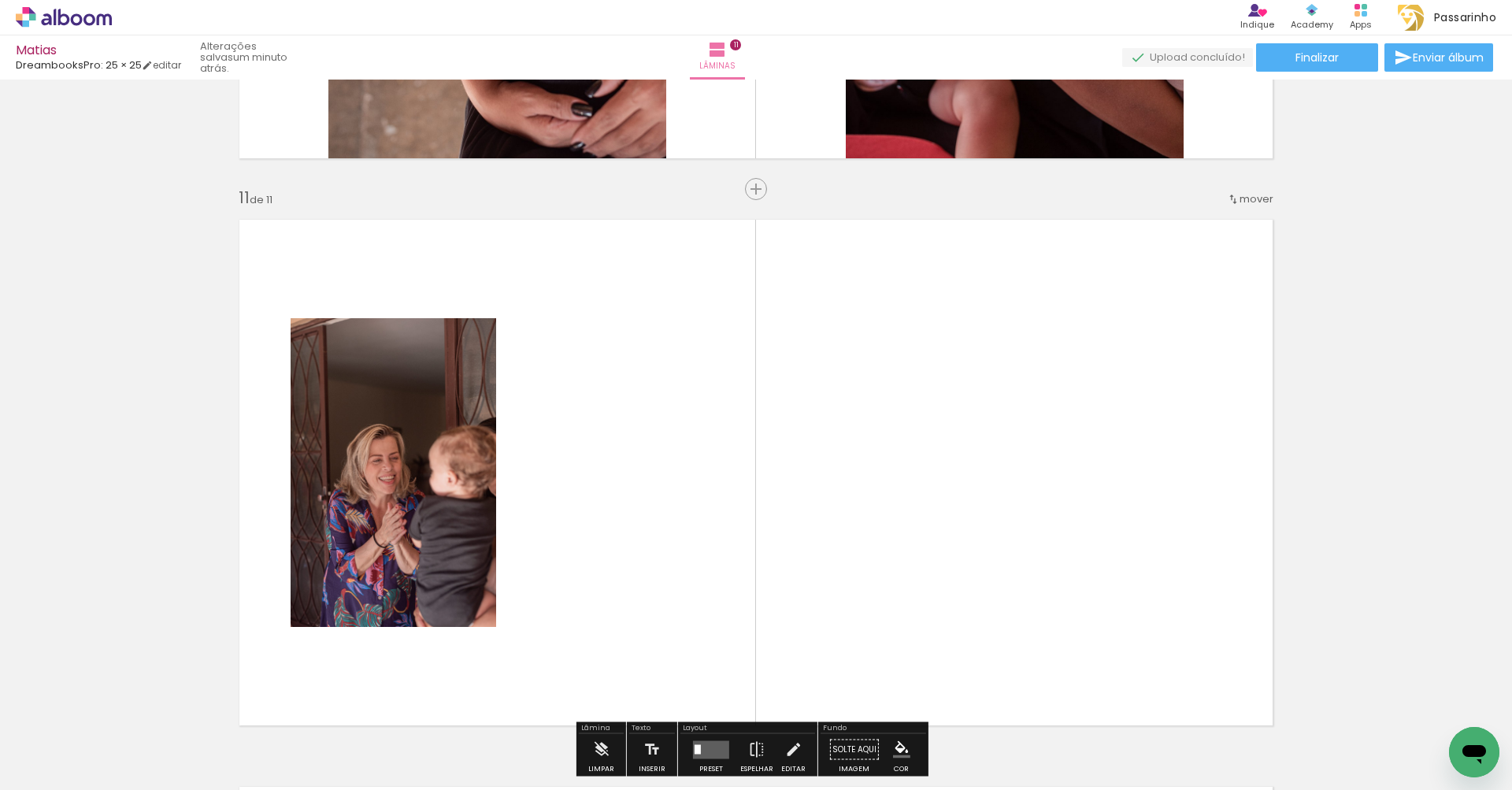
scroll to position [0, 1771]
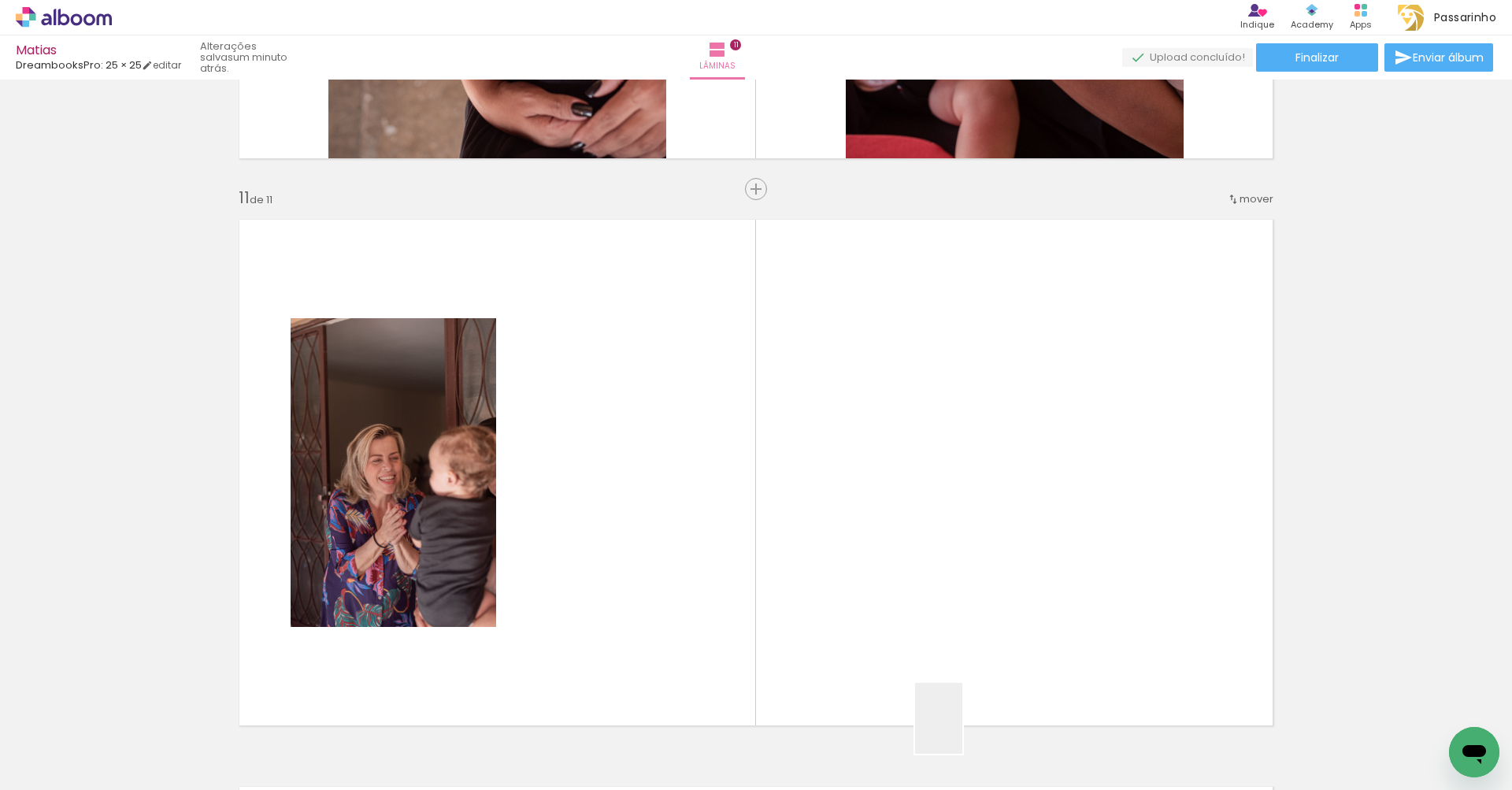
drag, startPoint x: 962, startPoint y: 730, endPoint x: 891, endPoint y: 546, distance: 197.2
click at [891, 546] on quentale-workspace at bounding box center [756, 395] width 1512 height 790
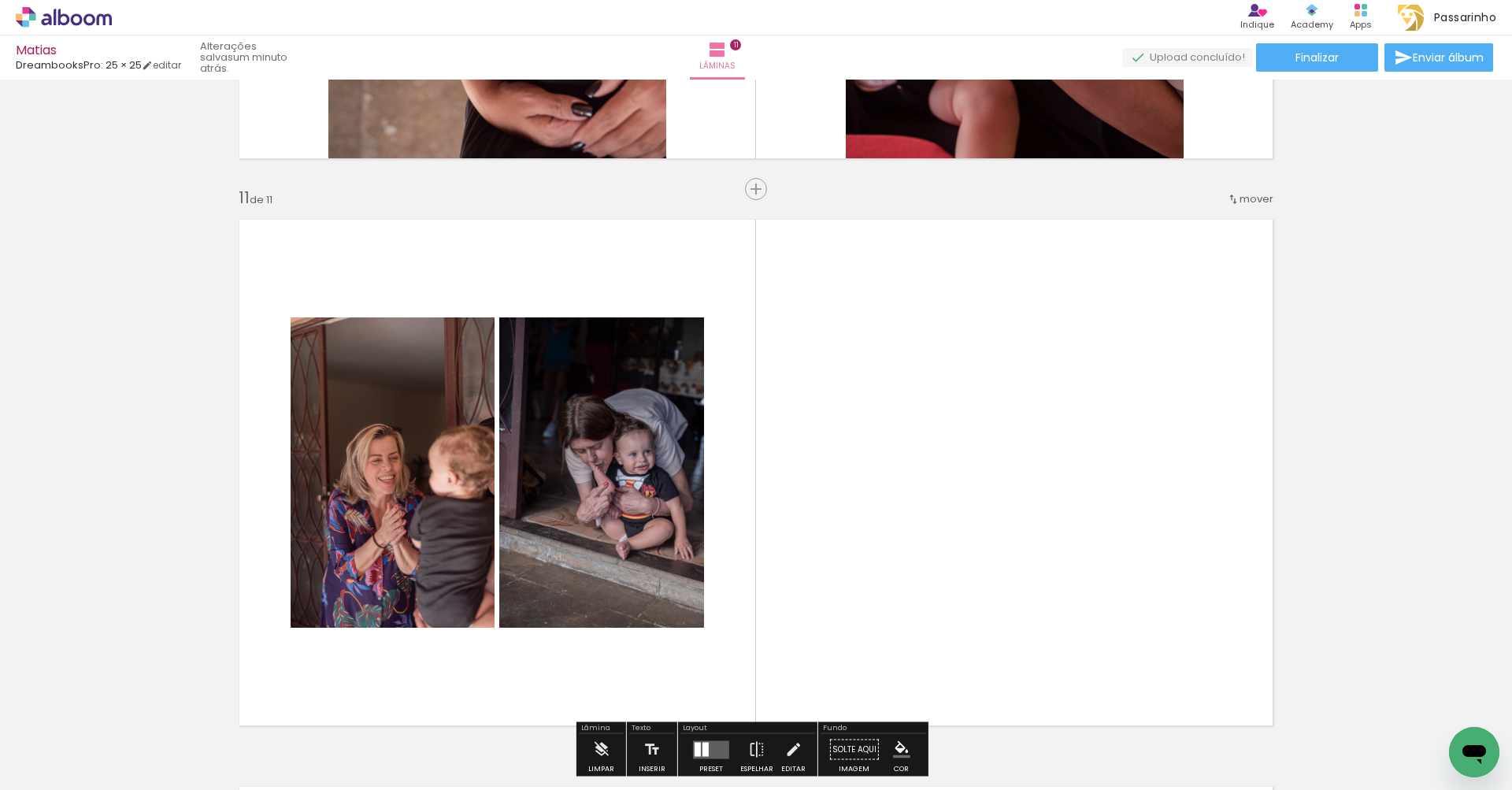
scroll to position [5733, 0]
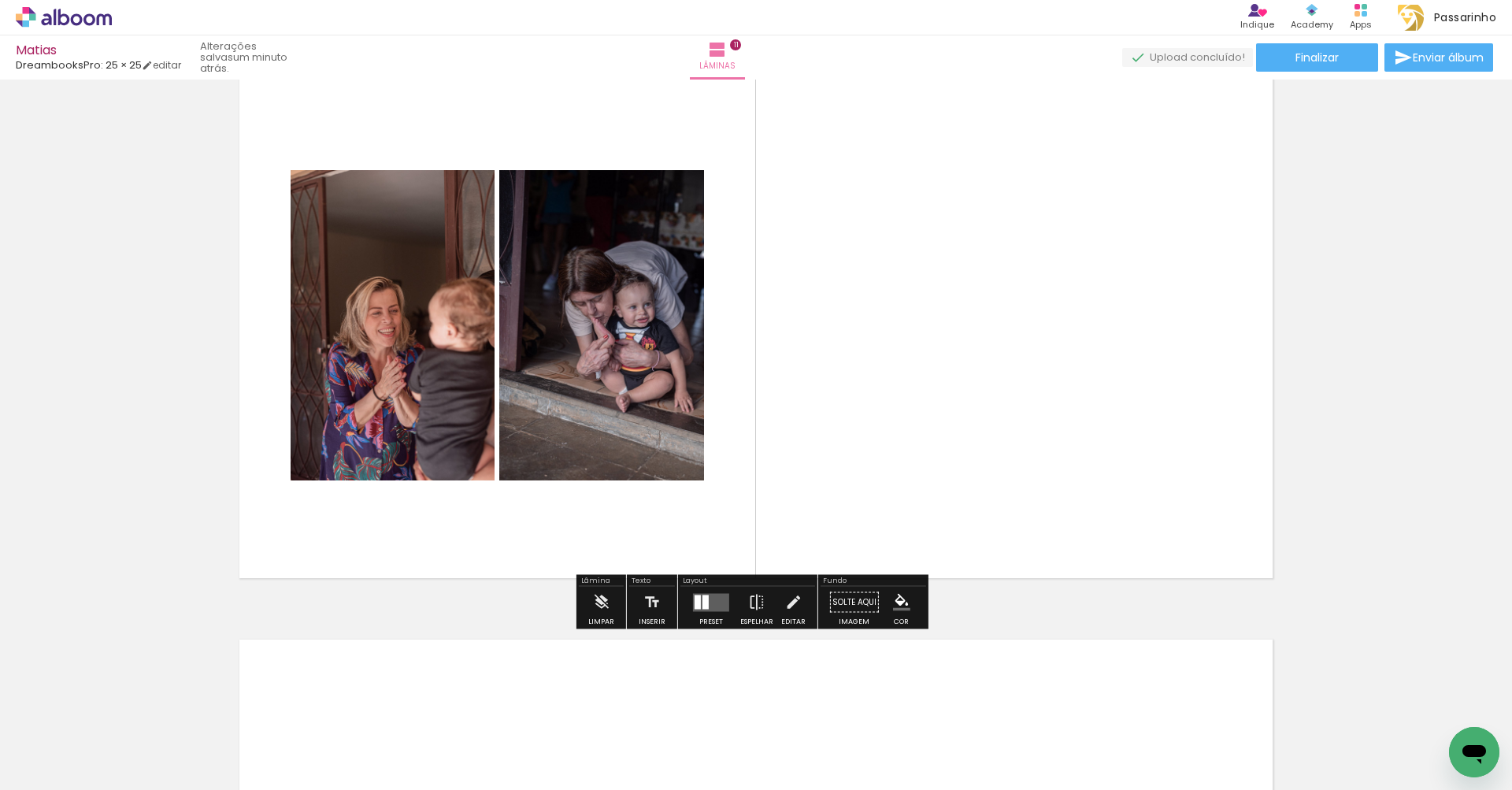
click at [711, 615] on div at bounding box center [711, 602] width 42 height 32
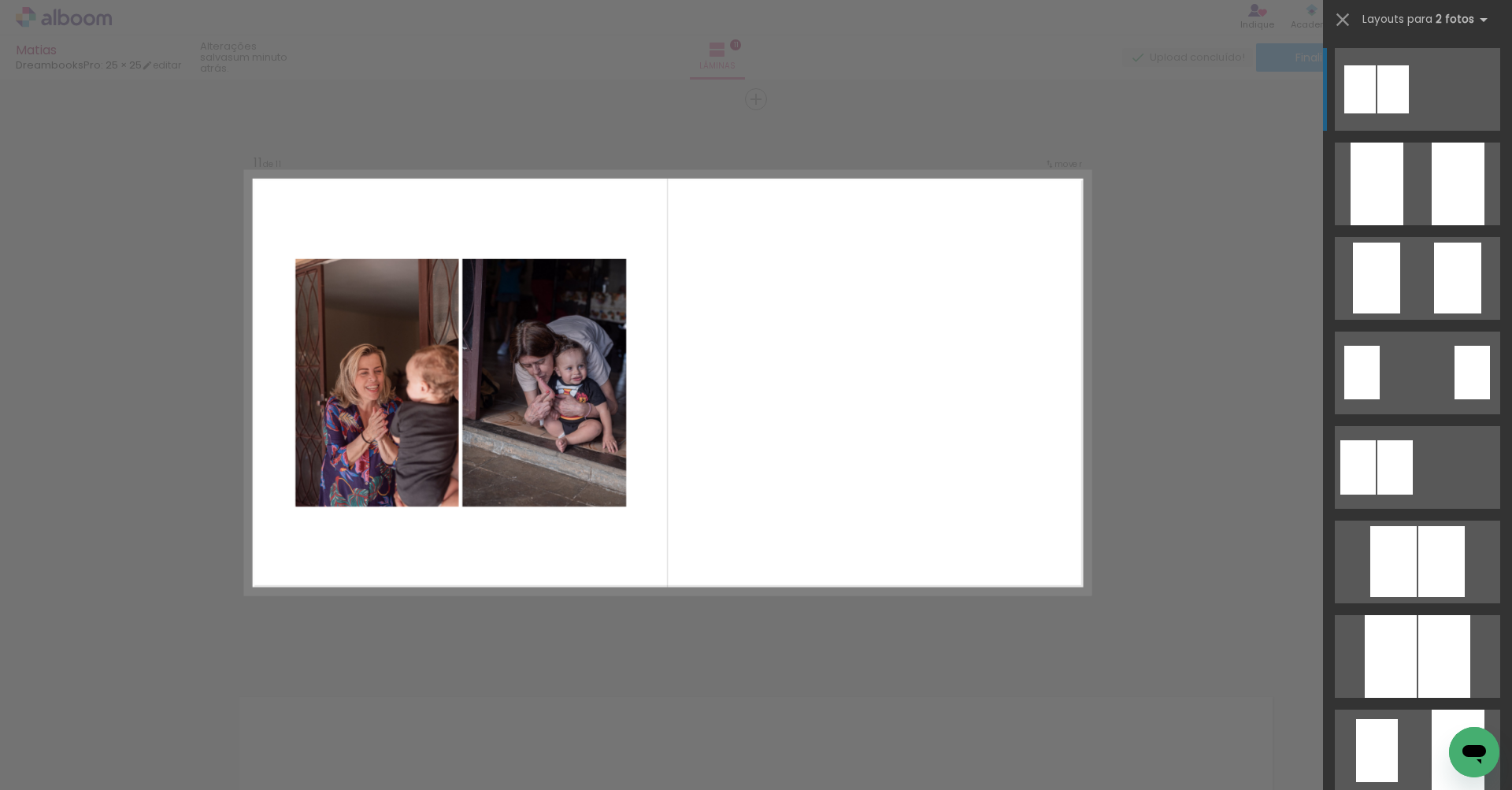
scroll to position [5672, 0]
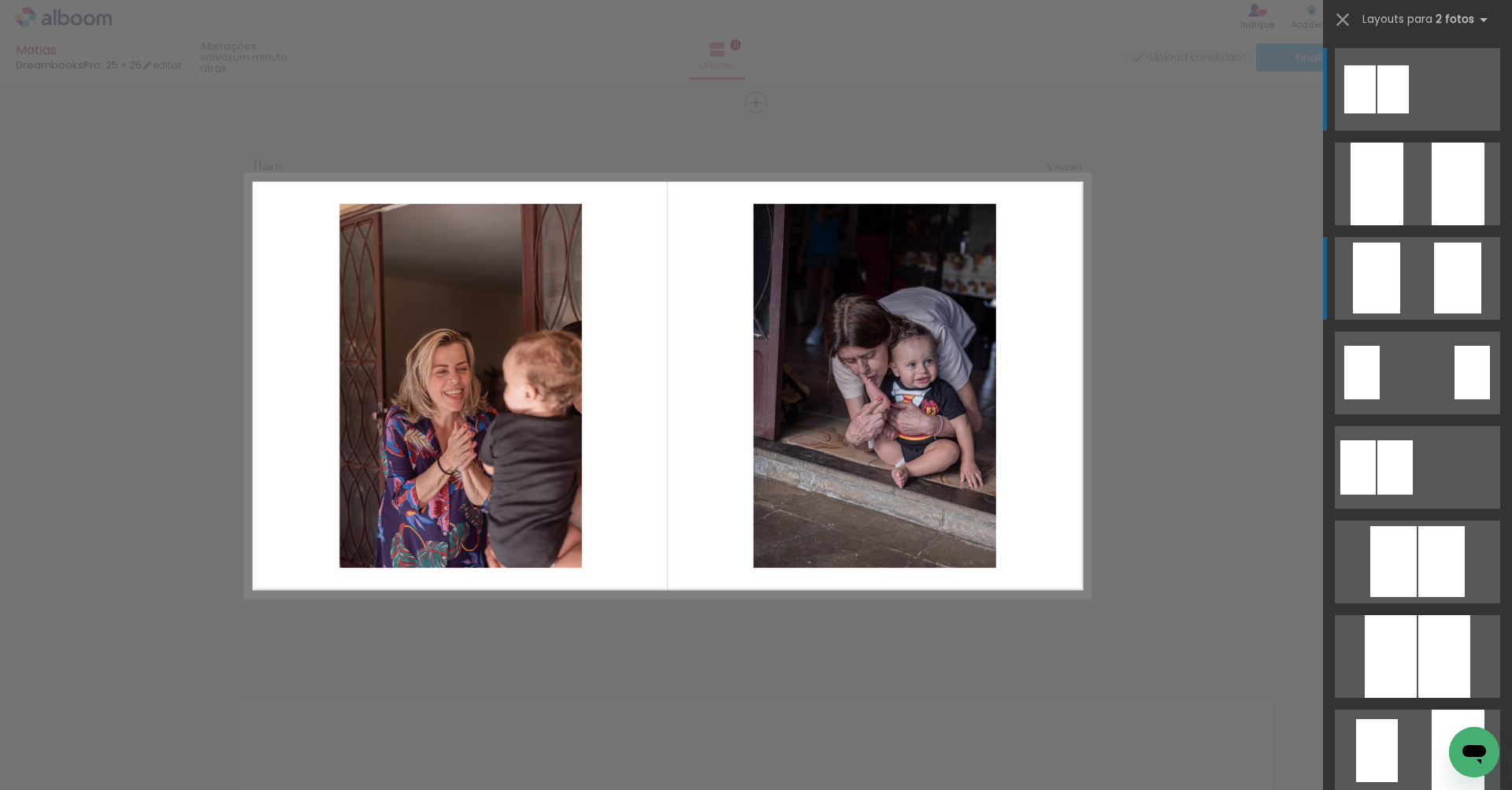
click at [1398, 225] on quentale-layouter at bounding box center [1417, 184] width 165 height 83
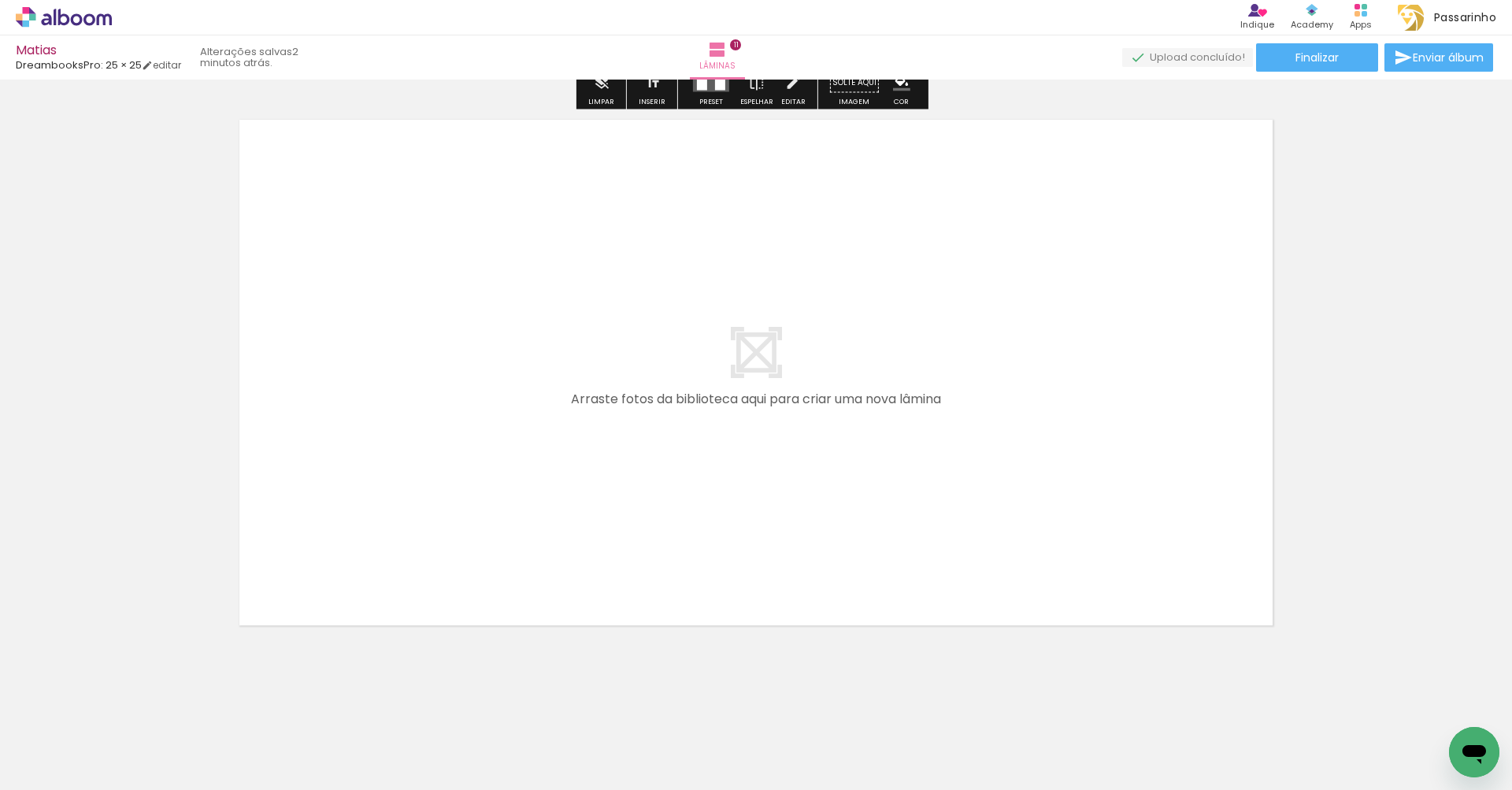
scroll to position [0, 0]
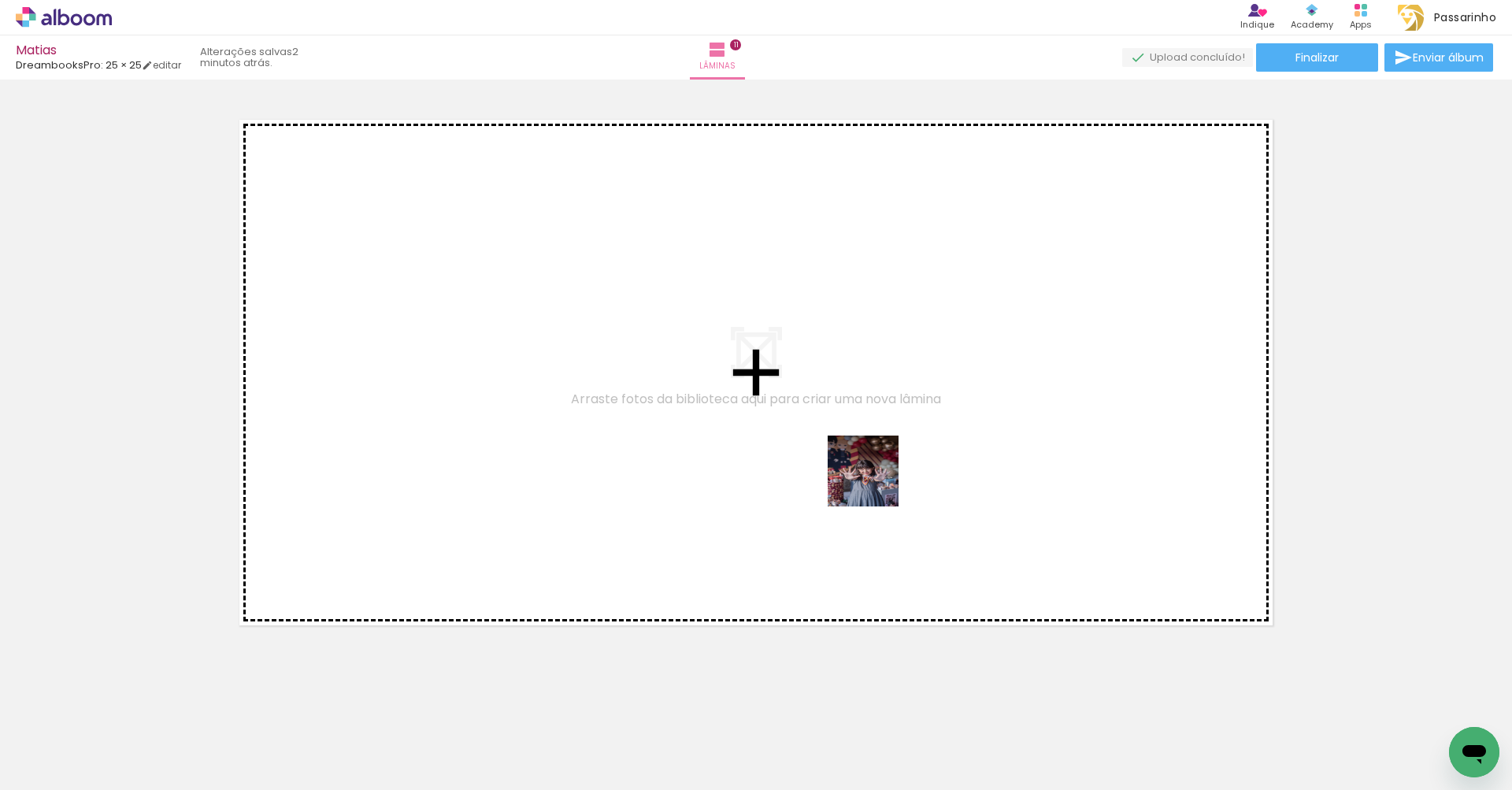
drag, startPoint x: 1136, startPoint y: 741, endPoint x: 874, endPoint y: 483, distance: 367.7
click at [874, 483] on quentale-workspace at bounding box center [756, 395] width 1512 height 790
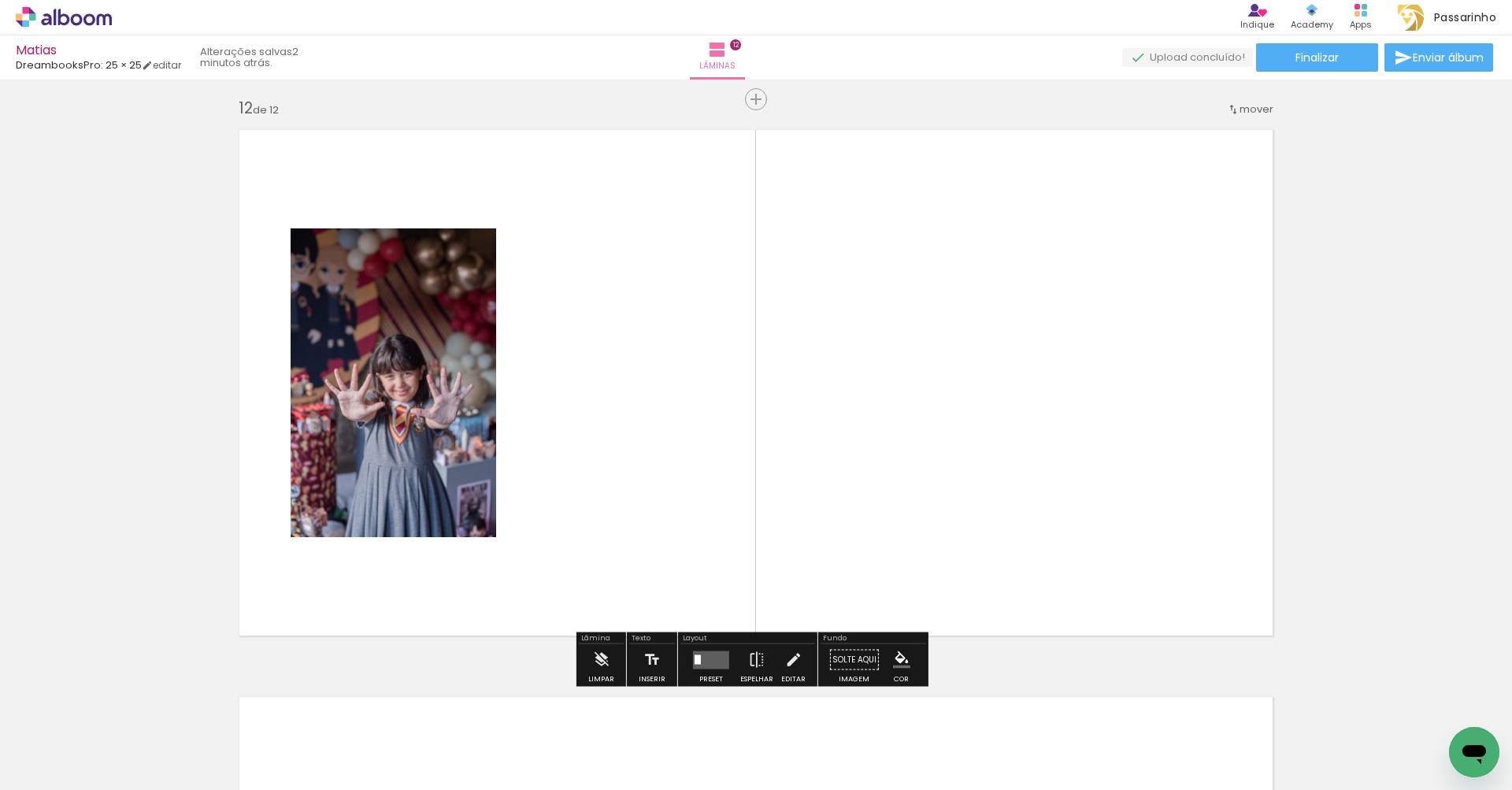
scroll to position [6239, 0]
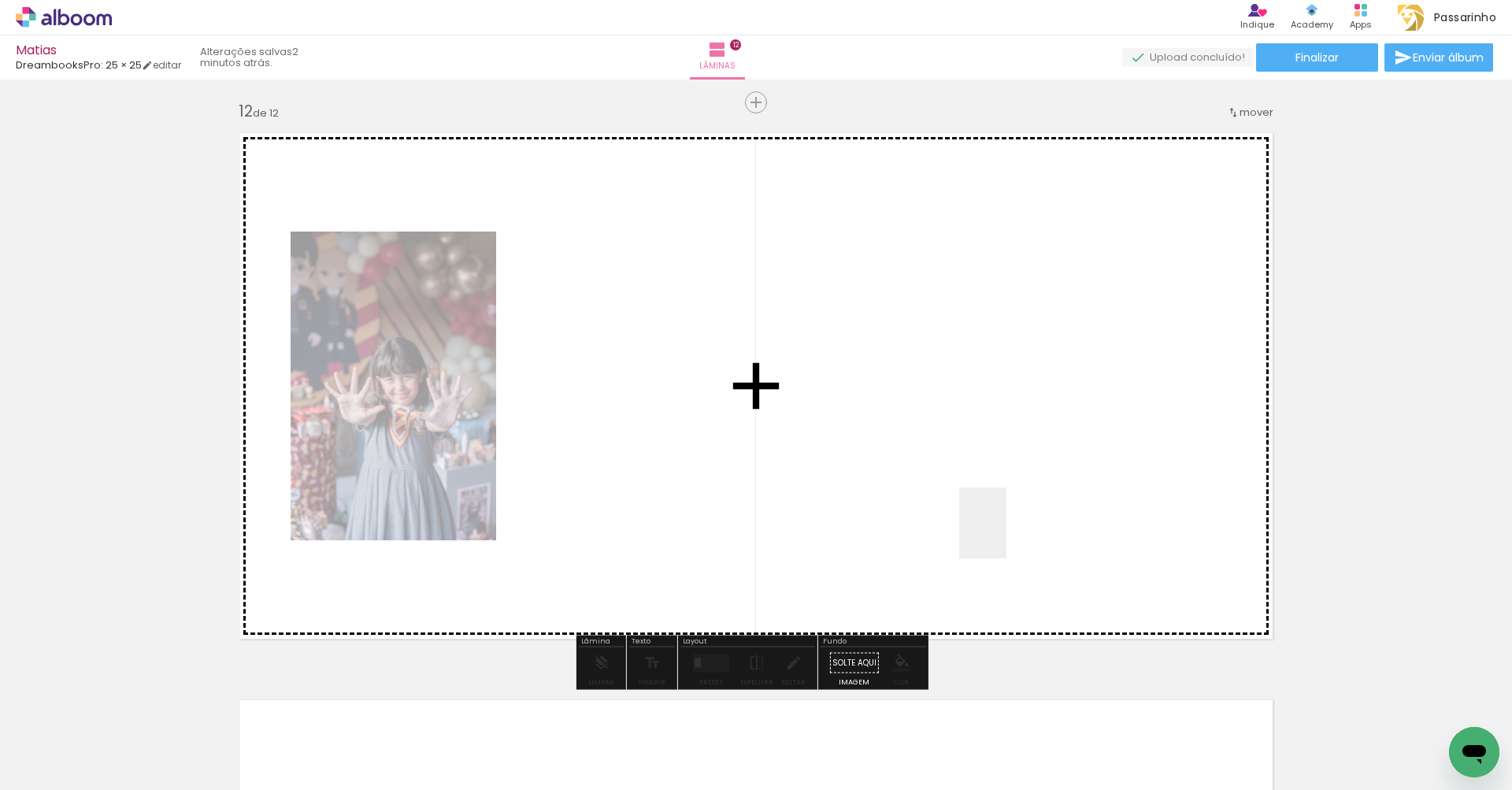
drag, startPoint x: 1204, startPoint y: 738, endPoint x: 945, endPoint y: 494, distance: 355.8
click at [972, 503] on quentale-workspace at bounding box center [756, 395] width 1512 height 790
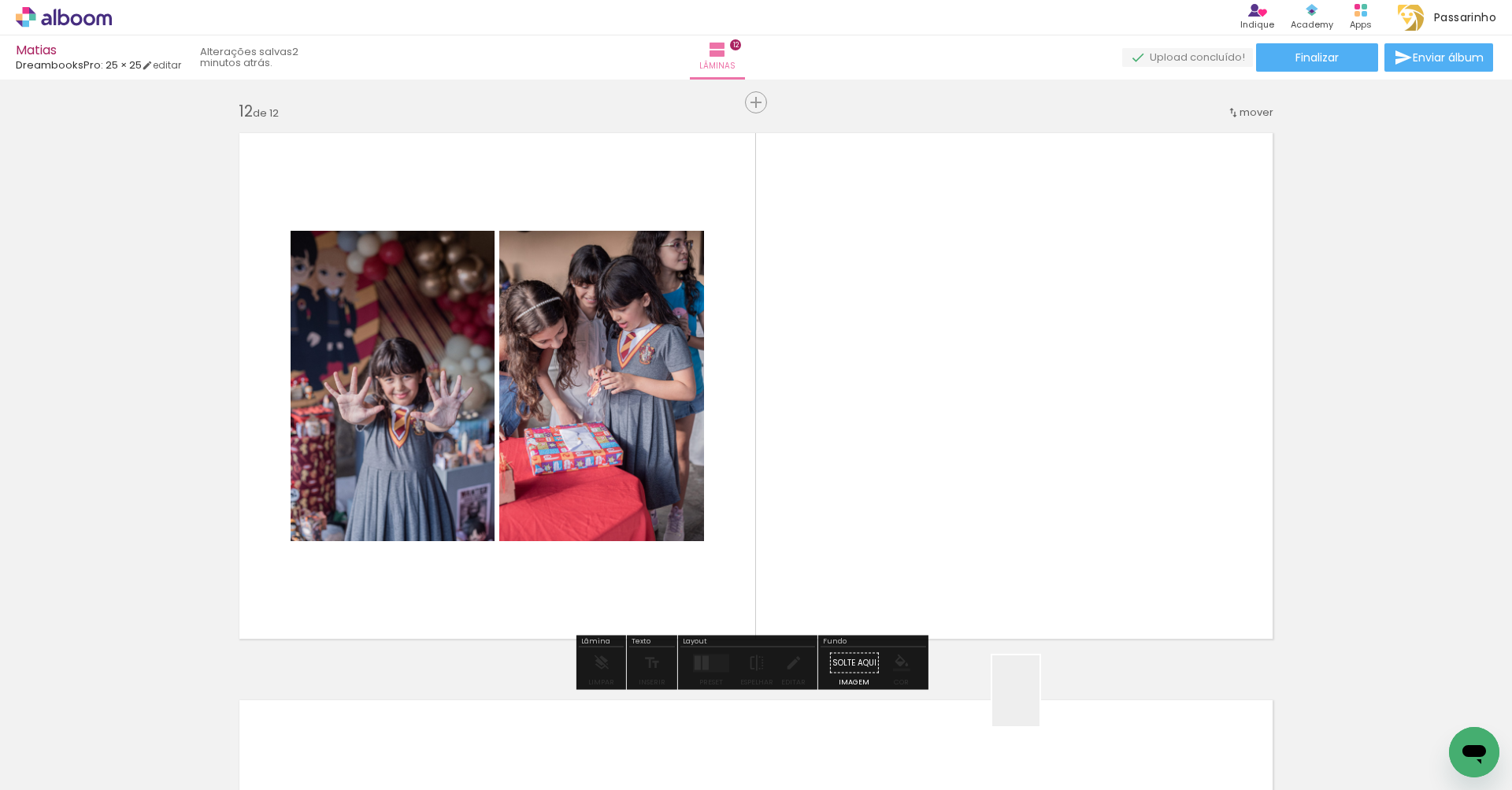
drag, startPoint x: 1039, startPoint y: 722, endPoint x: 997, endPoint y: 389, distance: 335.6
click at [997, 389] on quentale-workspace at bounding box center [756, 395] width 1512 height 790
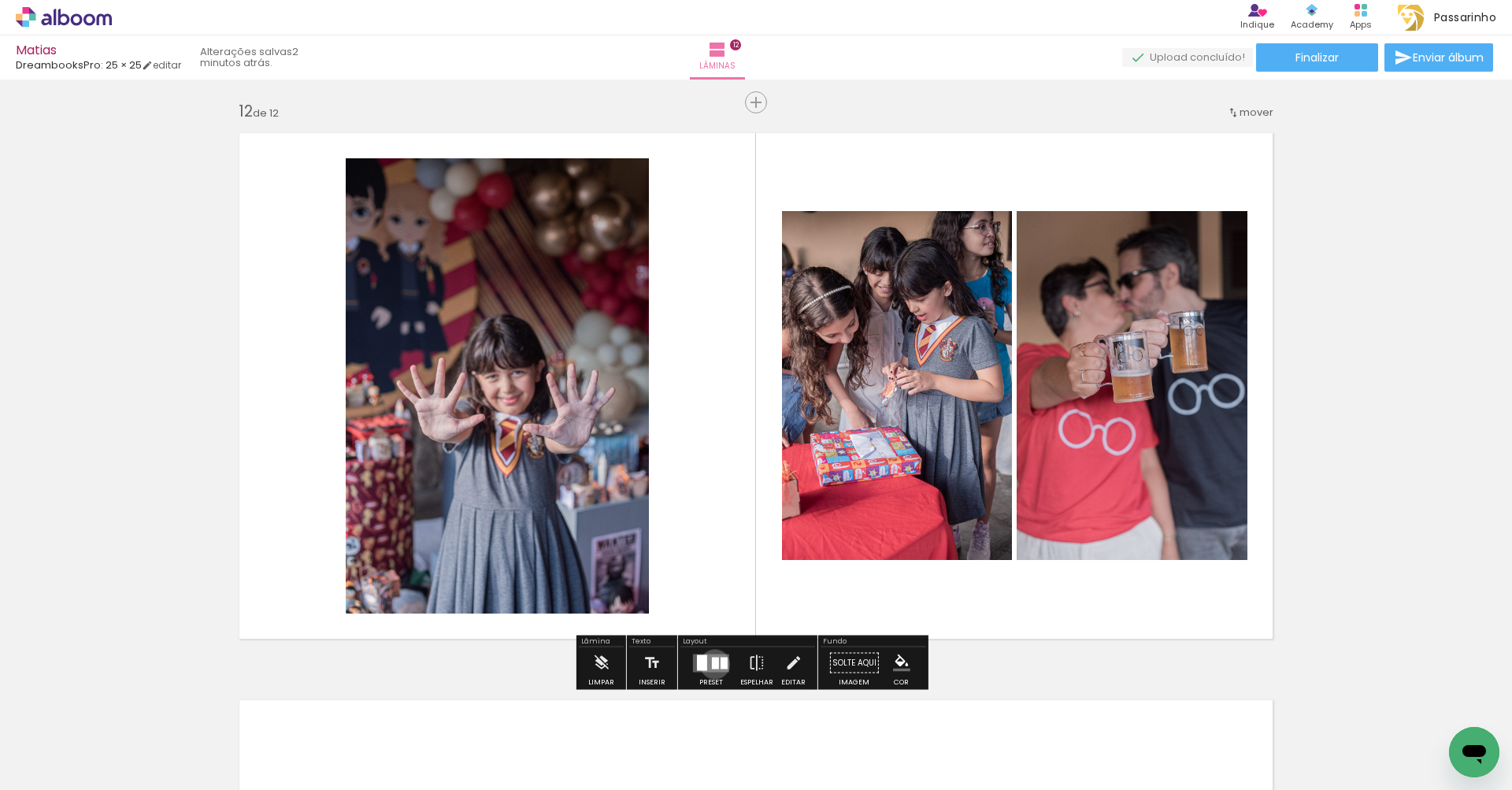
click at [711, 663] on div at bounding box center [715, 663] width 7 height 12
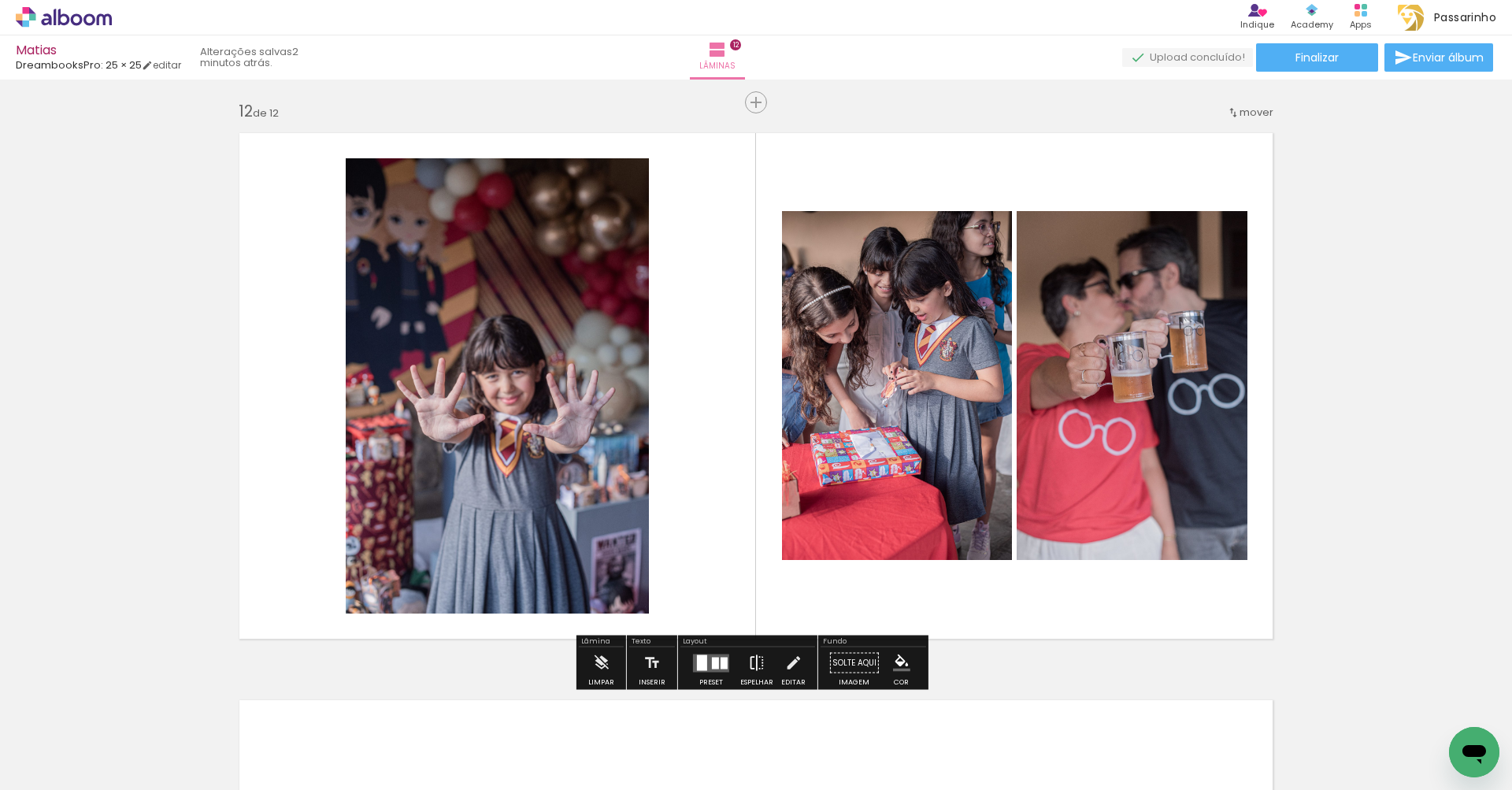
click at [750, 664] on iron-icon at bounding box center [756, 663] width 17 height 32
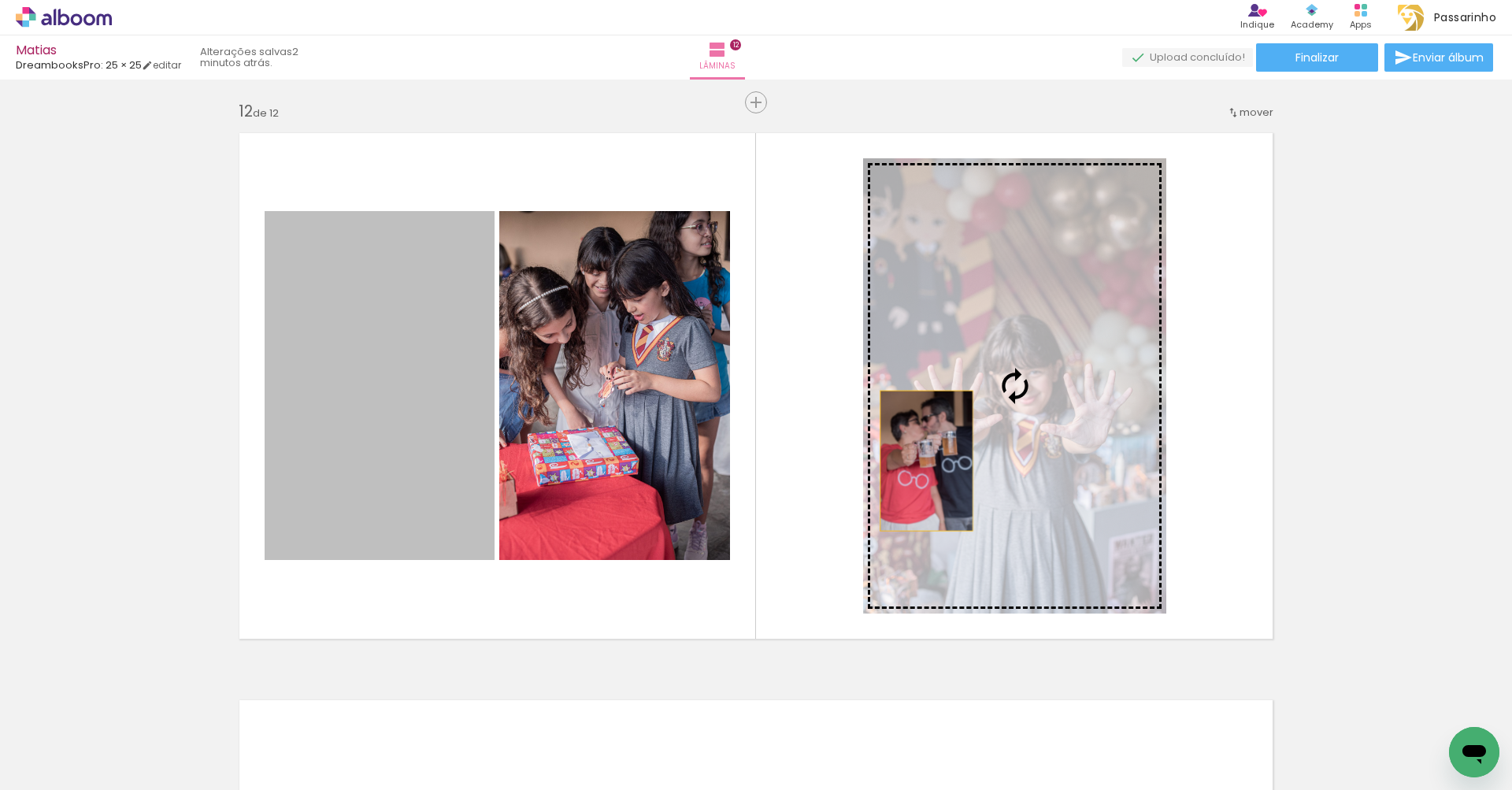
drag, startPoint x: 402, startPoint y: 461, endPoint x: 969, endPoint y: 452, distance: 567.1
click at [0, 0] on slot at bounding box center [0, 0] width 0 height 0
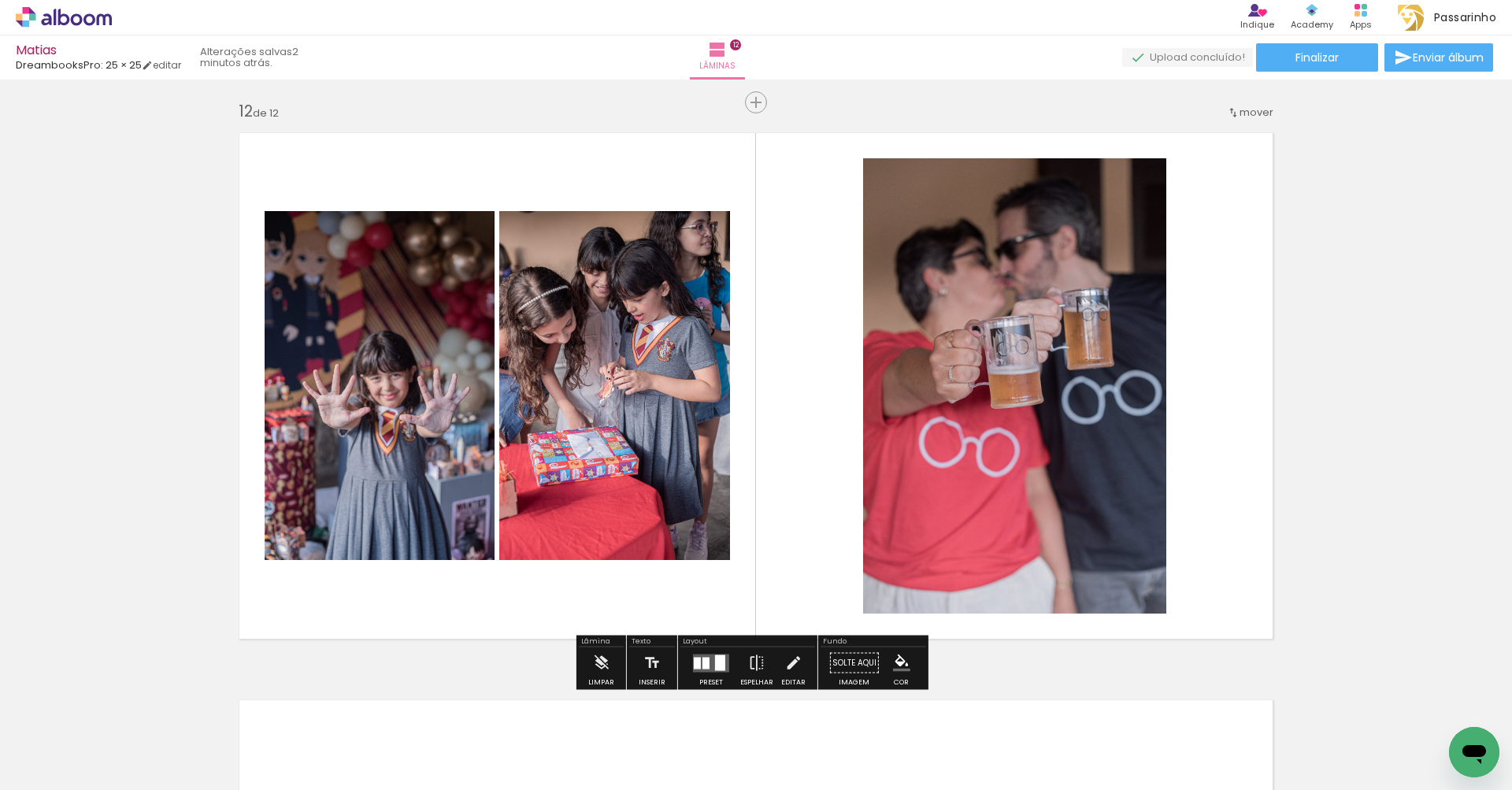
scroll to position [0, 2282]
drag, startPoint x: 784, startPoint y: 759, endPoint x: 1410, endPoint y: 427, distance: 708.6
click at [1410, 427] on quentale-workspace at bounding box center [756, 395] width 1512 height 790
drag, startPoint x: 807, startPoint y: 742, endPoint x: 1402, endPoint y: 452, distance: 661.9
click at [1402, 452] on quentale-workspace at bounding box center [756, 395] width 1512 height 790
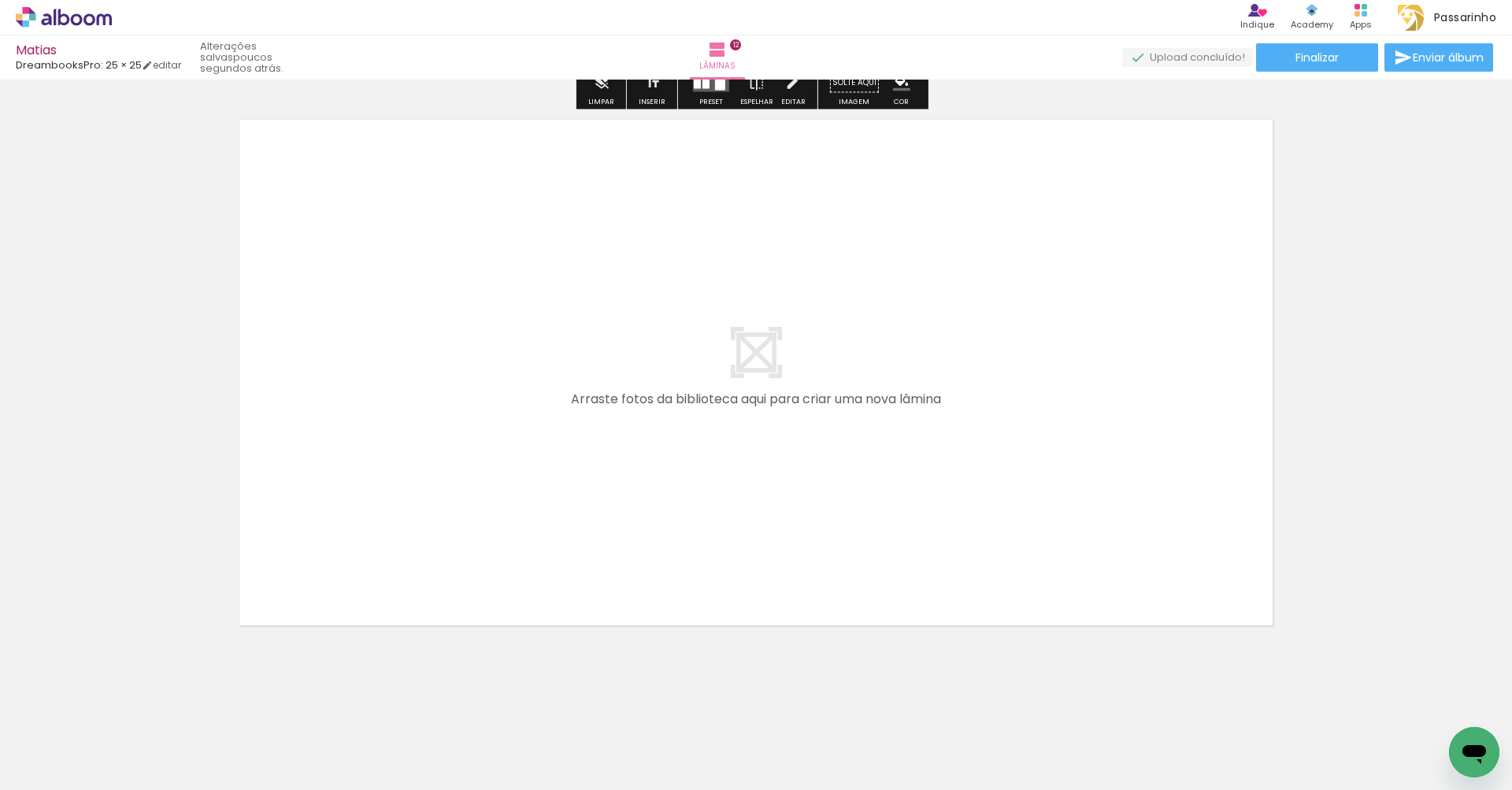
scroll to position [0, 0]
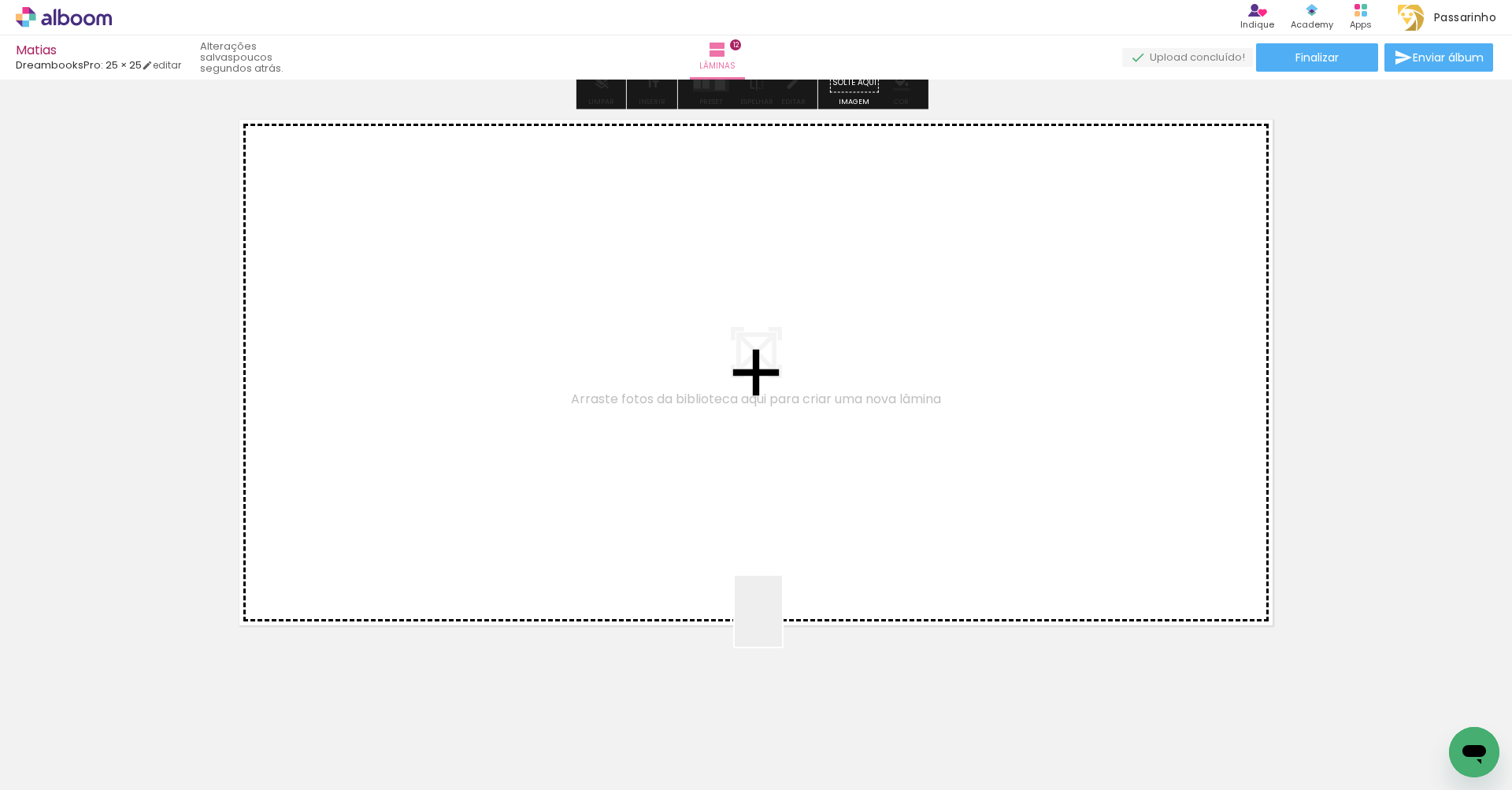
drag, startPoint x: 768, startPoint y: 748, endPoint x: 784, endPoint y: 556, distance: 192.7
click at [784, 556] on quentale-workspace at bounding box center [756, 395] width 1512 height 790
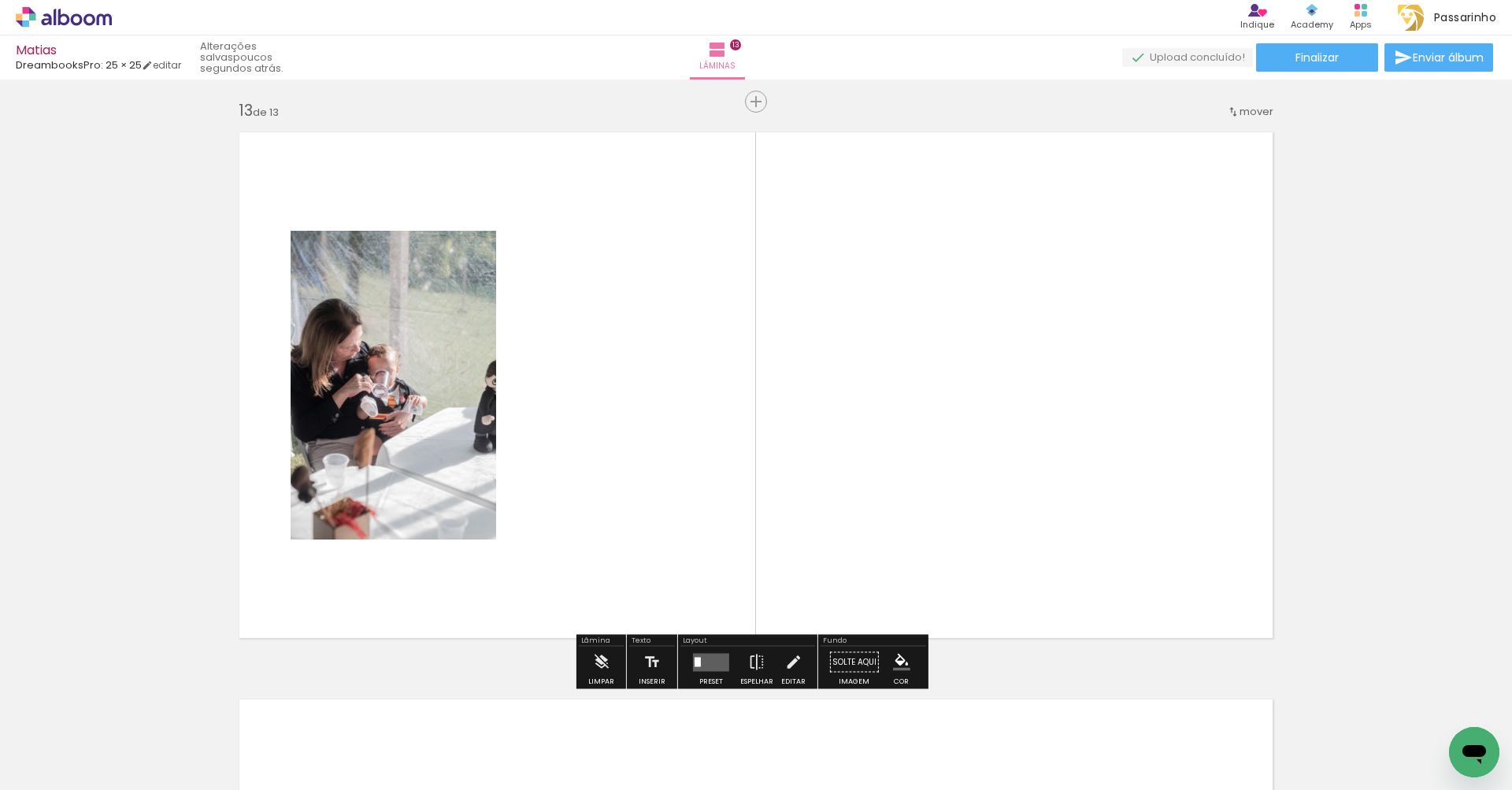
scroll to position [6806, 0]
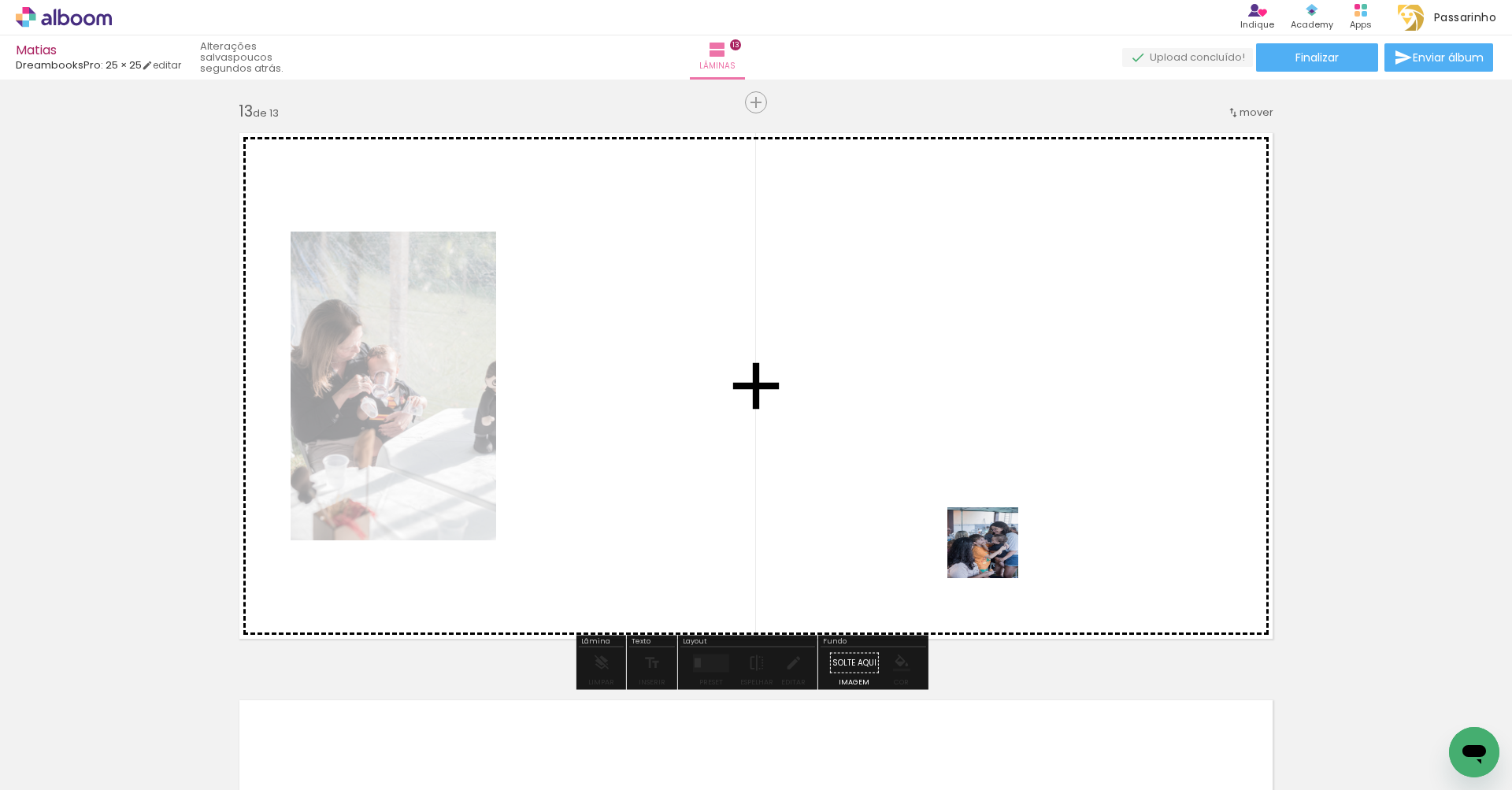
drag, startPoint x: 1049, startPoint y: 738, endPoint x: 1000, endPoint y: 567, distance: 177.9
click at [992, 549] on quentale-workspace at bounding box center [756, 395] width 1512 height 790
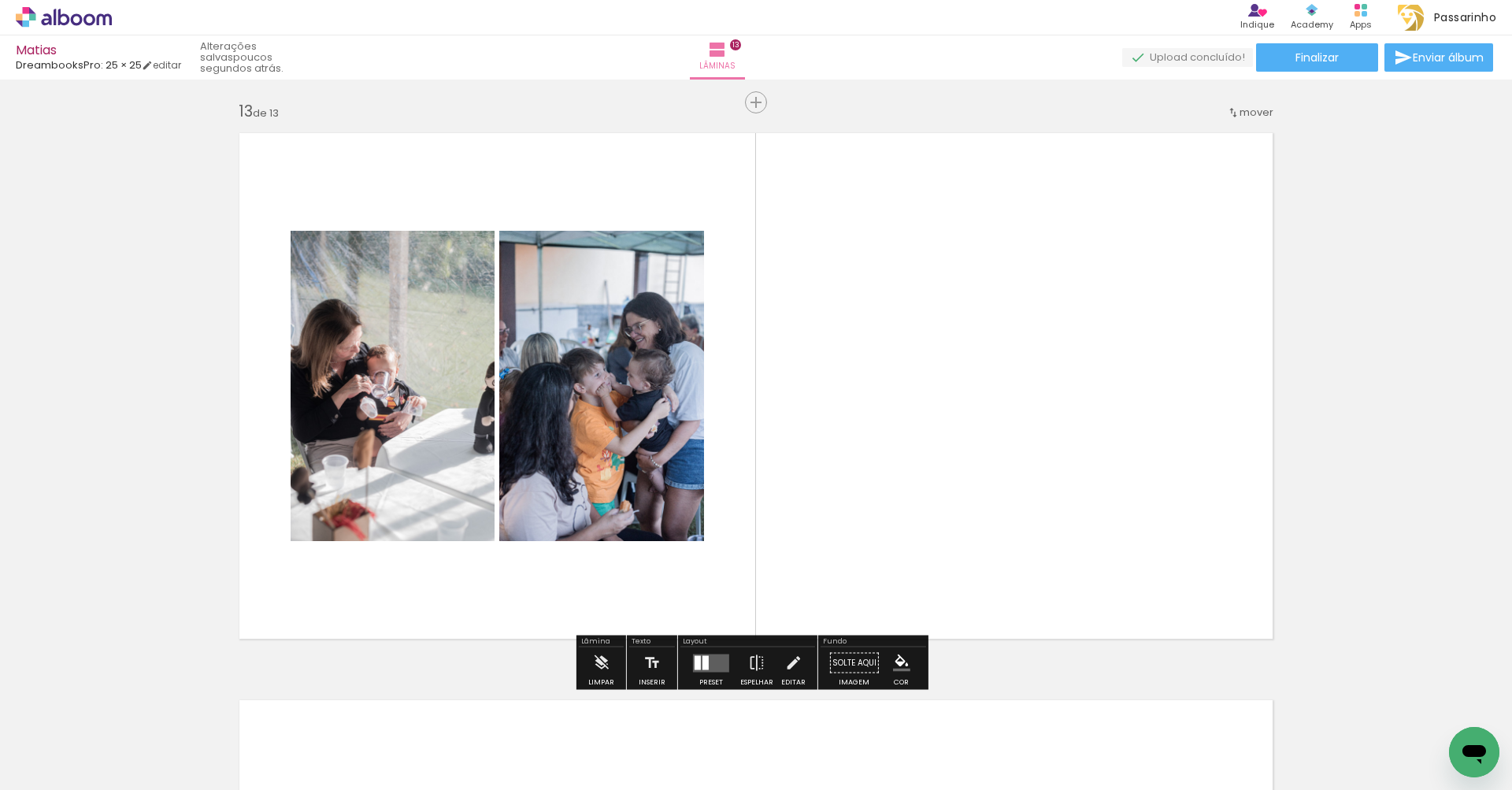
drag, startPoint x: 1142, startPoint y: 741, endPoint x: 1037, endPoint y: 528, distance: 237.5
click at [1037, 528] on quentale-workspace at bounding box center [756, 395] width 1512 height 790
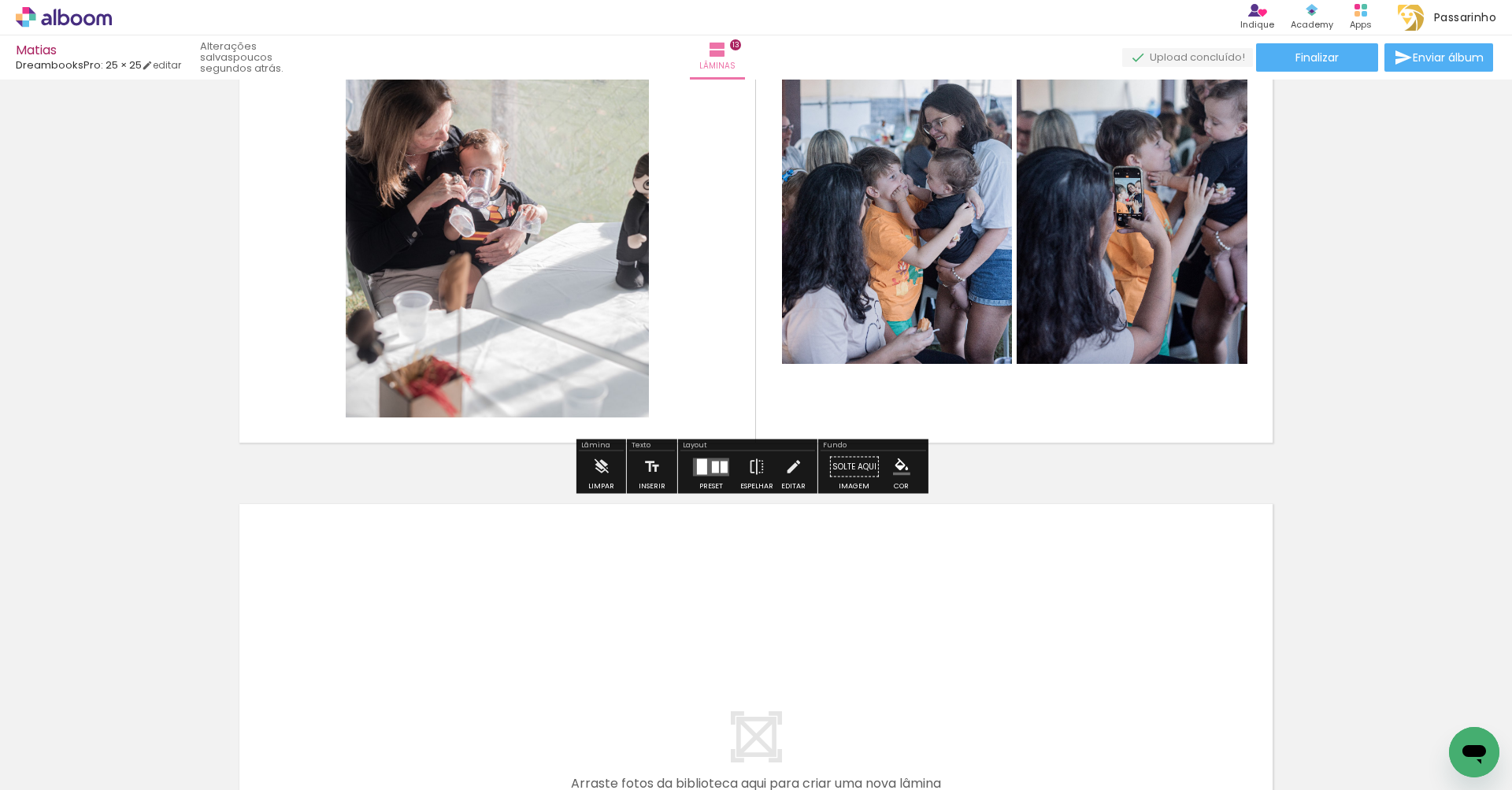
scroll to position [0, 0]
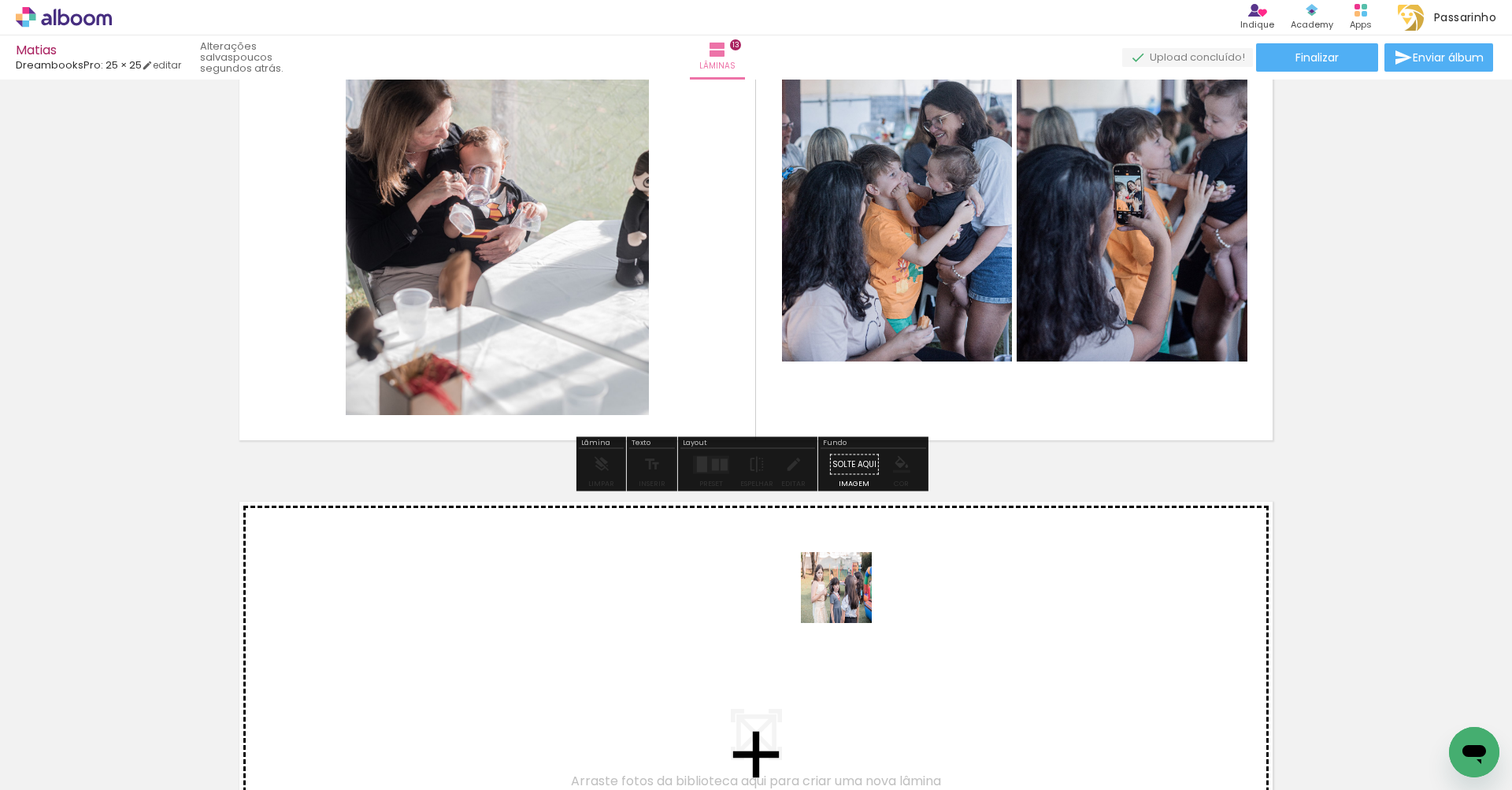
drag, startPoint x: 883, startPoint y: 749, endPoint x: 848, endPoint y: 599, distance: 154.0
click at [848, 599] on quentale-workspace at bounding box center [756, 395] width 1512 height 790
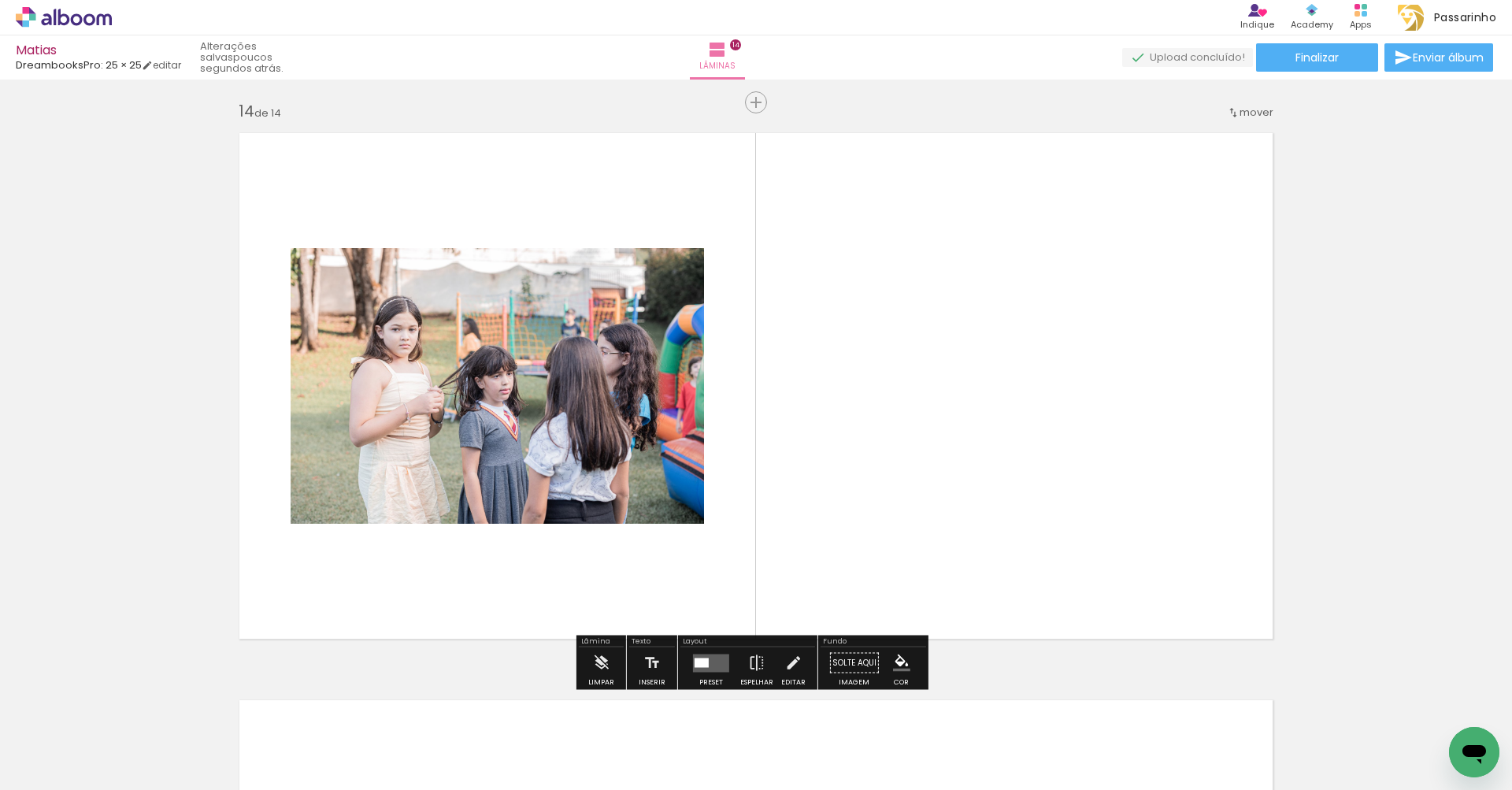
drag, startPoint x: 959, startPoint y: 738, endPoint x: 925, endPoint y: 526, distance: 214.7
click at [925, 526] on quentale-workspace at bounding box center [756, 395] width 1512 height 790
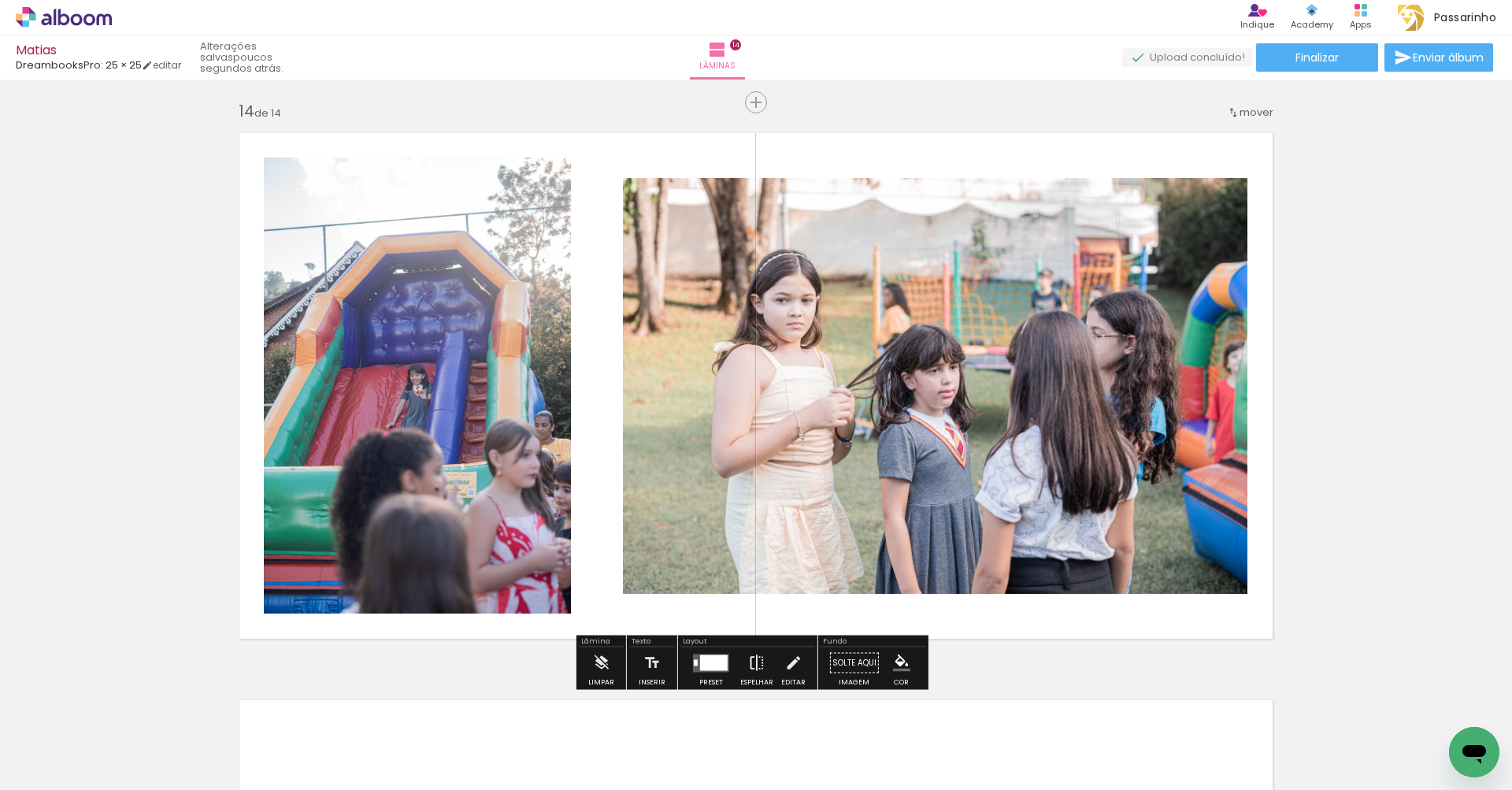
click at [762, 667] on paper-button "Espelhar" at bounding box center [757, 668] width 41 height 41
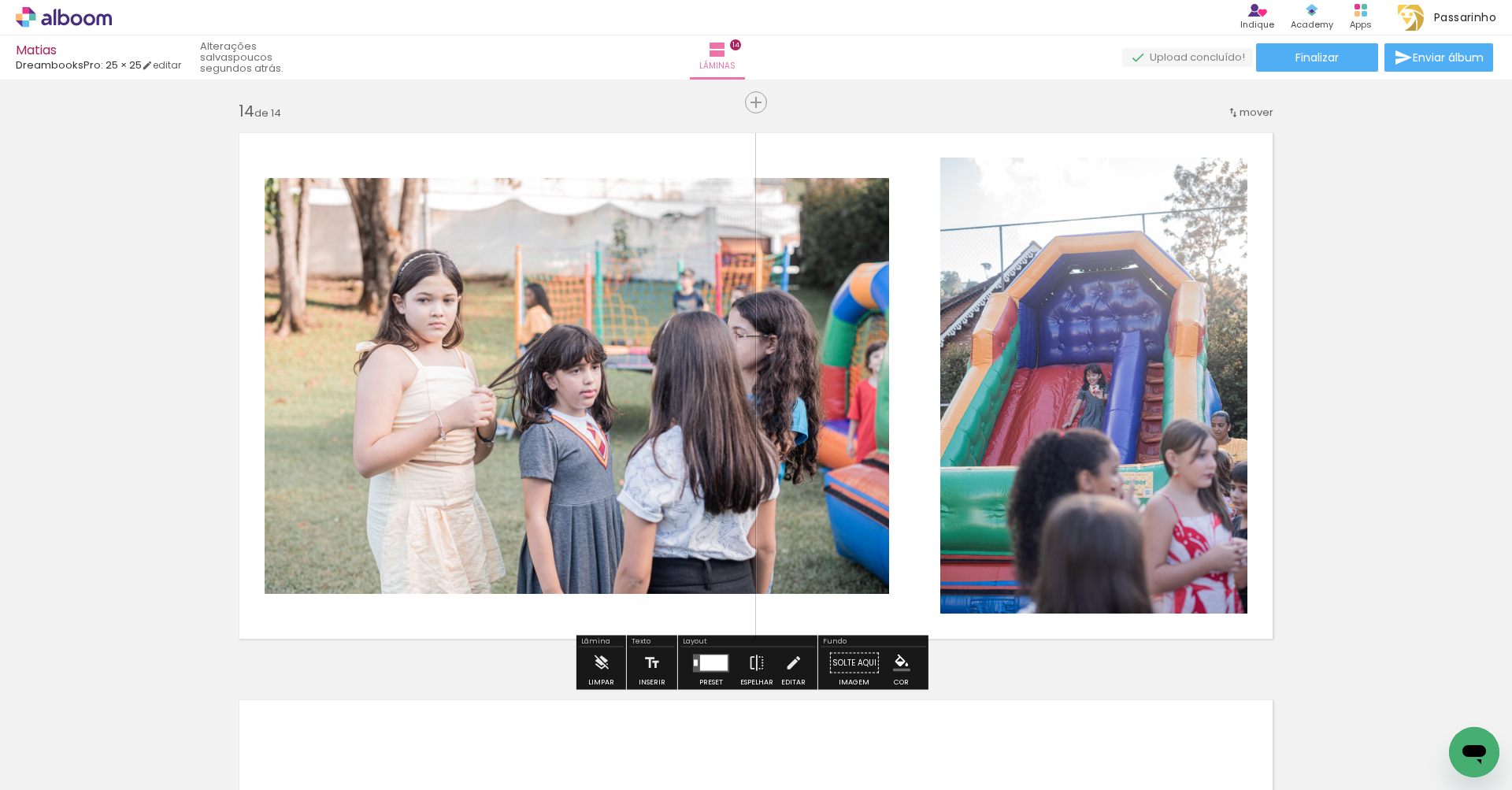
scroll to position [0, 2795]
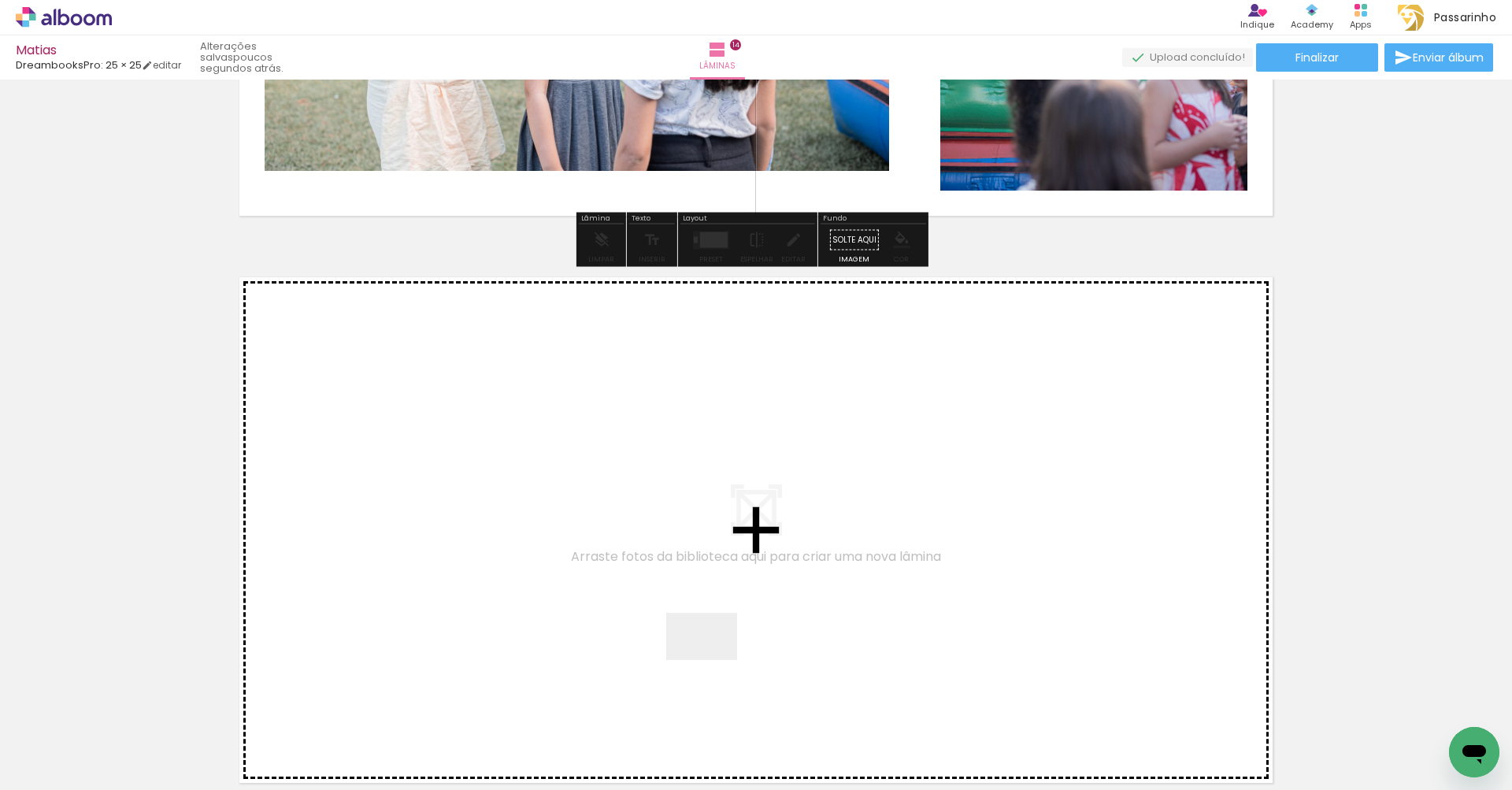
drag, startPoint x: 732, startPoint y: 730, endPoint x: 722, endPoint y: 549, distance: 181.3
click at [722, 549] on quentale-workspace at bounding box center [756, 395] width 1512 height 790
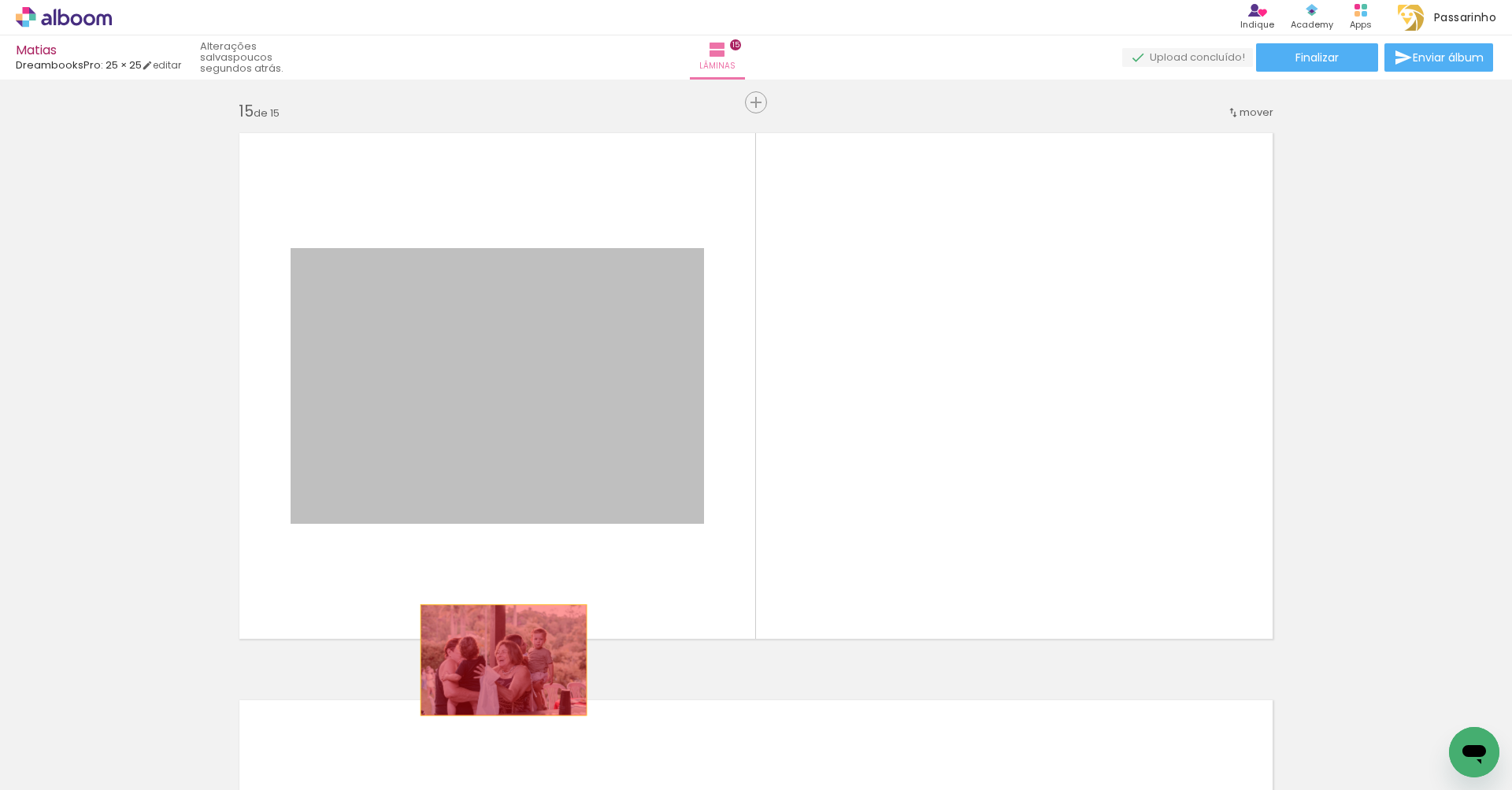
drag, startPoint x: 566, startPoint y: 417, endPoint x: 497, endPoint y: 659, distance: 251.6
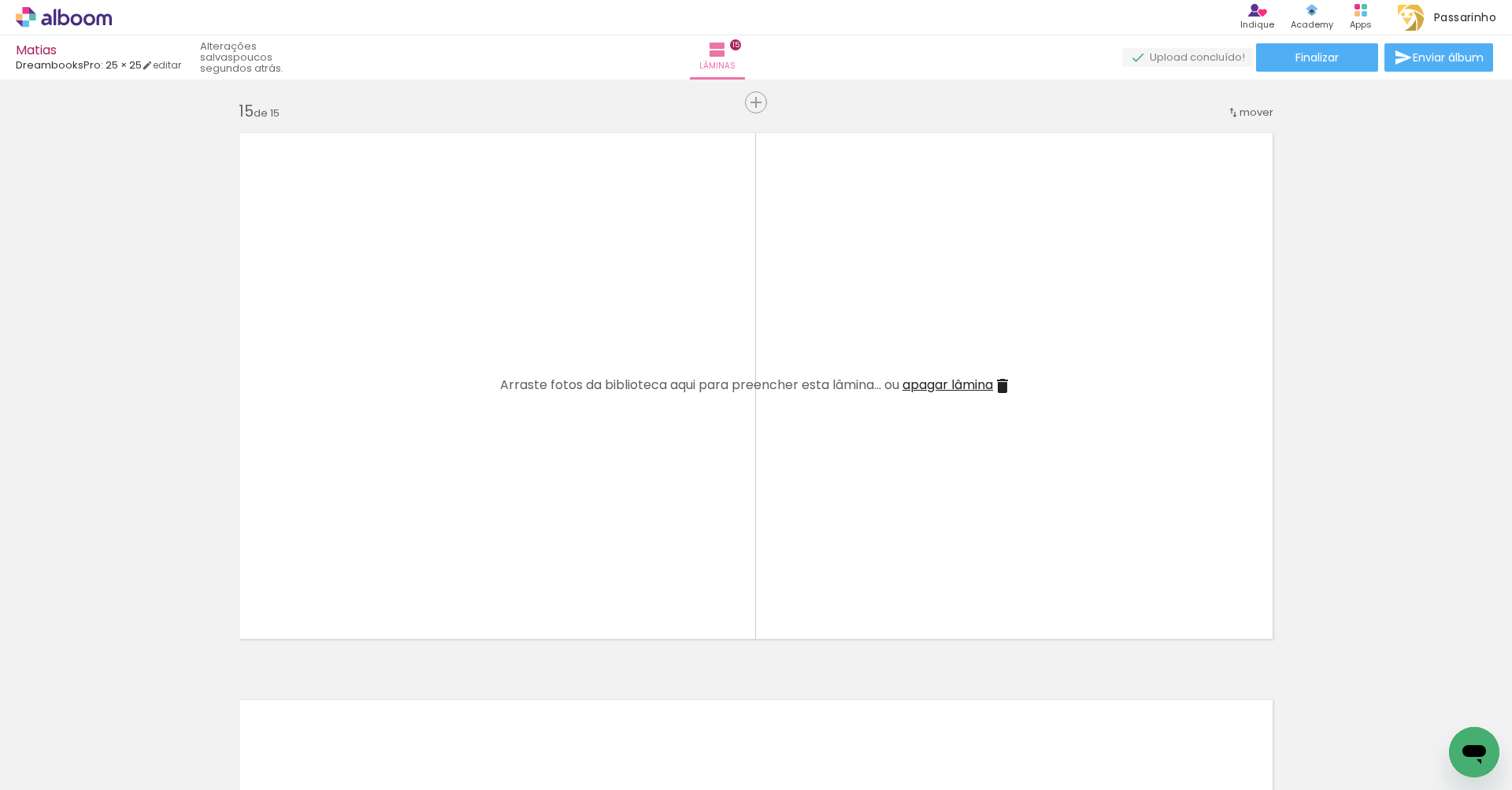
scroll to position [0, 3010]
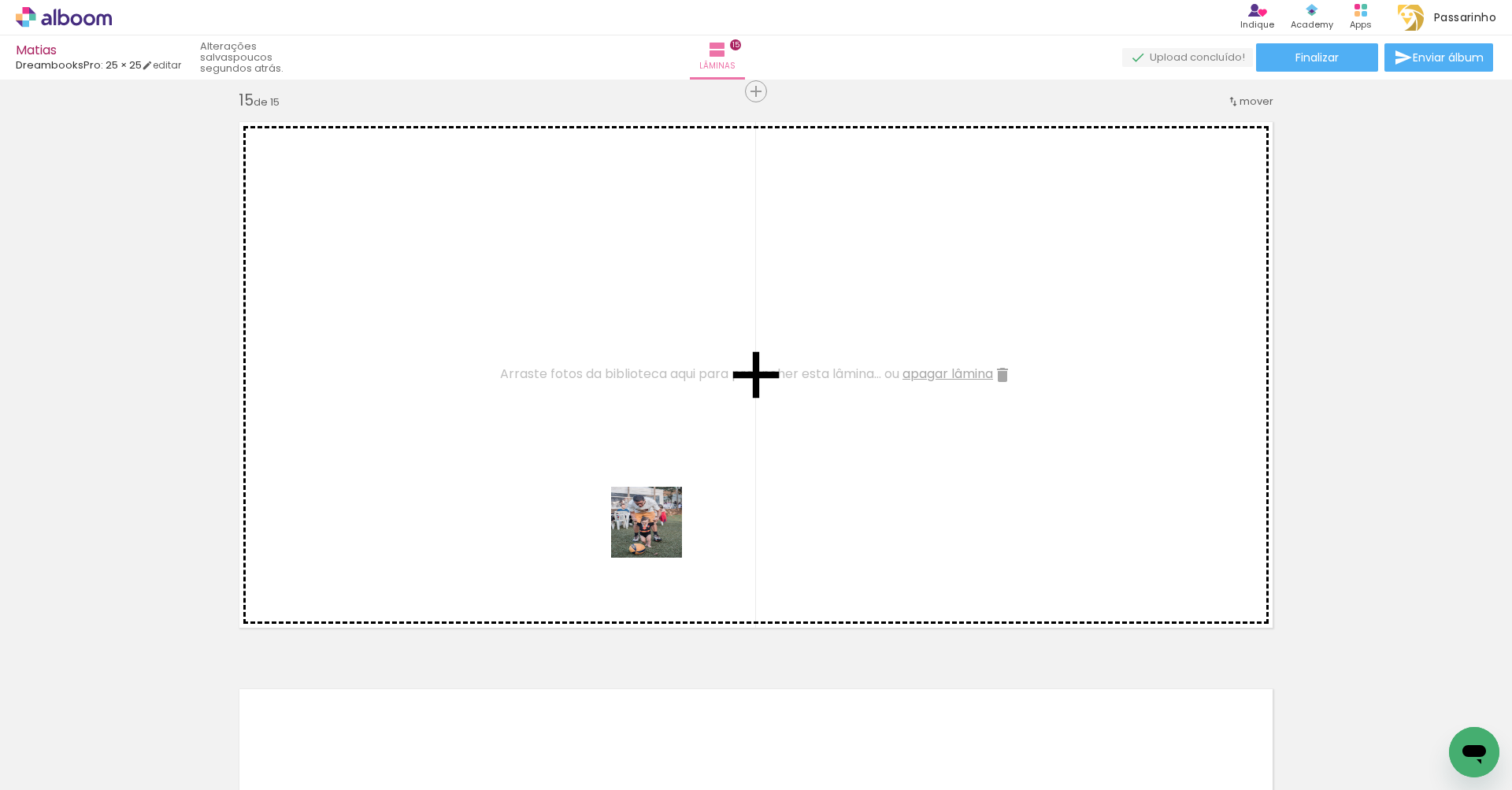
drag, startPoint x: 688, startPoint y: 750, endPoint x: 658, endPoint y: 527, distance: 225.0
click at [658, 527] on quentale-workspace at bounding box center [756, 395] width 1512 height 790
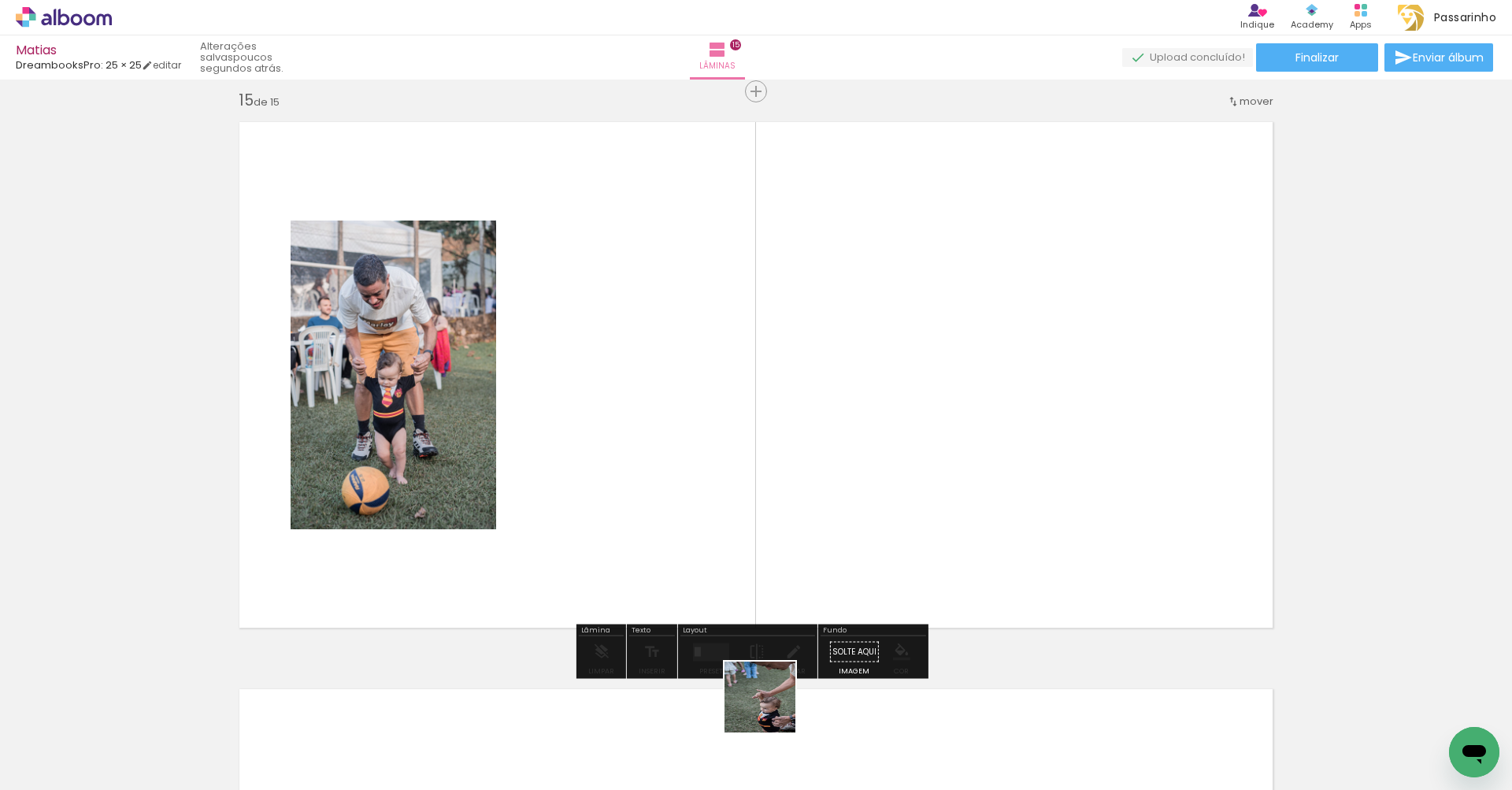
drag, startPoint x: 771, startPoint y: 731, endPoint x: 741, endPoint y: 502, distance: 231.0
click at [741, 502] on quentale-workspace at bounding box center [756, 395] width 1512 height 790
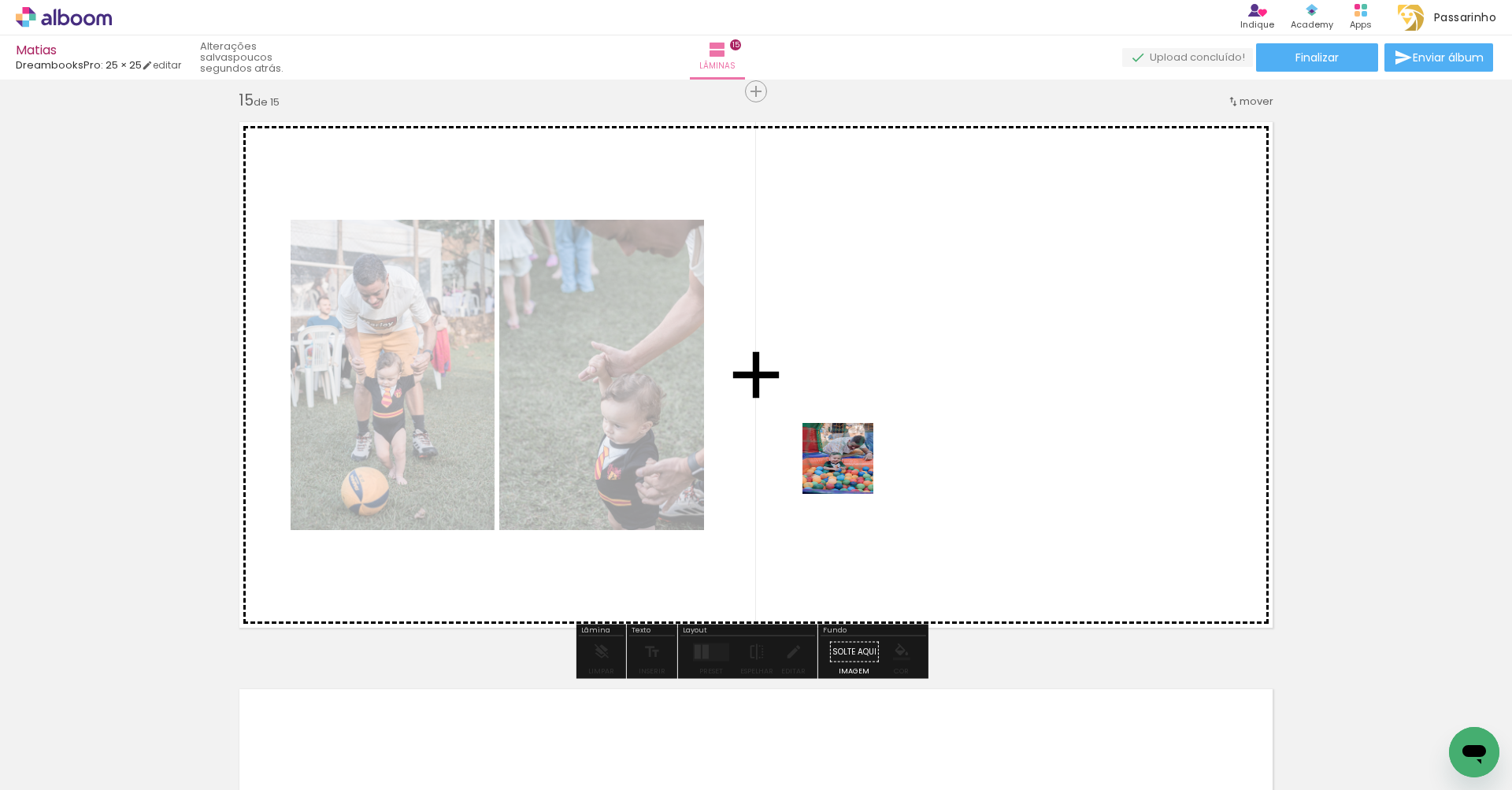
drag, startPoint x: 862, startPoint y: 739, endPoint x: 849, endPoint y: 470, distance: 269.3
click at [849, 470] on quentale-workspace at bounding box center [756, 395] width 1512 height 790
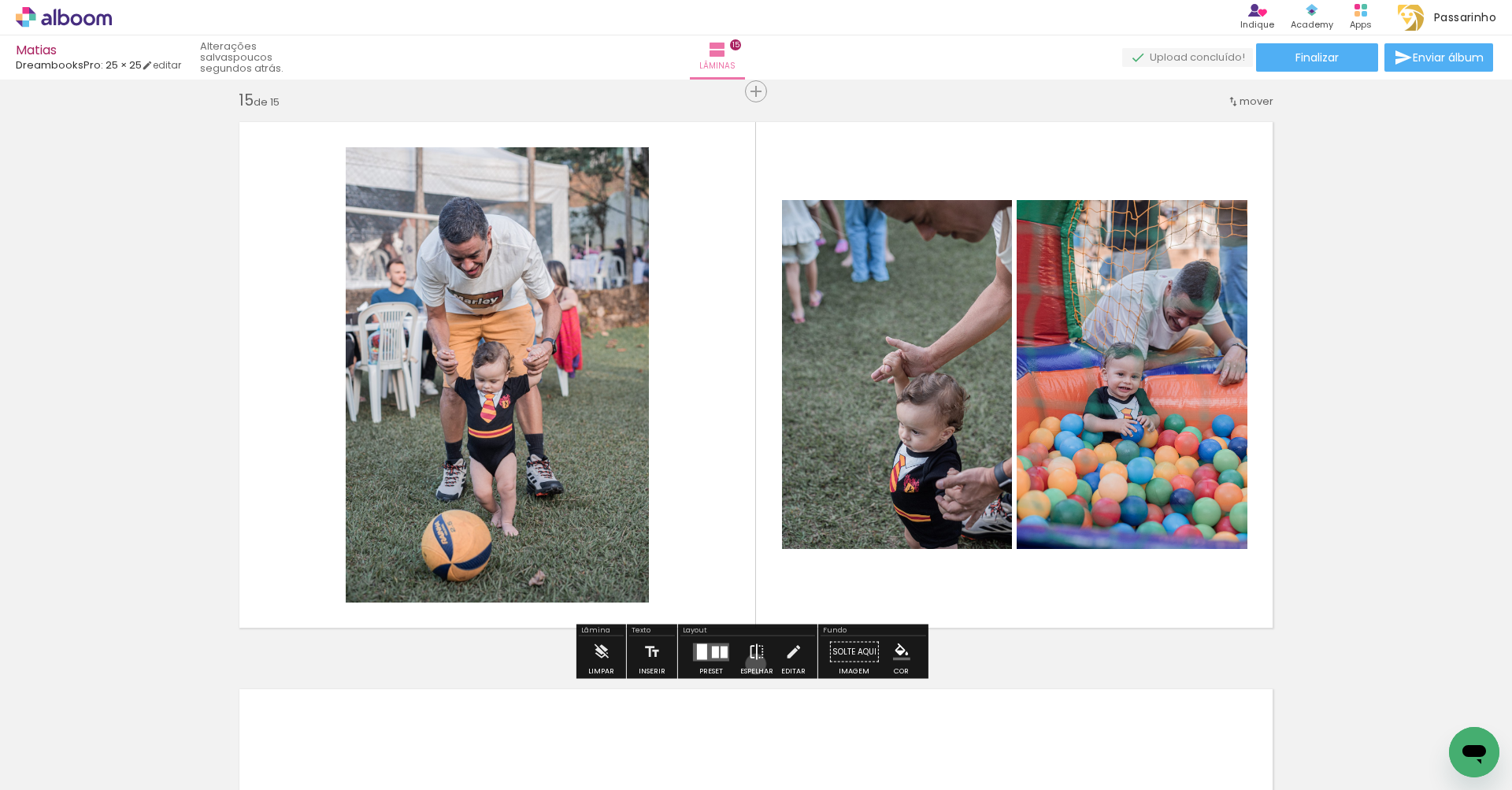
click at [752, 663] on iron-icon at bounding box center [756, 651] width 17 height 32
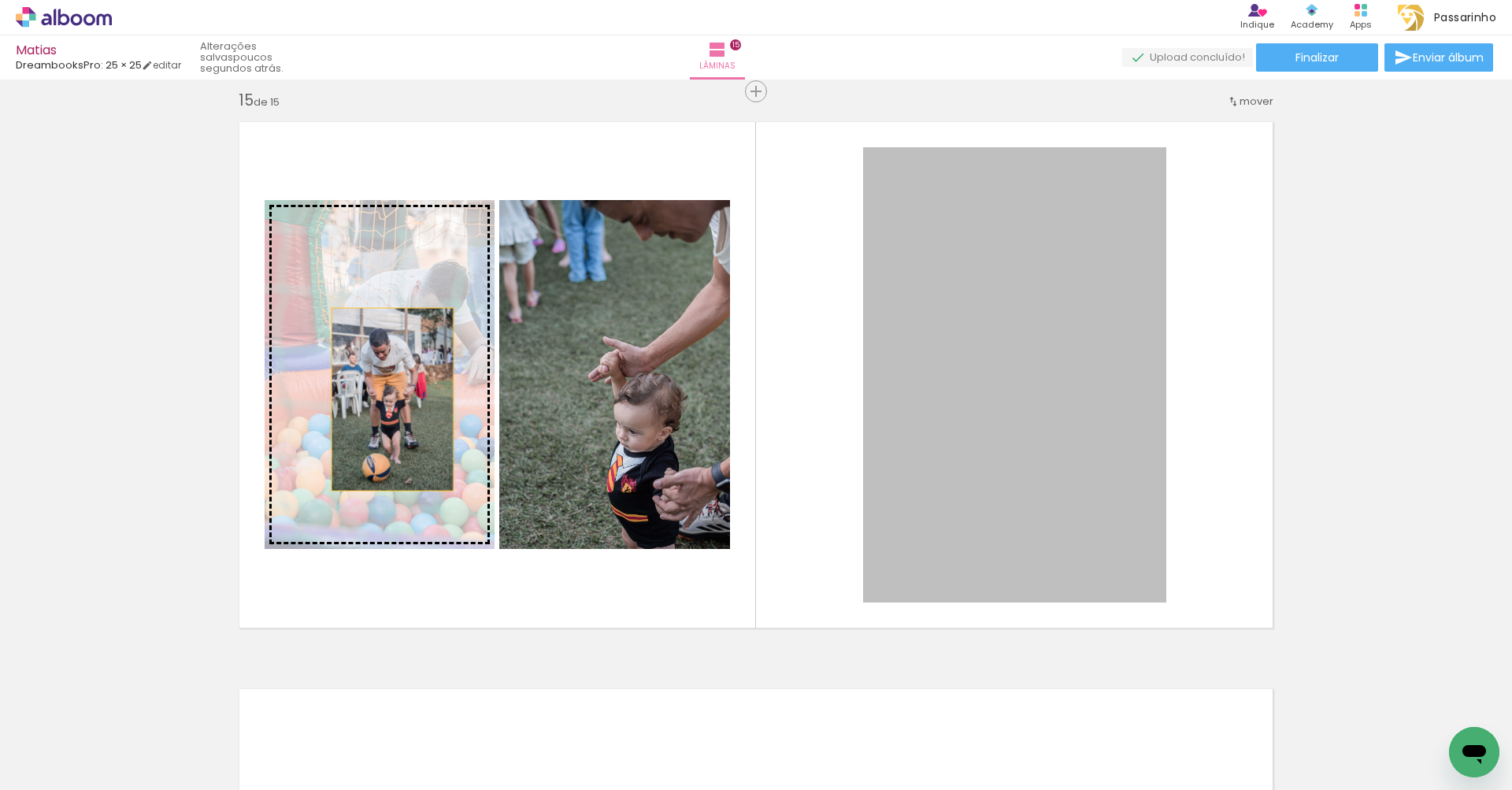
drag, startPoint x: 977, startPoint y: 410, endPoint x: 387, endPoint y: 399, distance: 590.1
click at [0, 0] on slot at bounding box center [0, 0] width 0 height 0
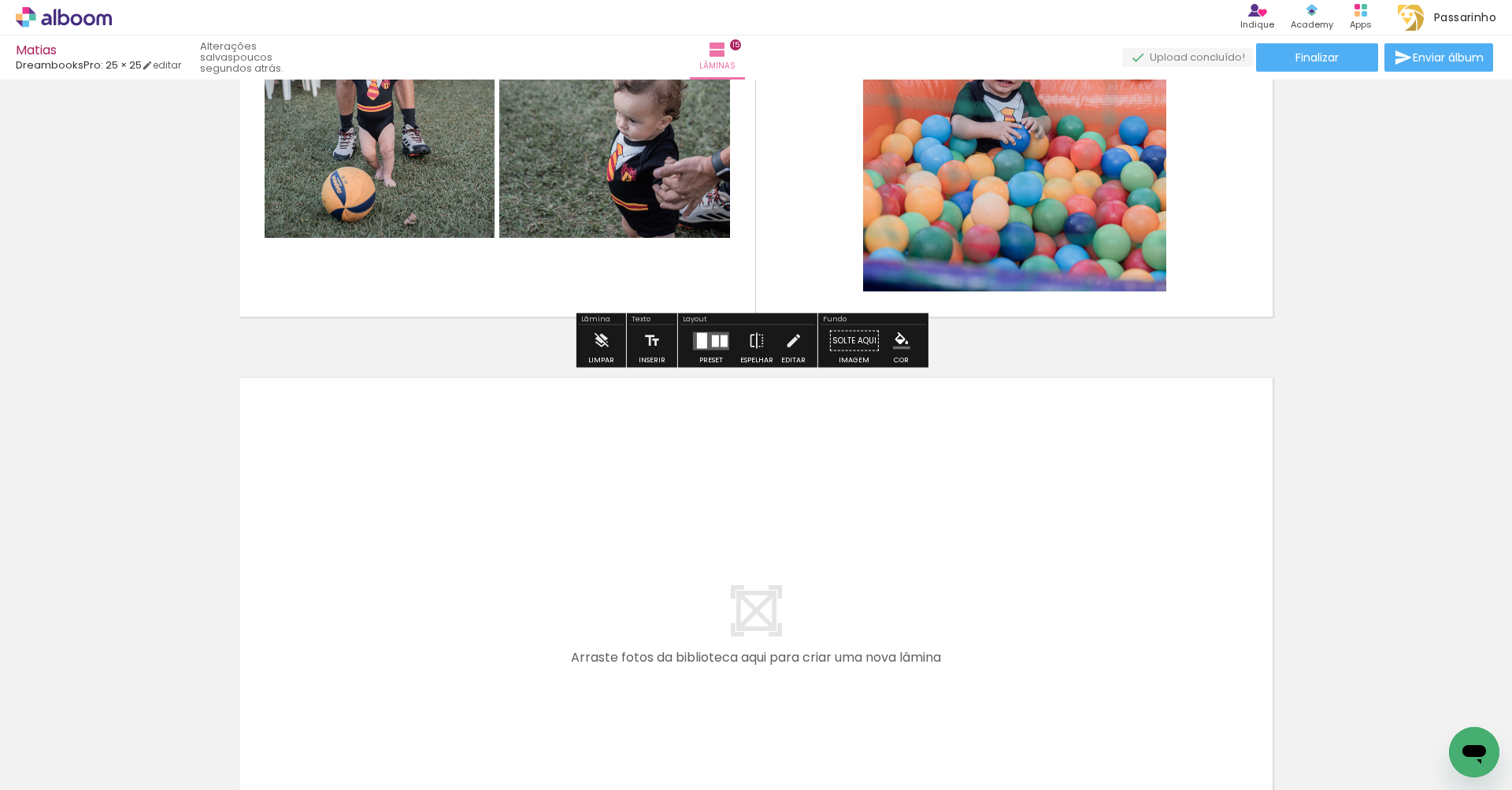
scroll to position [0, 0]
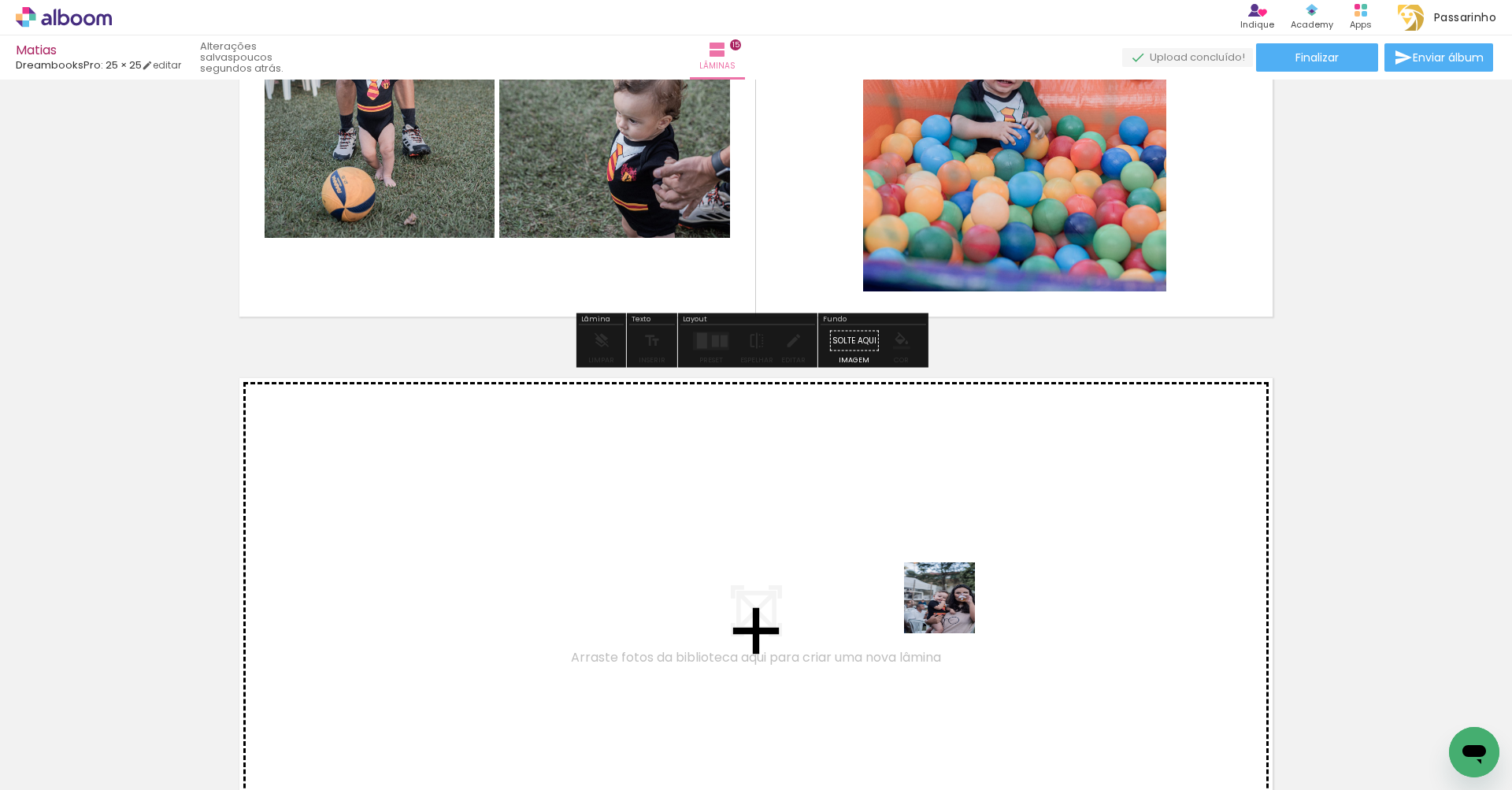
drag, startPoint x: 961, startPoint y: 732, endPoint x: 943, endPoint y: 550, distance: 182.9
click at [943, 550] on quentale-workspace at bounding box center [756, 395] width 1512 height 790
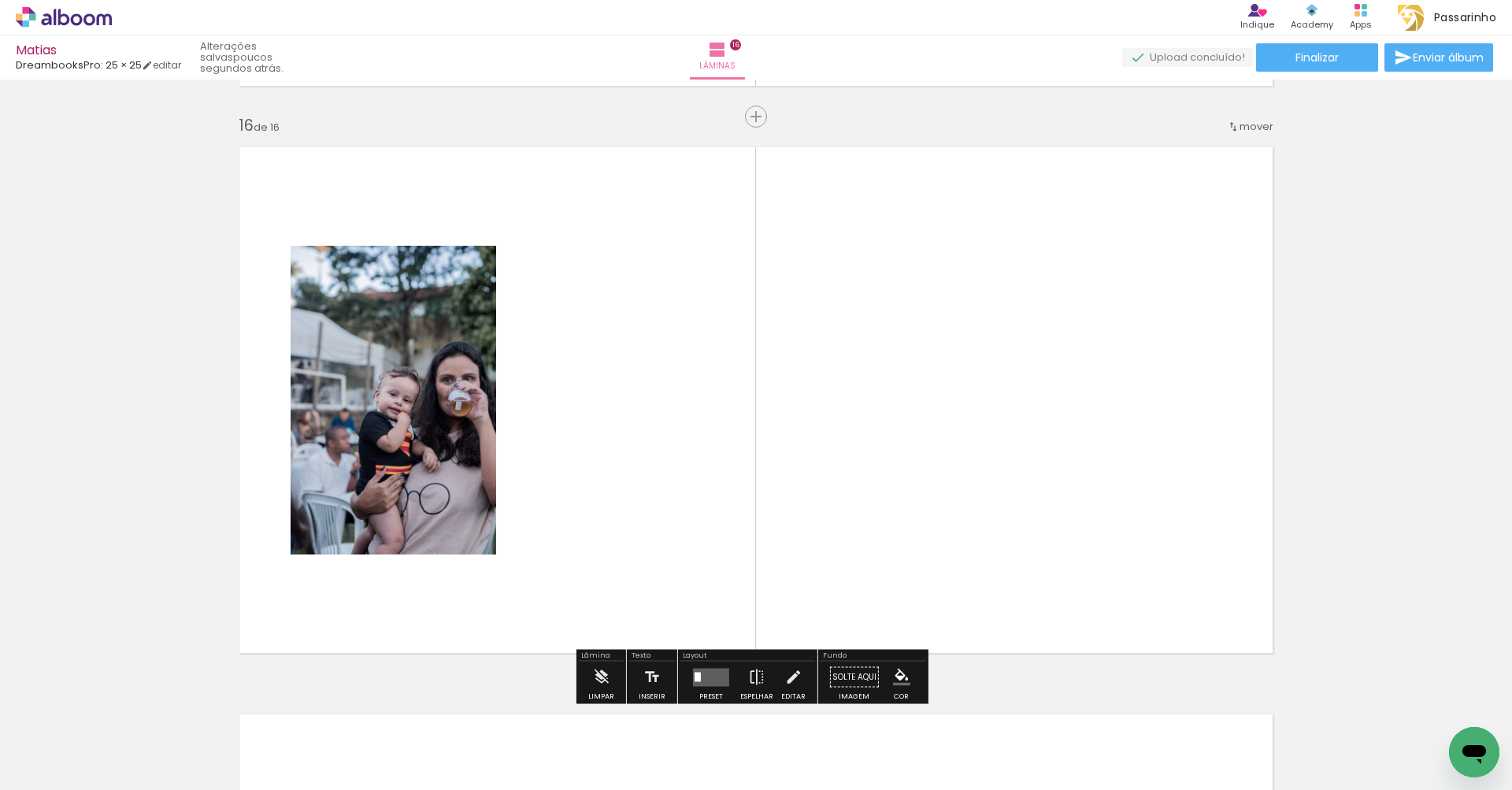
scroll to position [8506, 0]
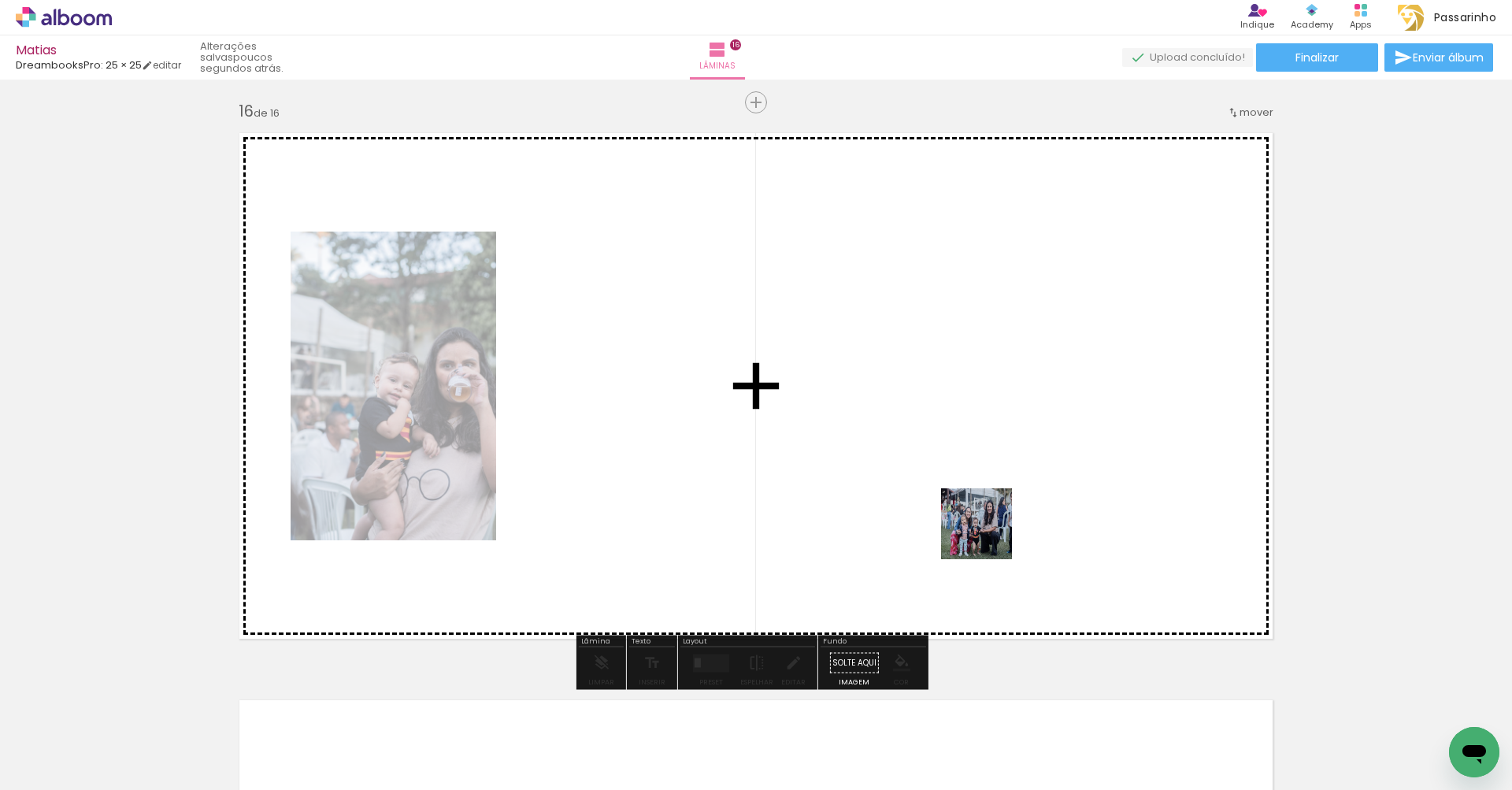
drag, startPoint x: 1021, startPoint y: 724, endPoint x: 988, endPoint y: 535, distance: 191.9
click at [988, 535] on quentale-workspace at bounding box center [756, 395] width 1512 height 790
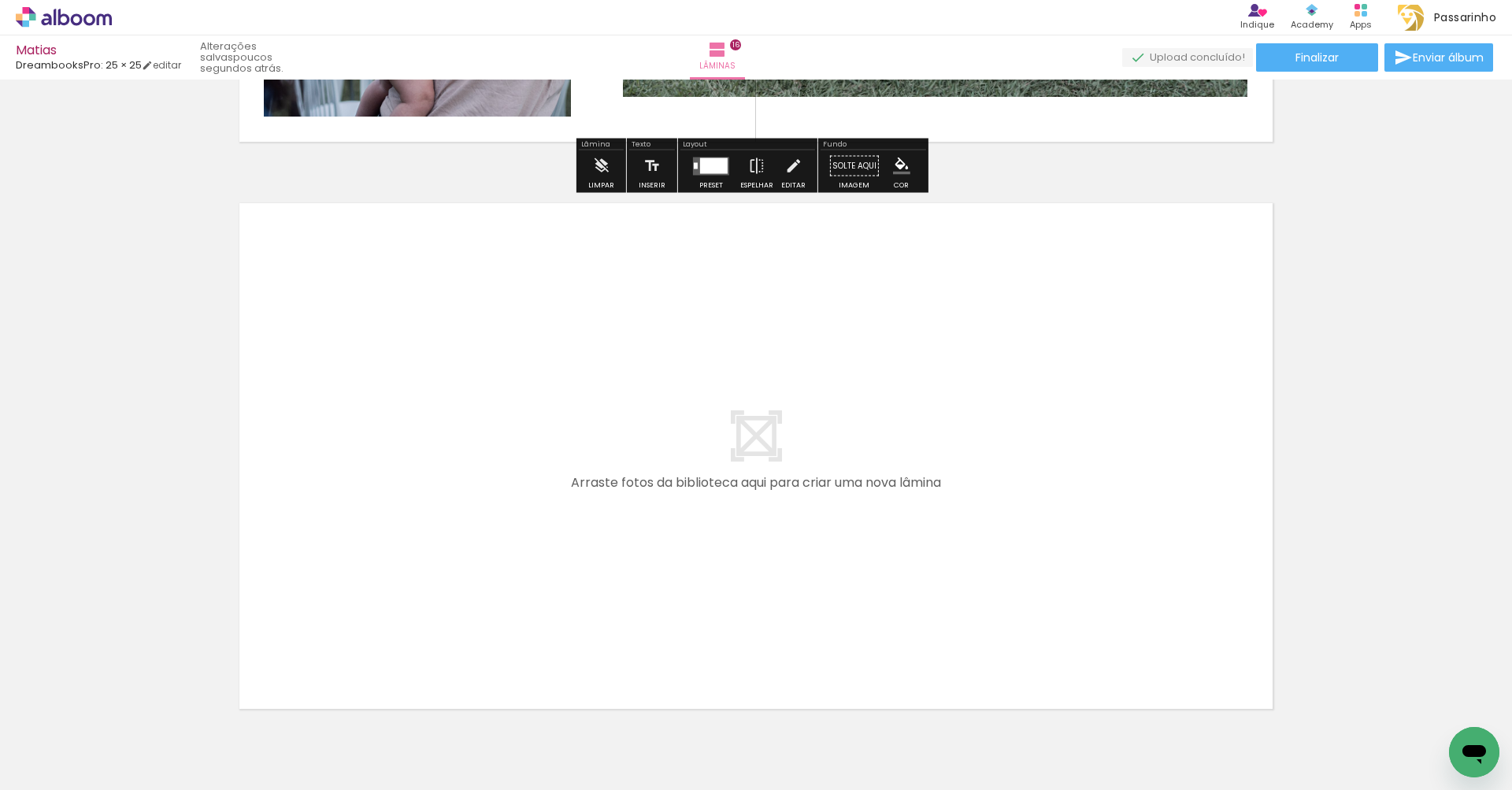
scroll to position [0, 0]
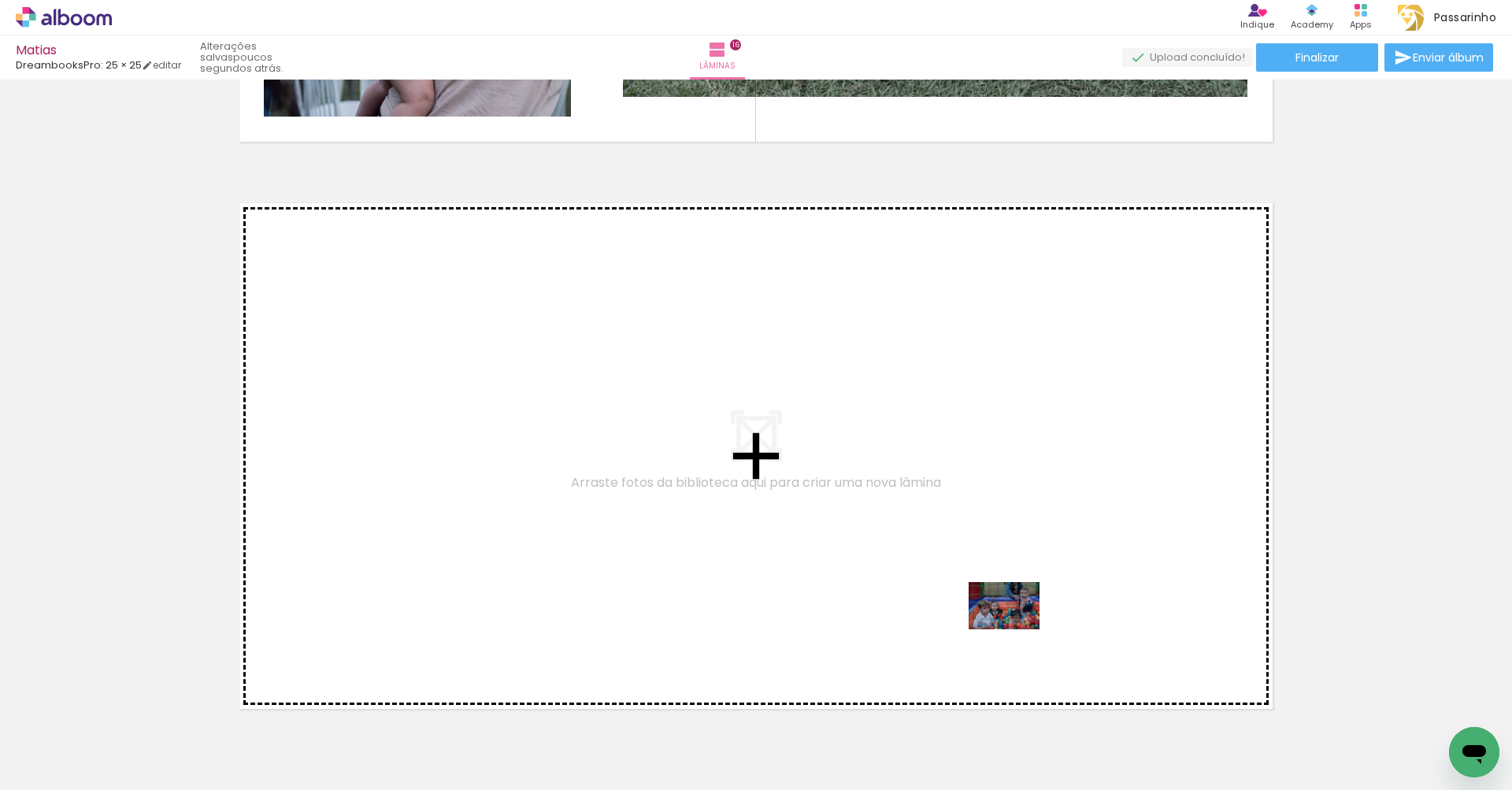
drag, startPoint x: 1118, startPoint y: 751, endPoint x: 1016, endPoint y: 629, distance: 159.0
click at [1016, 629] on quentale-workspace at bounding box center [756, 395] width 1512 height 790
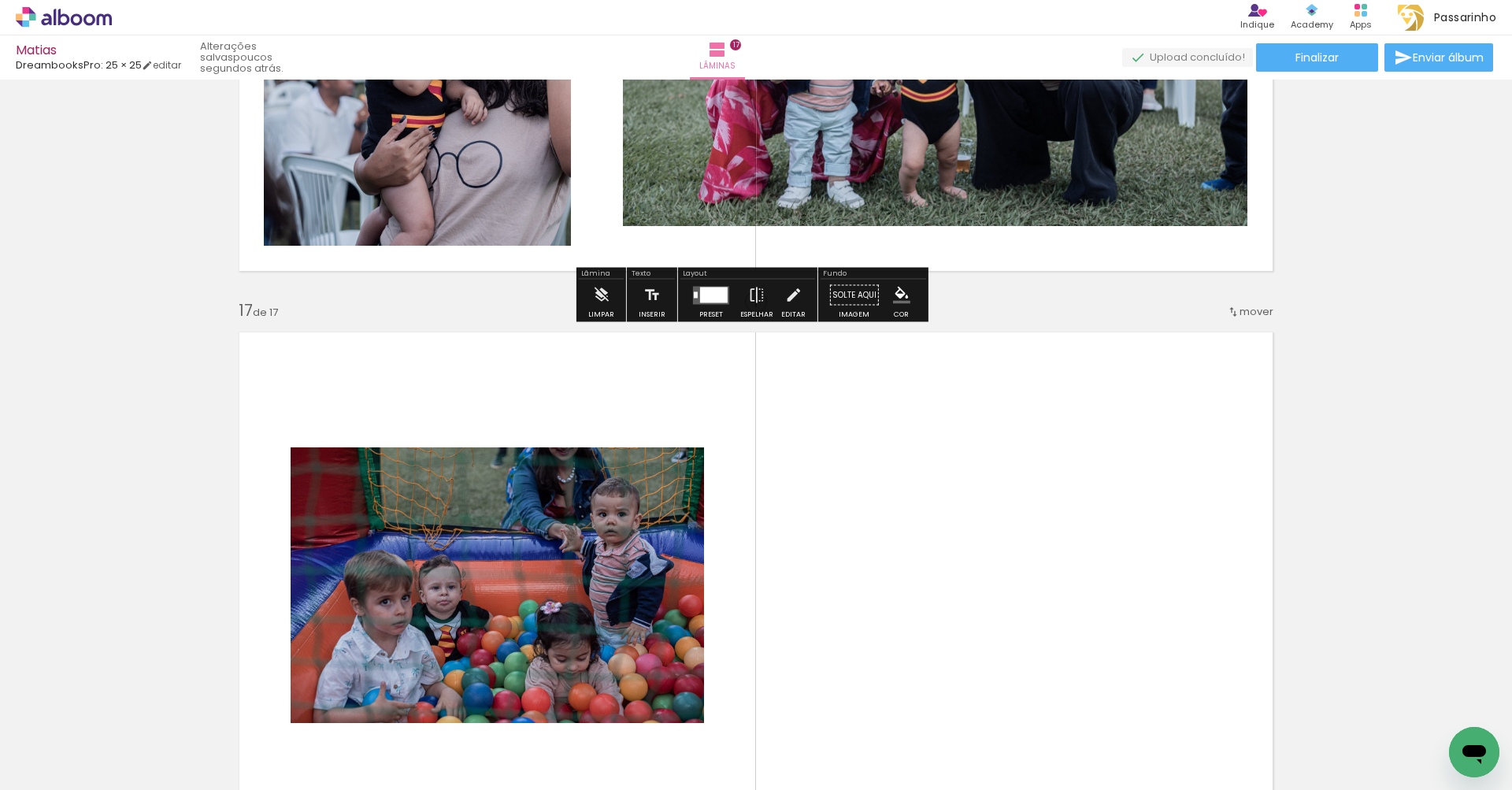
scroll to position [8980, 0]
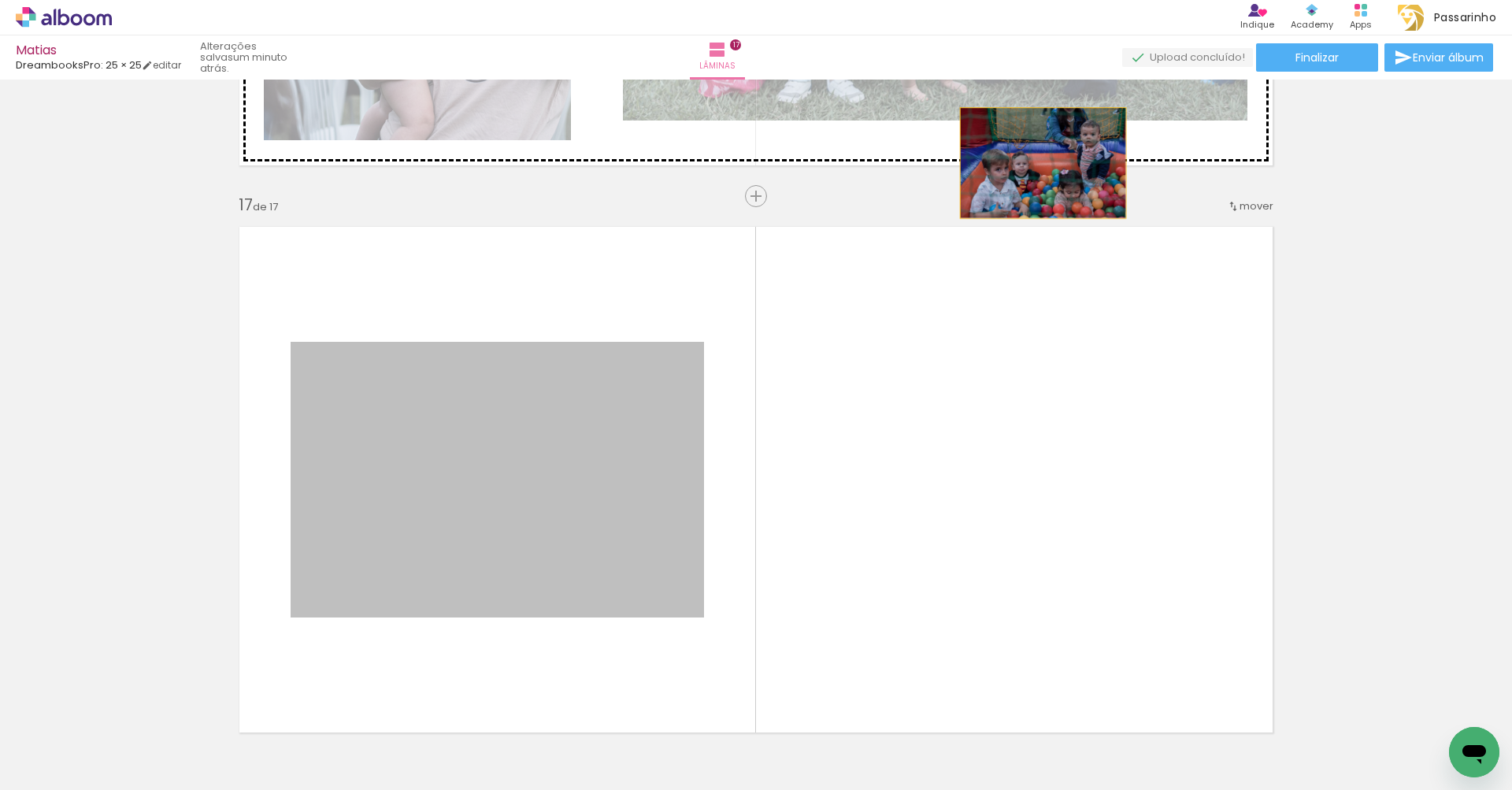
drag, startPoint x: 651, startPoint y: 474, endPoint x: 1038, endPoint y: 155, distance: 501.5
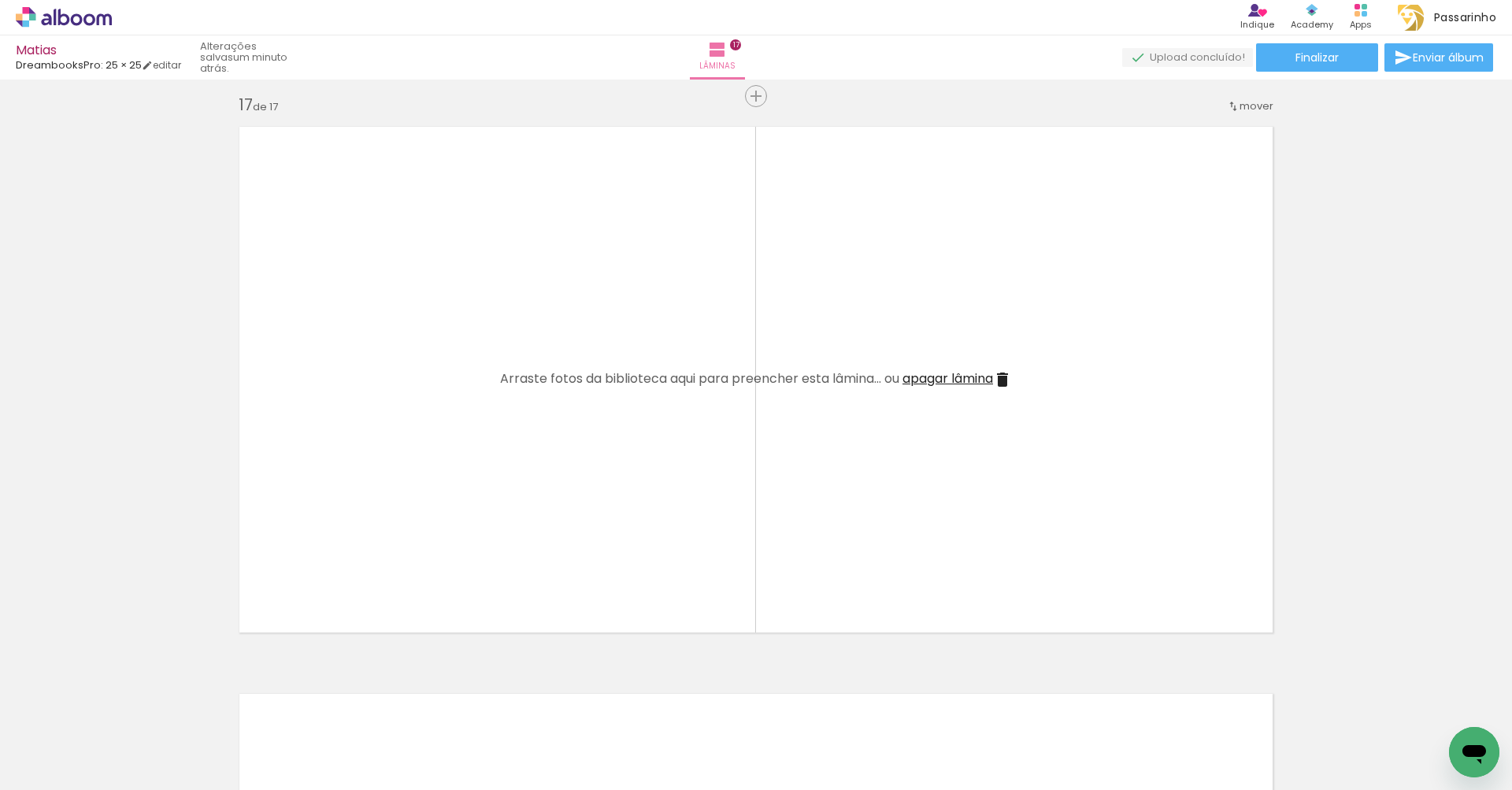
scroll to position [9216, 0]
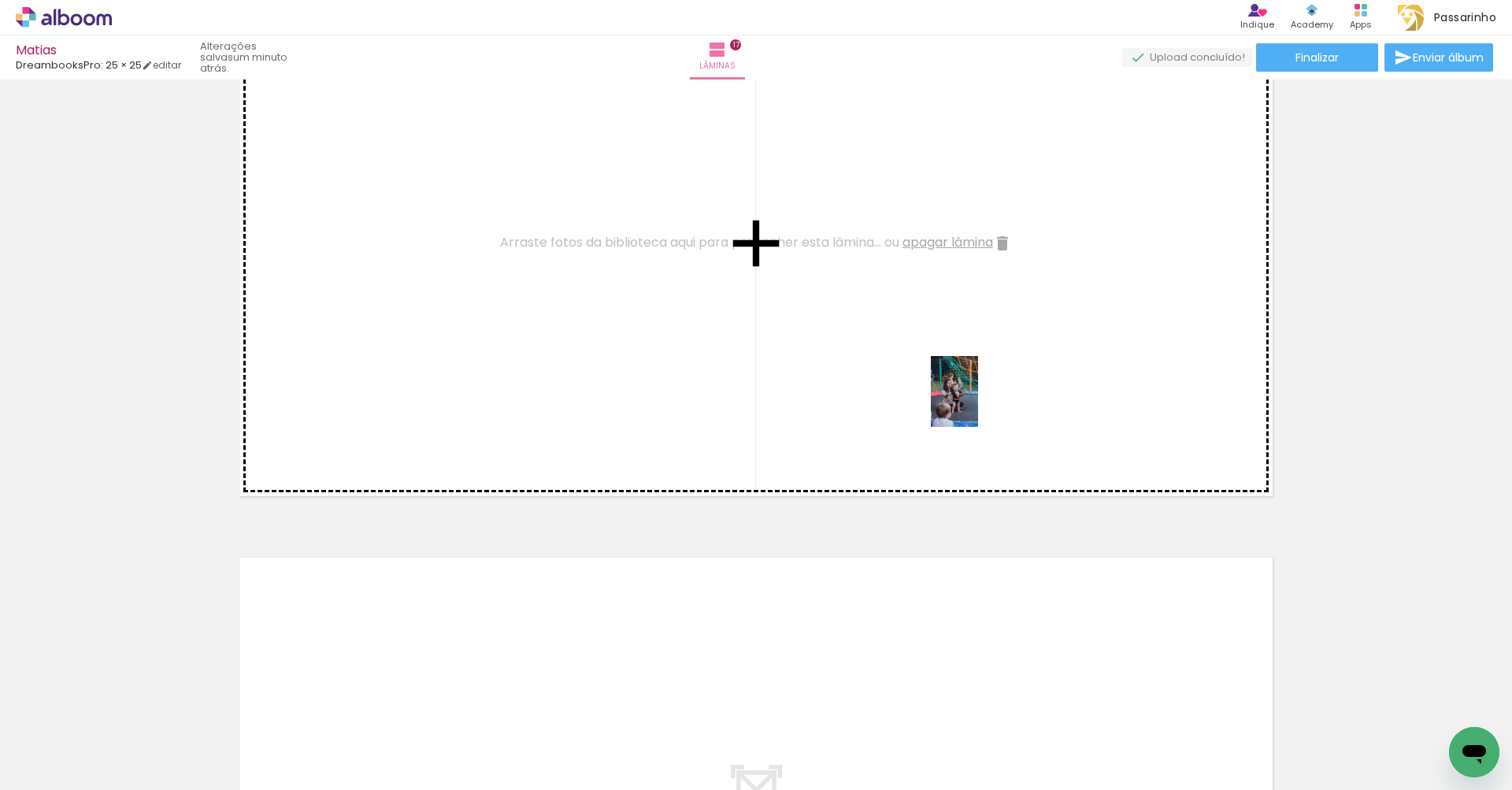
drag, startPoint x: 1218, startPoint y: 748, endPoint x: 978, endPoint y: 403, distance: 420.3
click at [978, 403] on quentale-workspace at bounding box center [756, 395] width 1512 height 790
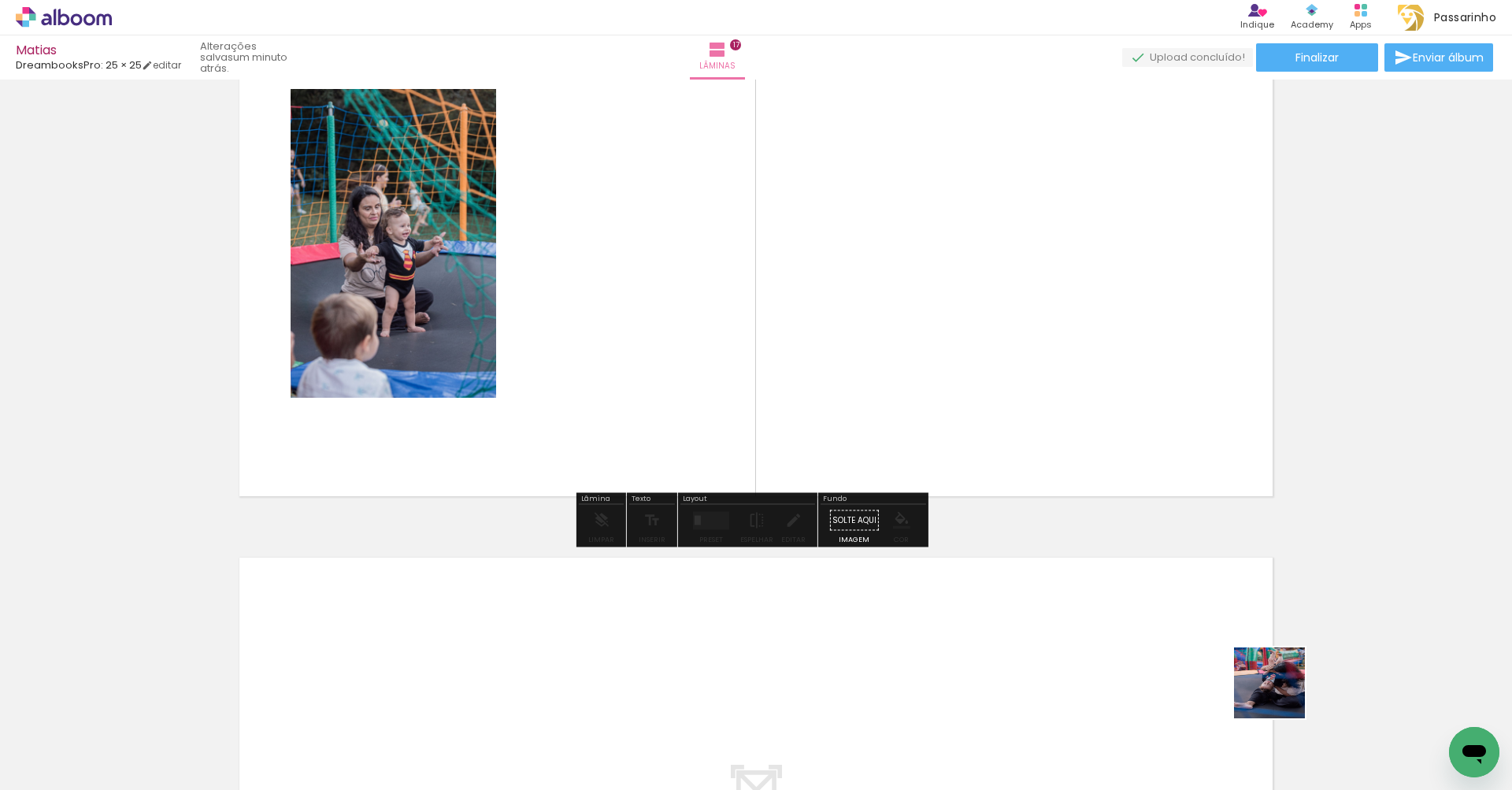
drag, startPoint x: 1281, startPoint y: 694, endPoint x: 960, endPoint y: 345, distance: 474.2
click at [960, 345] on quentale-workspace at bounding box center [756, 395] width 1512 height 790
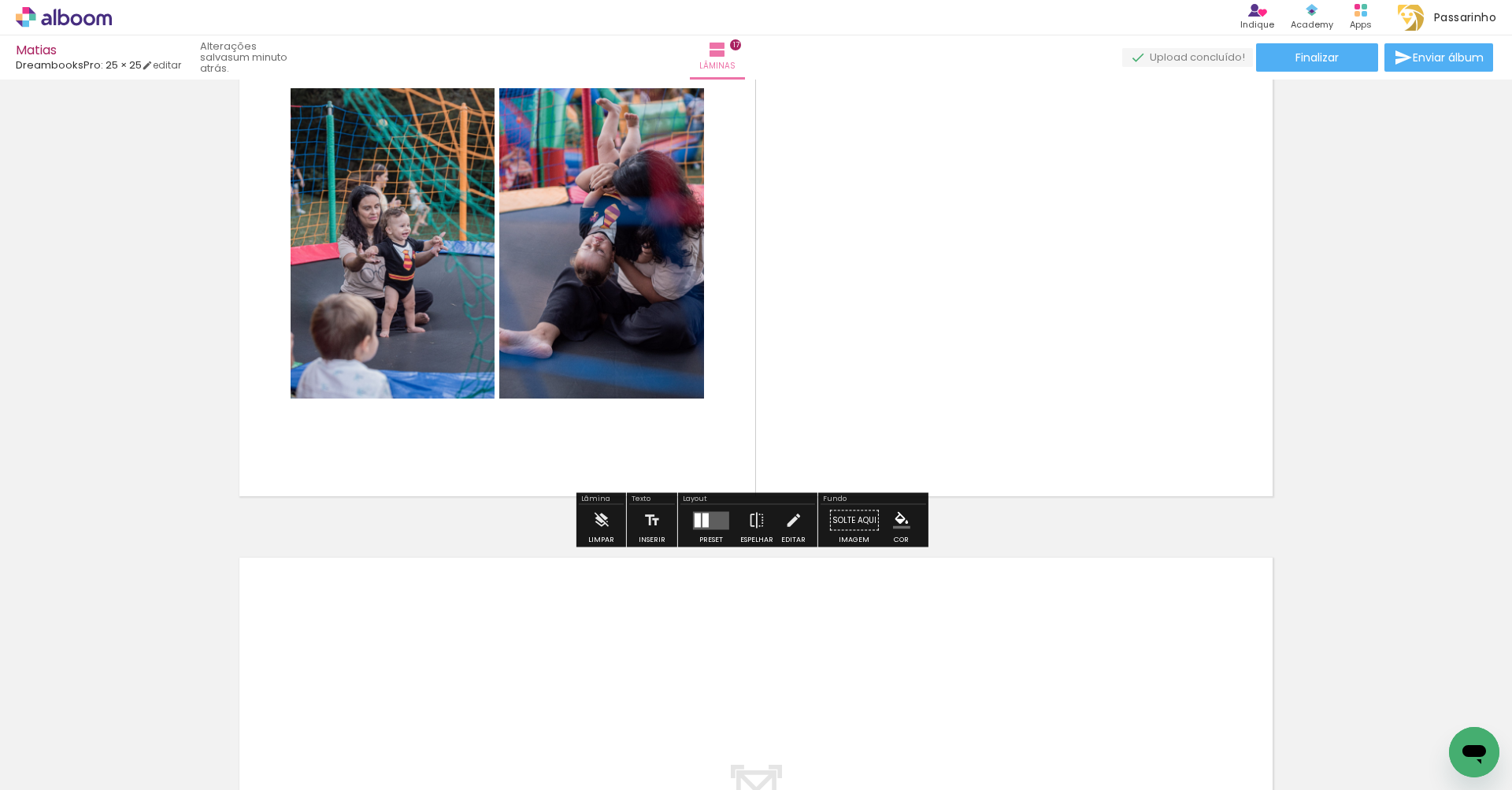
scroll to position [0, 3621]
click at [707, 513] on quentale-layouter at bounding box center [711, 520] width 37 height 18
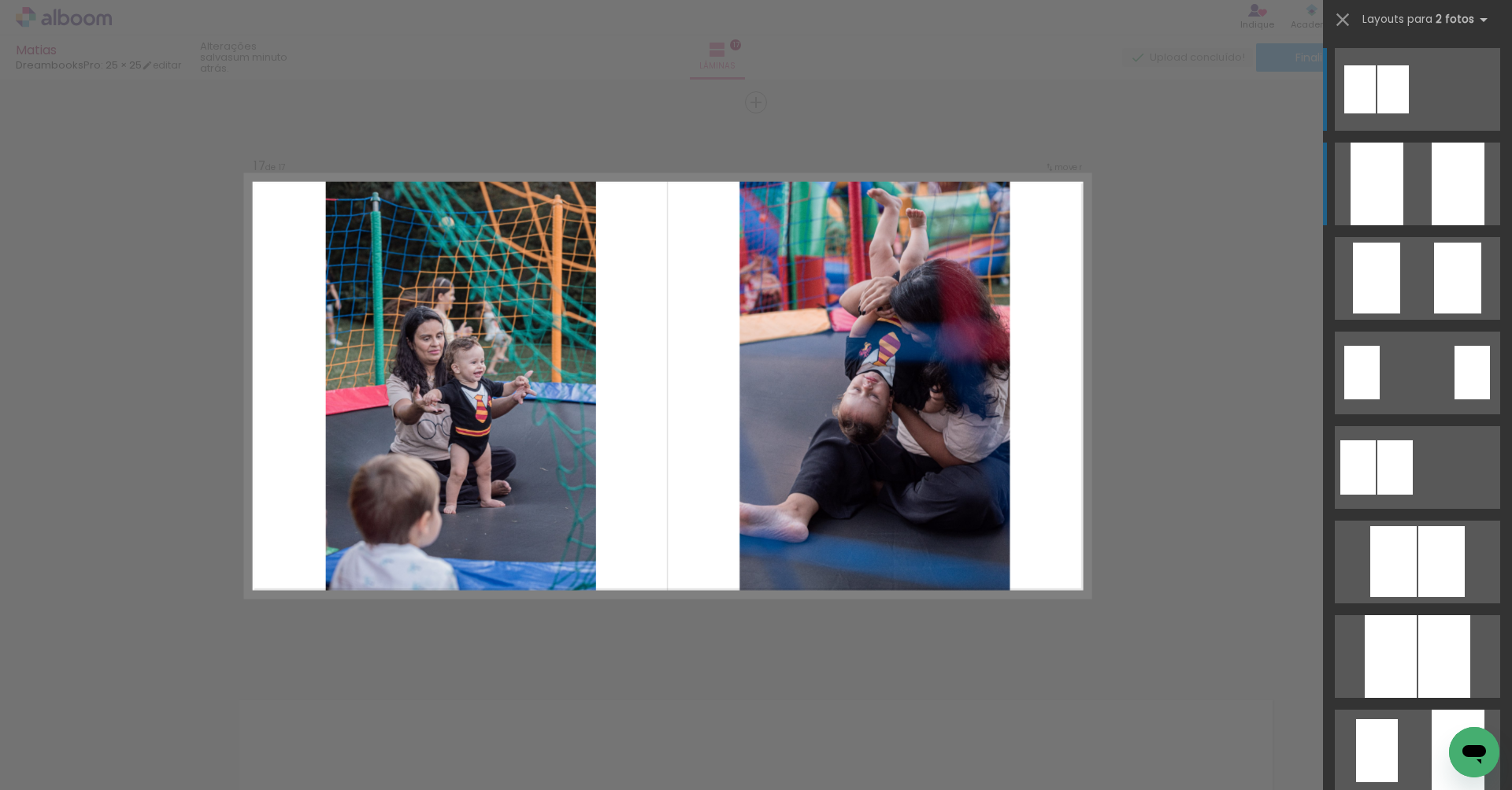
click at [1379, 178] on div at bounding box center [1377, 184] width 53 height 83
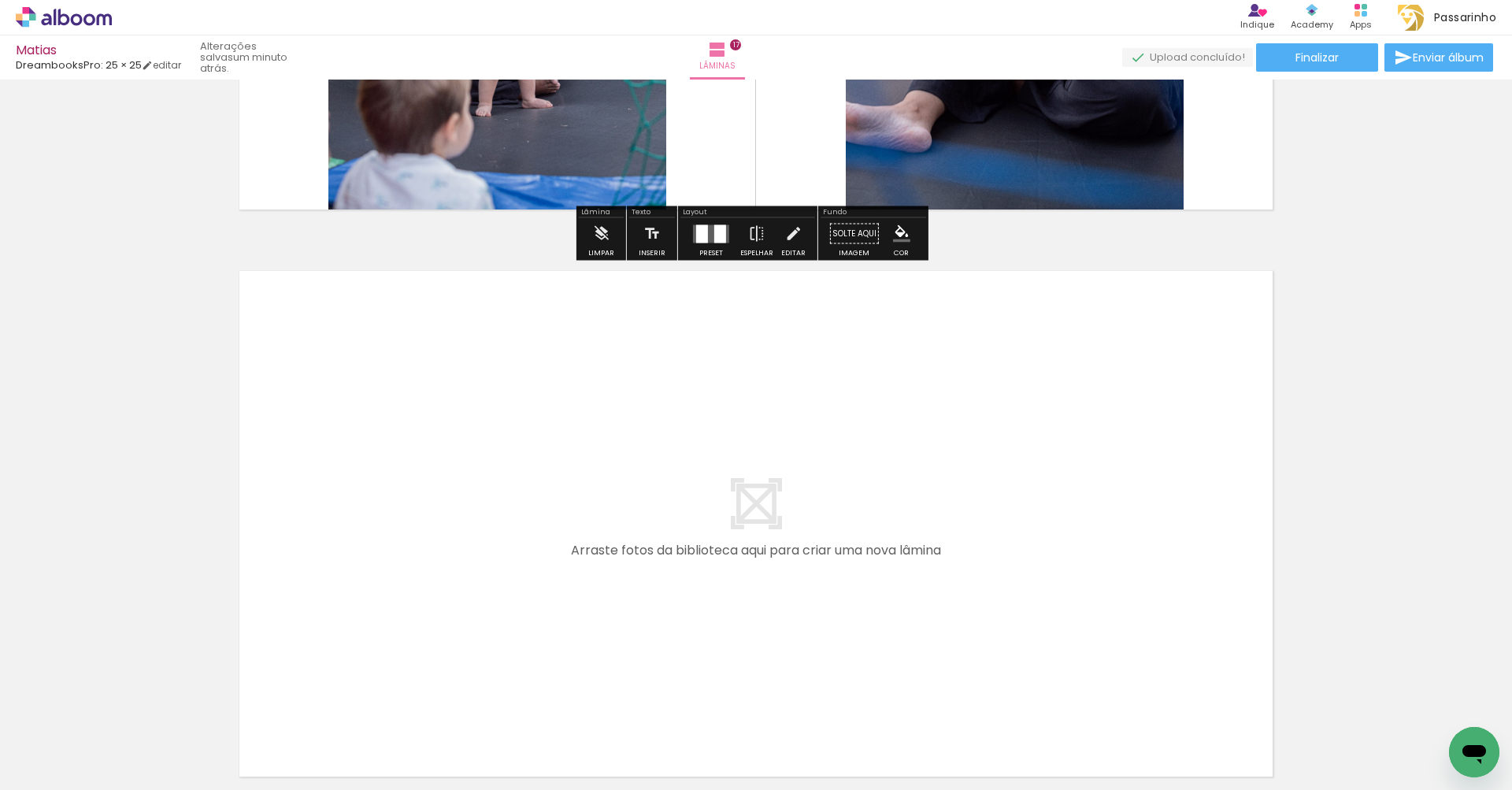
scroll to position [9654, 0]
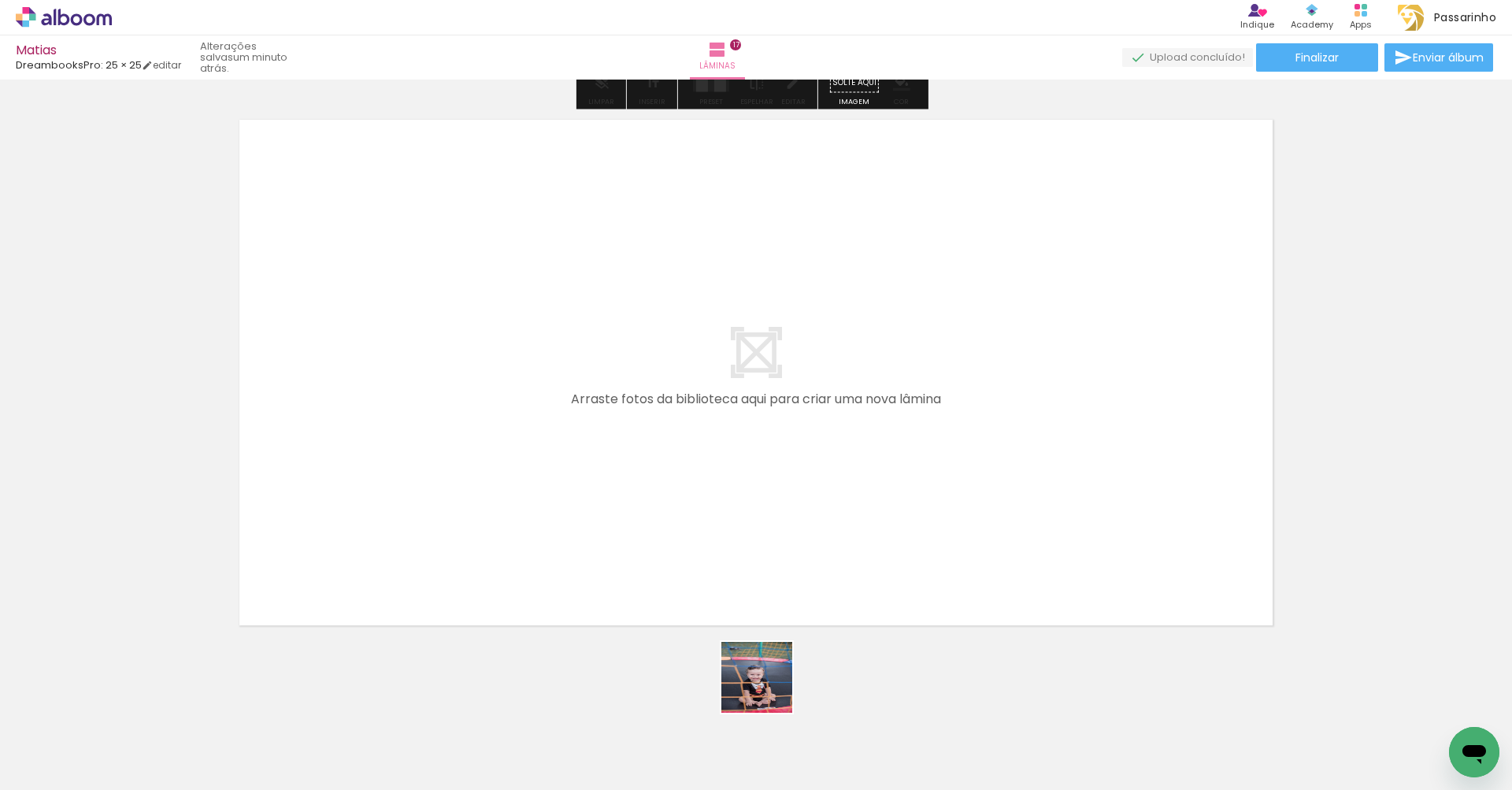
drag, startPoint x: 770, startPoint y: 756, endPoint x: 781, endPoint y: 504, distance: 252.2
click at [781, 504] on quentale-workspace at bounding box center [756, 395] width 1512 height 790
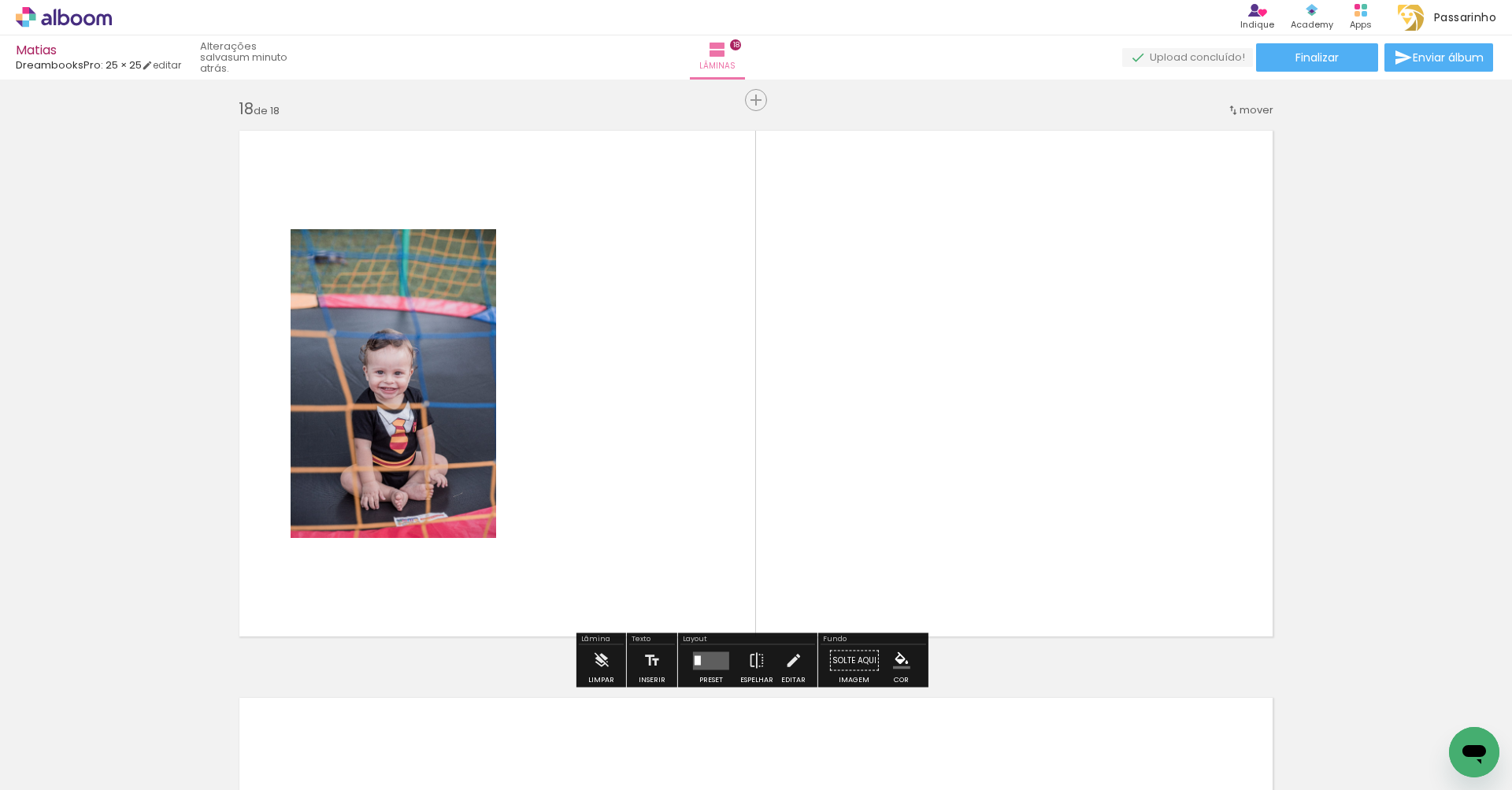
scroll to position [9640, 0]
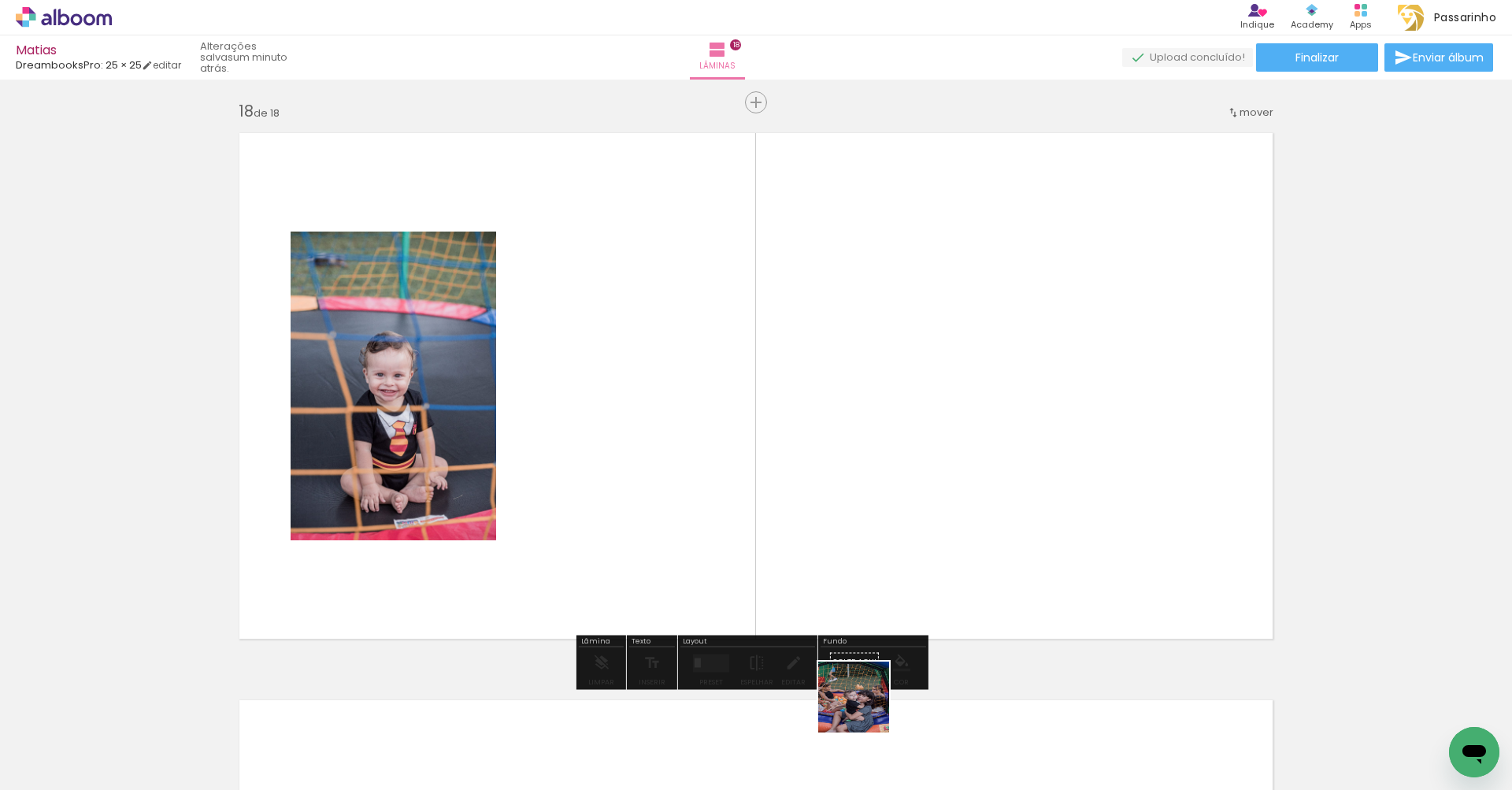
drag, startPoint x: 866, startPoint y: 737, endPoint x: 834, endPoint y: 439, distance: 299.7
click at [834, 439] on quentale-workspace at bounding box center [756, 395] width 1512 height 790
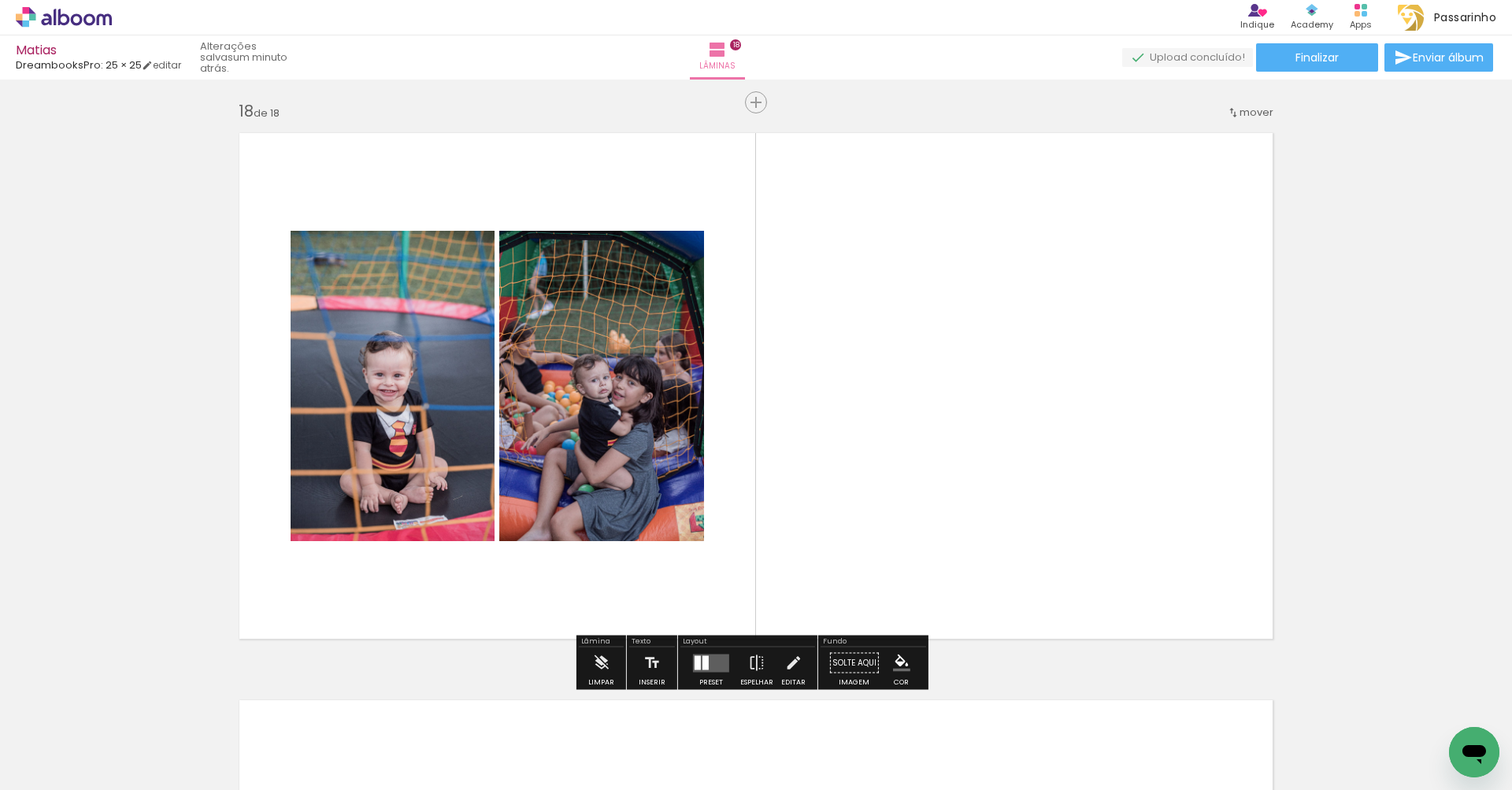
click at [714, 662] on quentale-layouter at bounding box center [711, 663] width 37 height 18
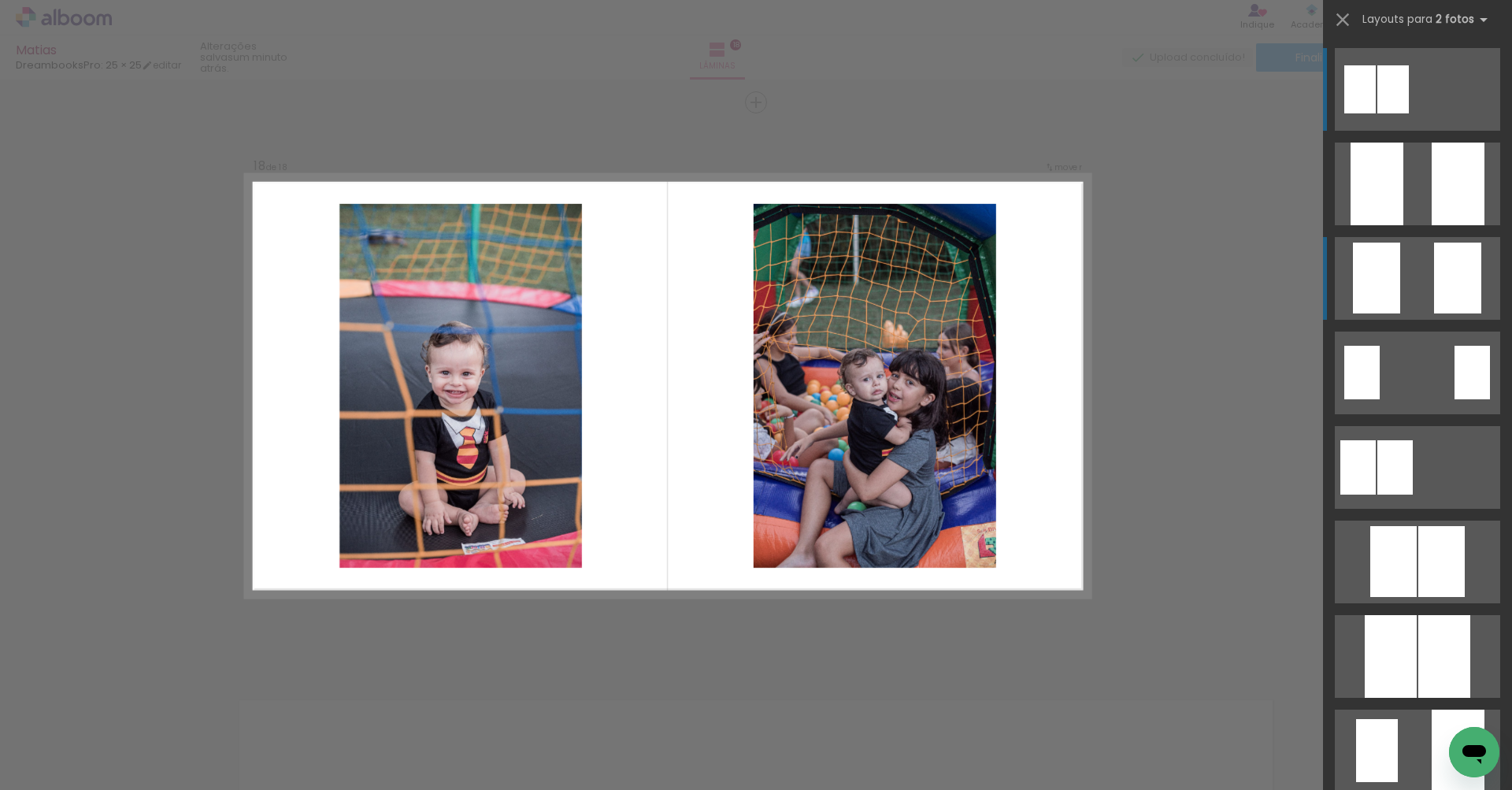
click at [1422, 225] on quentale-layouter at bounding box center [1417, 184] width 165 height 83
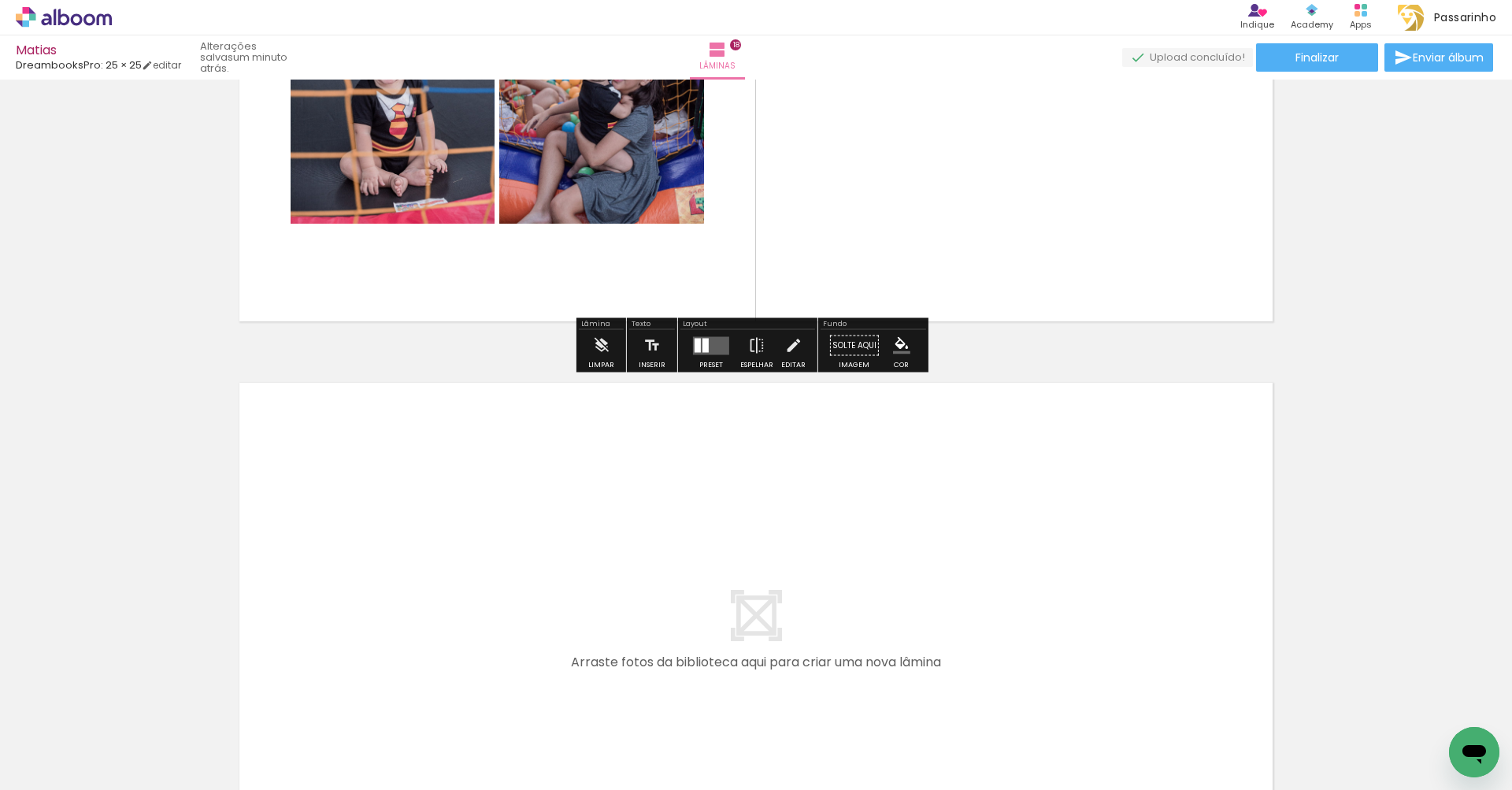
scroll to position [9625, 0]
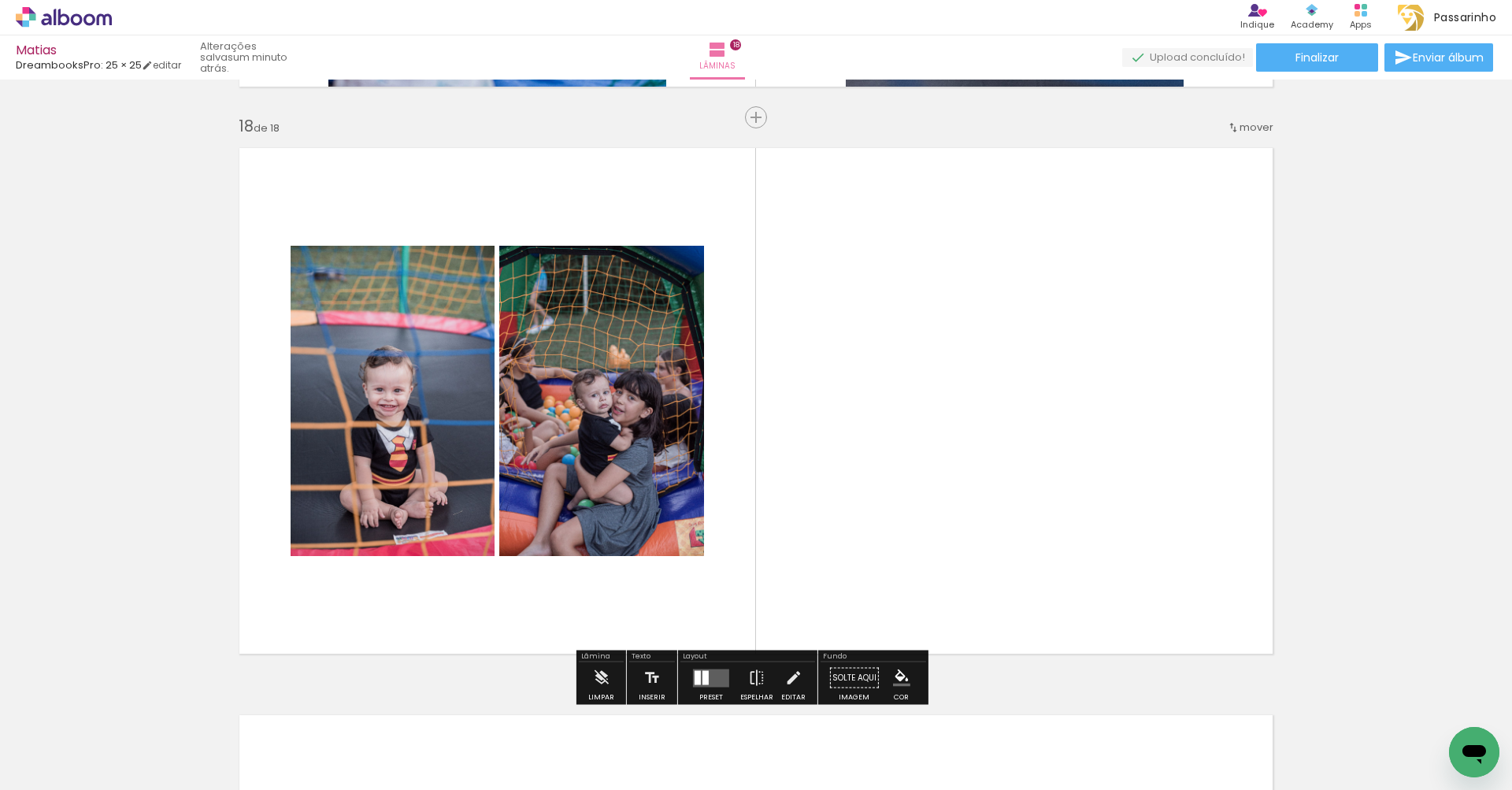
click at [702, 680] on div at bounding box center [706, 676] width 6 height 14
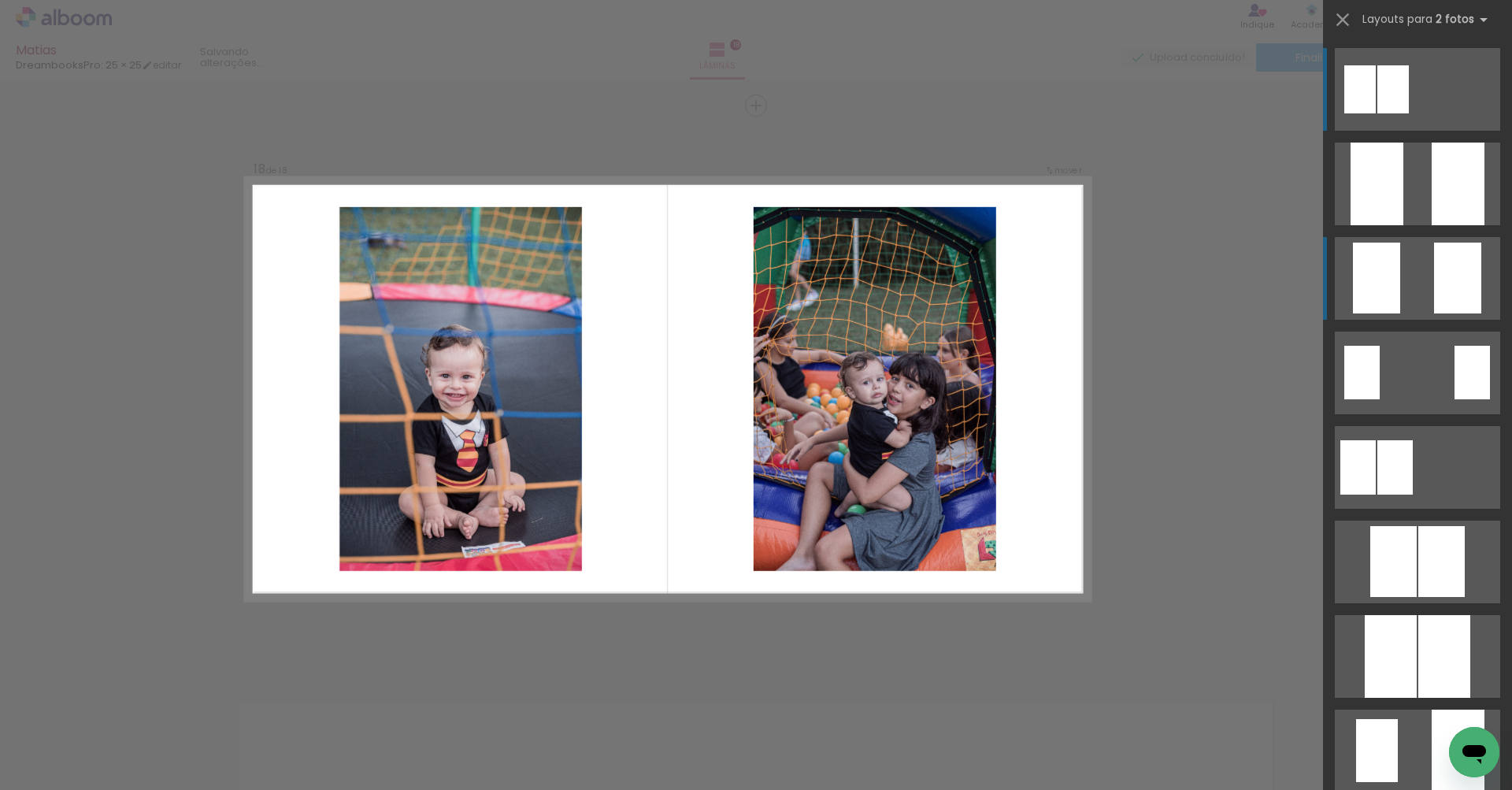
click at [1415, 225] on quentale-layouter at bounding box center [1417, 184] width 165 height 83
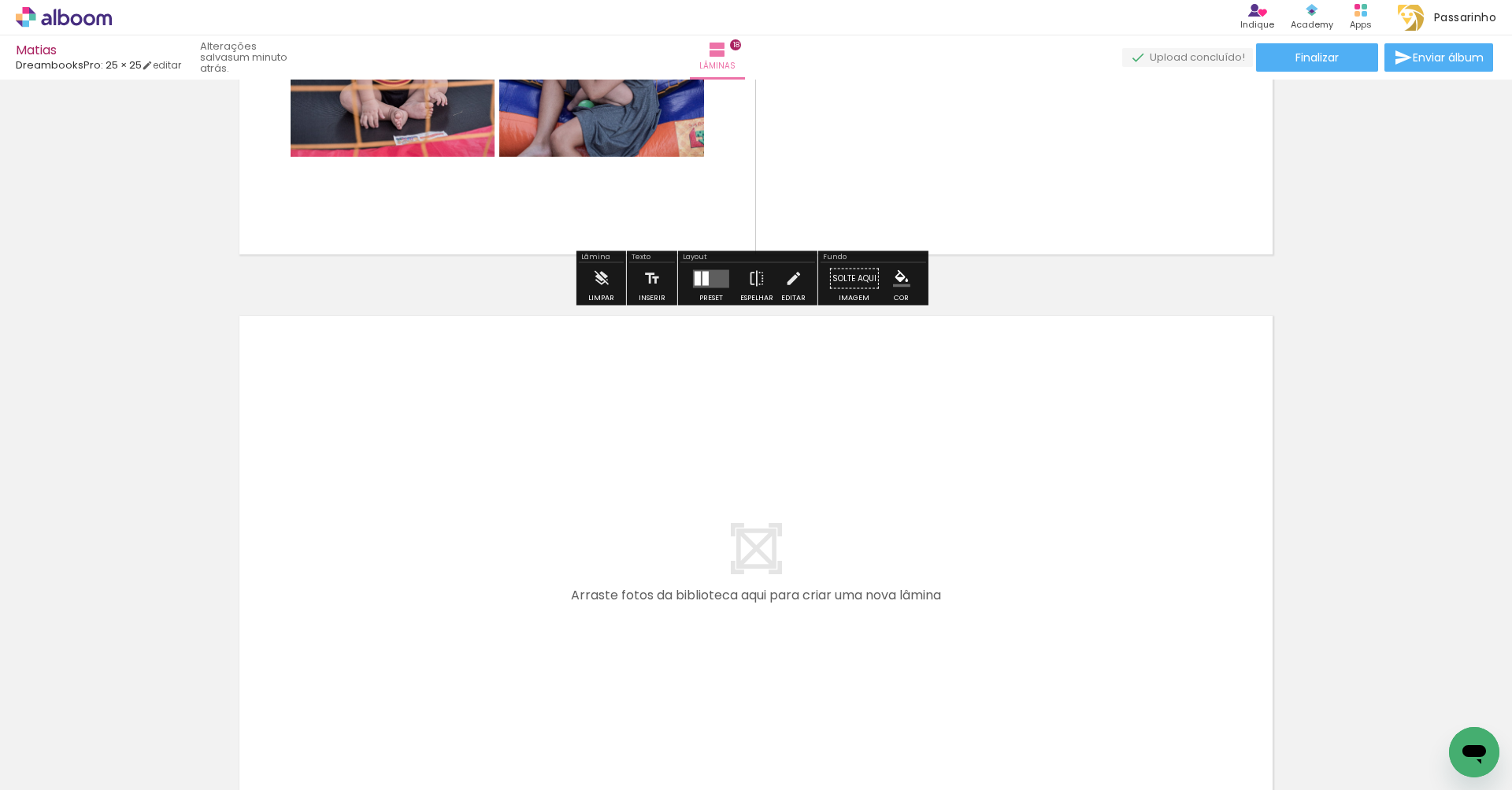
scroll to position [9757, 0]
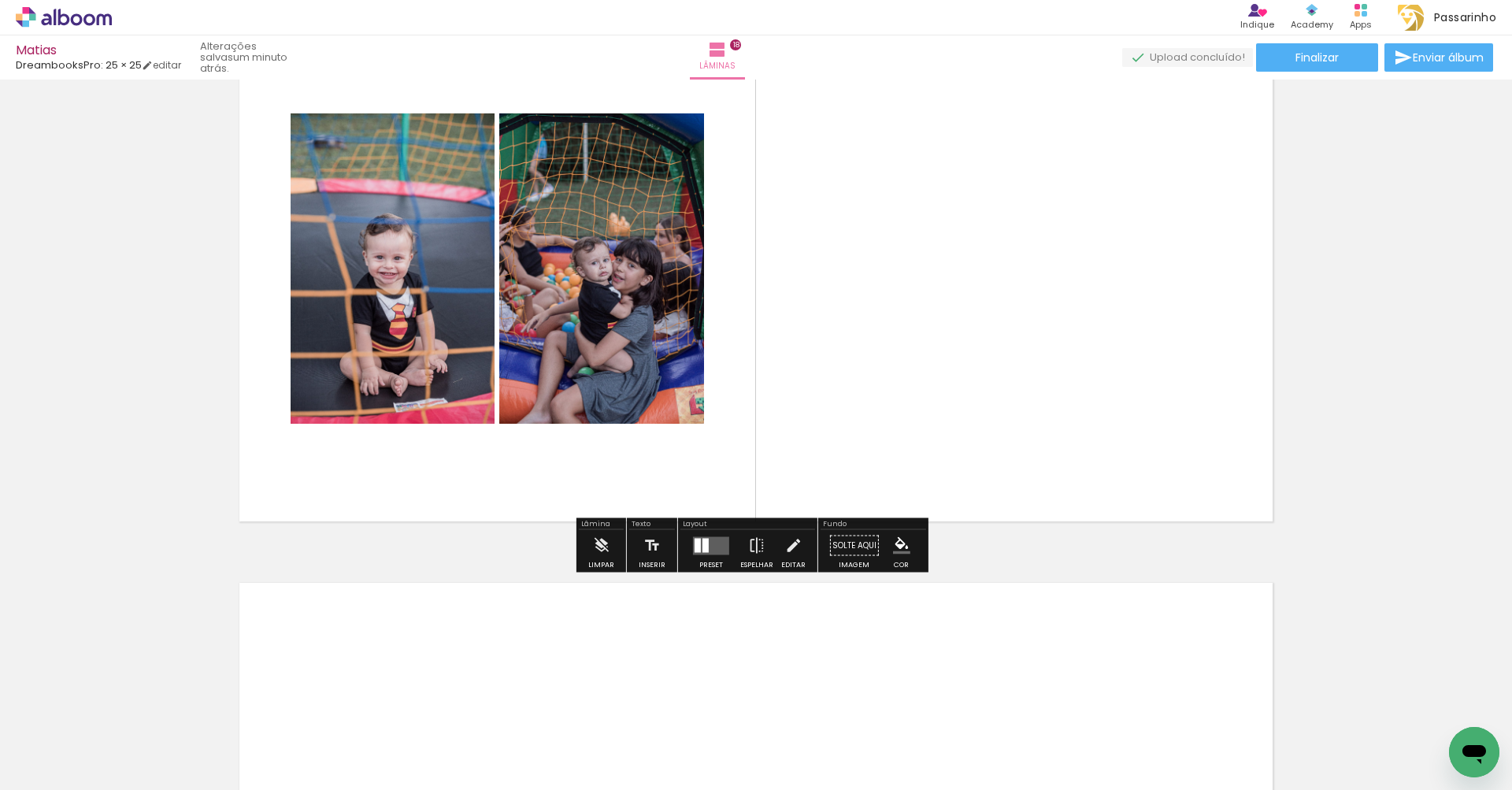
click at [685, 286] on quentale-photo at bounding box center [601, 268] width 204 height 310
click at [715, 543] on quentale-layouter at bounding box center [711, 545] width 37 height 18
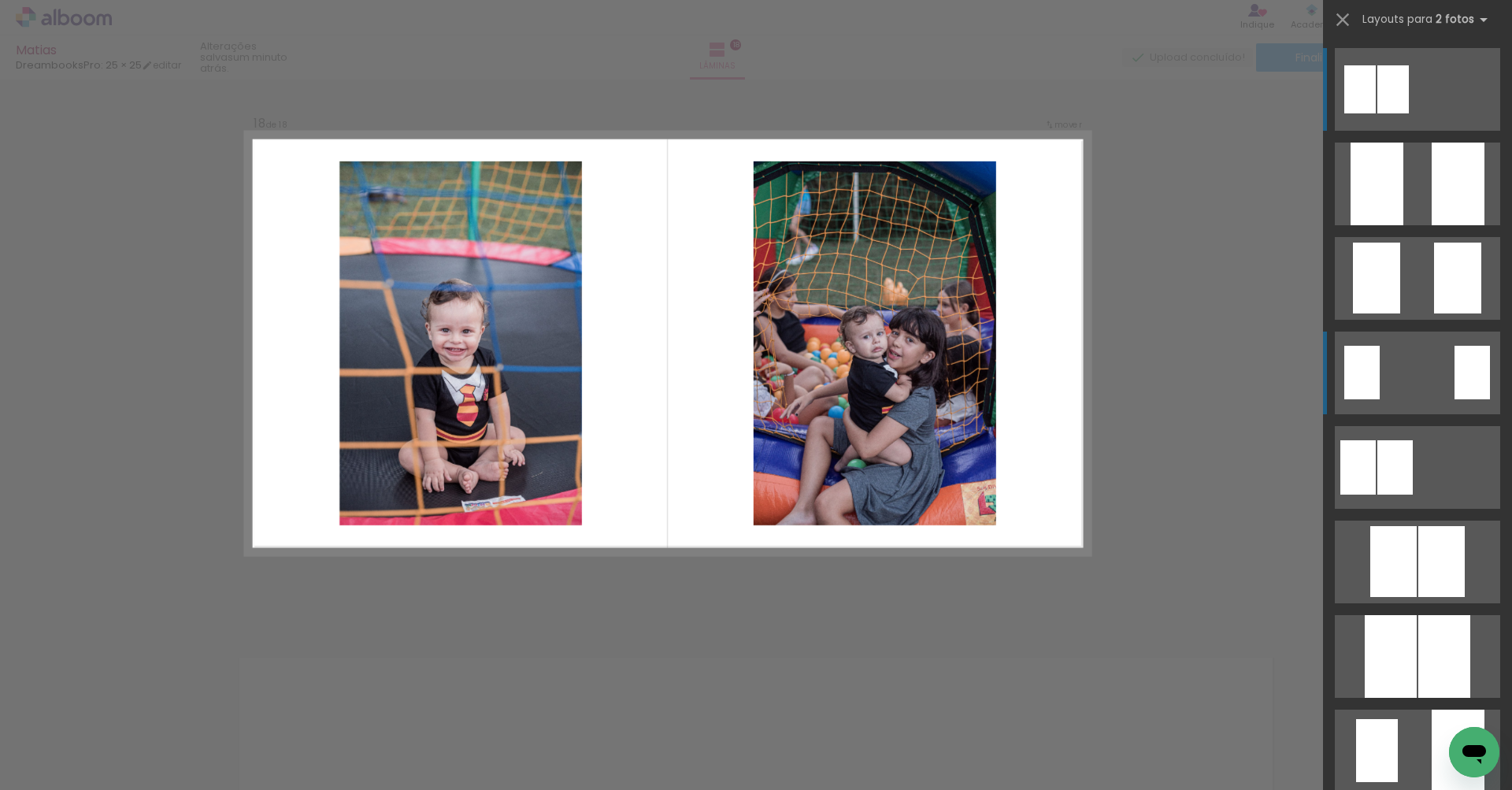
scroll to position [9640, 0]
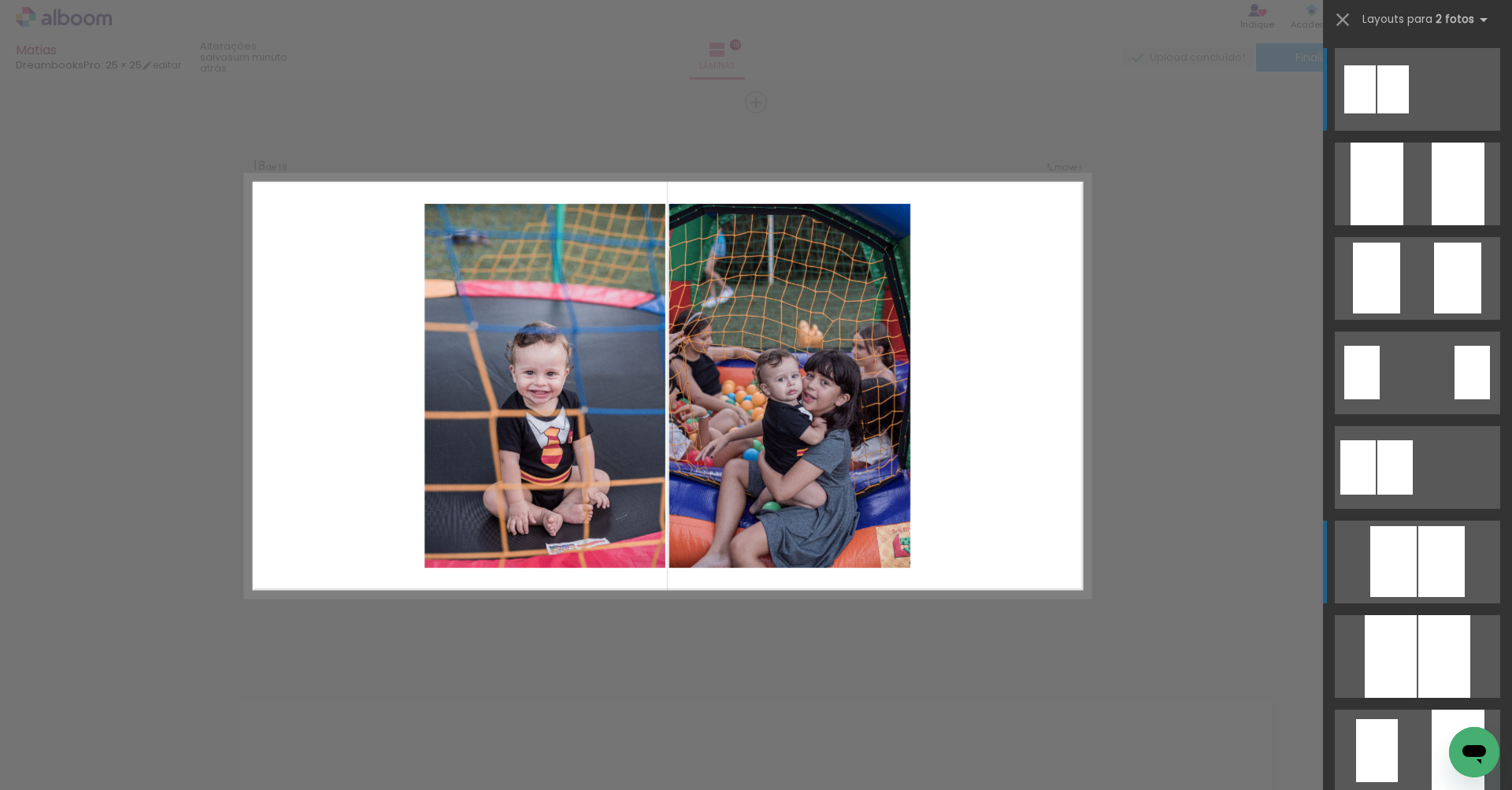
click at [1403, 225] on div at bounding box center [1377, 184] width 53 height 83
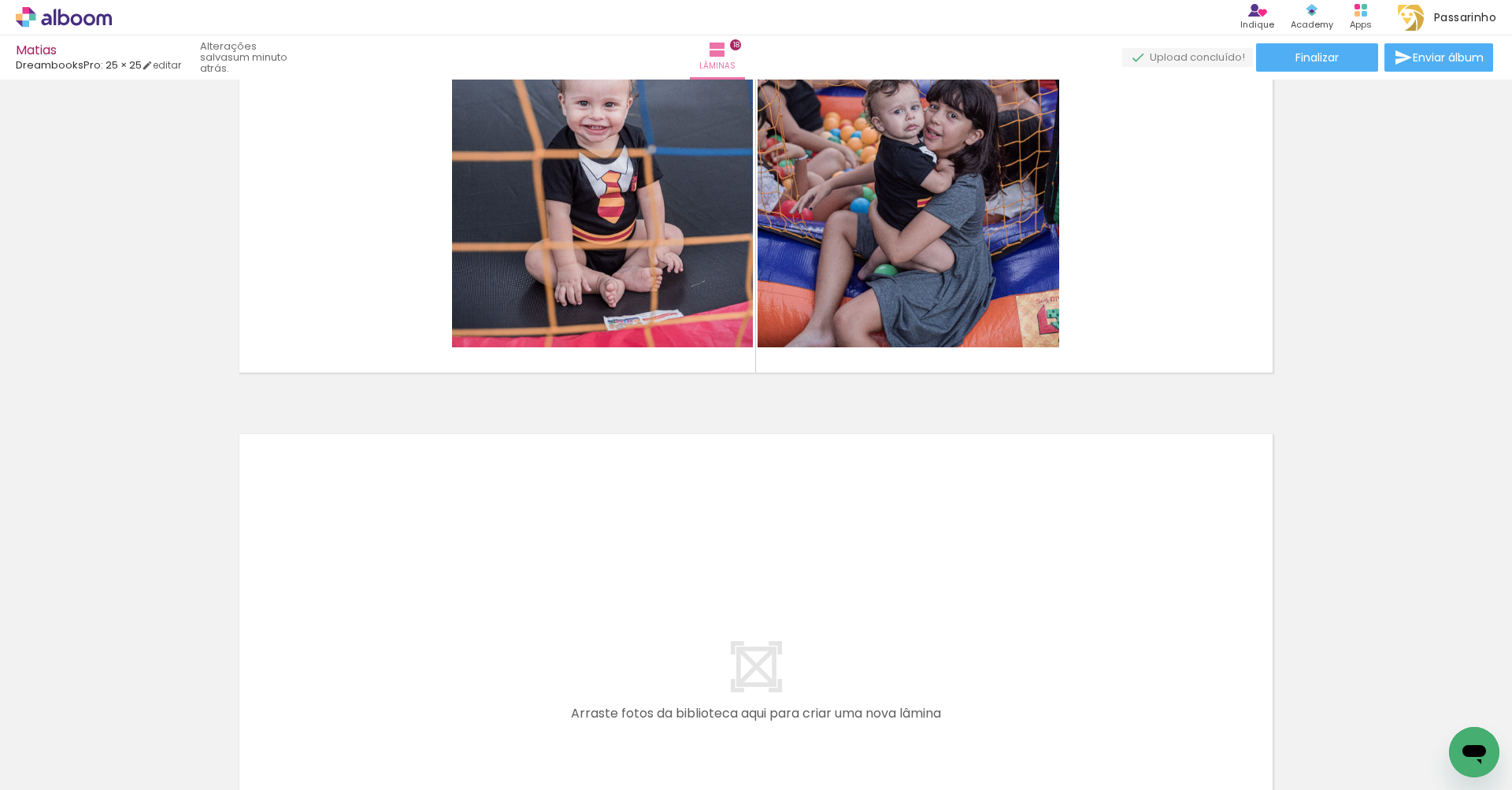
scroll to position [9950, 0]
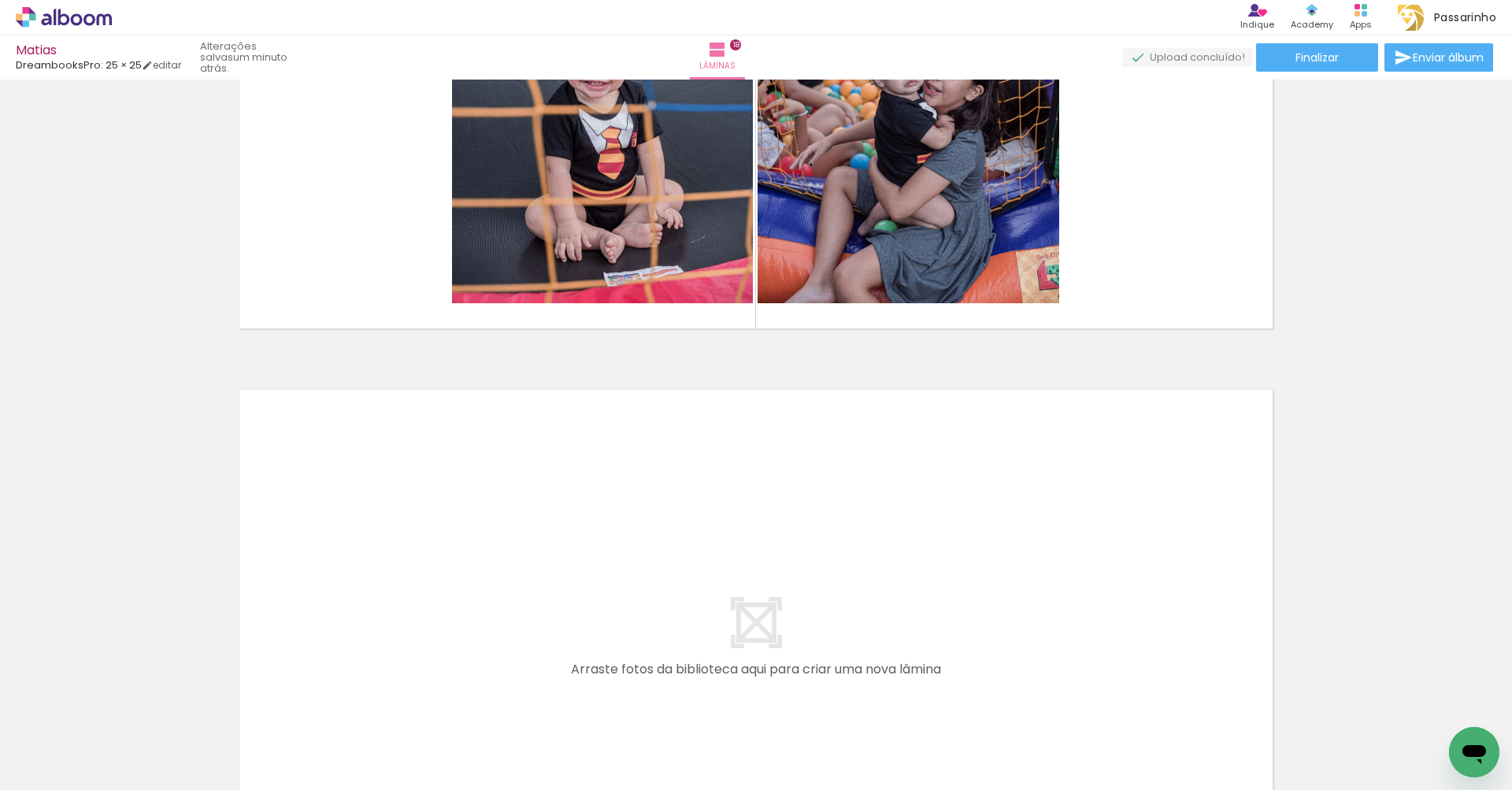
drag, startPoint x: 962, startPoint y: 748, endPoint x: 930, endPoint y: 577, distance: 174.0
click at [930, 577] on quentale-workspace at bounding box center [756, 395] width 1512 height 790
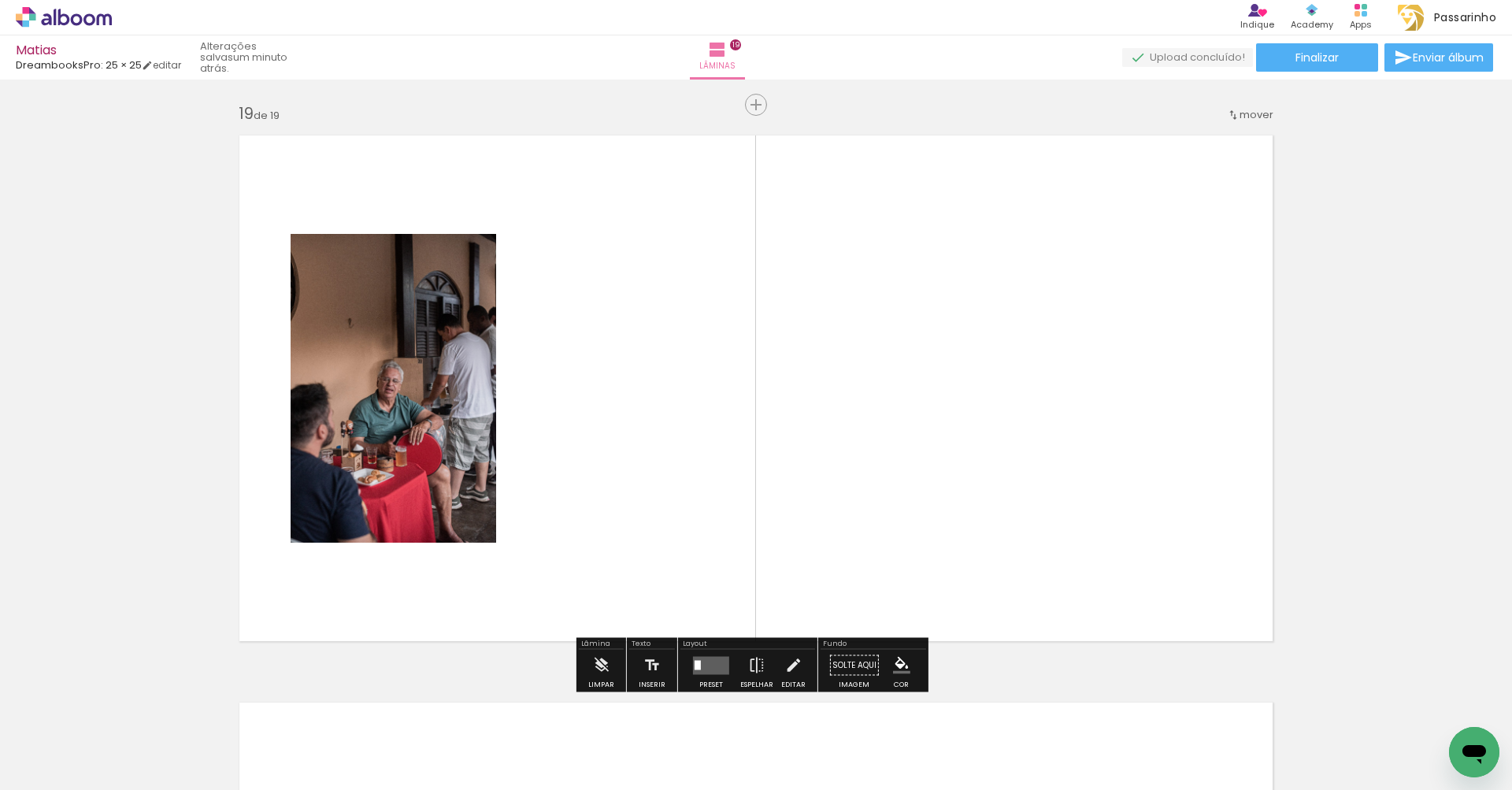
scroll to position [10207, 0]
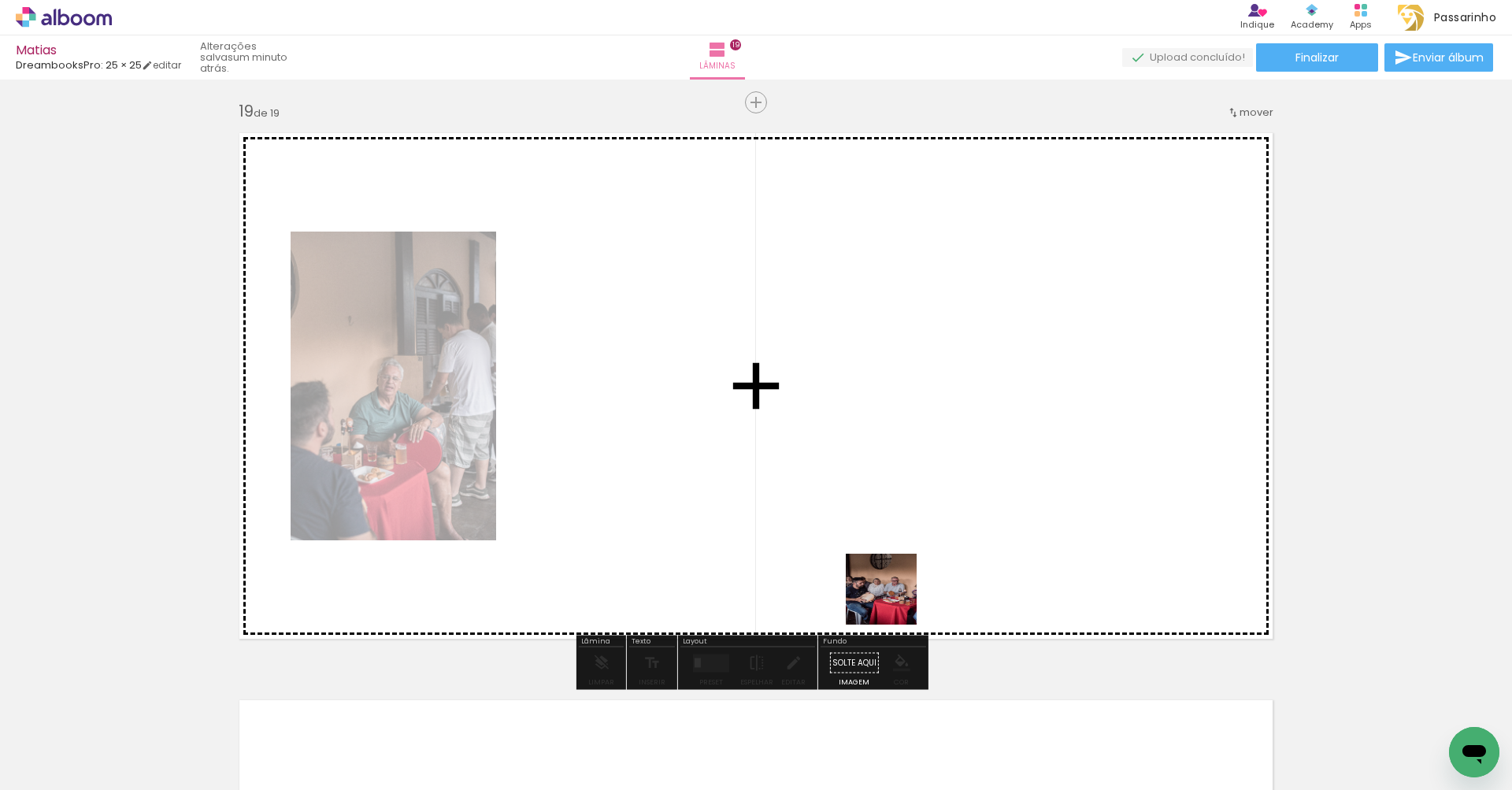
drag, startPoint x: 1032, startPoint y: 745, endPoint x: 893, endPoint y: 601, distance: 200.1
click at [893, 601] on quentale-workspace at bounding box center [756, 395] width 1512 height 790
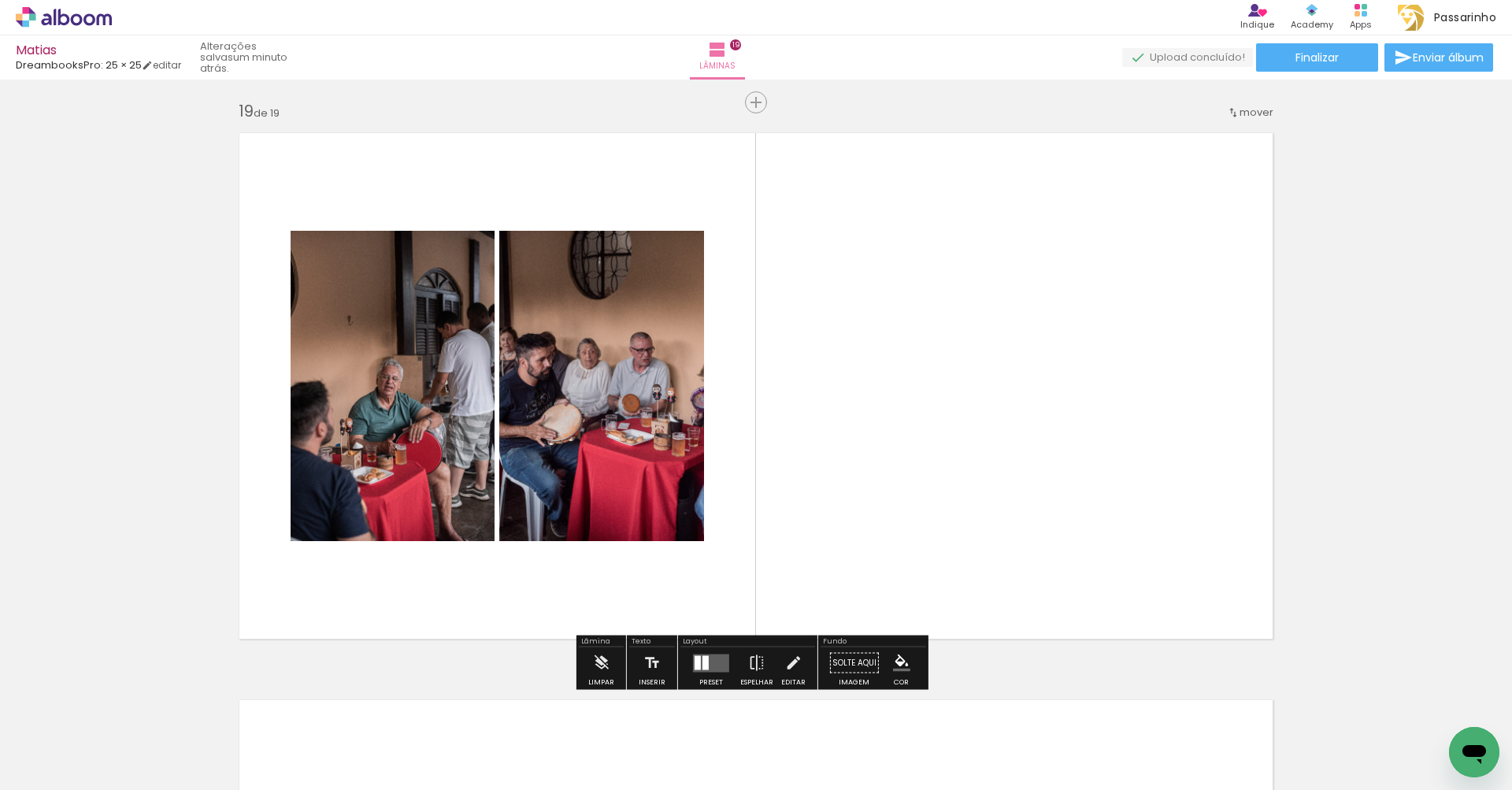
drag, startPoint x: 1133, startPoint y: 745, endPoint x: 1055, endPoint y: 578, distance: 184.3
click at [1055, 578] on quentale-workspace at bounding box center [756, 395] width 1512 height 790
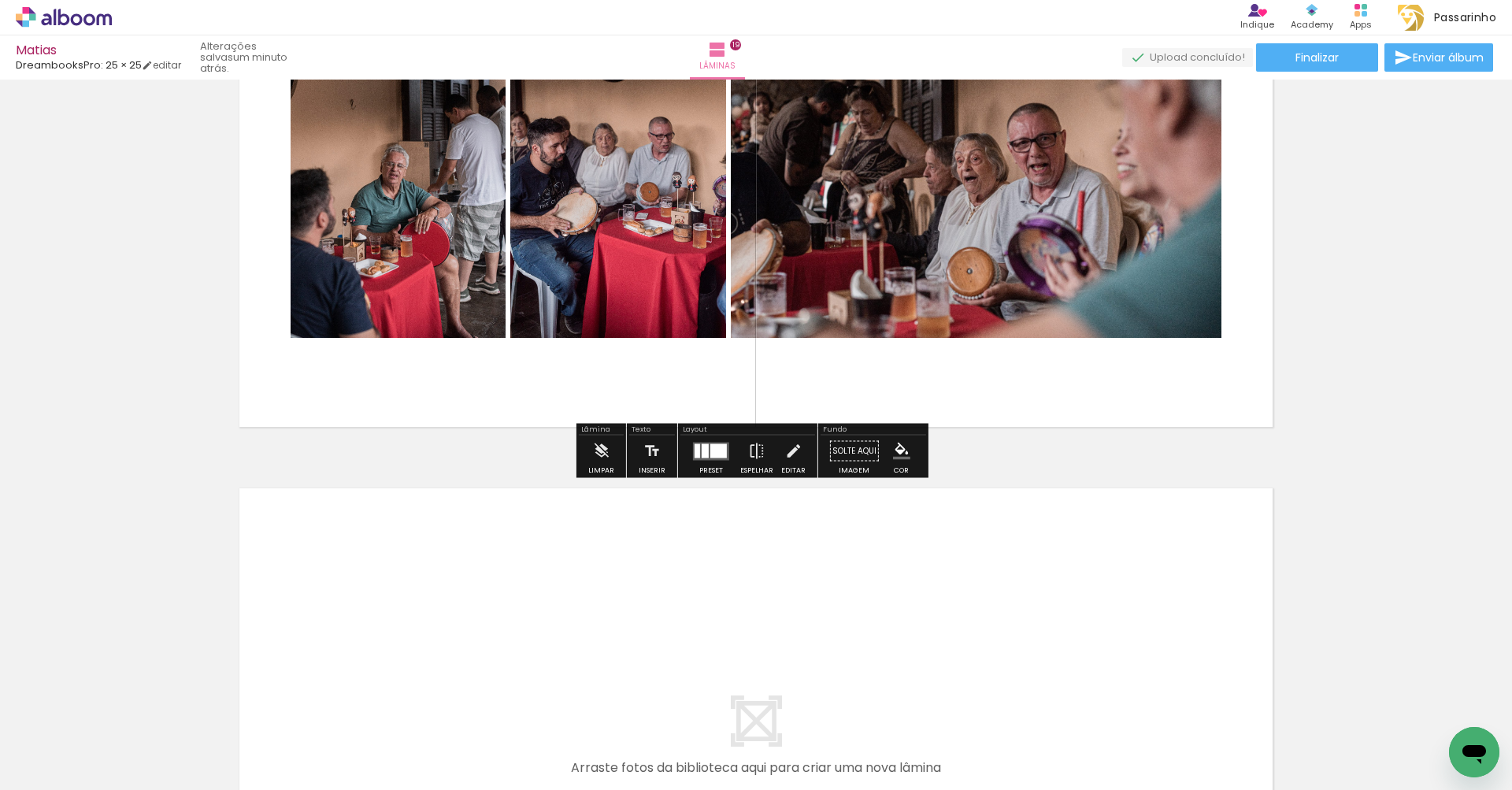
scroll to position [10549, 0]
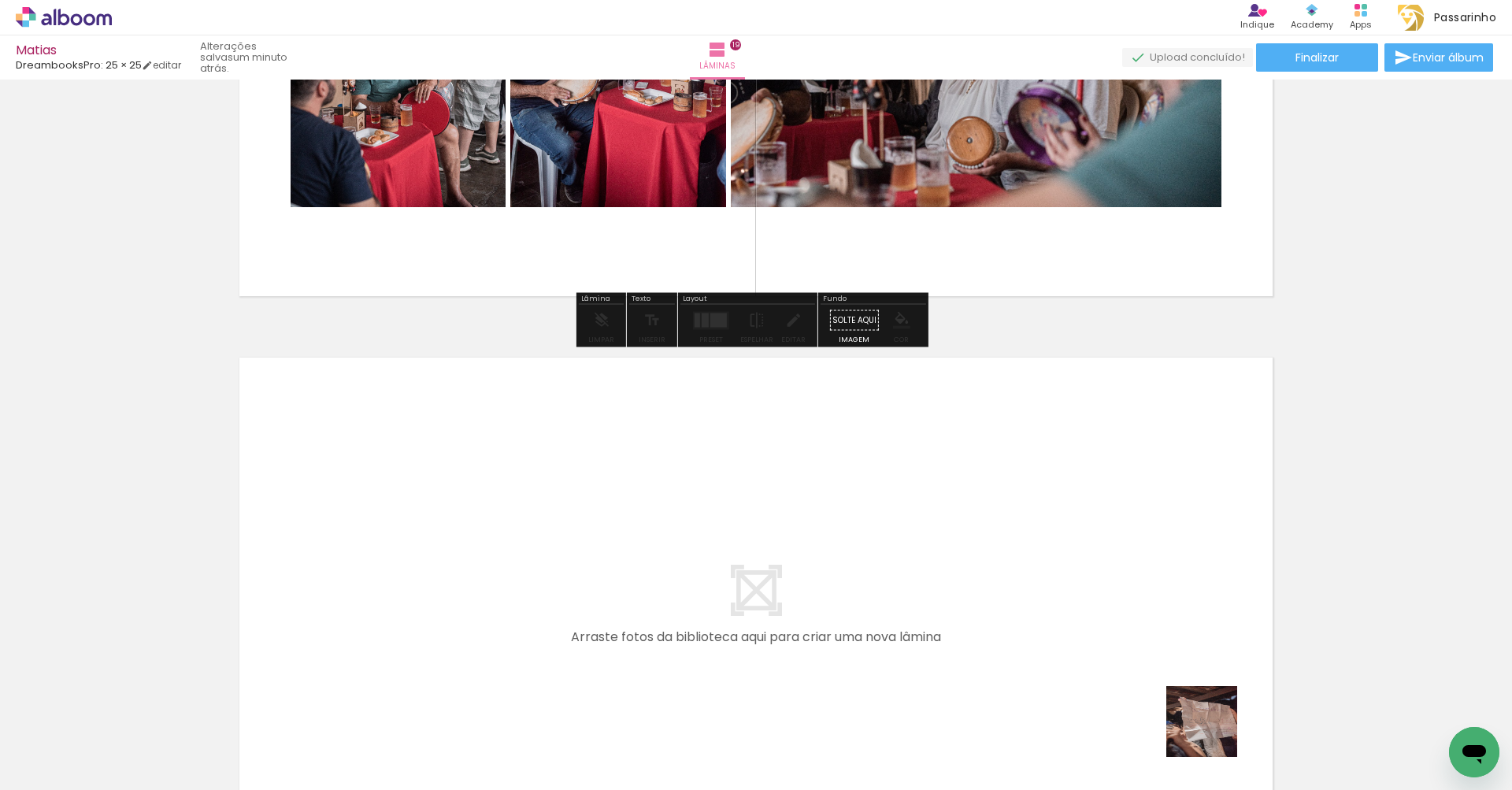
drag, startPoint x: 1215, startPoint y: 738, endPoint x: 1034, endPoint y: 608, distance: 222.8
click at [1034, 608] on quentale-workspace at bounding box center [756, 395] width 1512 height 790
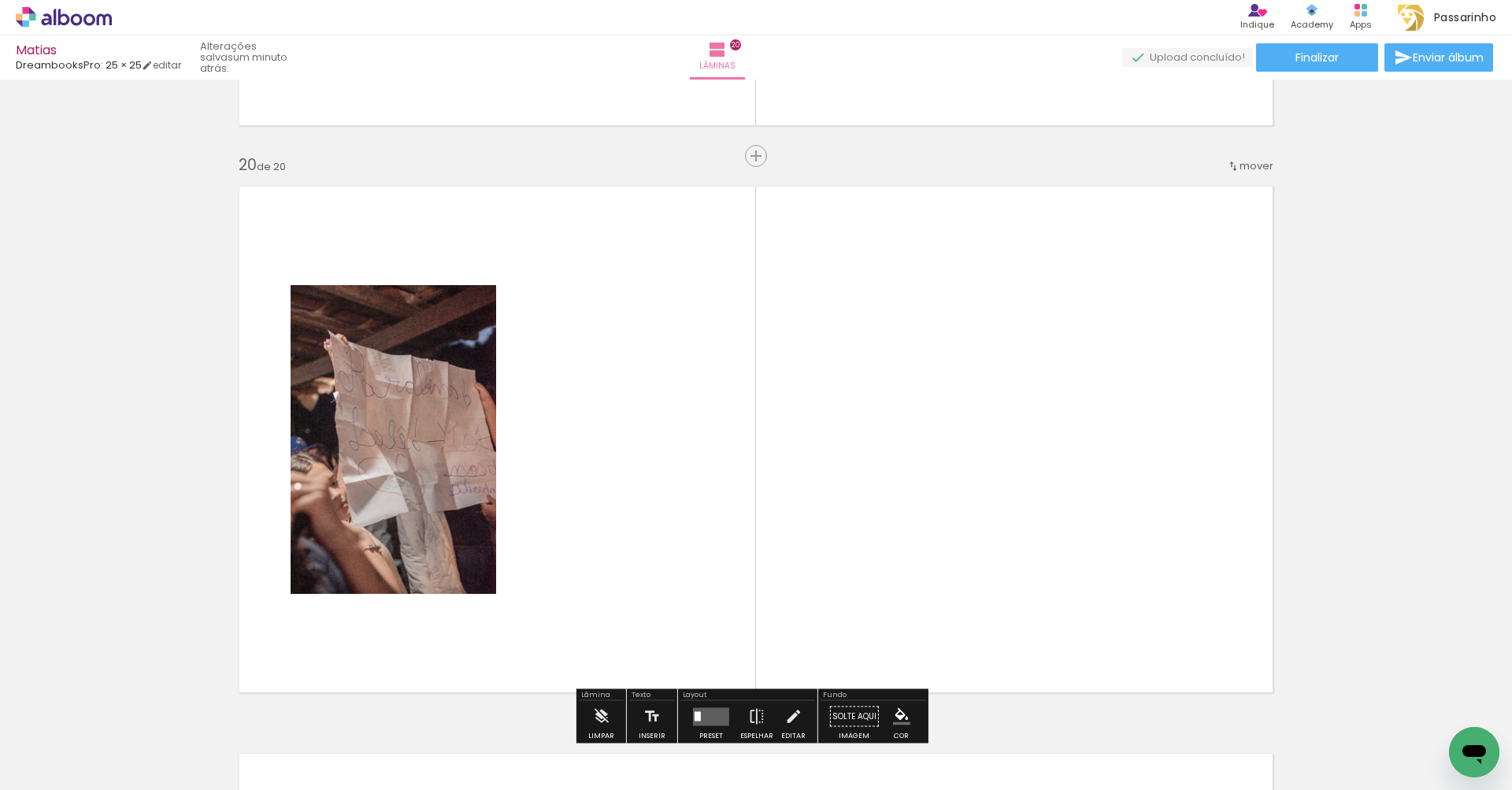
scroll to position [10774, 0]
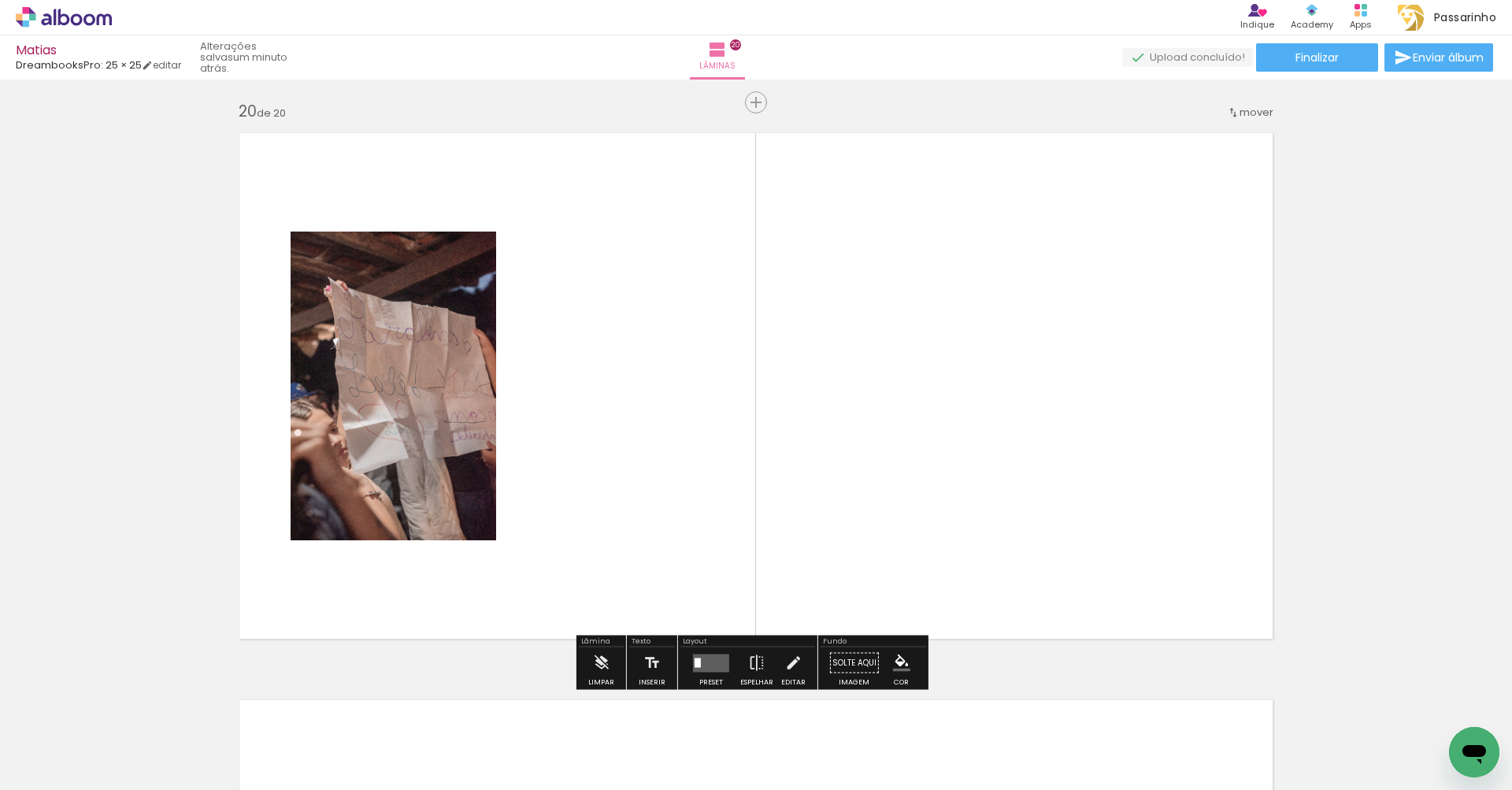
drag, startPoint x: 1289, startPoint y: 735, endPoint x: 1063, endPoint y: 561, distance: 285.2
click at [1063, 561] on quentale-workspace at bounding box center [756, 395] width 1512 height 790
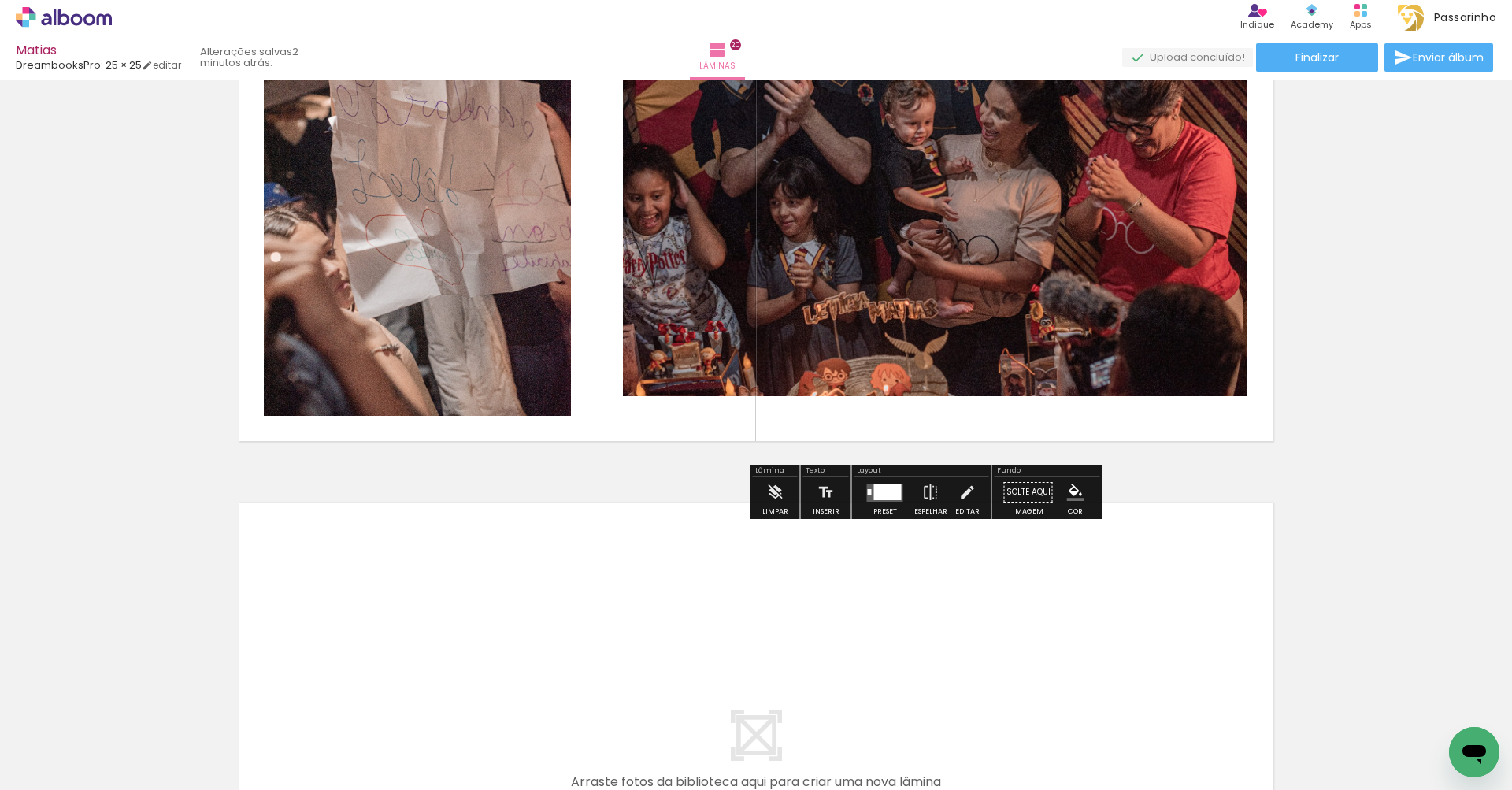
scroll to position [0, 0]
drag, startPoint x: 1381, startPoint y: 727, endPoint x: 1132, endPoint y: 623, distance: 269.8
click at [1132, 623] on quentale-workspace at bounding box center [756, 395] width 1512 height 790
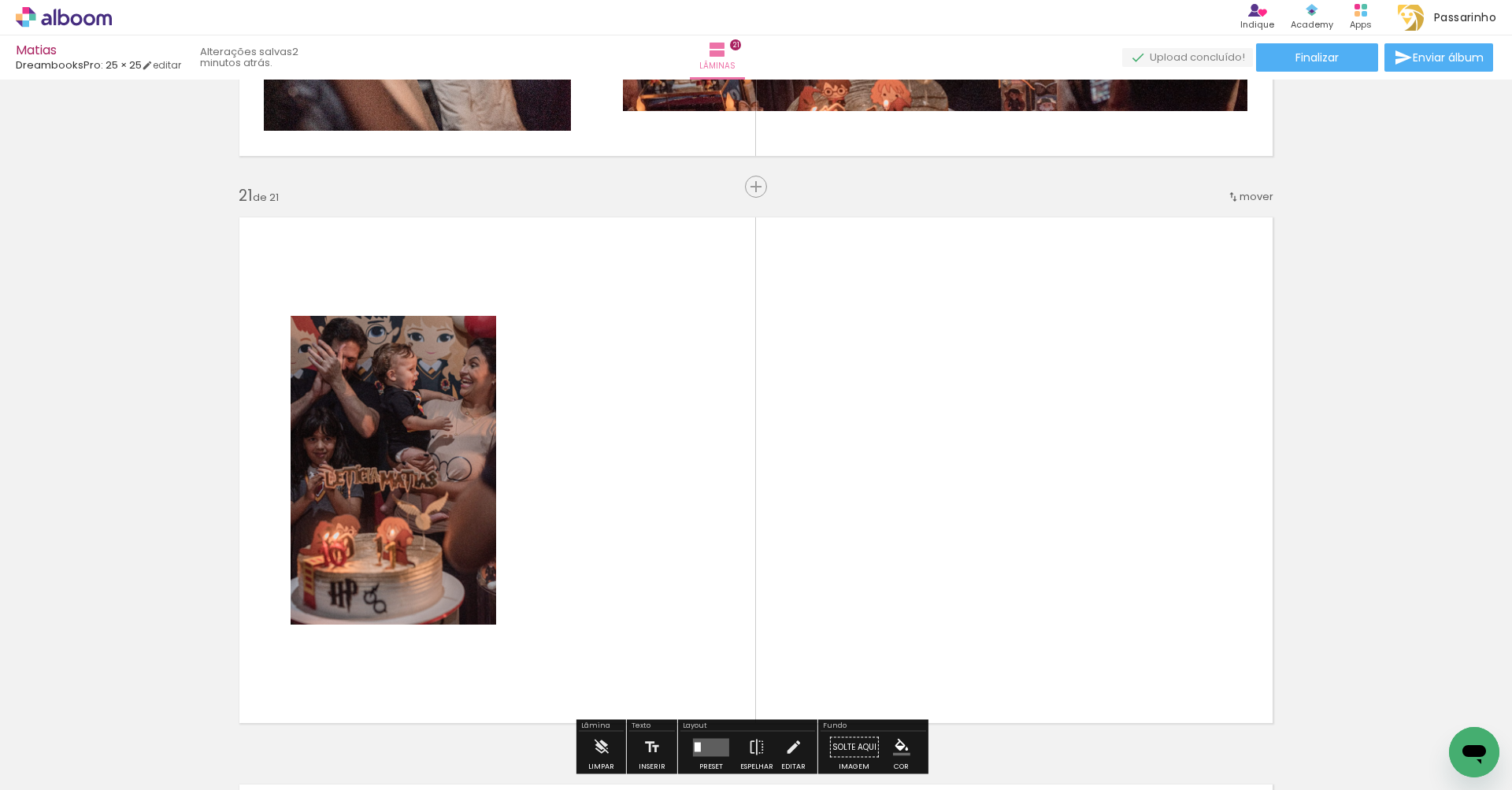
scroll to position [11341, 0]
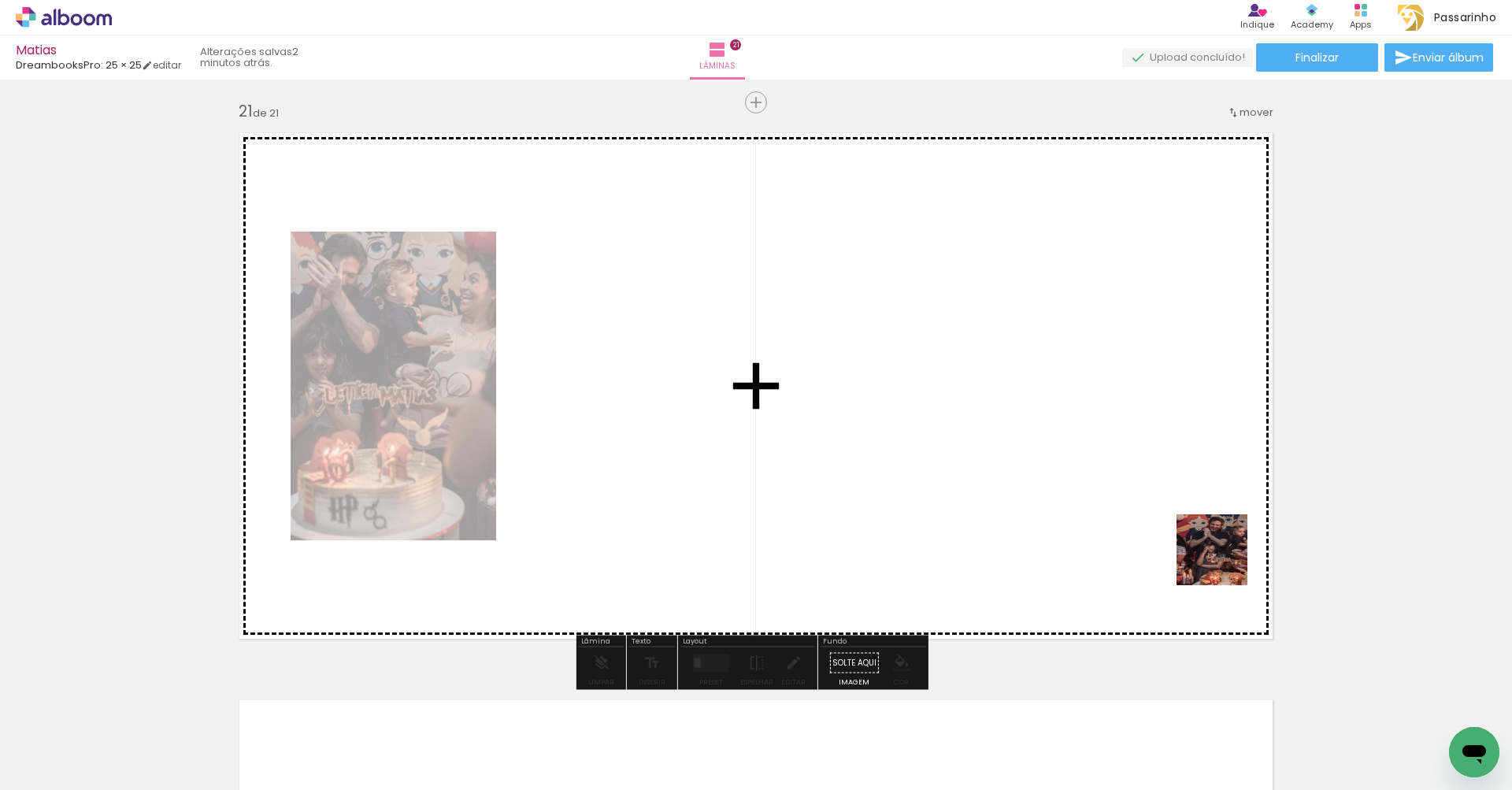
drag, startPoint x: 1467, startPoint y: 707, endPoint x: 1142, endPoint y: 500, distance: 385.3
click at [1159, 517] on quentale-workspace at bounding box center [756, 395] width 1512 height 790
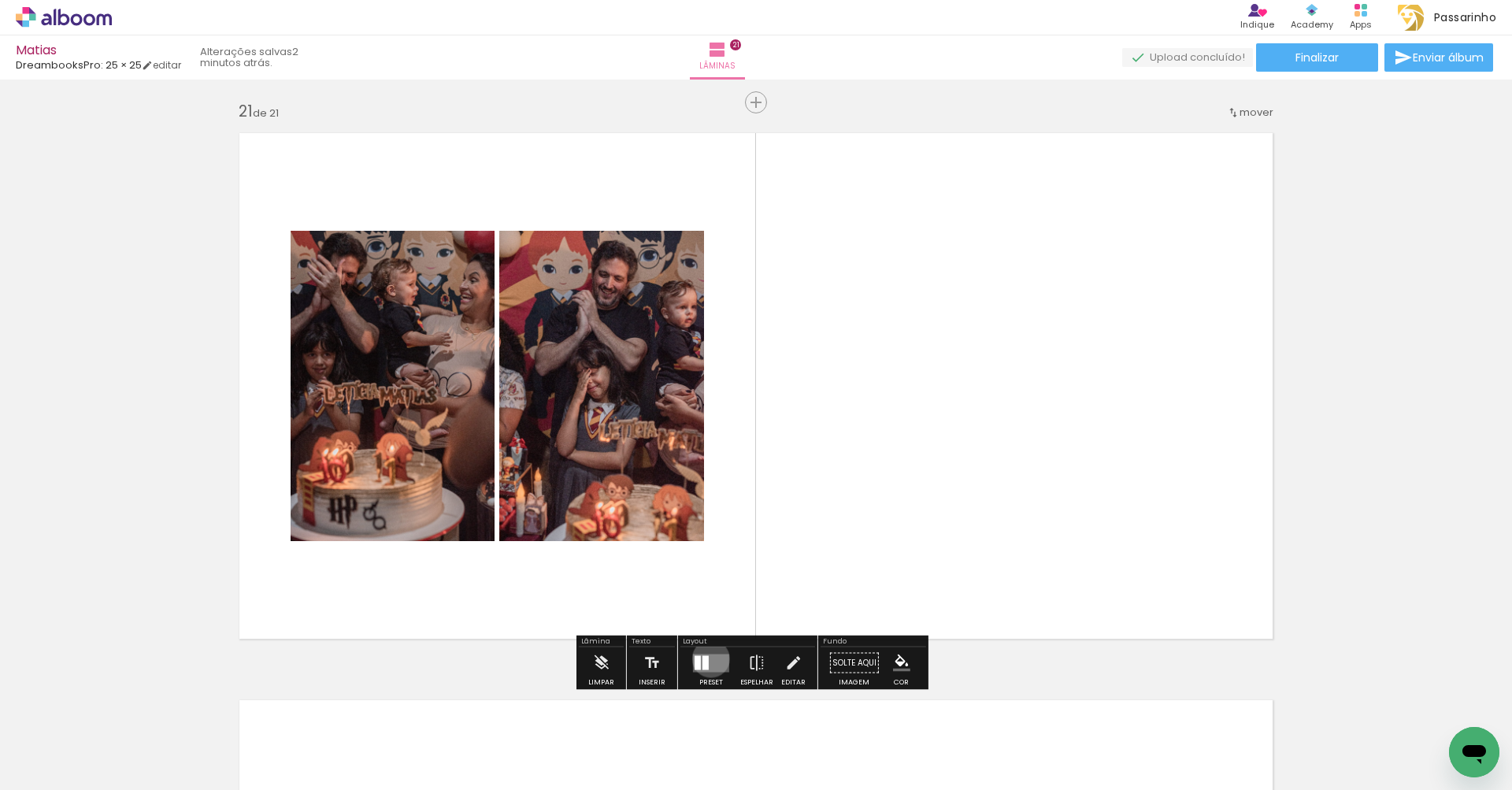
click at [707, 658] on quentale-layouter at bounding box center [711, 663] width 37 height 18
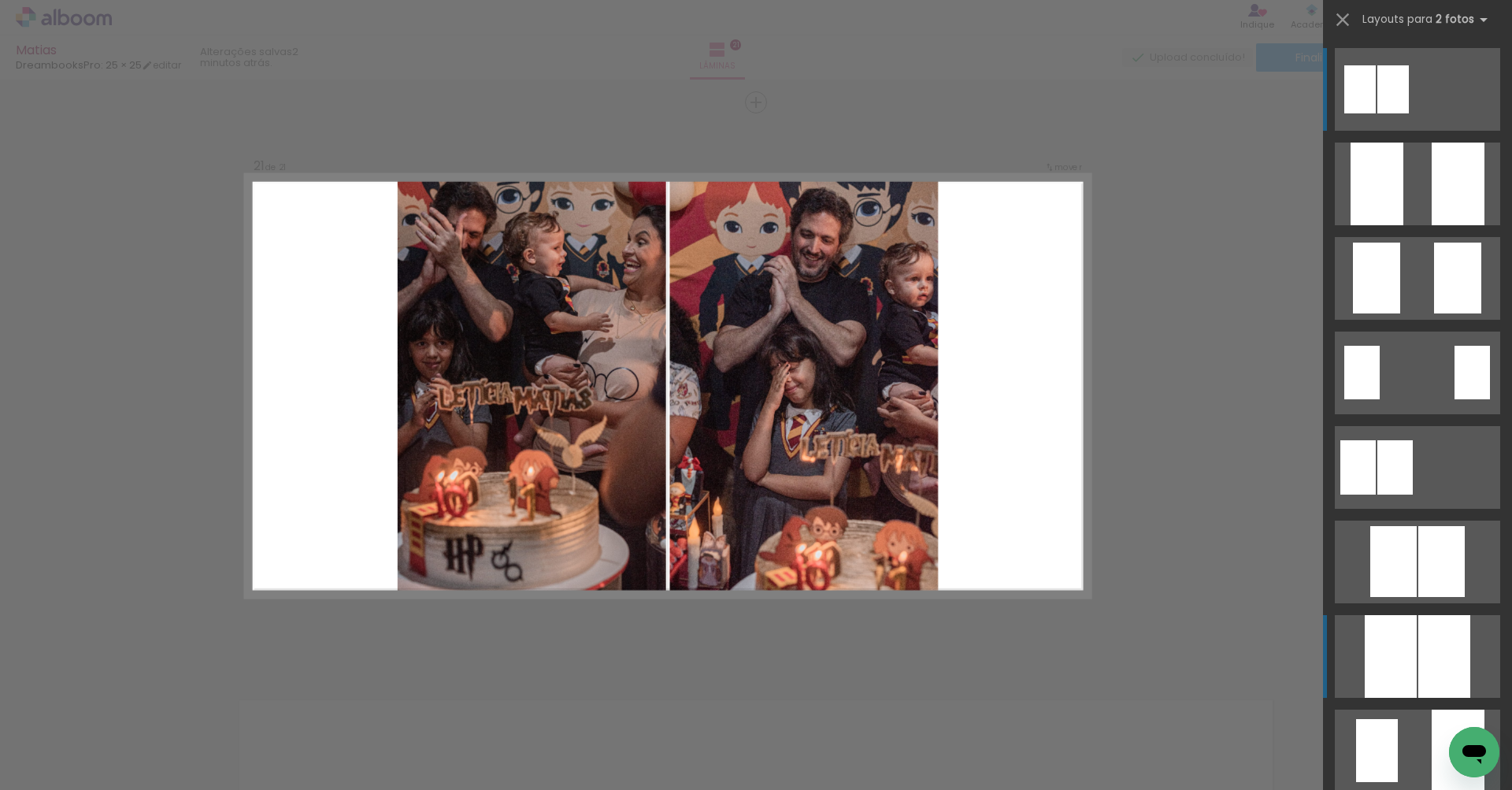
click at [1437, 225] on div at bounding box center [1458, 184] width 53 height 83
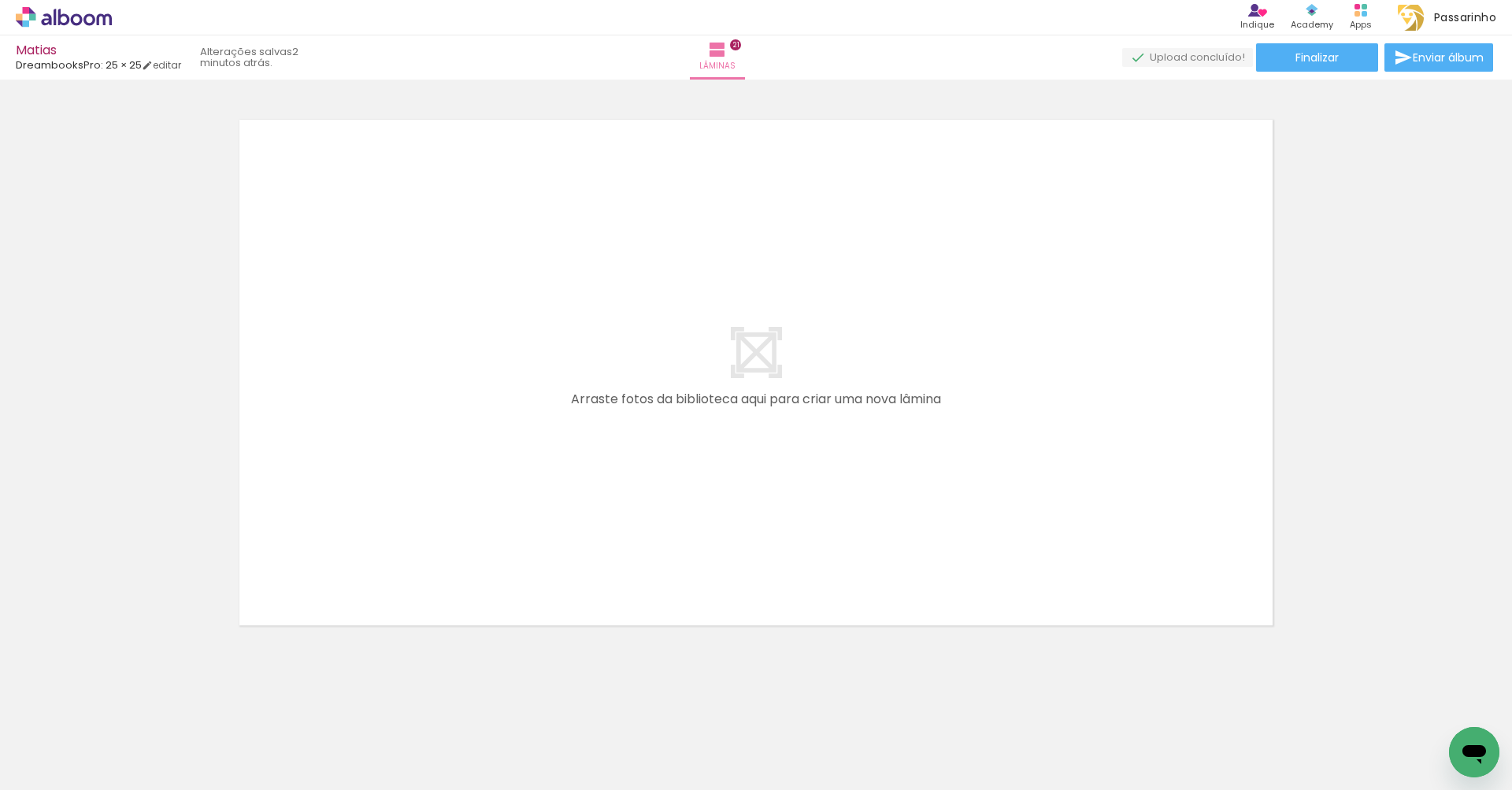
scroll to position [0, 4074]
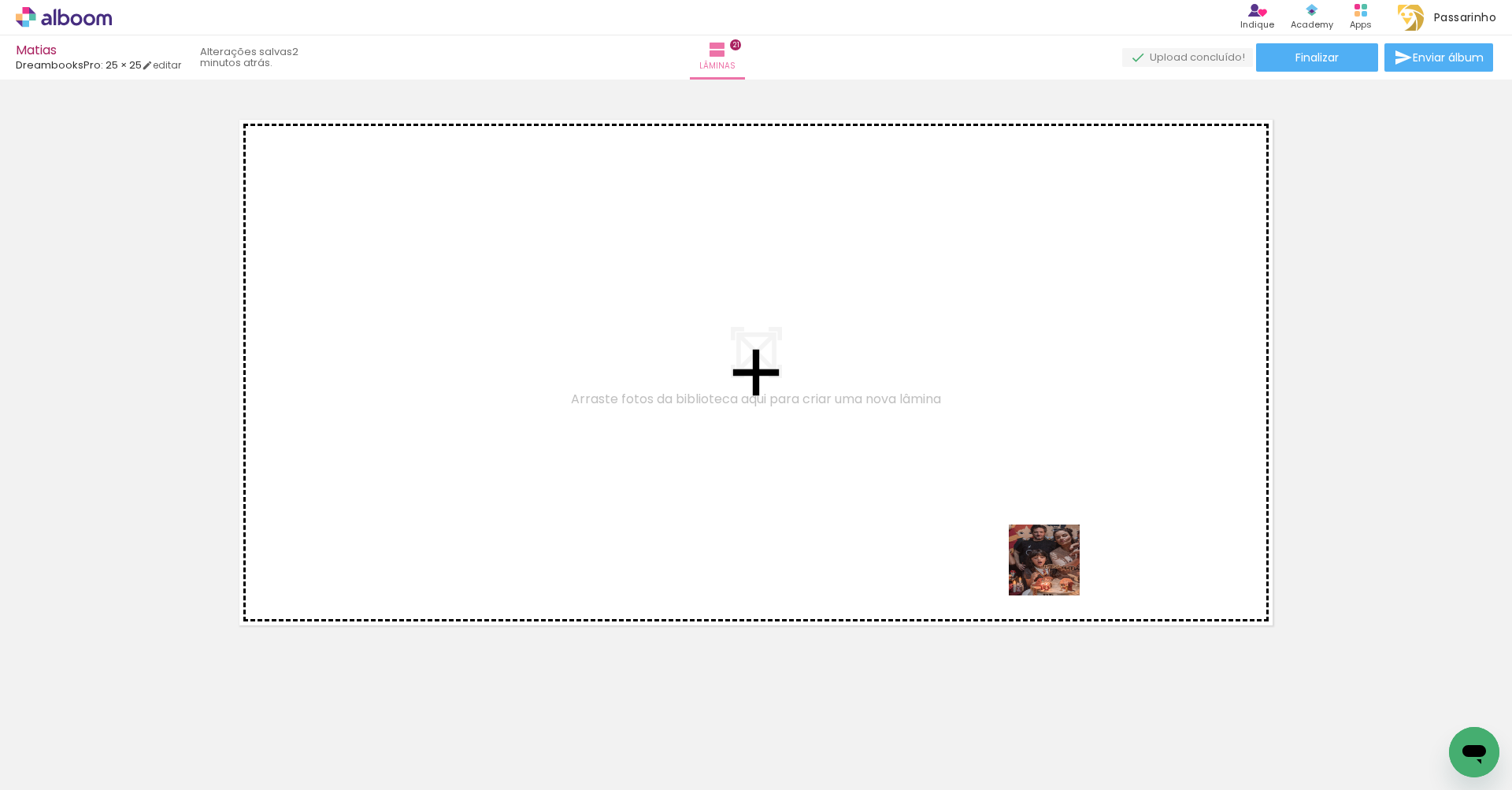
drag, startPoint x: 1122, startPoint y: 743, endPoint x: 1053, endPoint y: 560, distance: 195.6
click at [1053, 560] on quentale-workspace at bounding box center [756, 395] width 1512 height 790
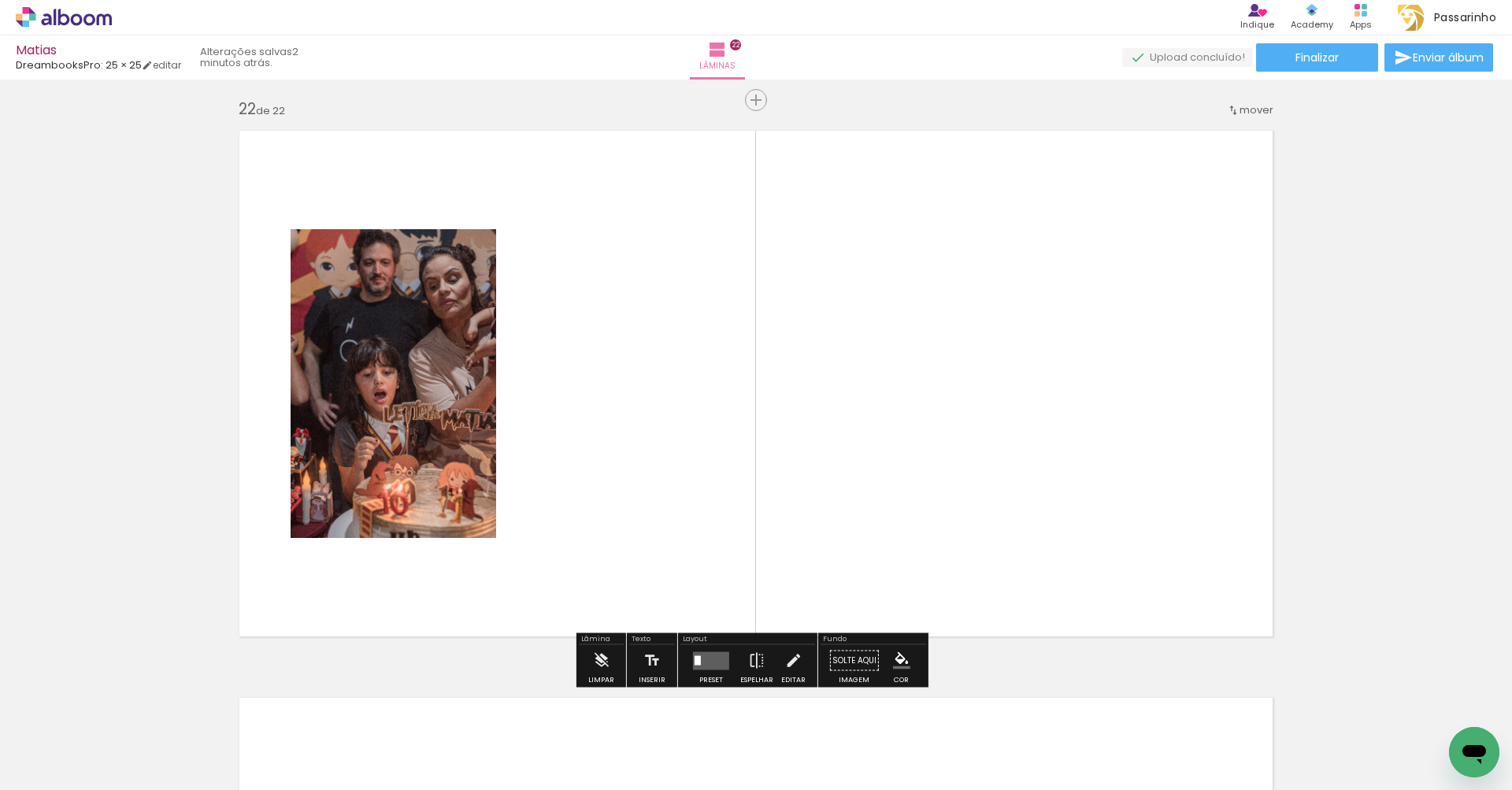
scroll to position [11908, 0]
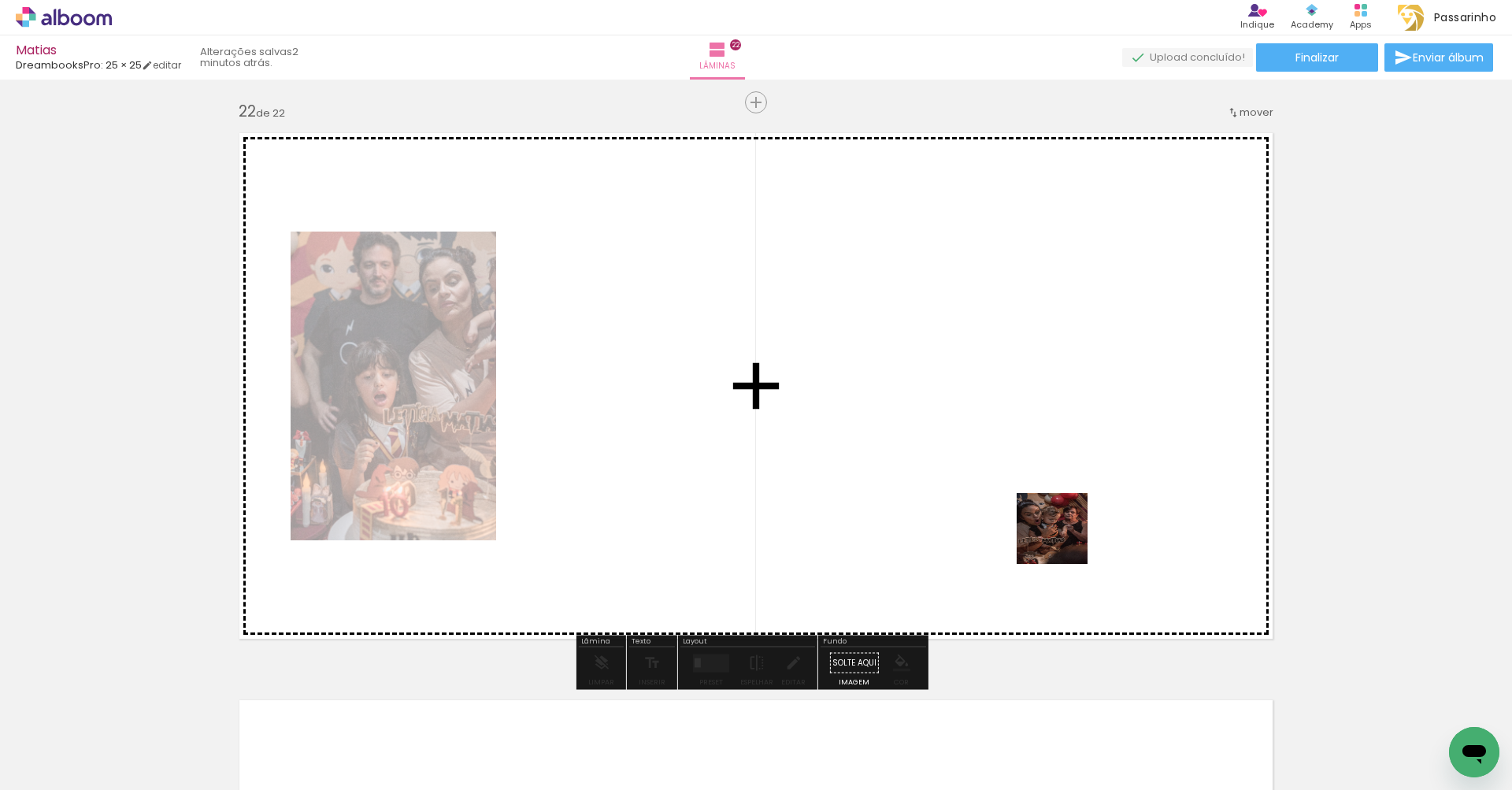
drag, startPoint x: 1196, startPoint y: 729, endPoint x: 987, endPoint y: 467, distance: 335.1
click at [987, 467] on quentale-workspace at bounding box center [756, 395] width 1512 height 790
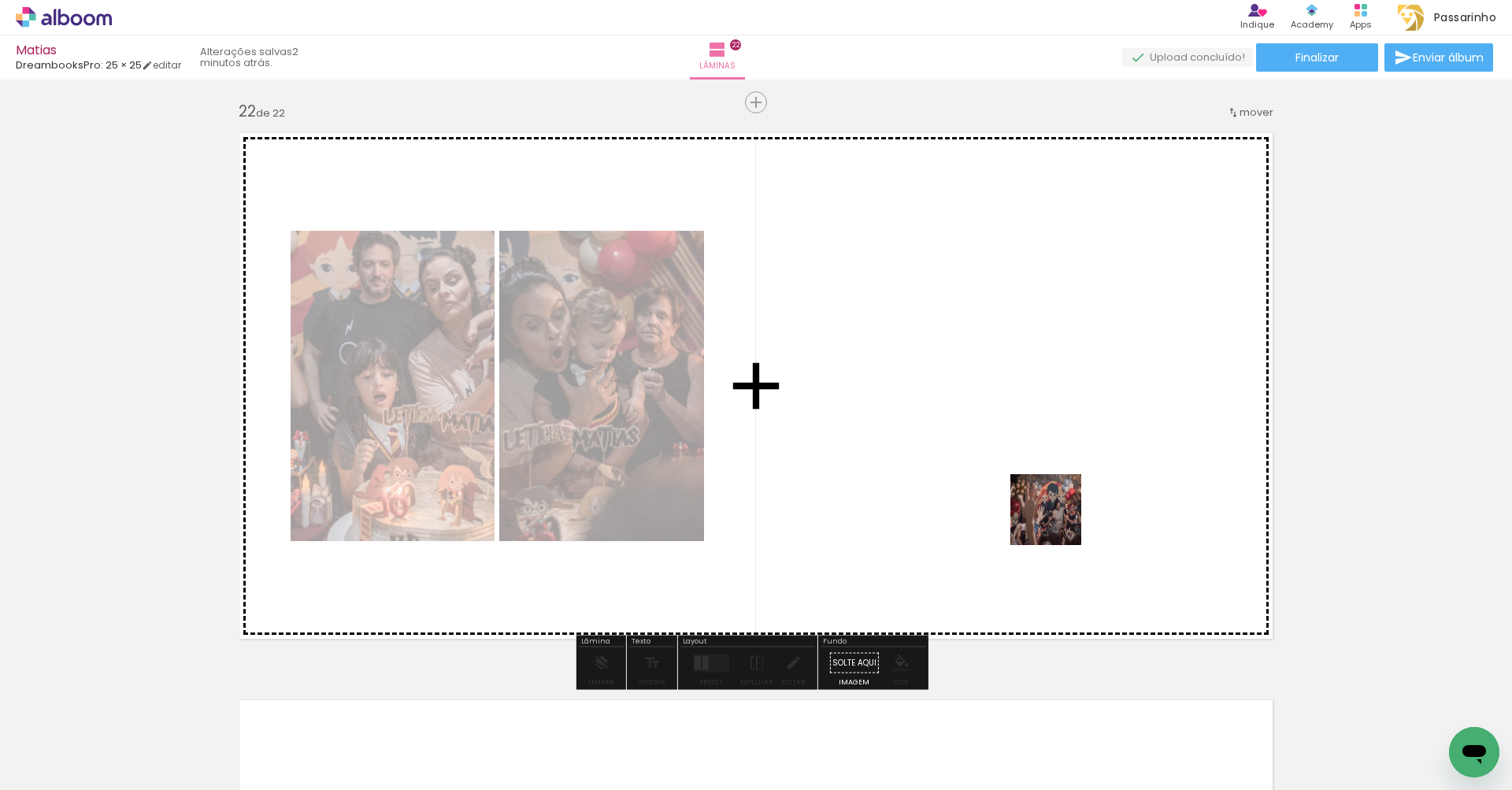
drag, startPoint x: 1288, startPoint y: 730, endPoint x: 1009, endPoint y: 474, distance: 378.7
click at [1009, 474] on quentale-workspace at bounding box center [756, 395] width 1512 height 790
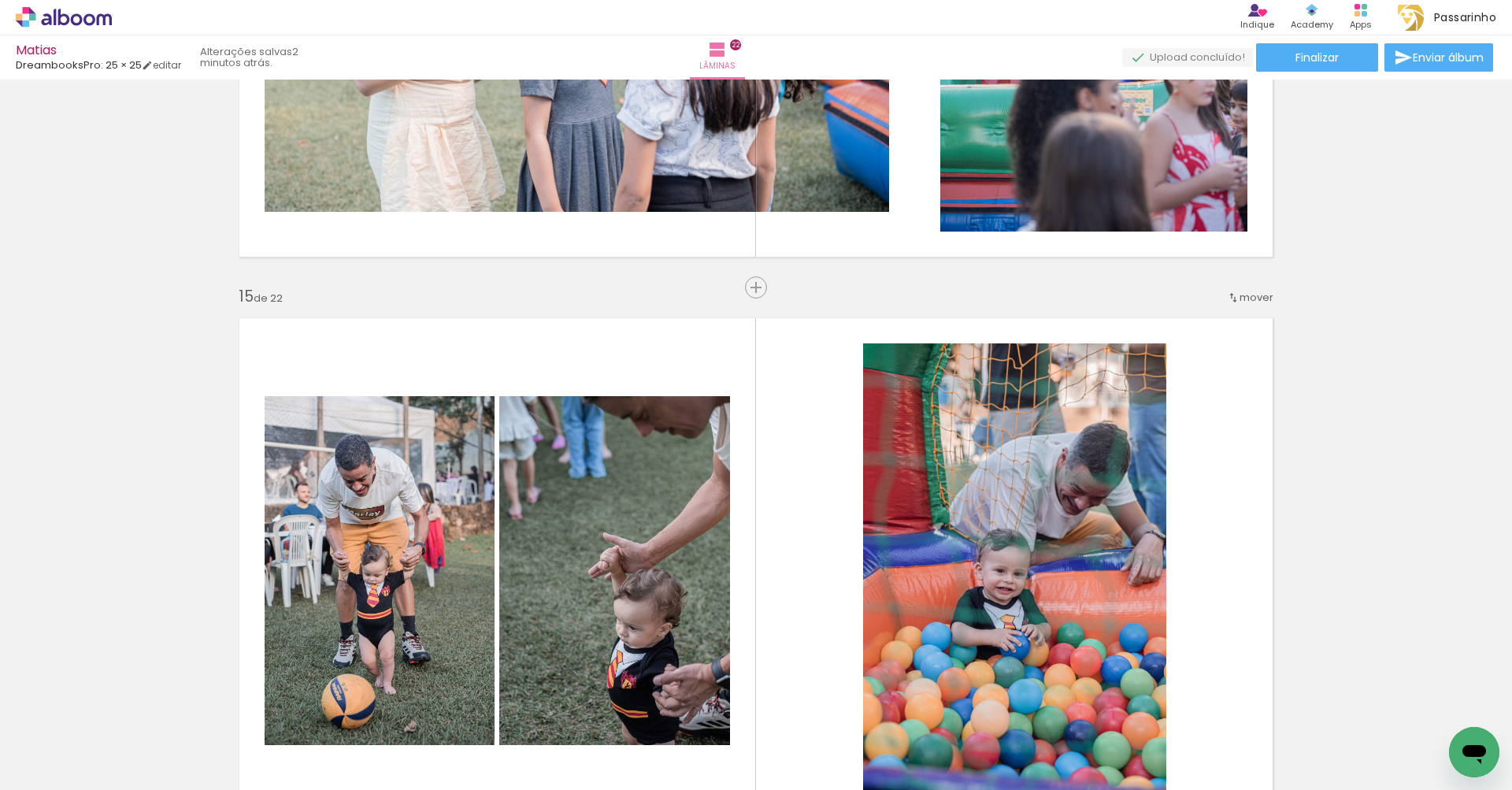
scroll to position [6280, 0]
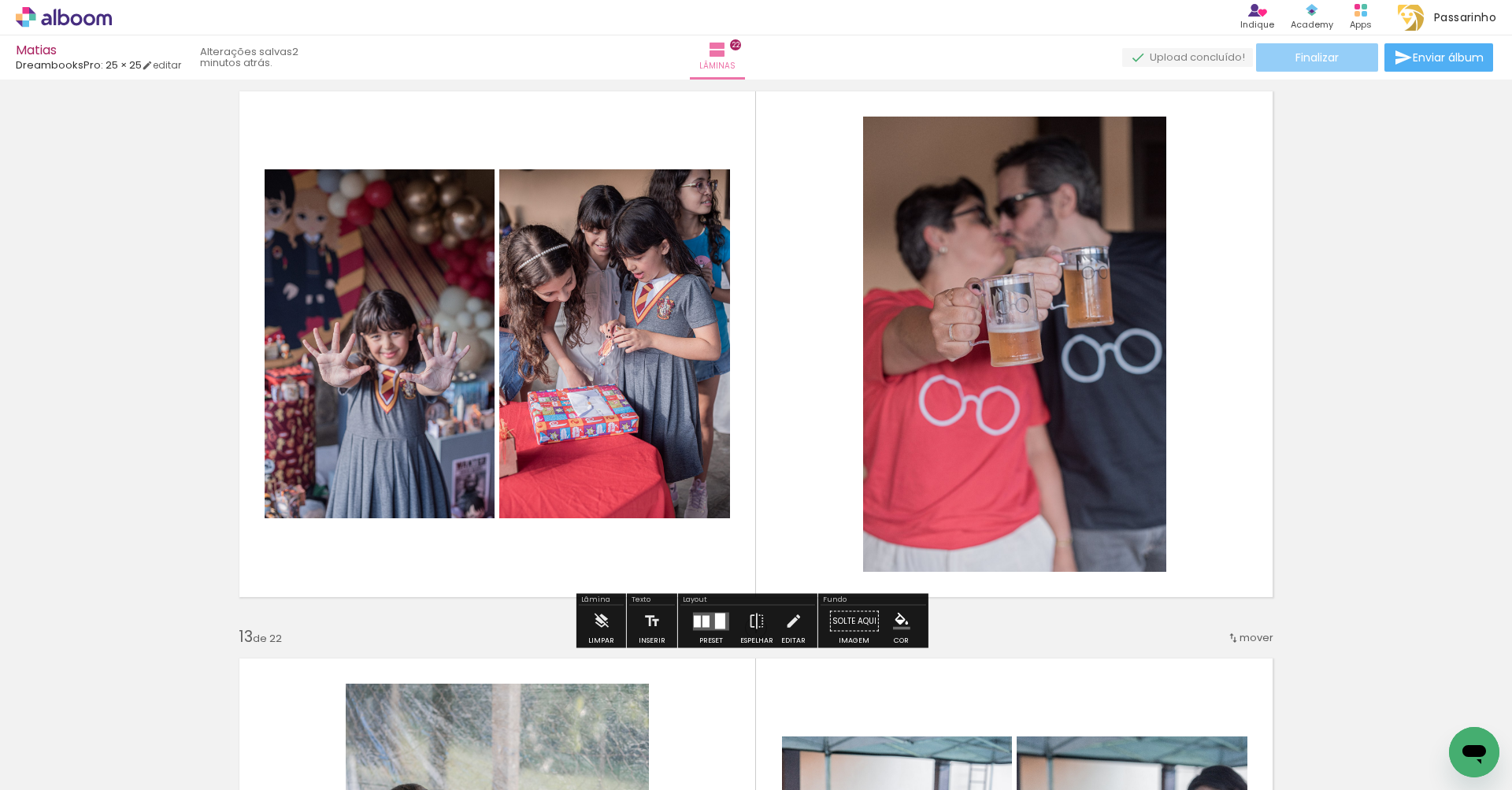
click at [1336, 56] on paper-button "Finalizar" at bounding box center [1317, 57] width 122 height 28
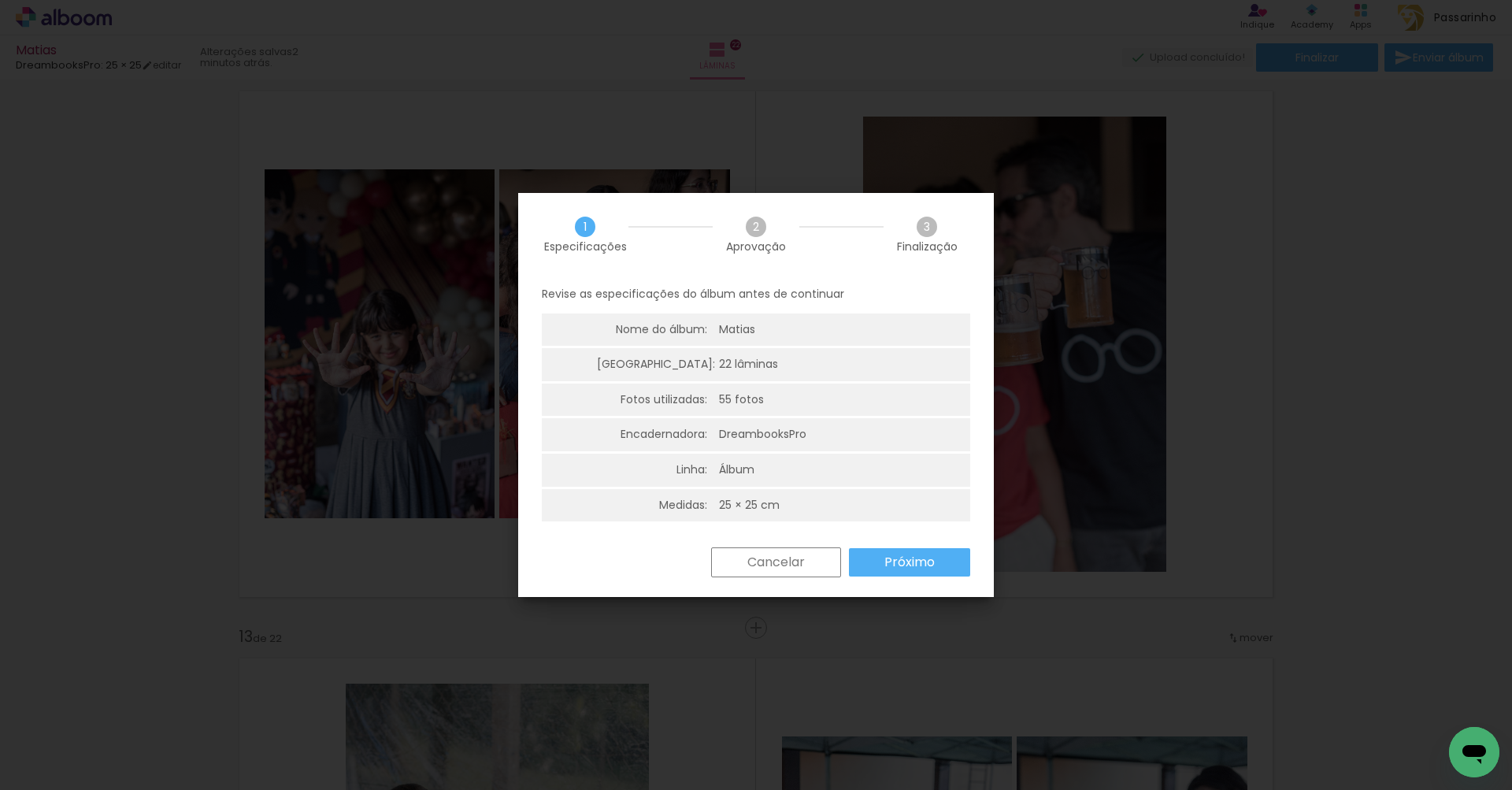
click at [809, 558] on paper-button "Cancelar" at bounding box center [776, 562] width 130 height 30
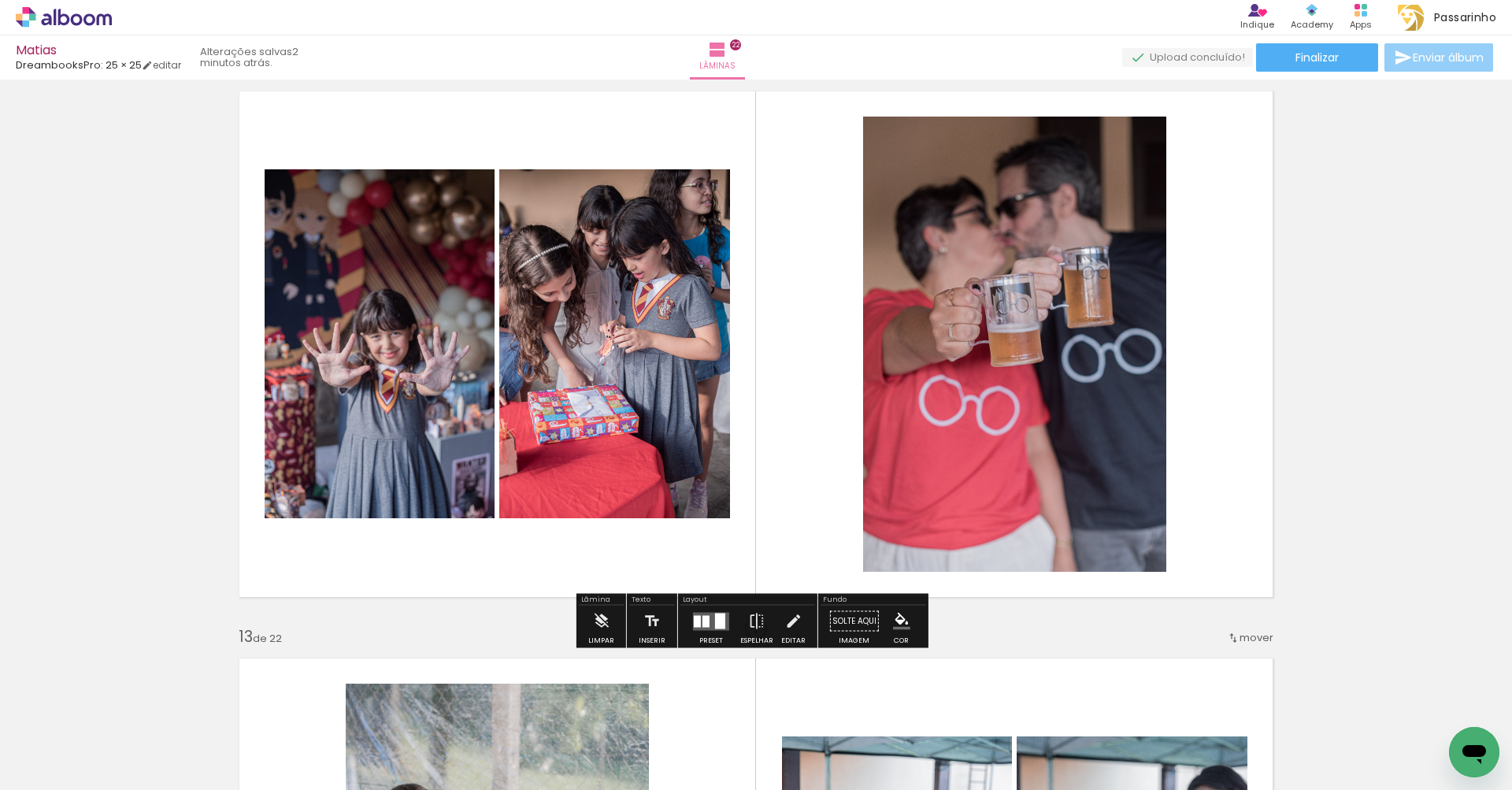
click at [1449, 58] on span "Enviar álbum" at bounding box center [1447, 58] width 71 height 11
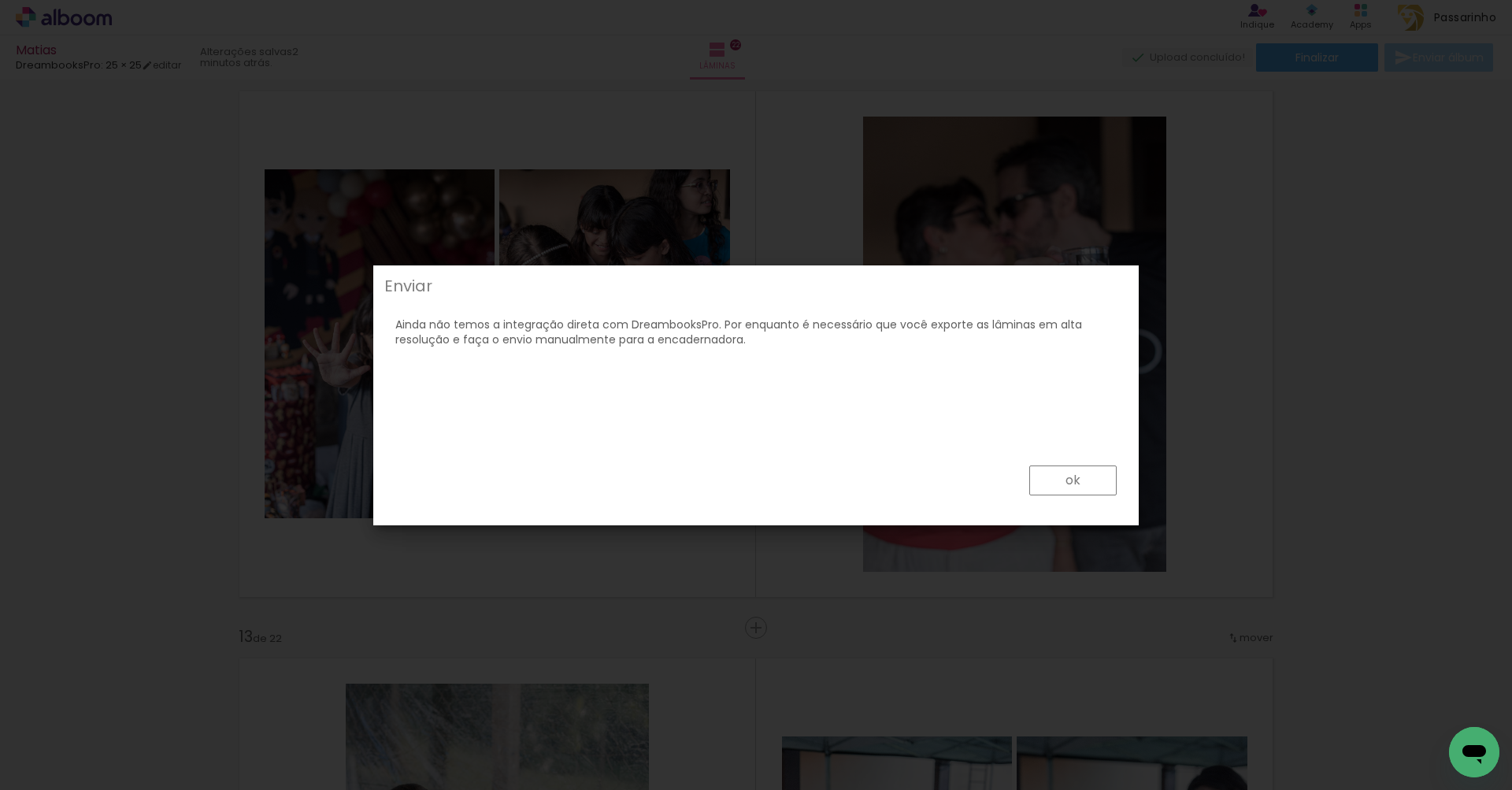
click at [1063, 481] on paper-button "ok" at bounding box center [1073, 480] width 88 height 30
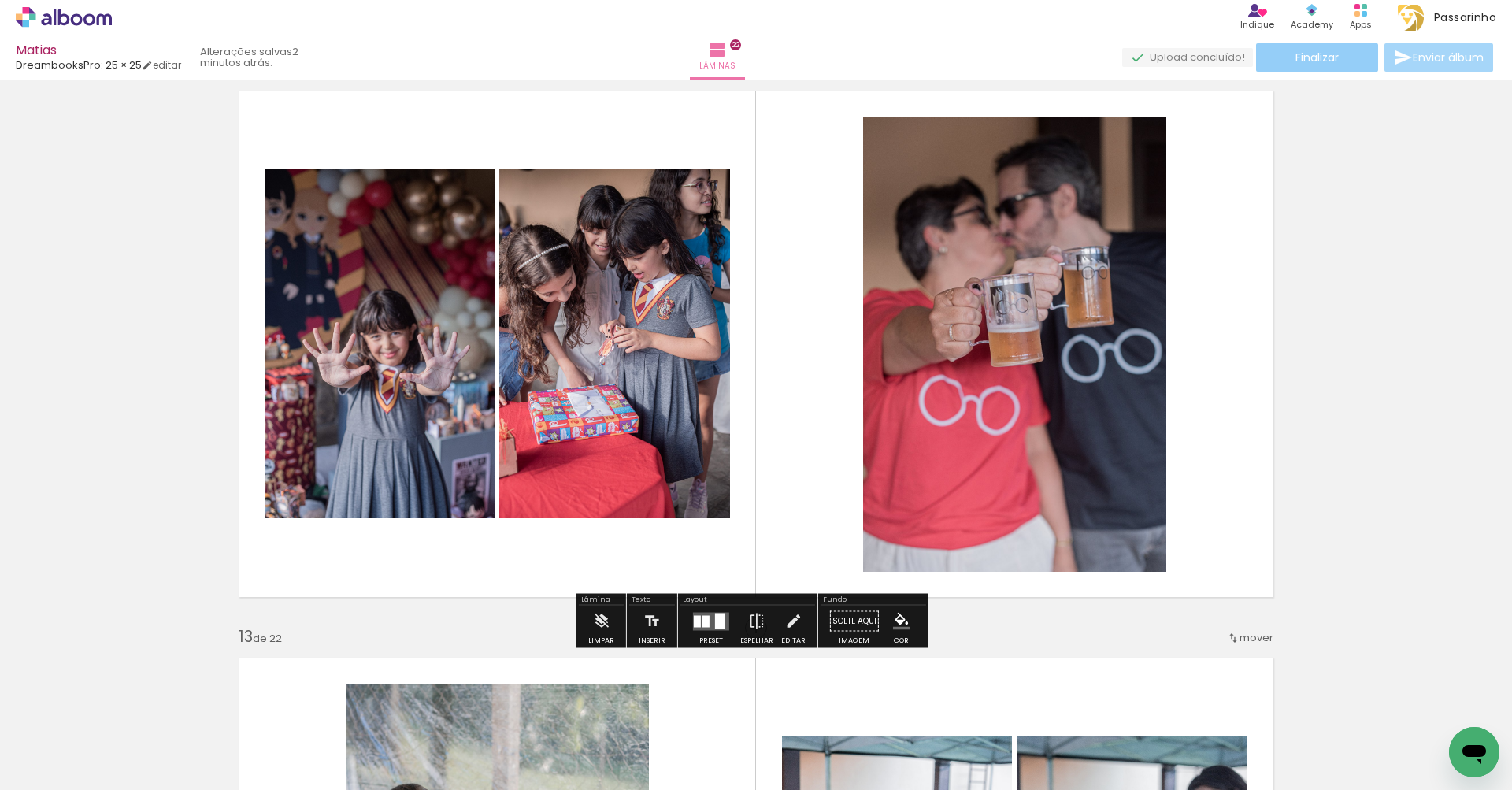
click at [1295, 62] on span "Finalizar" at bounding box center [1317, 58] width 43 height 11
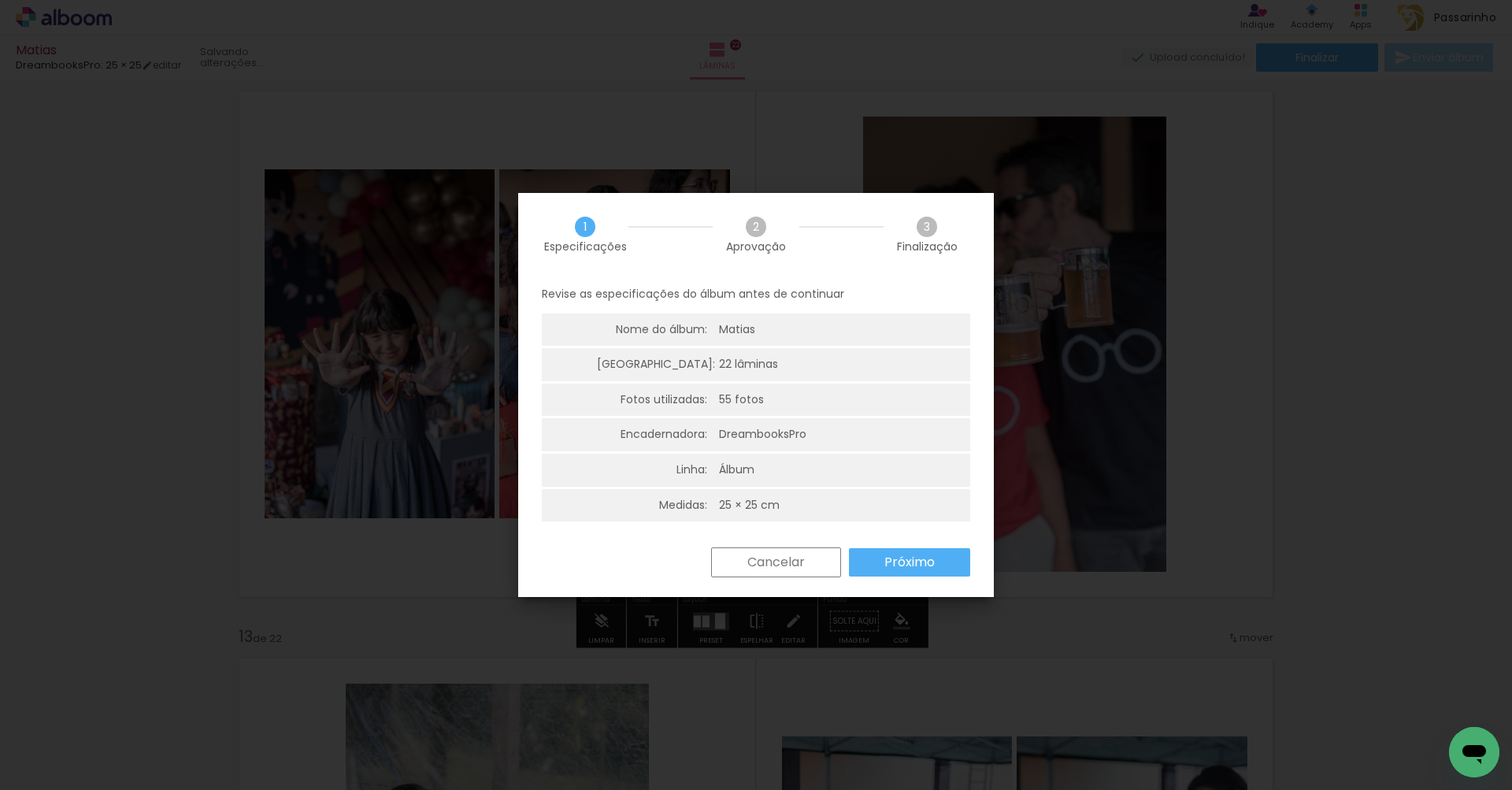
click at [754, 225] on span "2" at bounding box center [755, 226] width 20 height 20
click at [0, 0] on slot "Próximo" at bounding box center [0, 0] width 0 height 0
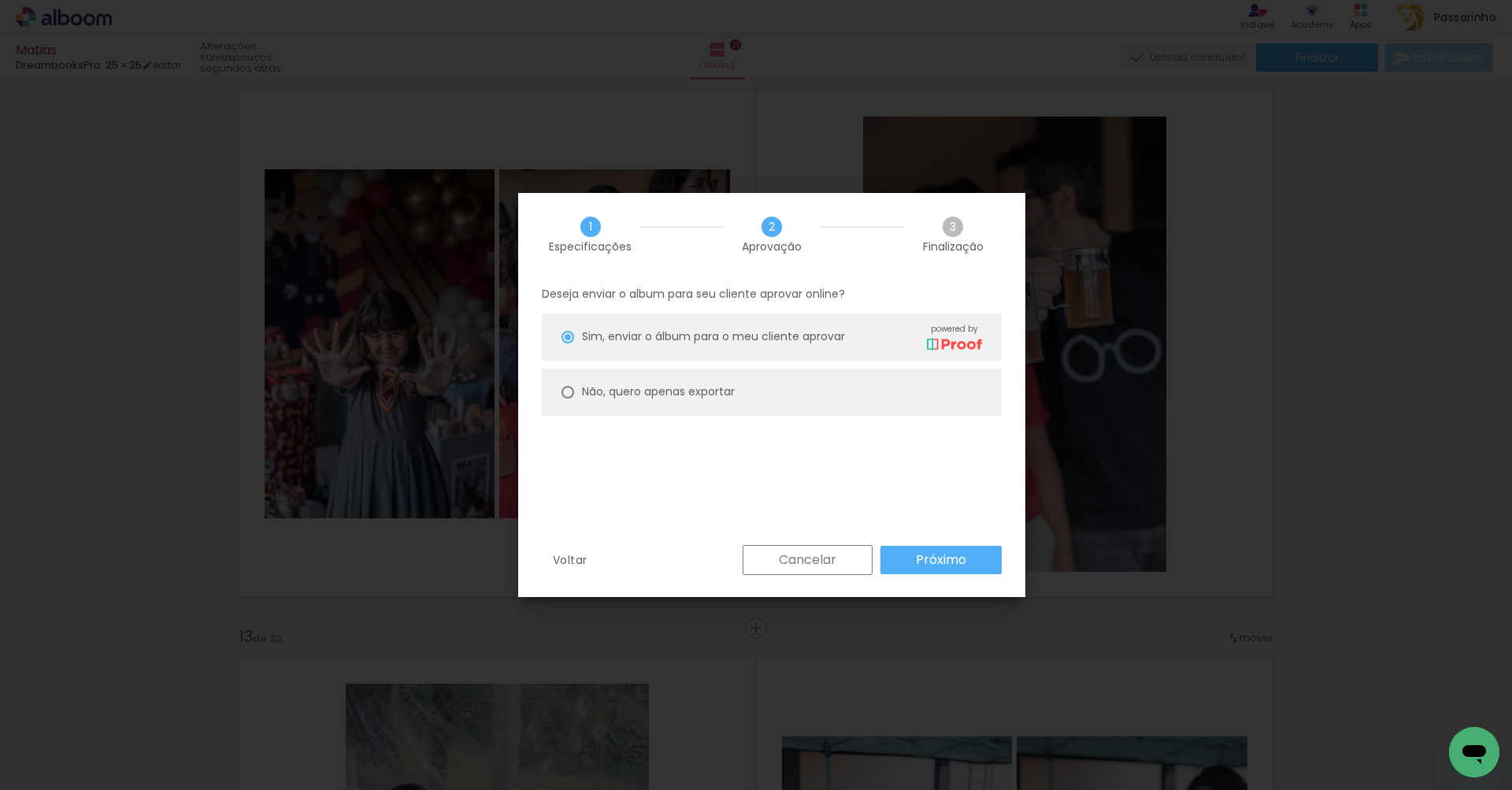
click at [923, 569] on paper-button "Próximo" at bounding box center [940, 560] width 121 height 28
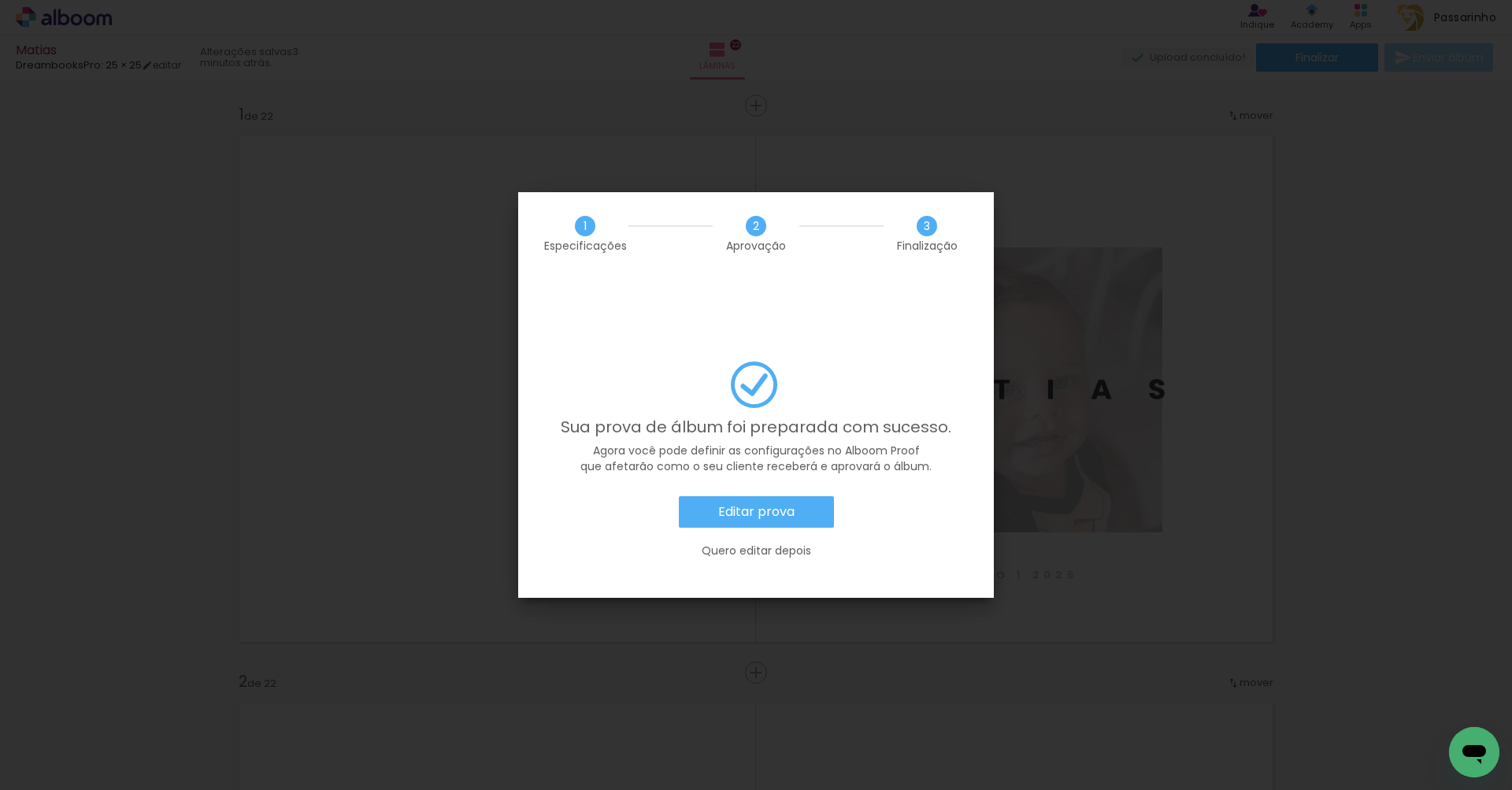
scroll to position [0, 4074]
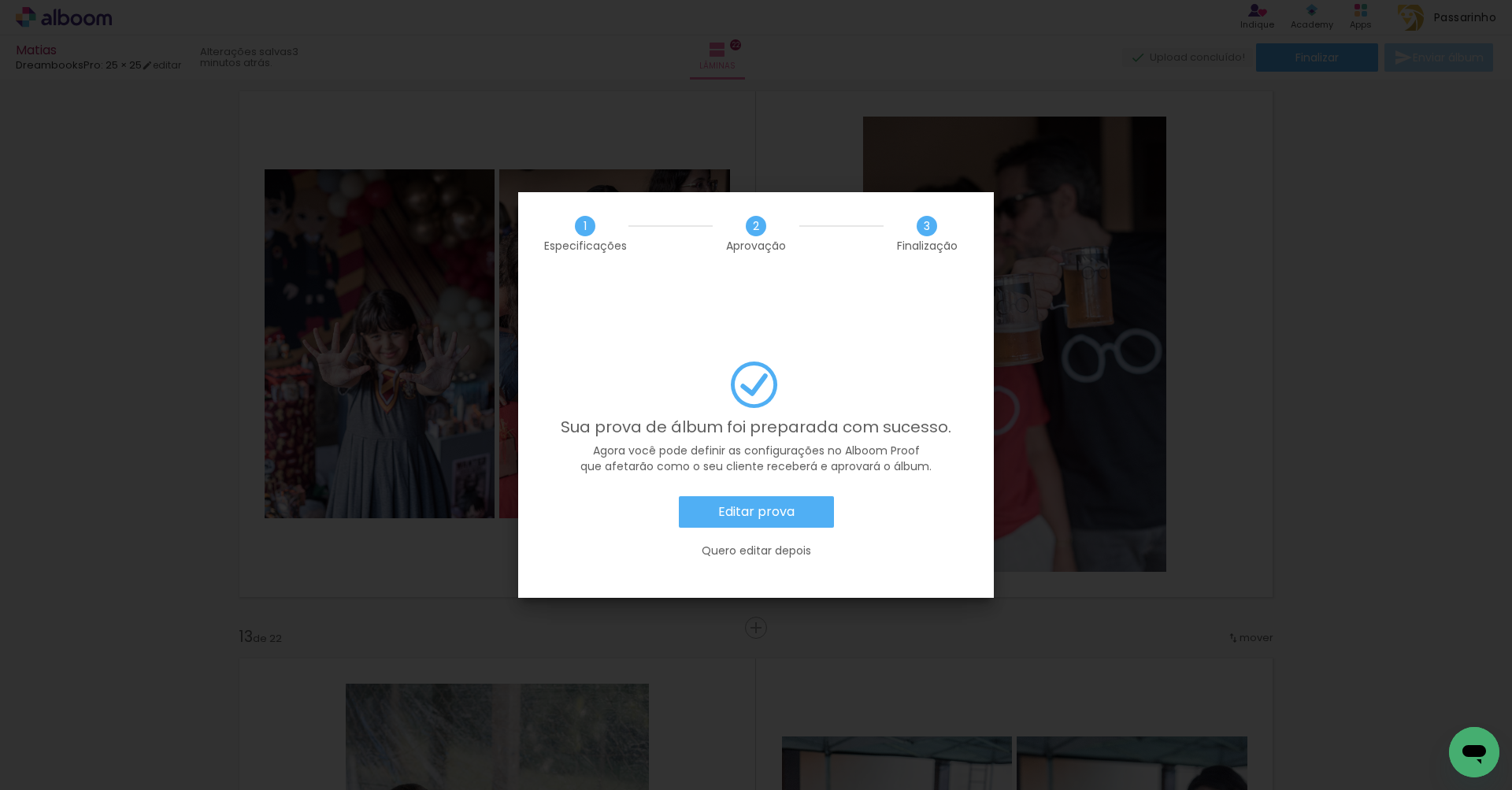
click at [0, 0] on slot "Editar prova" at bounding box center [0, 0] width 0 height 0
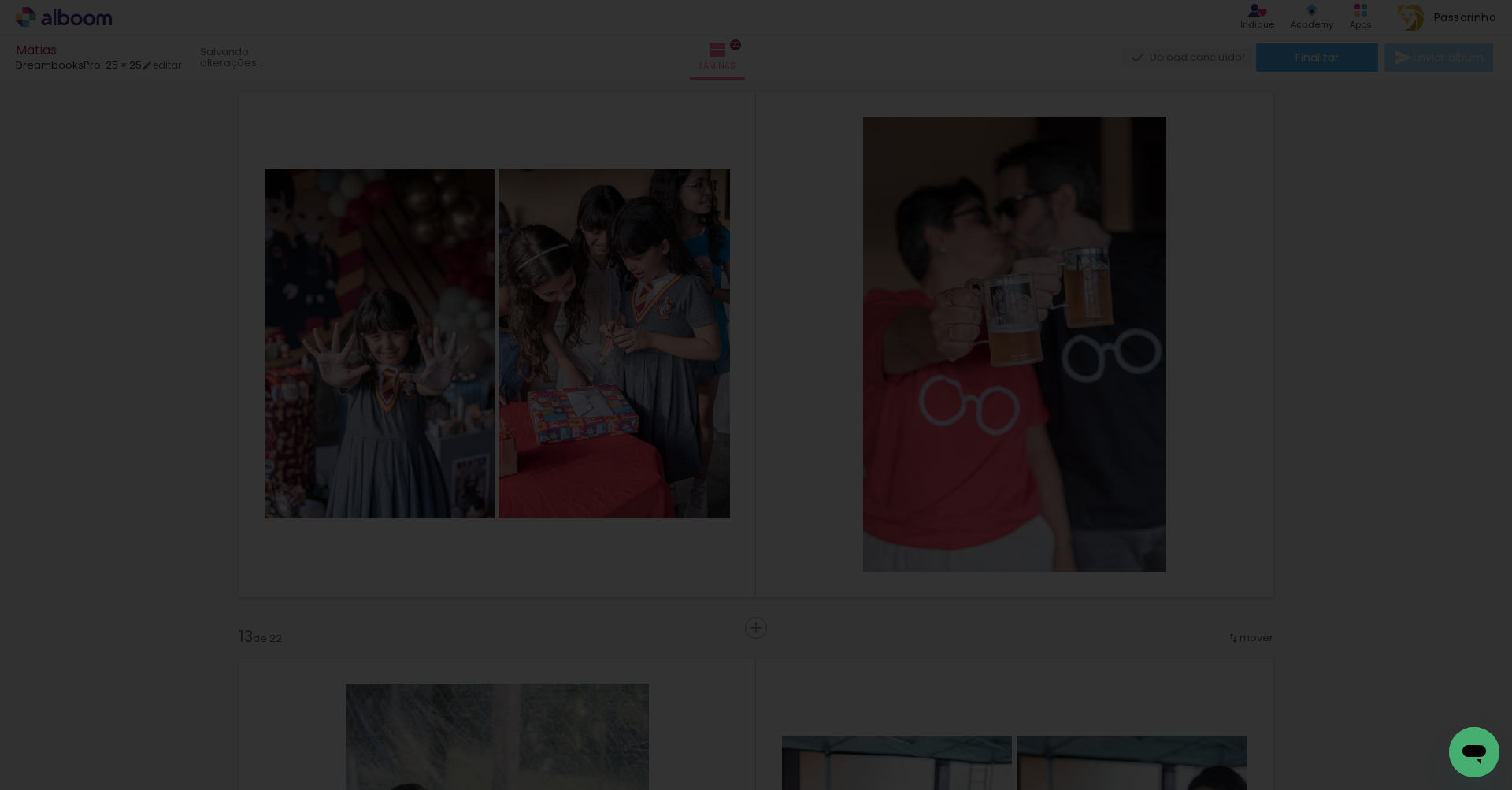
drag, startPoint x: 793, startPoint y: 472, endPoint x: 379, endPoint y: 144, distance: 528.2
click at [379, 144] on iron-overlay-backdrop at bounding box center [756, 395] width 1512 height 790
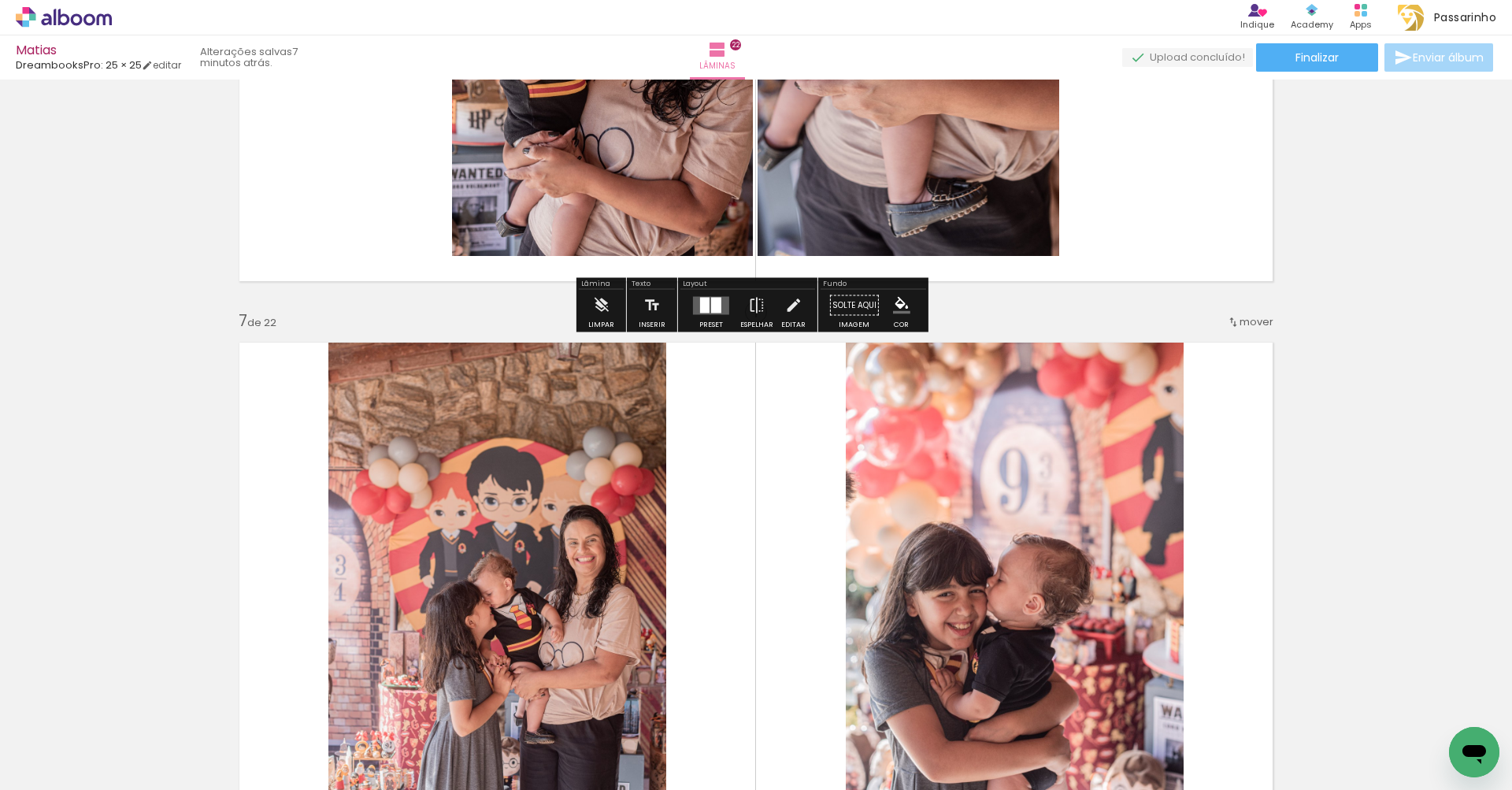
scroll to position [216, 0]
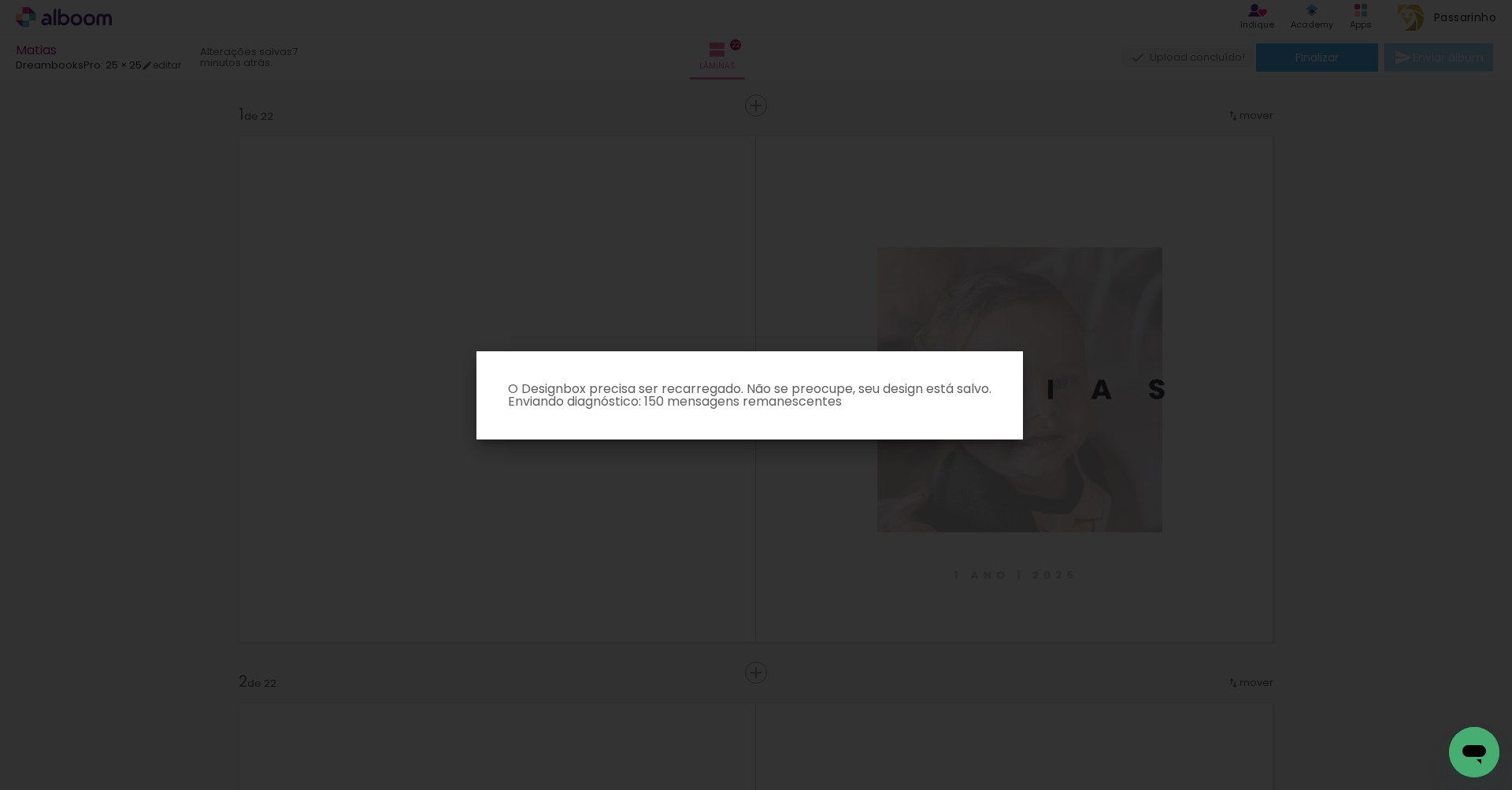
scroll to position [0, 4074]
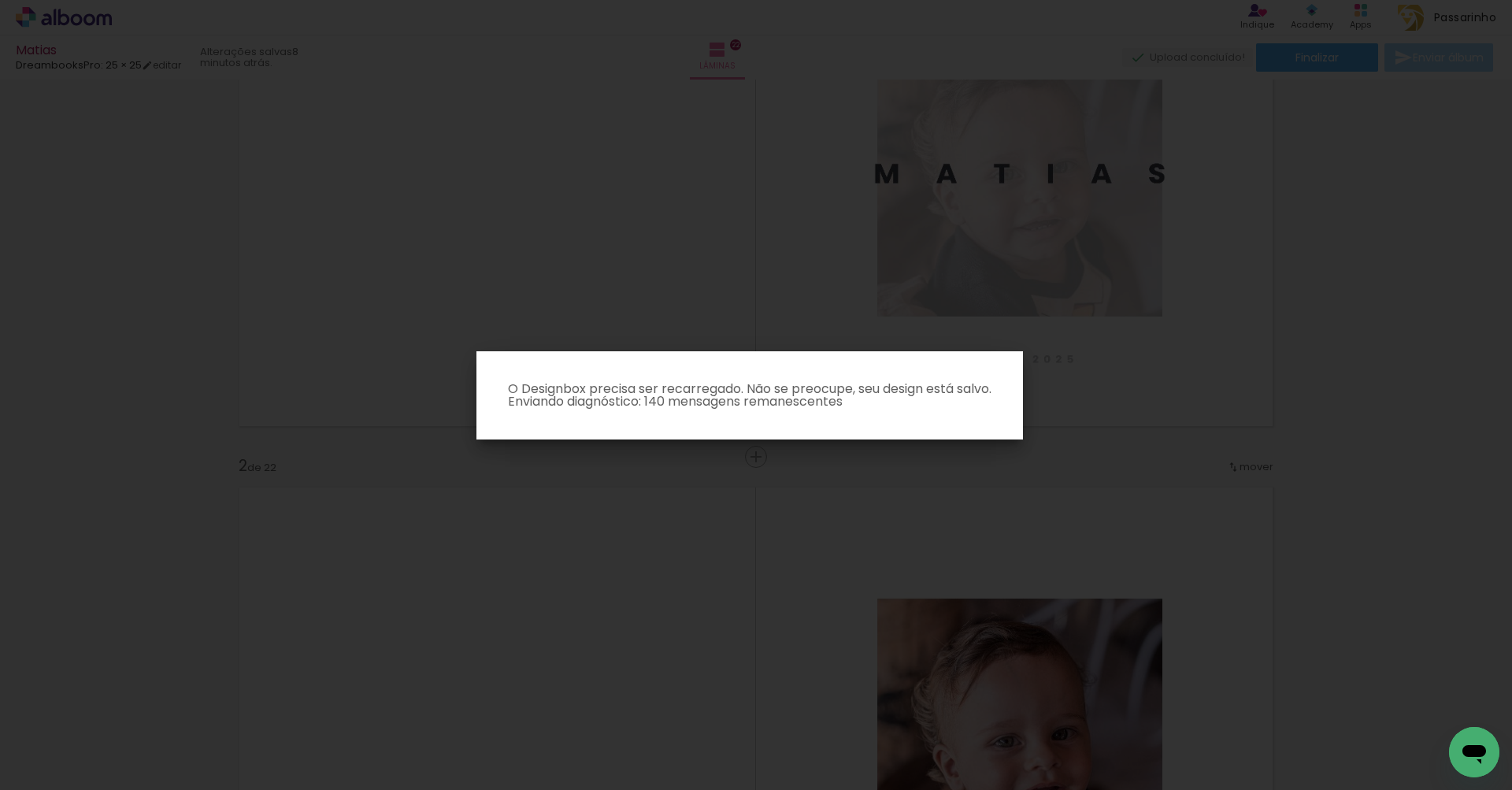
click at [891, 383] on p "O Designbox precisa ser recarregado. Não se preocupe, seu design está salvo. En…" at bounding box center [750, 395] width 522 height 25
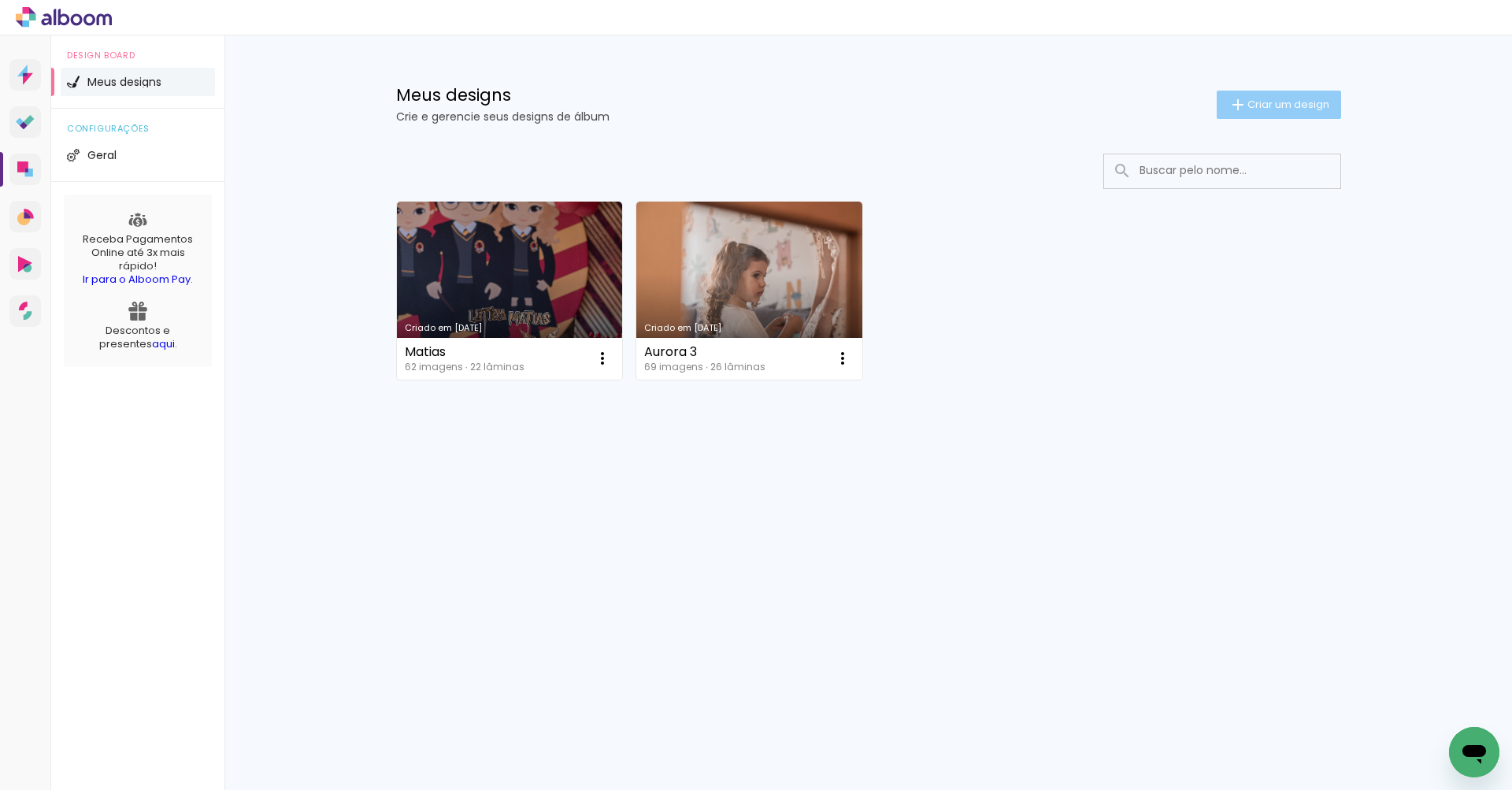
click at [1300, 105] on span "Criar um design" at bounding box center [1288, 104] width 82 height 11
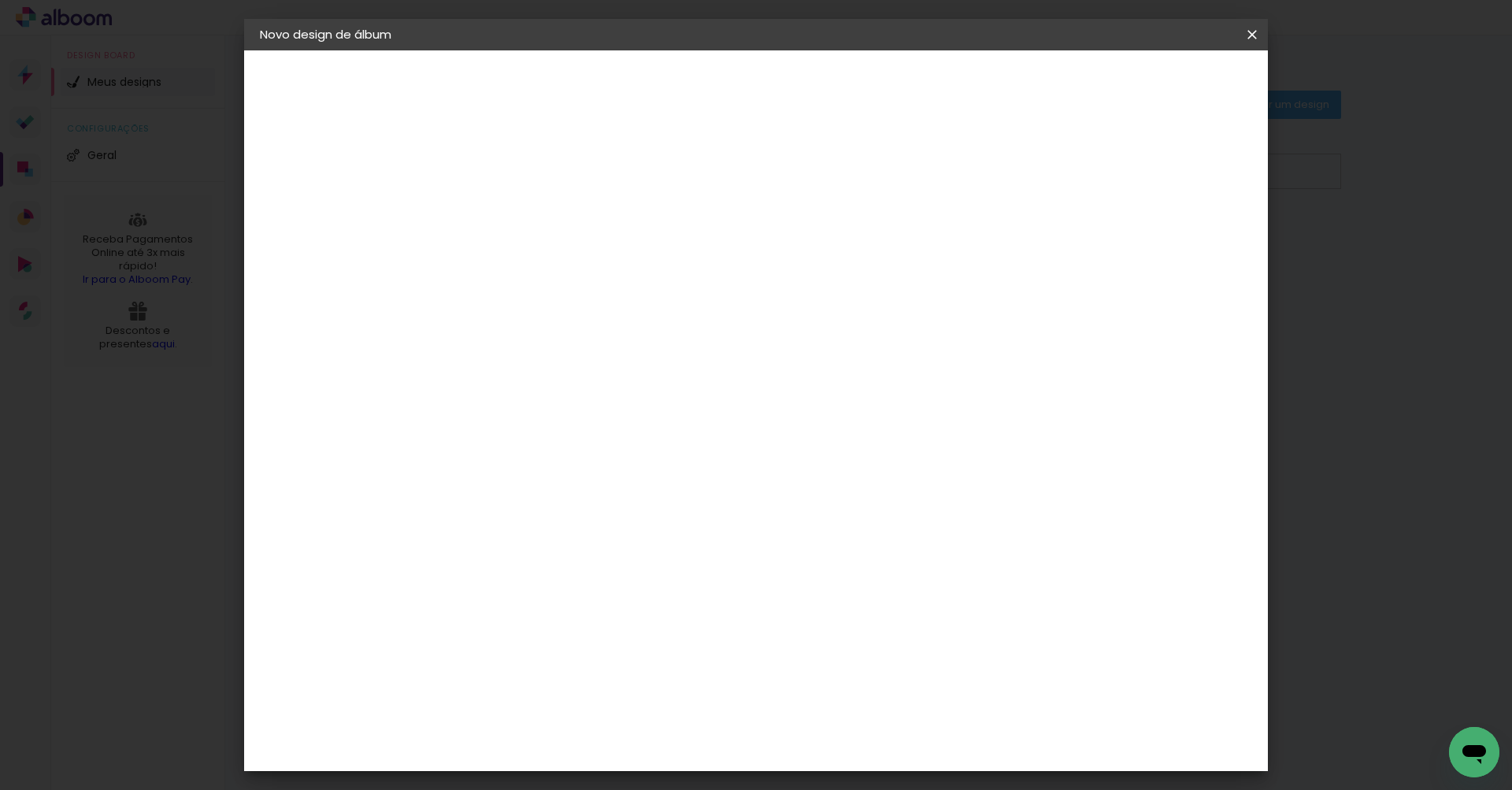
click at [518, 204] on input at bounding box center [518, 212] width 0 height 24
type input "[PERSON_NAME] 2"
type paper-input "[PERSON_NAME] 2"
click at [0, 0] on slot "Avançar" at bounding box center [0, 0] width 0 height 0
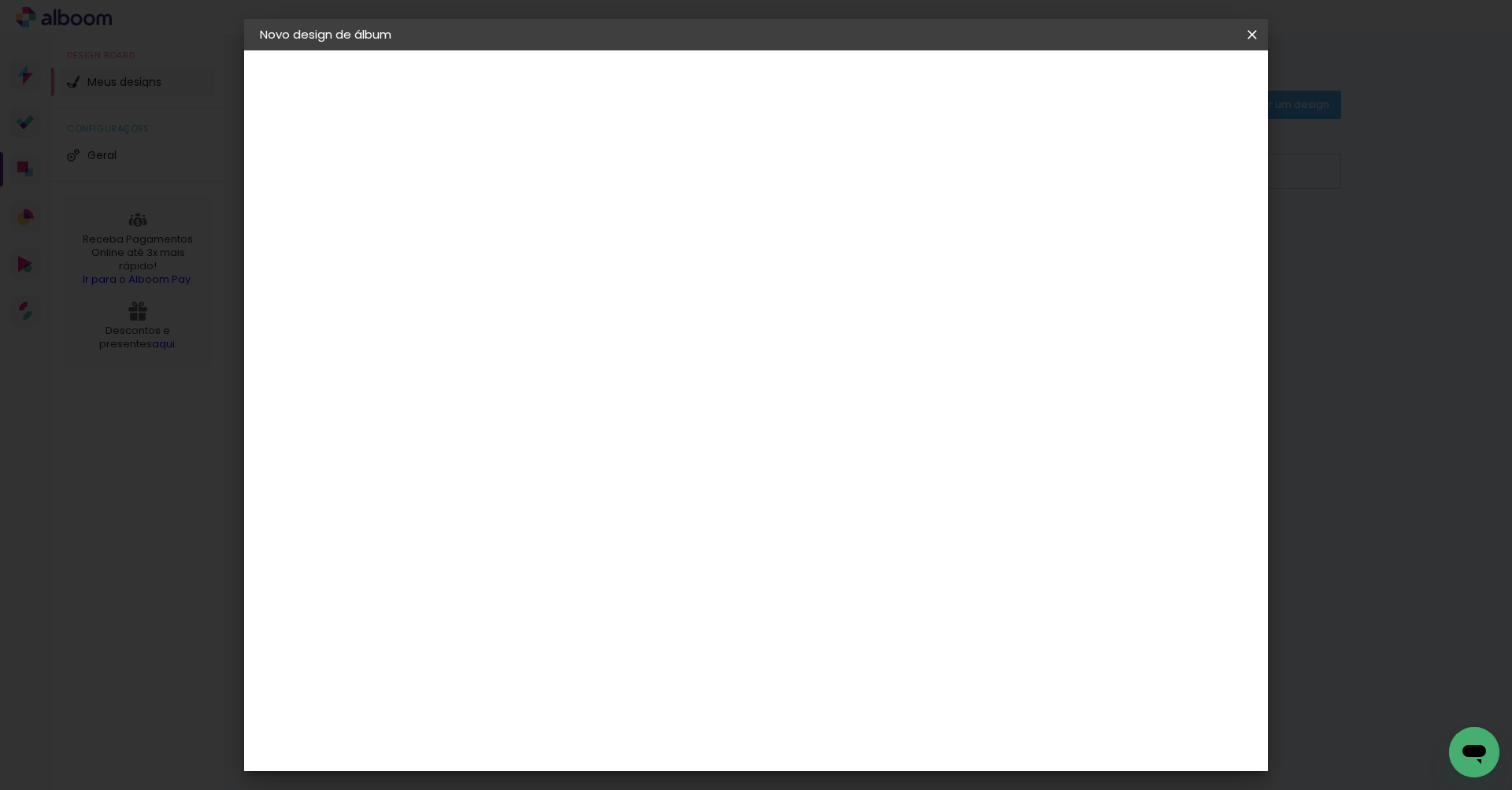
click at [812, 72] on paper-button "Avançar" at bounding box center [773, 83] width 77 height 27
click at [578, 266] on input "text" at bounding box center [548, 274] width 62 height 24
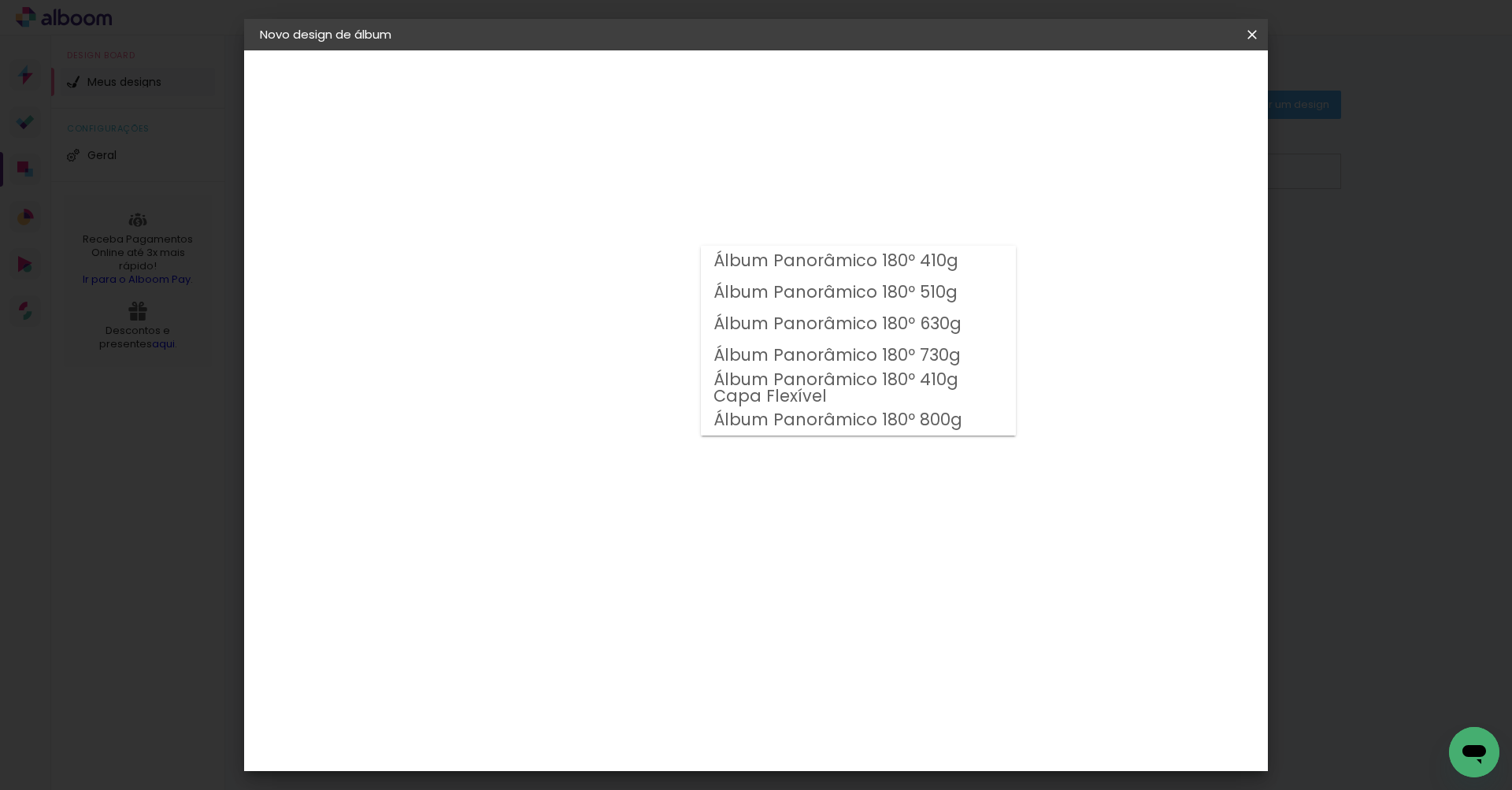
click at [140, 397] on iron-overlay-backdrop at bounding box center [756, 395] width 1512 height 790
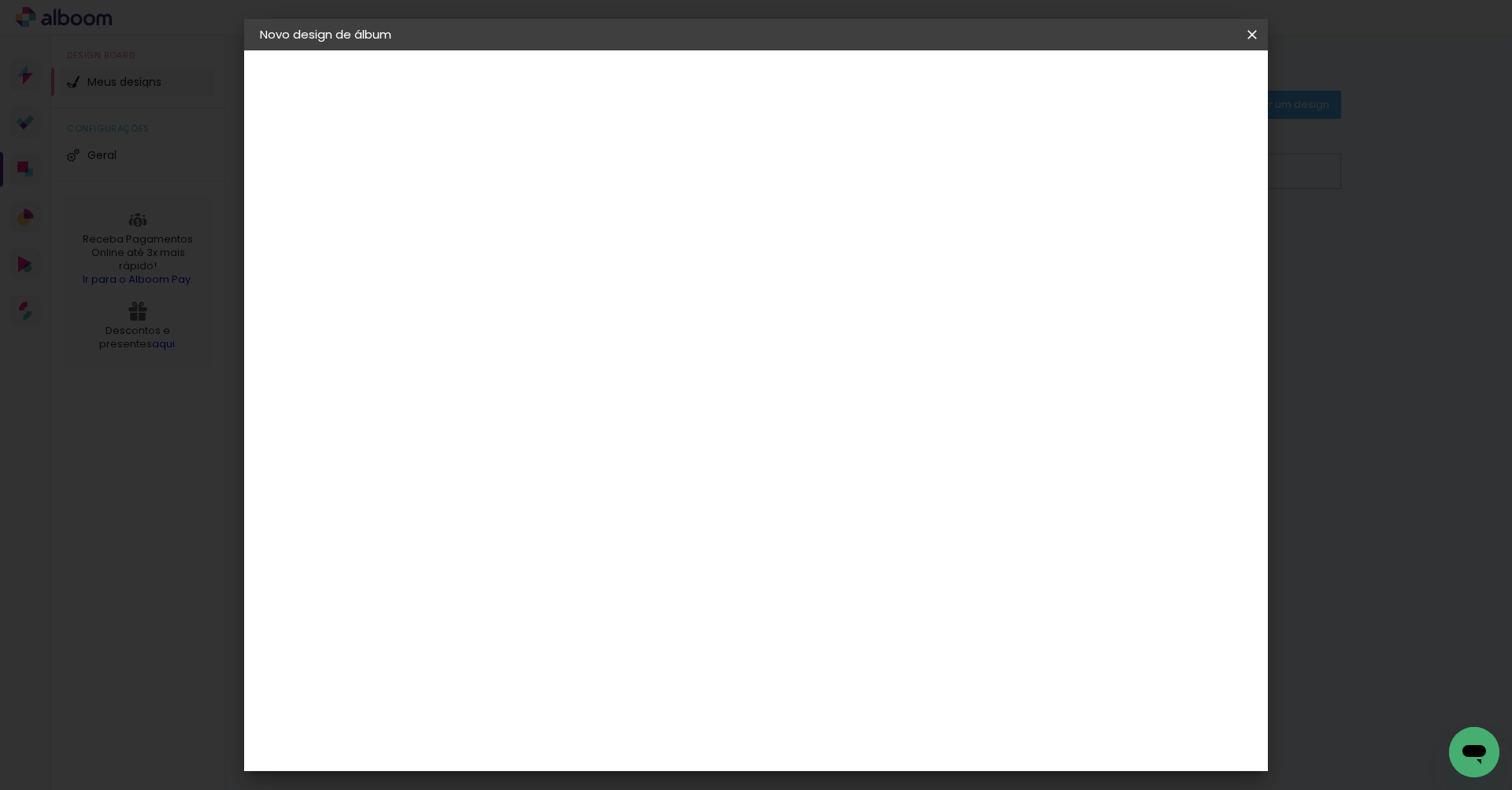
click at [578, 267] on input "text" at bounding box center [548, 274] width 62 height 24
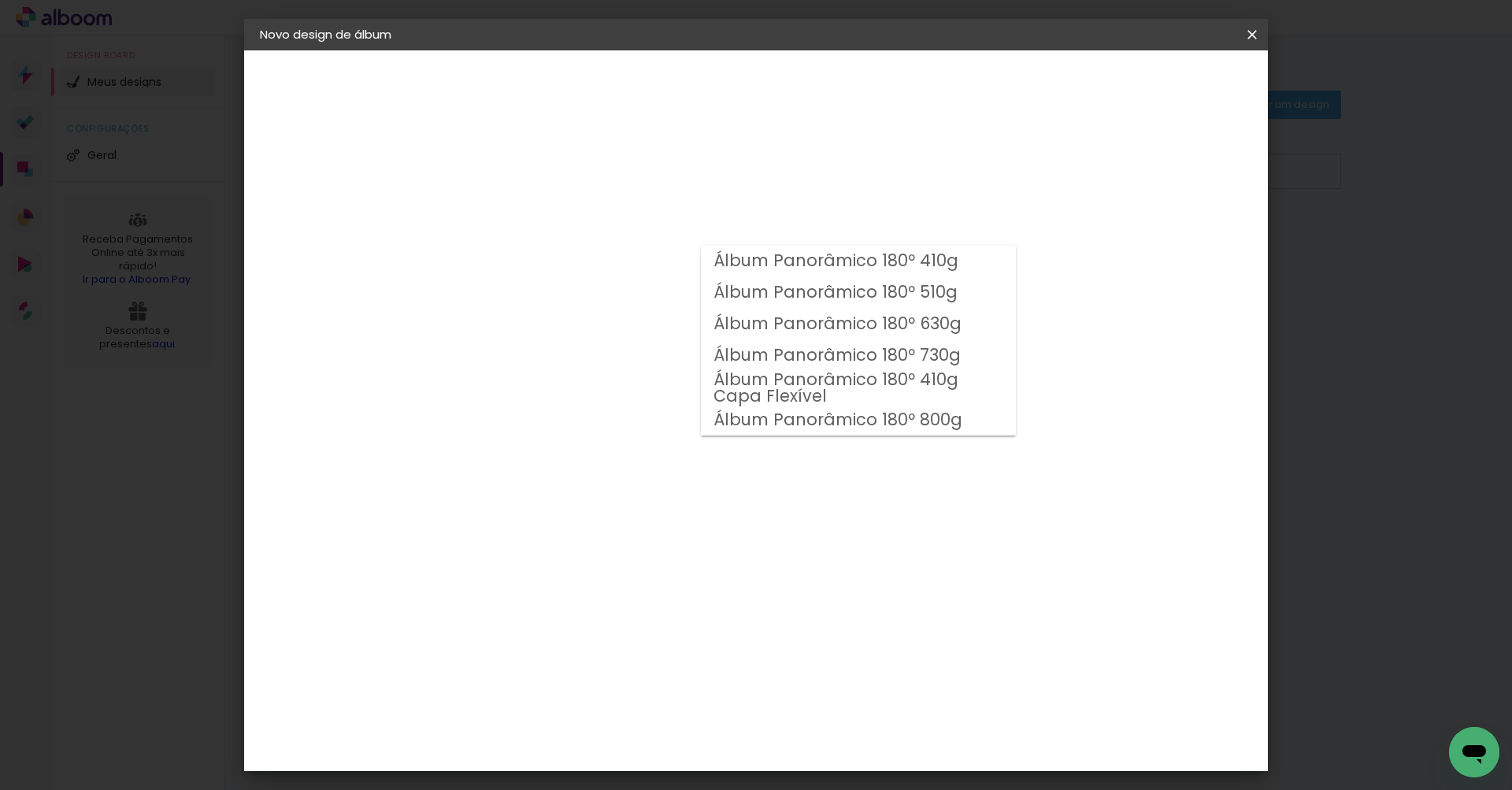
click at [0, 0] on slot "Álbum Panorâmico 180º 410g Capa Flexível" at bounding box center [0, 0] width 0 height 0
type input "Álbum Panorâmico 180º 410g Capa Flexível"
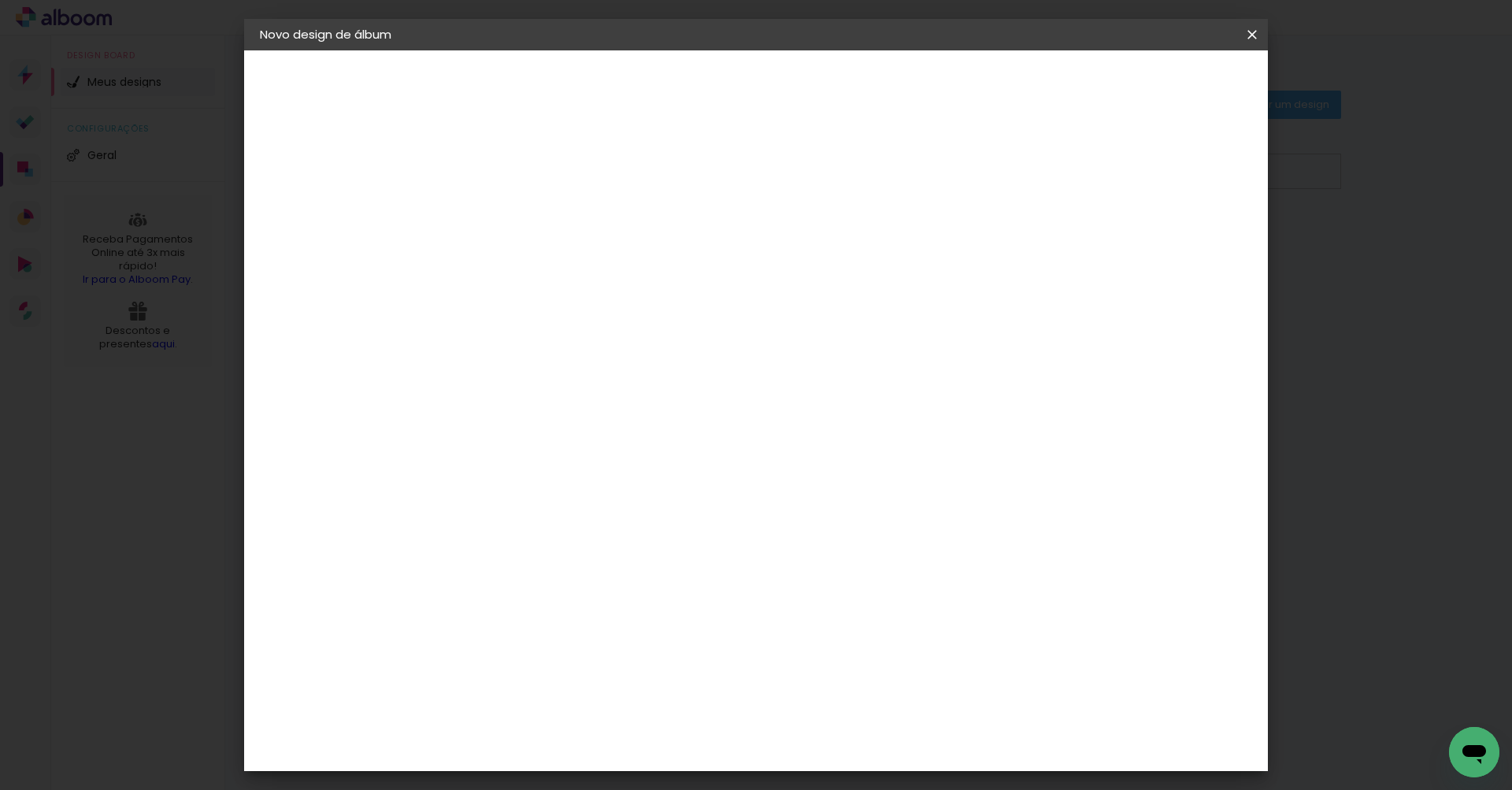
click at [624, 696] on span "21 × 28" at bounding box center [587, 716] width 73 height 41
click at [0, 0] on slot "Avançar" at bounding box center [0, 0] width 0 height 0
click at [1153, 82] on span "Iniciar design" at bounding box center [1118, 84] width 71 height 11
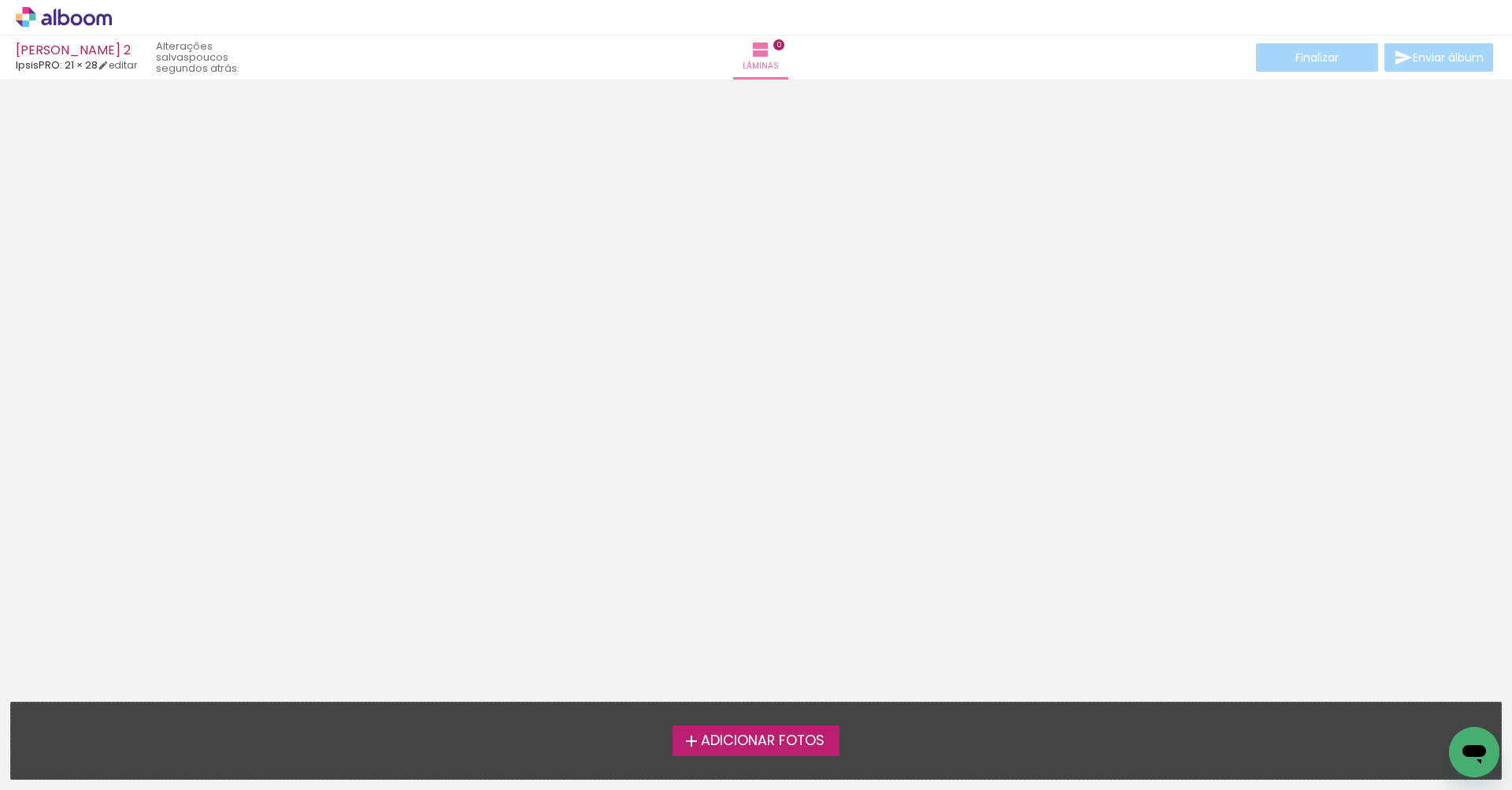
click at [753, 734] on span "Adicionar Fotos" at bounding box center [762, 741] width 123 height 14
click at [0, 0] on input "file" at bounding box center [0, 0] width 0 height 0
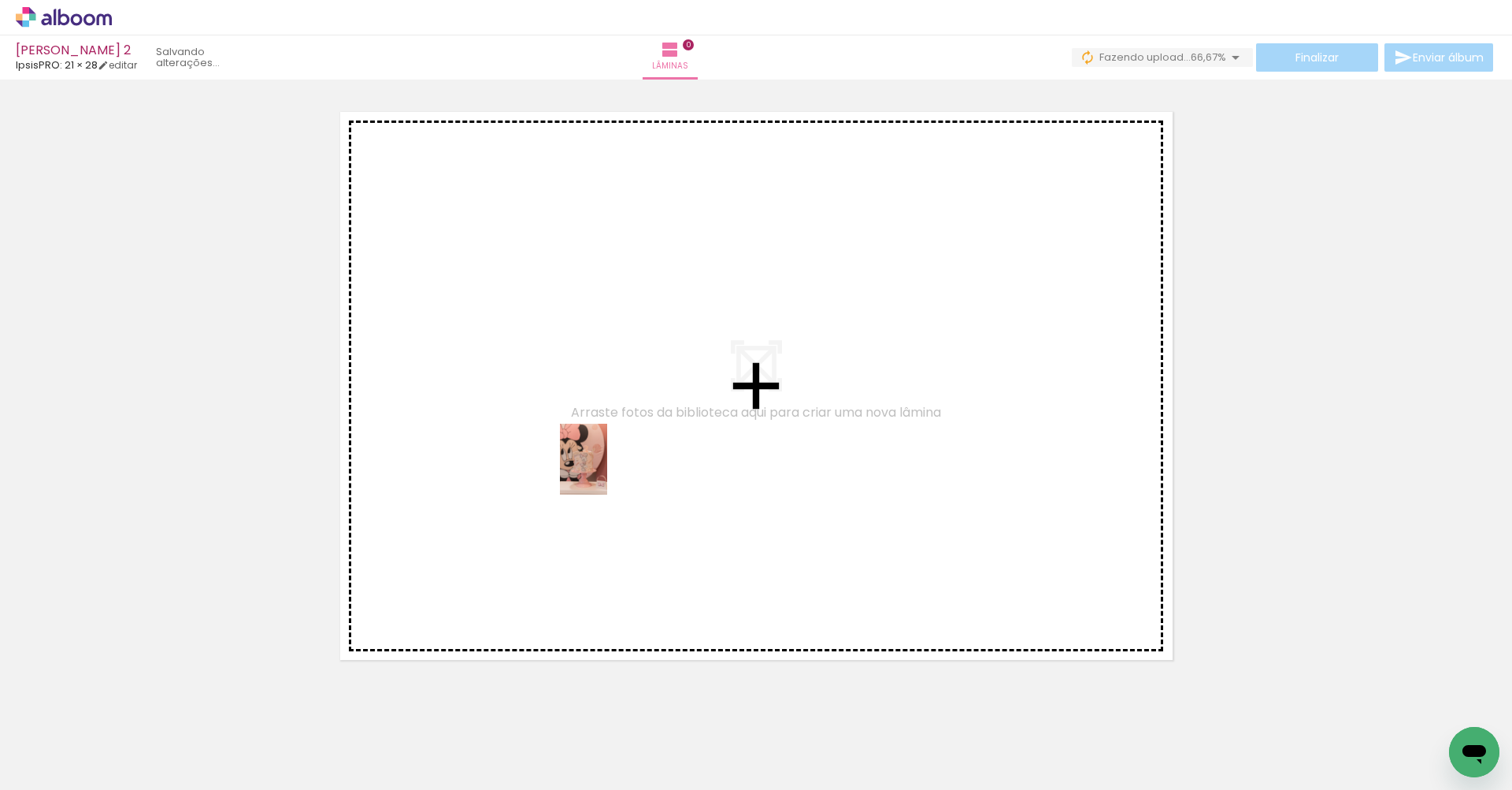
drag, startPoint x: 157, startPoint y: 752, endPoint x: 607, endPoint y: 471, distance: 530.5
click at [607, 471] on quentale-workspace at bounding box center [756, 395] width 1512 height 790
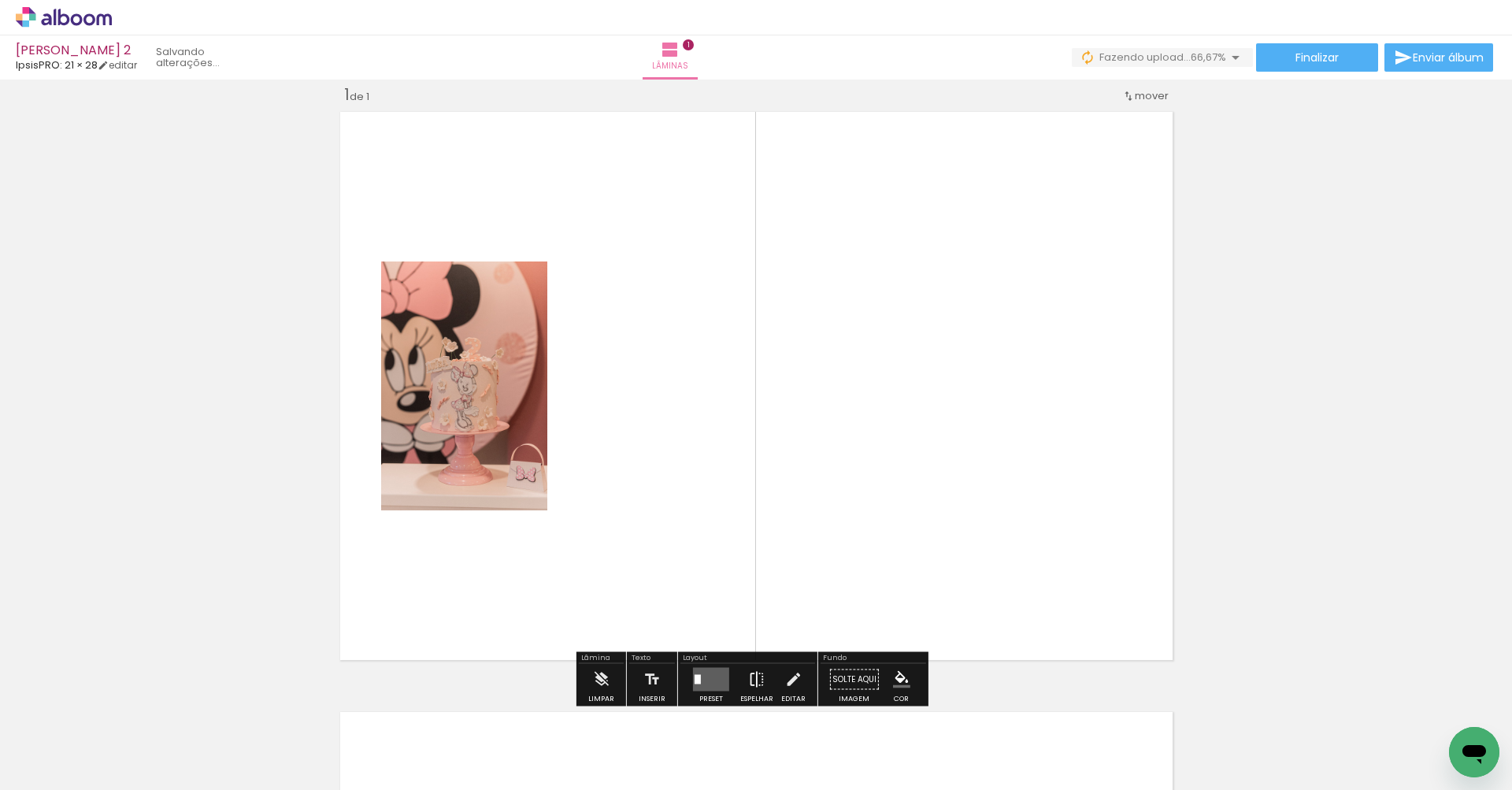
click at [753, 684] on iron-icon at bounding box center [756, 679] width 17 height 32
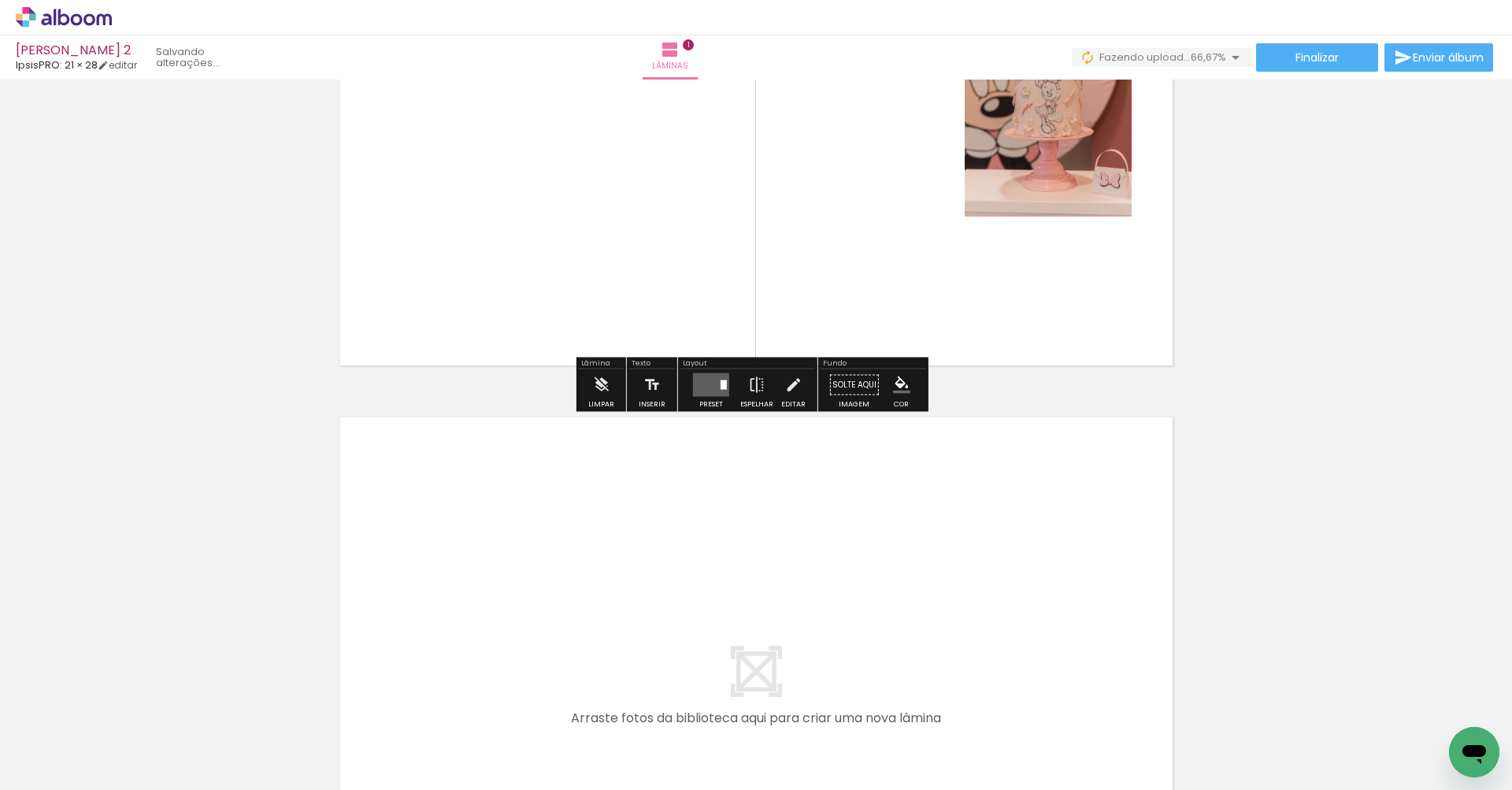
scroll to position [500, 0]
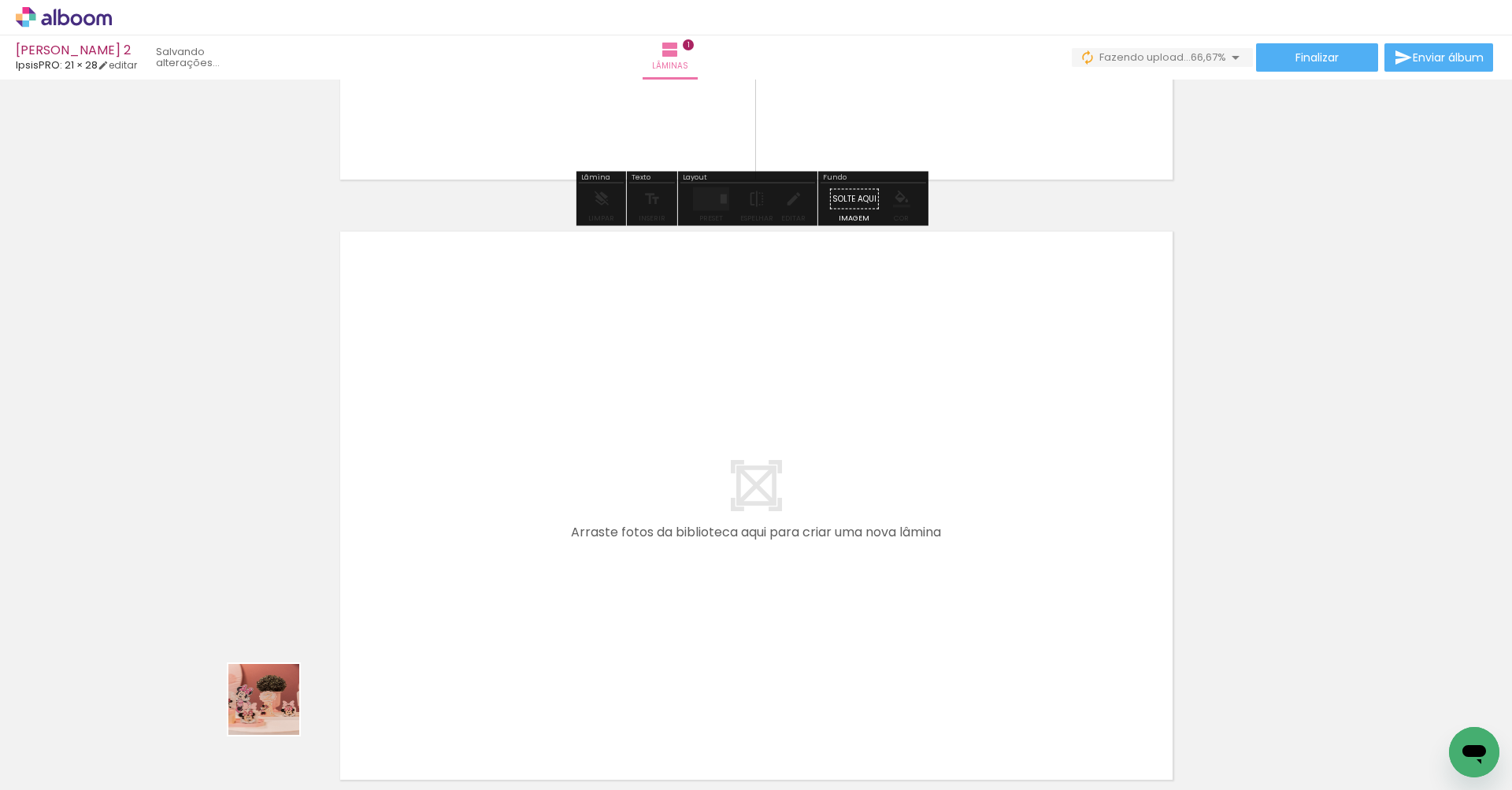
drag, startPoint x: 245, startPoint y: 746, endPoint x: 524, endPoint y: 535, distance: 349.8
click at [524, 535] on quentale-workspace at bounding box center [756, 395] width 1512 height 790
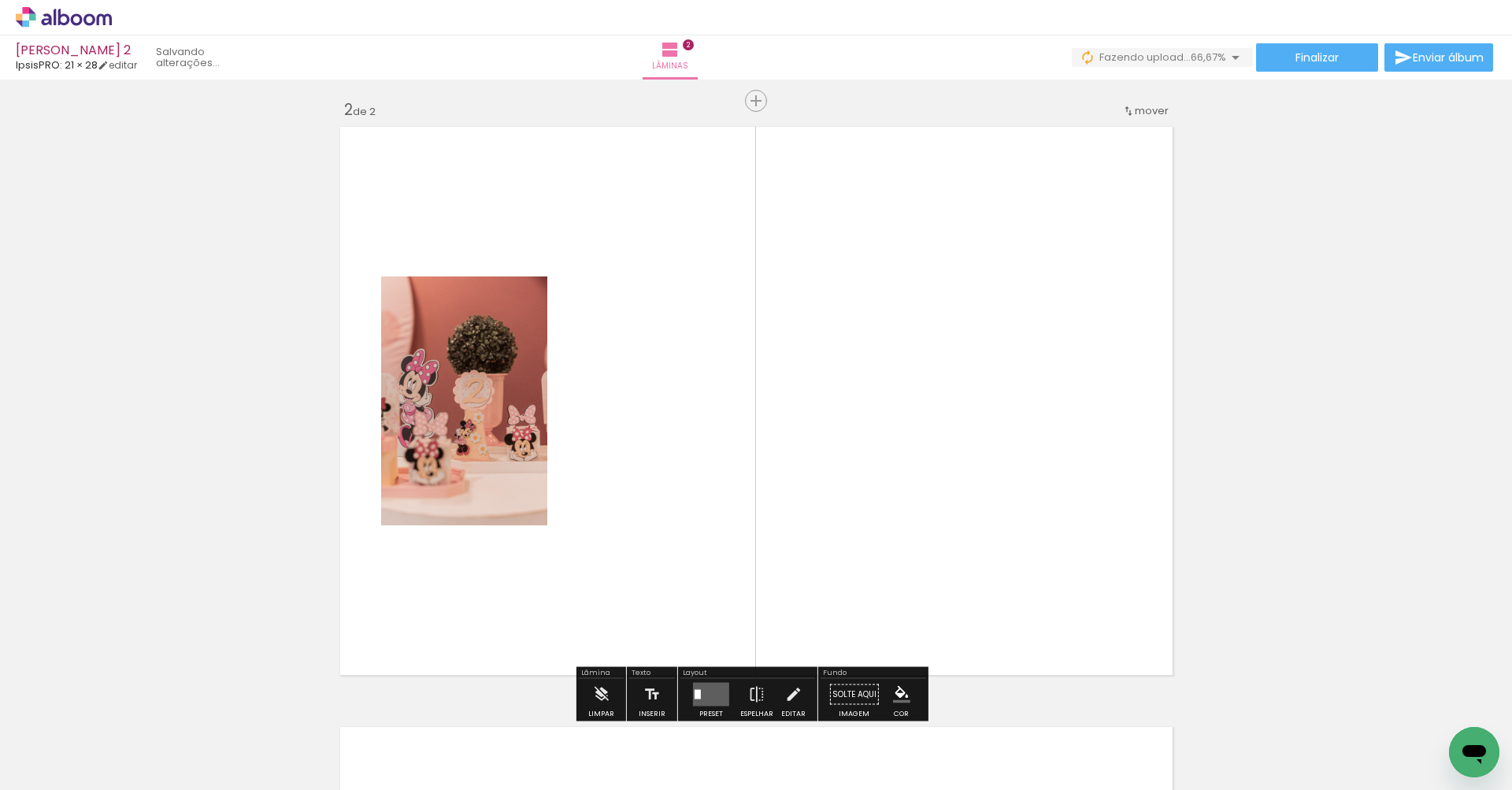
scroll to position [620, 0]
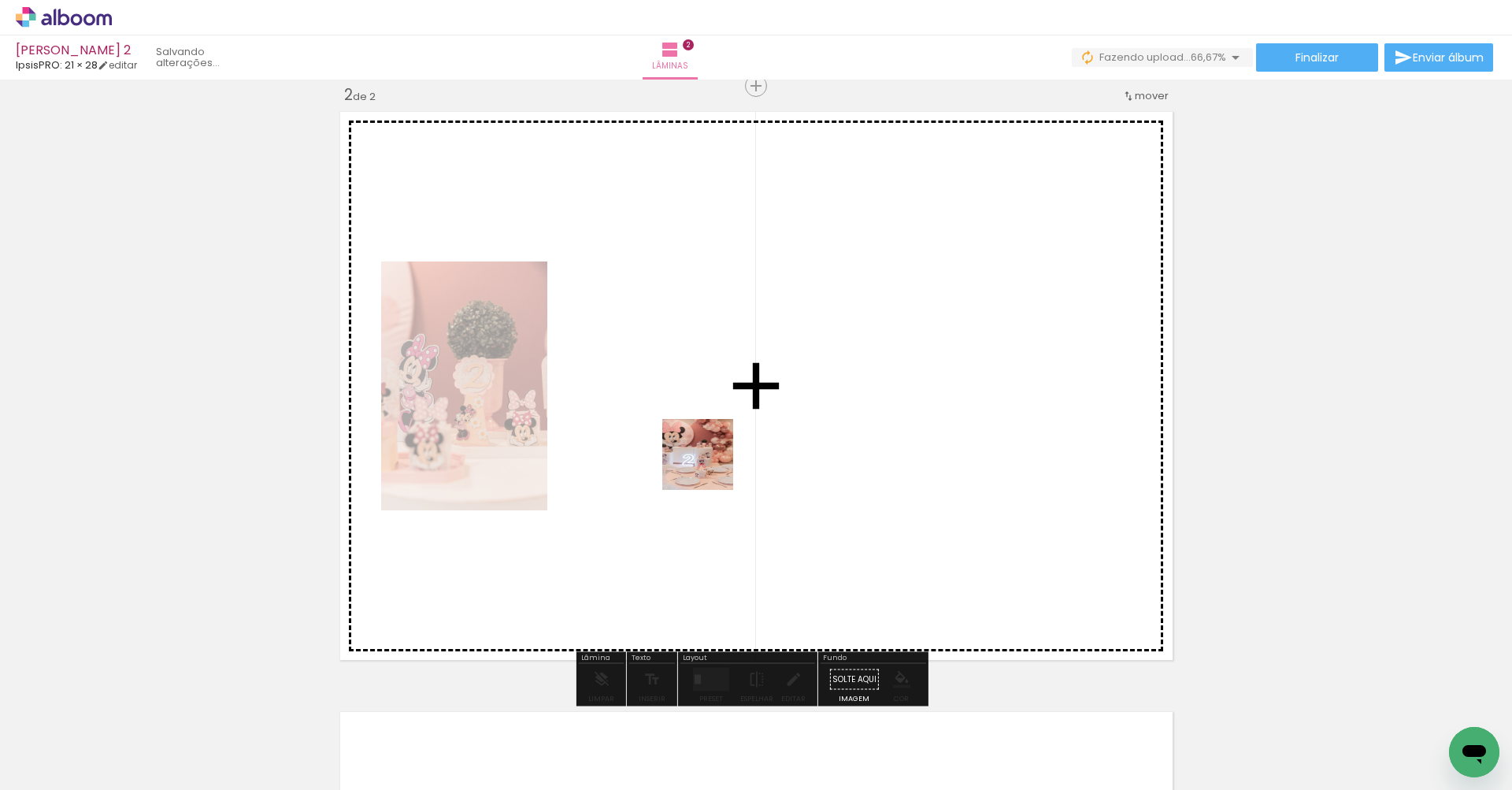
drag, startPoint x: 357, startPoint y: 696, endPoint x: 750, endPoint y: 449, distance: 464.2
click at [750, 449] on quentale-workspace at bounding box center [756, 395] width 1512 height 790
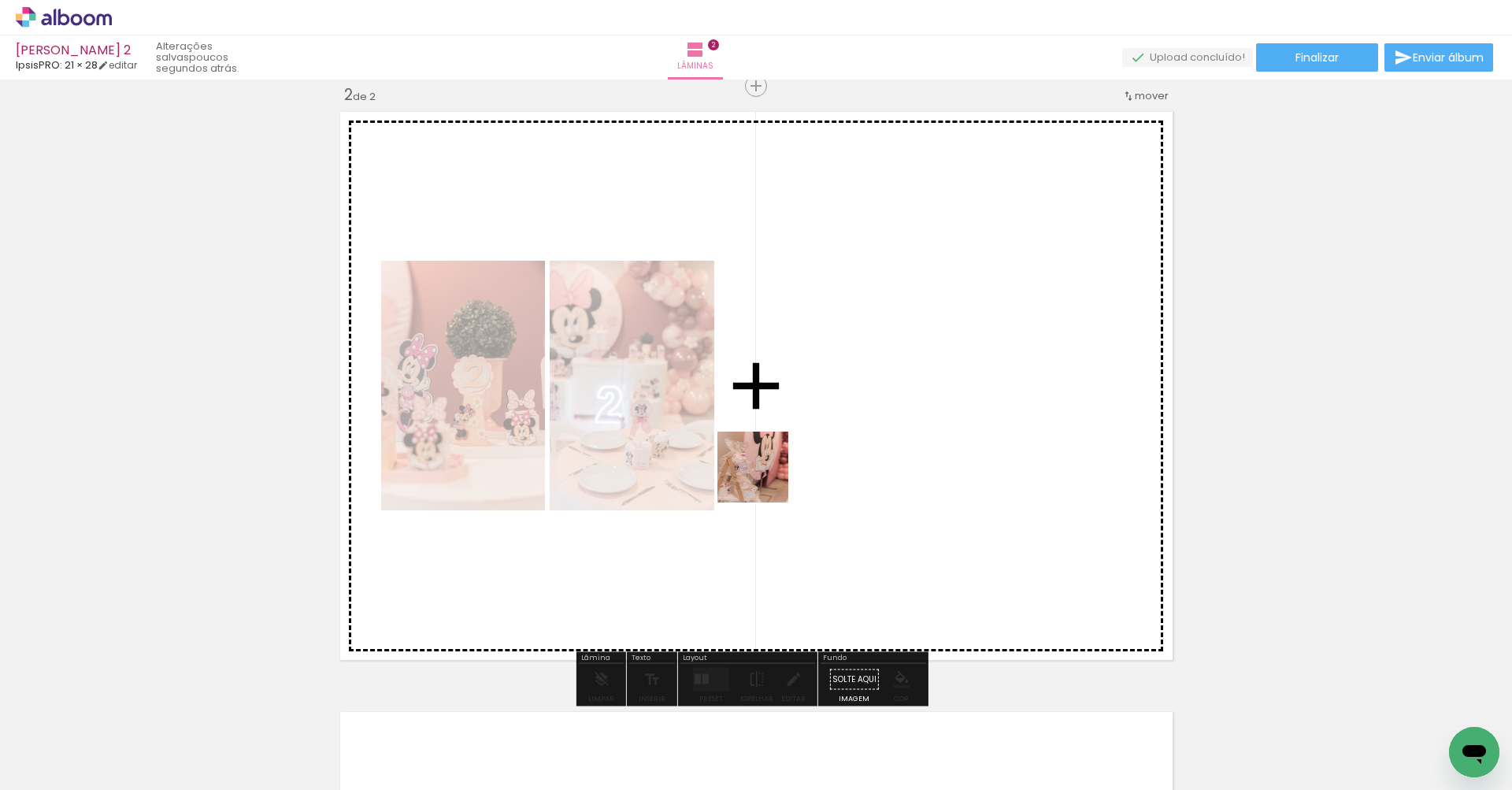
drag, startPoint x: 423, startPoint y: 741, endPoint x: 848, endPoint y: 400, distance: 544.9
click at [848, 400] on quentale-workspace at bounding box center [756, 395] width 1512 height 790
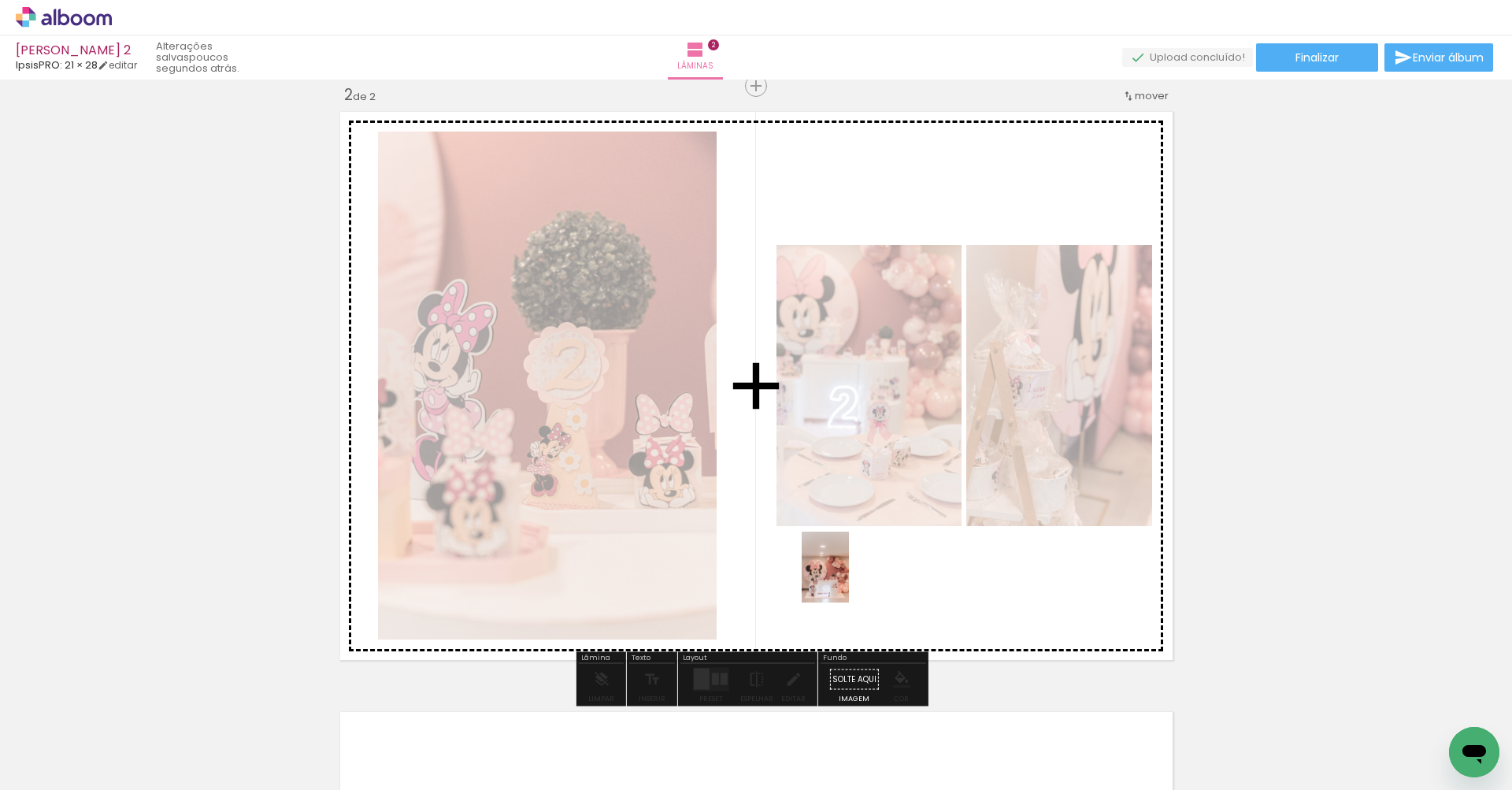
drag, startPoint x: 522, startPoint y: 742, endPoint x: 848, endPoint y: 578, distance: 364.9
click at [848, 578] on quentale-workspace at bounding box center [756, 395] width 1512 height 790
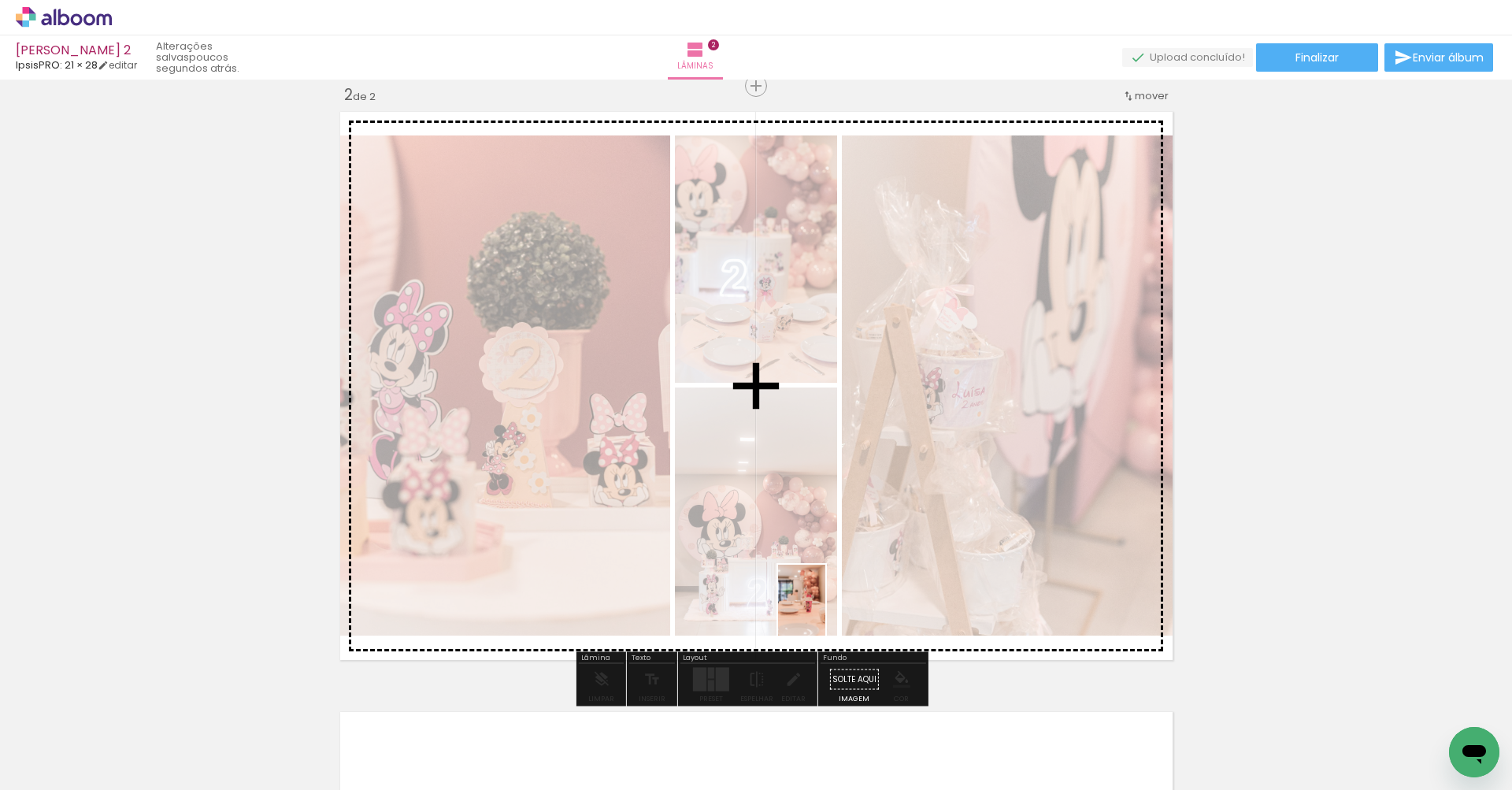
drag, startPoint x: 599, startPoint y: 758, endPoint x: 845, endPoint y: 616, distance: 284.0
click at [845, 616] on quentale-workspace at bounding box center [756, 395] width 1512 height 790
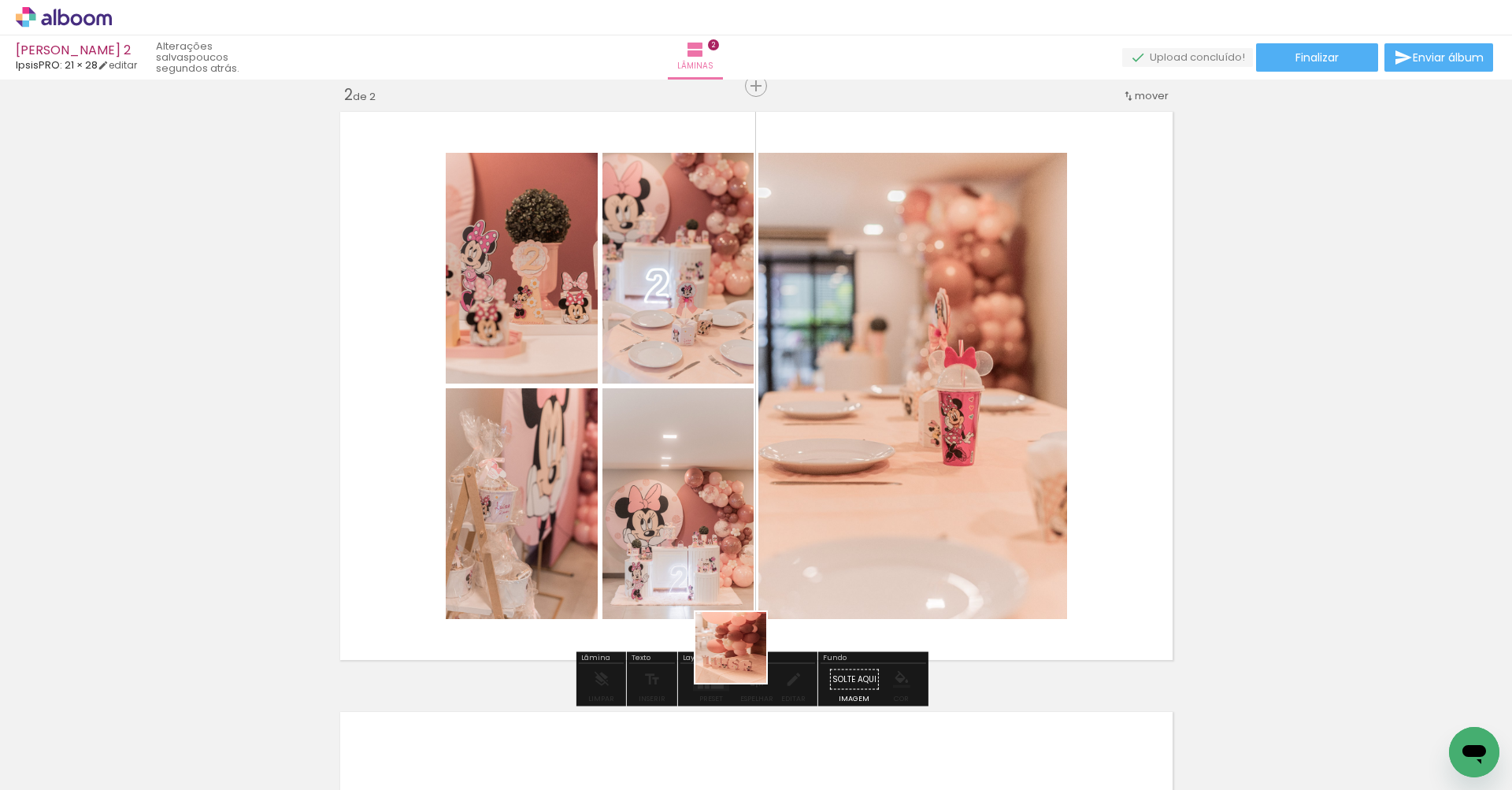
drag, startPoint x: 684, startPoint y: 762, endPoint x: 842, endPoint y: 591, distance: 232.8
click at [842, 591] on quentale-workspace at bounding box center [756, 395] width 1512 height 790
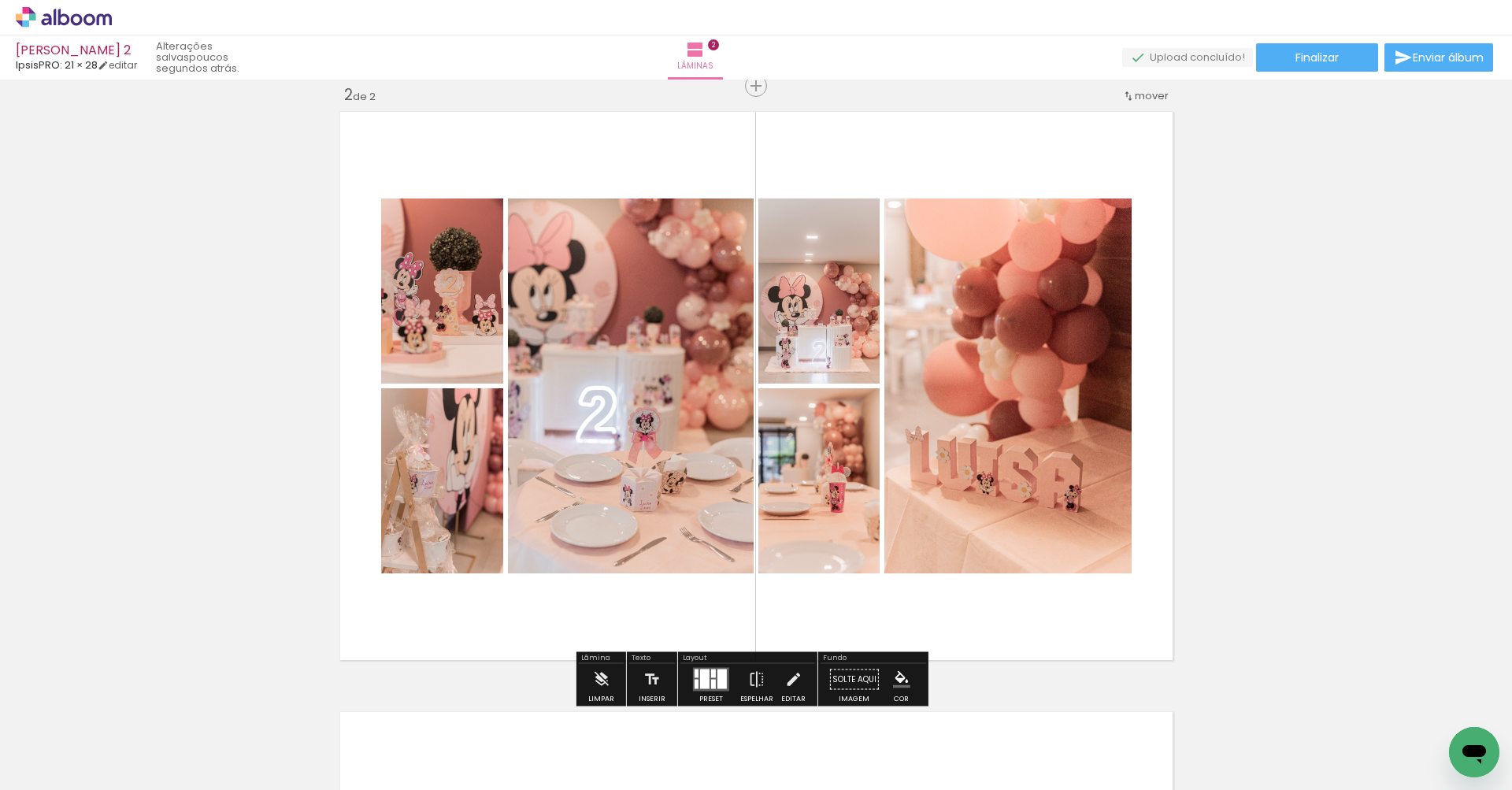
click at [694, 680] on div at bounding box center [696, 685] width 4 height 10
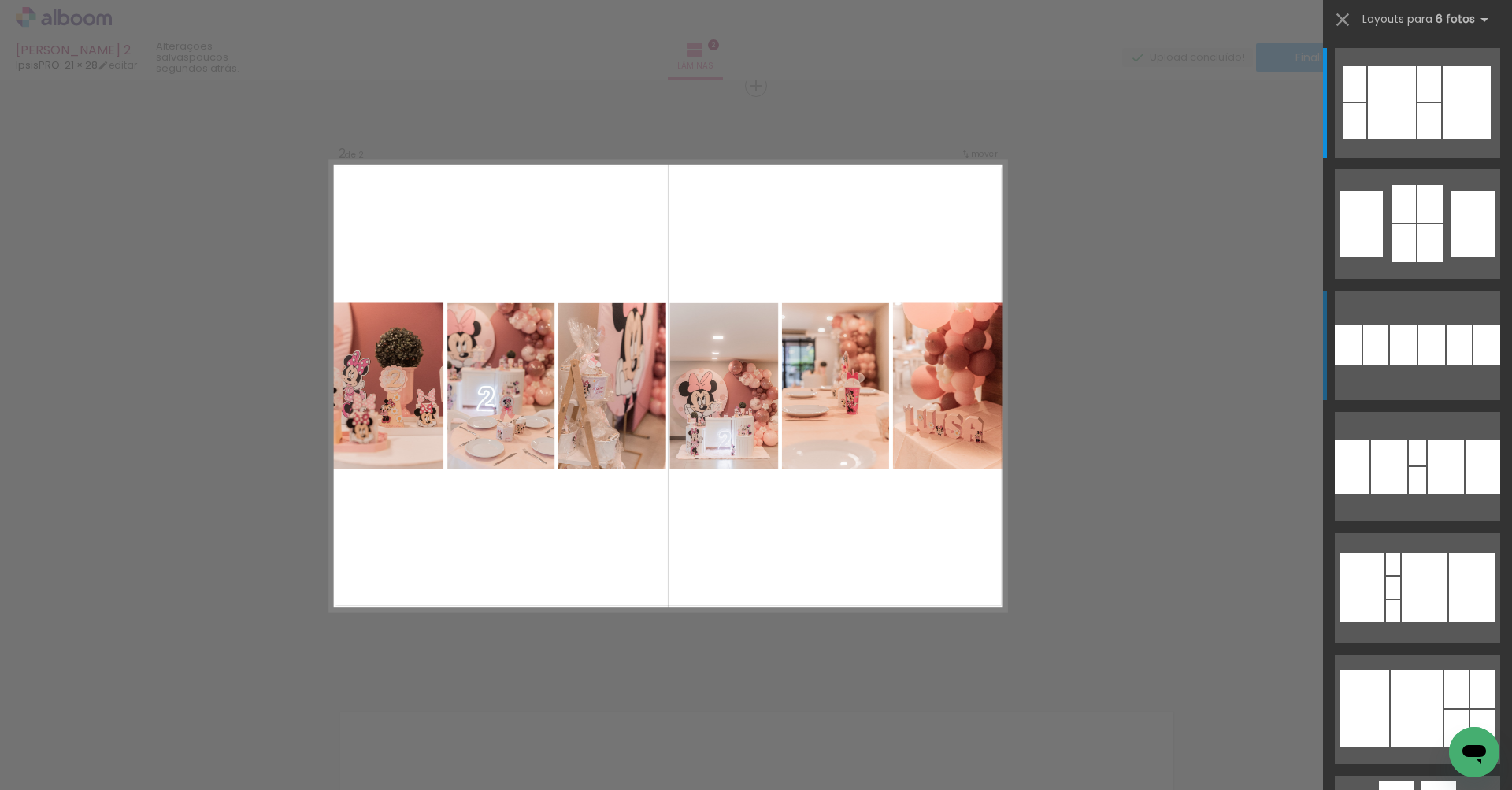
click at [1380, 140] on div at bounding box center [1391, 103] width 48 height 73
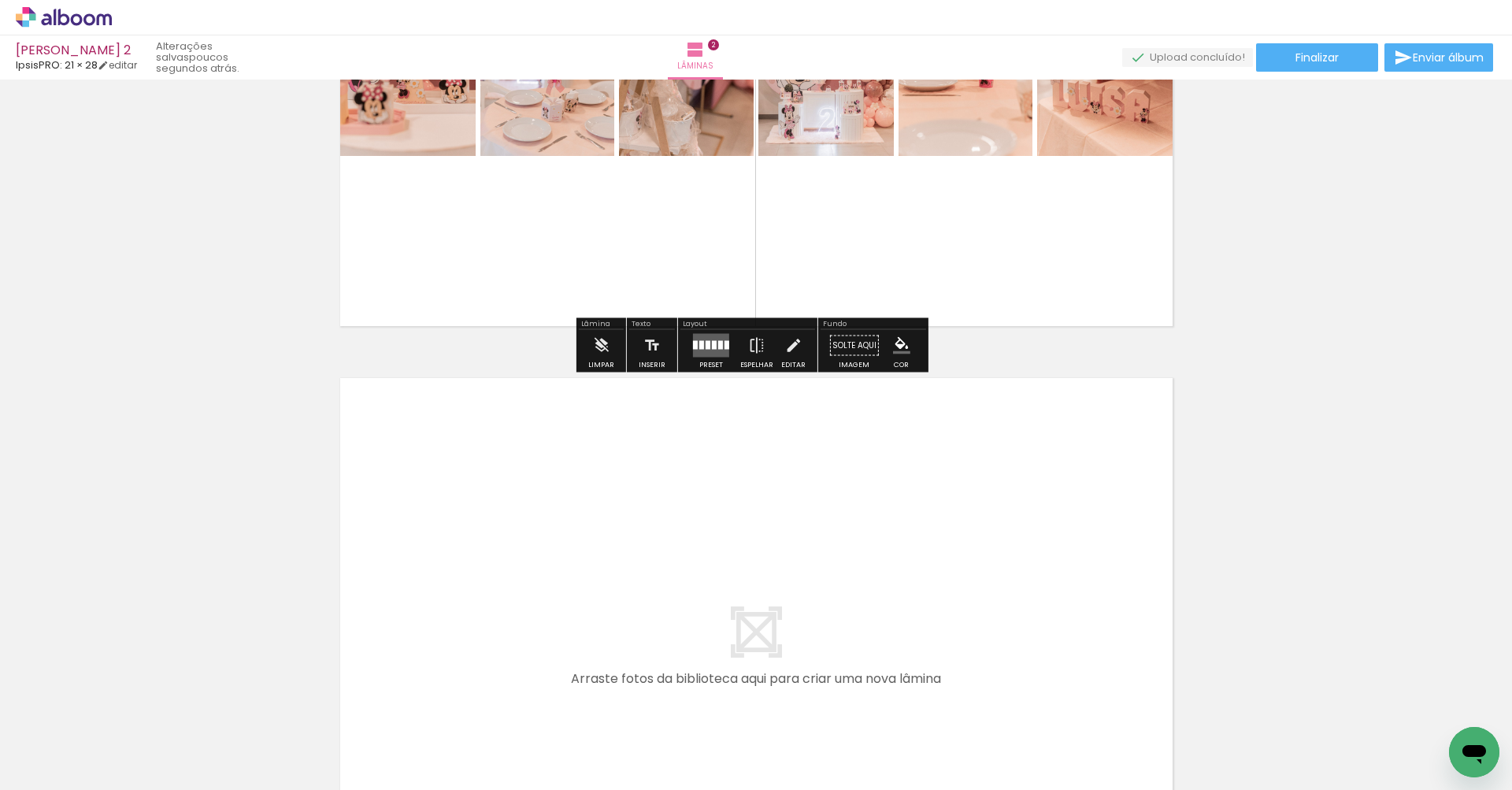
scroll to position [1232, 0]
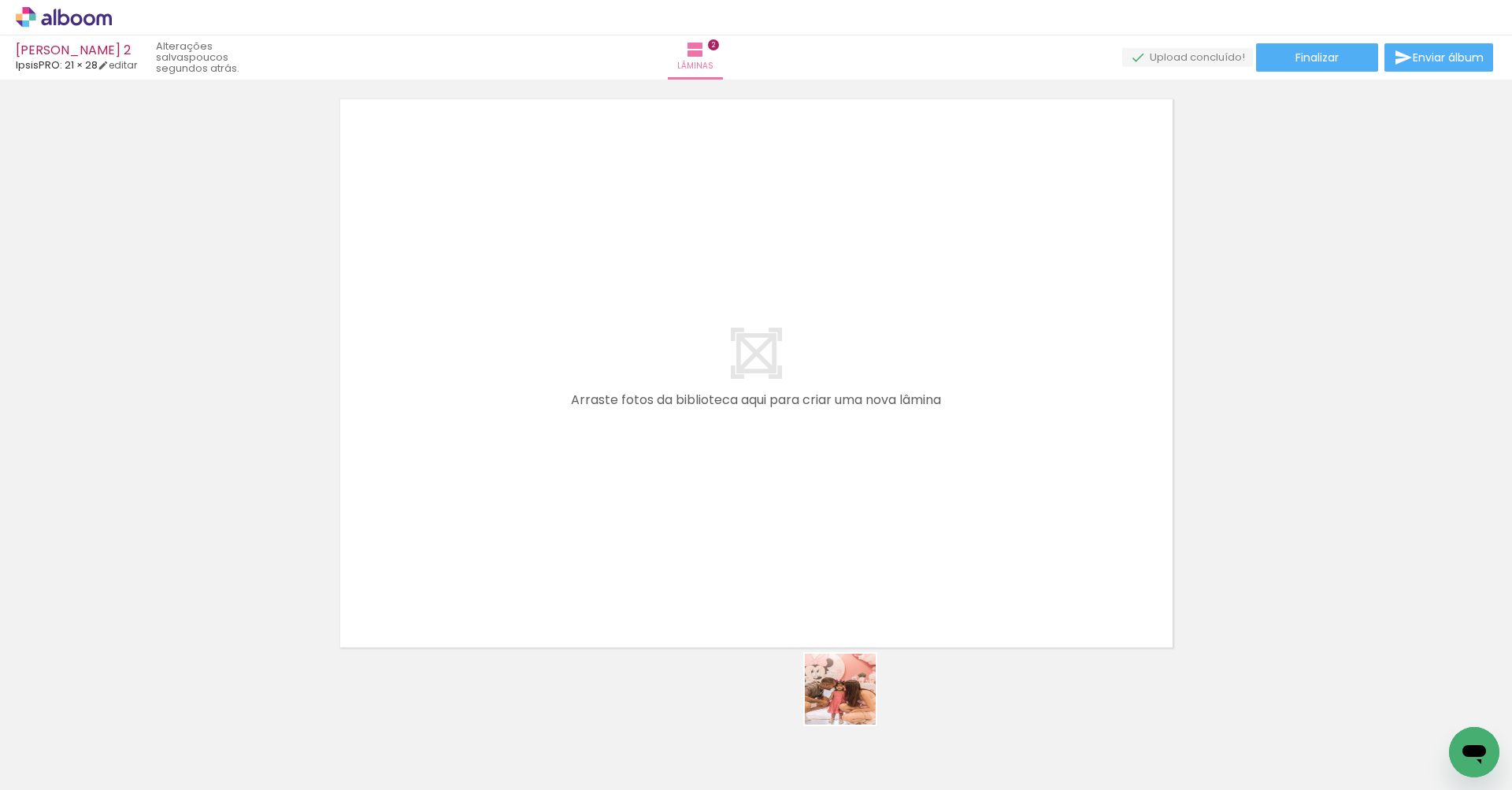
drag, startPoint x: 858, startPoint y: 728, endPoint x: 753, endPoint y: 529, distance: 225.0
click at [753, 529] on quentale-workspace at bounding box center [756, 395] width 1512 height 790
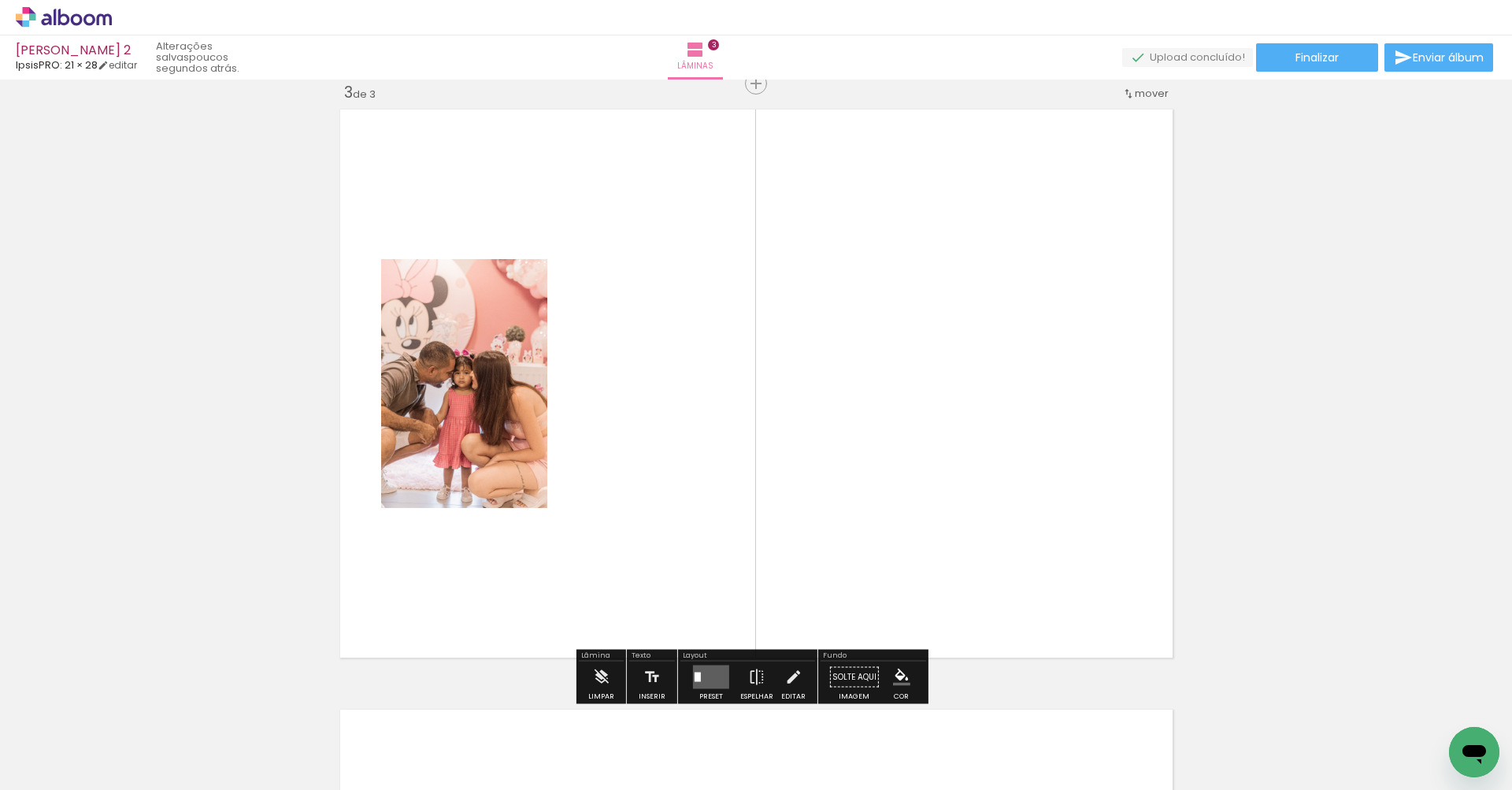
scroll to position [1220, 0]
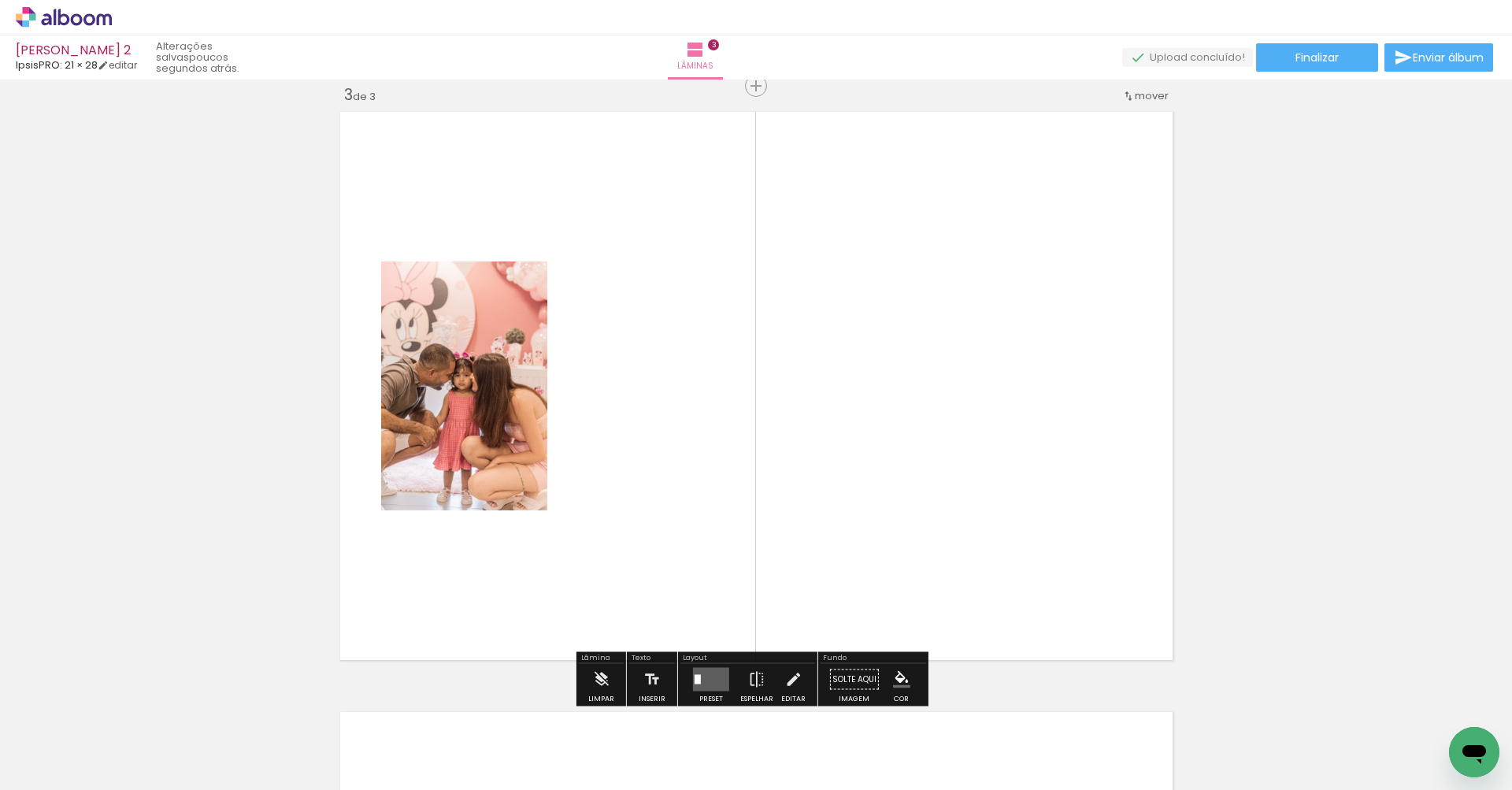
drag, startPoint x: 968, startPoint y: 749, endPoint x: 884, endPoint y: 471, distance: 290.4
click at [884, 471] on quentale-workspace at bounding box center [756, 395] width 1512 height 790
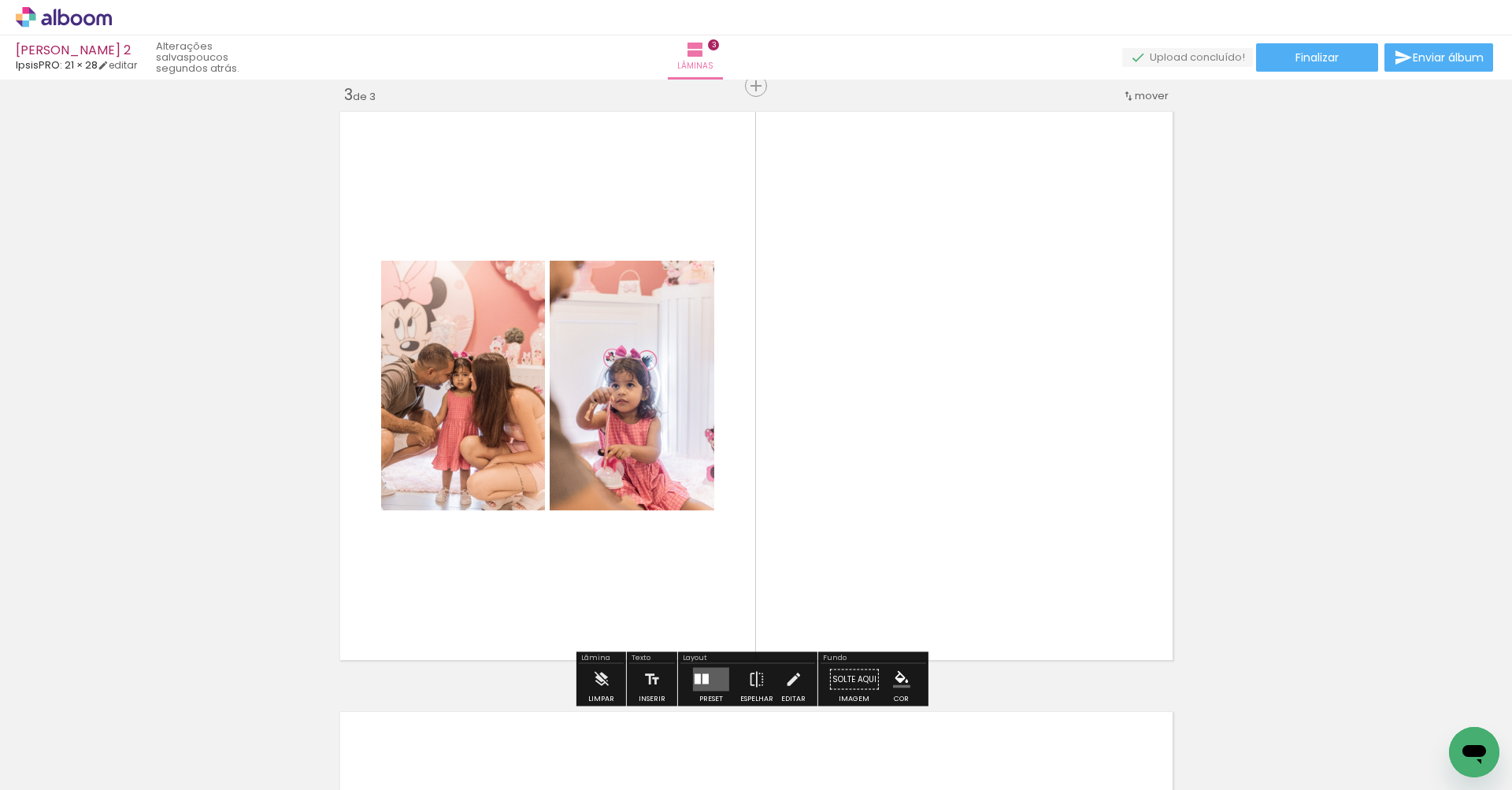
drag, startPoint x: 1061, startPoint y: 750, endPoint x: 993, endPoint y: 522, distance: 237.9
click at [993, 522] on quentale-workspace at bounding box center [756, 395] width 1512 height 790
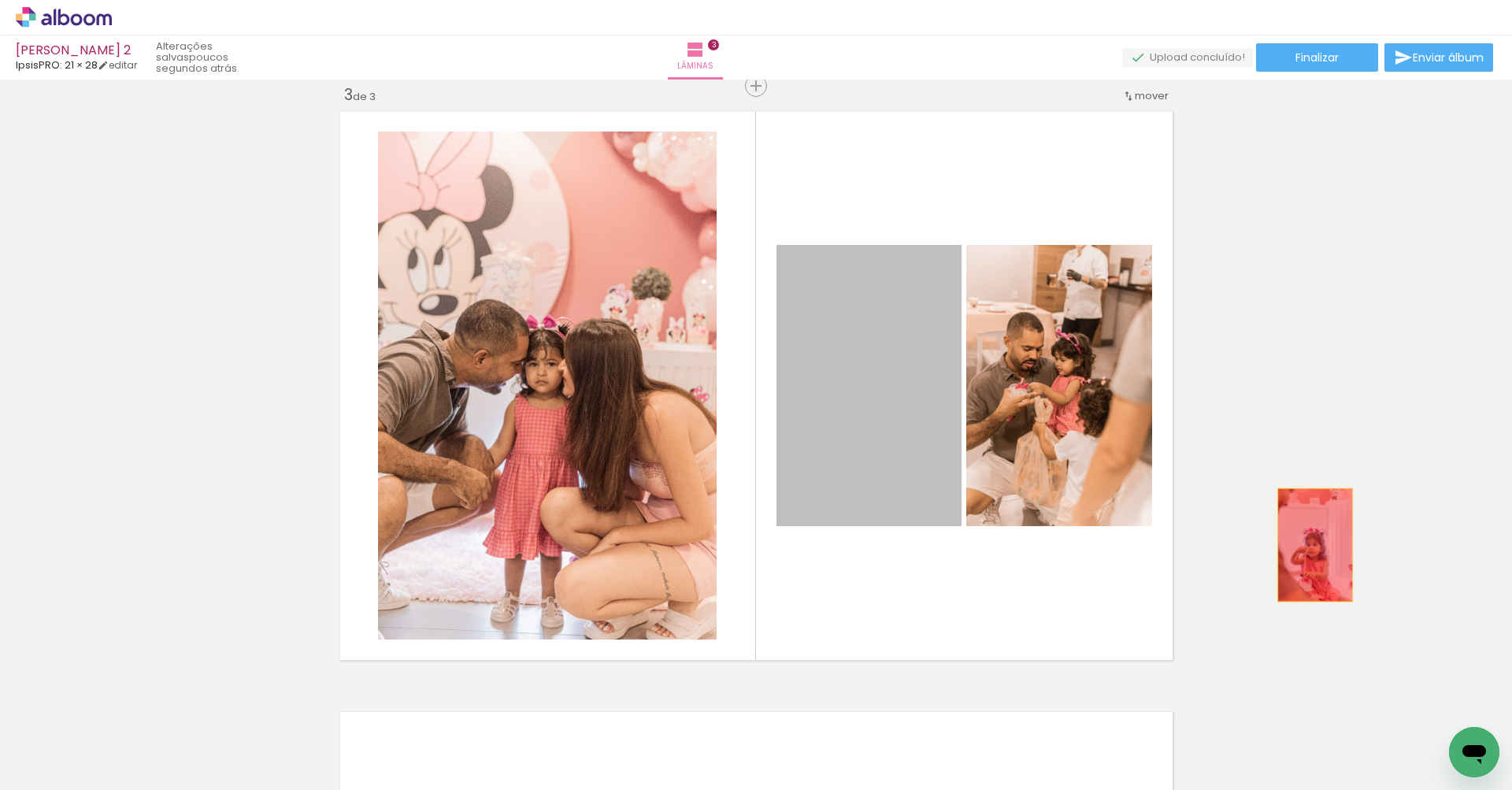
drag, startPoint x: 909, startPoint y: 425, endPoint x: 1308, endPoint y: 545, distance: 416.7
click at [1308, 545] on div "Inserir lâmina 1 de 3 Inserir lâmina 2 de 3 Inserir lâmina 3 de 3" at bounding box center [756, 66] width 1512 height 2401
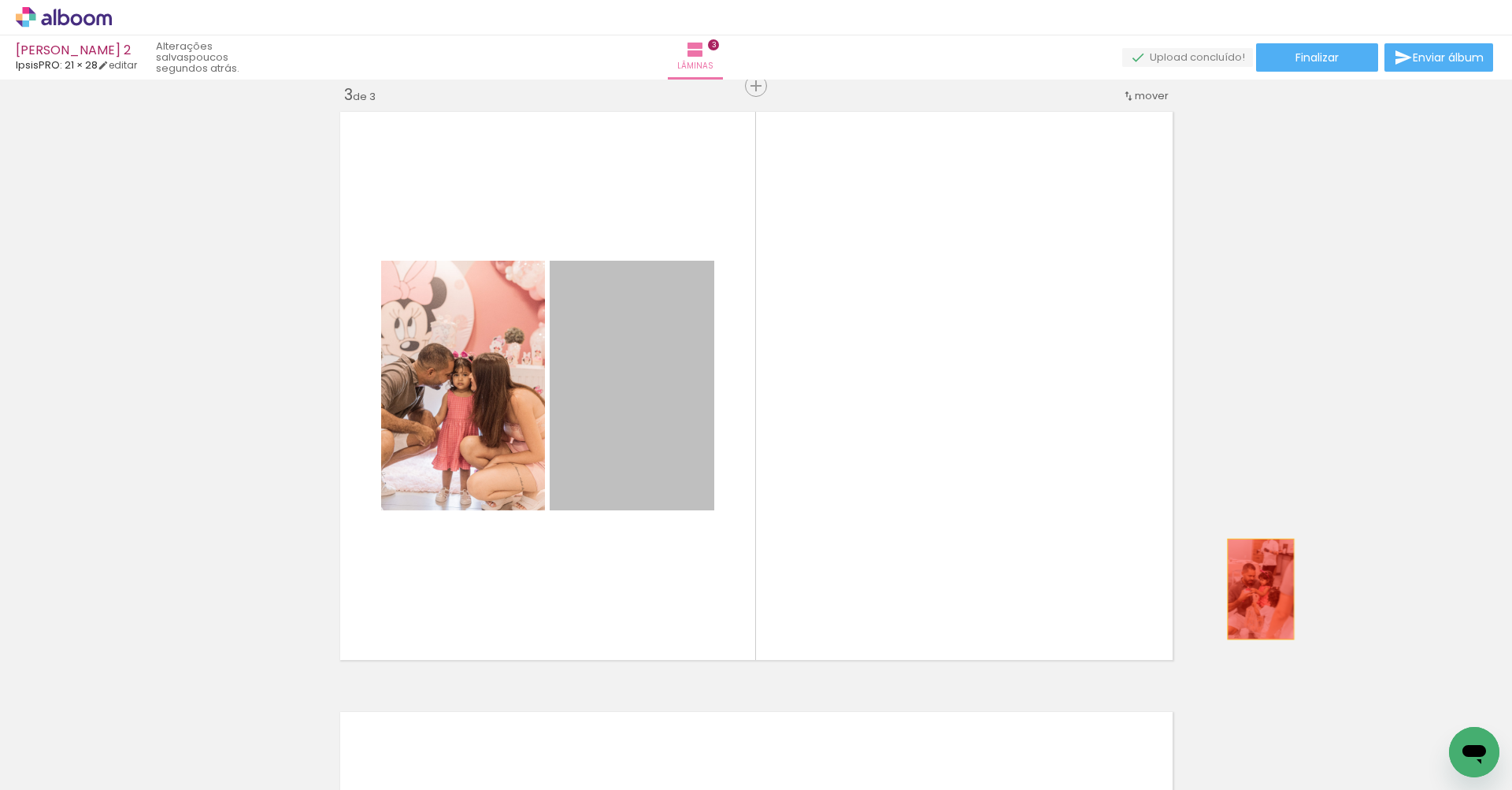
drag, startPoint x: 659, startPoint y: 431, endPoint x: 1274, endPoint y: 583, distance: 633.5
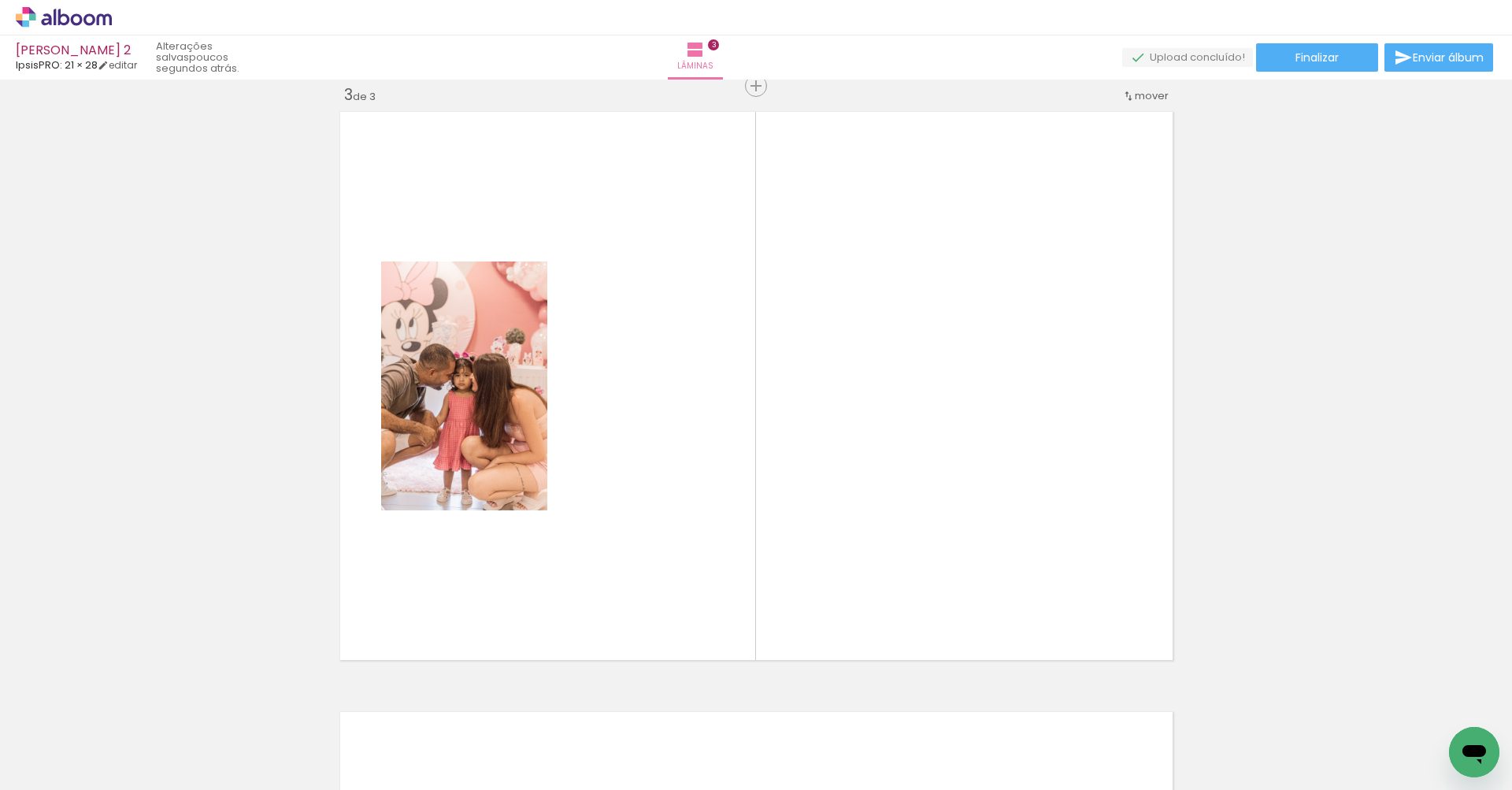
scroll to position [0, 952]
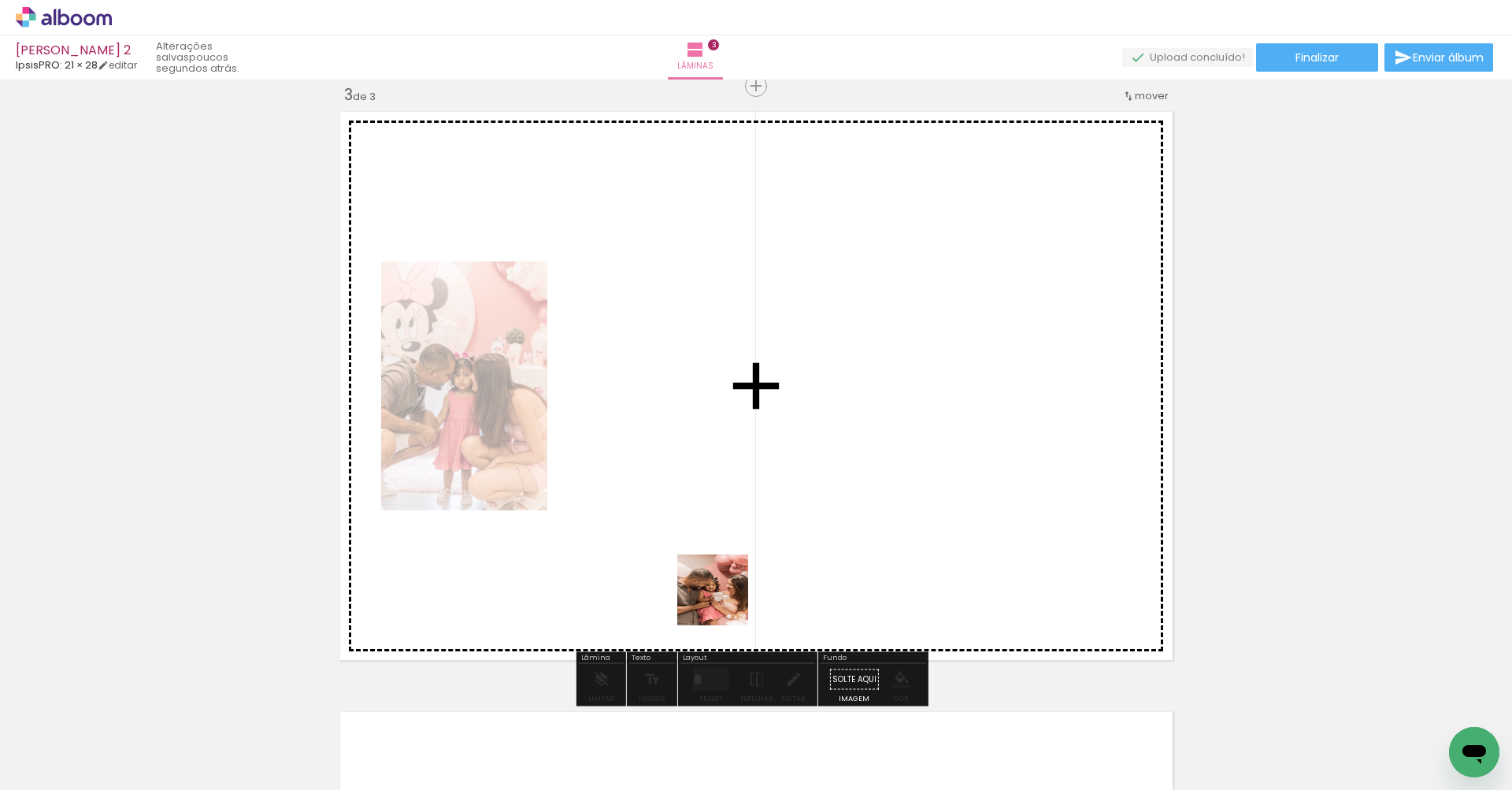
drag, startPoint x: 725, startPoint y: 773, endPoint x: 724, endPoint y: 592, distance: 181.0
click at [724, 592] on quentale-workspace at bounding box center [756, 395] width 1512 height 790
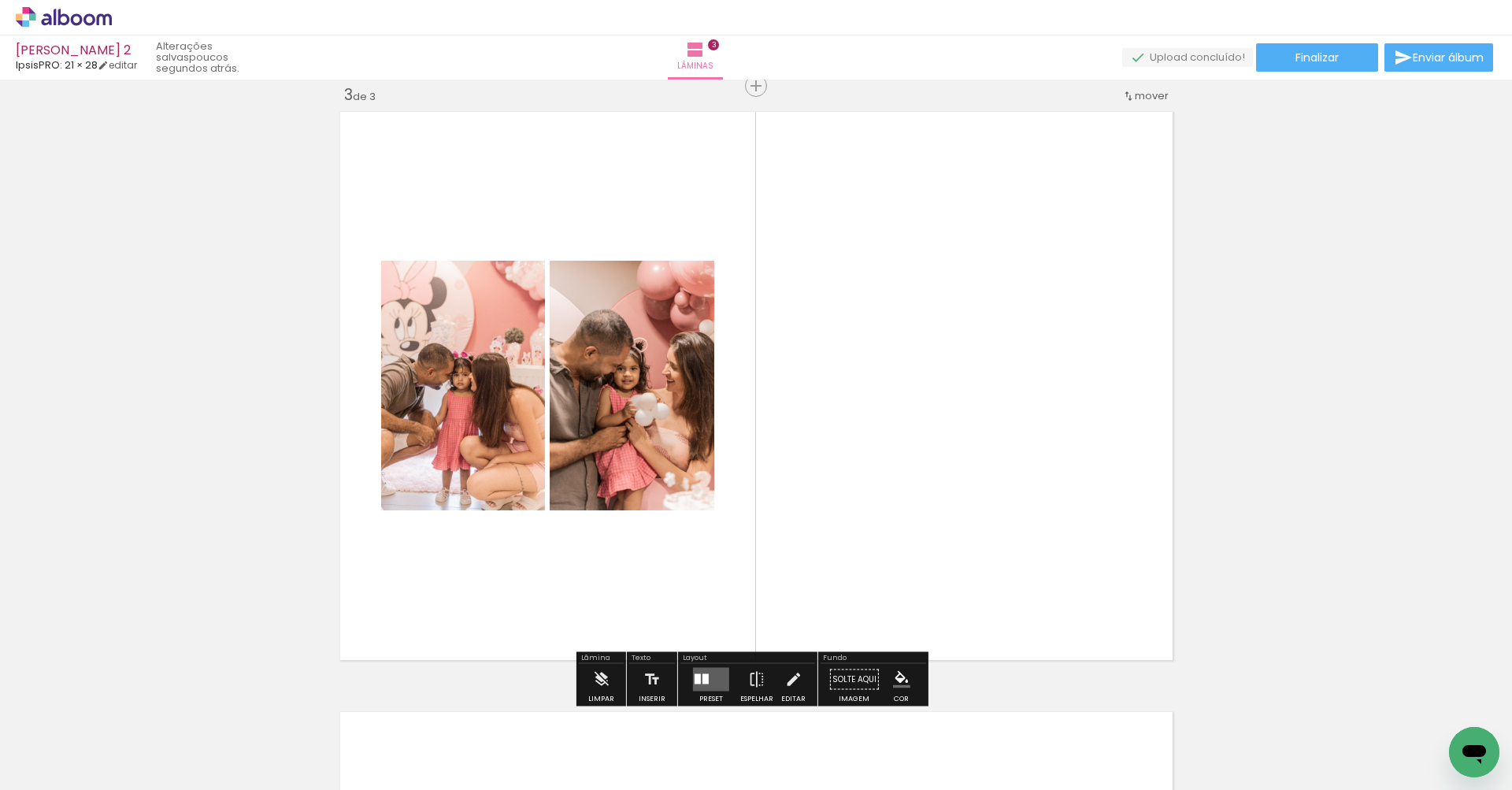
click at [715, 688] on quentale-layouter at bounding box center [711, 679] width 37 height 24
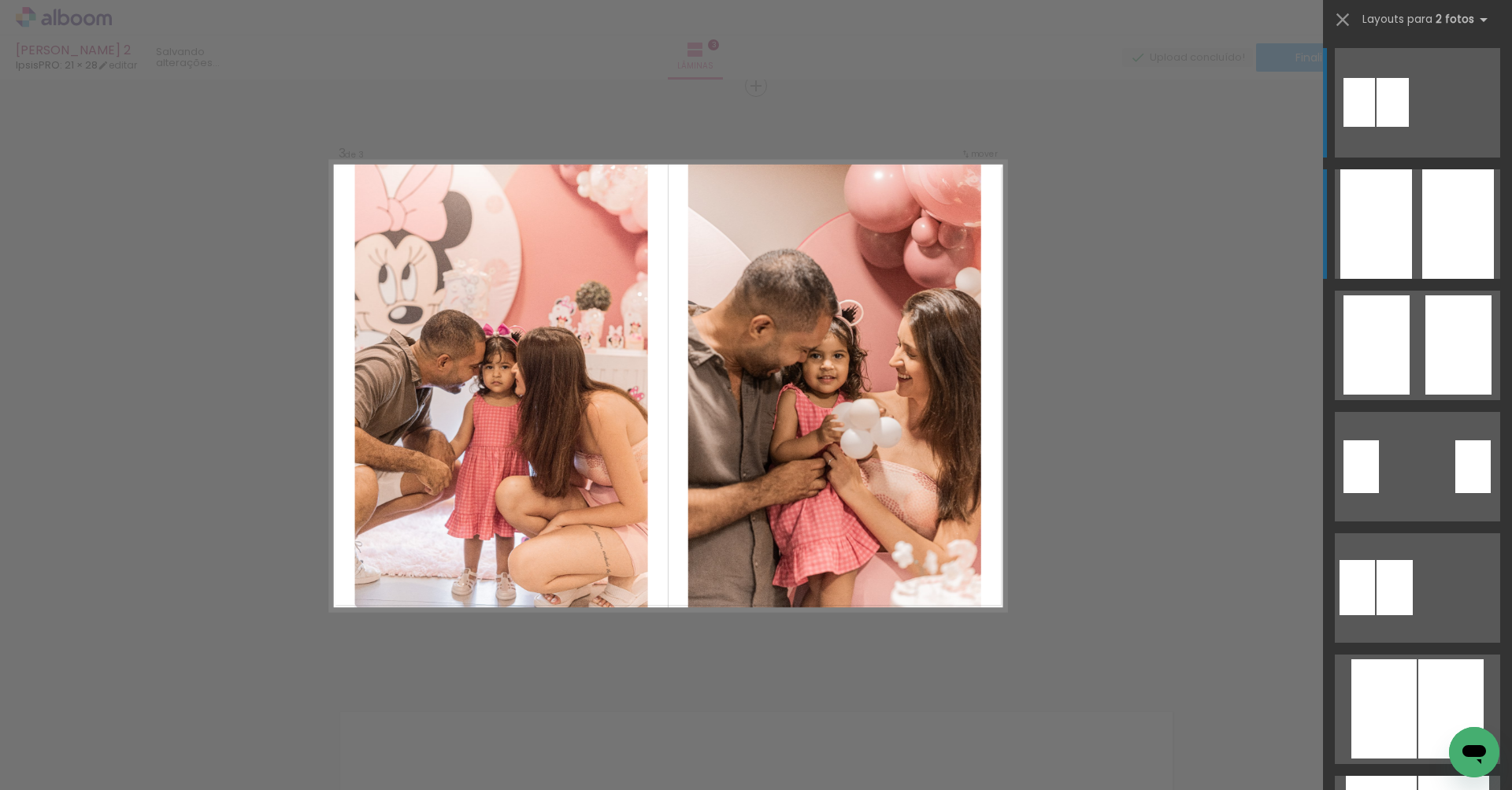
click at [1357, 224] on div at bounding box center [1376, 224] width 71 height 109
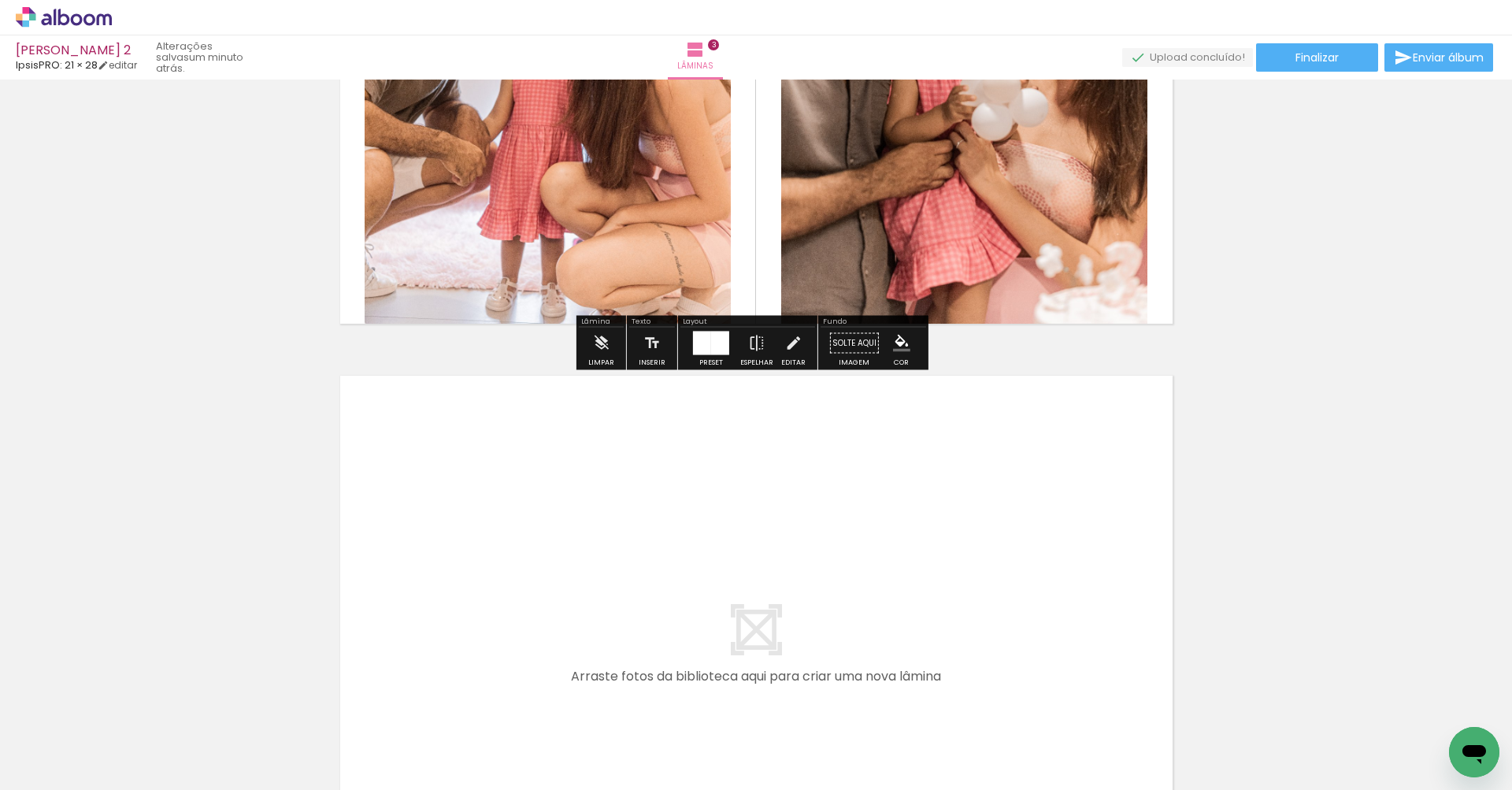
scroll to position [1565, 0]
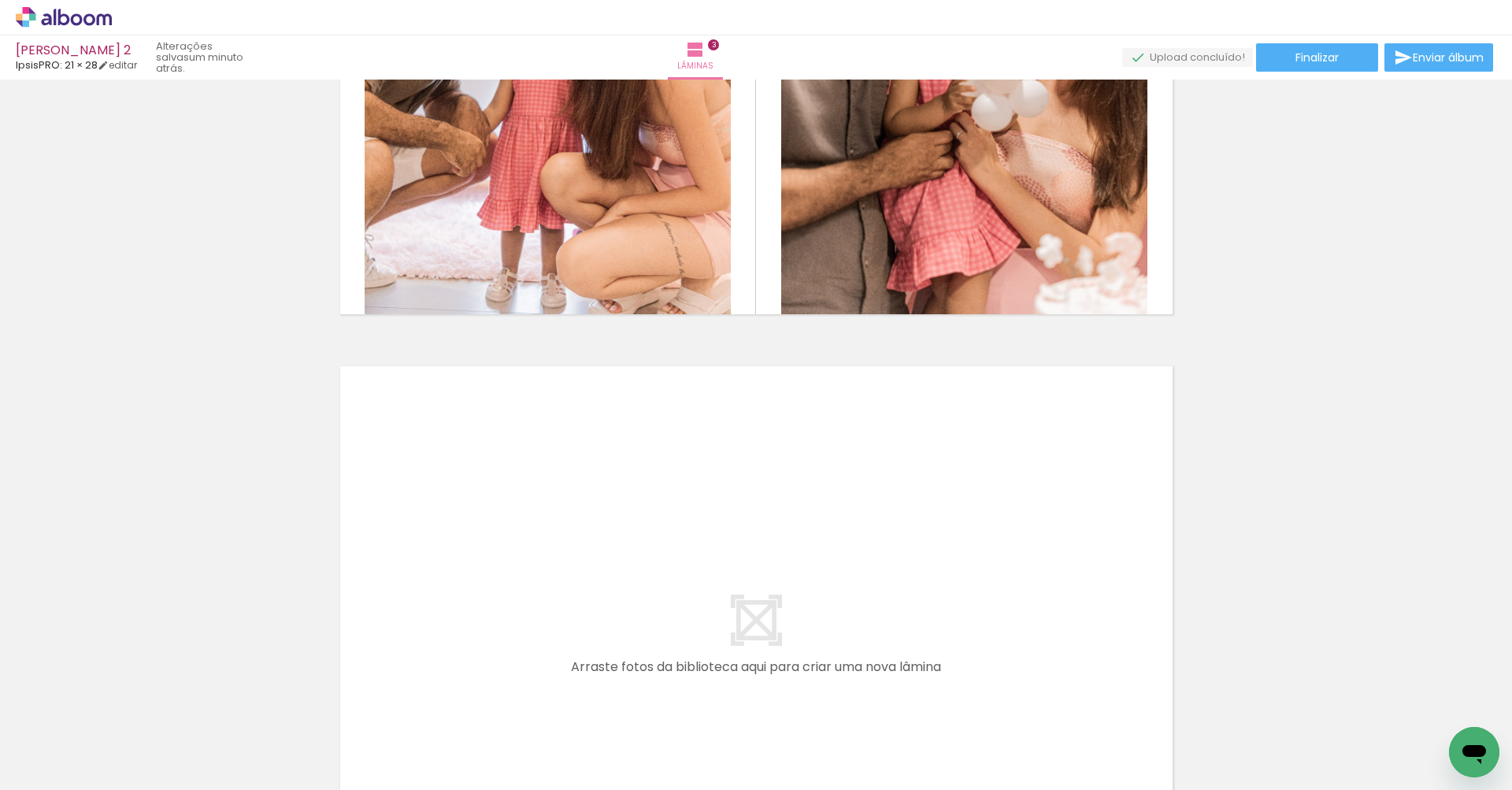
click at [364, 584] on quentale-layouter at bounding box center [757, 640] width 845 height 560
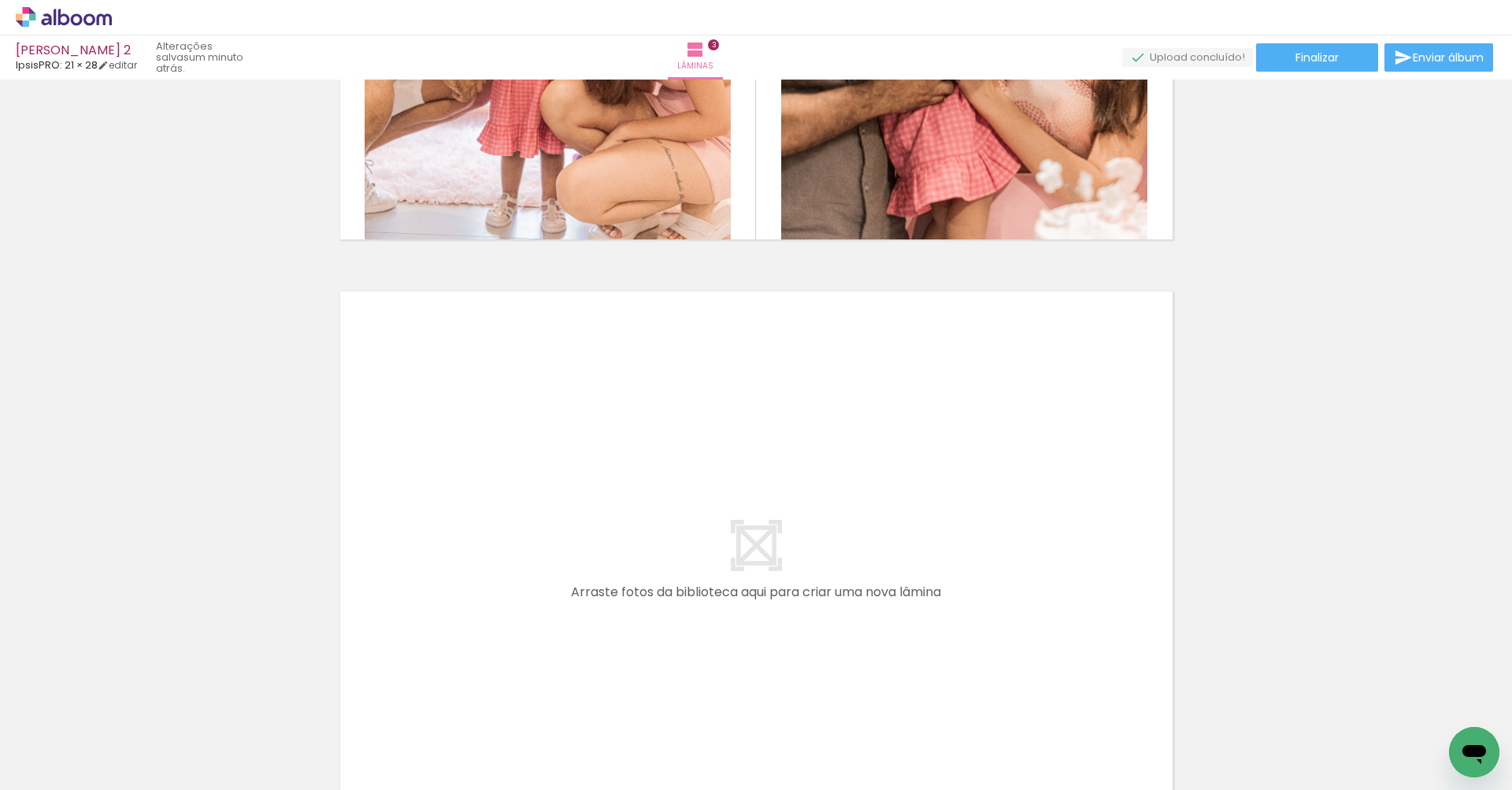
scroll to position [0, 499]
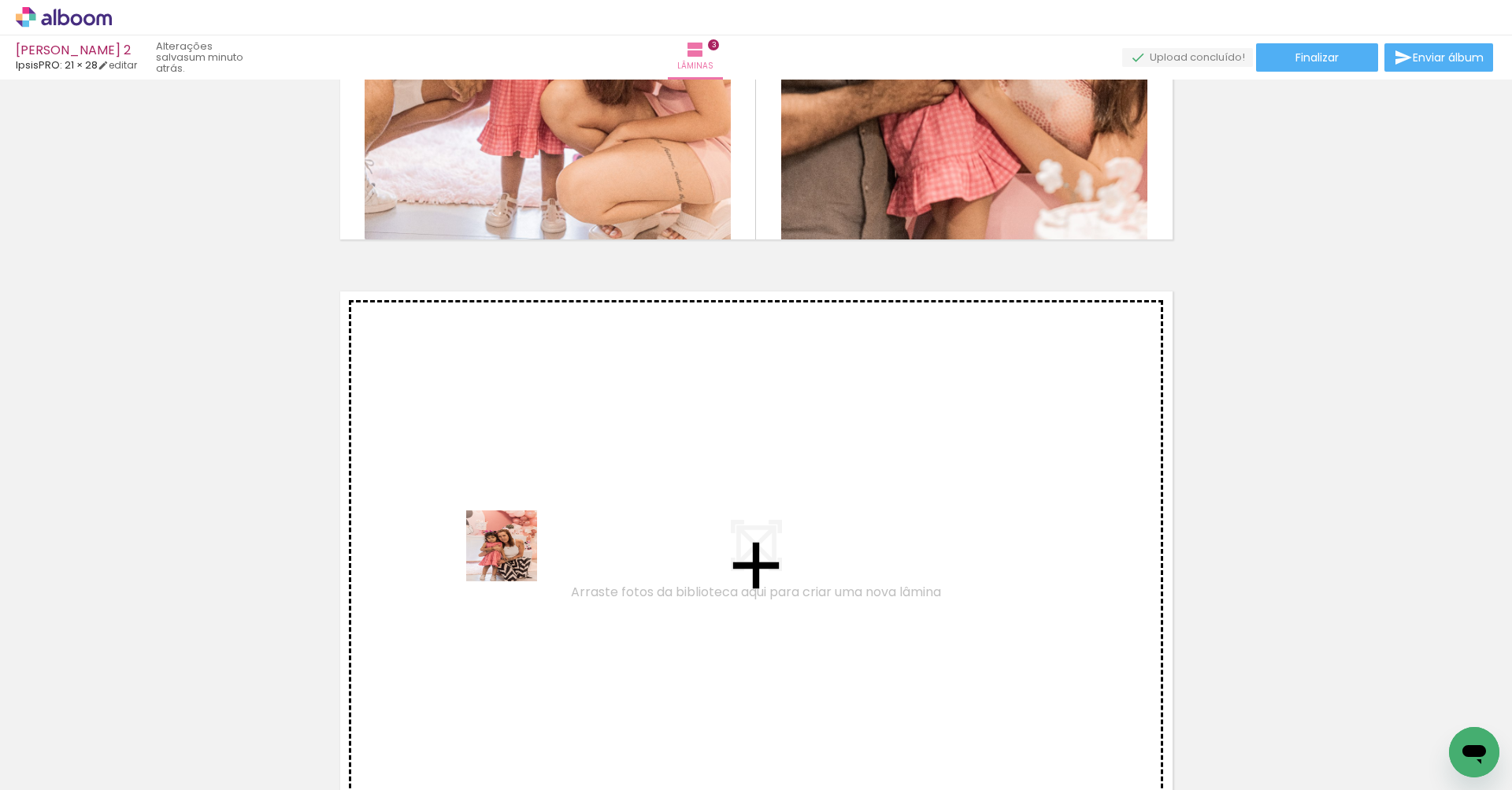
drag, startPoint x: 297, startPoint y: 752, endPoint x: 523, endPoint y: 549, distance: 303.8
click at [523, 549] on quentale-workspace at bounding box center [756, 395] width 1512 height 790
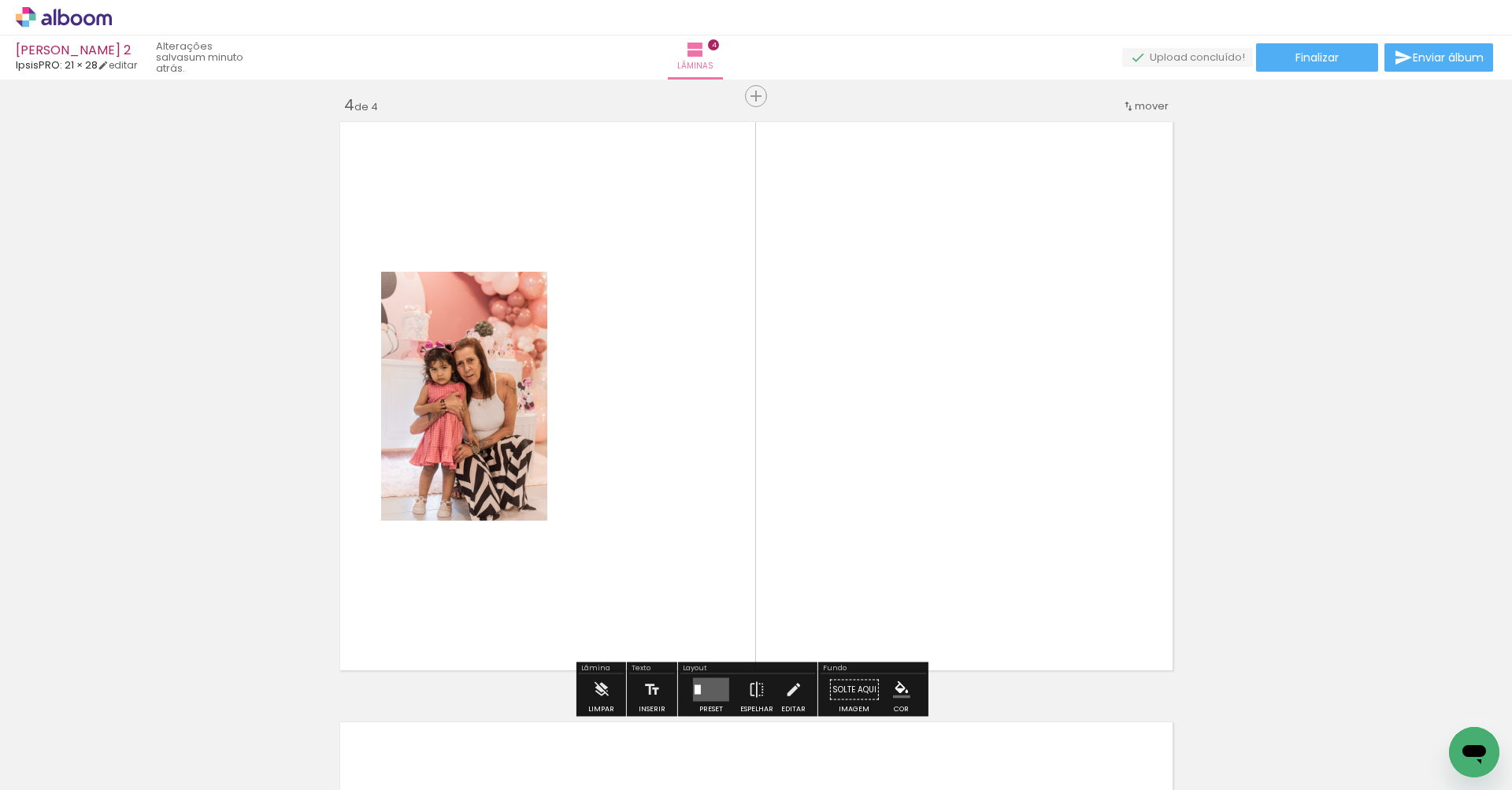
scroll to position [1819, 0]
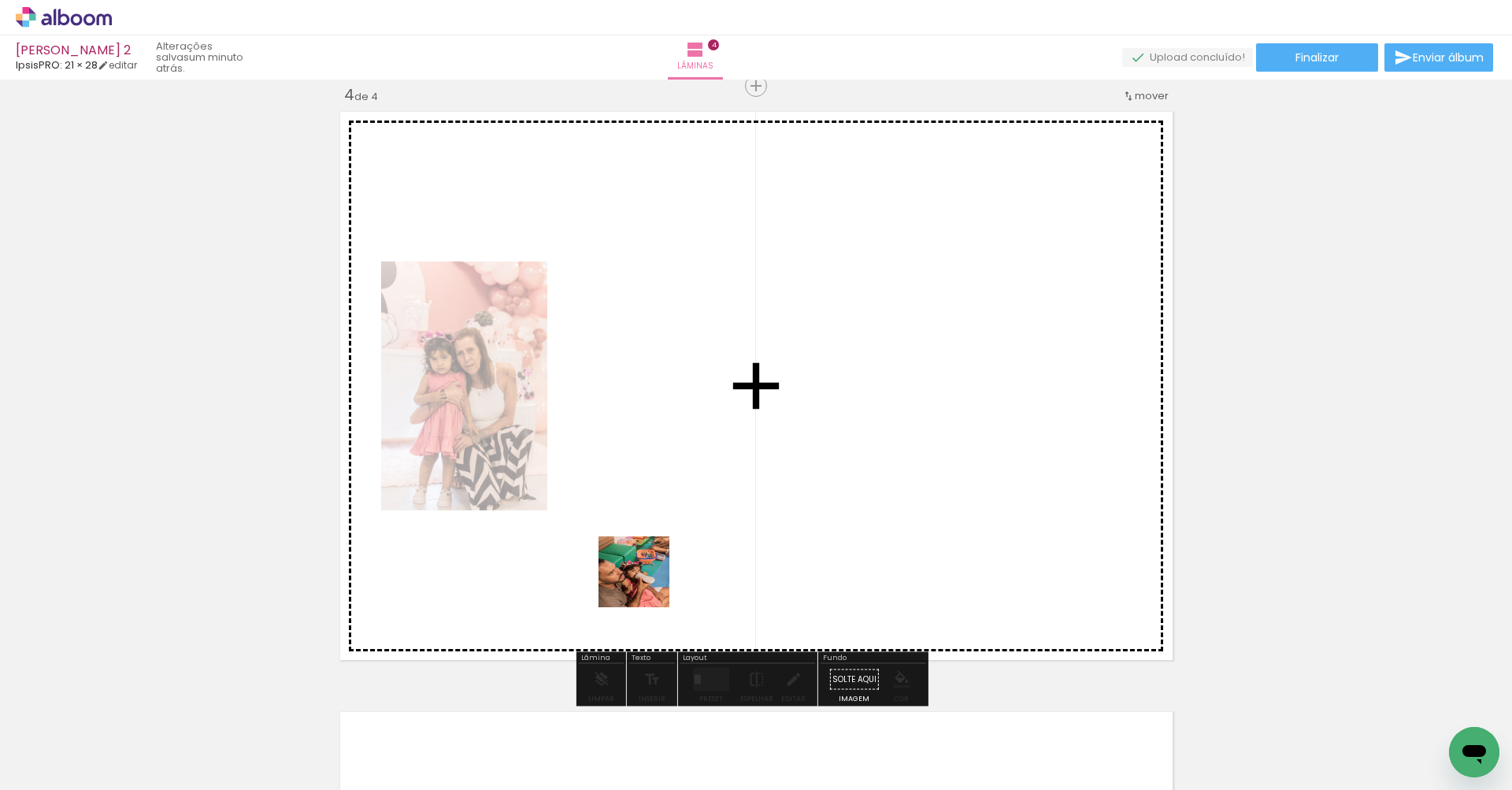
drag, startPoint x: 634, startPoint y: 736, endPoint x: 656, endPoint y: 517, distance: 220.1
click at [656, 517] on quentale-workspace at bounding box center [756, 395] width 1512 height 790
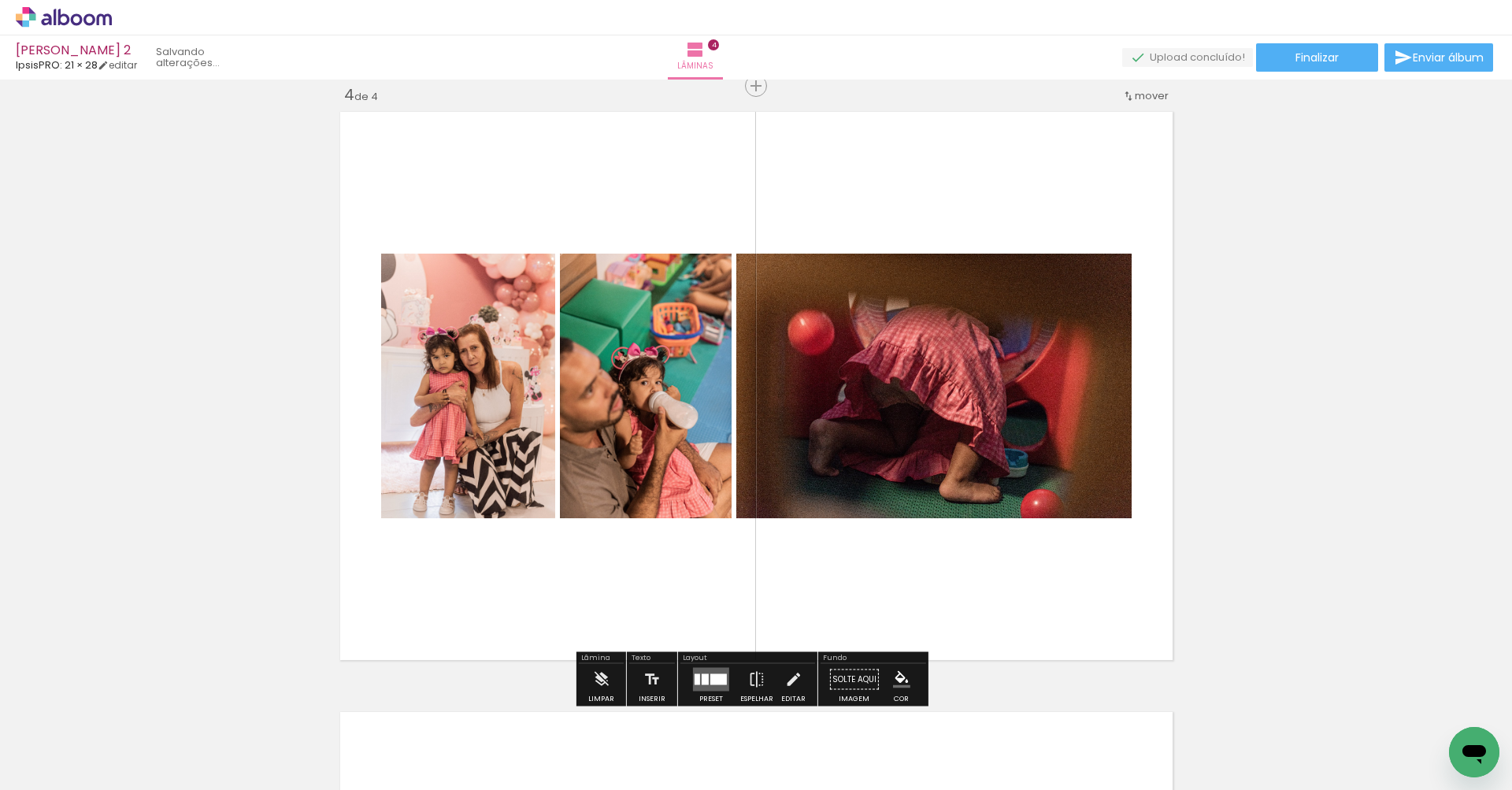
drag, startPoint x: 737, startPoint y: 748, endPoint x: 797, endPoint y: 525, distance: 230.9
click at [797, 525] on quentale-workspace at bounding box center [756, 395] width 1512 height 790
drag, startPoint x: 801, startPoint y: 758, endPoint x: 827, endPoint y: 579, distance: 180.9
click at [827, 579] on quentale-workspace at bounding box center [756, 395] width 1512 height 790
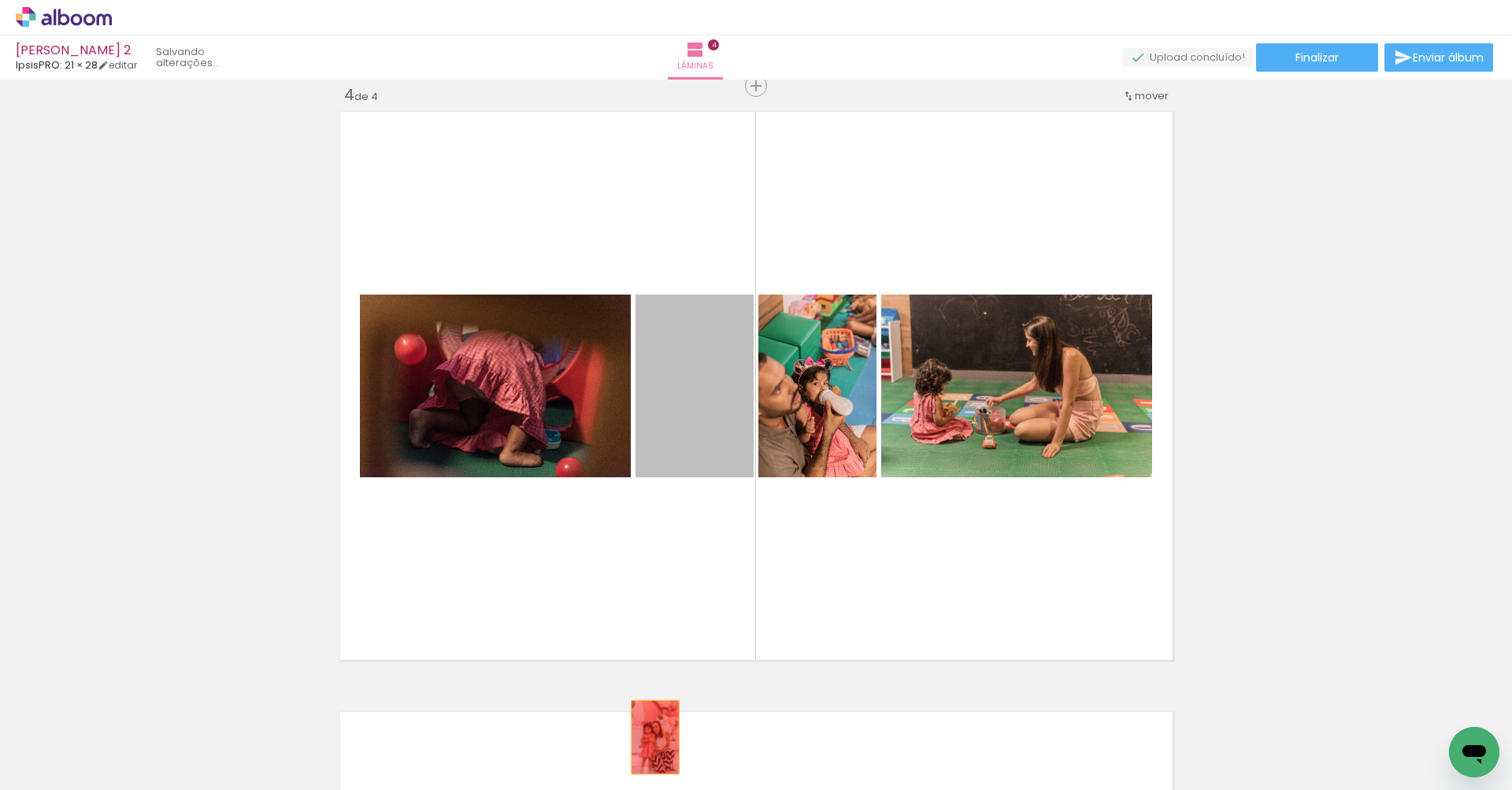
drag, startPoint x: 706, startPoint y: 433, endPoint x: 646, endPoint y: 754, distance: 326.6
click at [646, 754] on quentale-workspace at bounding box center [756, 395] width 1512 height 790
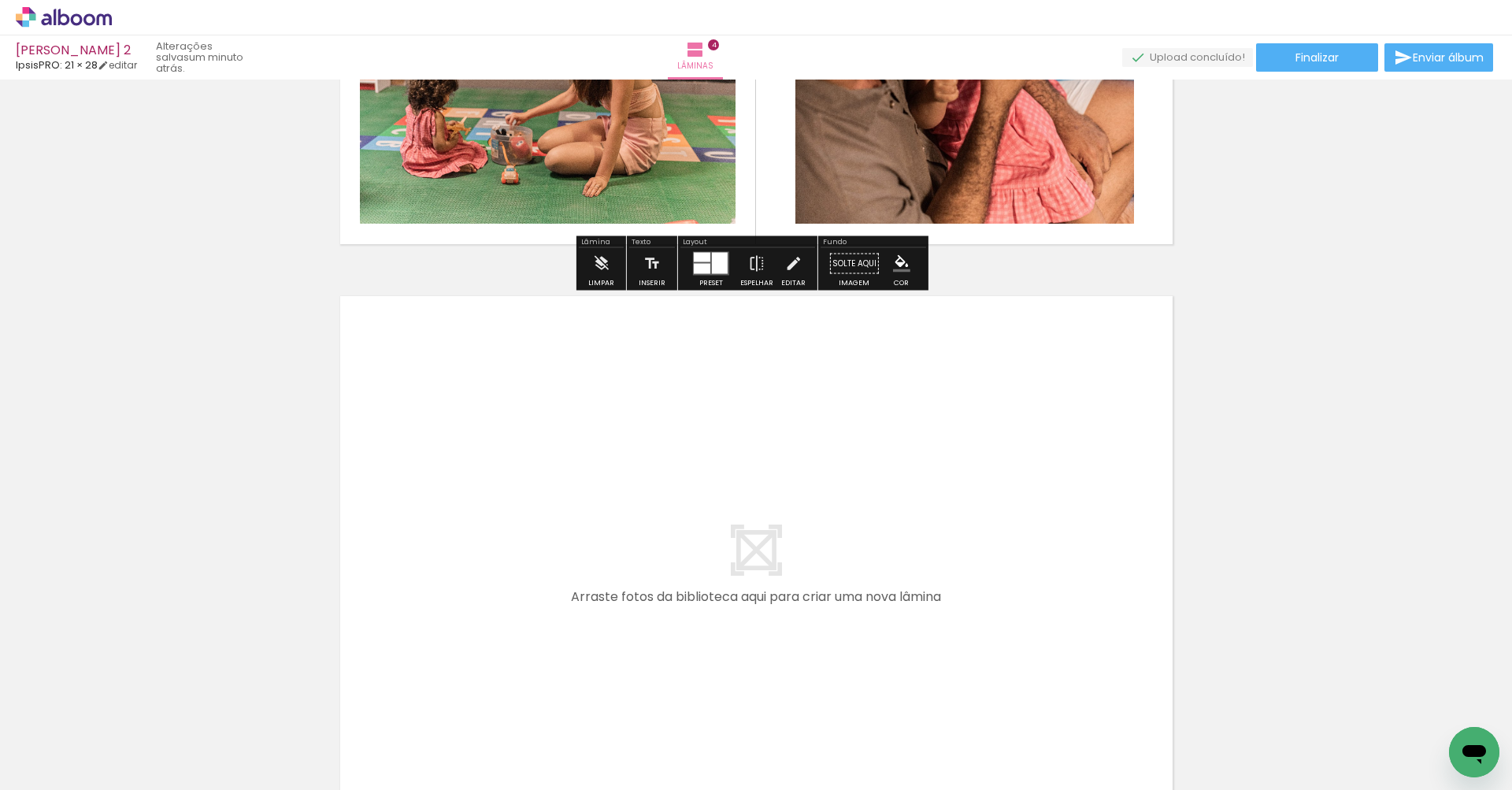
scroll to position [2243, 0]
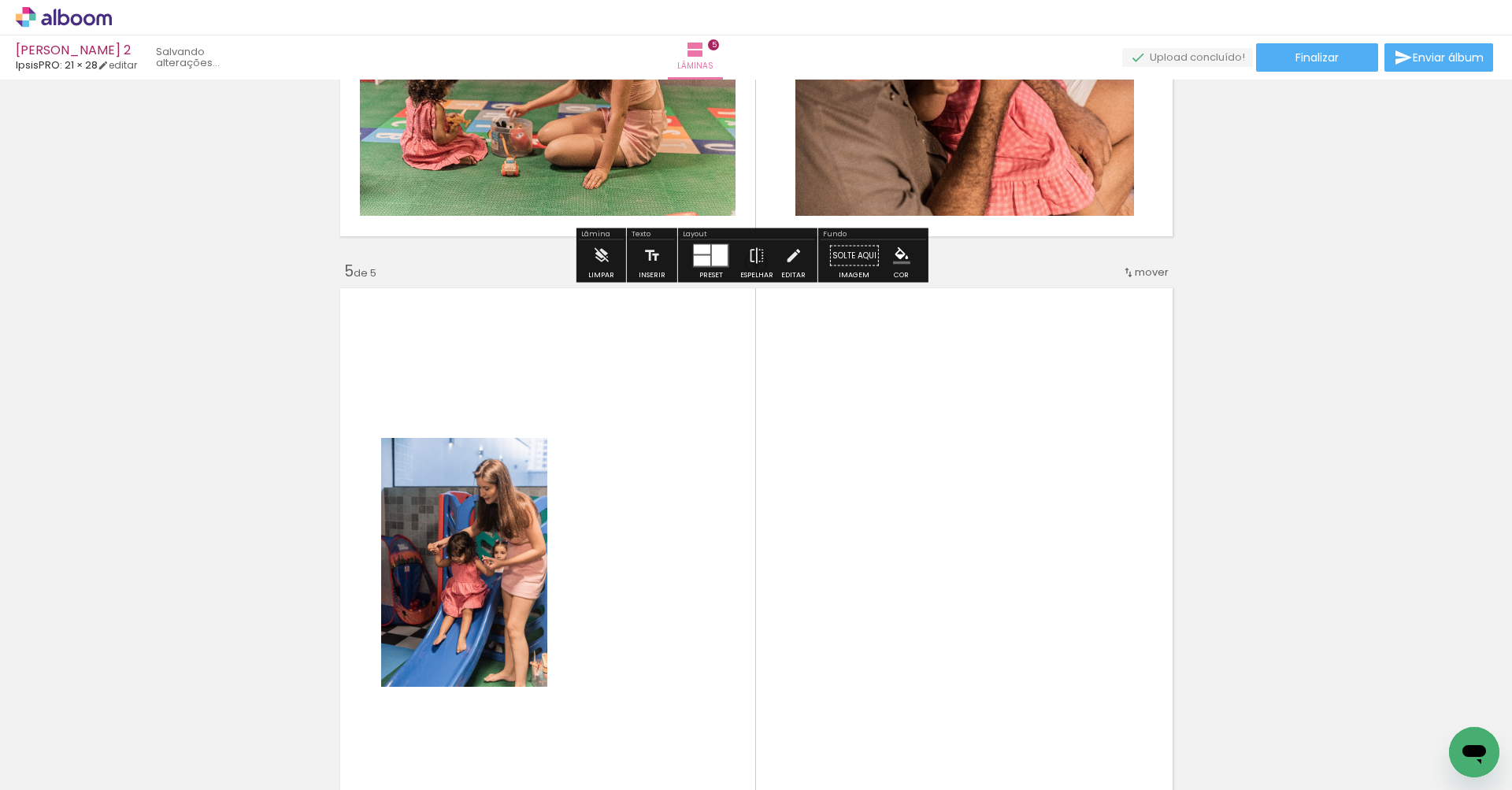
drag, startPoint x: 900, startPoint y: 766, endPoint x: 872, endPoint y: 586, distance: 182.2
click at [872, 586] on quentale-workspace at bounding box center [756, 395] width 1512 height 790
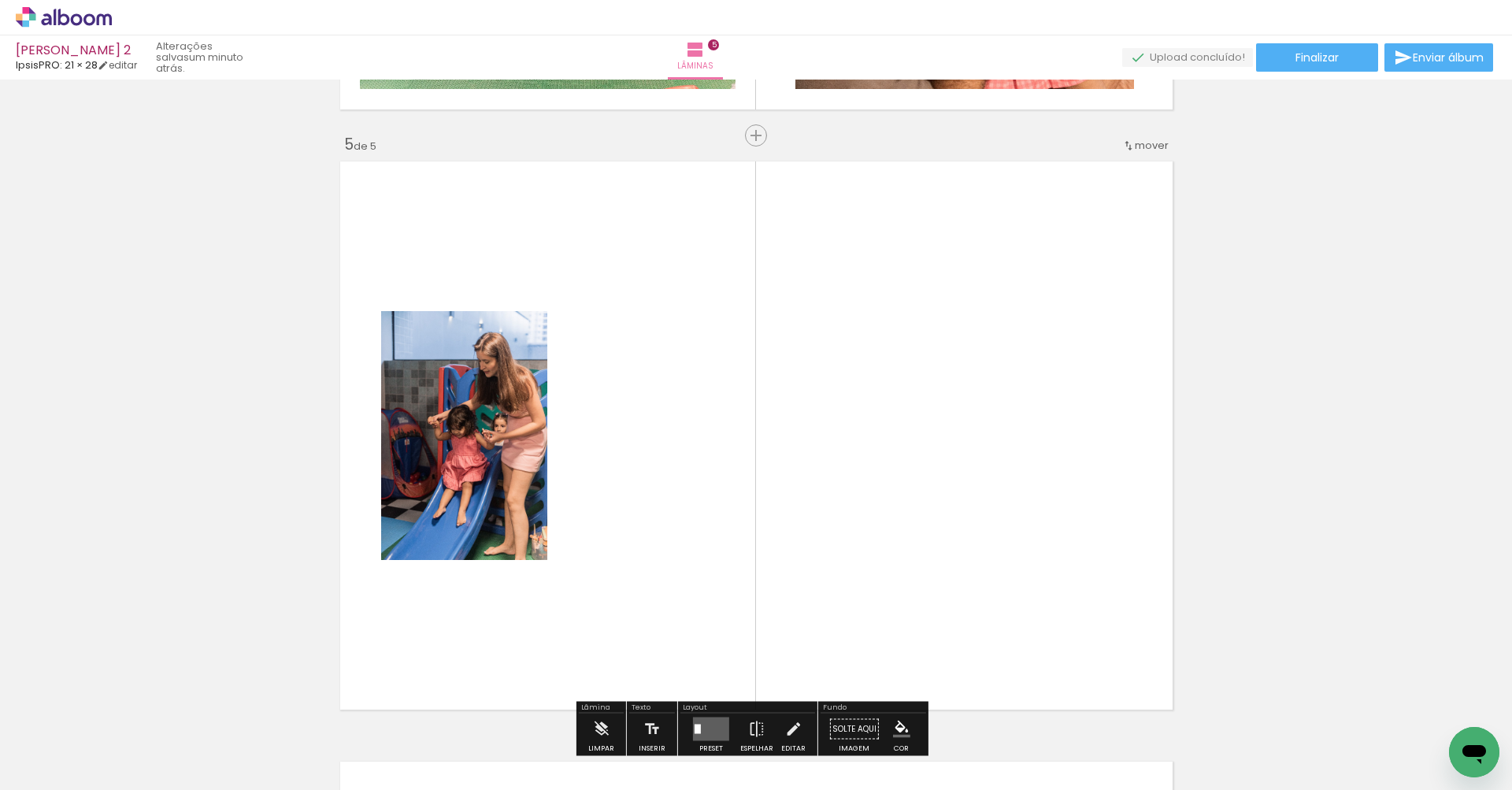
scroll to position [2419, 0]
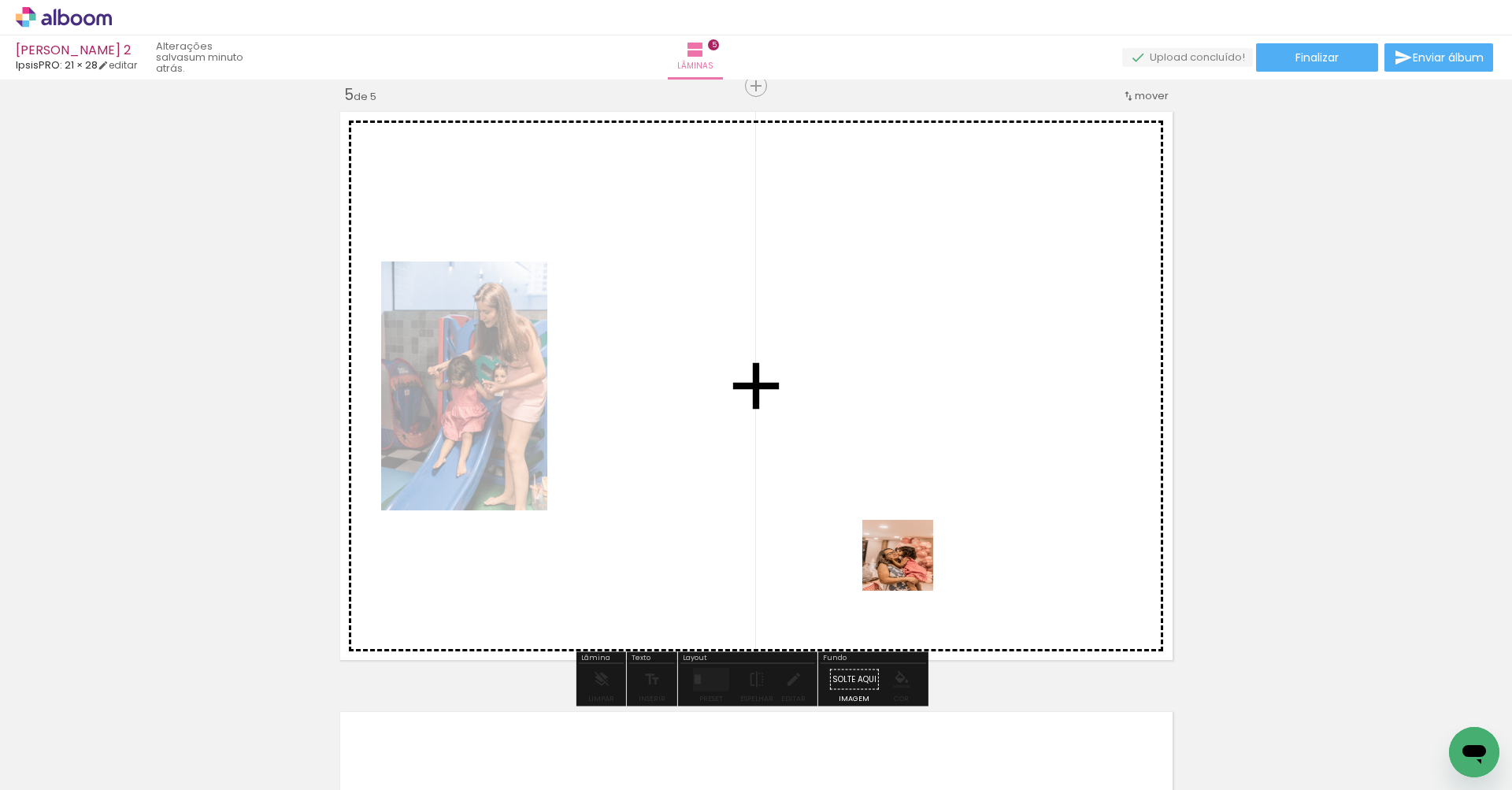
drag, startPoint x: 978, startPoint y: 734, endPoint x: 906, endPoint y: 549, distance: 198.5
click at [906, 549] on quentale-workspace at bounding box center [756, 395] width 1512 height 790
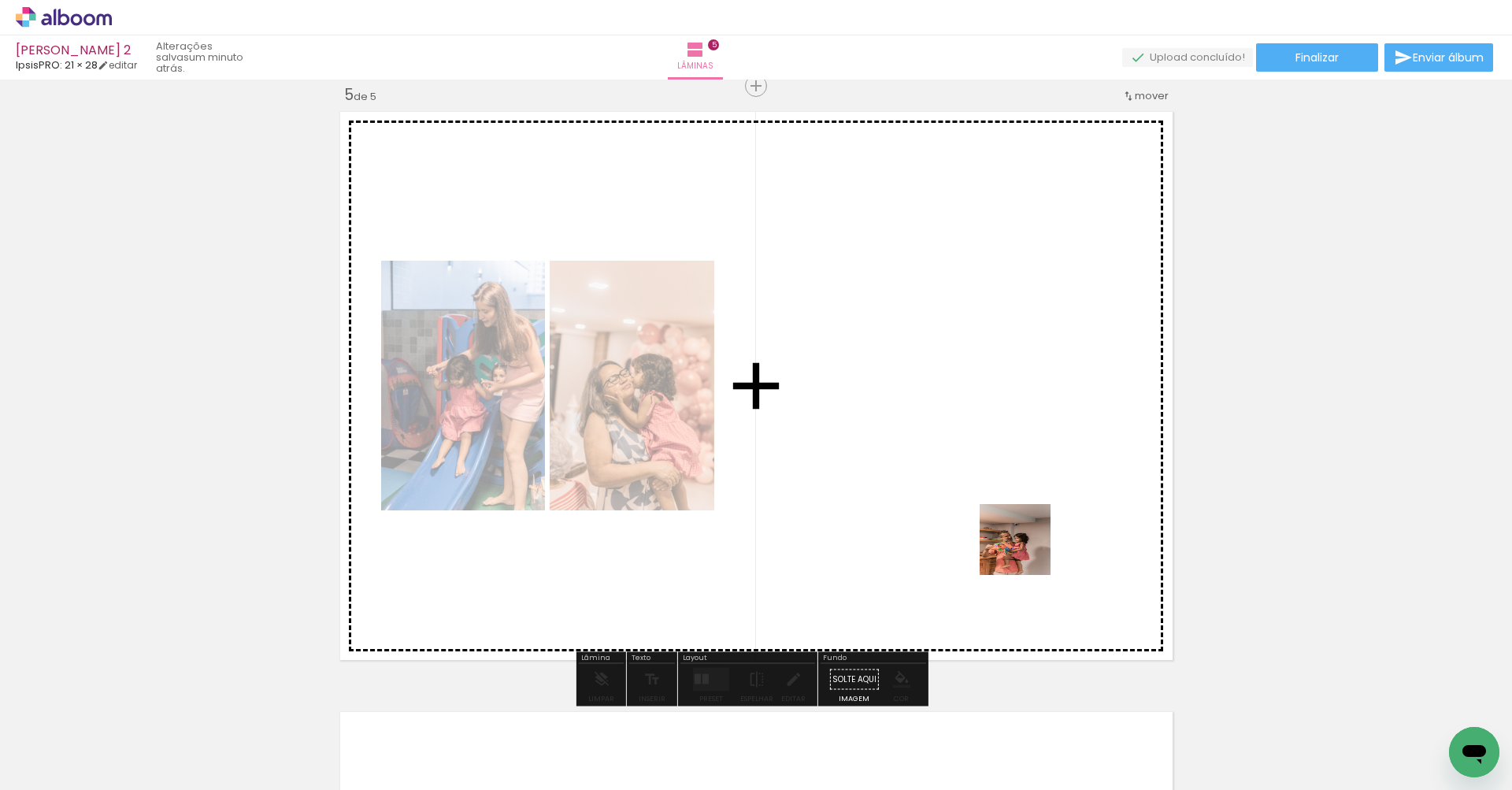
drag, startPoint x: 1072, startPoint y: 740, endPoint x: 1025, endPoint y: 546, distance: 199.6
click at [1025, 546] on quentale-workspace at bounding box center [756, 395] width 1512 height 790
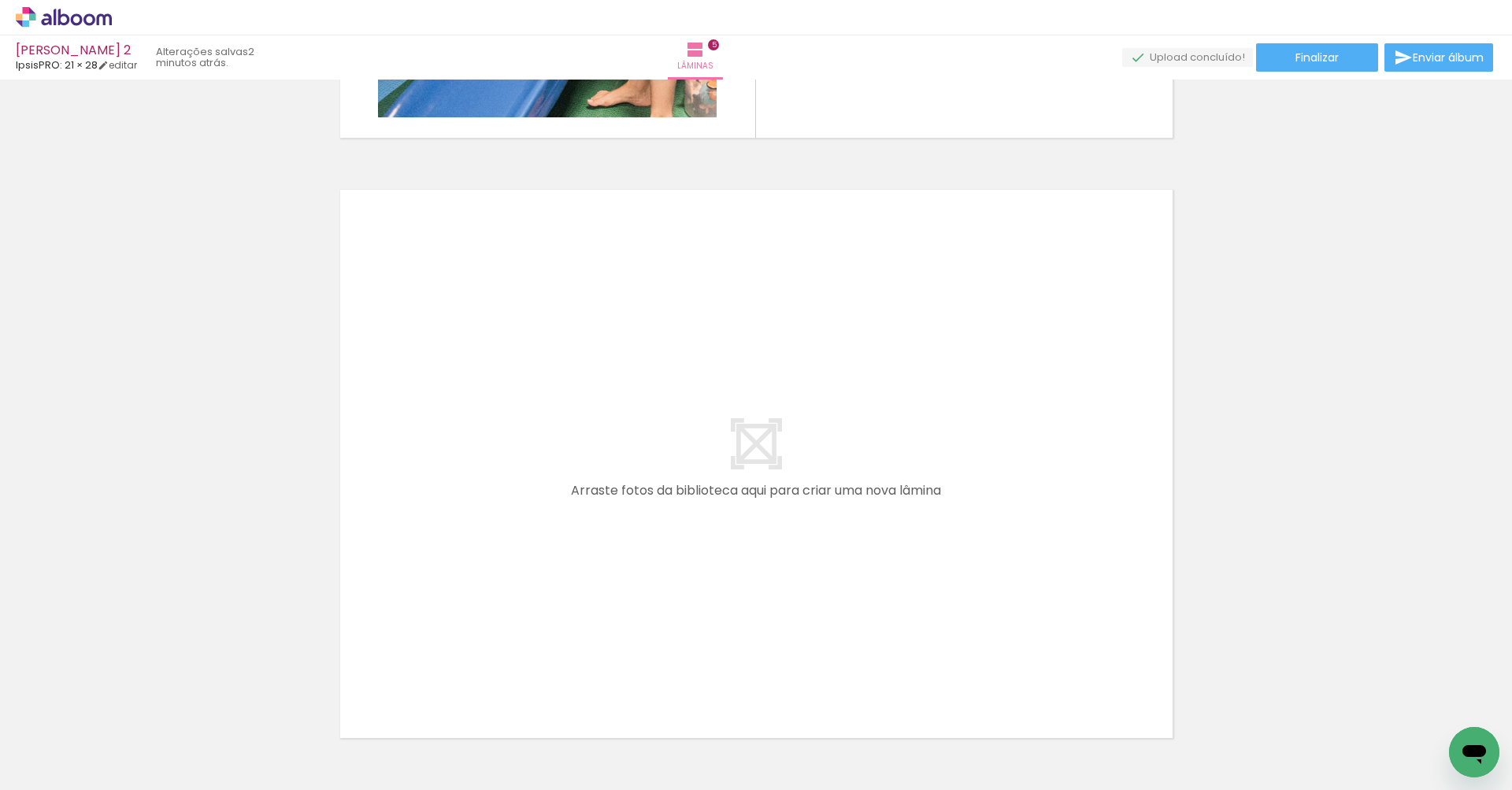
scroll to position [0, 0]
drag, startPoint x: 933, startPoint y: 740, endPoint x: 881, endPoint y: 581, distance: 167.3
click at [881, 581] on quentale-workspace at bounding box center [756, 395] width 1512 height 790
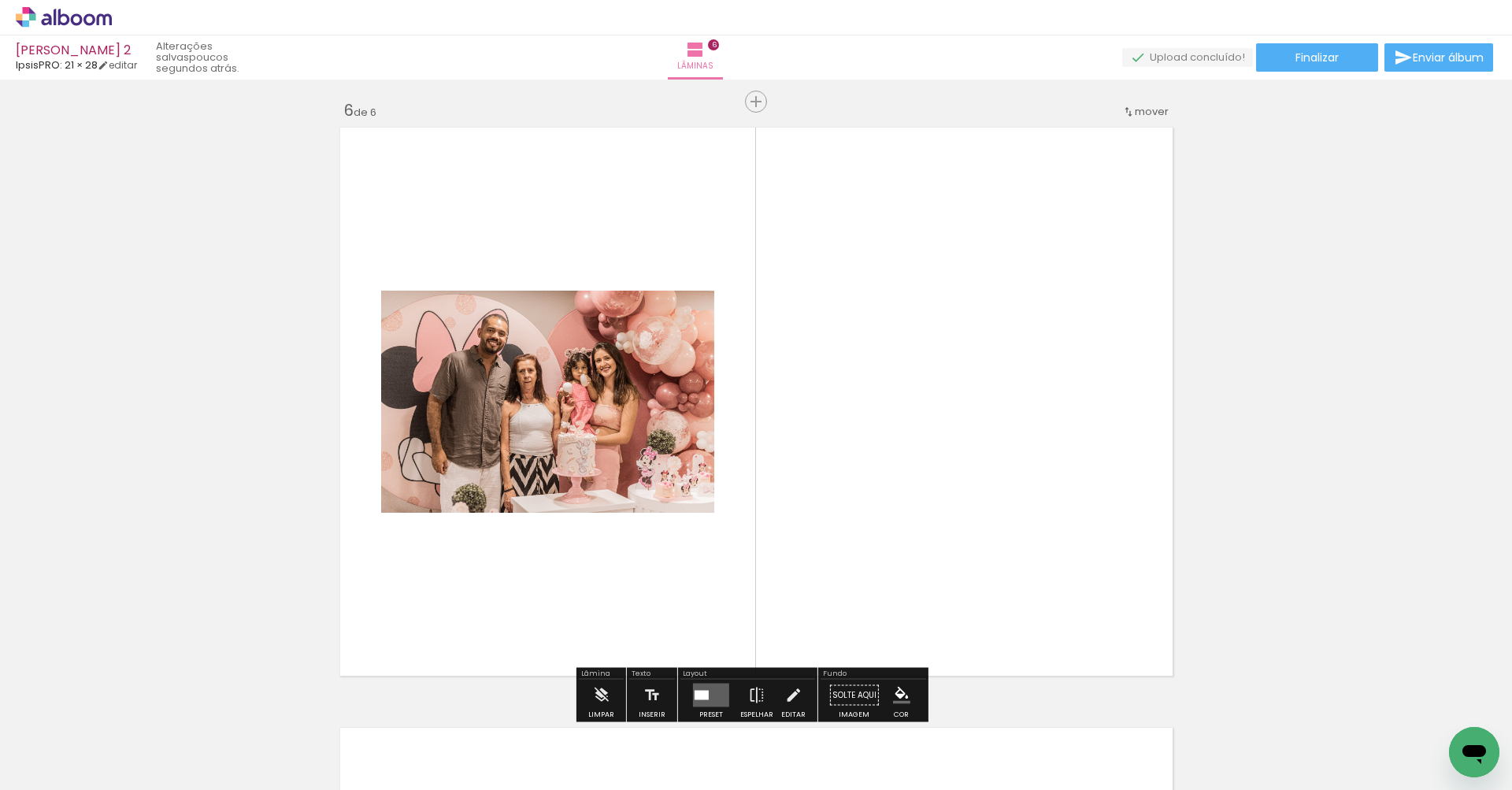
scroll to position [3020, 0]
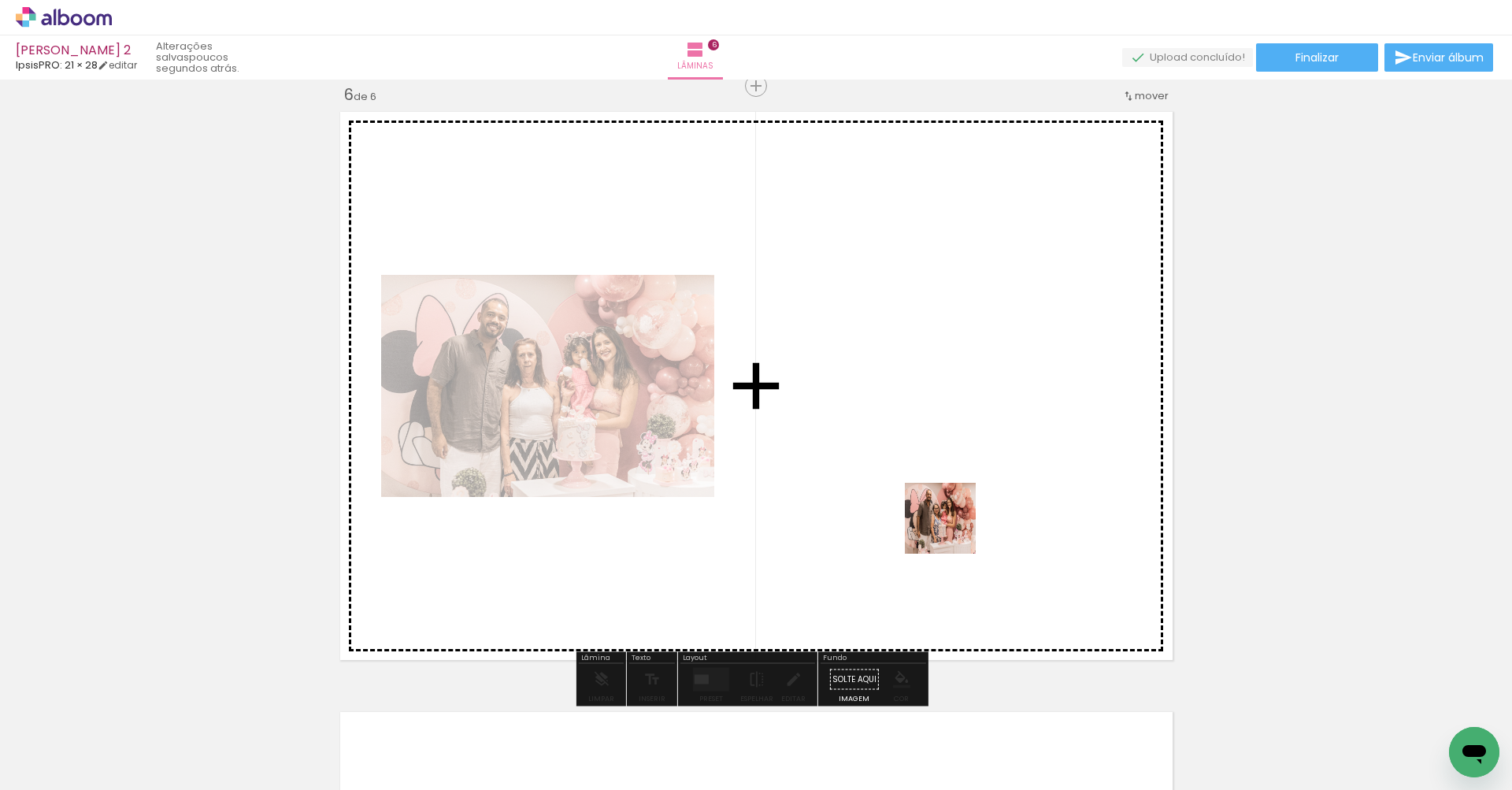
click at [947, 500] on quentale-workspace at bounding box center [756, 395] width 1512 height 790
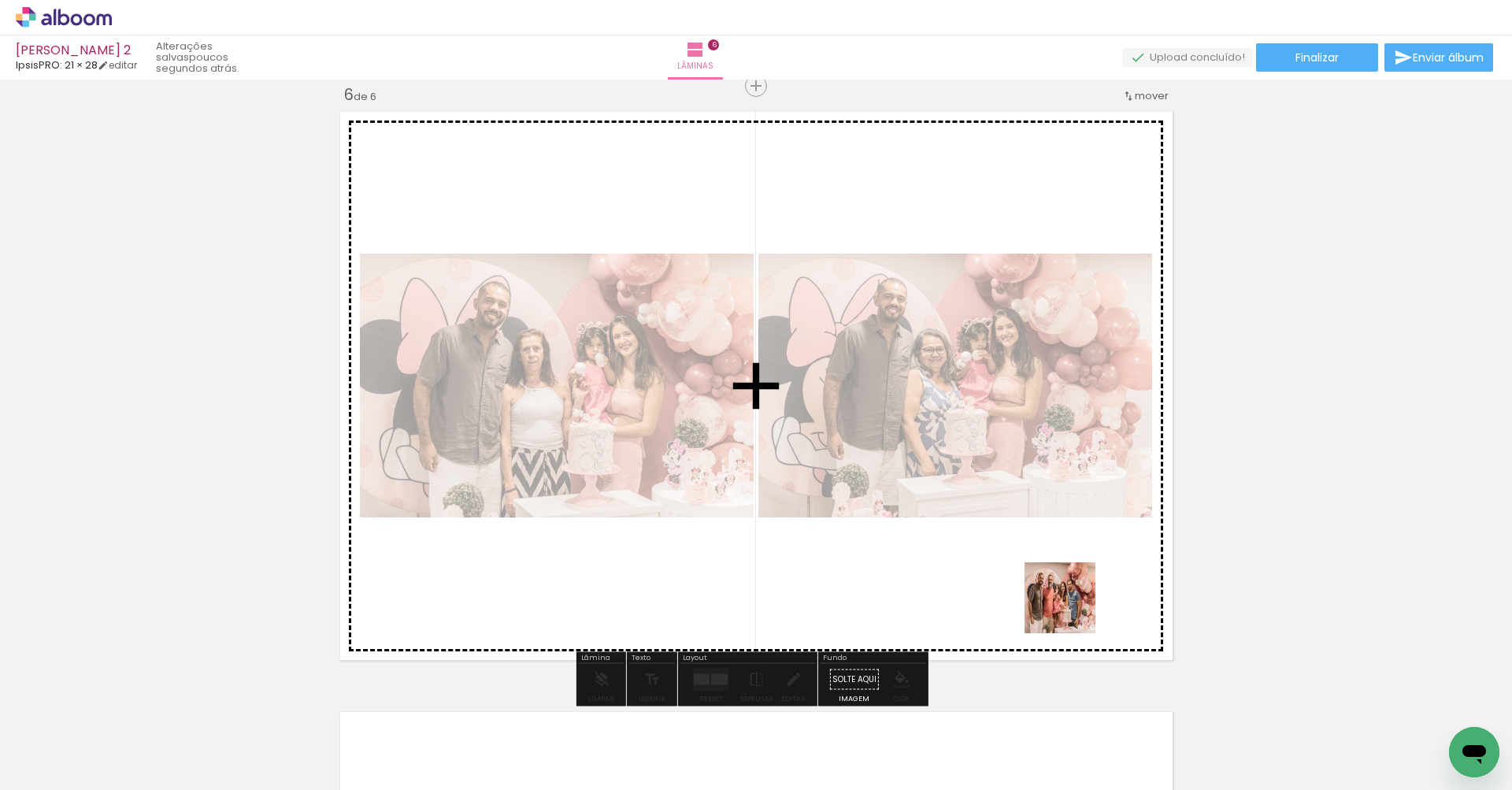
drag, startPoint x: 1120, startPoint y: 752, endPoint x: 1068, endPoint y: 593, distance: 167.3
click at [1068, 593] on quentale-workspace at bounding box center [756, 395] width 1512 height 790
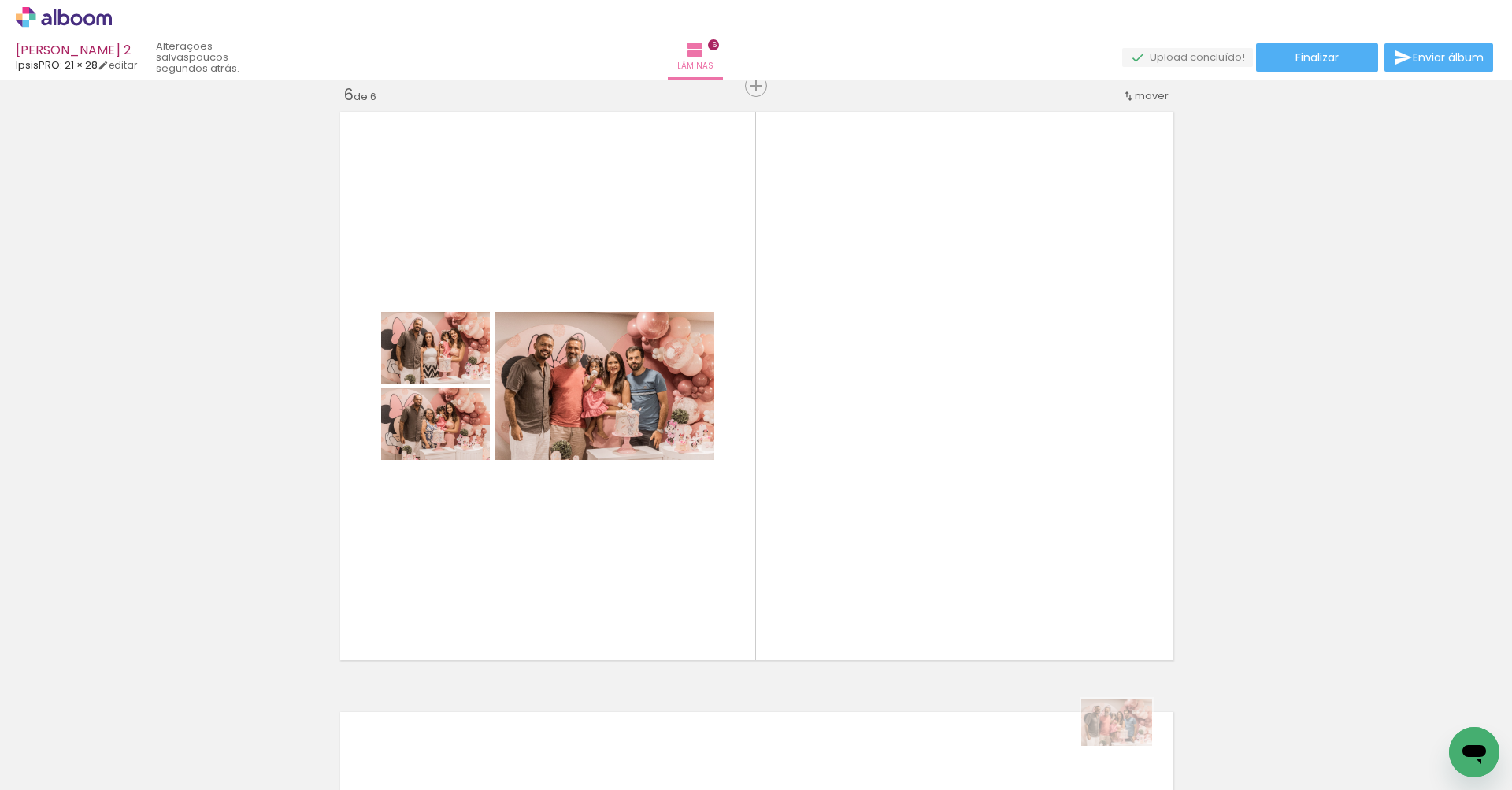
click at [1129, 748] on div at bounding box center [1110, 736] width 78 height 52
drag, startPoint x: 1222, startPoint y: 750, endPoint x: 1007, endPoint y: 509, distance: 323.0
click at [1007, 509] on quentale-workspace at bounding box center [756, 395] width 1512 height 790
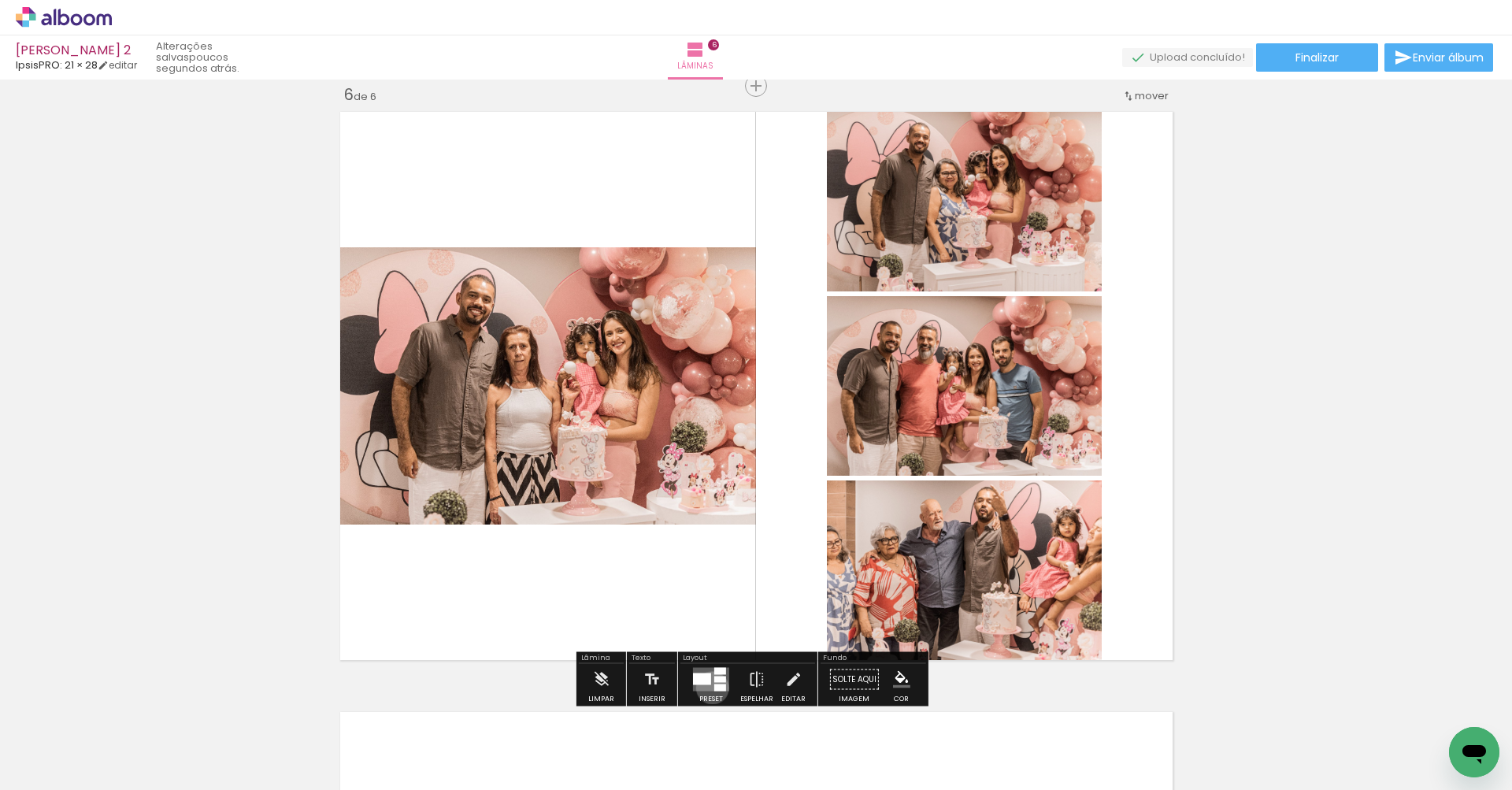
click at [709, 687] on quentale-layouter at bounding box center [711, 679] width 37 height 24
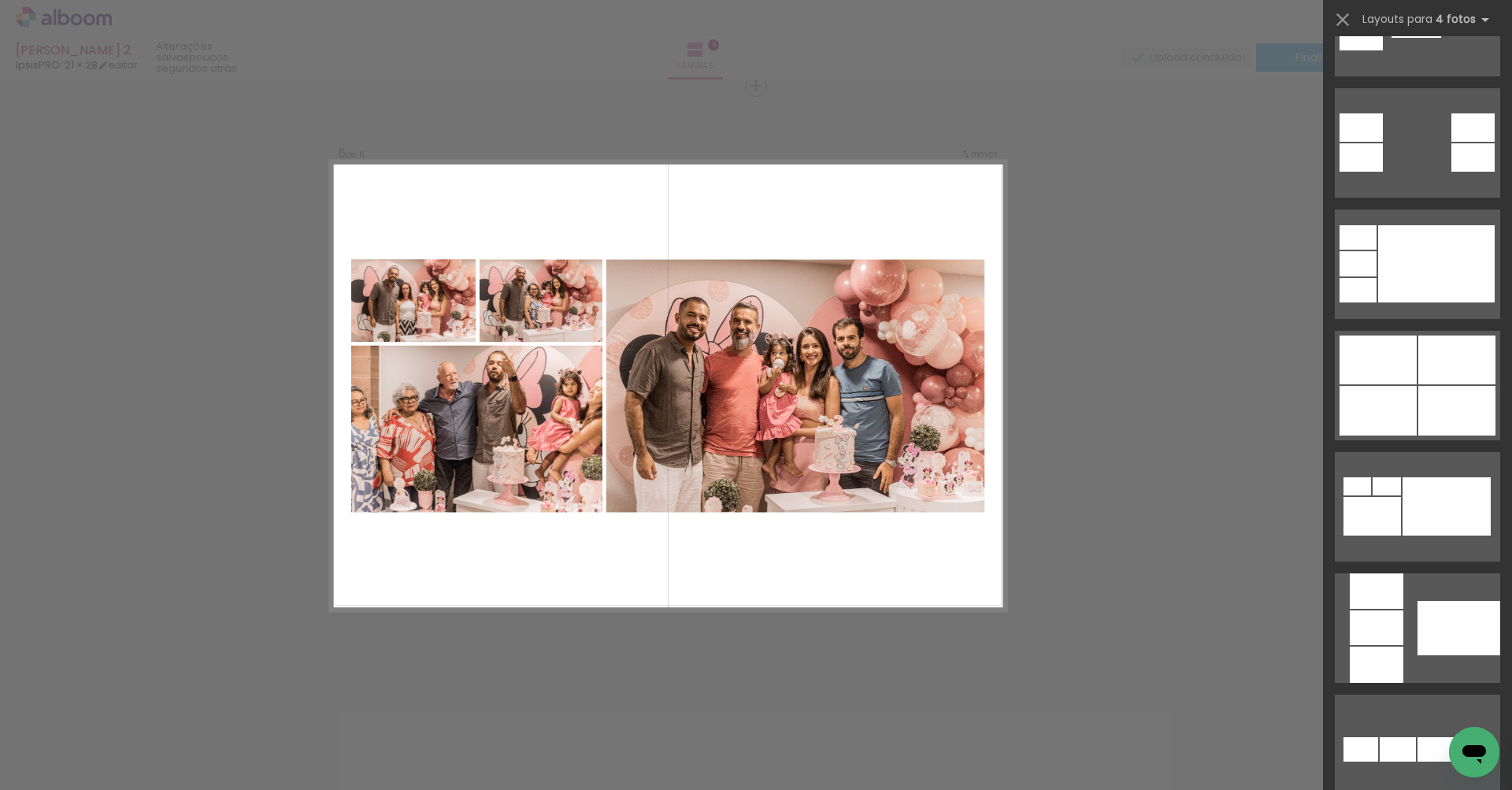
scroll to position [819, 0]
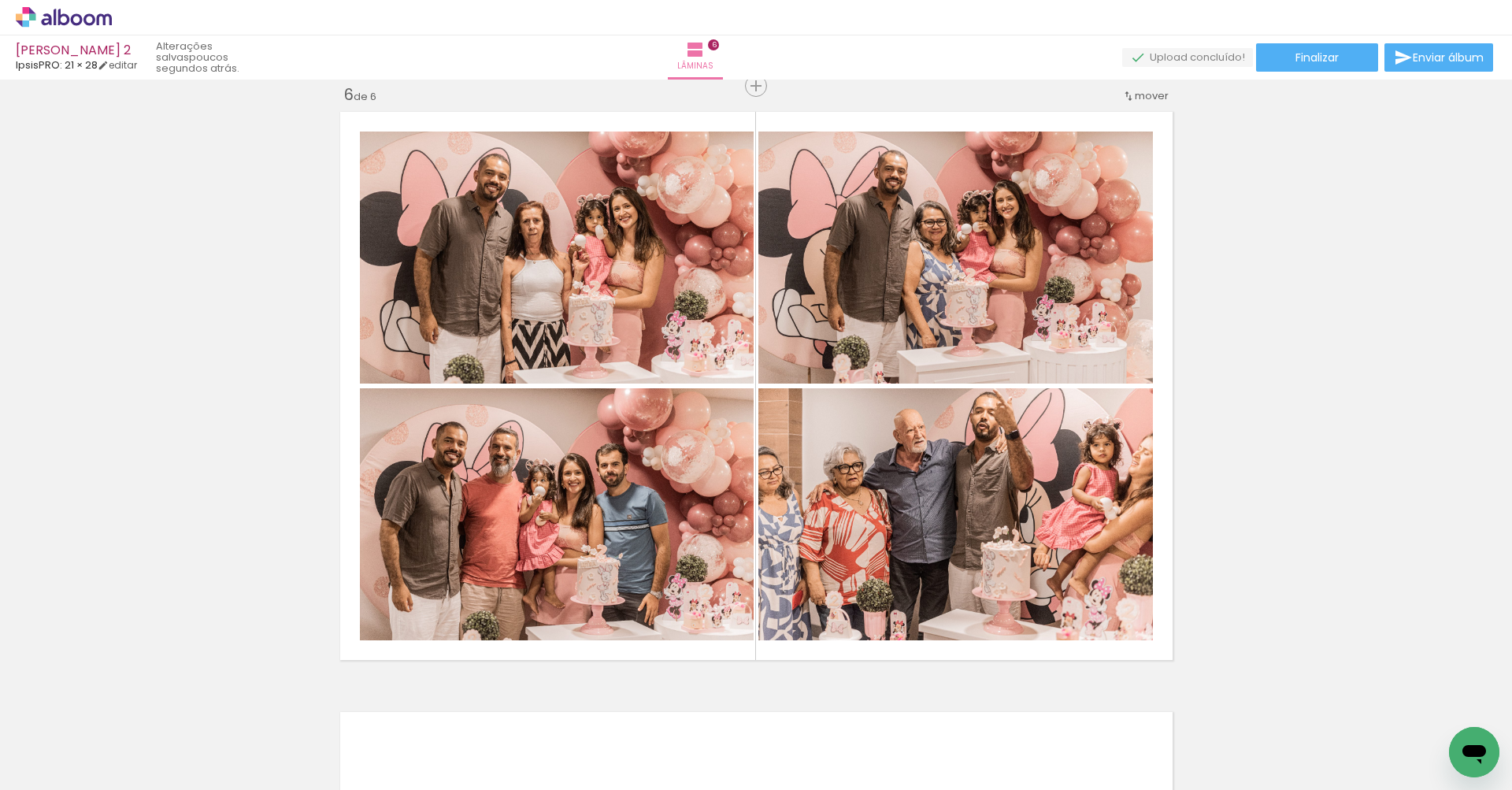
scroll to position [0, 0]
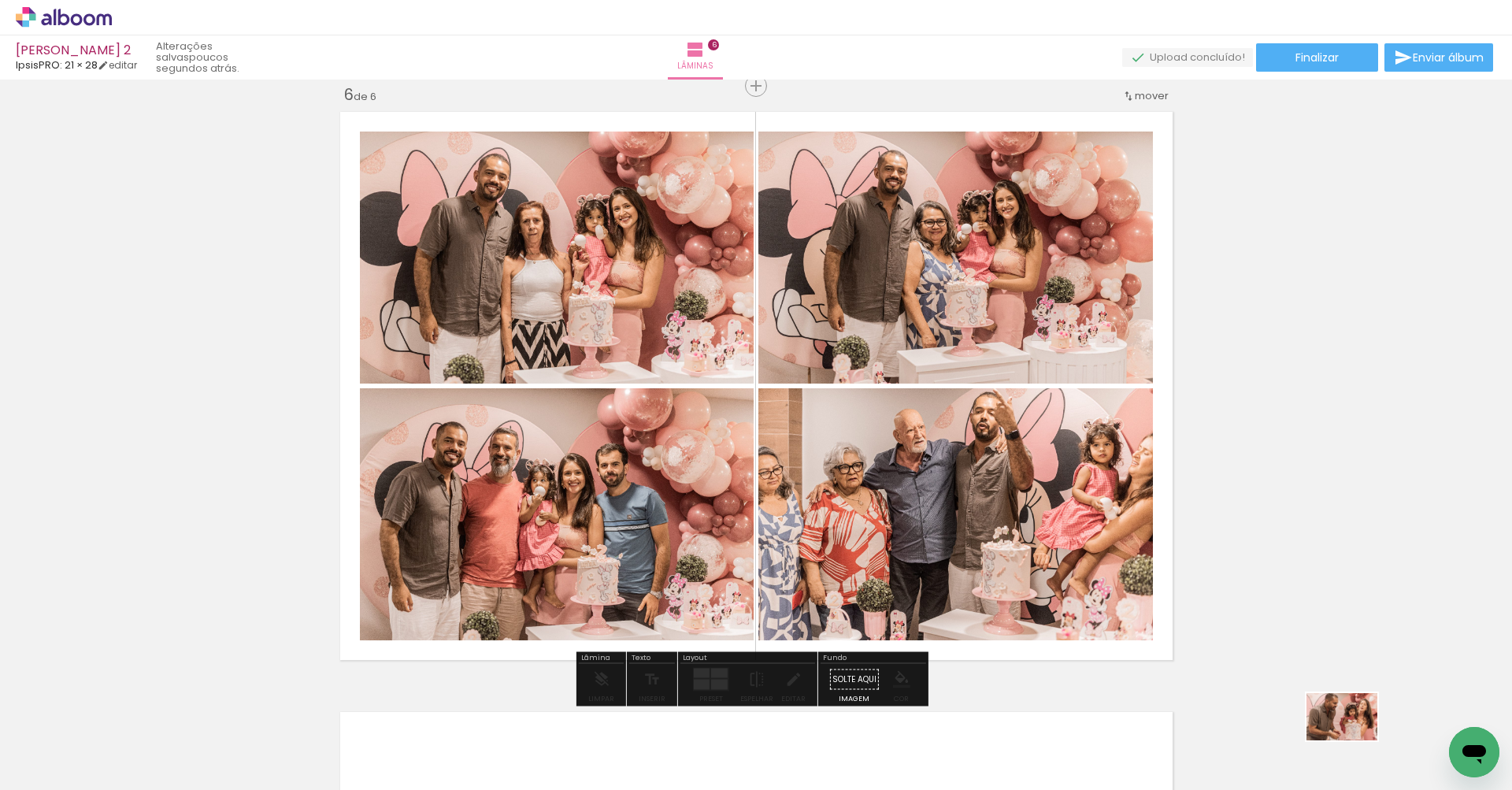
drag, startPoint x: 1441, startPoint y: 721, endPoint x: 1362, endPoint y: 742, distance: 81.7
click at [0, 0] on slot at bounding box center [0, 0] width 0 height 0
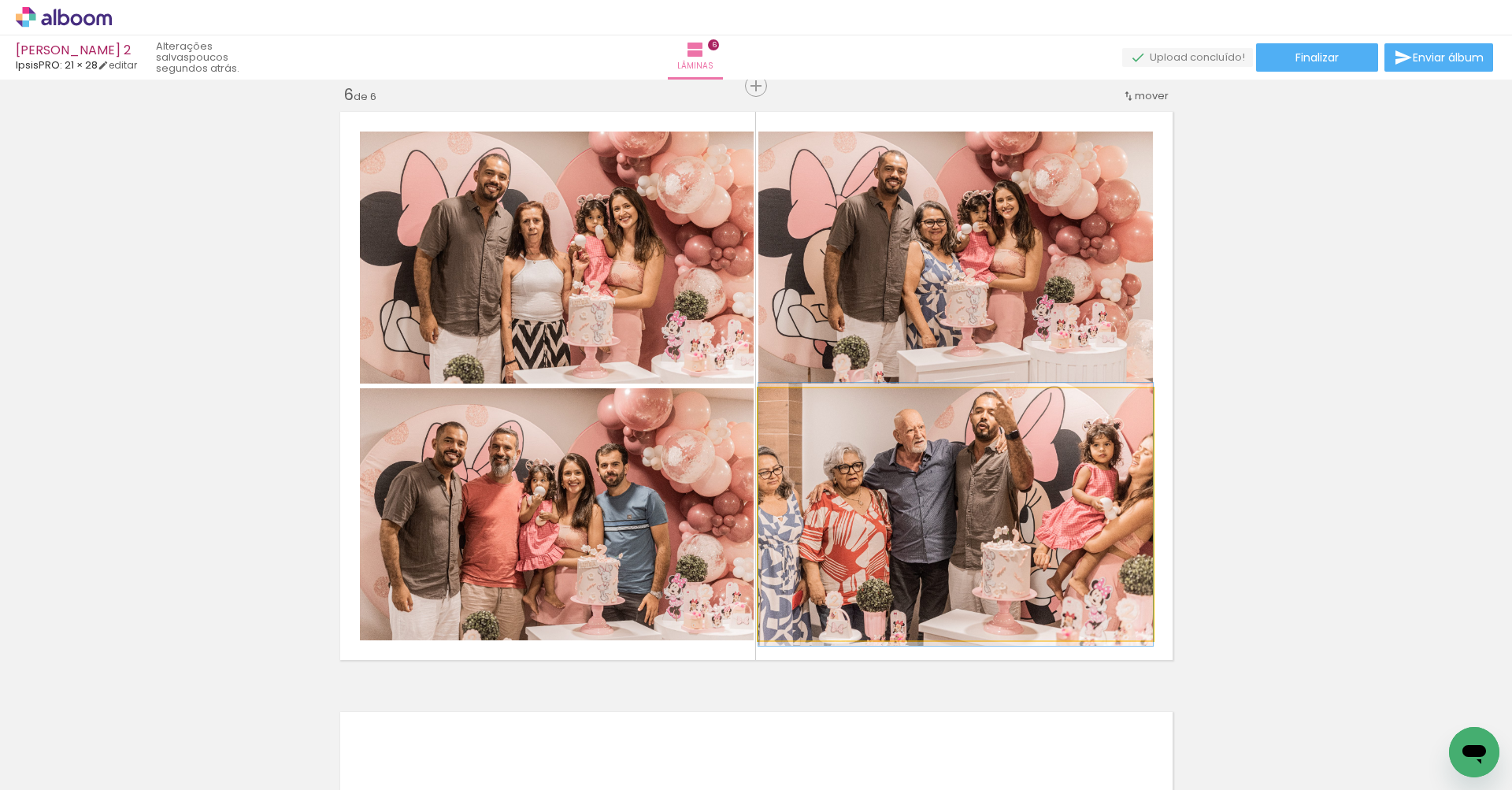
click at [1034, 559] on quentale-photo at bounding box center [956, 514] width 394 height 252
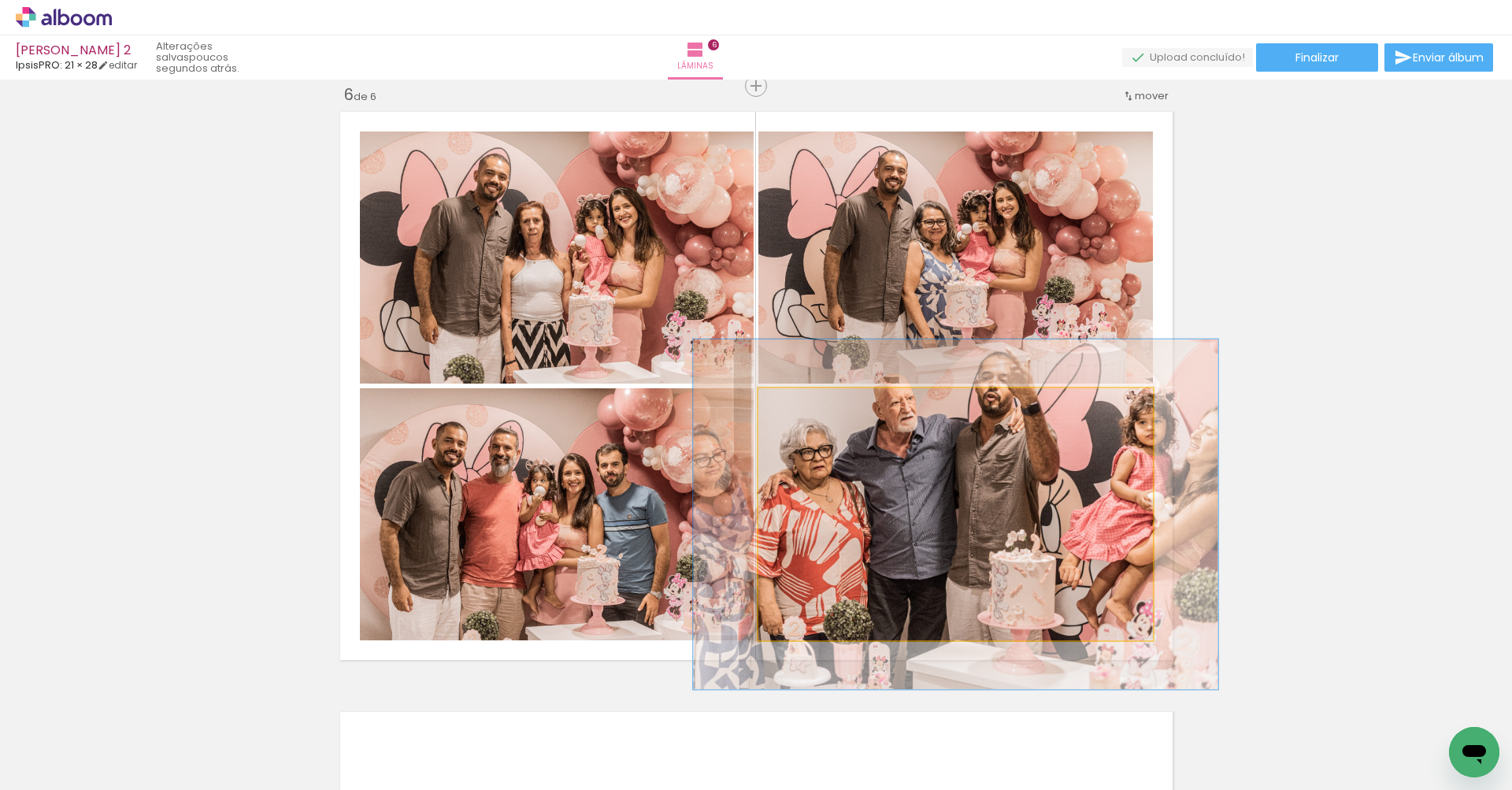
drag, startPoint x: 793, startPoint y: 404, endPoint x: 810, endPoint y: 406, distance: 17.1
click at [810, 406] on div at bounding box center [812, 404] width 14 height 14
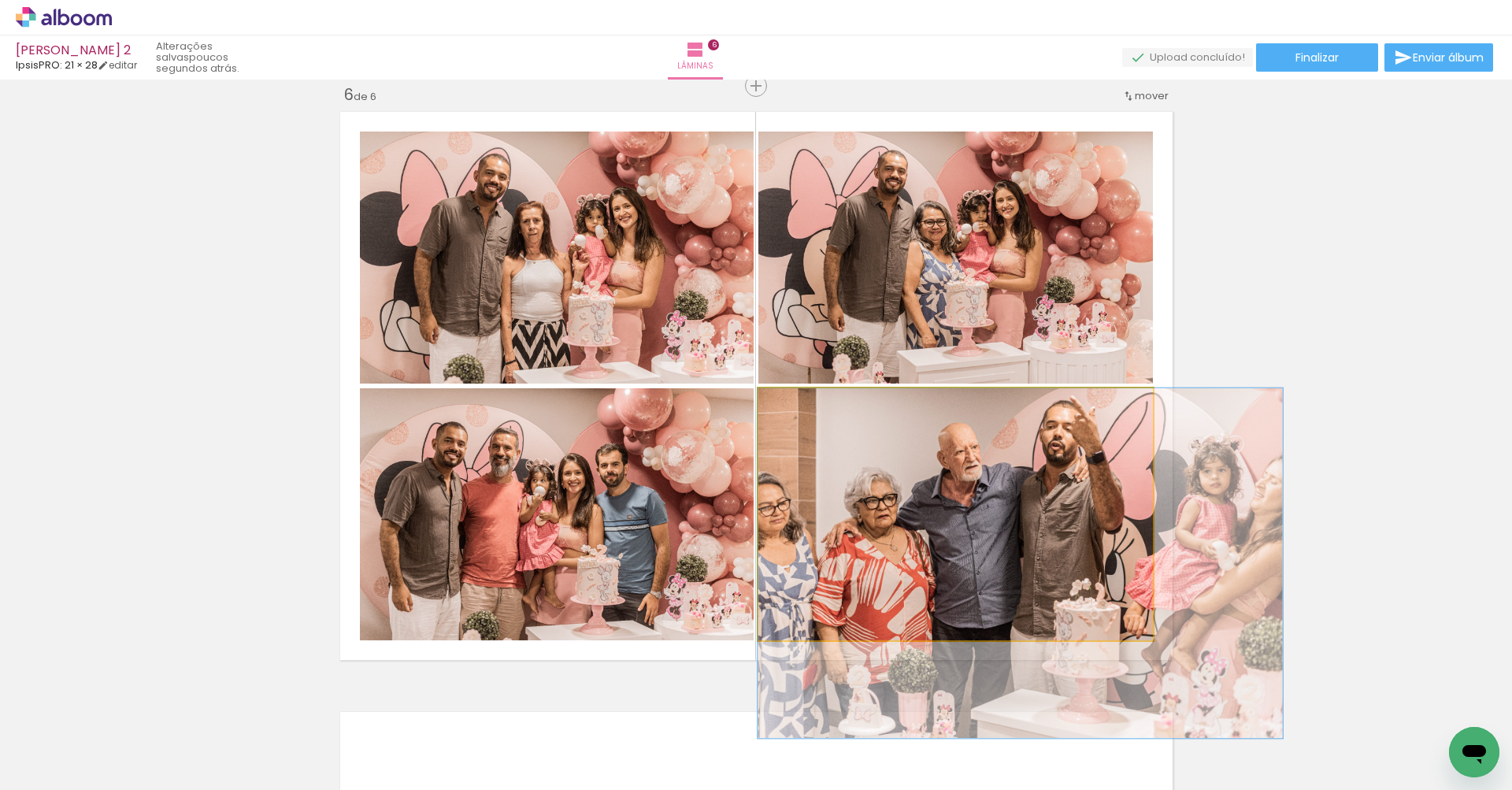
drag, startPoint x: 833, startPoint y: 444, endPoint x: 926, endPoint y: 496, distance: 106.6
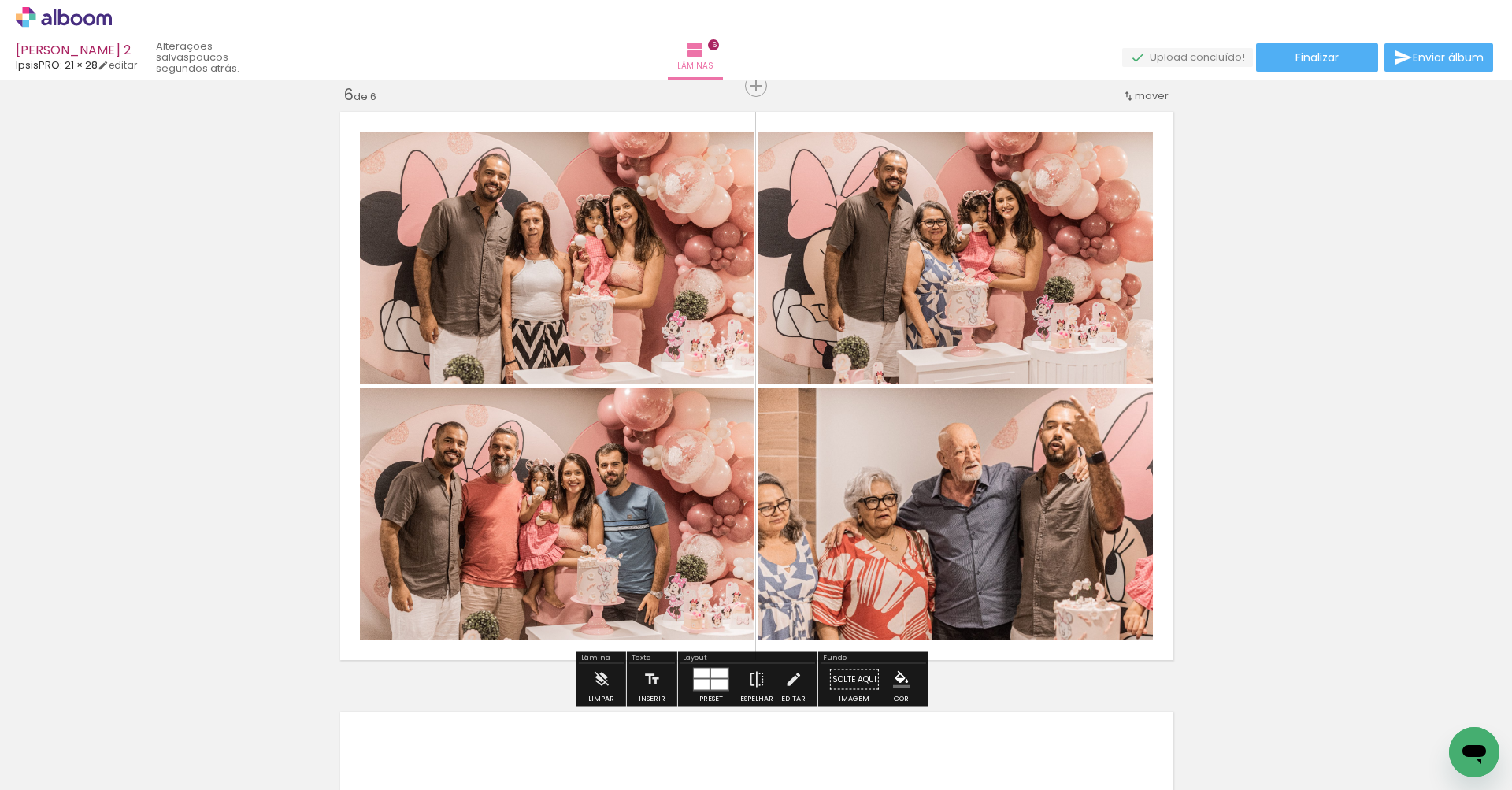
click at [996, 457] on quentale-photo at bounding box center [956, 514] width 394 height 252
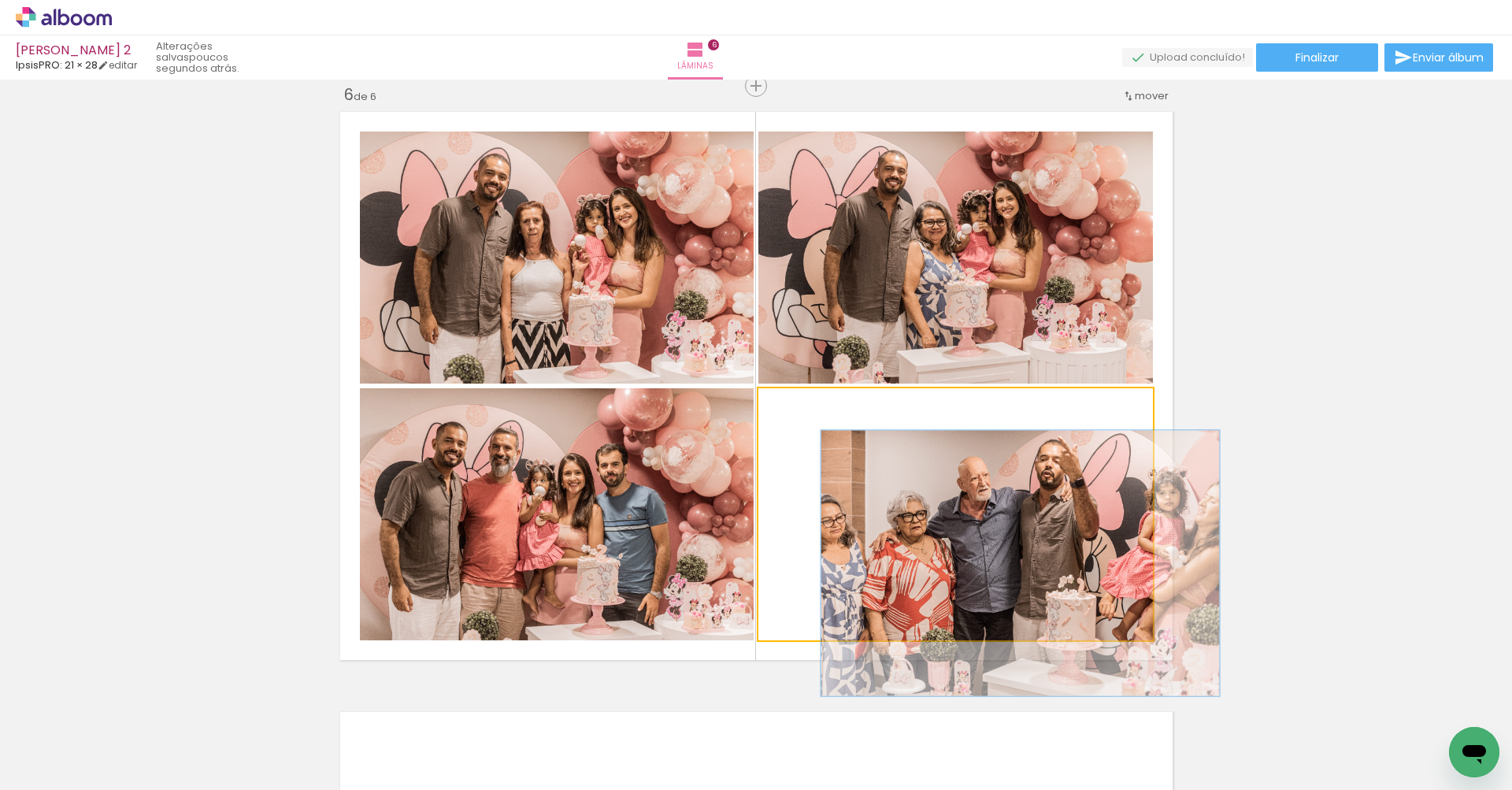
drag, startPoint x: 814, startPoint y: 406, endPoint x: 793, endPoint y: 406, distance: 21.0
click at [793, 406] on div at bounding box center [795, 404] width 25 height 25
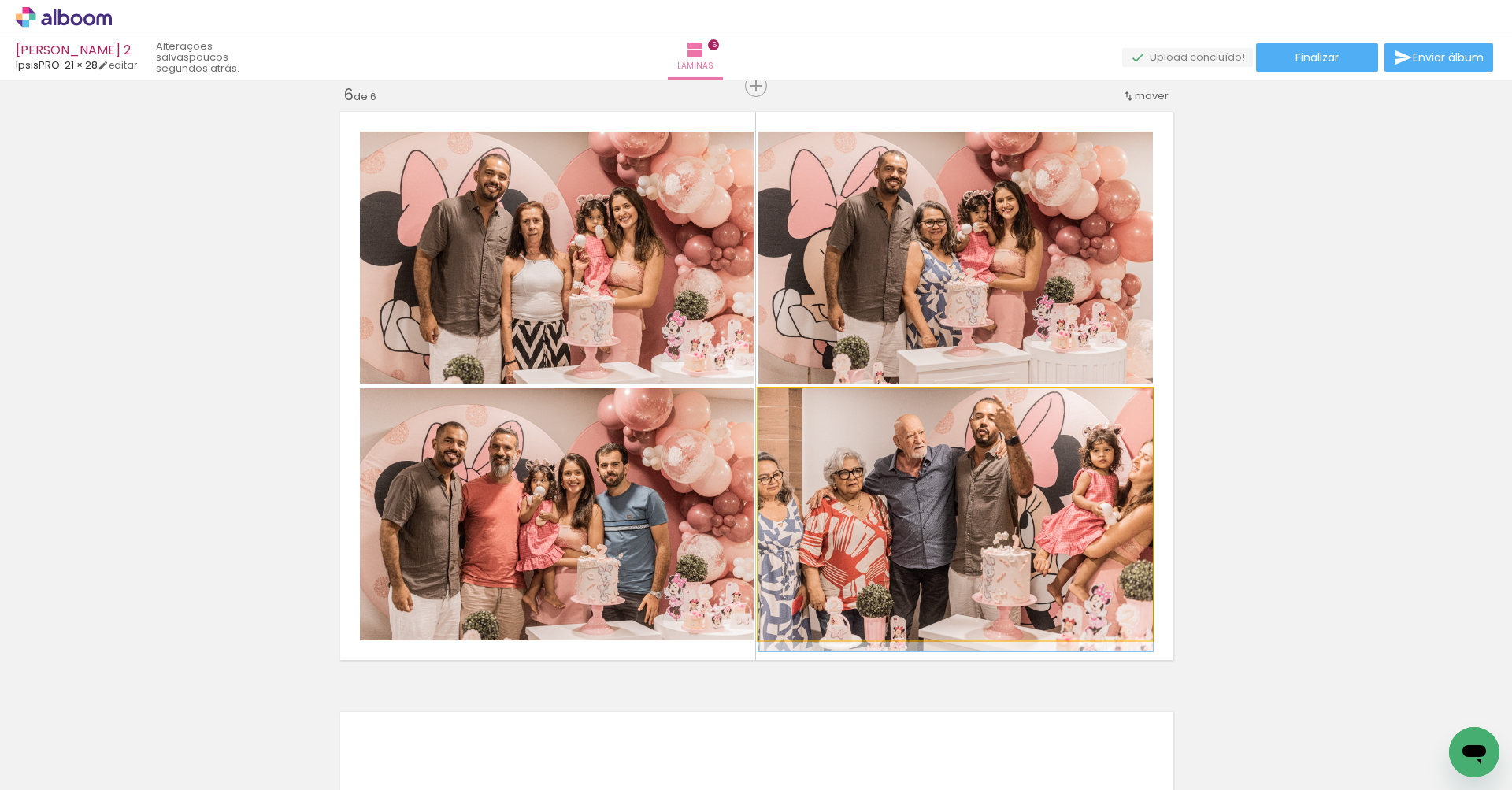
drag, startPoint x: 858, startPoint y: 478, endPoint x: 818, endPoint y: 440, distance: 55.2
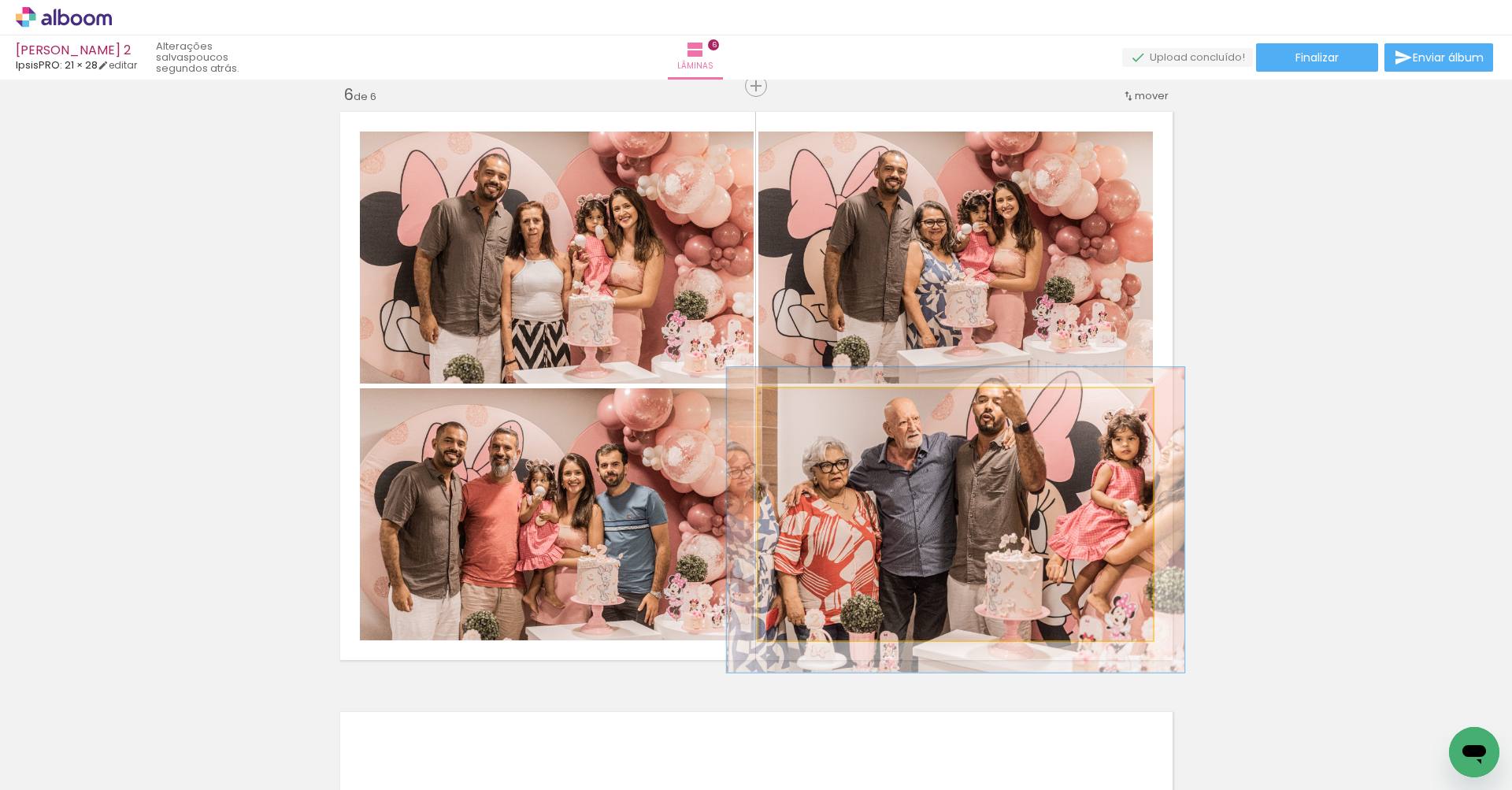
drag, startPoint x: 792, startPoint y: 406, endPoint x: 800, endPoint y: 406, distance: 8.0
click at [800, 406] on div at bounding box center [803, 404] width 14 height 14
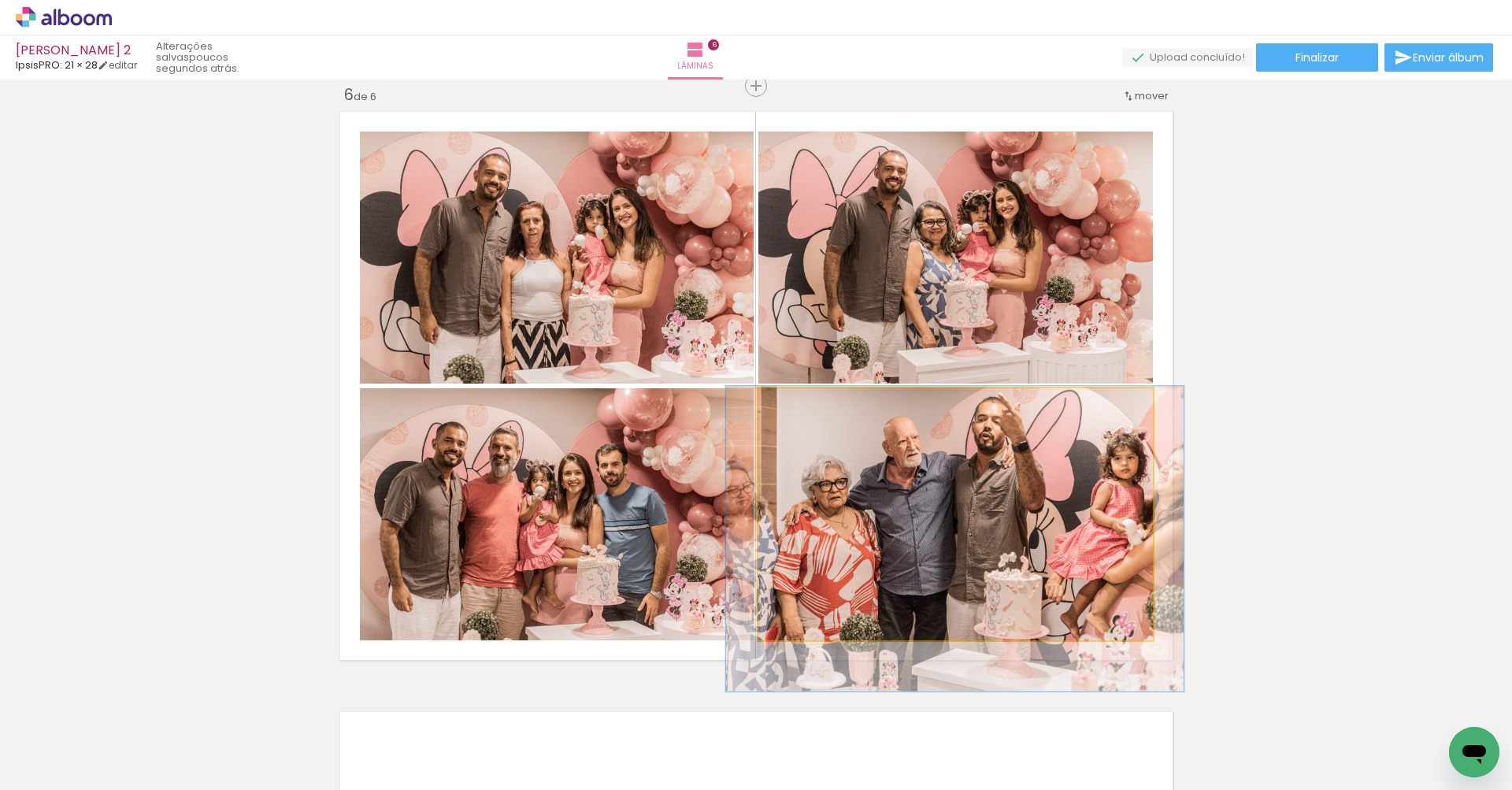
drag, startPoint x: 1020, startPoint y: 474, endPoint x: 1019, endPoint y: 493, distance: 19.0
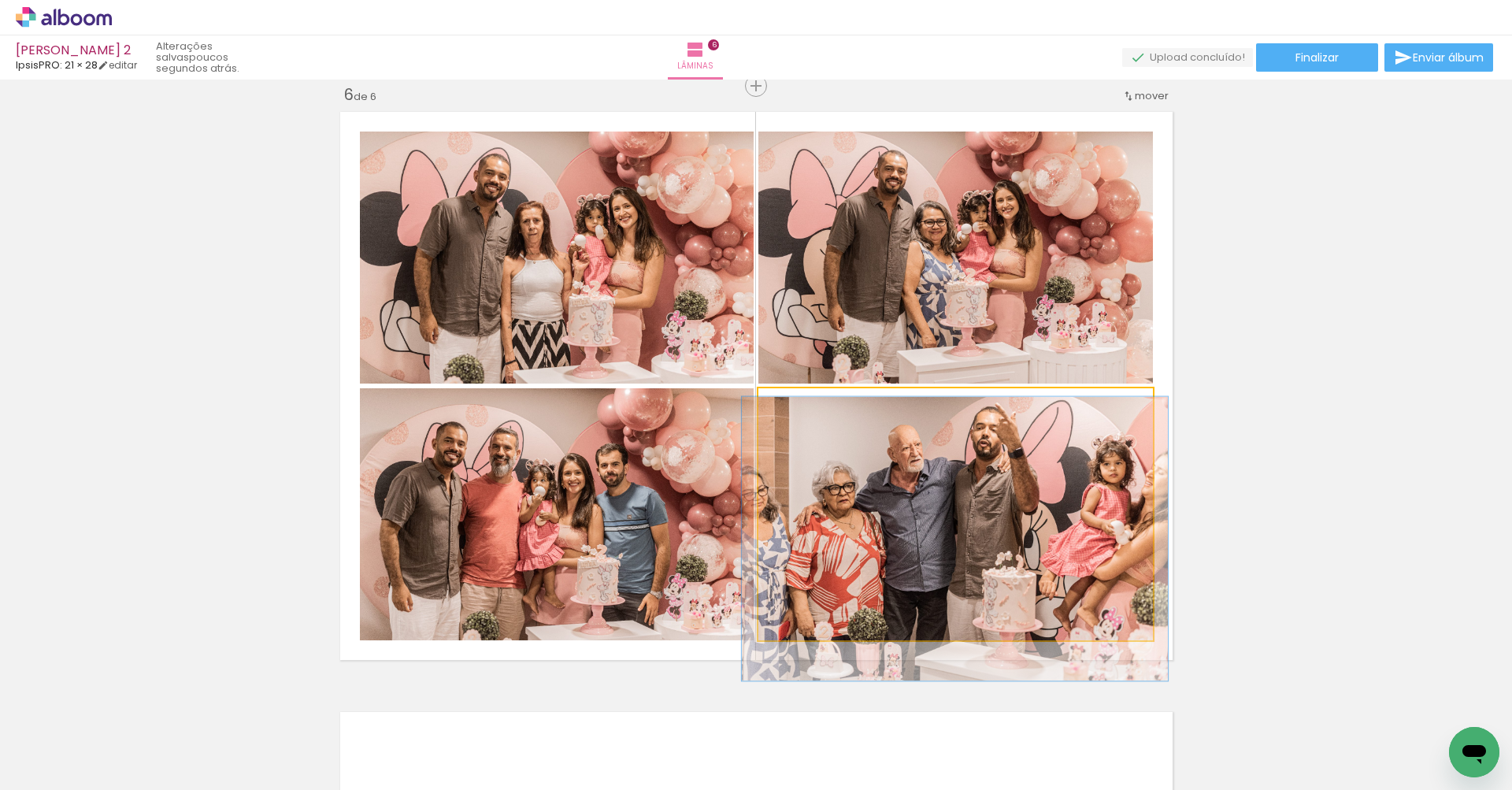
type paper-slider "108"
click at [796, 407] on div at bounding box center [799, 404] width 14 height 14
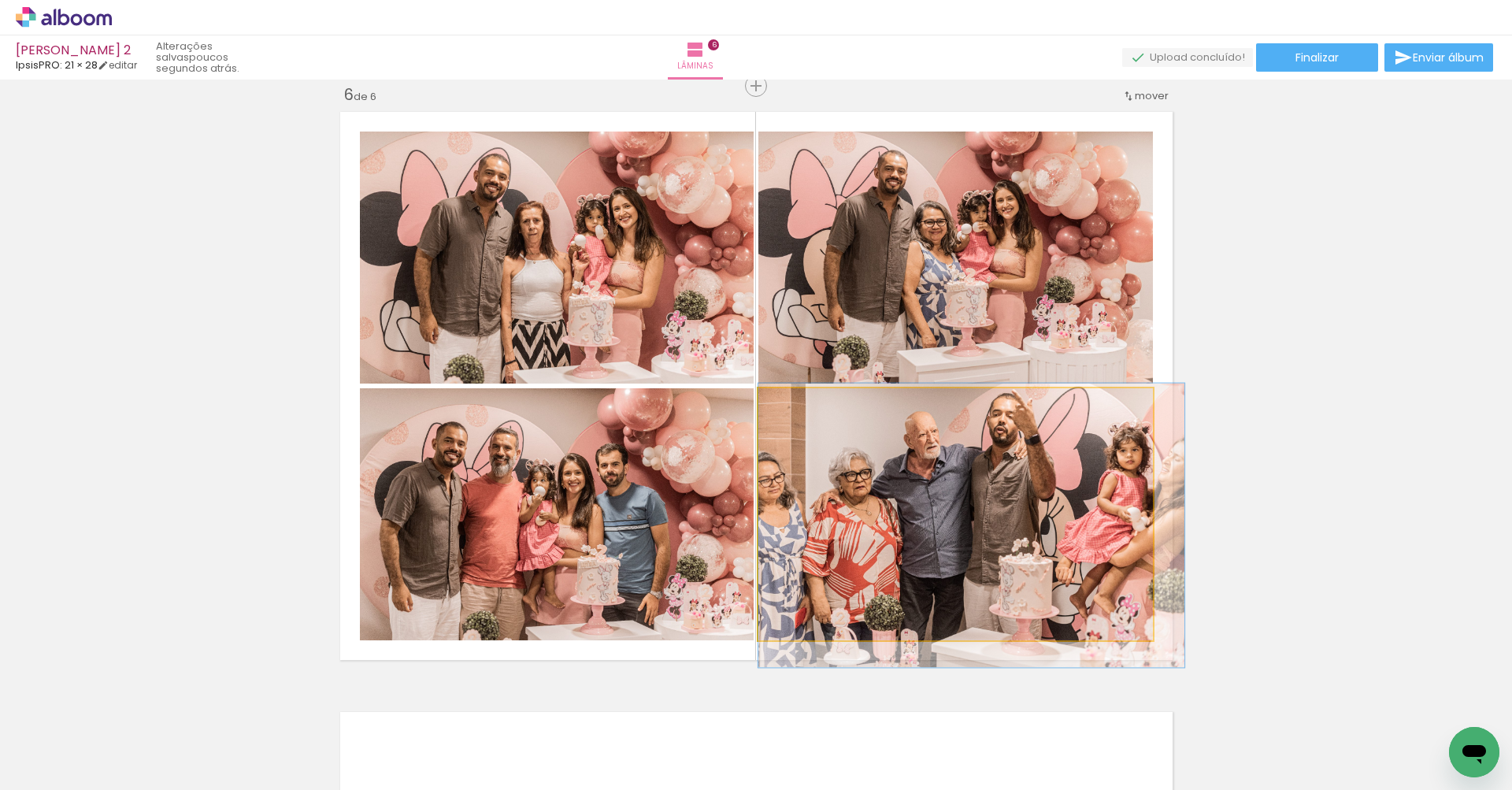
drag, startPoint x: 899, startPoint y: 500, endPoint x: 920, endPoint y: 487, distance: 24.7
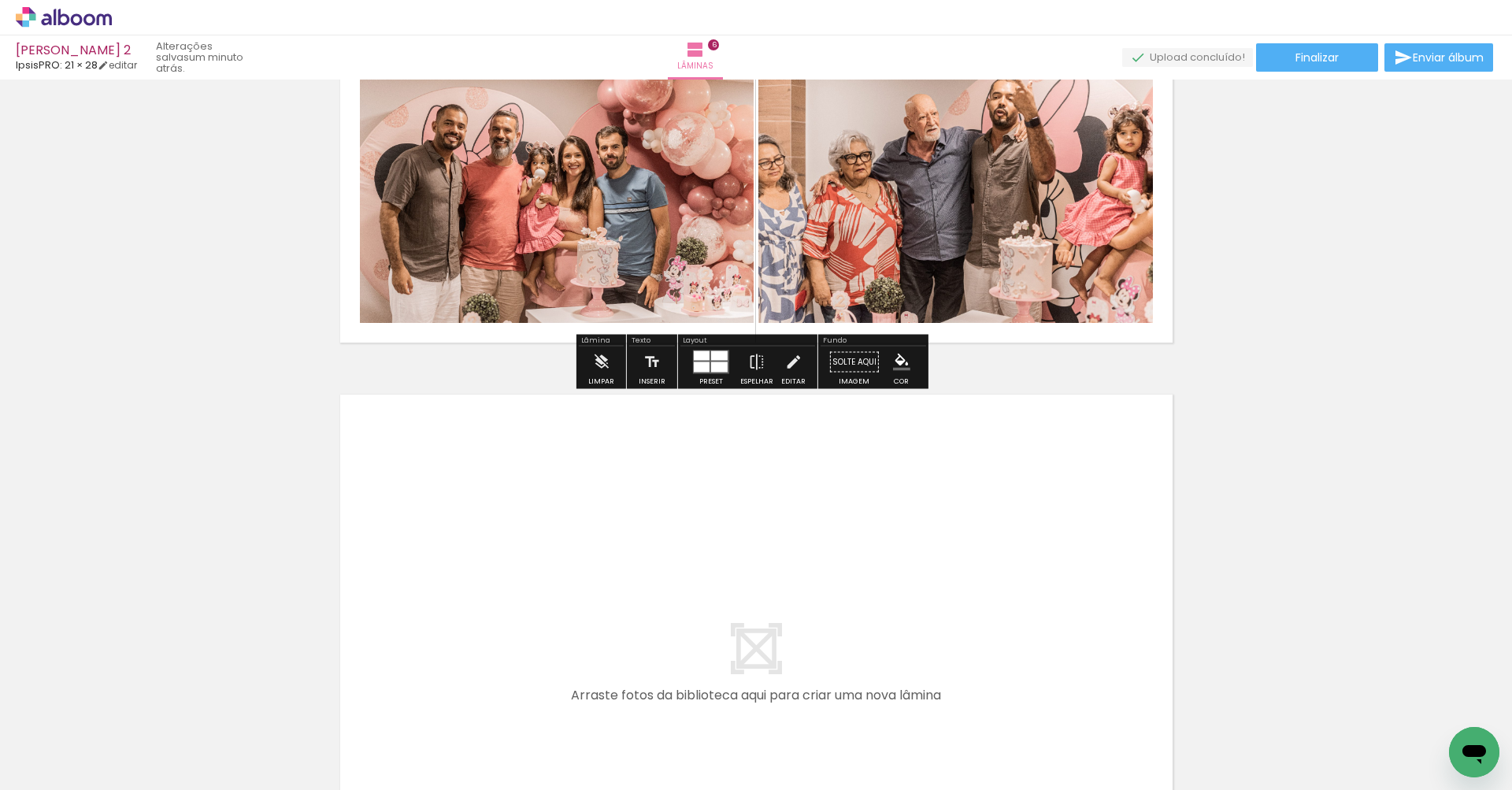
scroll to position [3368, 0]
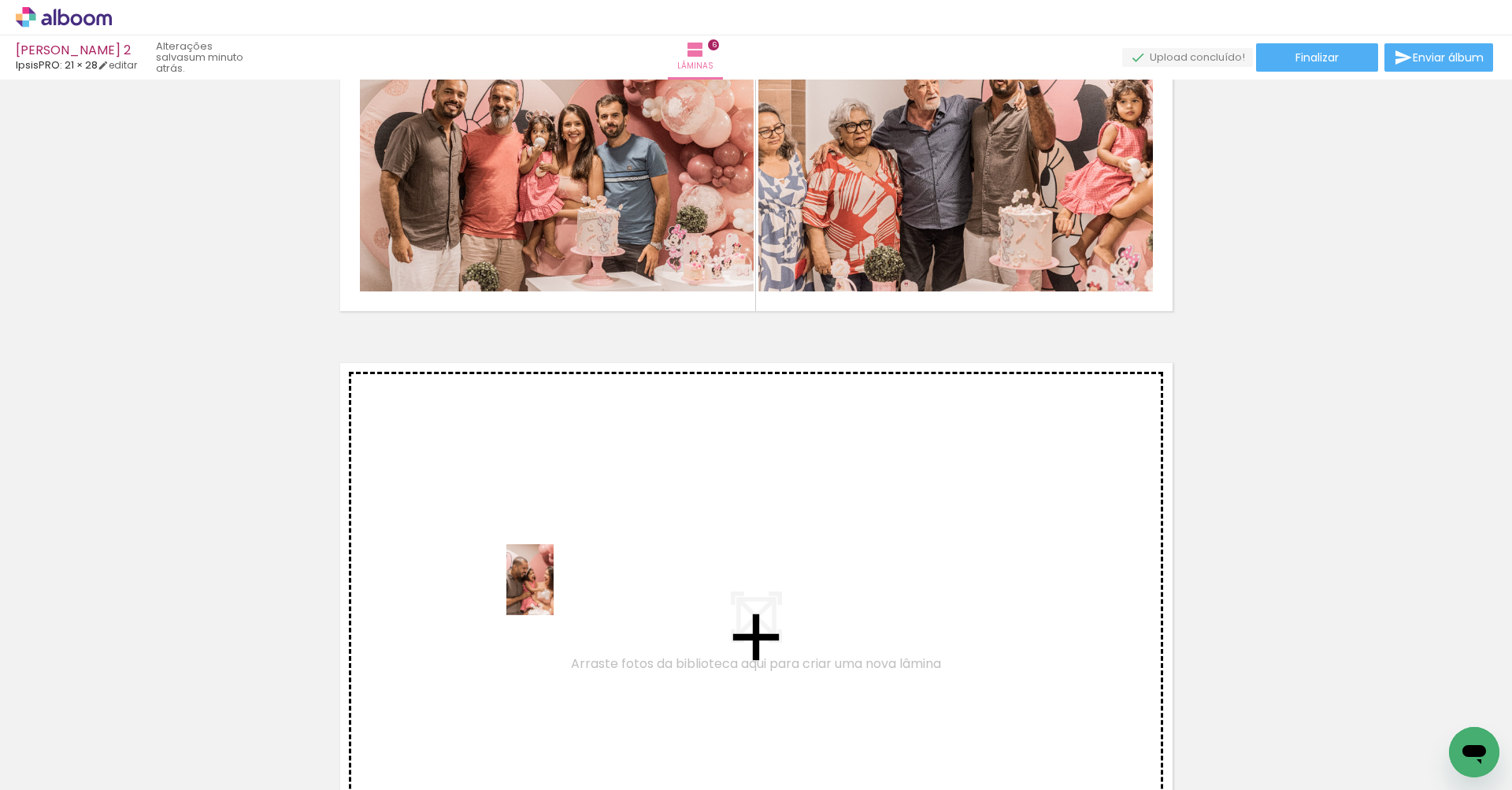
click at [555, 588] on quentale-workspace at bounding box center [756, 395] width 1512 height 790
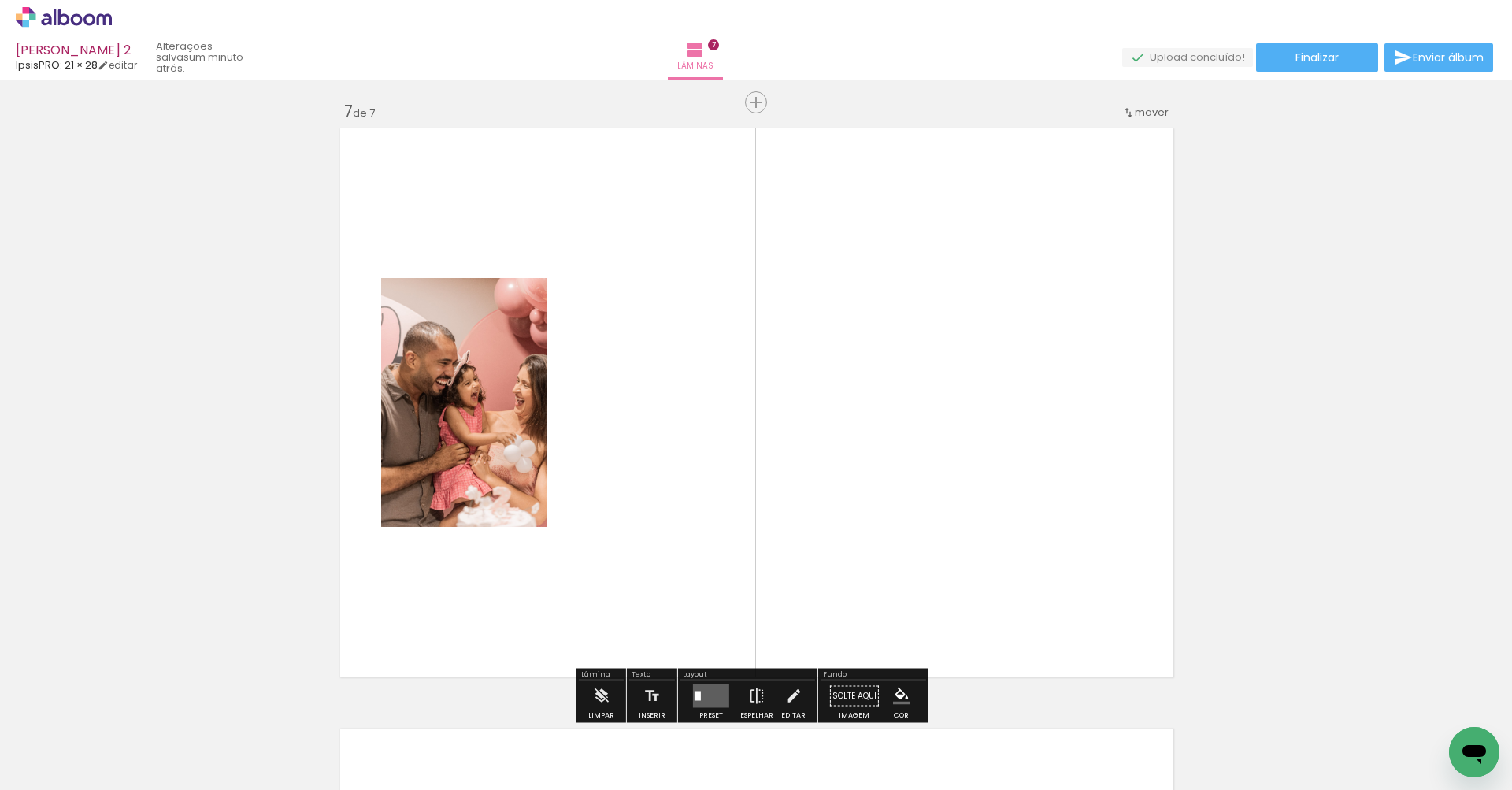
scroll to position [3619, 0]
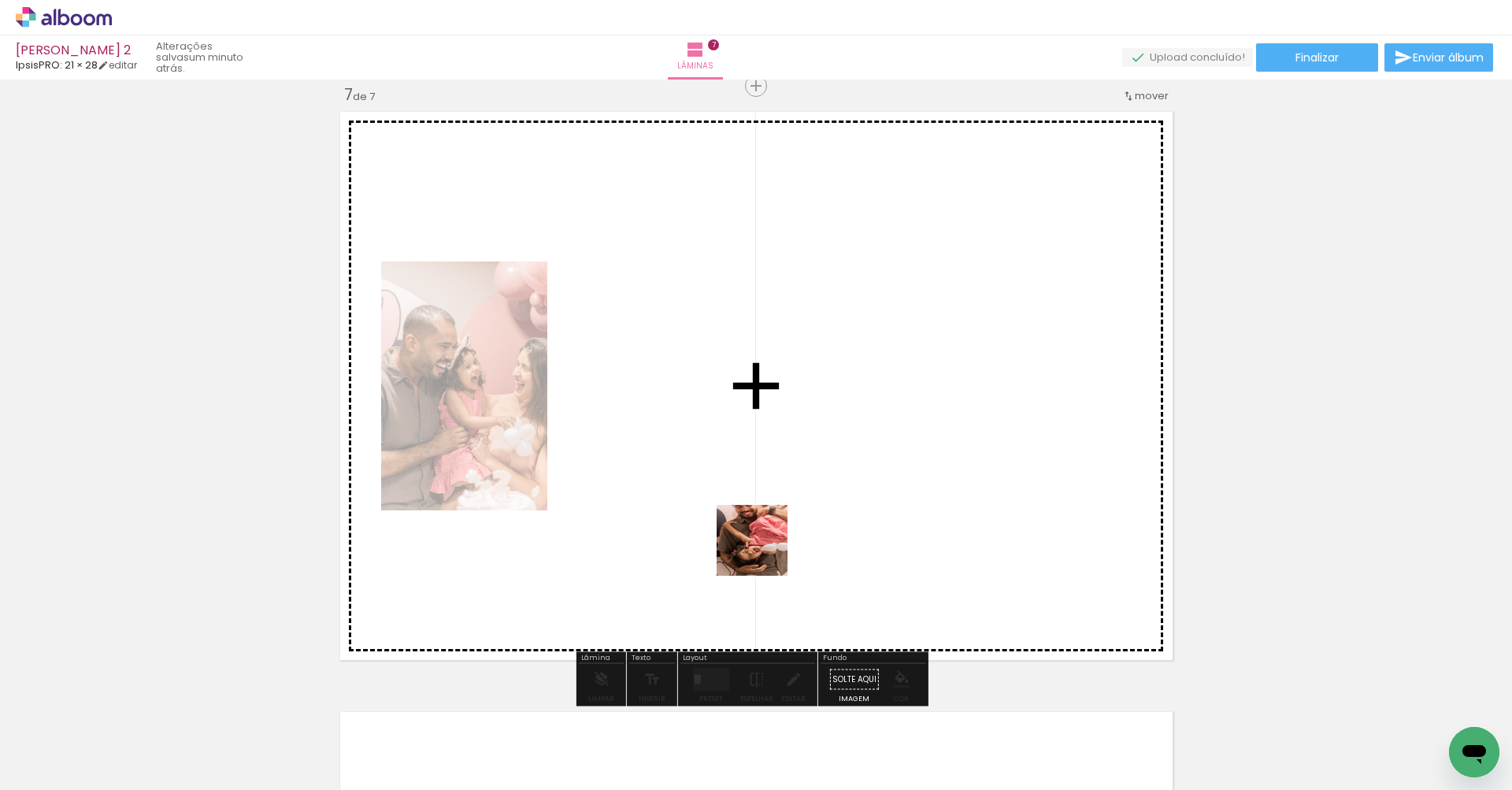
drag, startPoint x: 768, startPoint y: 741, endPoint x: 764, endPoint y: 550, distance: 191.0
click at [764, 550] on quentale-workspace at bounding box center [756, 395] width 1512 height 790
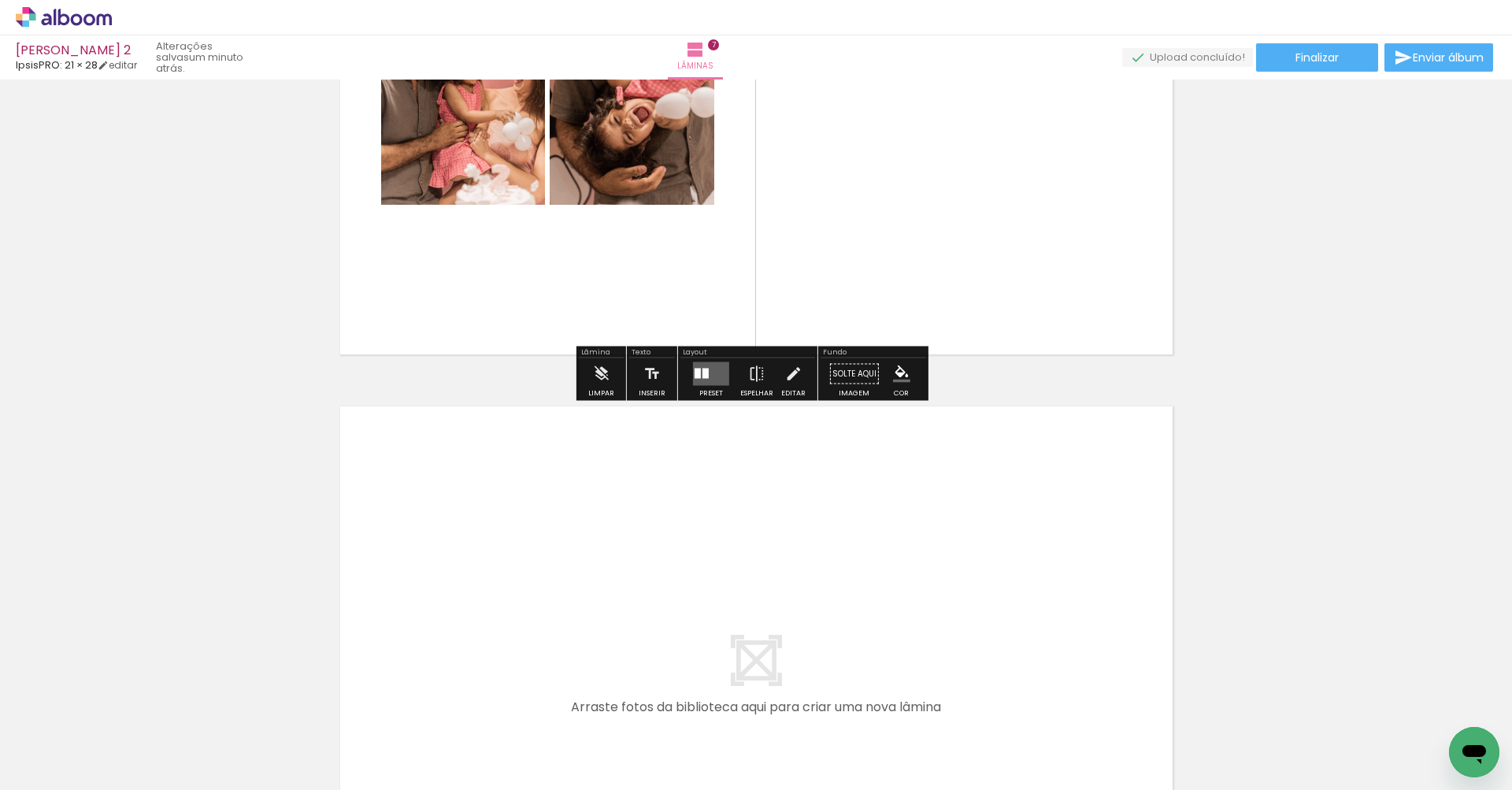
scroll to position [4031, 0]
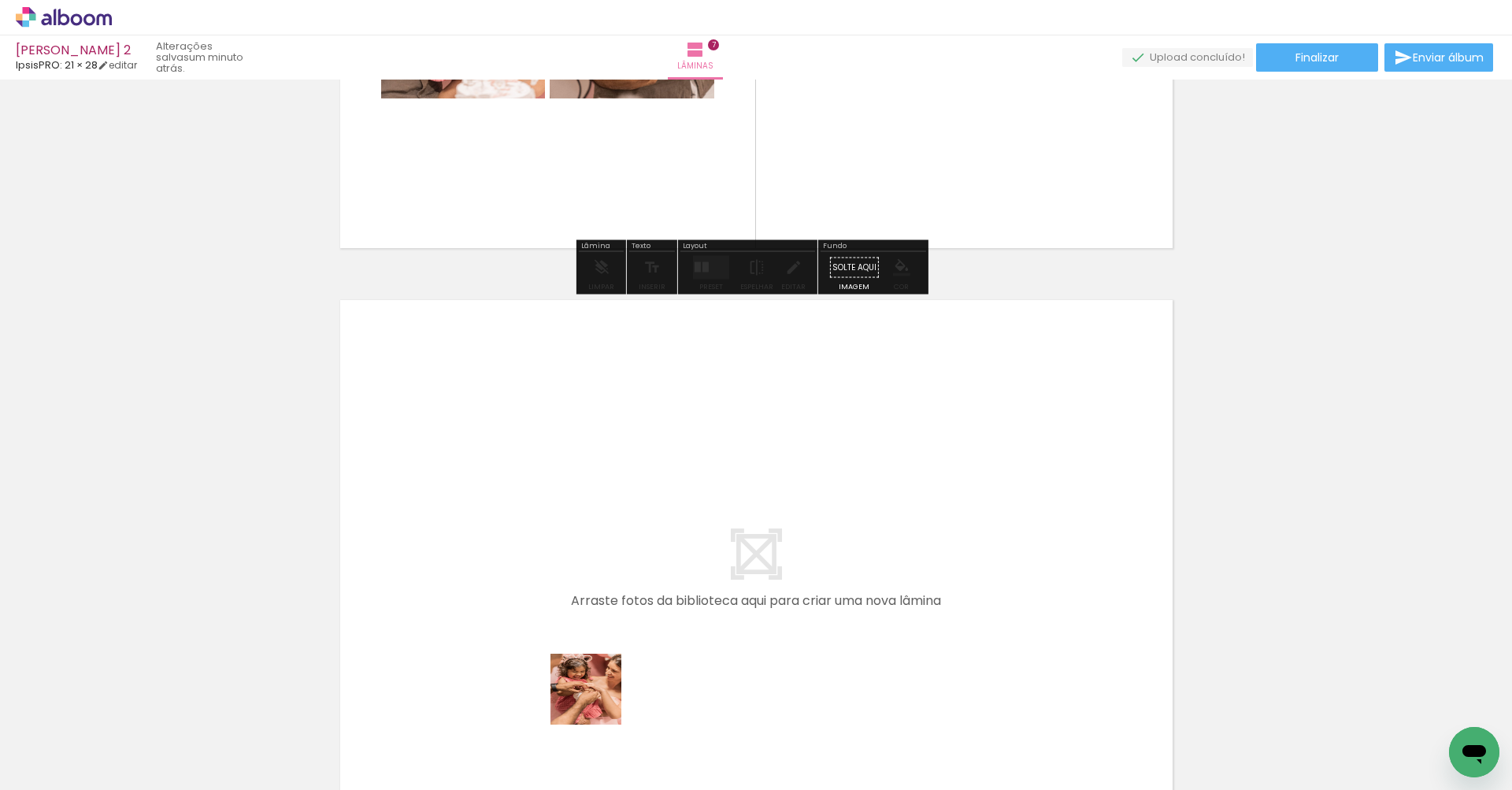
drag, startPoint x: 595, startPoint y: 738, endPoint x: 624, endPoint y: 593, distance: 147.9
click at [624, 593] on quentale-workspace at bounding box center [756, 395] width 1512 height 790
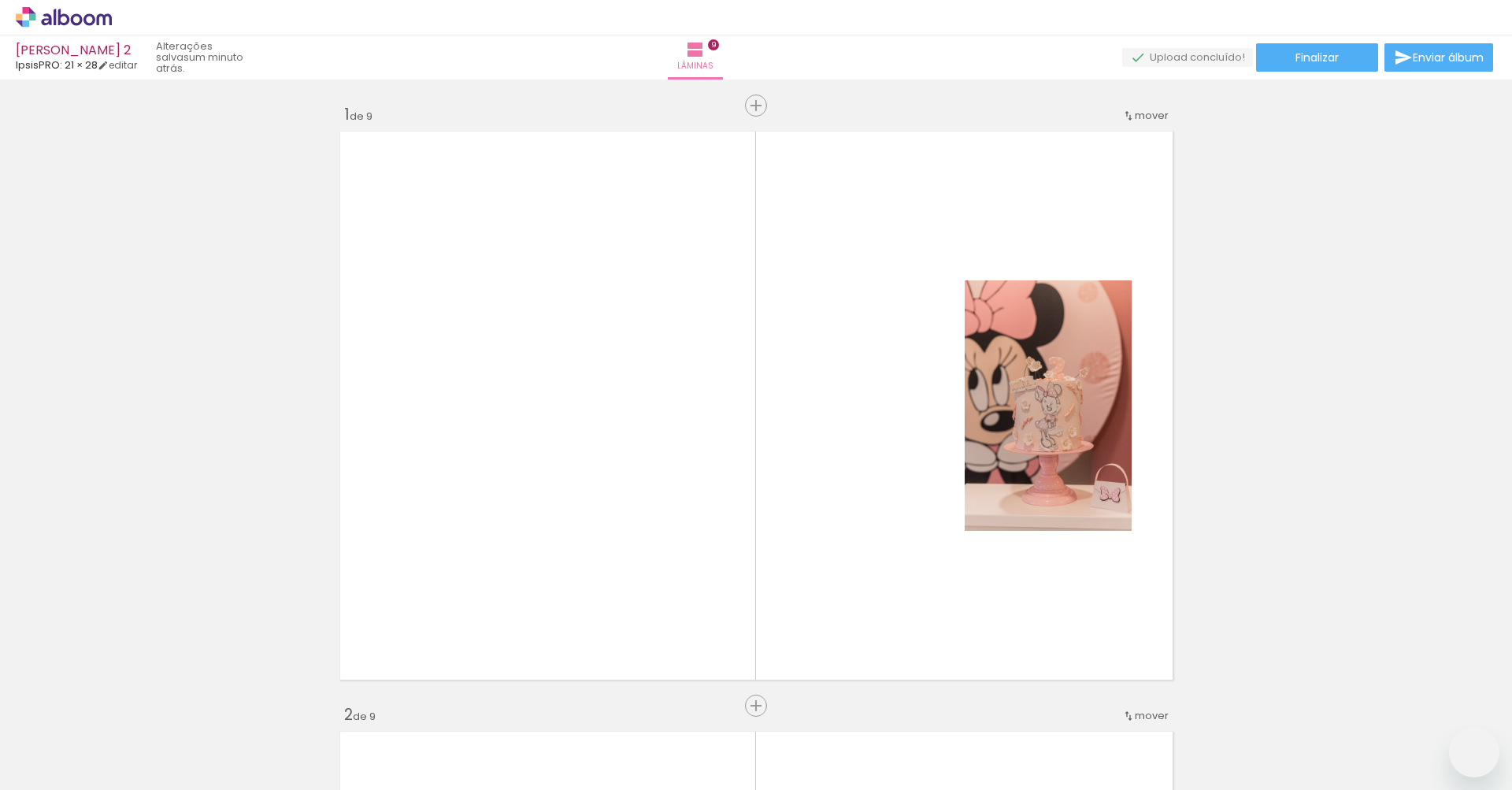
click at [1066, 568] on quentale-workspace at bounding box center [756, 395] width 1512 height 790
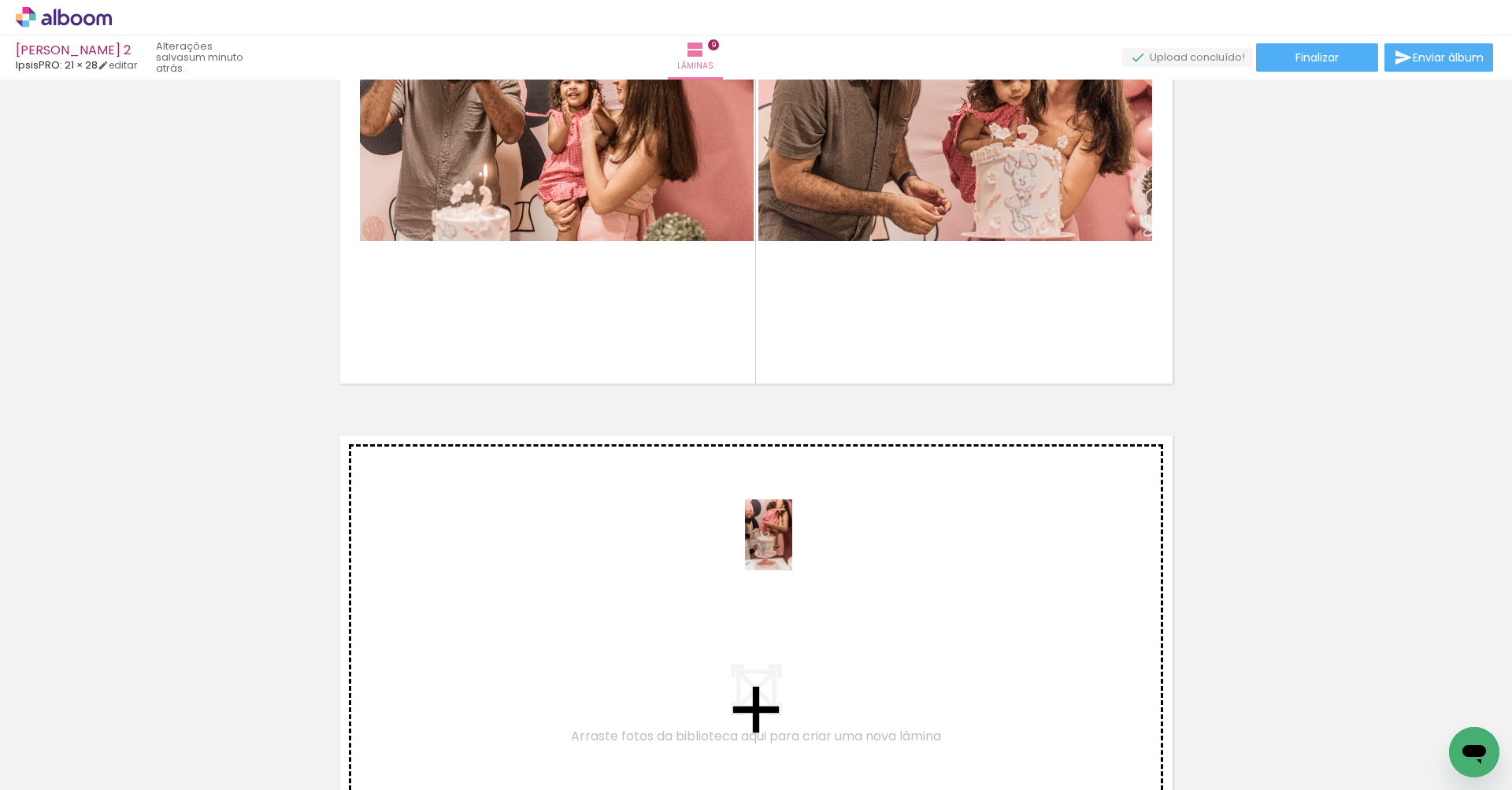
drag, startPoint x: 1362, startPoint y: 728, endPoint x: 793, endPoint y: 547, distance: 597.1
click at [793, 547] on quentale-workspace at bounding box center [756, 395] width 1512 height 790
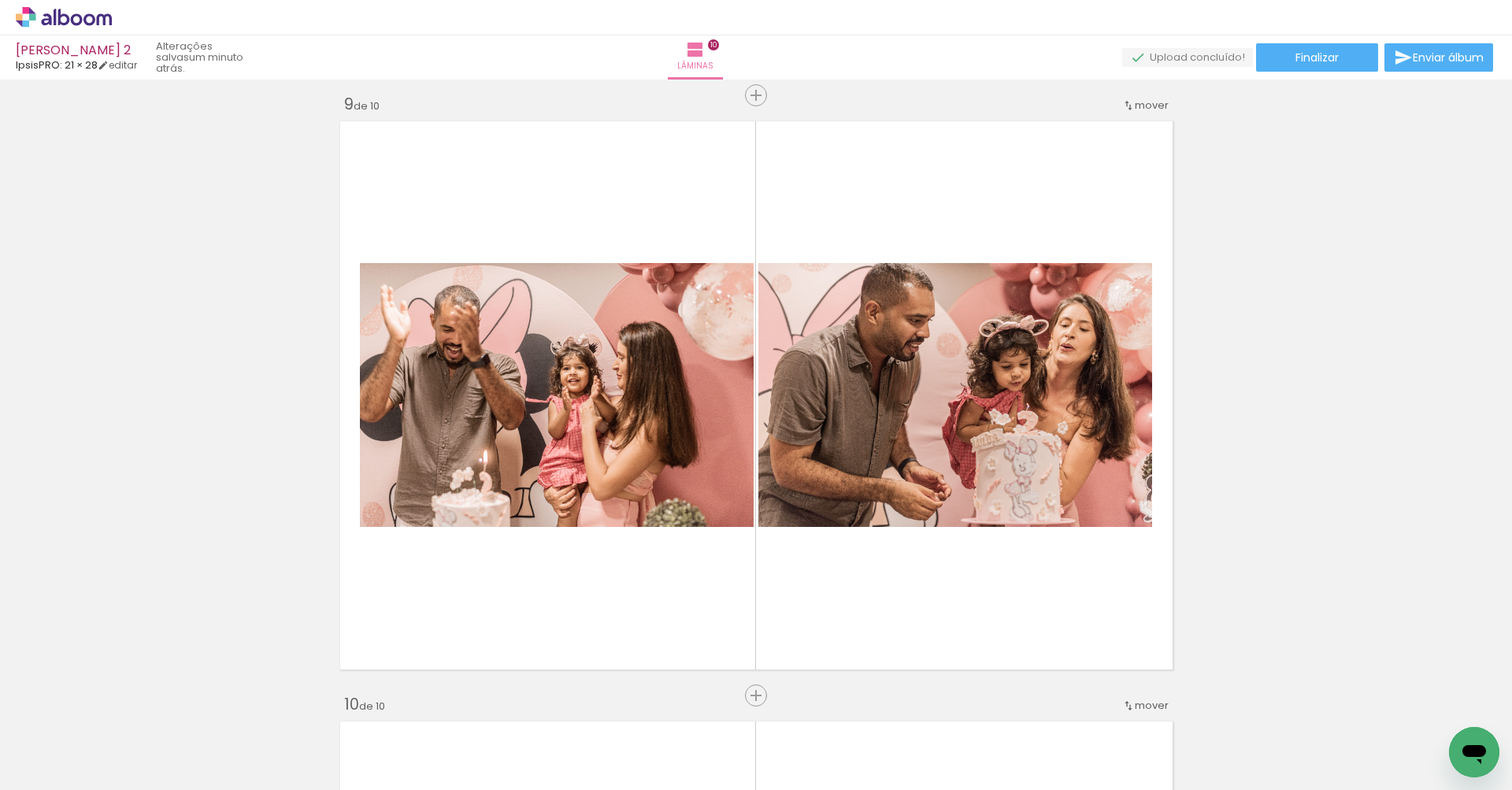
scroll to position [4791, 0]
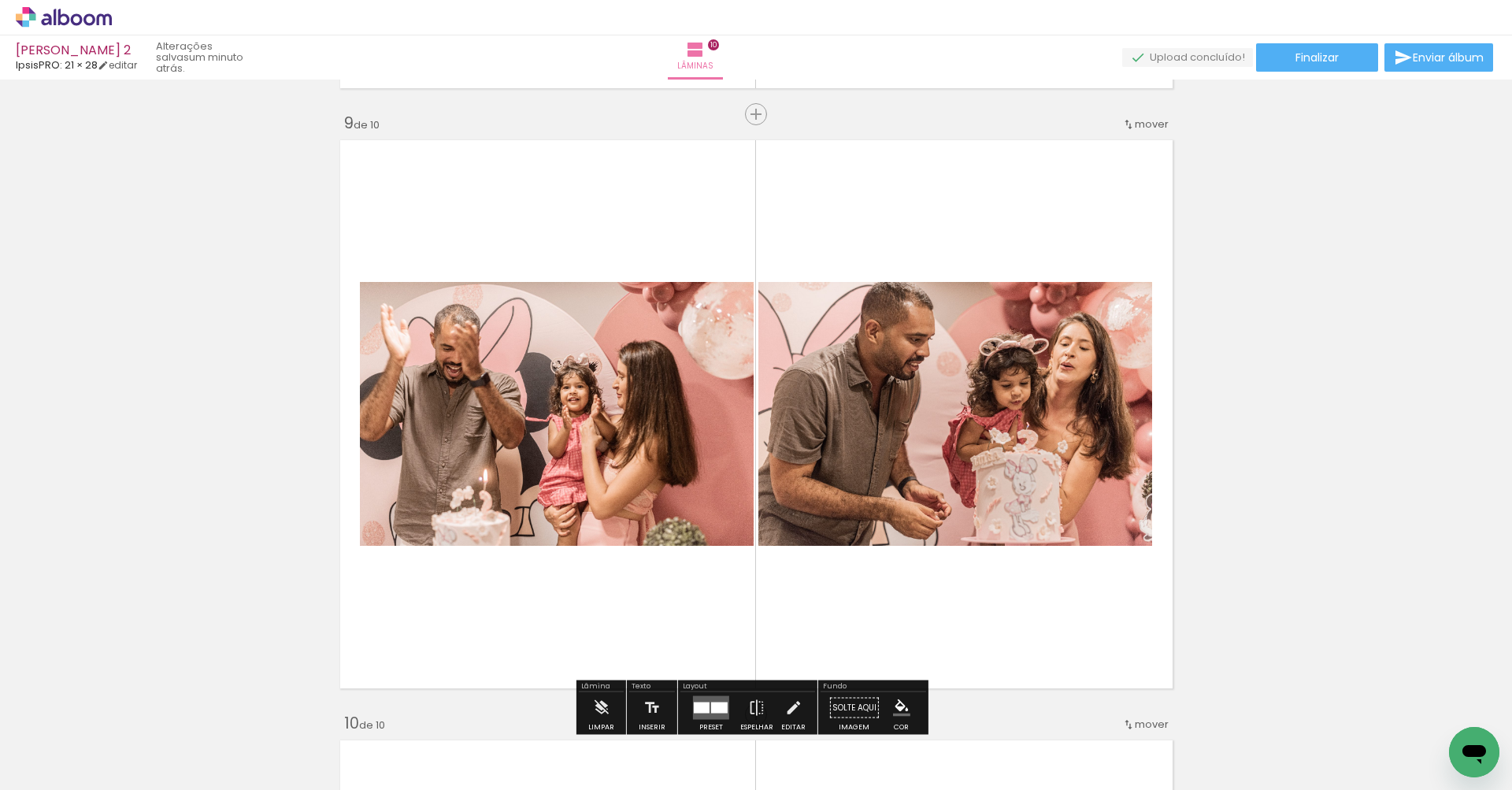
drag, startPoint x: 52, startPoint y: 402, endPoint x: 979, endPoint y: 582, distance: 944.3
click at [979, 582] on quentale-layouter at bounding box center [757, 414] width 845 height 560
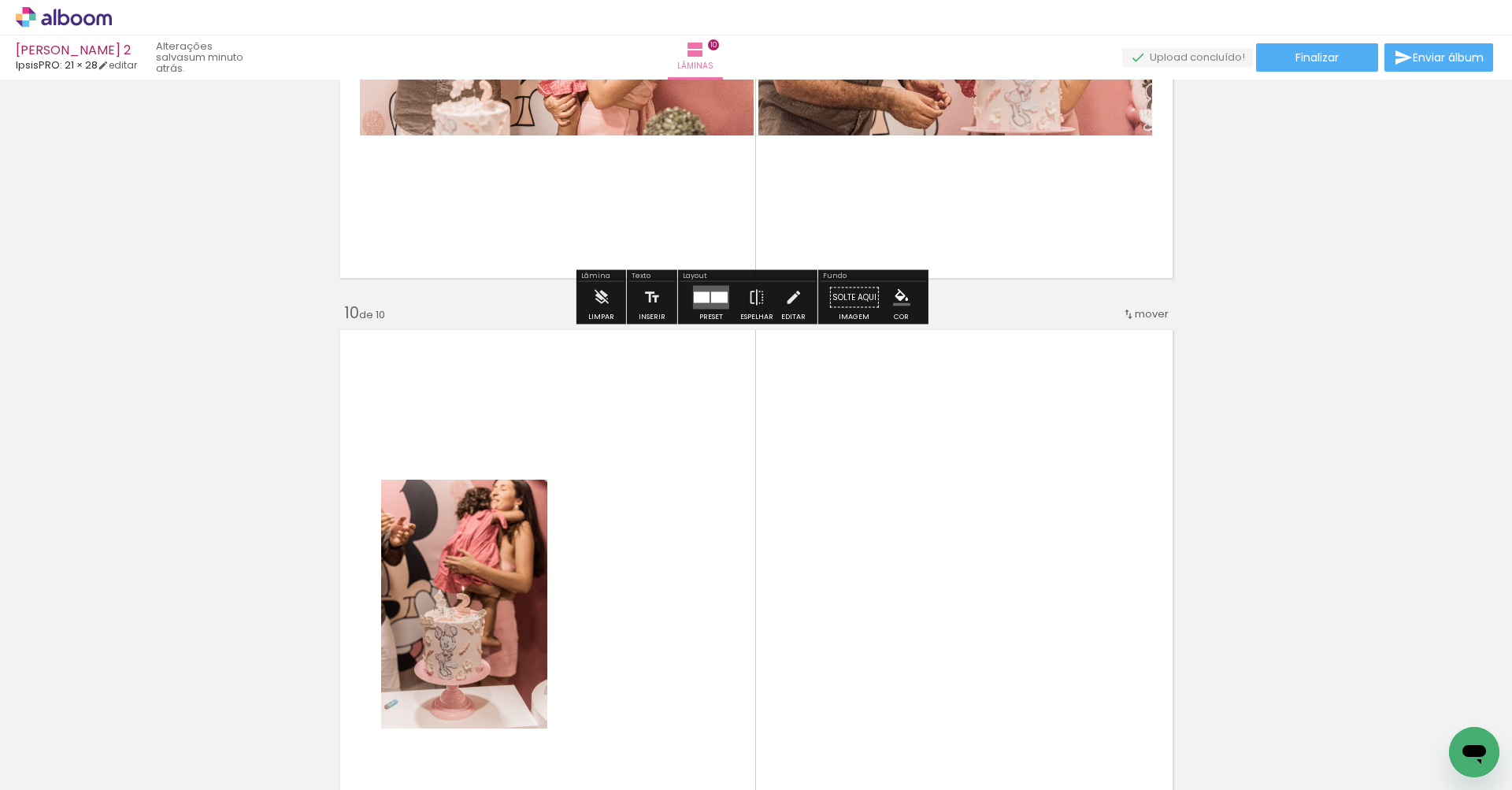
scroll to position [5381, 0]
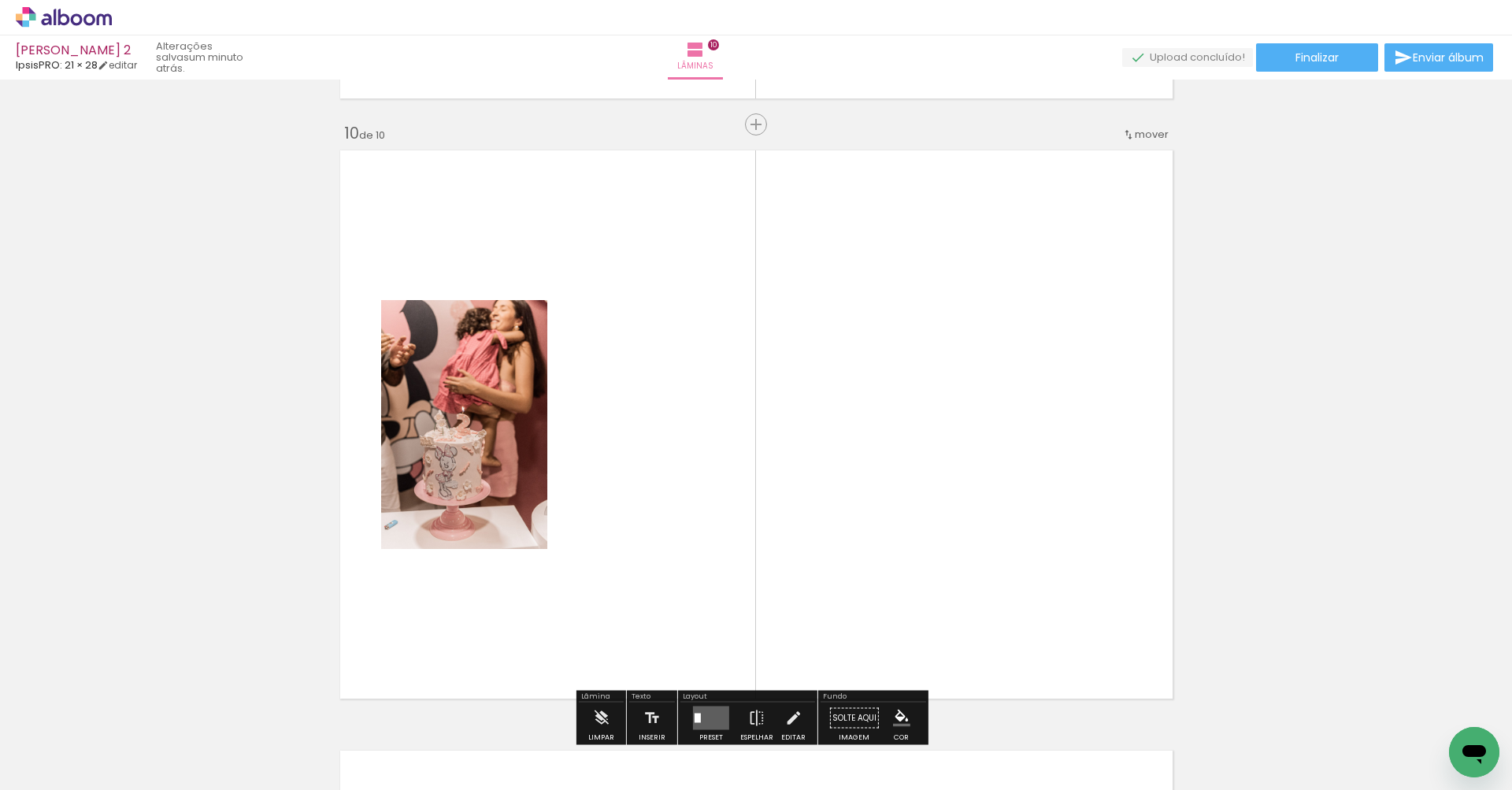
click at [485, 410] on quentale-photo at bounding box center [464, 424] width 166 height 249
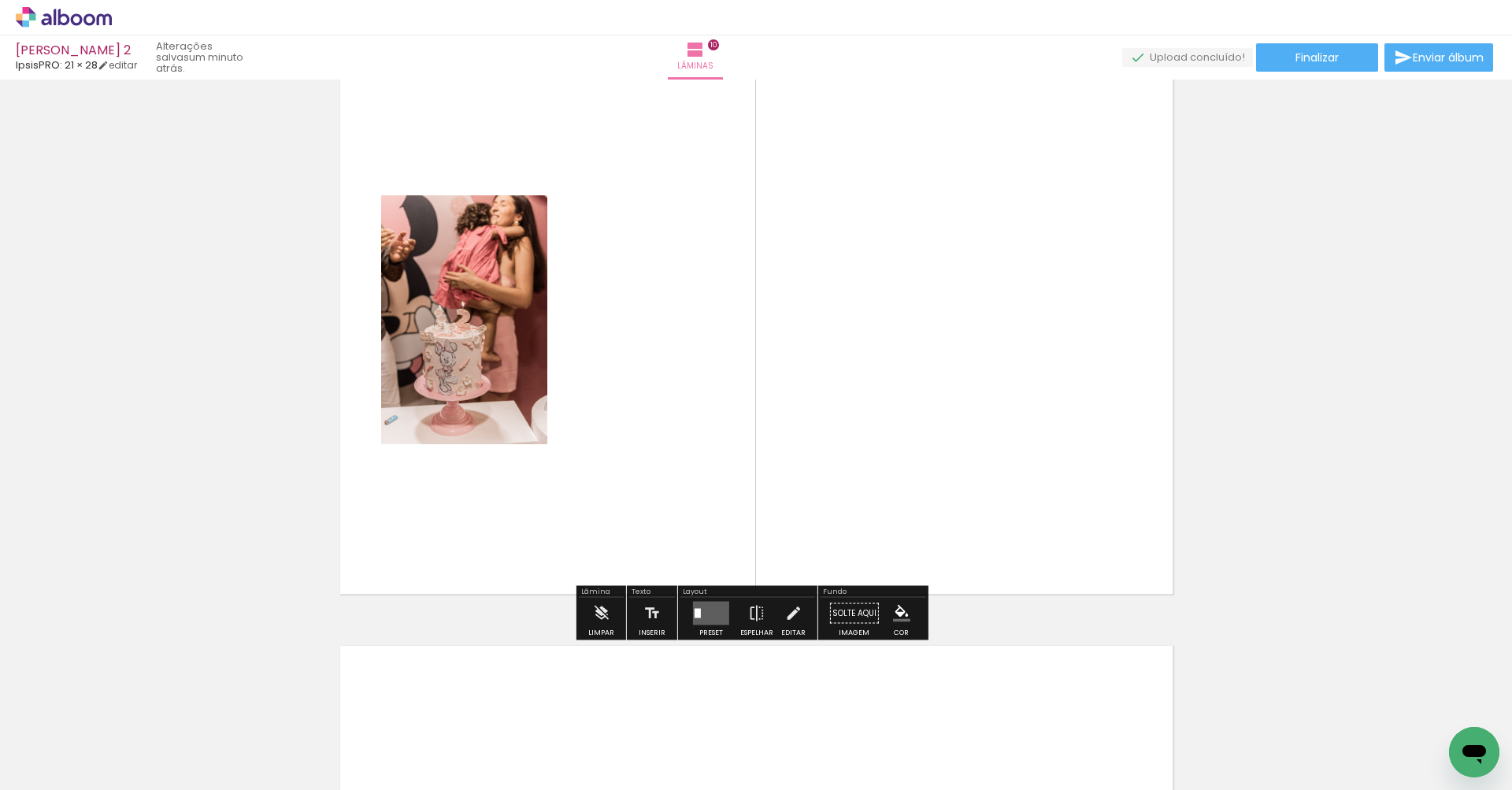
scroll to position [5508, 0]
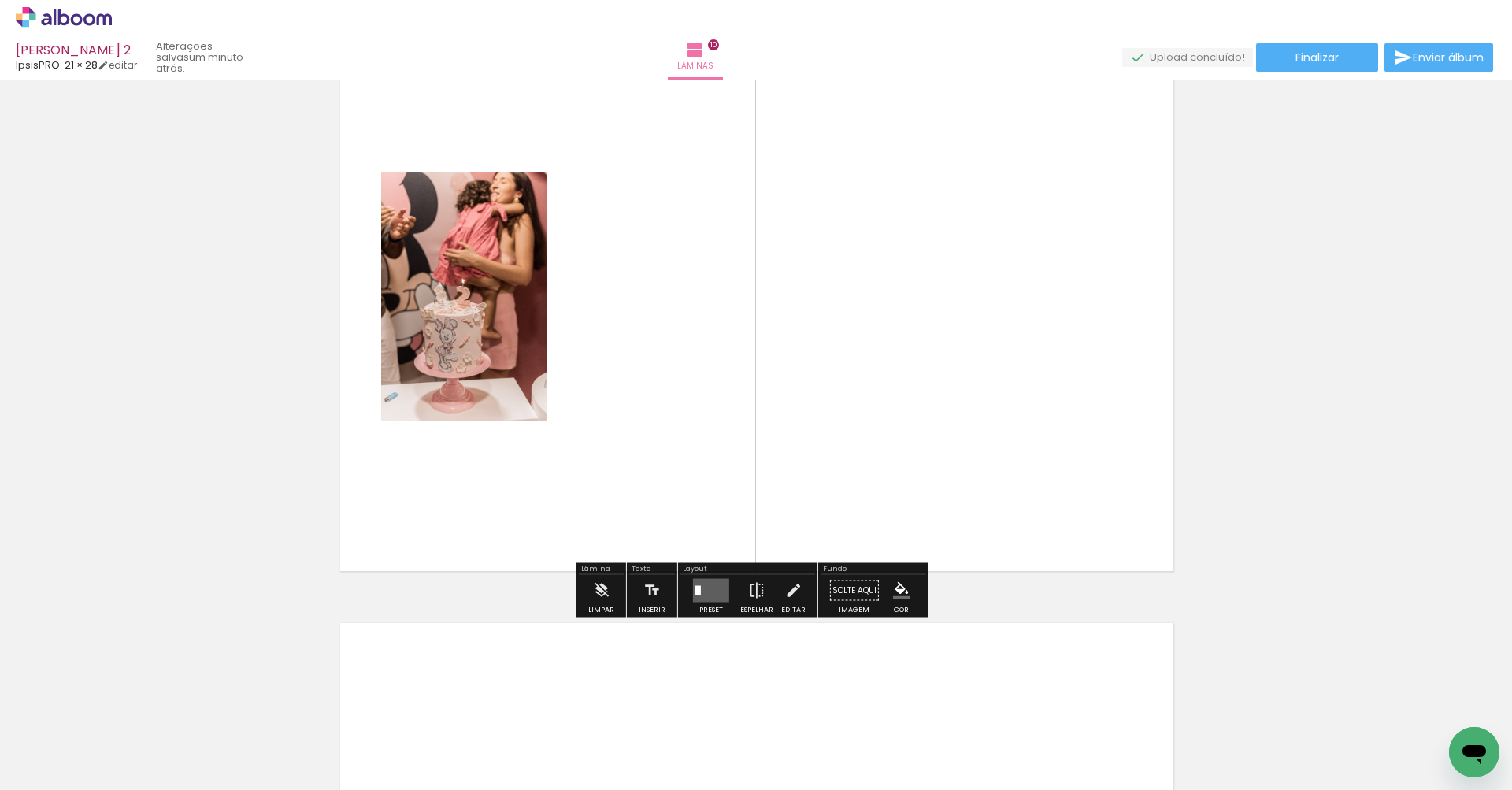
click at [694, 590] on div at bounding box center [698, 590] width 6 height 10
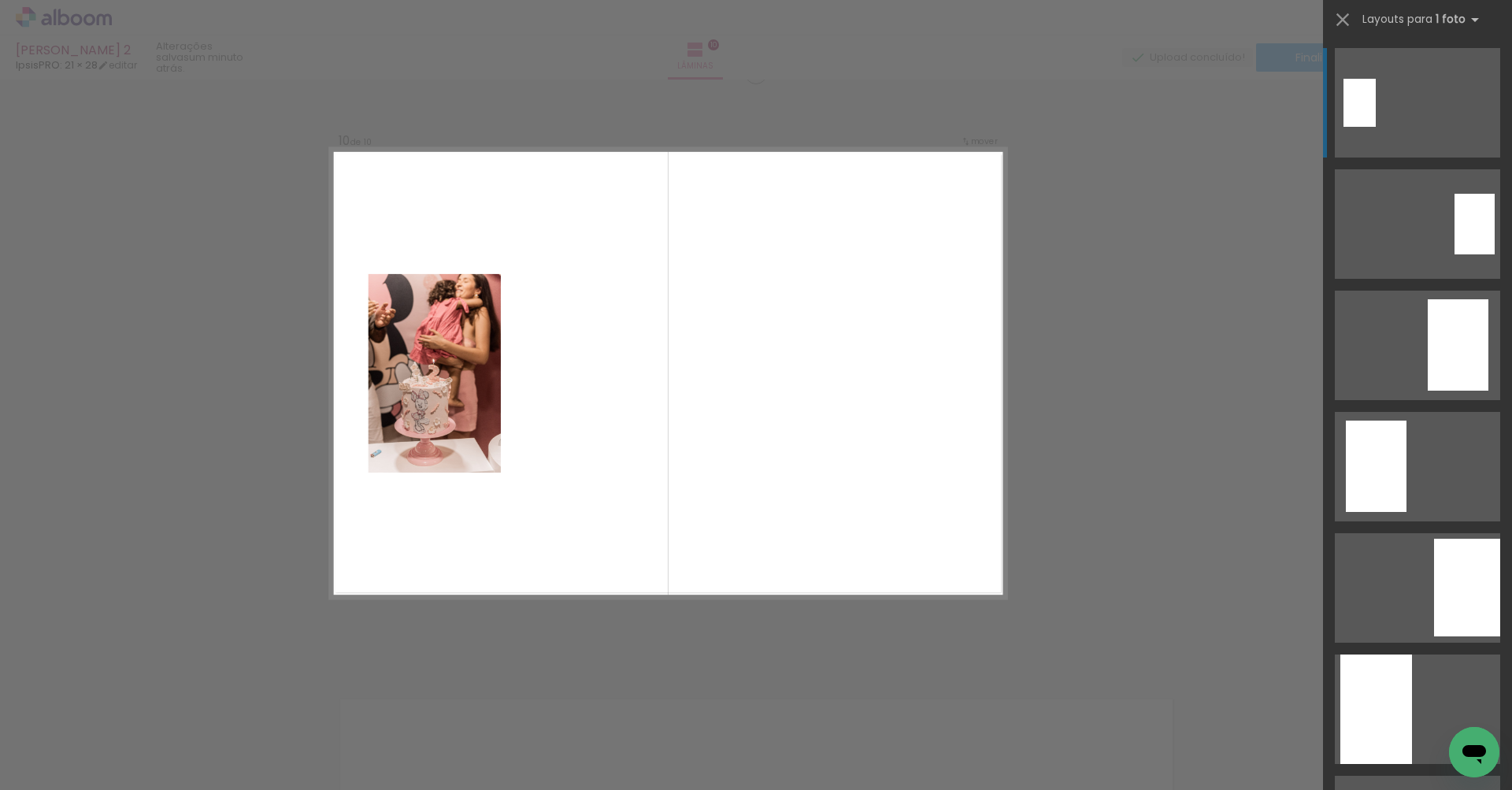
scroll to position [5419, 0]
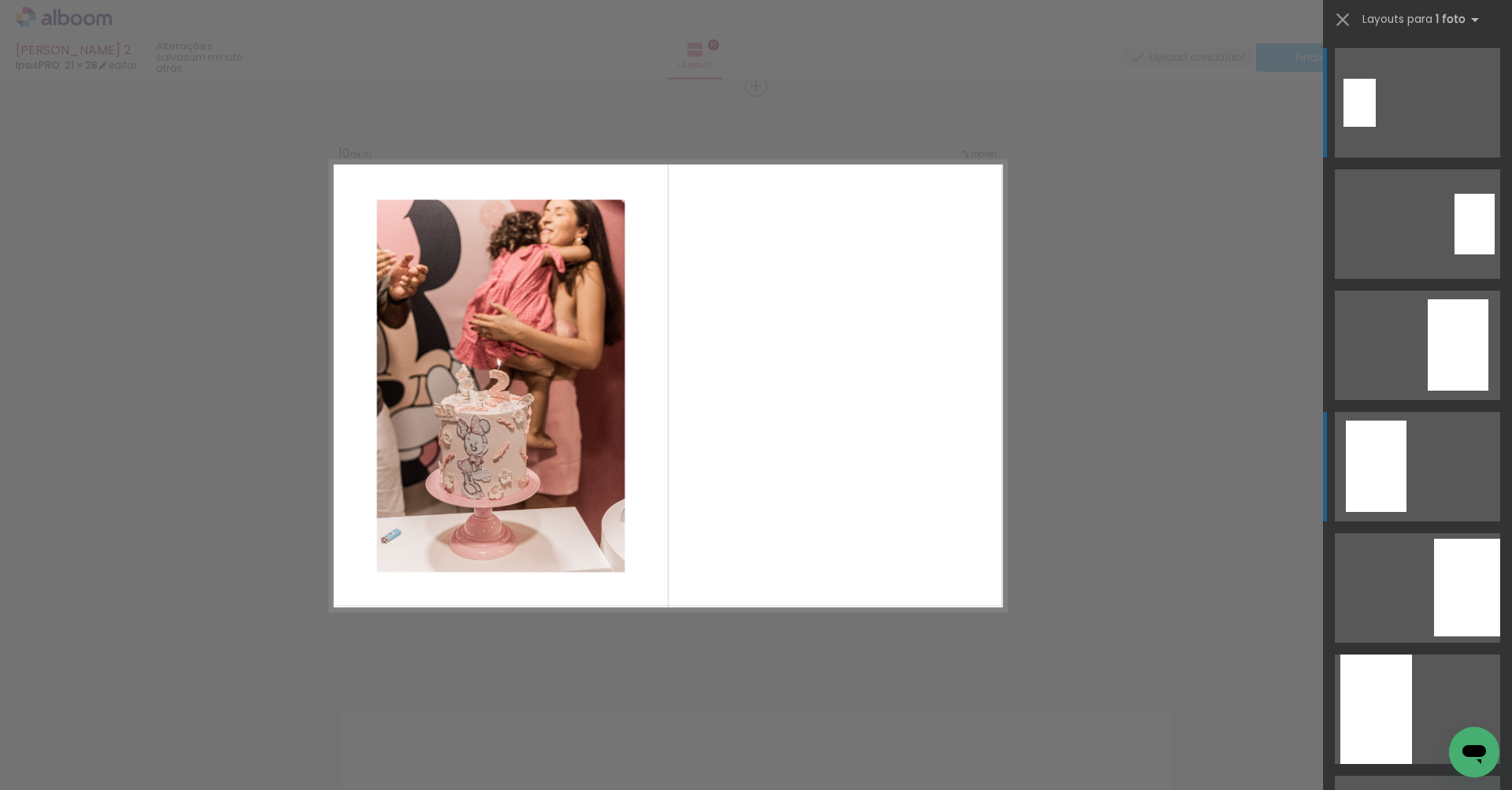
click at [1376, 127] on div at bounding box center [1360, 102] width 32 height 48
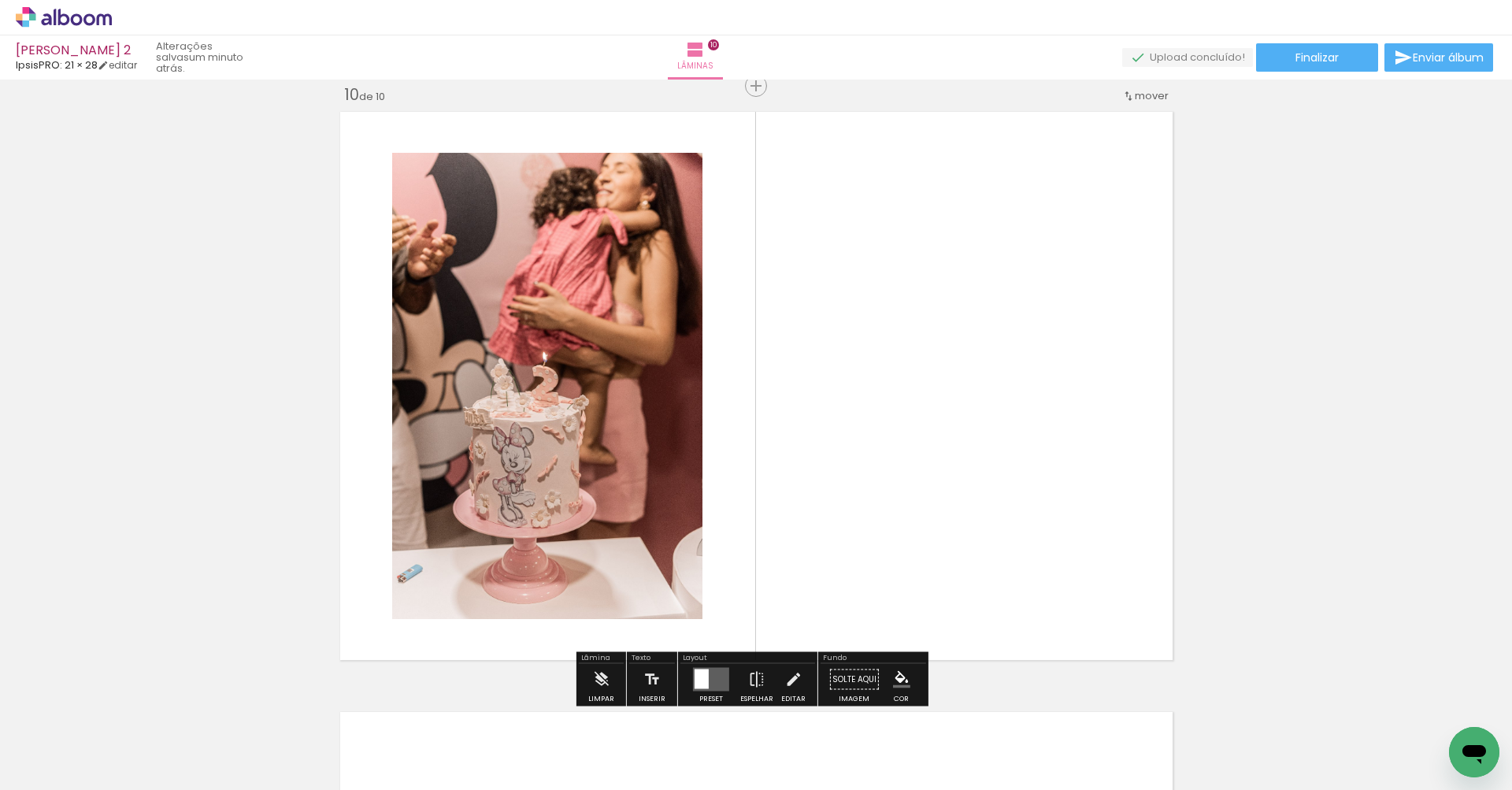
click at [956, 456] on quentale-layouter at bounding box center [757, 385] width 845 height 560
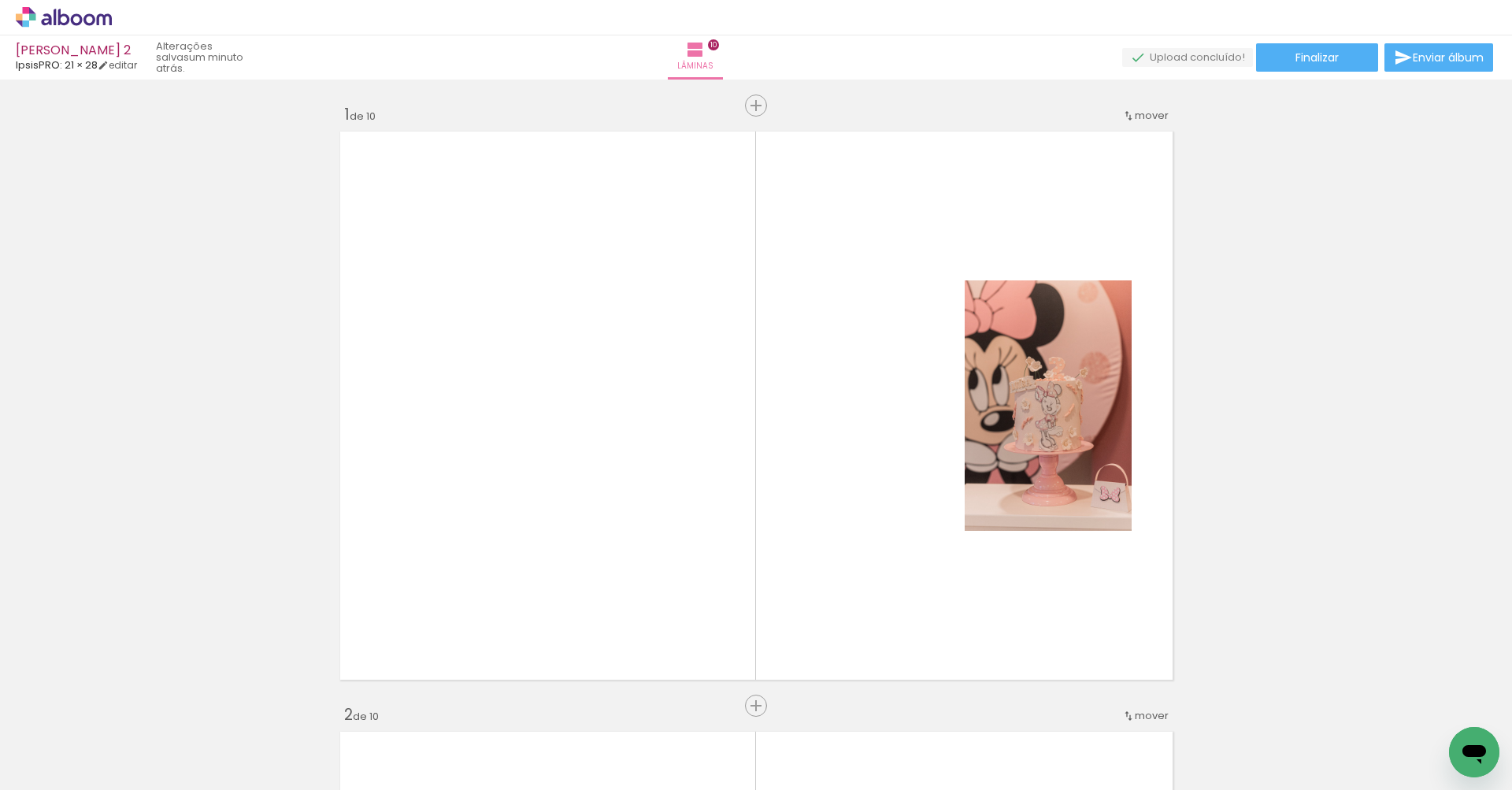
scroll to position [0, 0]
click at [1082, 441] on quentale-photo at bounding box center [1048, 406] width 167 height 251
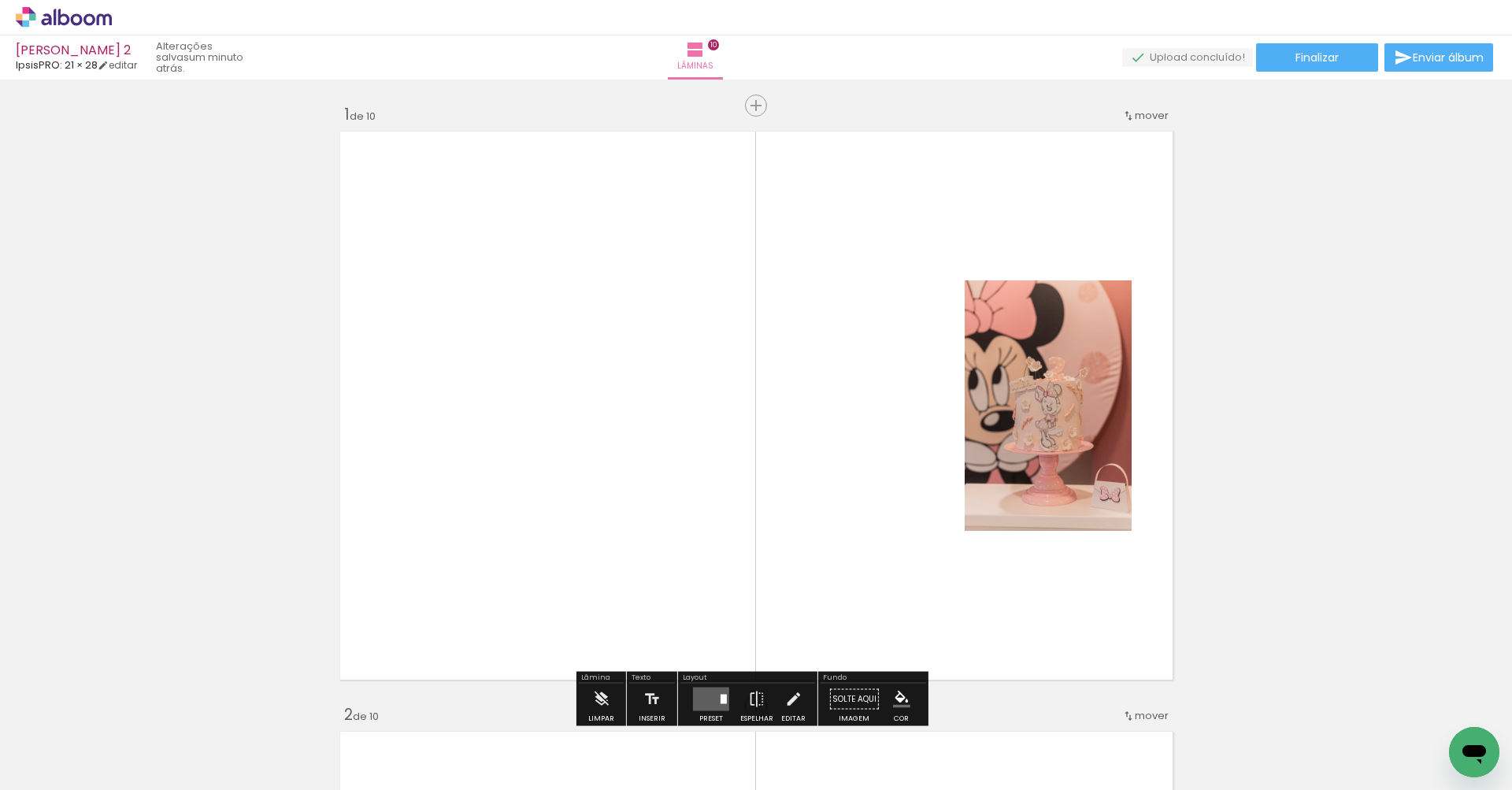
scroll to position [41, 0]
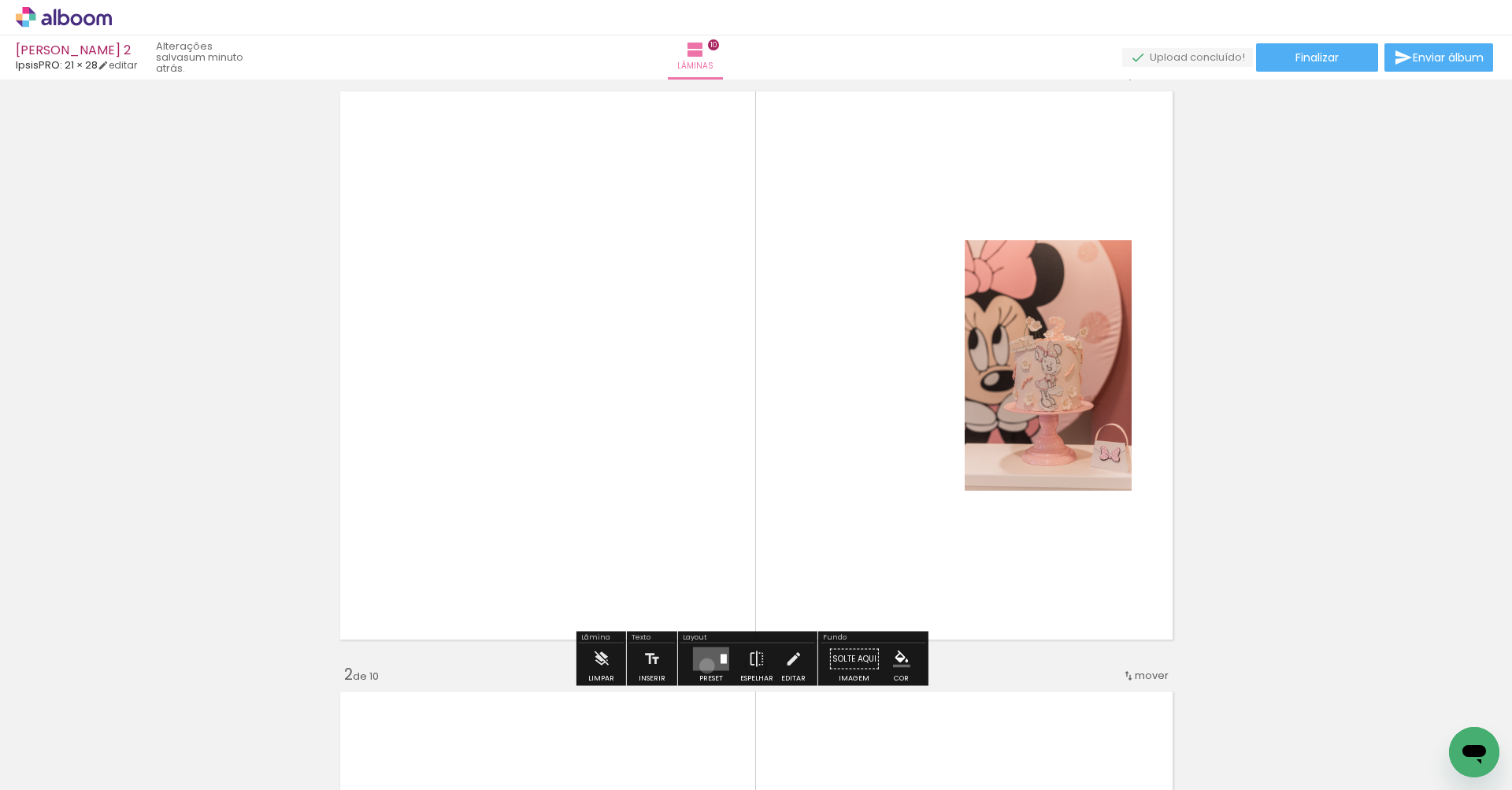
click at [703, 665] on quentale-layouter at bounding box center [711, 659] width 37 height 24
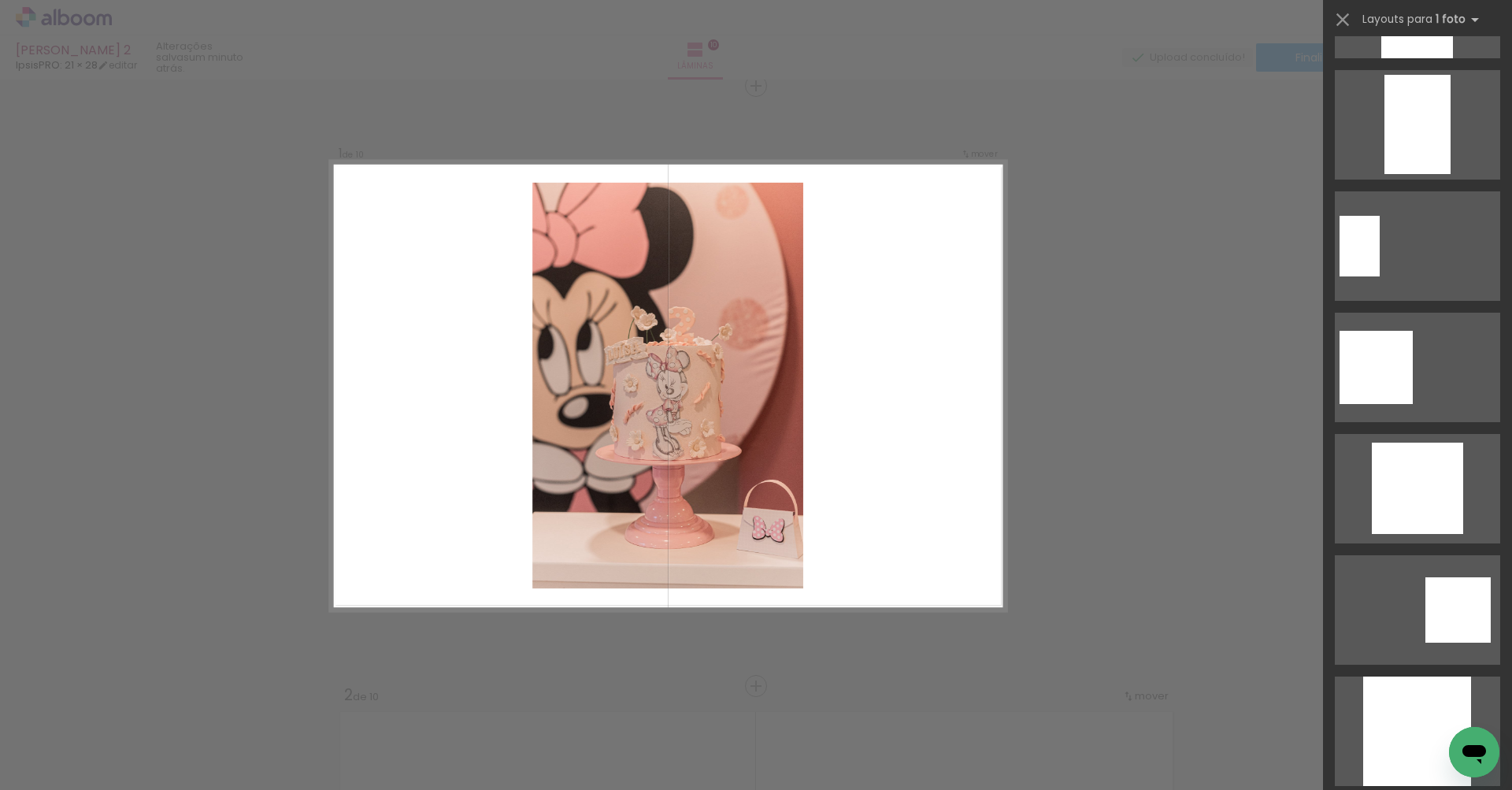
scroll to position [1233, 0]
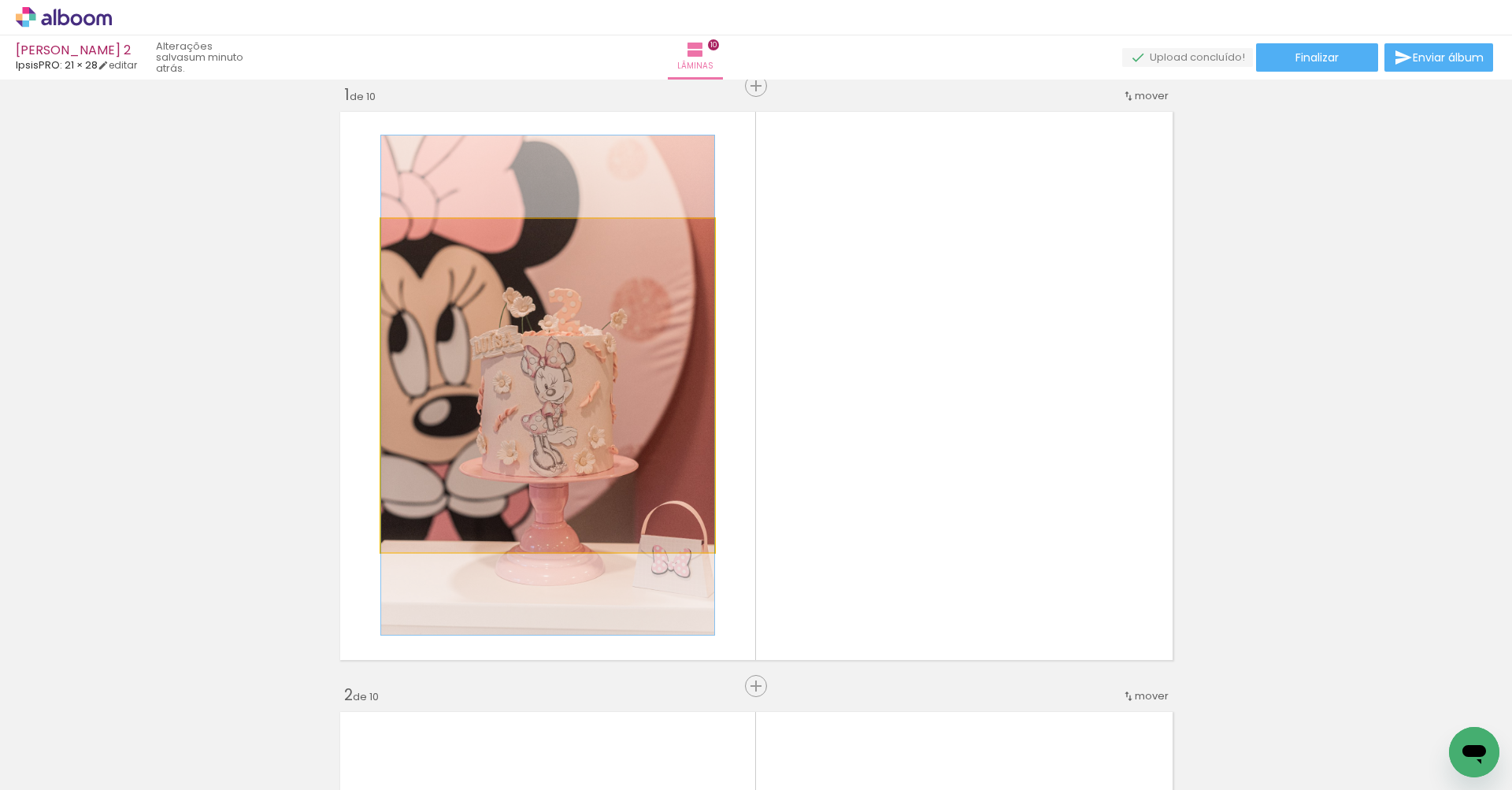
click at [688, 331] on quentale-photo at bounding box center [548, 385] width 333 height 333
click at [668, 333] on quentale-photo at bounding box center [548, 385] width 333 height 333
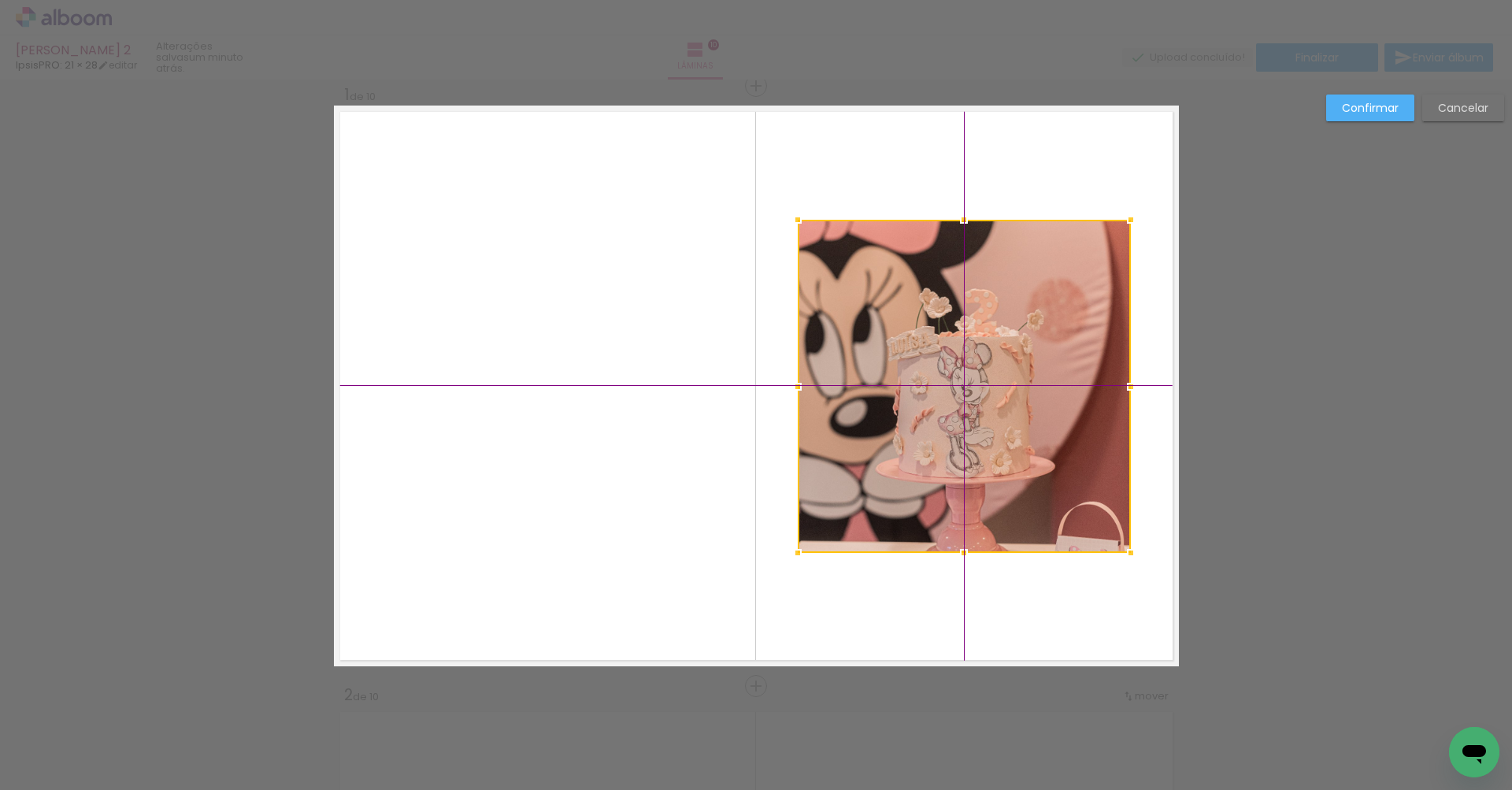
drag, startPoint x: 631, startPoint y: 336, endPoint x: 1046, endPoint y: 333, distance: 415.0
click at [1046, 333] on div at bounding box center [964, 386] width 333 height 333
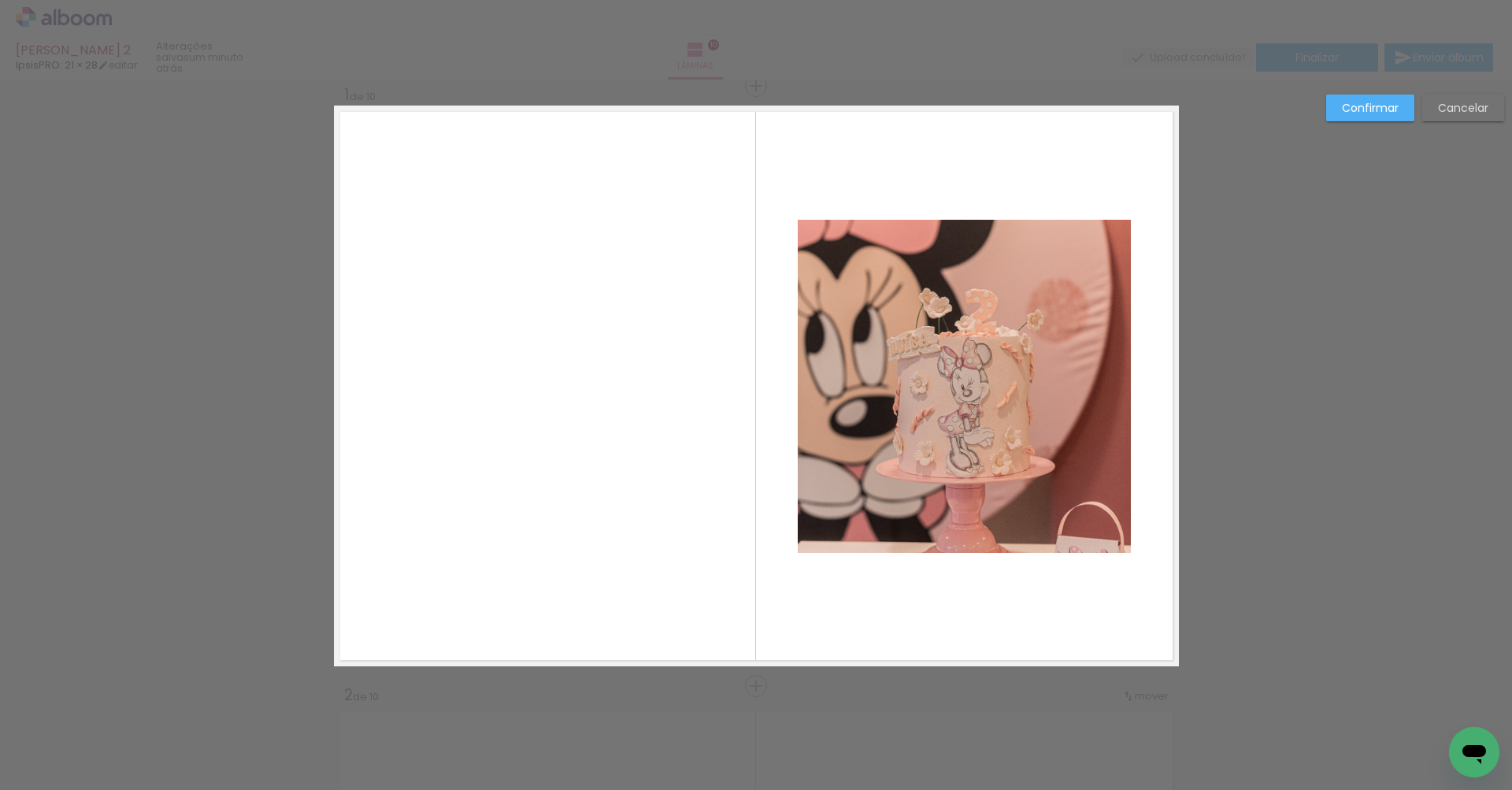
click at [807, 541] on quentale-photo at bounding box center [964, 386] width 333 height 333
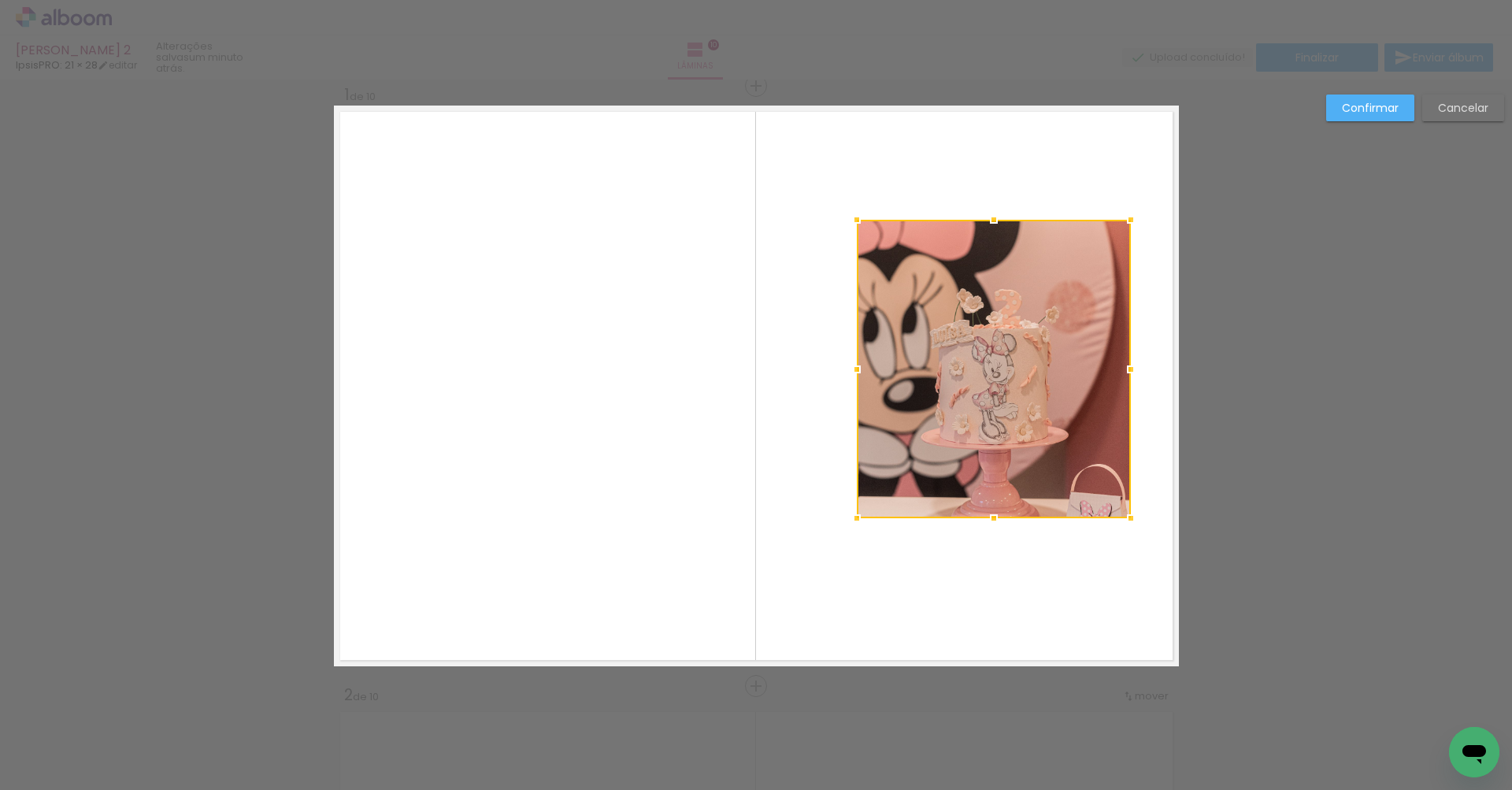
drag, startPoint x: 794, startPoint y: 556, endPoint x: 765, endPoint y: 554, distance: 29.1
click at [841, 534] on div at bounding box center [857, 517] width 32 height 32
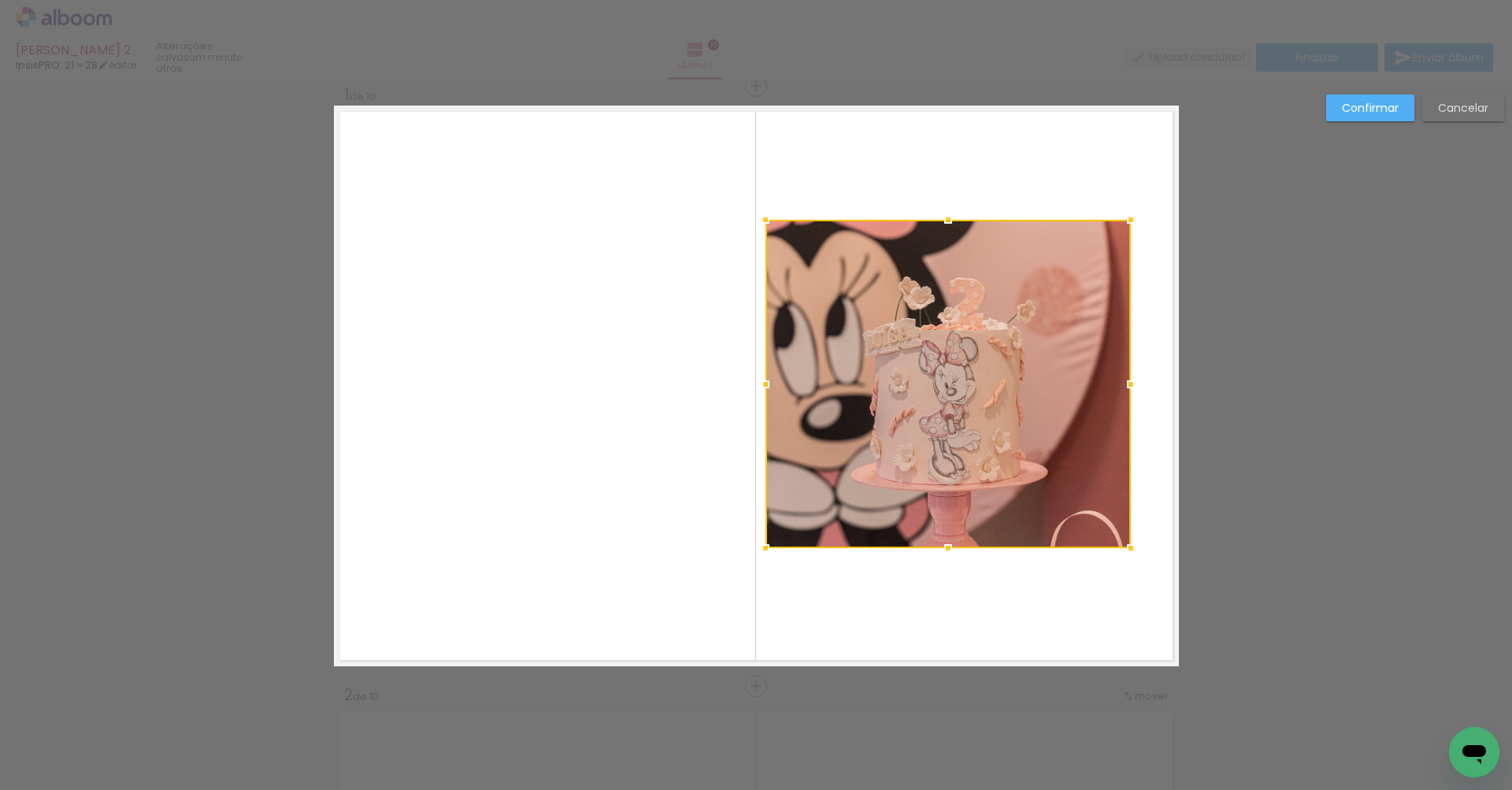
click at [804, 603] on quentale-layouter at bounding box center [757, 385] width 845 height 560
click at [1055, 225] on quentale-photo at bounding box center [948, 384] width 365 height 328
click at [1457, 94] on paper-button "Cancelar" at bounding box center [1463, 107] width 82 height 27
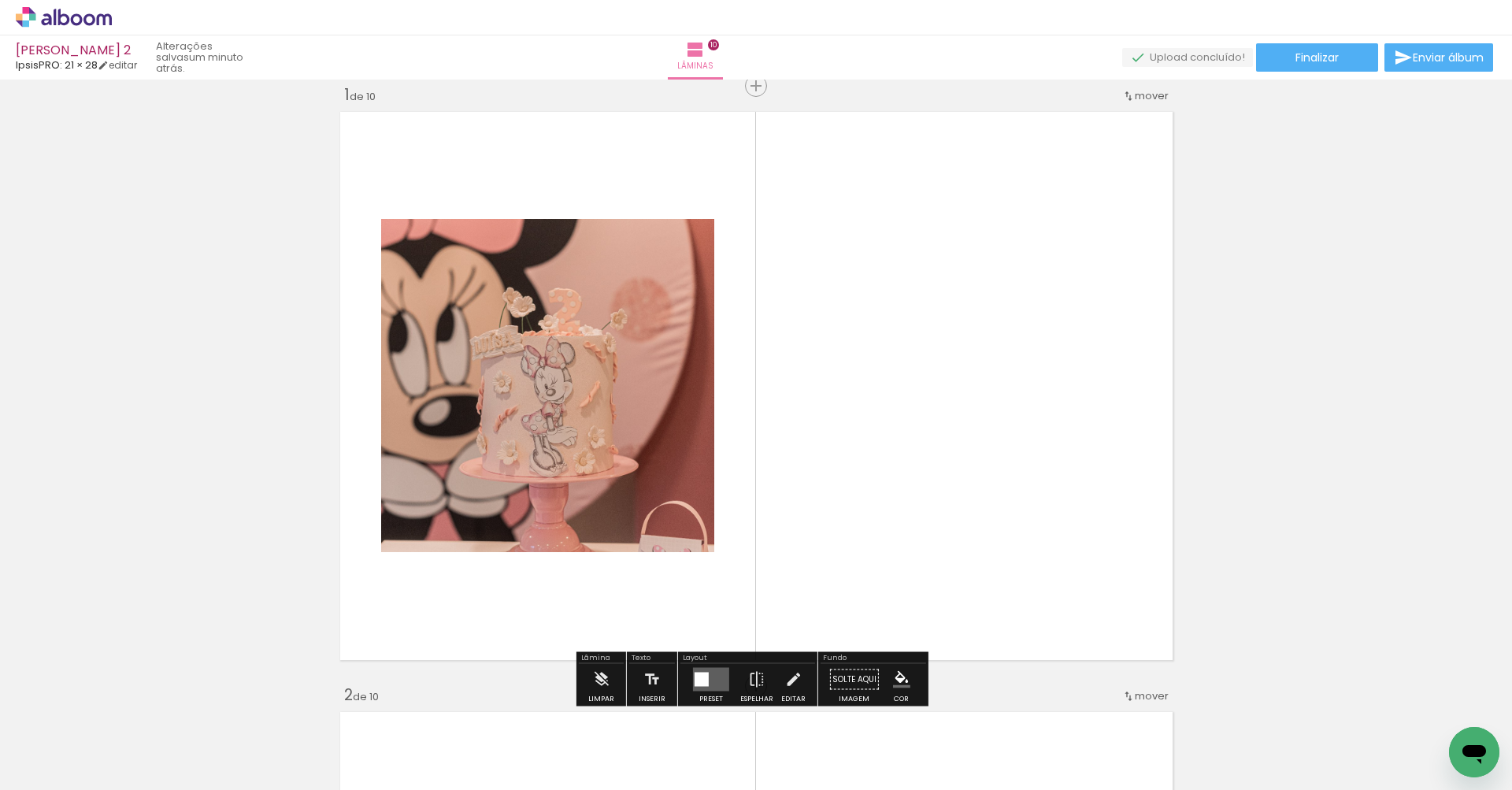
click at [606, 358] on quentale-photo at bounding box center [548, 385] width 333 height 333
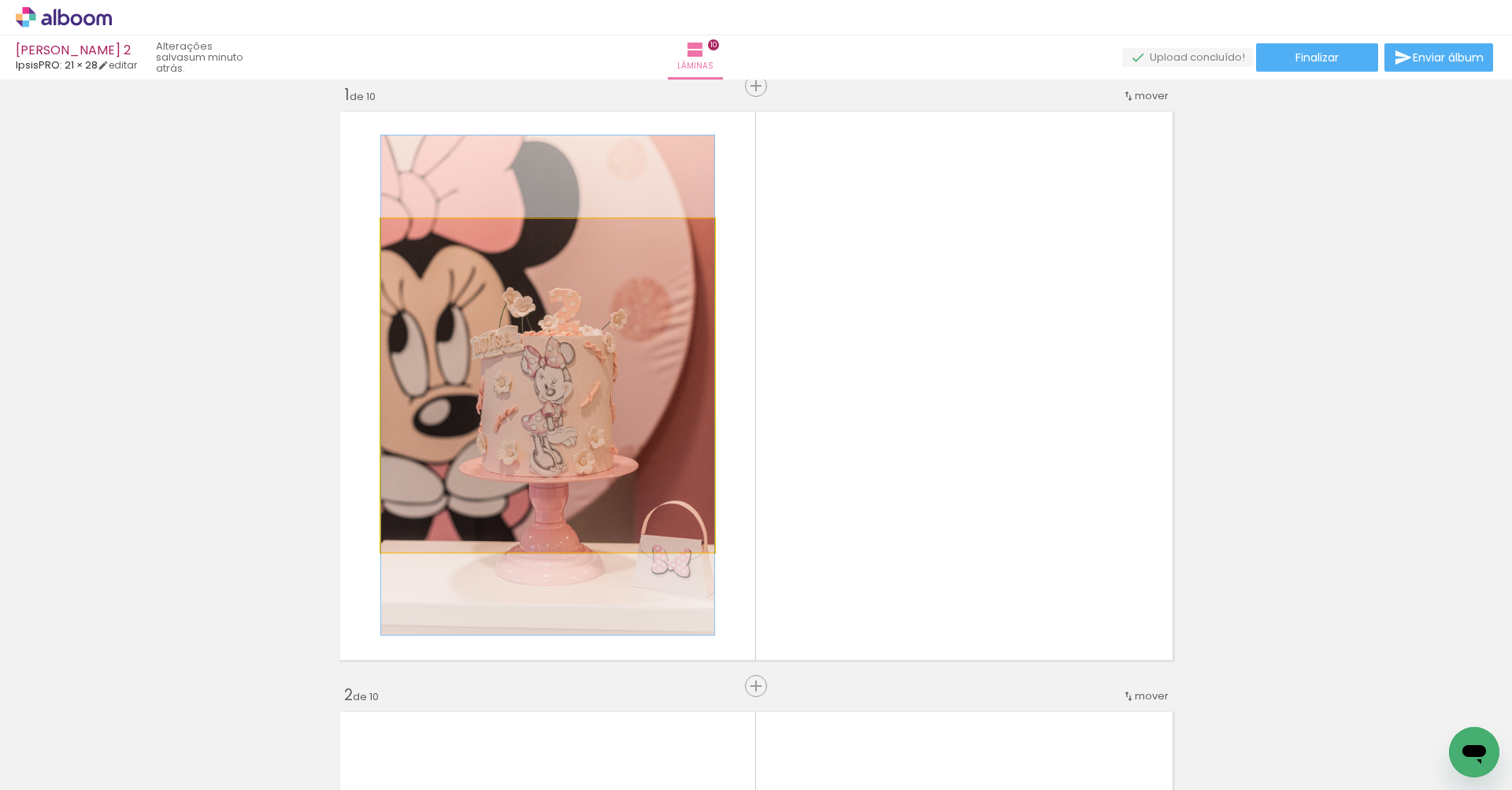
click at [606, 358] on quentale-photo at bounding box center [548, 385] width 333 height 333
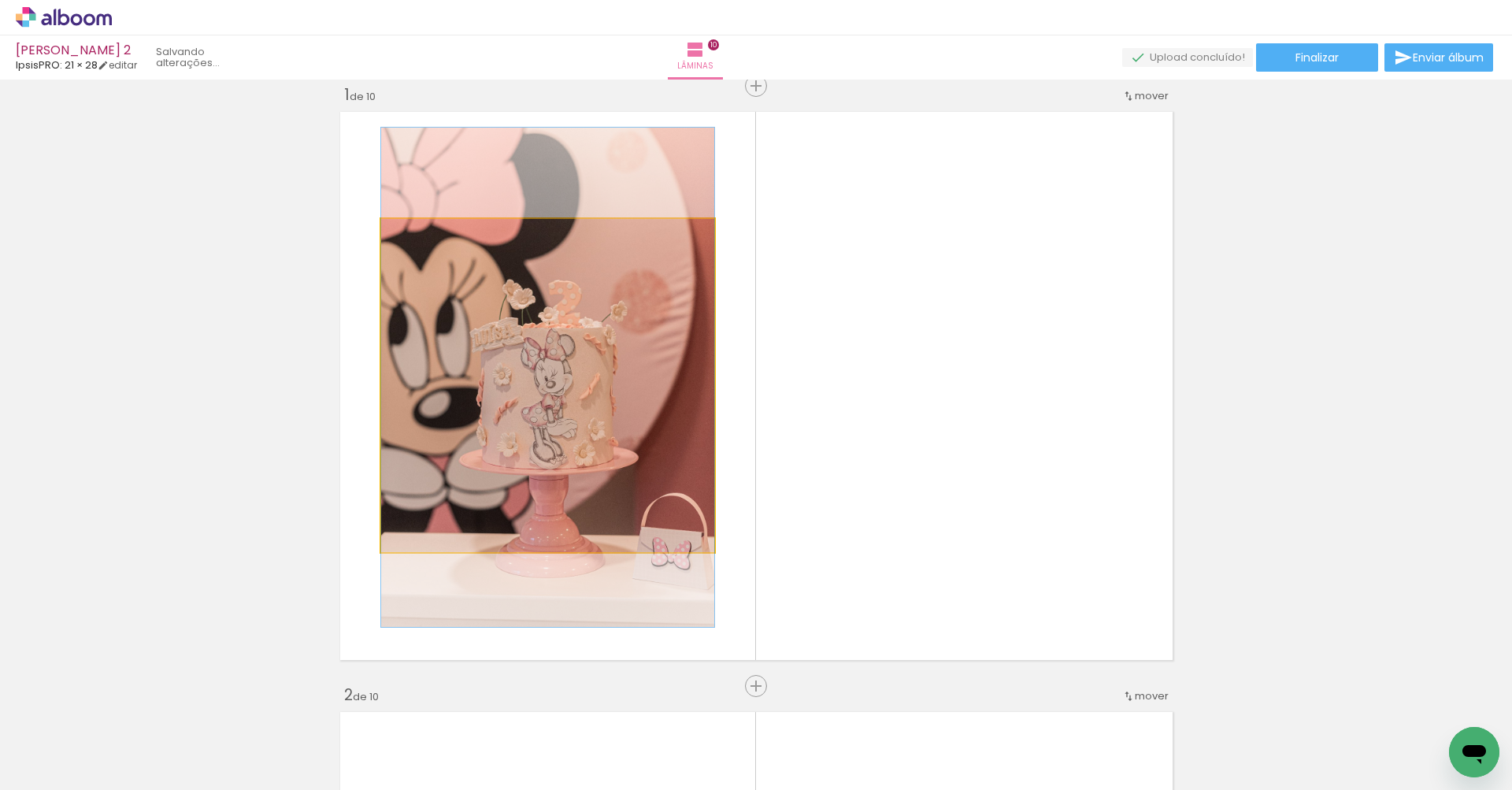
drag, startPoint x: 606, startPoint y: 358, endPoint x: 644, endPoint y: 352, distance: 38.5
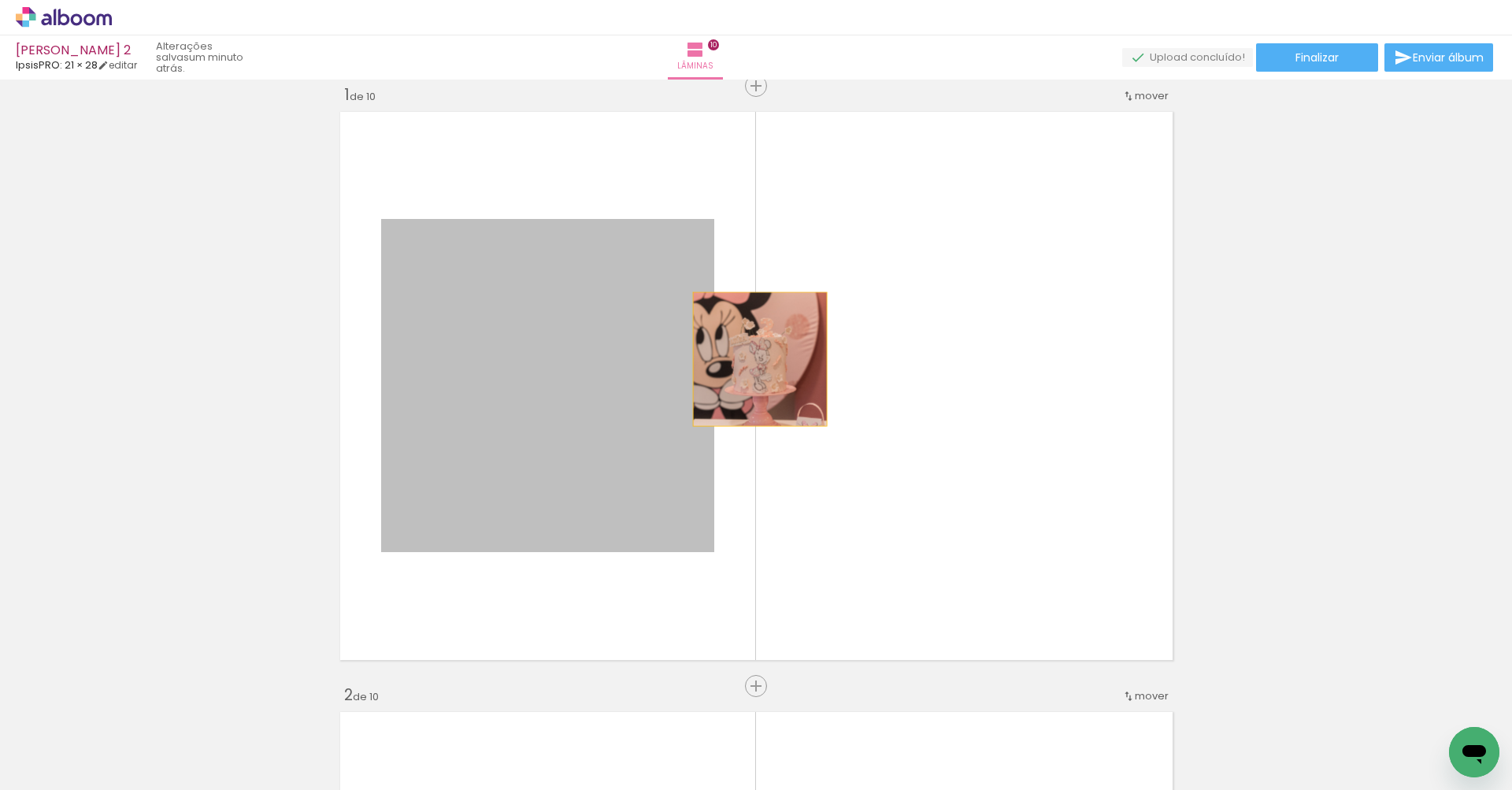
drag, startPoint x: 571, startPoint y: 360, endPoint x: 752, endPoint y: 357, distance: 181.0
click at [752, 357] on quentale-layouter at bounding box center [757, 385] width 845 height 560
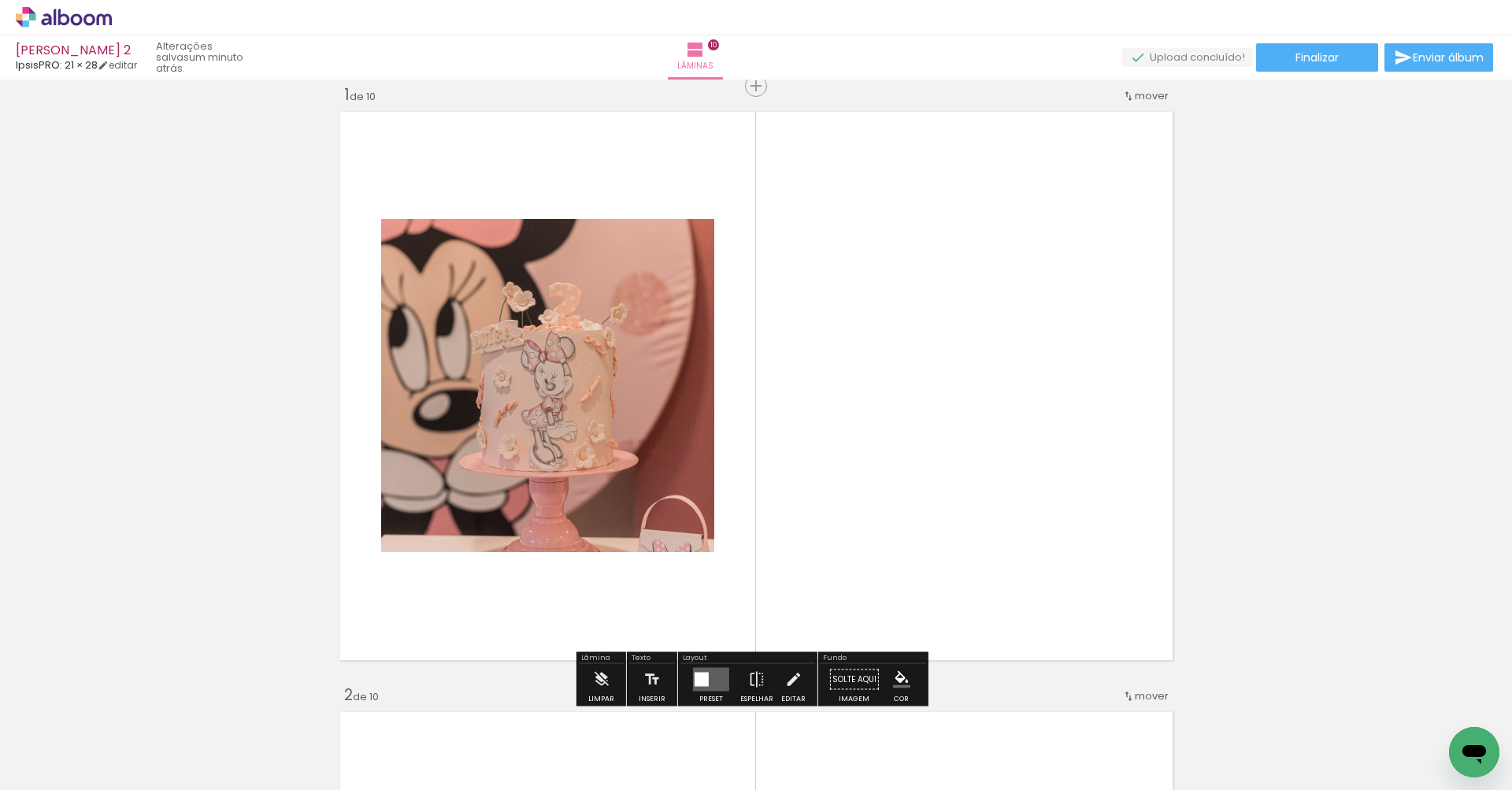
click at [569, 363] on quentale-photo at bounding box center [548, 385] width 333 height 333
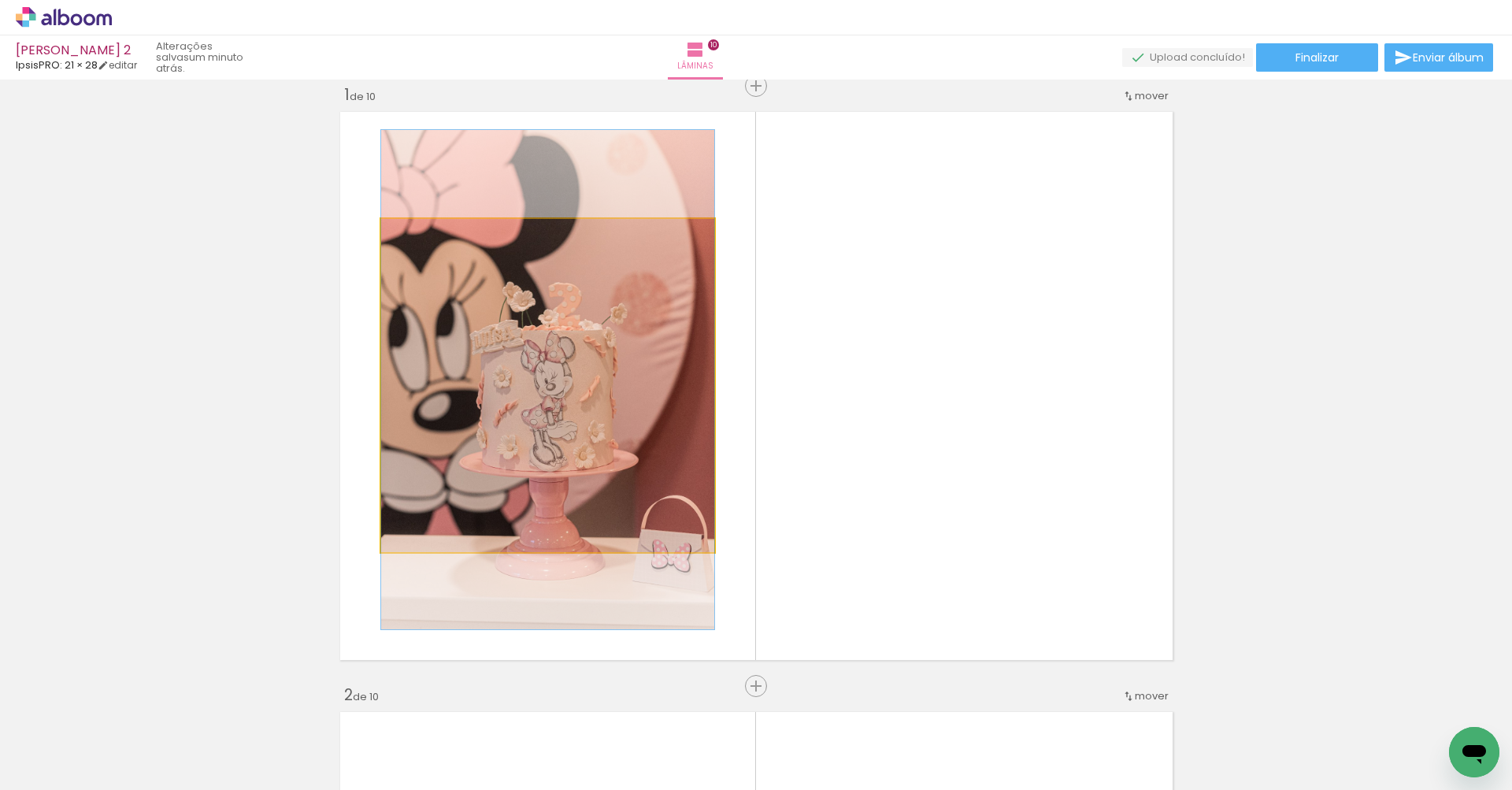
click at [569, 363] on quentale-photo at bounding box center [548, 385] width 333 height 333
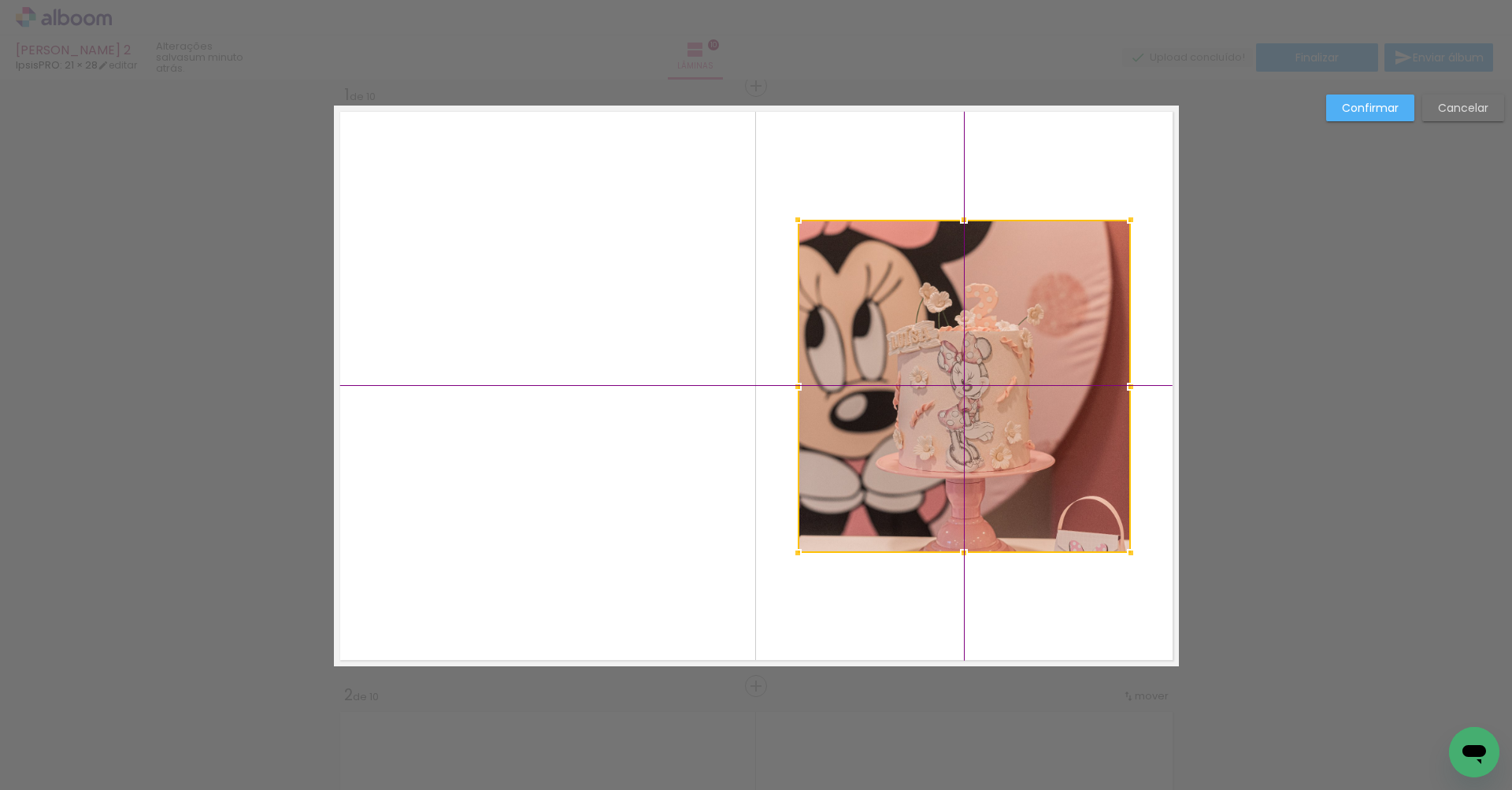
drag, startPoint x: 554, startPoint y: 364, endPoint x: 977, endPoint y: 360, distance: 423.0
click at [977, 360] on div at bounding box center [964, 386] width 333 height 333
drag, startPoint x: 977, startPoint y: 360, endPoint x: 969, endPoint y: 364, distance: 8.9
click at [969, 364] on div at bounding box center [964, 385] width 333 height 333
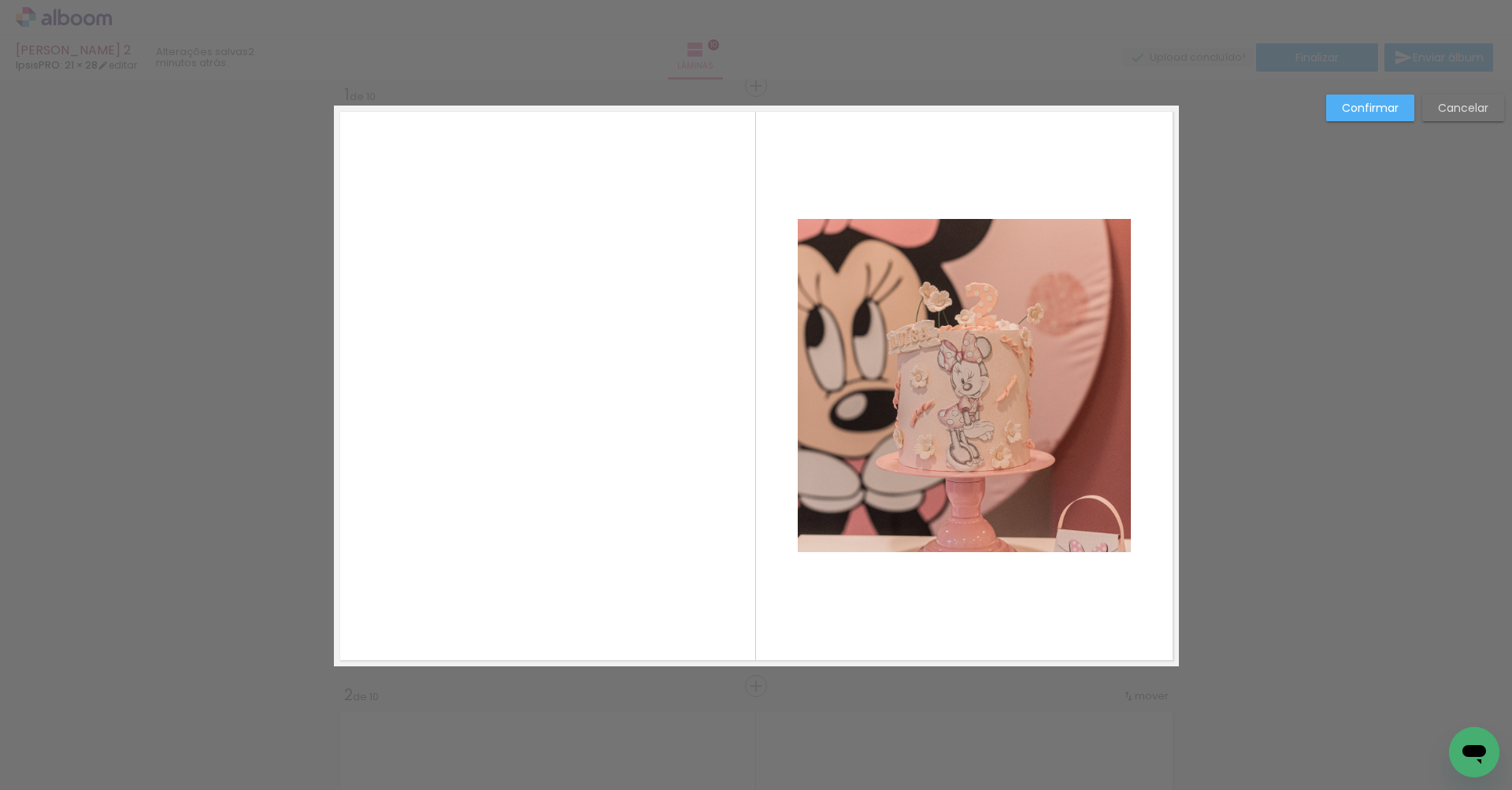
click at [574, 251] on quentale-layouter at bounding box center [757, 385] width 845 height 560
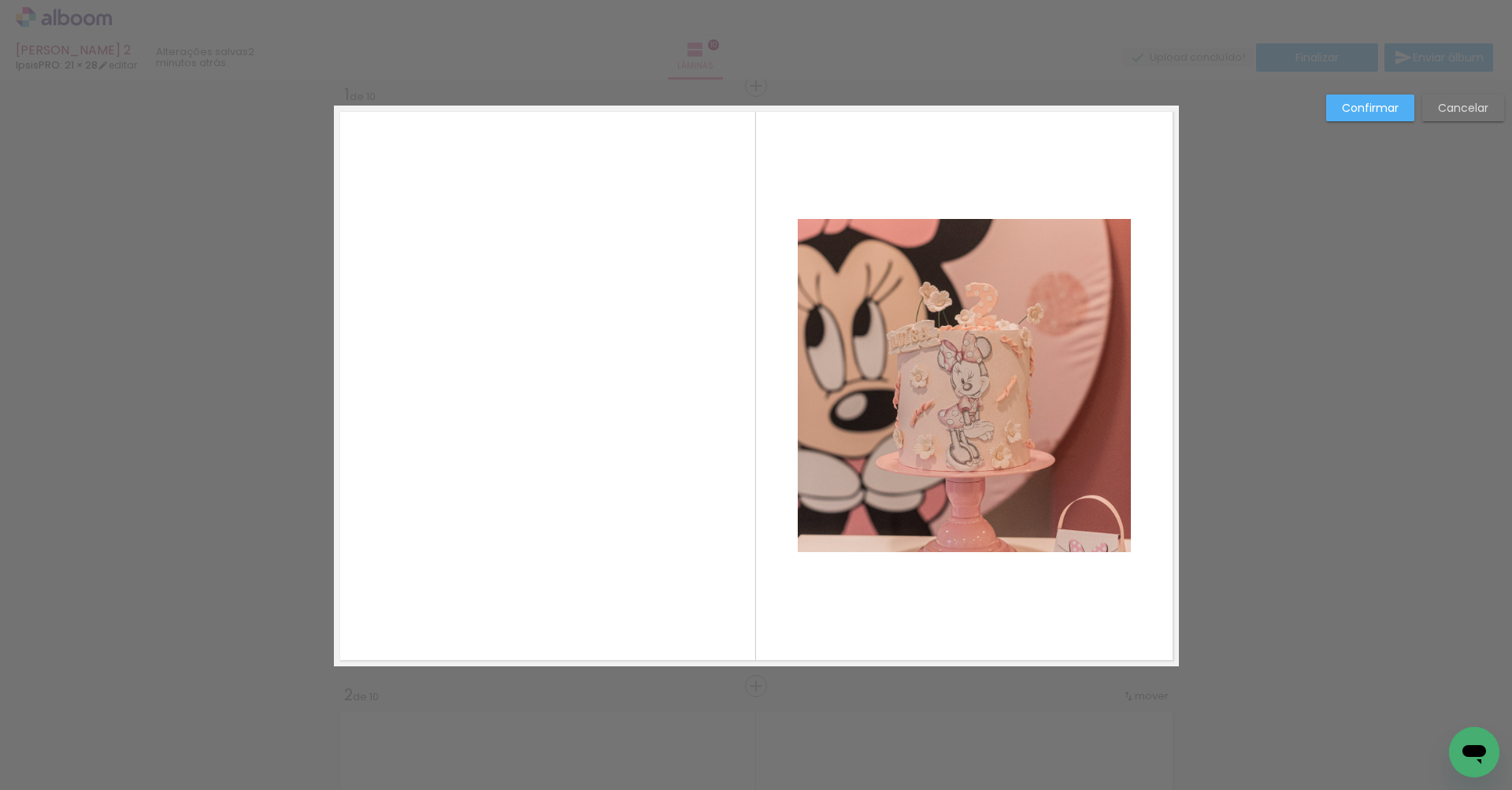
click at [0, 0] on slot "Confirmar" at bounding box center [0, 0] width 0 height 0
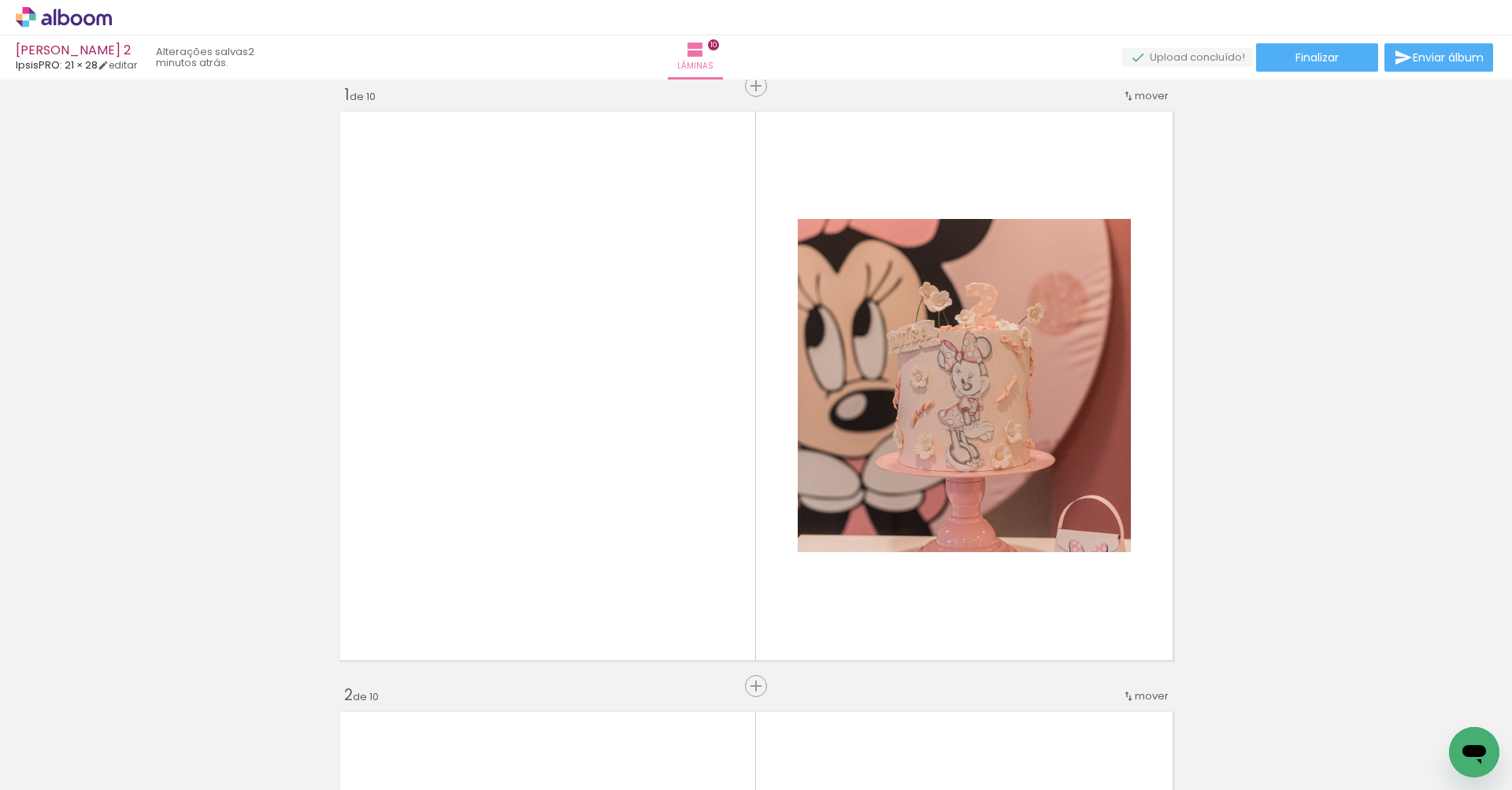
scroll to position [0, 0]
click at [38, 766] on span "Adicionar Fotos" at bounding box center [56, 768] width 47 height 17
click at [0, 0] on input "file" at bounding box center [0, 0] width 0 height 0
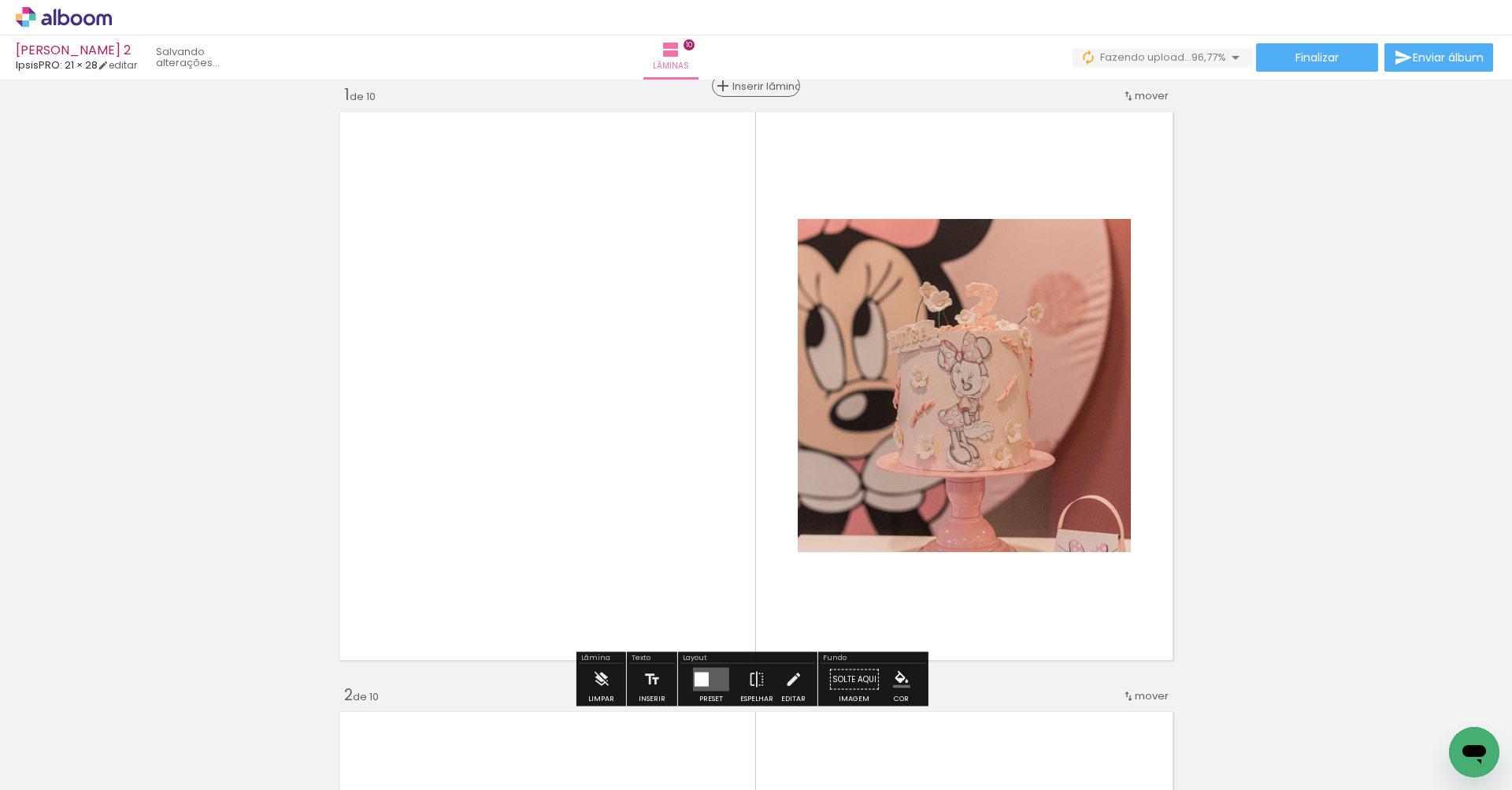
click at [747, 92] on span "Inserir lâmina" at bounding box center [763, 86] width 62 height 11
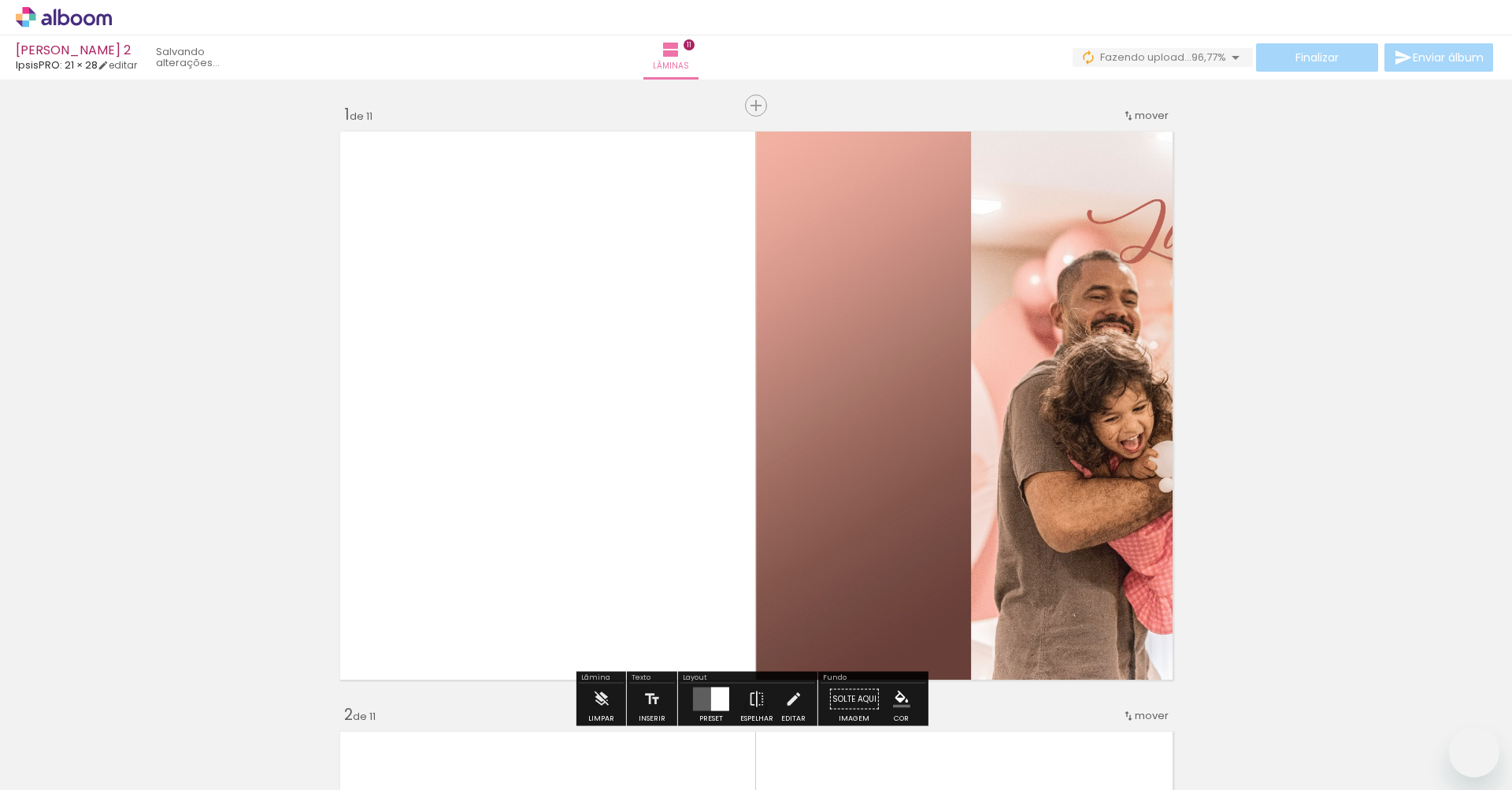
click at [715, 687] on div at bounding box center [720, 698] width 18 height 24
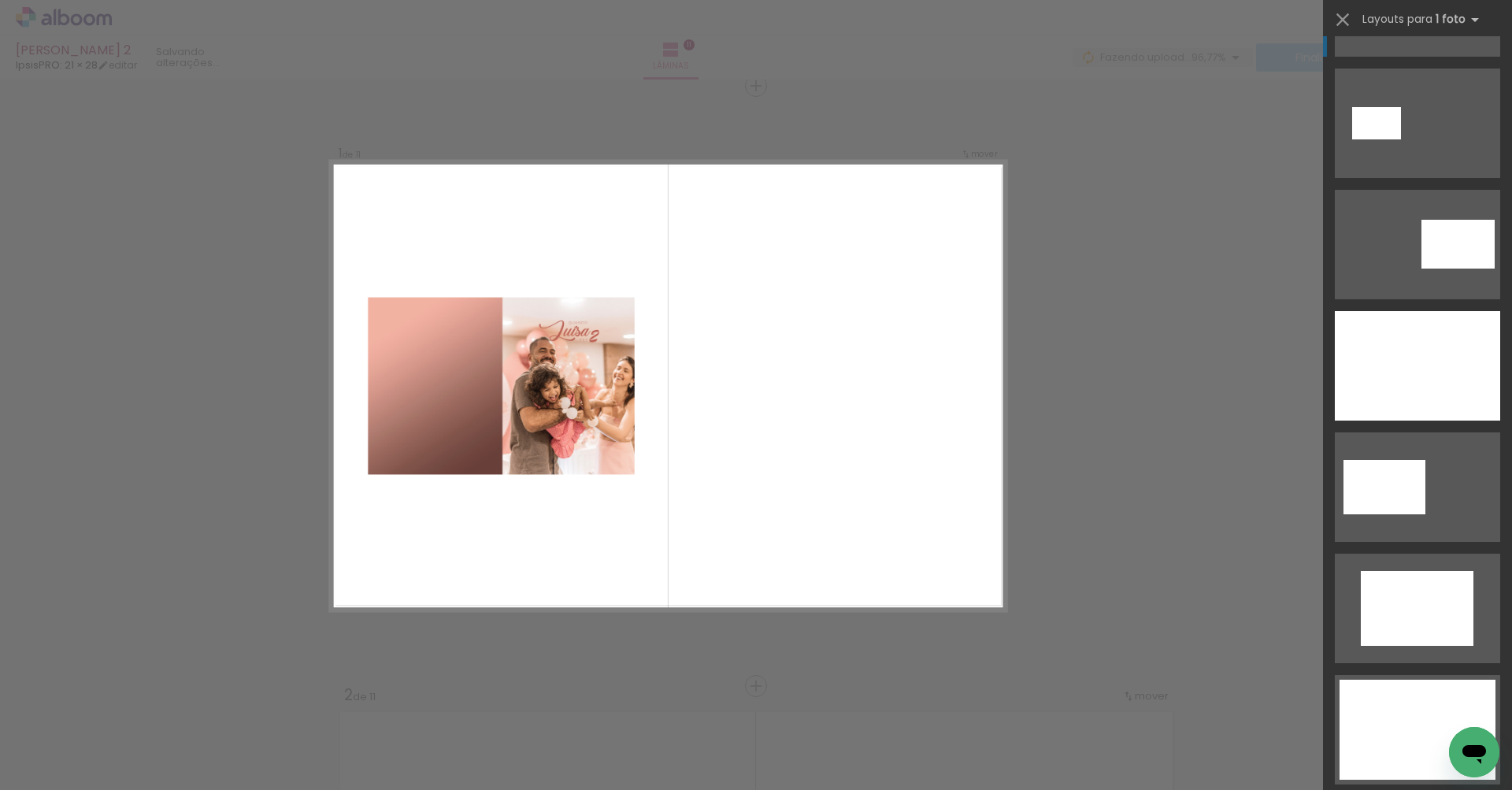
scroll to position [664, 0]
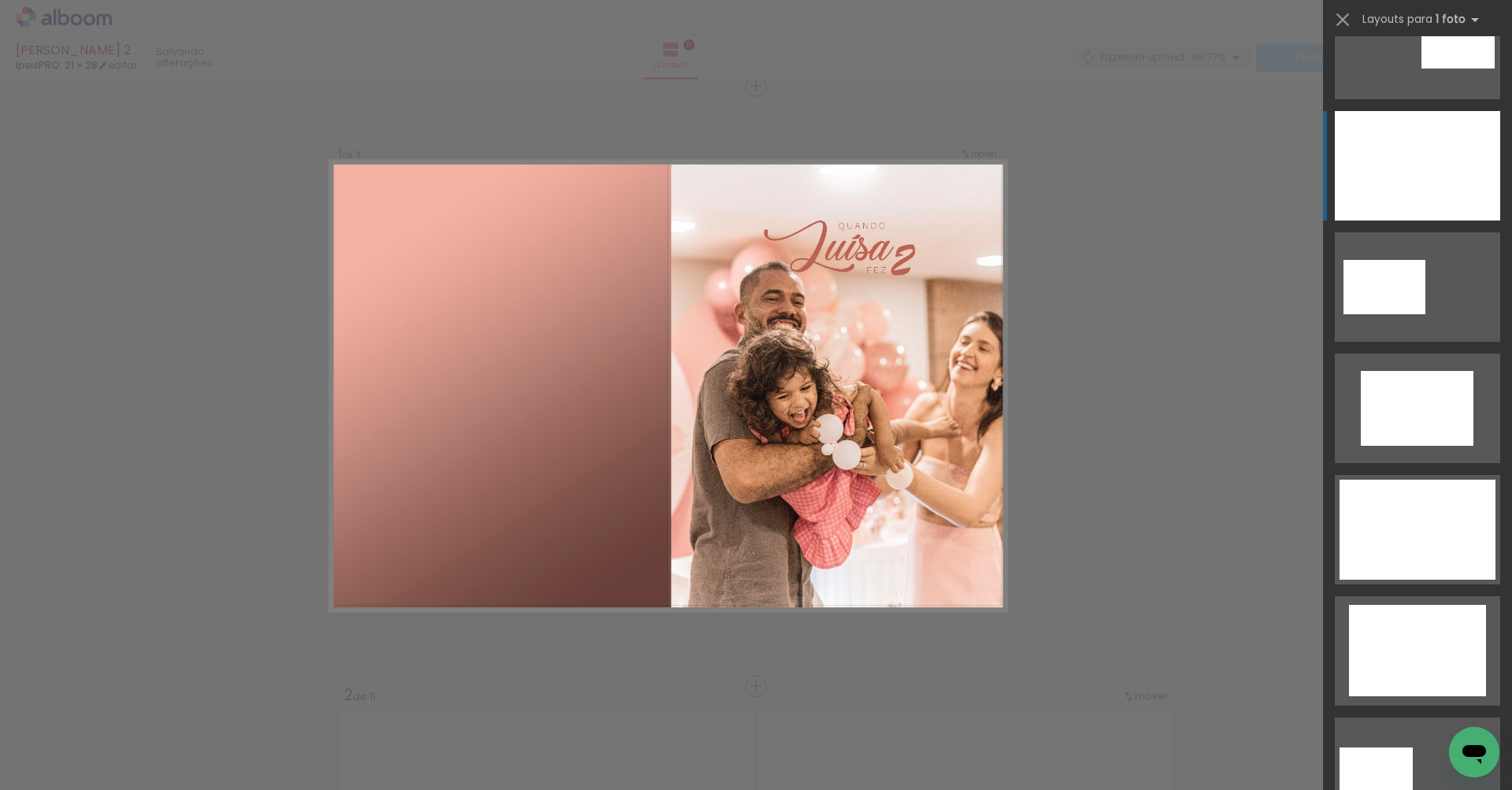
click at [1399, 145] on div at bounding box center [1417, 165] width 165 height 109
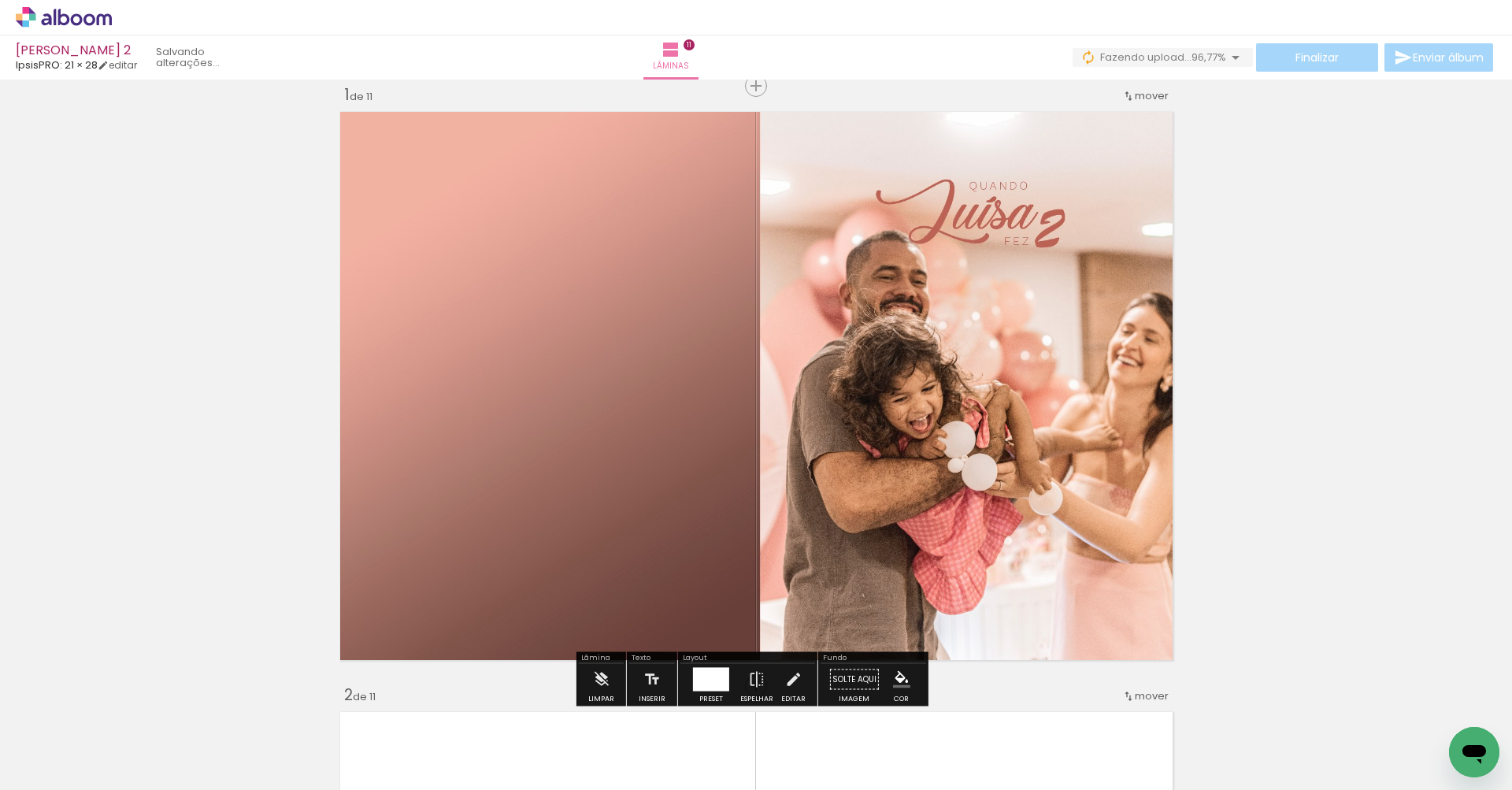
click at [994, 373] on quentale-photo at bounding box center [757, 385] width 845 height 560
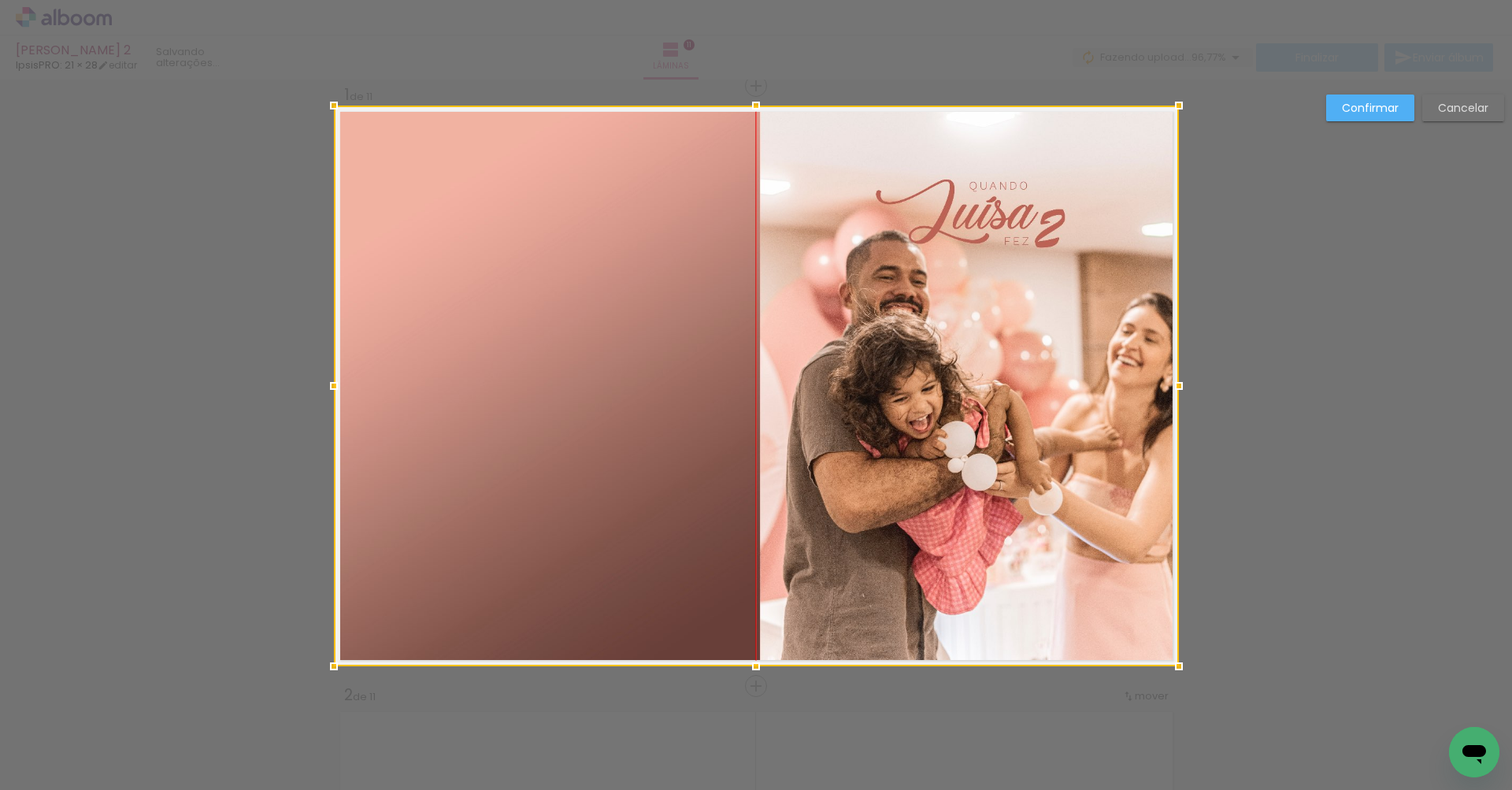
drag, startPoint x: 972, startPoint y: 359, endPoint x: 889, endPoint y: 357, distance: 83.0
click at [889, 357] on div at bounding box center [757, 385] width 845 height 560
drag, startPoint x: 748, startPoint y: 521, endPoint x: 704, endPoint y: 518, distance: 44.1
click at [704, 518] on div at bounding box center [757, 385] width 845 height 560
drag, startPoint x: 704, startPoint y: 518, endPoint x: 682, endPoint y: 518, distance: 22.0
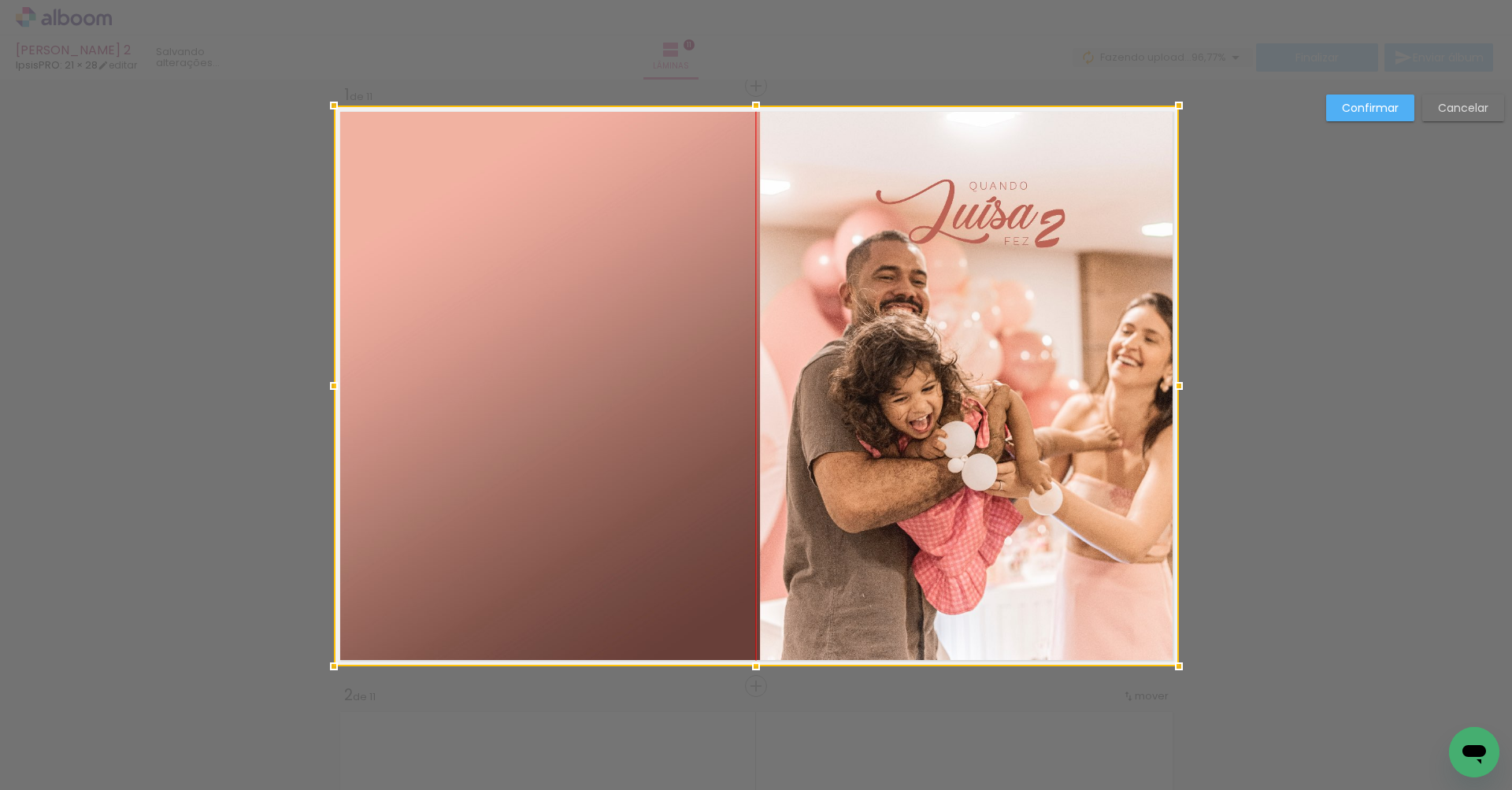
click at [682, 518] on div at bounding box center [757, 385] width 845 height 560
click at [0, 0] on slot "Confirmar" at bounding box center [0, 0] width 0 height 0
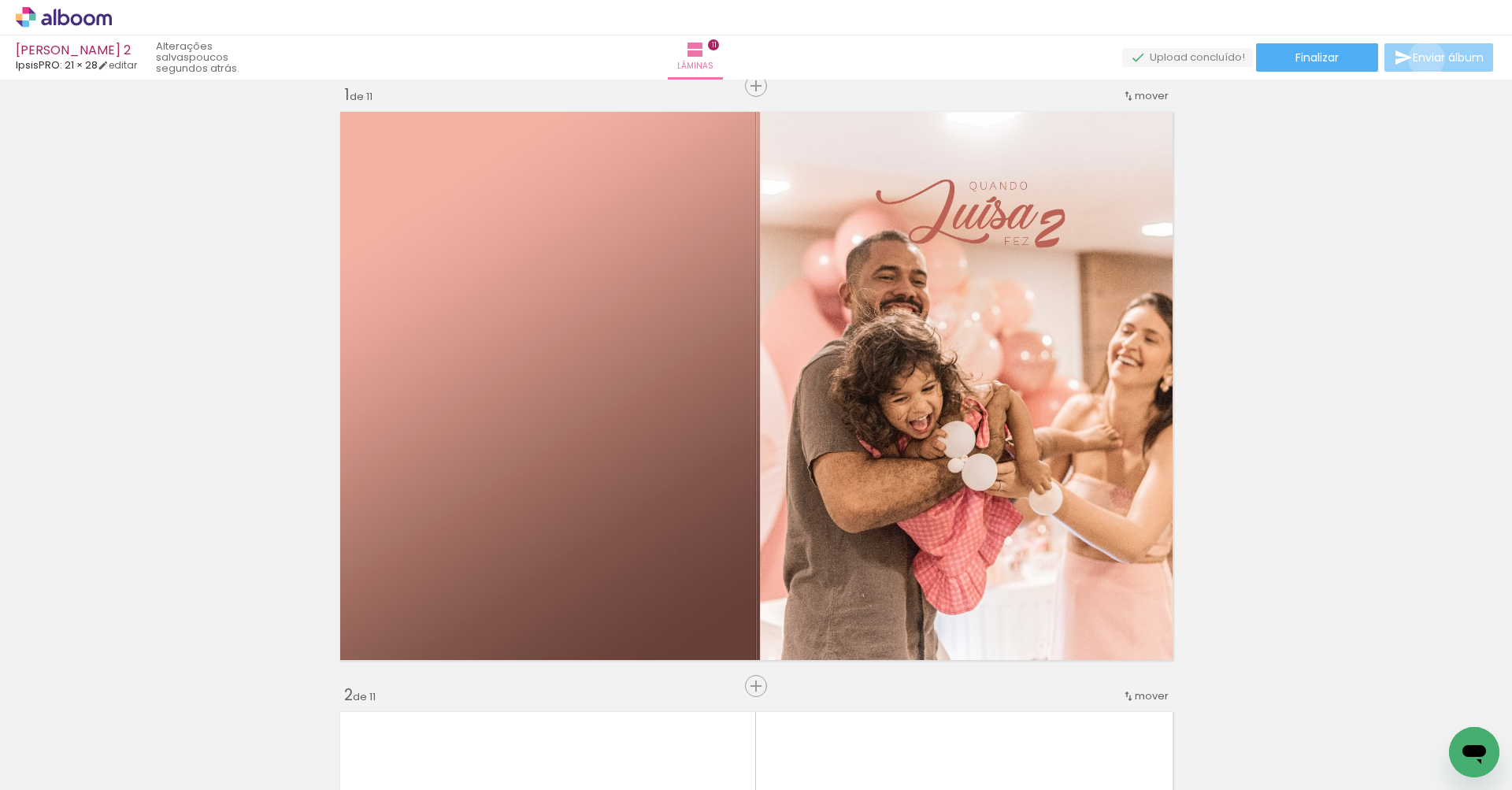
click at [1422, 59] on span "Enviar álbum" at bounding box center [1447, 58] width 71 height 11
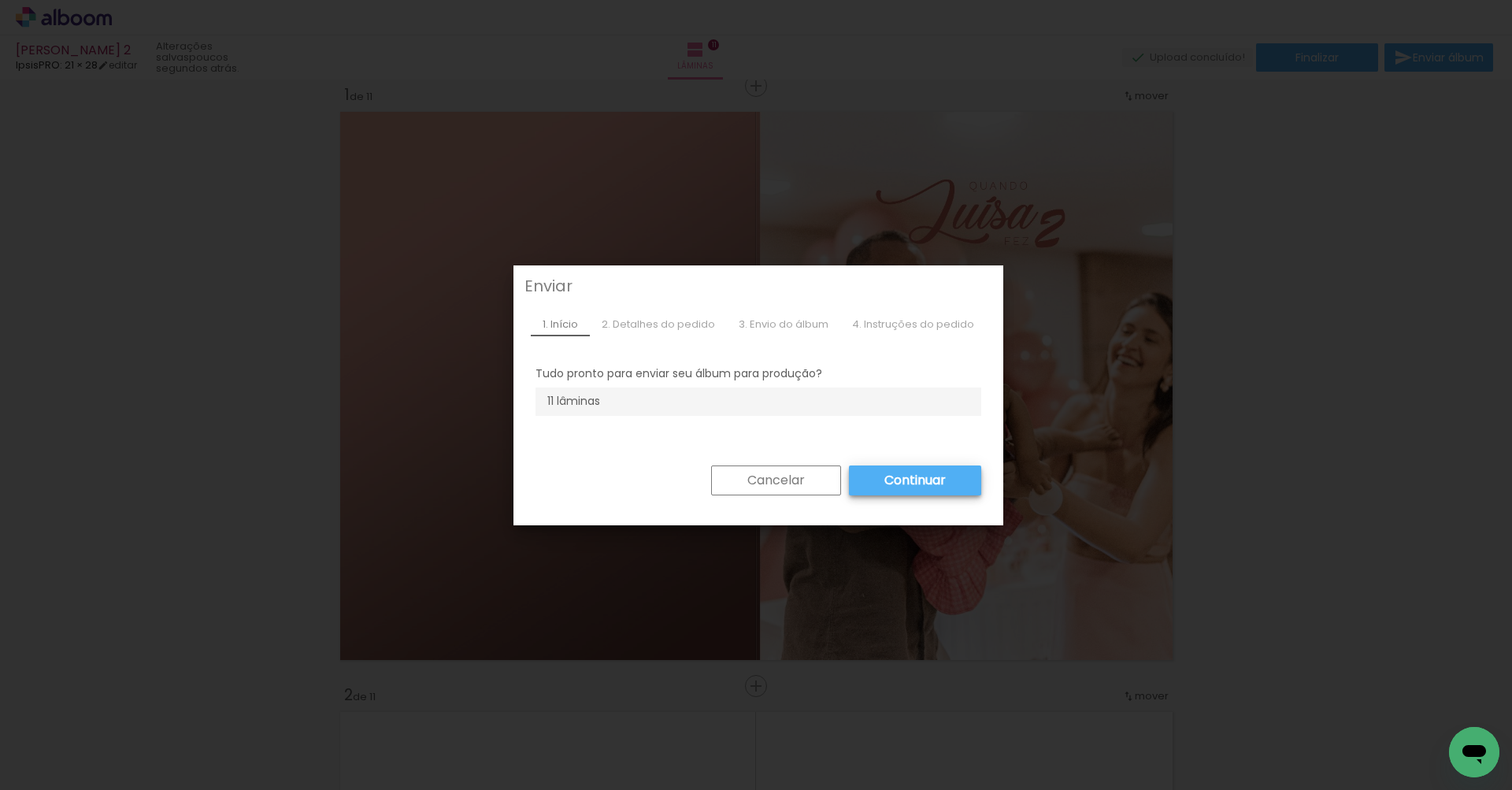
click at [0, 0] on slot "Cancelar" at bounding box center [0, 0] width 0 height 0
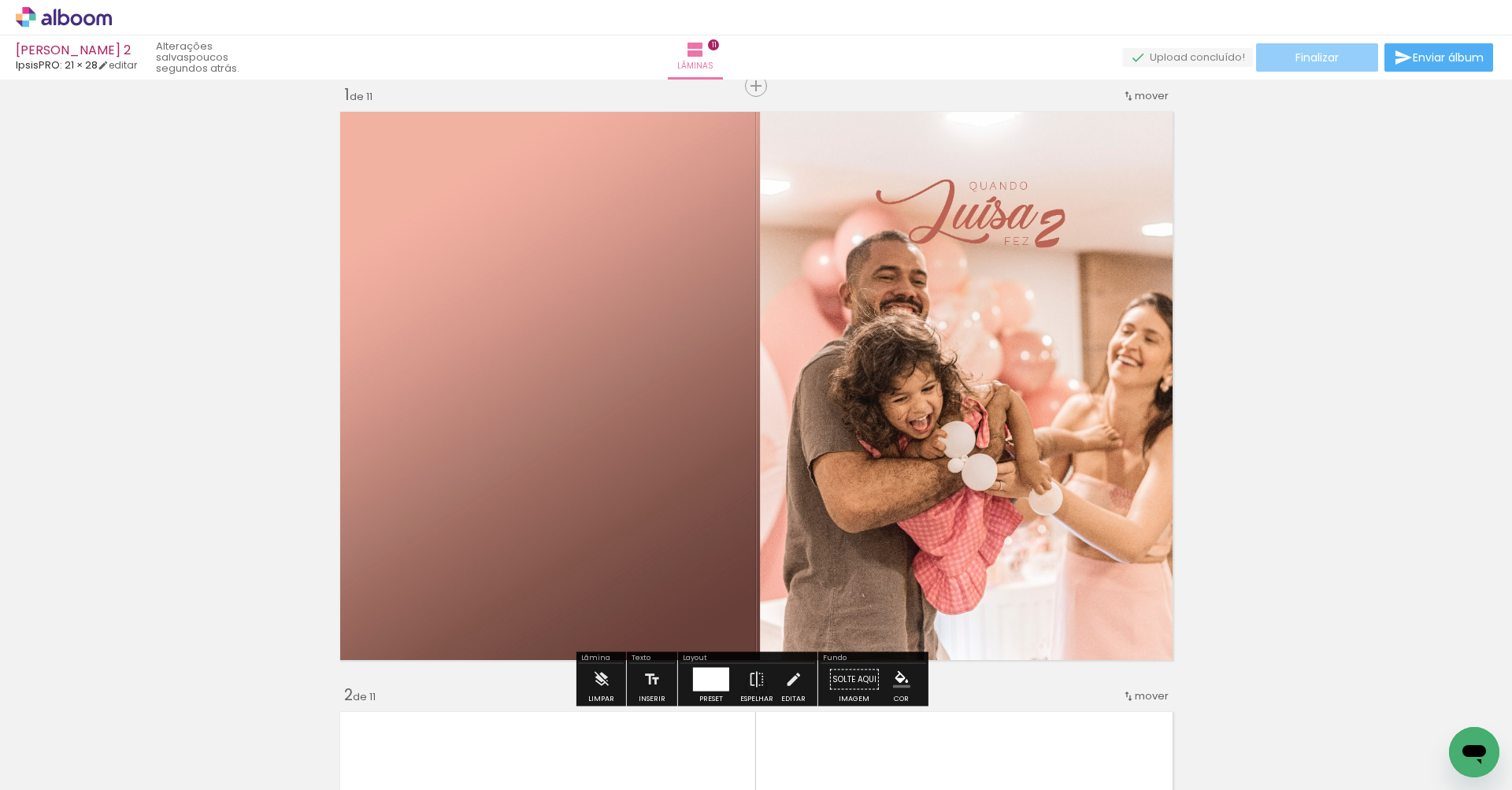
click at [1313, 55] on span "Finalizar" at bounding box center [1317, 58] width 43 height 11
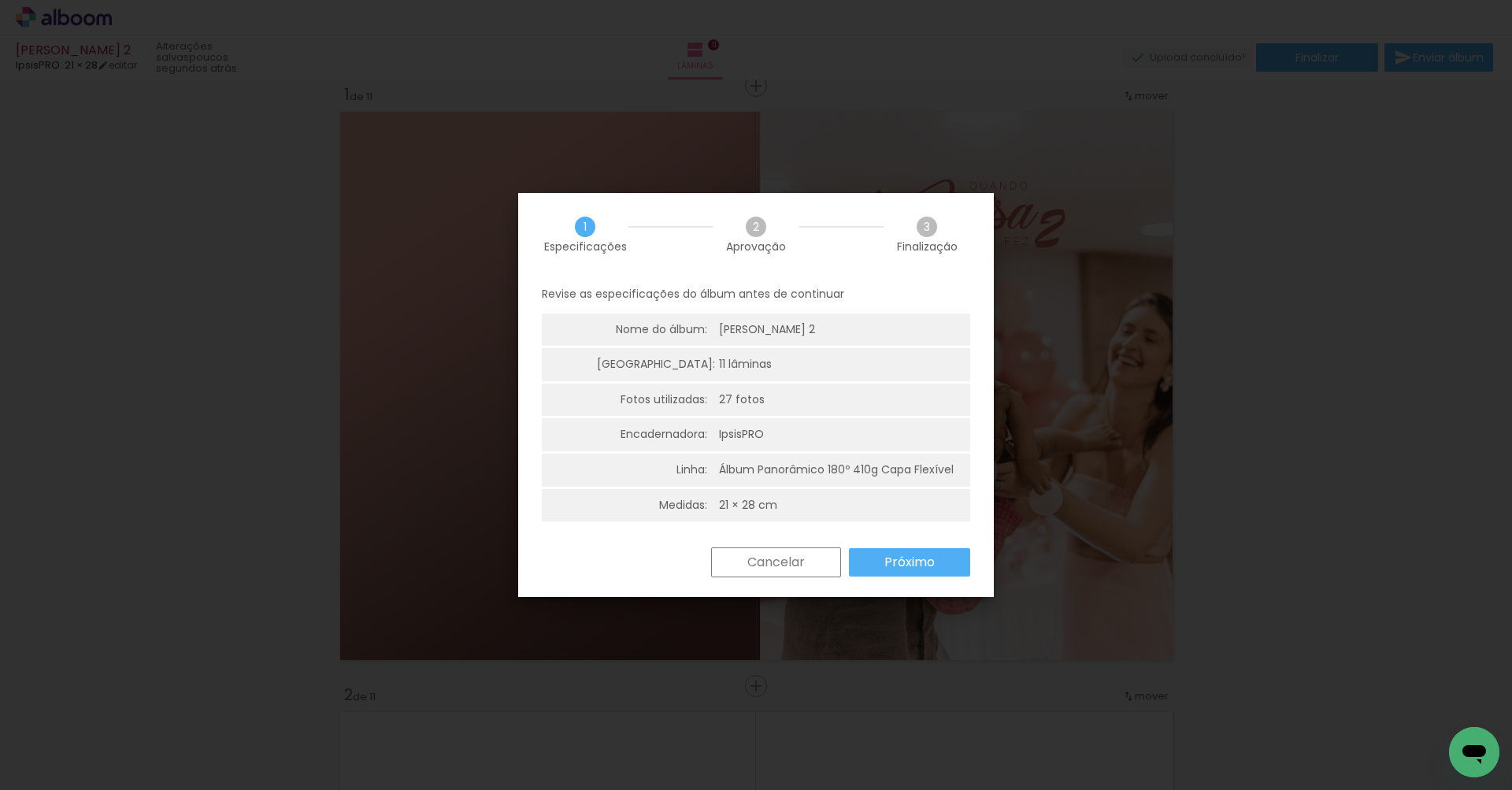
click at [0, 0] on slot "Próximo" at bounding box center [0, 0] width 0 height 0
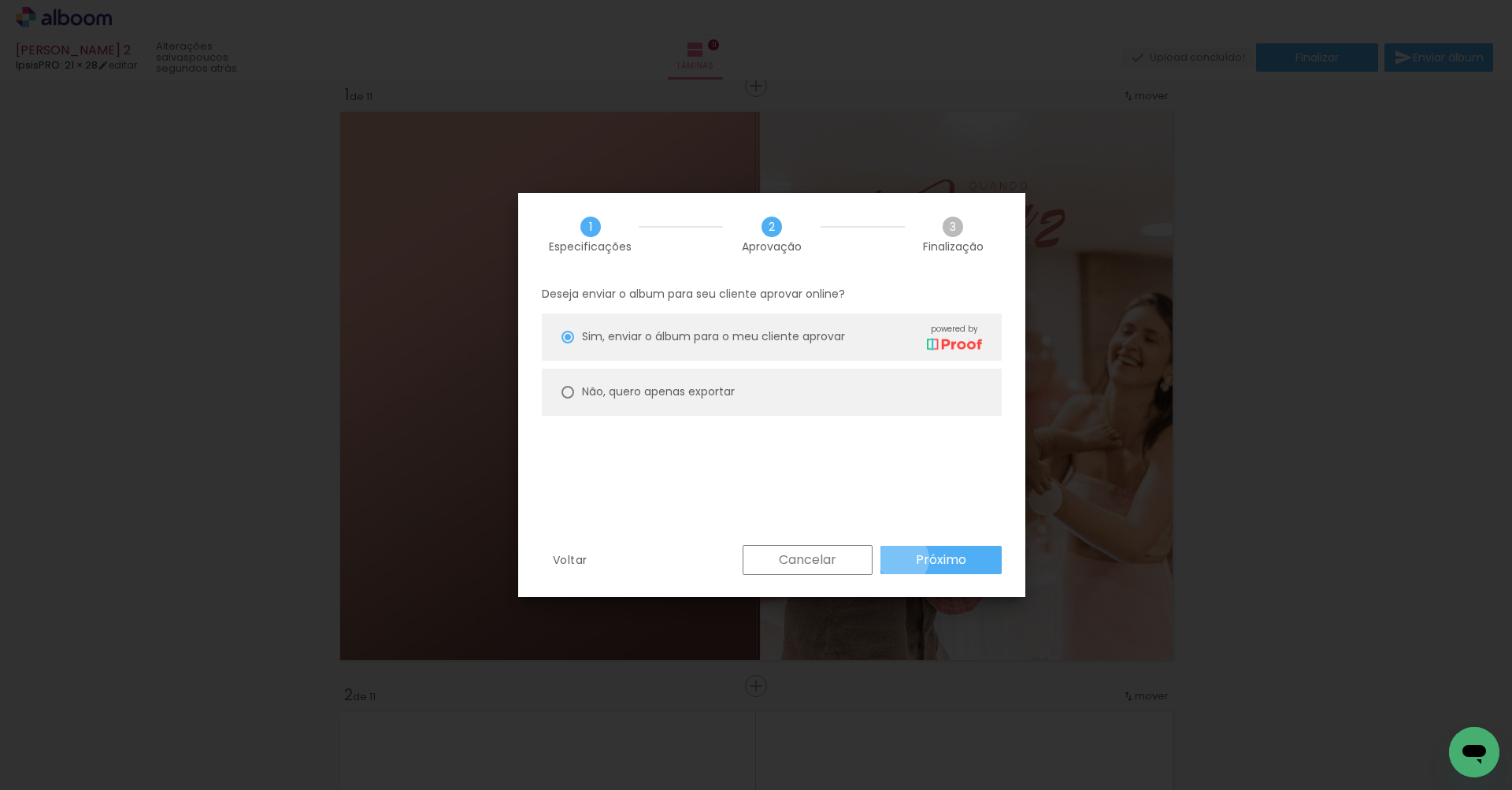
click at [904, 557] on paper-button "Próximo" at bounding box center [940, 560] width 121 height 28
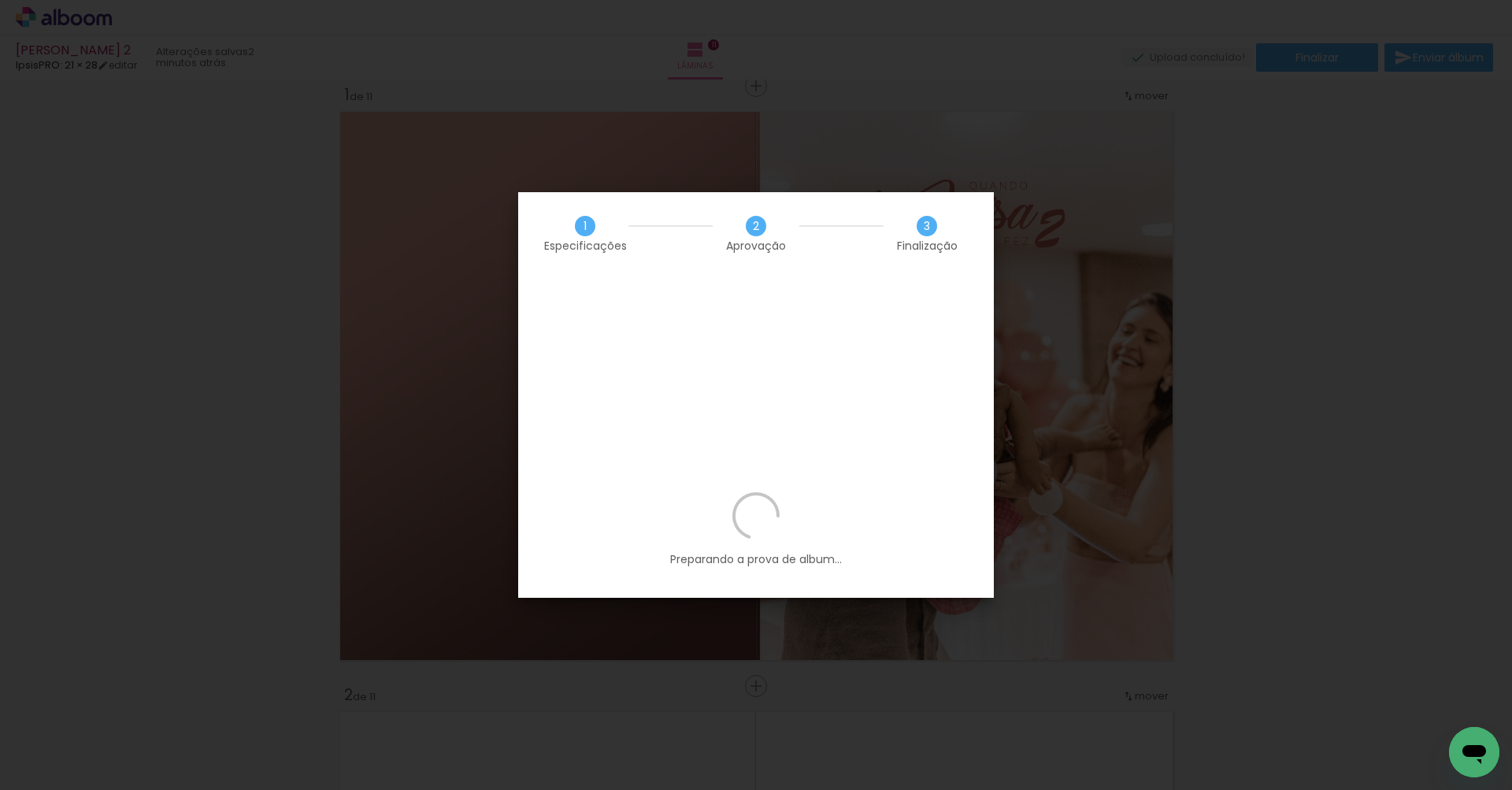
click at [668, 125] on iron-overlay-backdrop at bounding box center [756, 395] width 1512 height 790
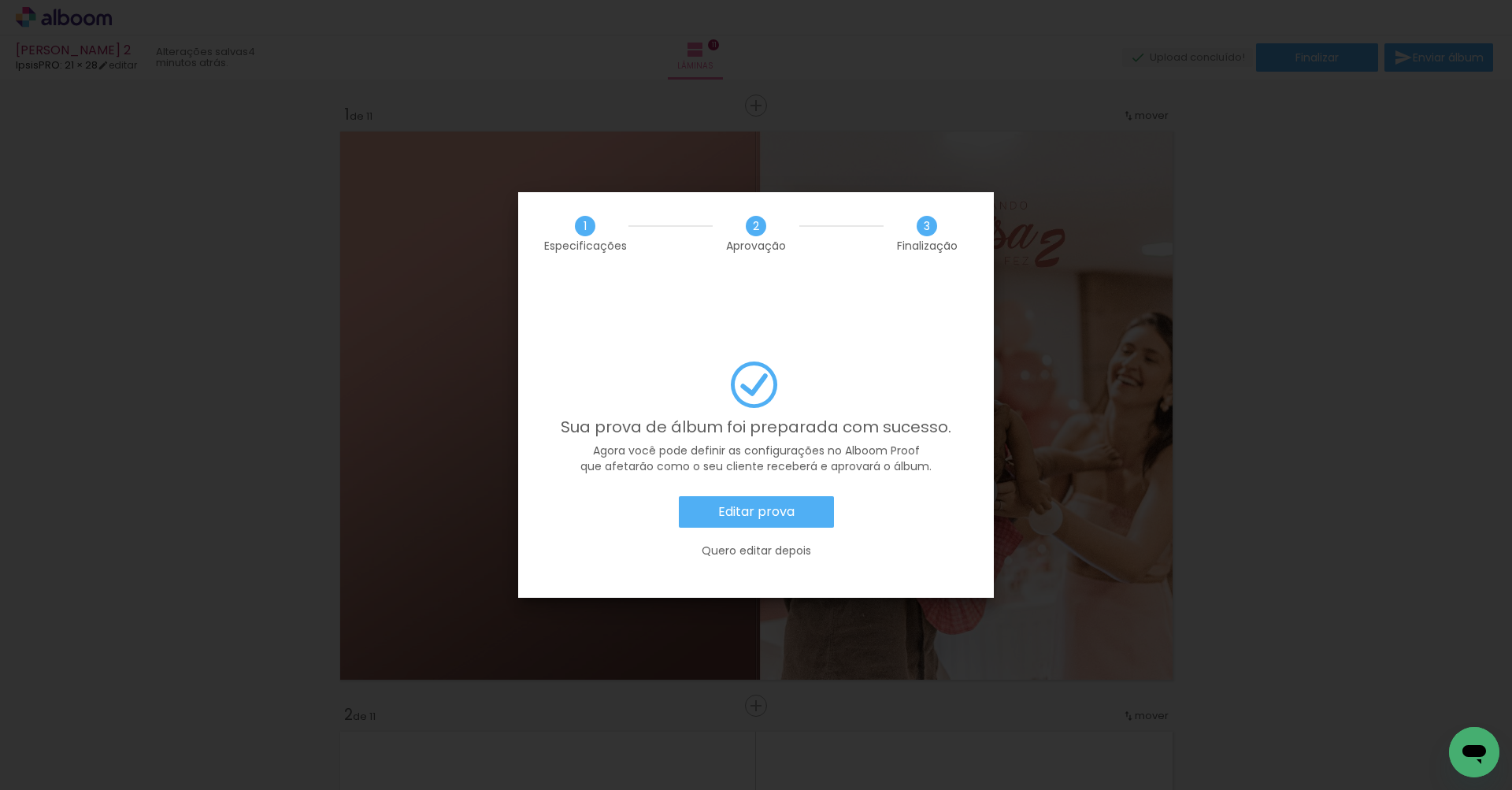
scroll to position [0, 1340]
